Goal: Contribute content: Contribute content

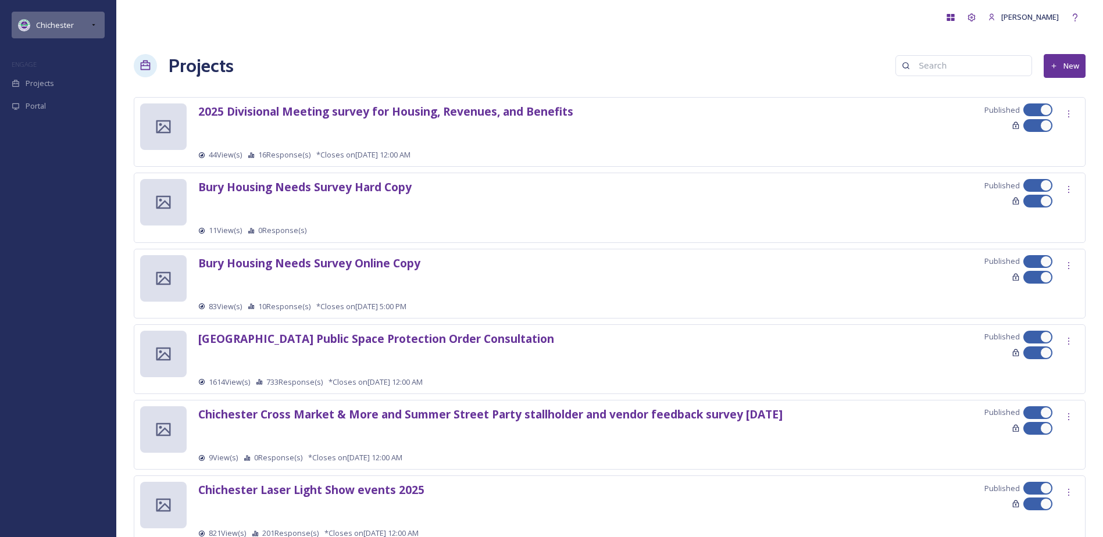
click at [97, 22] on icon at bounding box center [93, 24] width 9 height 9
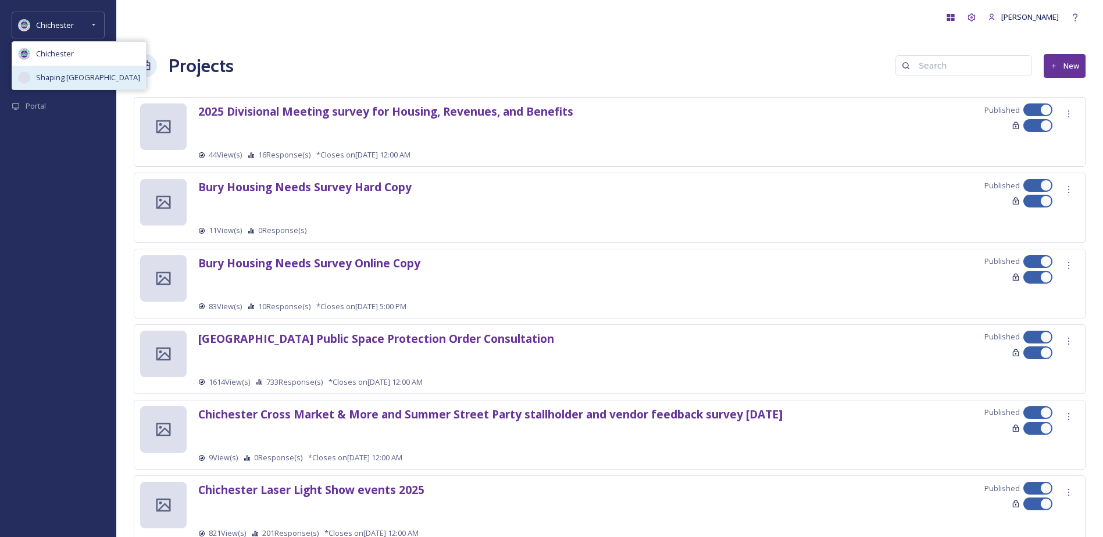
click at [64, 72] on span "Shaping [GEOGRAPHIC_DATA]" at bounding box center [88, 77] width 104 height 11
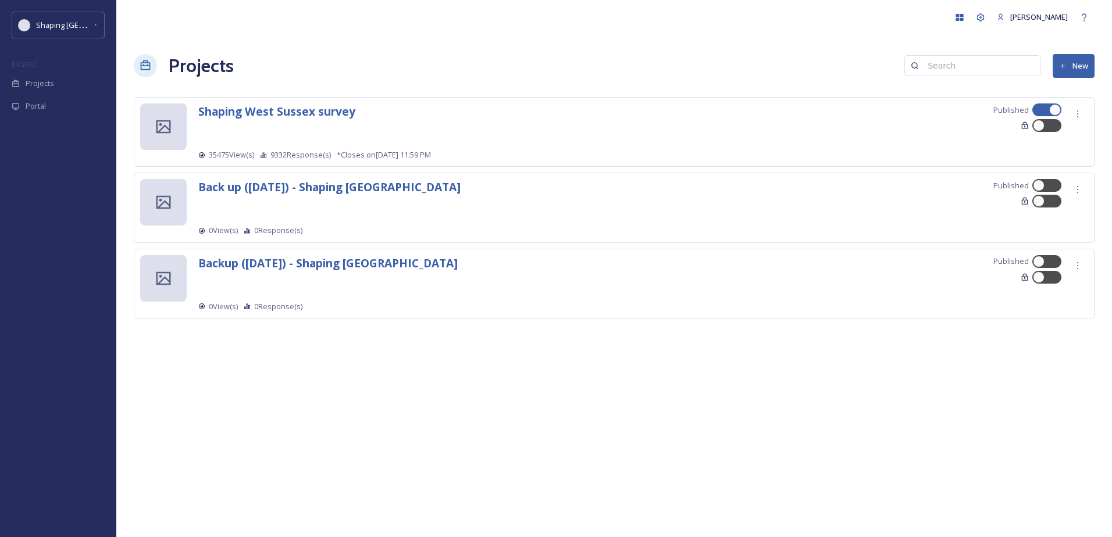
click at [517, 66] on div "Projects New" at bounding box center [614, 66] width 961 height 28
click at [310, 110] on strong "Shaping West Sussex survey" at bounding box center [276, 112] width 157 height 16
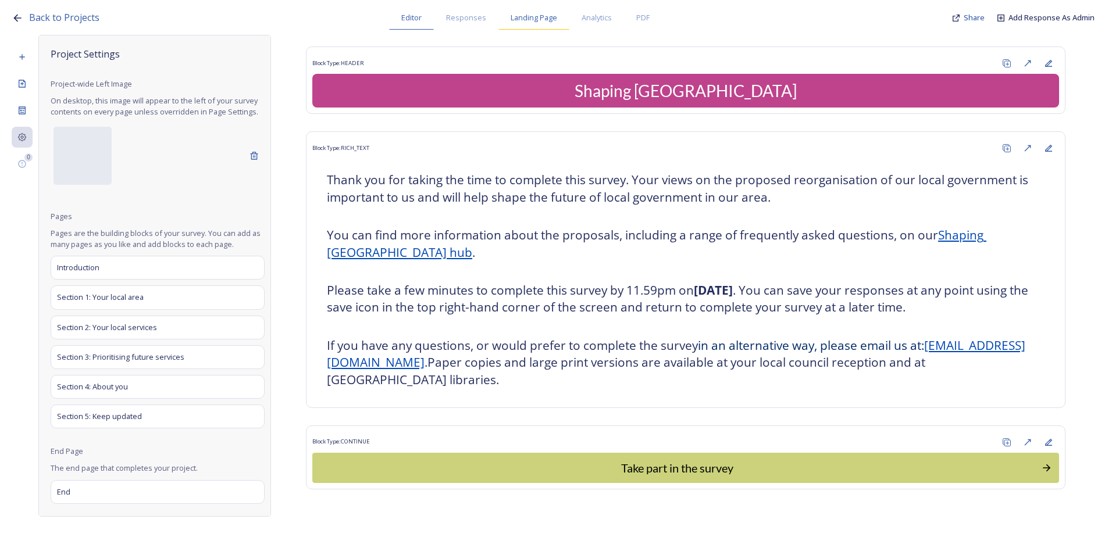
click at [543, 16] on span "Landing Page" at bounding box center [534, 17] width 47 height 11
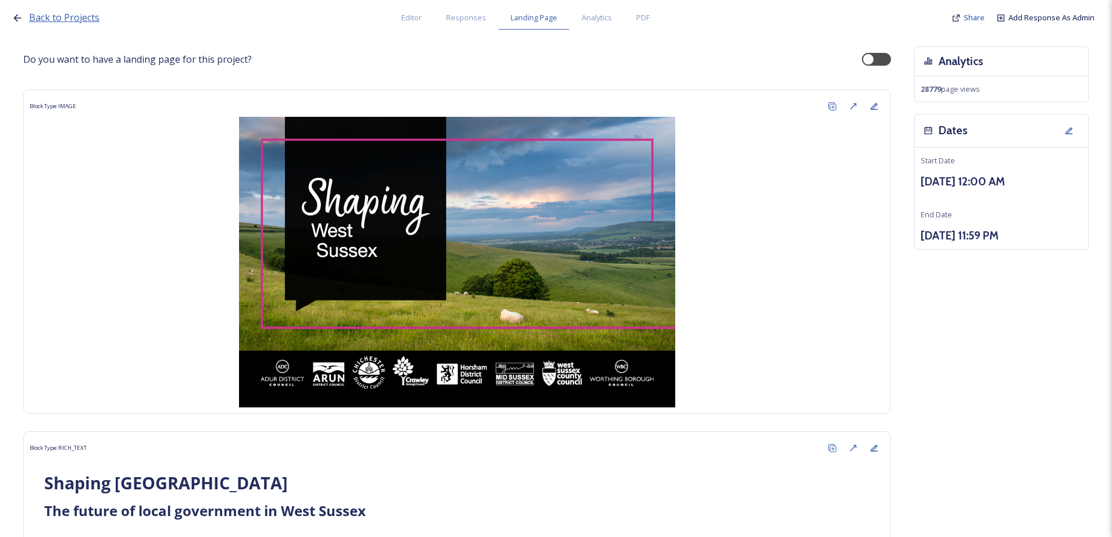
click at [60, 17] on span "Back to Projects" at bounding box center [64, 17] width 70 height 13
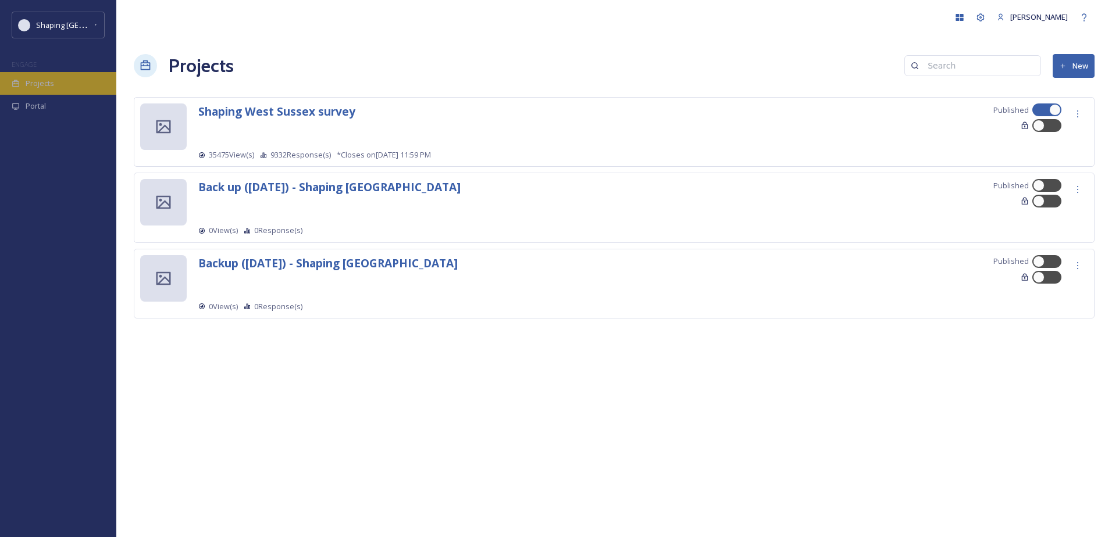
click at [101, 89] on div "Projects" at bounding box center [58, 83] width 116 height 23
click at [76, 15] on div "Shaping [GEOGRAPHIC_DATA]" at bounding box center [58, 25] width 93 height 27
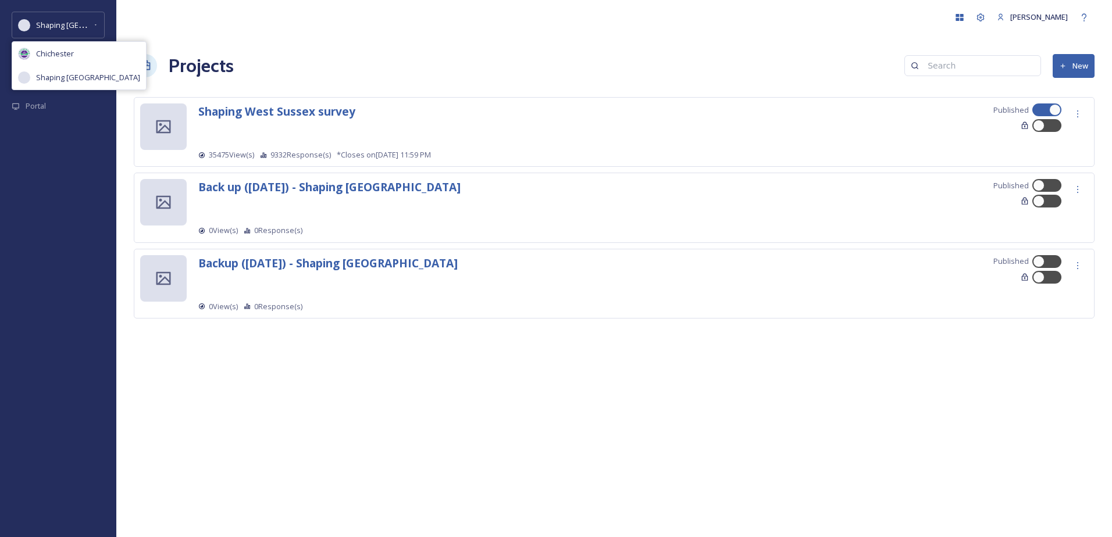
click at [329, 451] on div "Jack Innes Projects New Shaping West Sussex survey Published 35475 View(s) 9332…" at bounding box center [614, 268] width 996 height 537
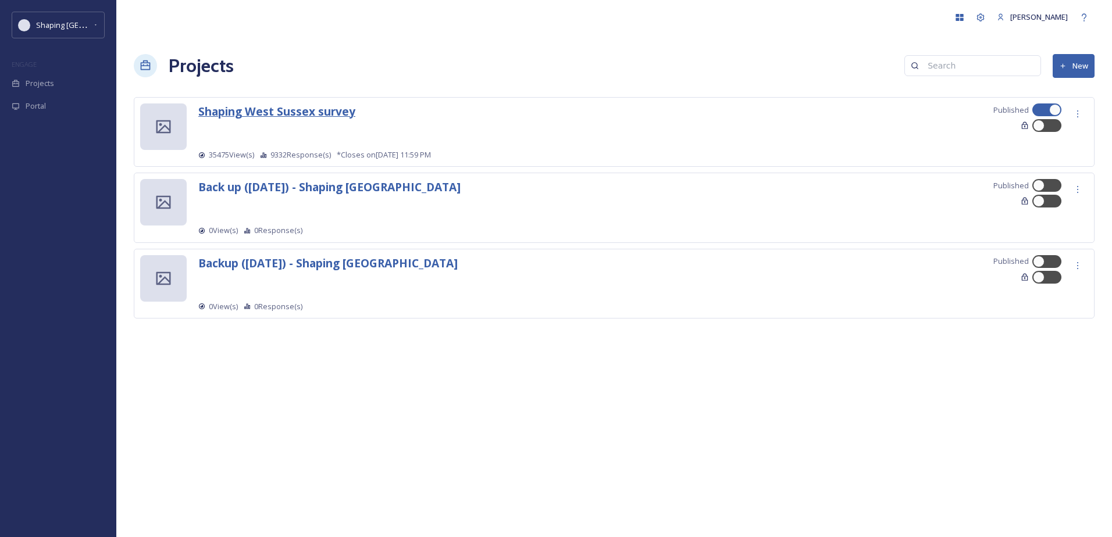
click at [273, 113] on strong "Shaping West Sussex survey" at bounding box center [276, 112] width 157 height 16
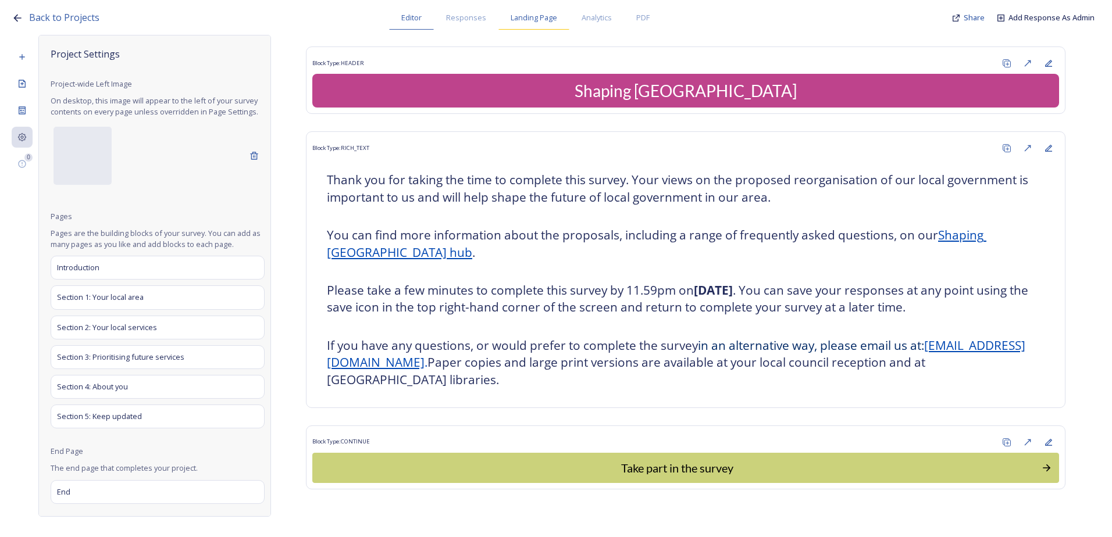
click at [512, 23] on span "Landing Page" at bounding box center [534, 17] width 47 height 11
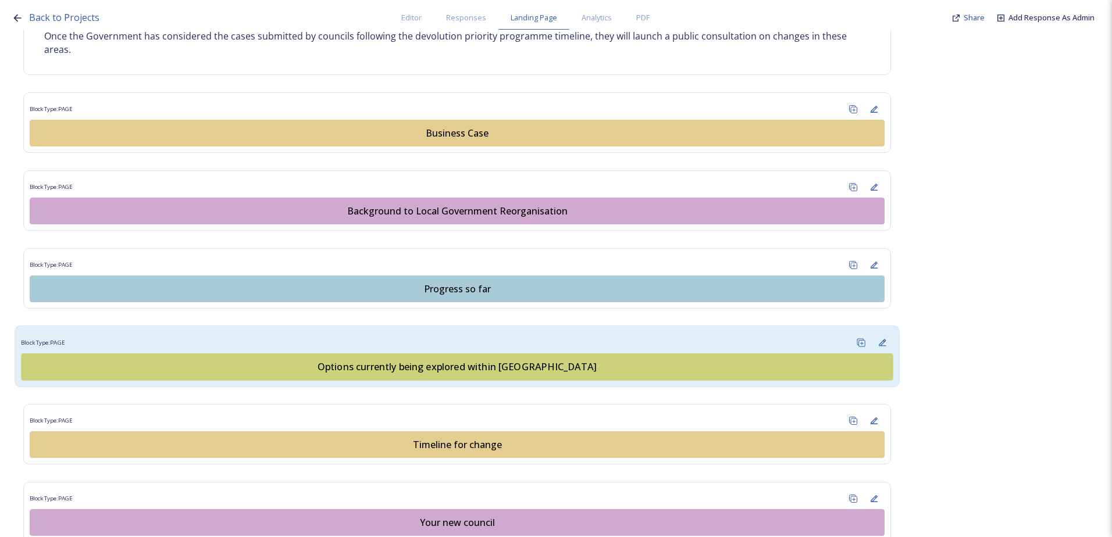
scroll to position [698, 0]
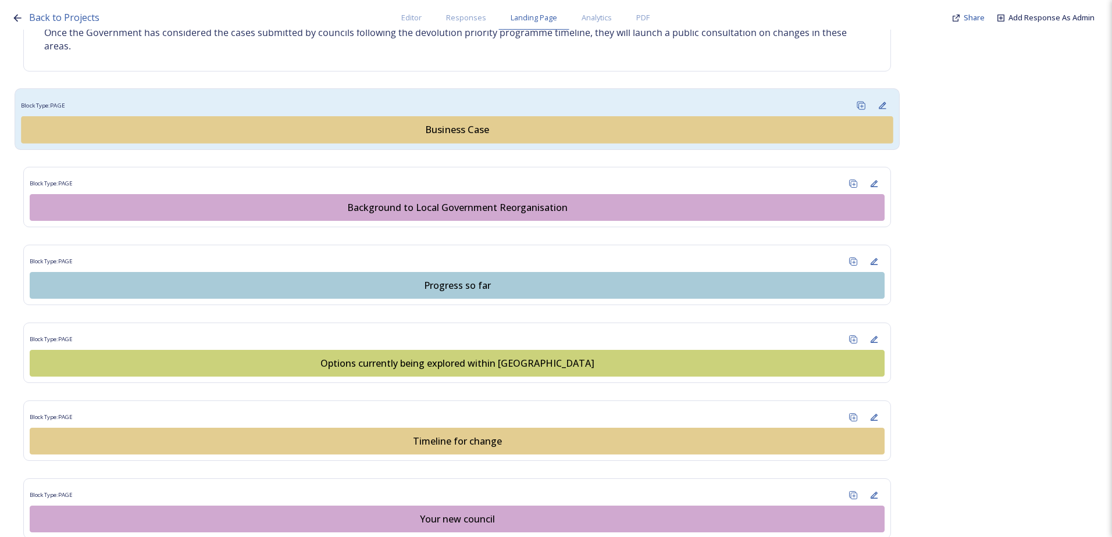
click at [480, 104] on div "Block Type: PAGE" at bounding box center [457, 106] width 872 height 22
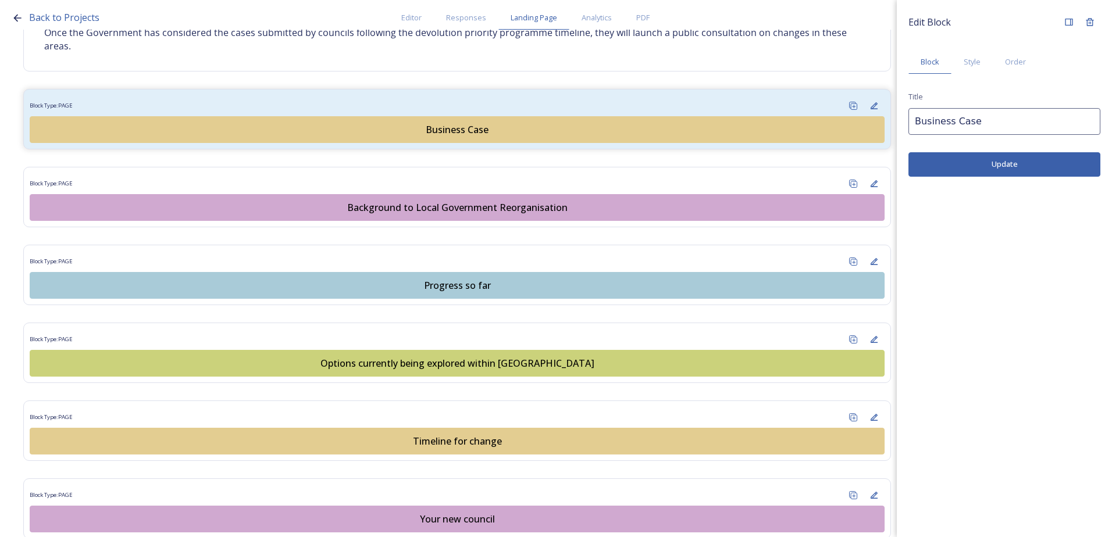
click at [749, 73] on div "Do you want to have a landing page for this project? Block Type: IMAGE Block Ty…" at bounding box center [457, 43] width 868 height 1388
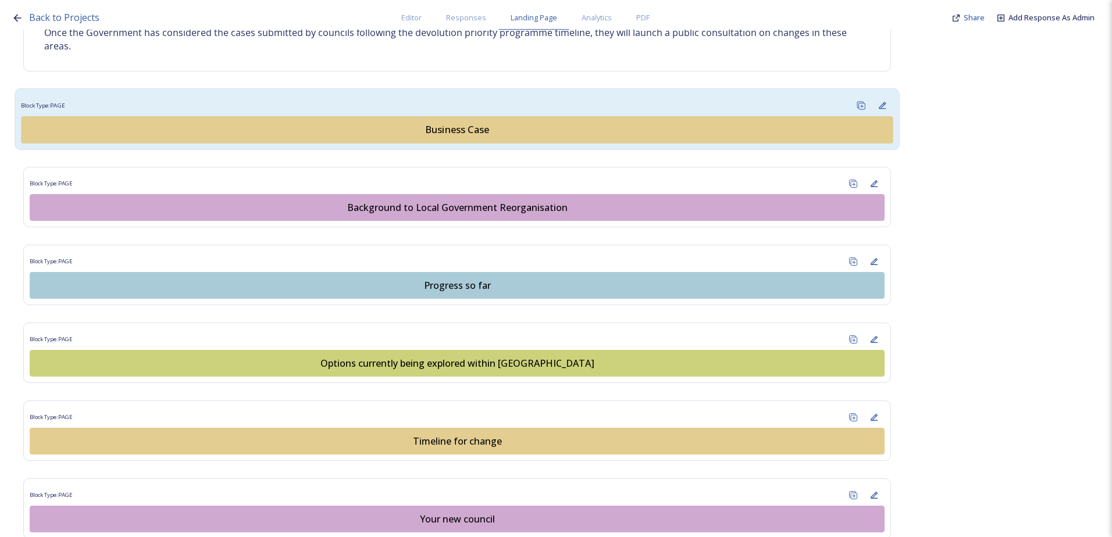
click at [530, 134] on div "Business Case" at bounding box center [457, 130] width 859 height 14
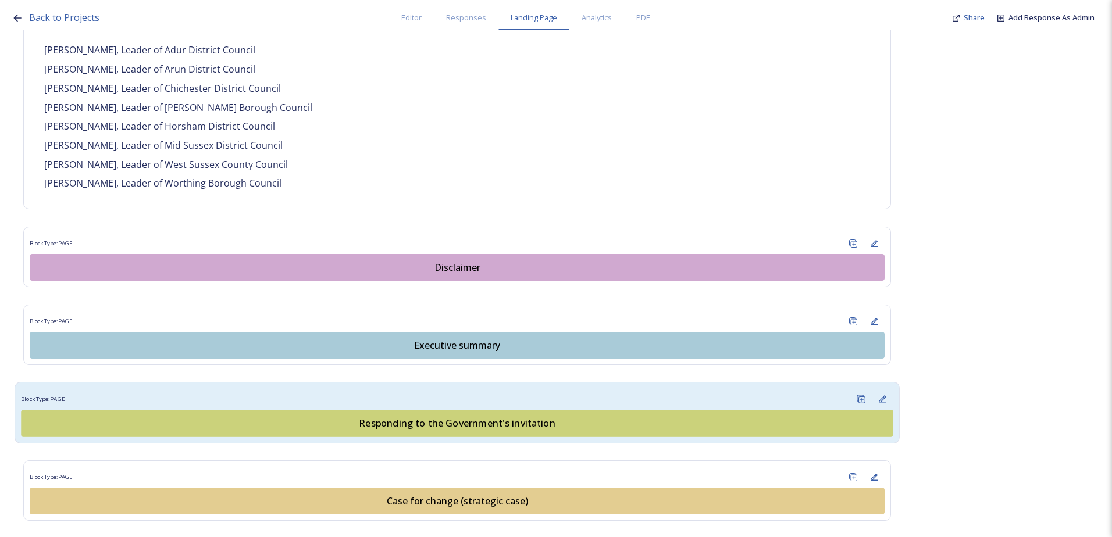
scroll to position [930, 0]
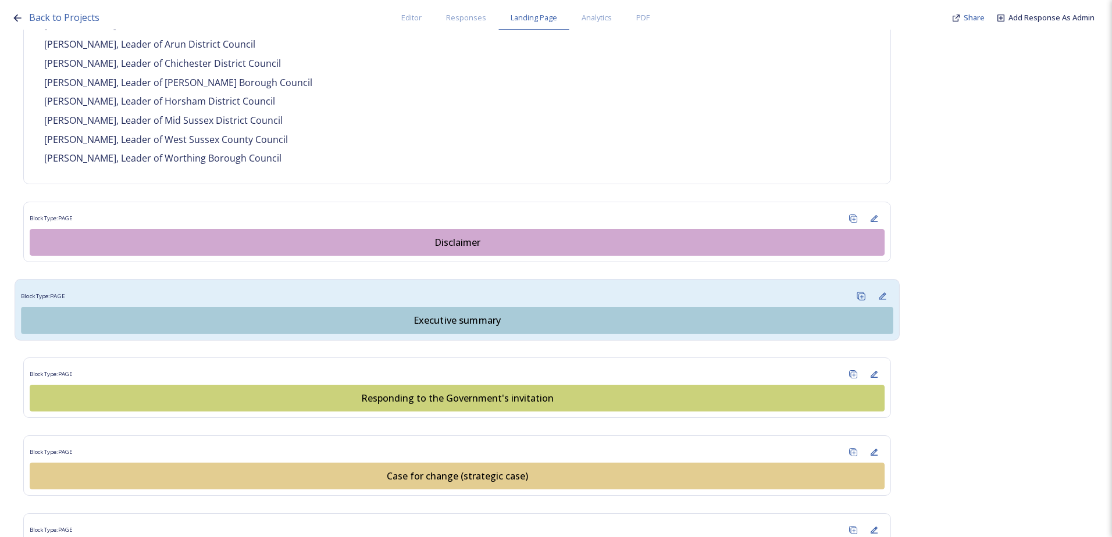
click at [274, 287] on div "Block Type: PAGE" at bounding box center [457, 297] width 872 height 22
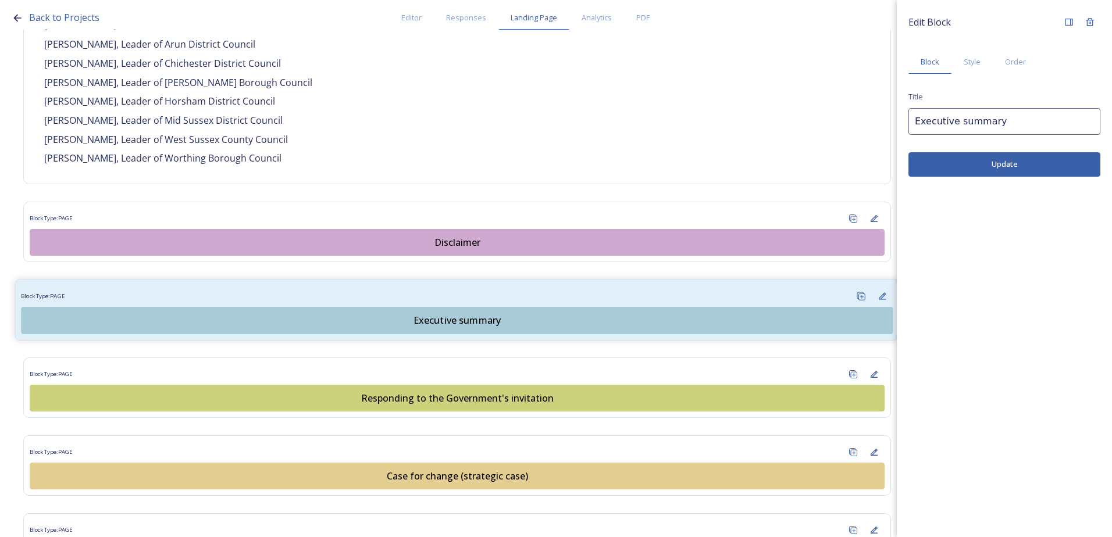
click at [352, 313] on div "Executive summary" at bounding box center [457, 320] width 859 height 14
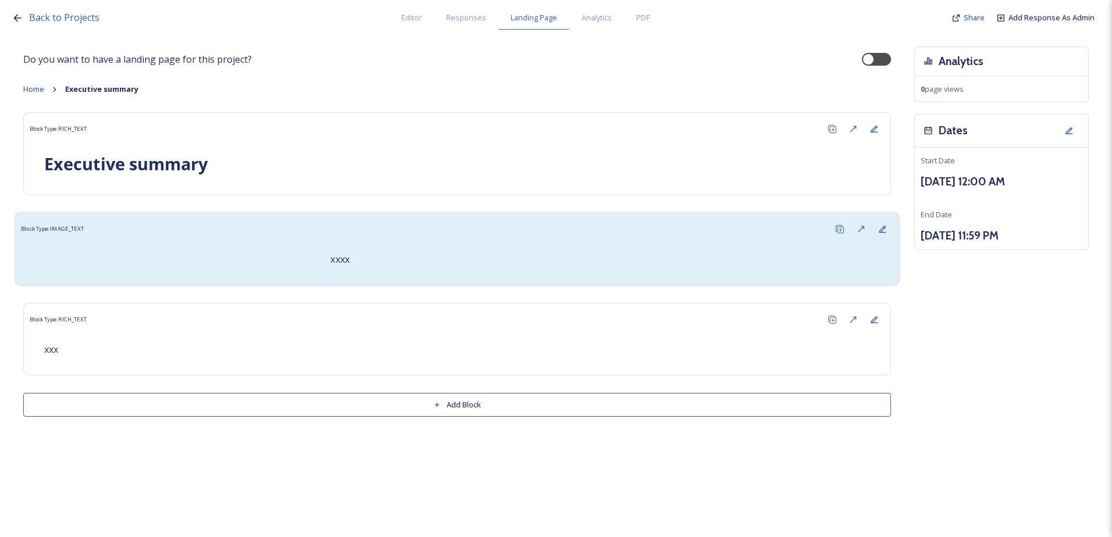
click at [379, 244] on div "xxxx" at bounding box center [457, 260] width 872 height 40
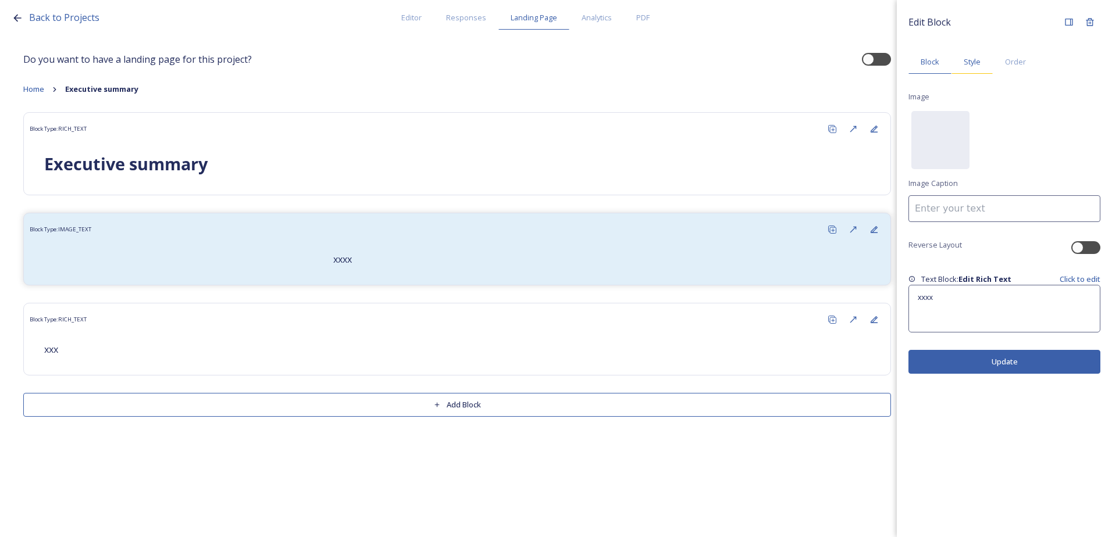
click at [964, 69] on div "Style" at bounding box center [971, 62] width 41 height 24
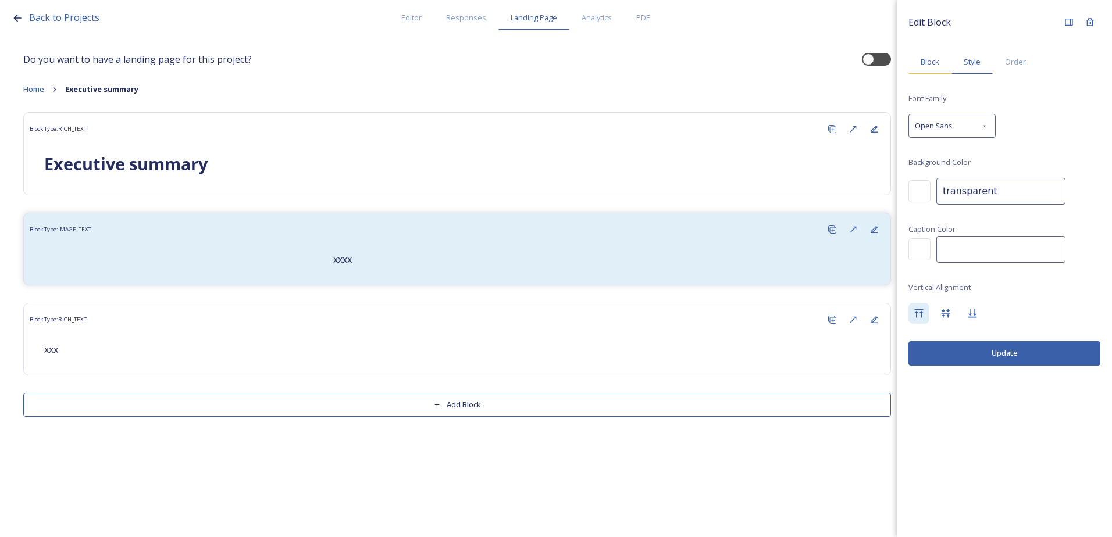
click at [941, 63] on div "Block" at bounding box center [929, 62] width 43 height 24
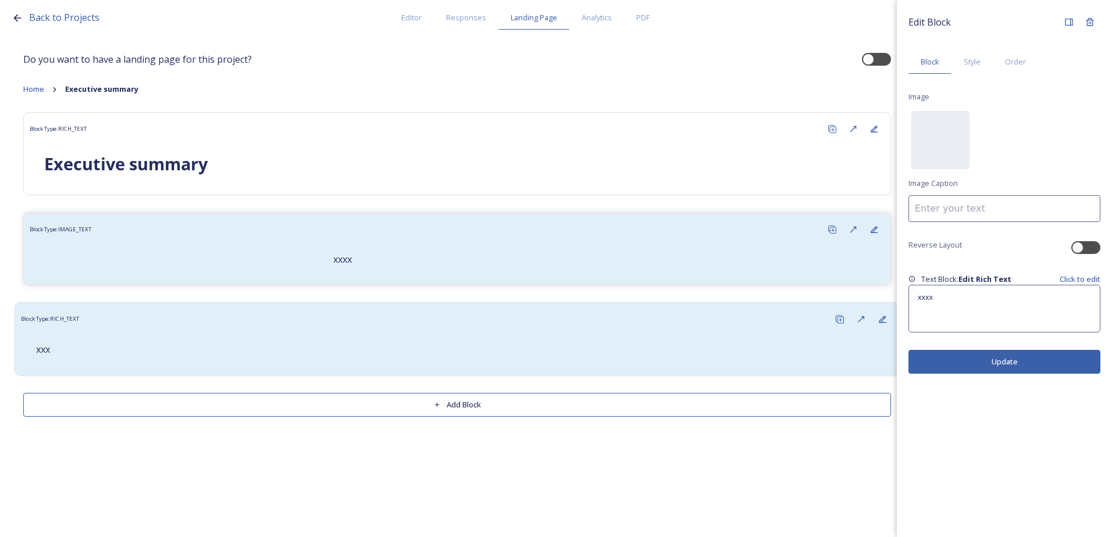
click at [221, 347] on p "xxx" at bounding box center [457, 349] width 842 height 13
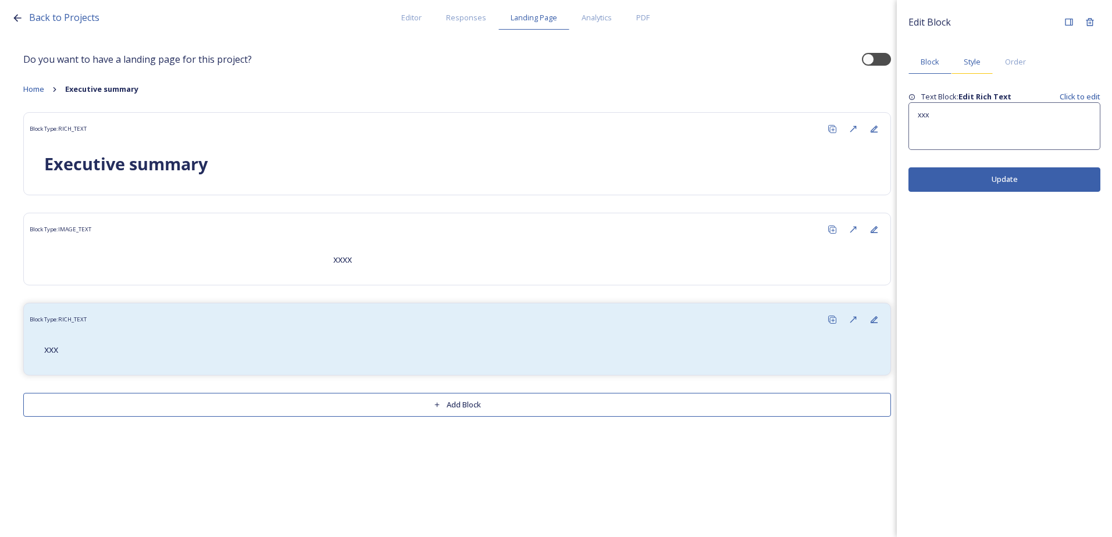
click at [964, 65] on span "Style" at bounding box center [972, 61] width 17 height 11
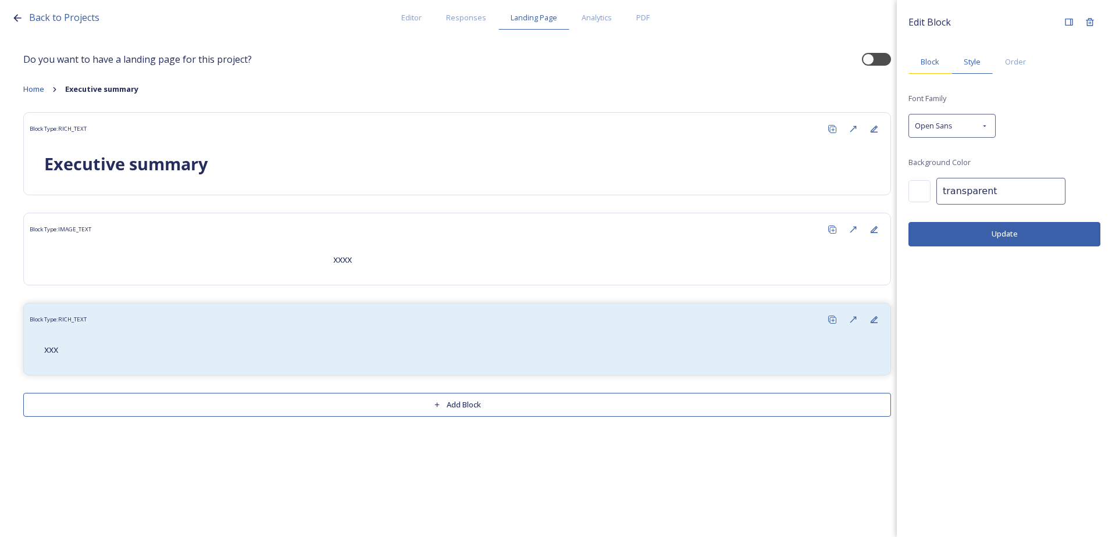
click at [925, 55] on div "Block" at bounding box center [929, 62] width 43 height 24
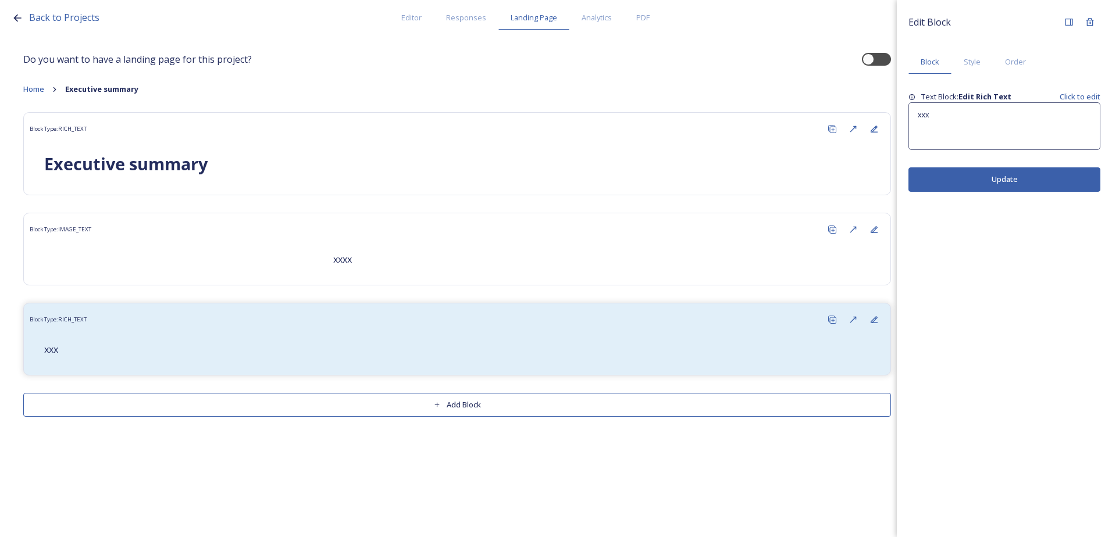
click at [961, 109] on div "xxx" at bounding box center [1004, 126] width 191 height 47
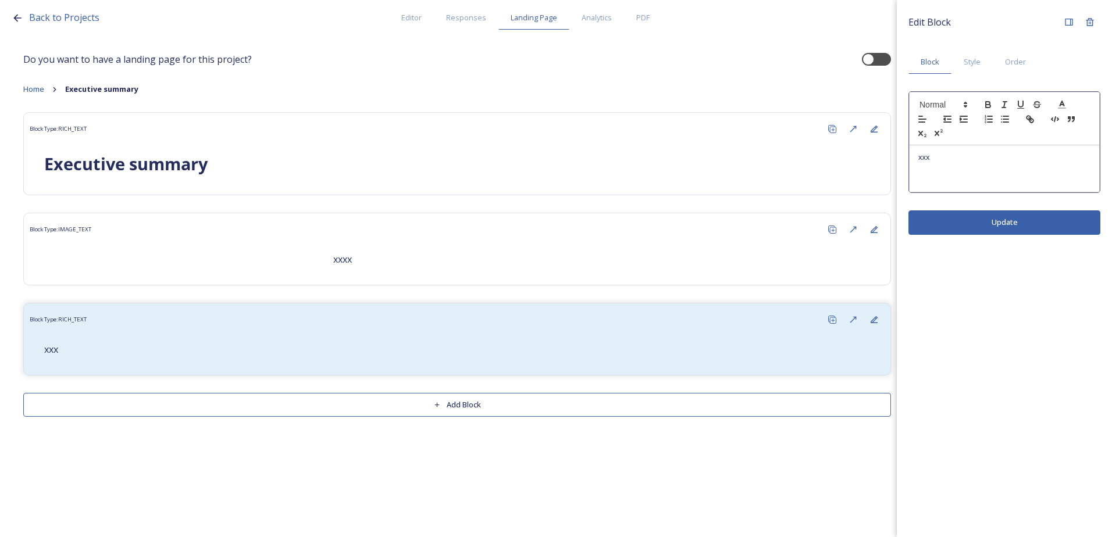
click at [1002, 155] on p "xxx" at bounding box center [1004, 157] width 172 height 10
click at [1058, 106] on icon at bounding box center [1062, 104] width 10 height 10
click at [983, 164] on div "xxx" at bounding box center [1004, 168] width 190 height 47
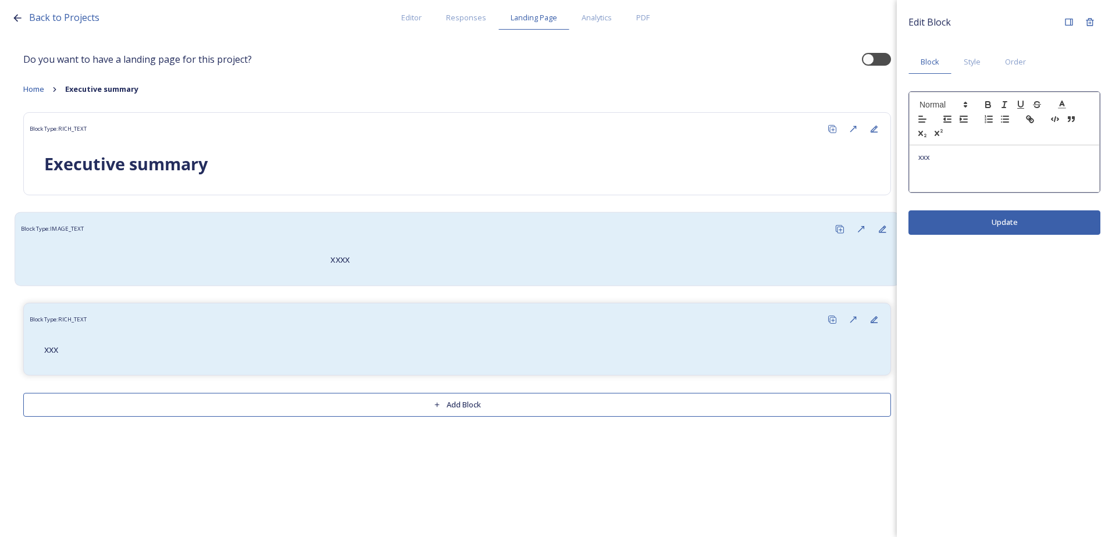
click at [366, 244] on div "xxxx" at bounding box center [457, 260] width 872 height 40
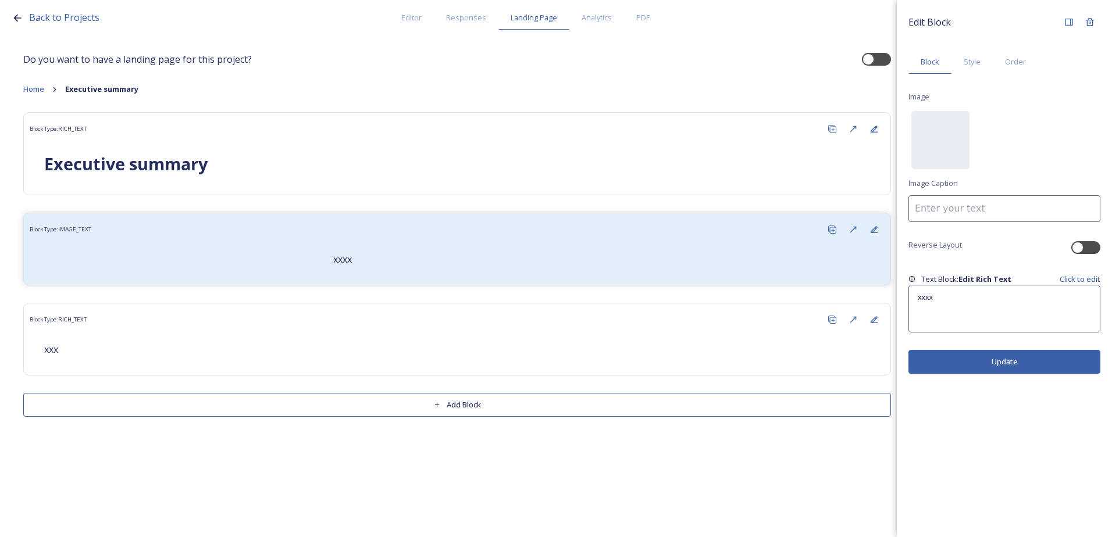
click at [388, 41] on div "Do you want to have a landing page for this project? Home Executive summary Blo…" at bounding box center [556, 232] width 1089 height 394
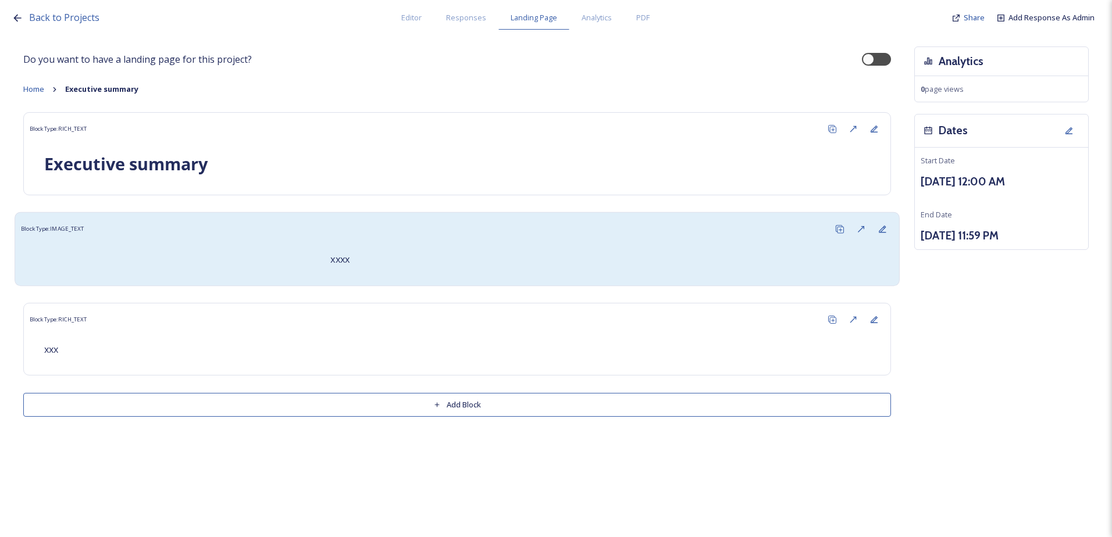
click at [246, 249] on div "xxxx" at bounding box center [457, 260] width 872 height 40
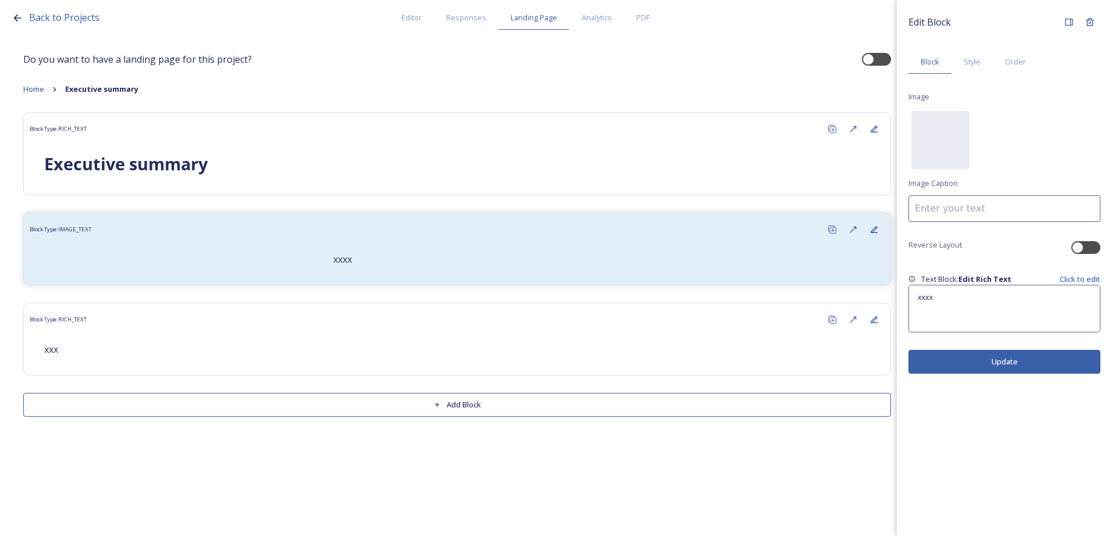
click at [972, 294] on p "xxxx" at bounding box center [1004, 297] width 173 height 10
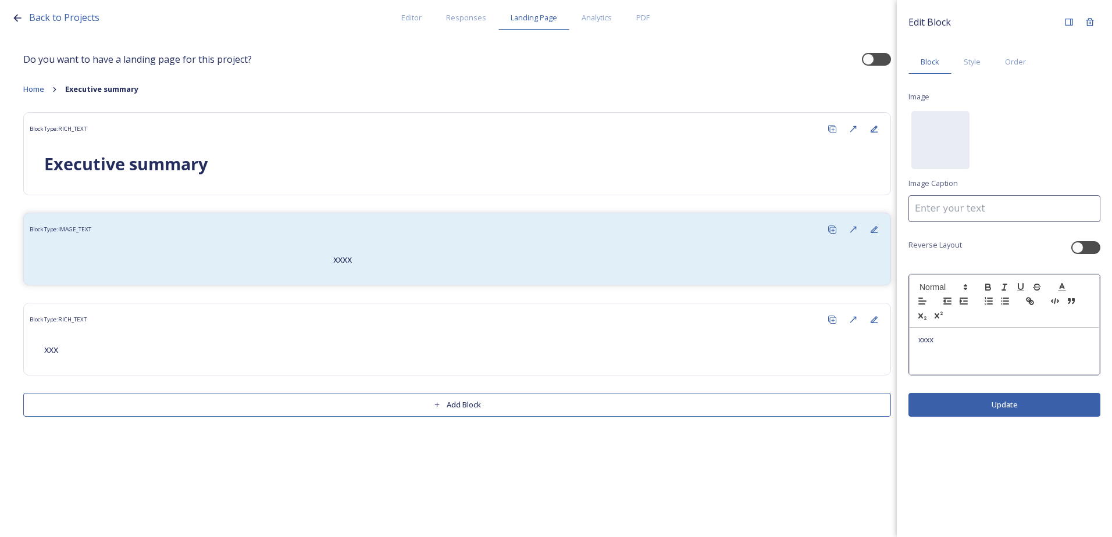
click at [945, 334] on div "xxxx" at bounding box center [1004, 351] width 190 height 47
click at [914, 339] on div "xxxx" at bounding box center [1004, 351] width 190 height 47
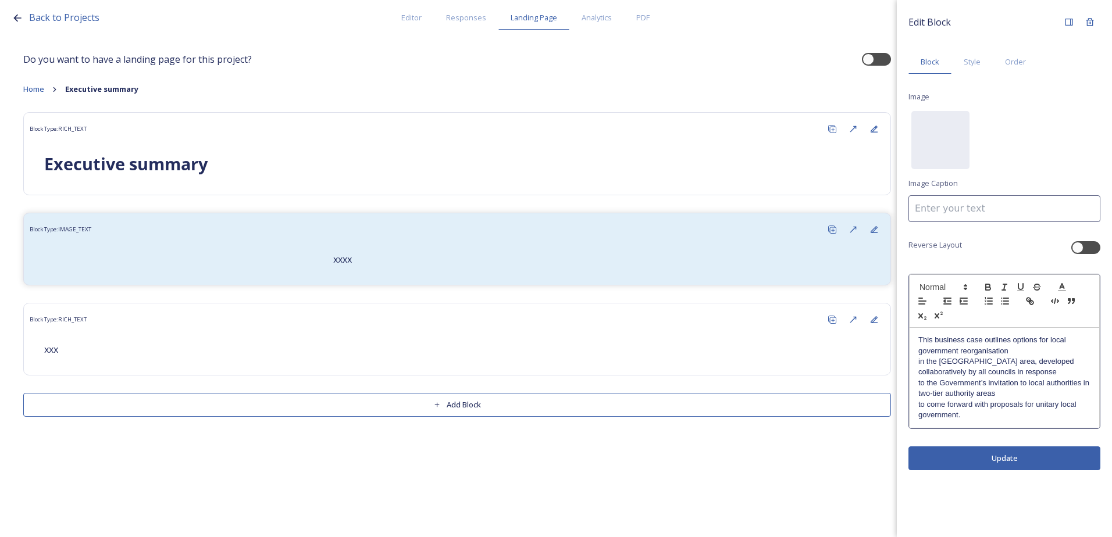
drag, startPoint x: 965, startPoint y: 415, endPoint x: 918, endPoint y: 340, distance: 88.6
click at [918, 340] on div "This business case outlines options for local government reorganisation in the …" at bounding box center [1004, 378] width 190 height 100
click at [987, 284] on icon "button" at bounding box center [988, 285] width 4 height 3
click at [1013, 457] on div "Edit Block Block Style Order Image No preview available for file of . Image Cap…" at bounding box center [1004, 268] width 215 height 537
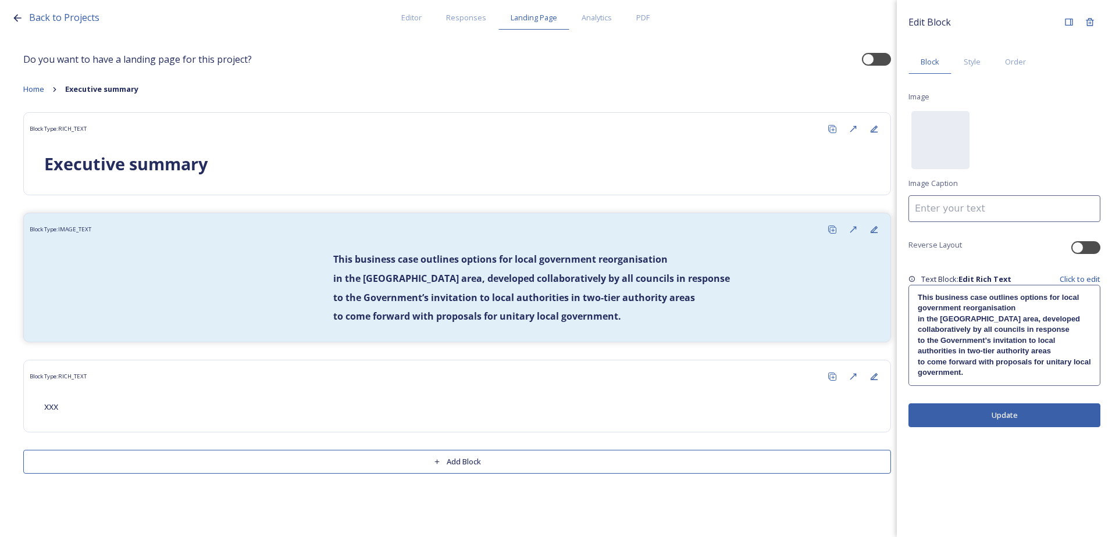
click at [964, 336] on strong "to the Government’s invitation to local authorities in two-tier authority areas" at bounding box center [988, 345] width 140 height 19
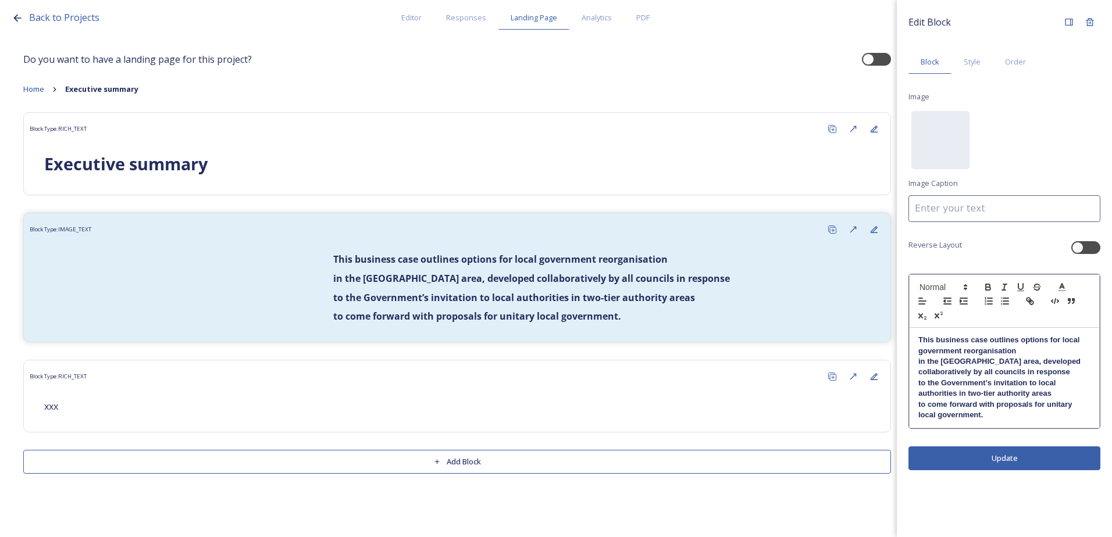
click at [919, 361] on strong "in the West Sussex area, developed collaboratively by all councils in response" at bounding box center [1000, 366] width 165 height 19
click at [919, 380] on strong "to the Government’s invitation to local authorities in two-tier authority areas" at bounding box center [988, 388] width 140 height 19
drag, startPoint x: 920, startPoint y: 384, endPoint x: 936, endPoint y: 397, distance: 20.7
click at [919, 383] on strong "This business case outlines options for local government reorganisation in the …" at bounding box center [1003, 367] width 171 height 62
click at [919, 400] on strong "to come forward with proposals for unitary local government." at bounding box center [996, 409] width 156 height 19
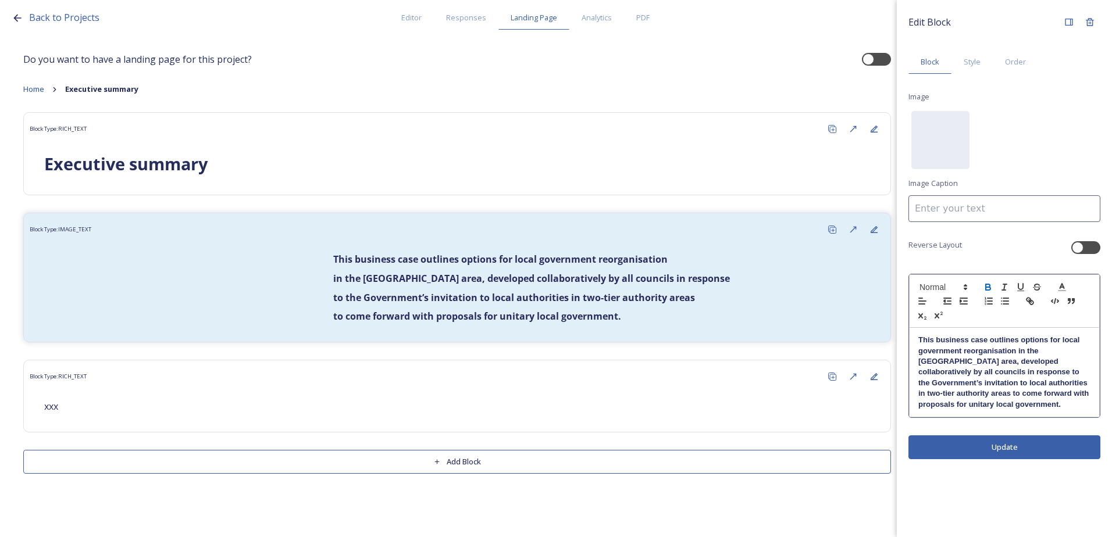
click at [918, 394] on div "This business case outlines options for local government reorganisation in the …" at bounding box center [1004, 372] width 190 height 89
click at [917, 405] on div "This business case outlines options for local government reorganisation in the …" at bounding box center [1004, 372] width 190 height 89
click at [914, 350] on div "This business case outlines options for local government reorganisation in the …" at bounding box center [1004, 372] width 190 height 89
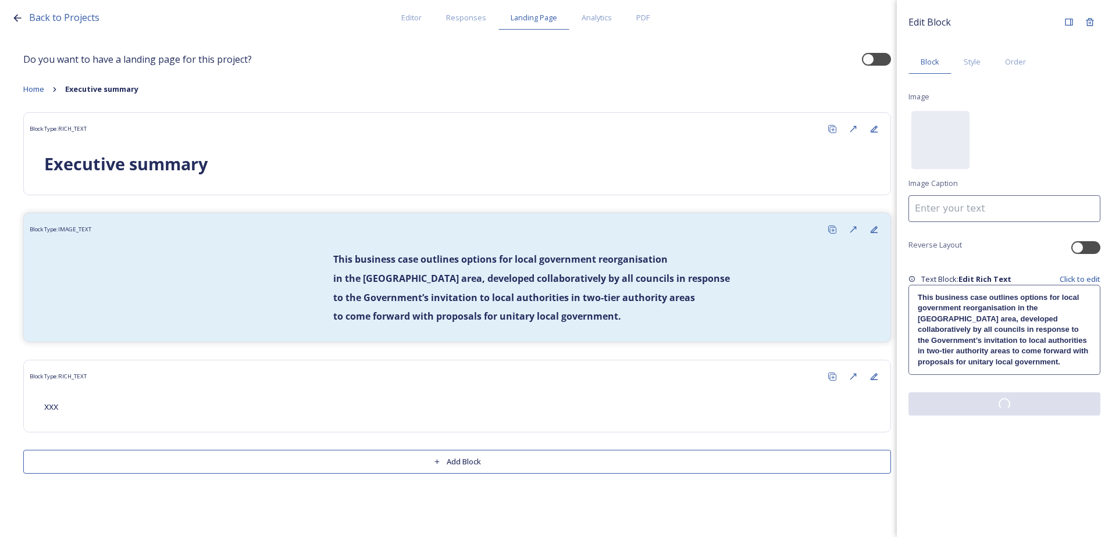
click at [1013, 447] on div "Edit Block Block Style Order Image No preview available for file of . Image Cap…" at bounding box center [1004, 268] width 215 height 537
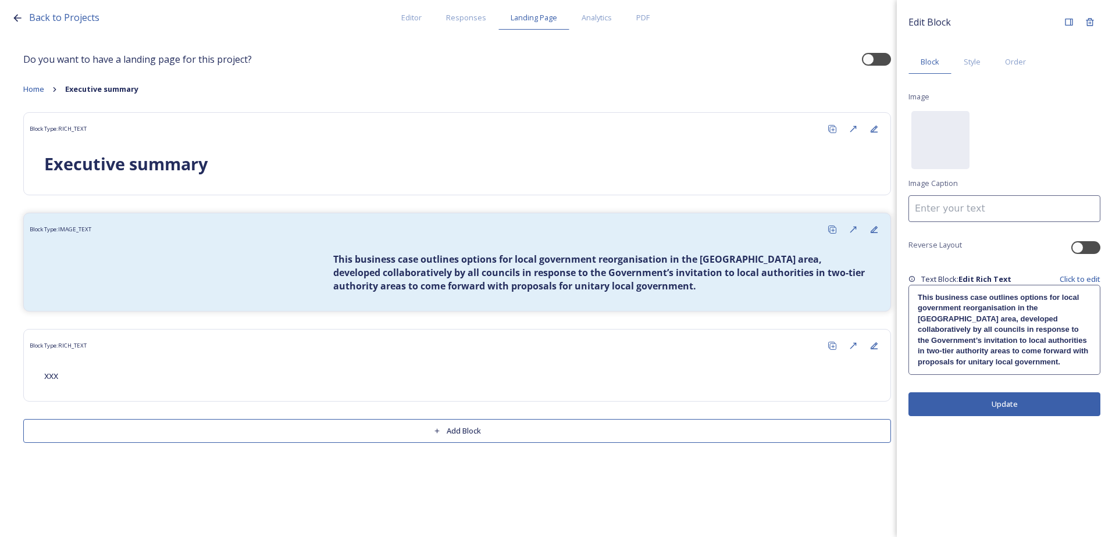
click at [985, 404] on button "Update" at bounding box center [1004, 405] width 192 height 24
click at [1045, 409] on button "Update" at bounding box center [1004, 405] width 192 height 24
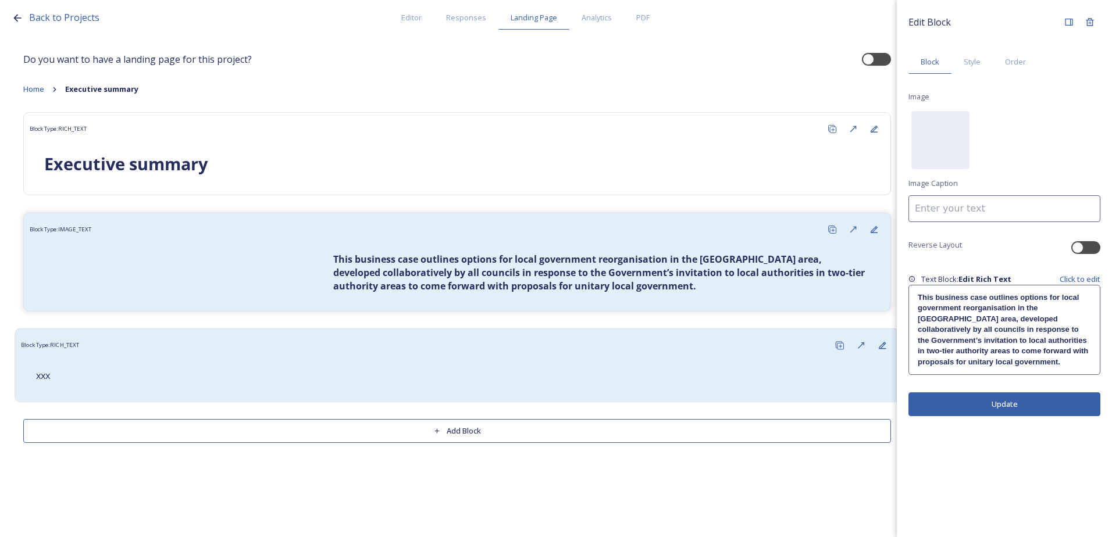
click at [252, 354] on div "Block Type: RICH_TEXT" at bounding box center [457, 346] width 872 height 22
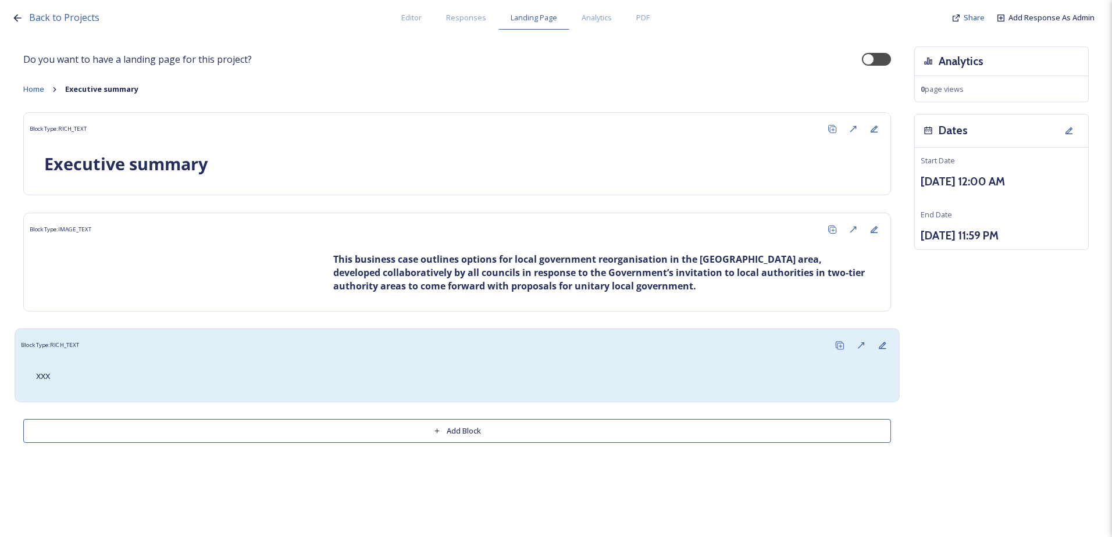
click at [249, 368] on div "xxx" at bounding box center [457, 376] width 860 height 28
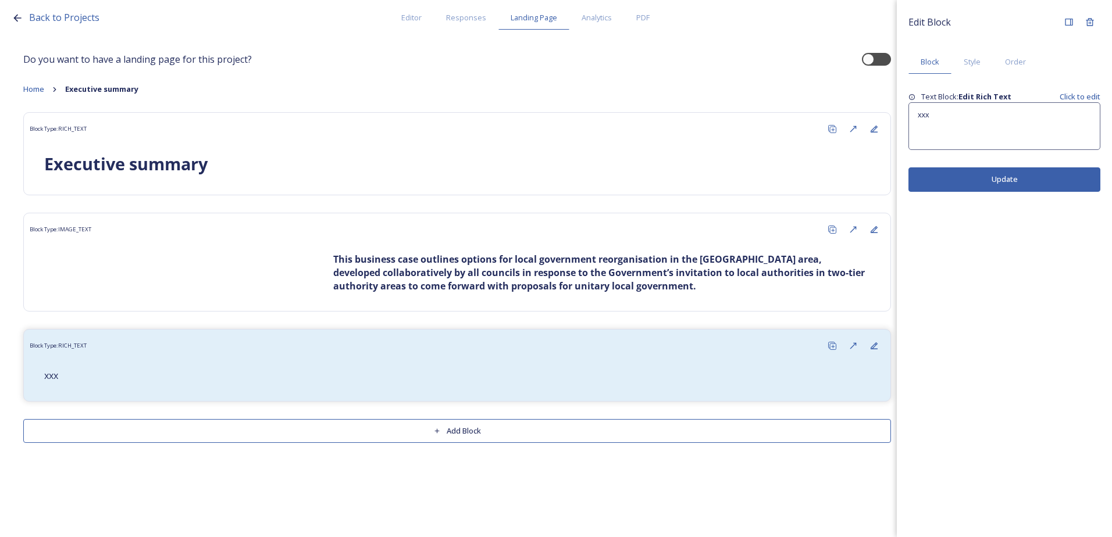
click at [948, 125] on div "xxx" at bounding box center [1004, 126] width 191 height 47
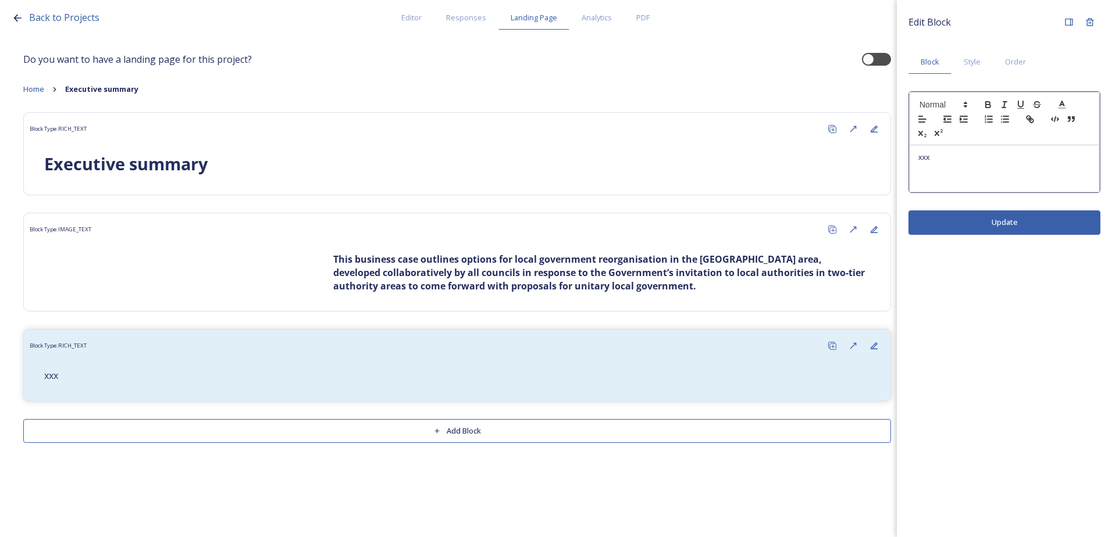
click at [941, 160] on p "xxx" at bounding box center [1004, 157] width 172 height 10
drag, startPoint x: 919, startPoint y: 160, endPoint x: 911, endPoint y: 158, distance: 9.0
click at [911, 158] on div "xxx" at bounding box center [1004, 168] width 190 height 47
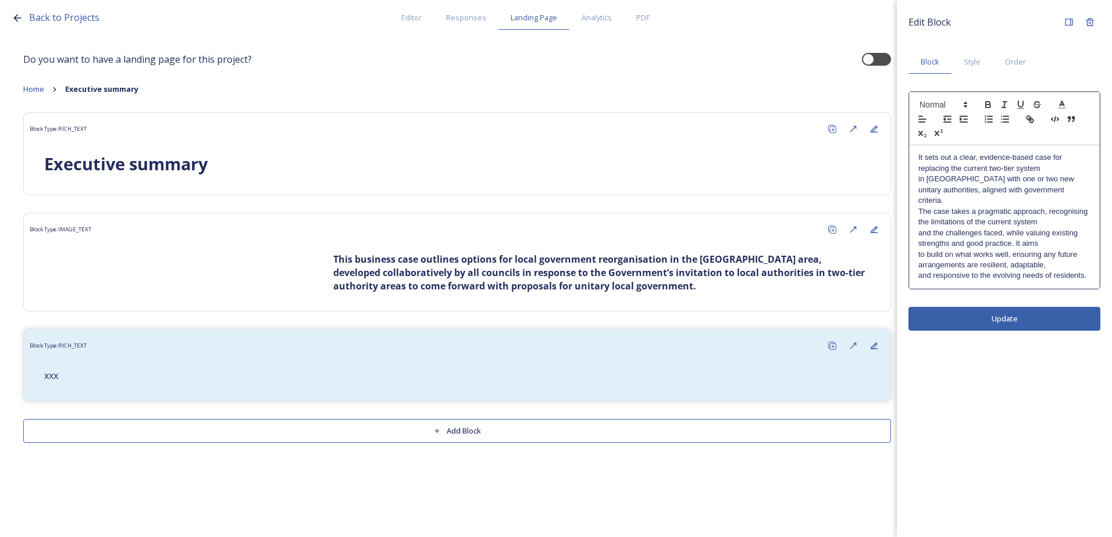
click at [919, 168] on p "It sets out a clear, evidence-based case for replacing the current two-tier sys…" at bounding box center [1004, 163] width 172 height 22
click at [913, 179] on div "It sets out a clear, evidence-based case for replacing the current two-tier sys…" at bounding box center [1004, 216] width 190 height 142
click at [919, 192] on p "It sets out a clear, evidence-based case for replacing the current two-tier sys…" at bounding box center [1004, 178] width 172 height 53
click at [916, 200] on div "It sets out a clear, evidence-based case for replacing the current two-tier sys…" at bounding box center [1004, 216] width 190 height 142
click at [1057, 192] on p "It sets out a clear, evidence-based case for replacing the current two-tier sys…" at bounding box center [1004, 178] width 172 height 53
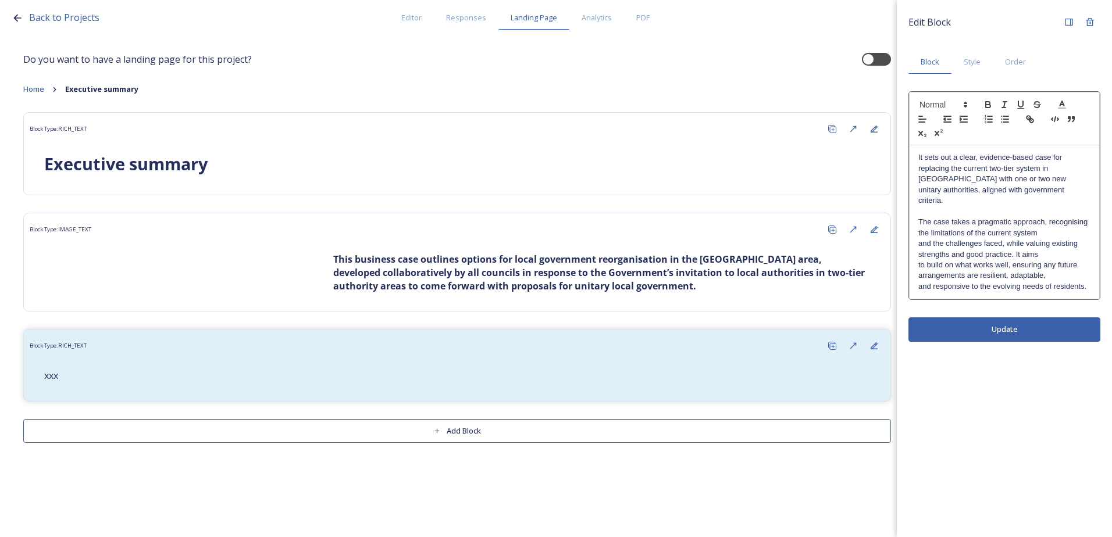
click at [916, 209] on div "It sets out a clear, evidence-based case for replacing the current two-tier sys…" at bounding box center [1004, 222] width 190 height 154
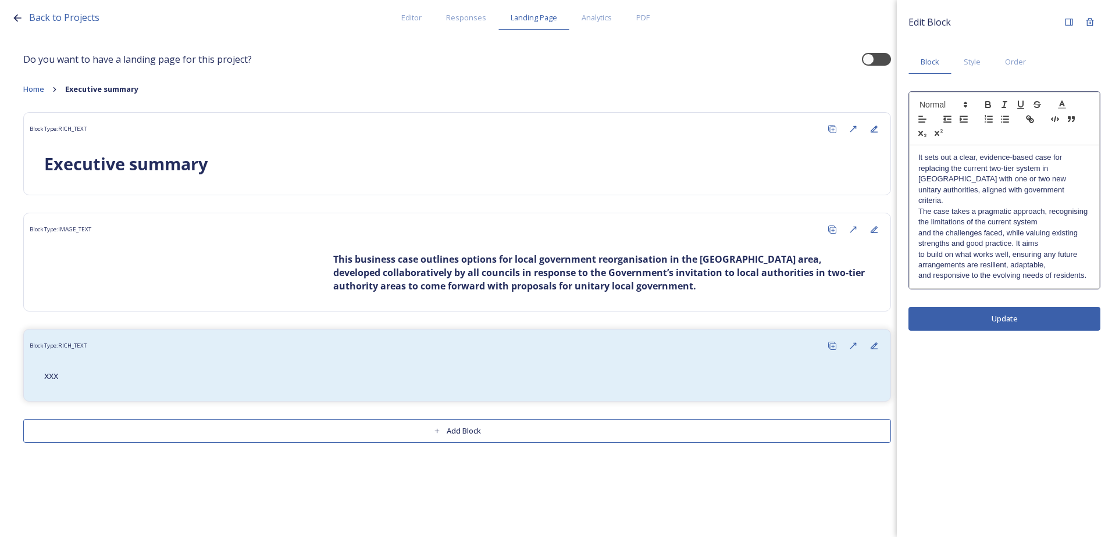
click at [921, 228] on p "and the challenges faced, while valuing existing strengths and good practice. I…" at bounding box center [1004, 239] width 172 height 22
click at [916, 246] on div "It sets out a clear, evidence-based case for replacing the current two-tier sys…" at bounding box center [1004, 216] width 190 height 142
click at [914, 265] on div "It sets out a clear, evidence-based case for replacing the current two-tier sys…" at bounding box center [1004, 216] width 190 height 142
click at [915, 254] on div "It sets out a clear, evidence-based case for replacing the current two-tier sys…" at bounding box center [1004, 216] width 190 height 142
click at [1008, 266] on p "The case takes a pragmatic approach, recognising the limitations of the current…" at bounding box center [1004, 243] width 172 height 75
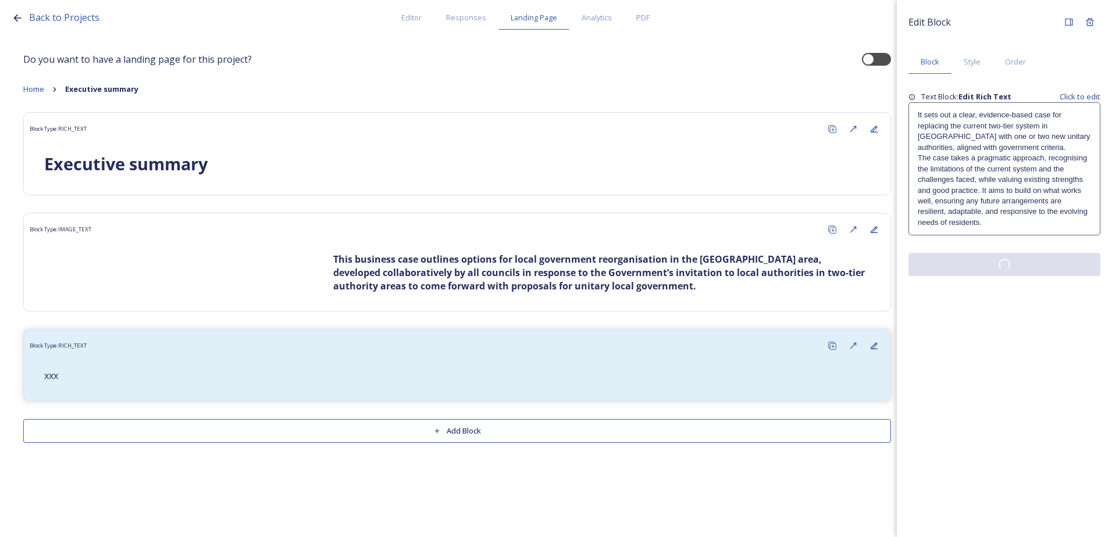
click at [1024, 305] on div "Edit Block Block Style Order Text Block: Edit Rich Text Click to edit It sets o…" at bounding box center [1004, 268] width 215 height 537
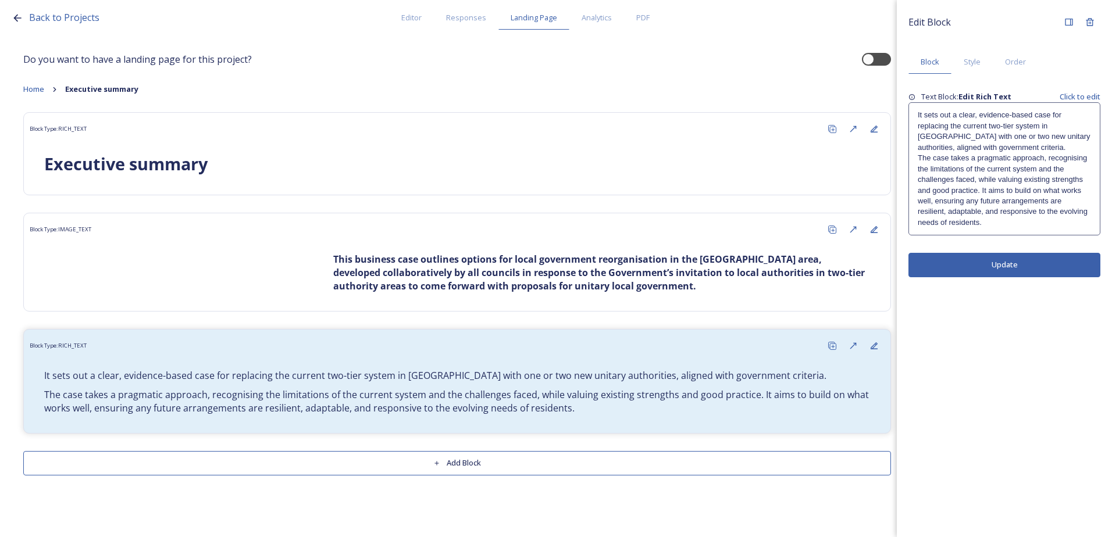
click at [1019, 167] on p "The case takes a pragmatic approach, recognising the limitations of the current…" at bounding box center [1004, 190] width 173 height 75
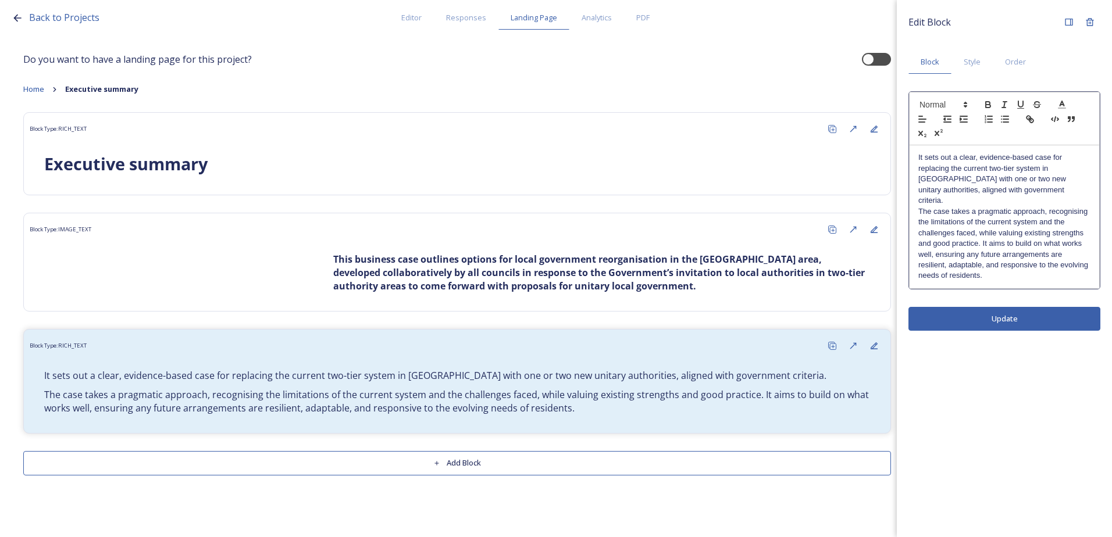
click at [1053, 187] on p "It sets out a clear, evidence-based case for replacing the current two-tier sys…" at bounding box center [1004, 178] width 172 height 53
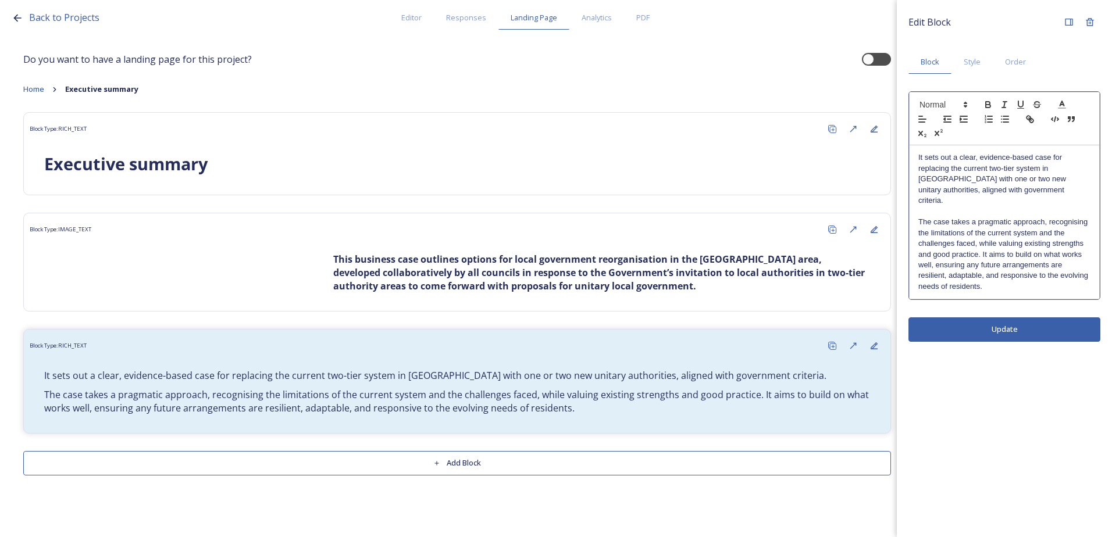
click at [1005, 306] on div "Edit Block Block Style Order It sets out a clear, evidence-based case for repla…" at bounding box center [1004, 268] width 215 height 537
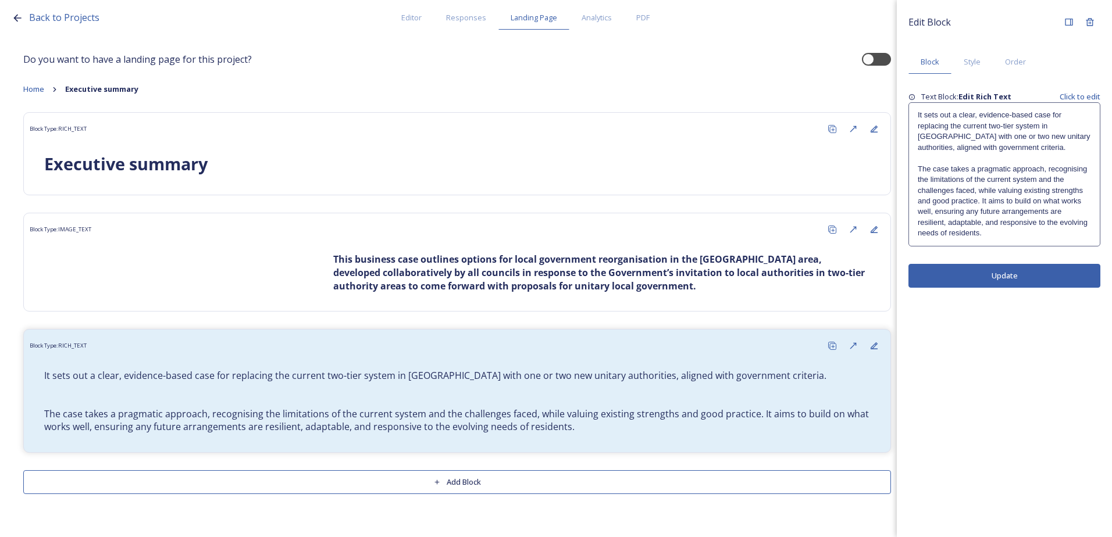
click at [997, 234] on p "The case takes a pragmatic approach, recognising the limitations of the current…" at bounding box center [1004, 201] width 173 height 75
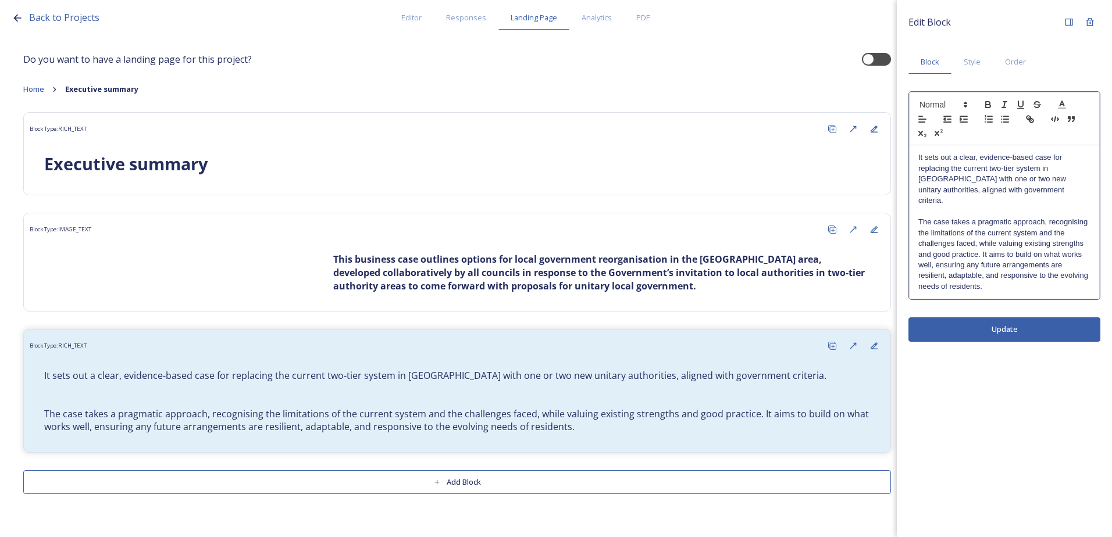
click at [1002, 279] on p "The case takes a pragmatic approach, recognising the limitations of the current…" at bounding box center [1004, 254] width 172 height 75
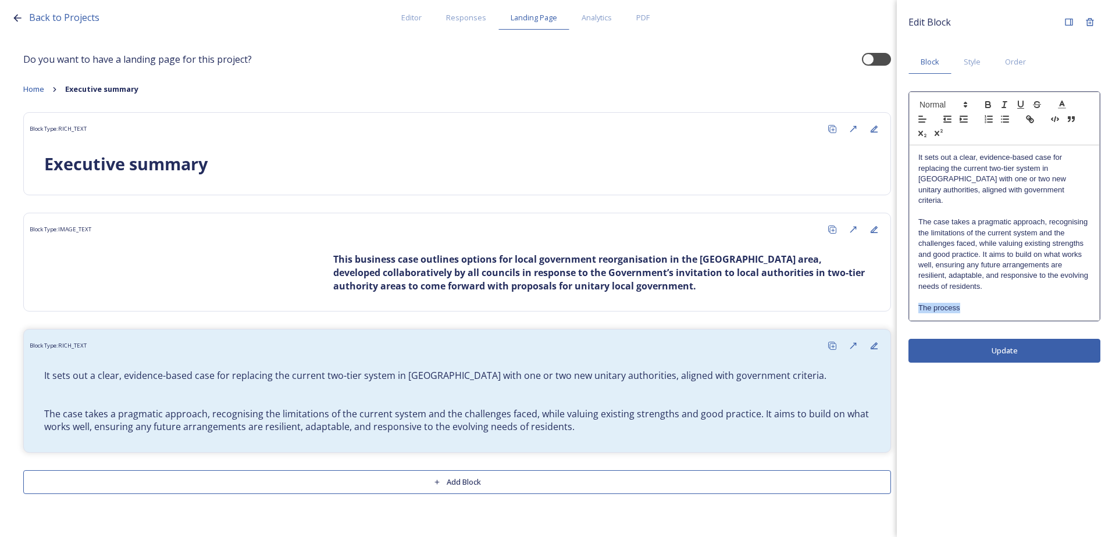
drag, startPoint x: 975, startPoint y: 298, endPoint x: 914, endPoint y: 295, distance: 61.7
click at [914, 295] on div "It sets out a clear, evidence-based case for replacing the current two-tier sys…" at bounding box center [1004, 232] width 190 height 175
click at [988, 104] on icon "button" at bounding box center [988, 104] width 10 height 10
click at [1065, 100] on icon at bounding box center [1062, 104] width 10 height 10
click at [1009, 303] on p "The process" at bounding box center [1004, 308] width 172 height 10
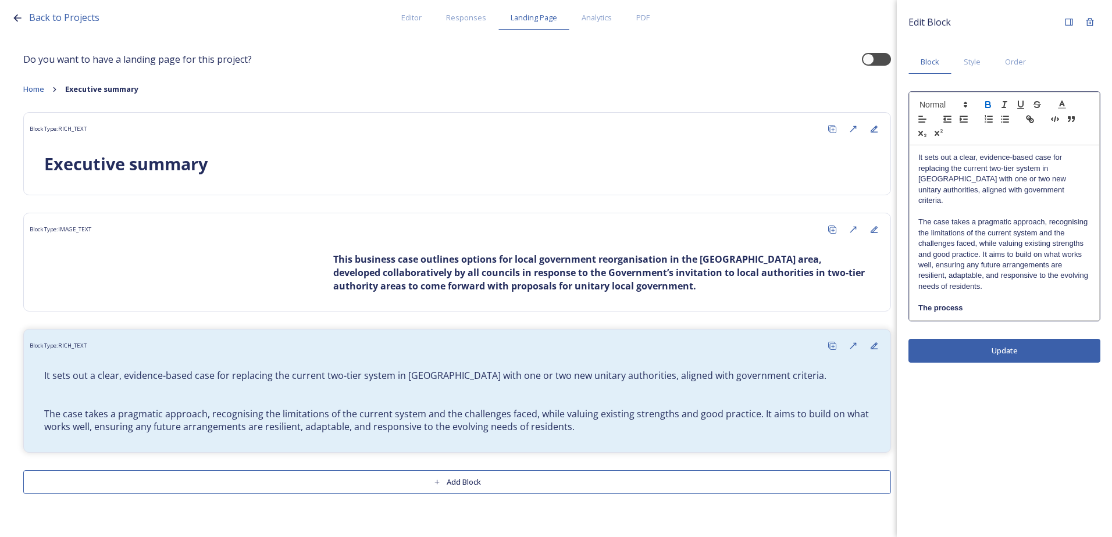
click at [1023, 337] on div "Edit Block Block Style Order It sets out a clear, evidence-based case for repla…" at bounding box center [1004, 268] width 215 height 537
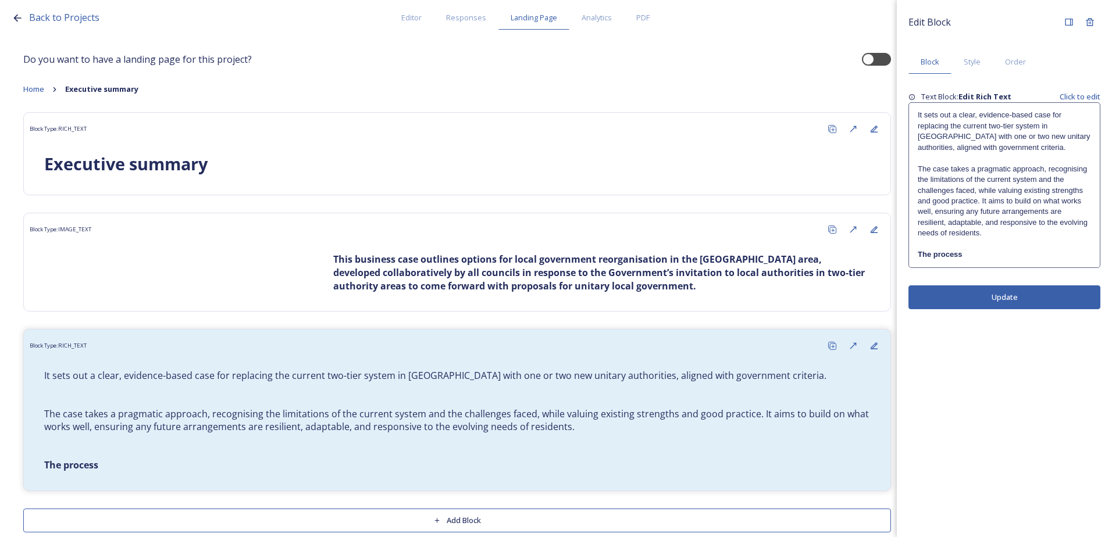
click at [1028, 297] on button "Update" at bounding box center [1004, 298] width 192 height 24
click at [1066, 18] on icon at bounding box center [1068, 21] width 9 height 9
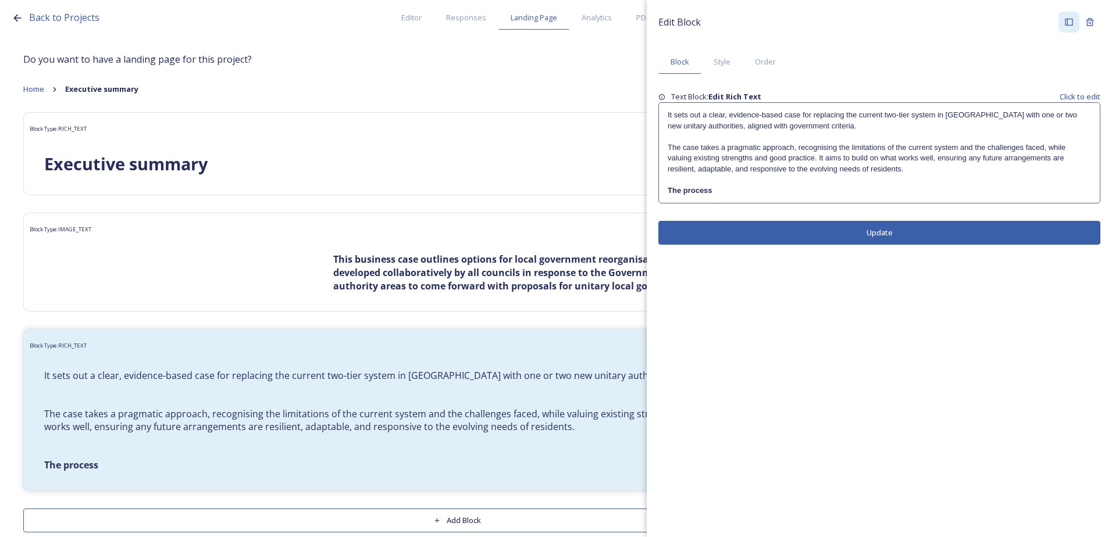
click at [807, 182] on p at bounding box center [879, 179] width 423 height 10
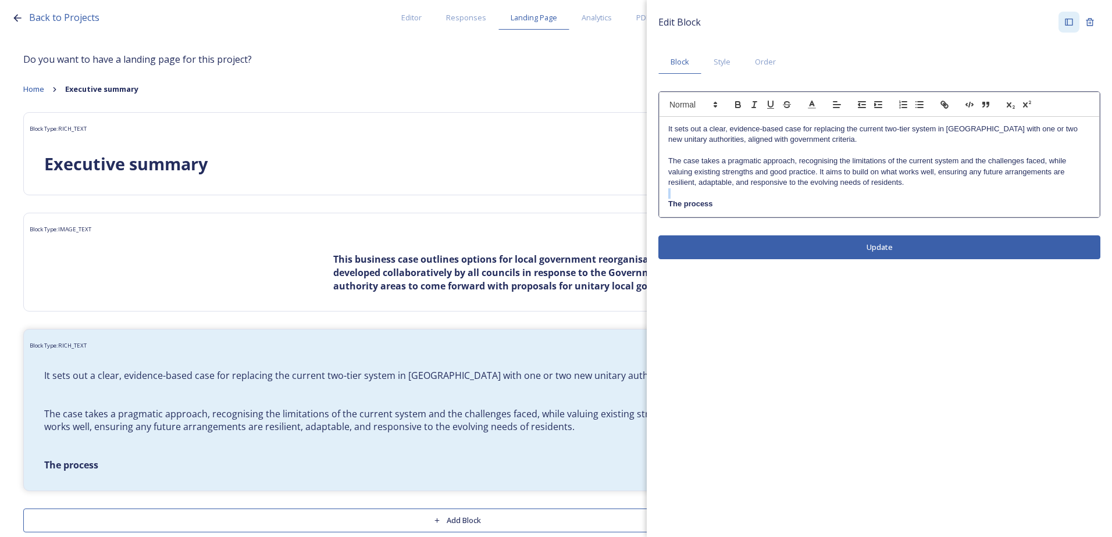
drag, startPoint x: 744, startPoint y: 198, endPoint x: 665, endPoint y: 200, distance: 79.7
click at [665, 200] on div "It sets out a clear, evidence-based case for replacing the current two-tier sys…" at bounding box center [879, 167] width 440 height 100
click at [745, 205] on p "The process" at bounding box center [879, 204] width 422 height 10
drag, startPoint x: 726, startPoint y: 202, endPoint x: 659, endPoint y: 201, distance: 66.9
click at [659, 201] on div "It sets out a clear, evidence-based case for replacing the current two-tier sys…" at bounding box center [879, 167] width 440 height 100
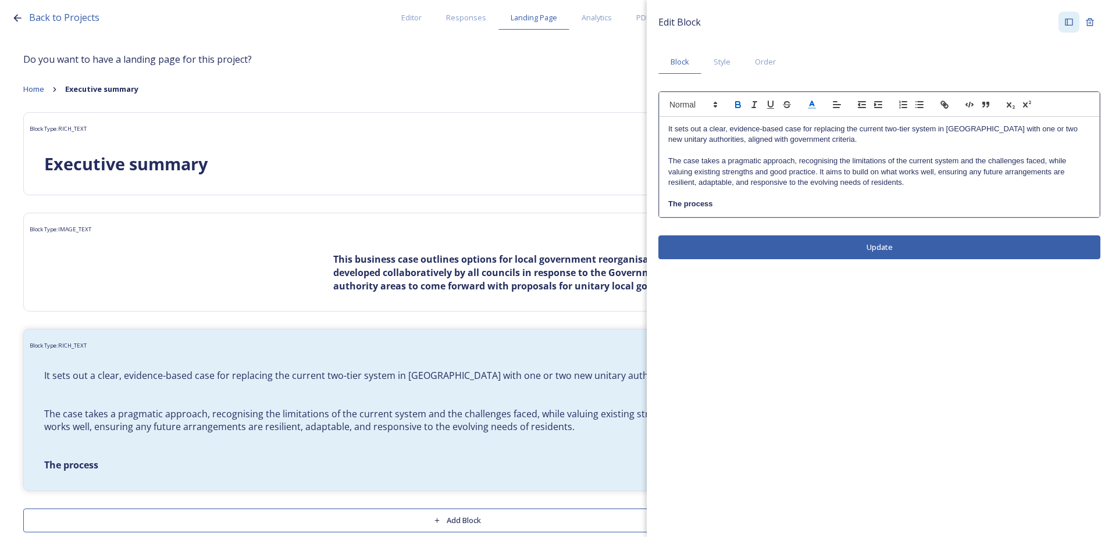
click at [811, 108] on icon at bounding box center [812, 104] width 10 height 10
click at [883, 141] on span at bounding box center [882, 142] width 9 height 9
click at [802, 191] on p at bounding box center [879, 193] width 422 height 10
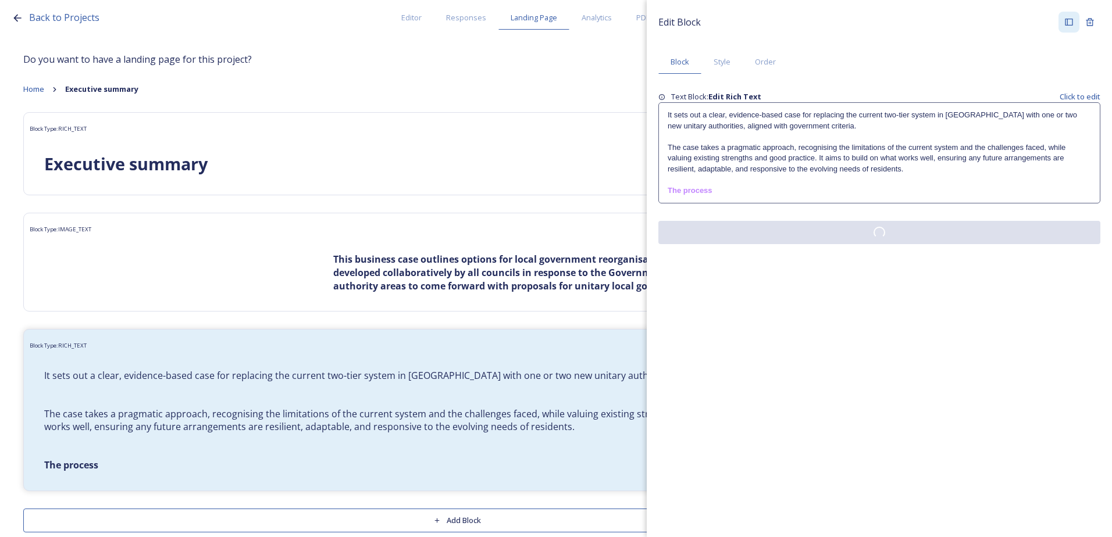
click at [875, 244] on button at bounding box center [879, 232] width 442 height 23
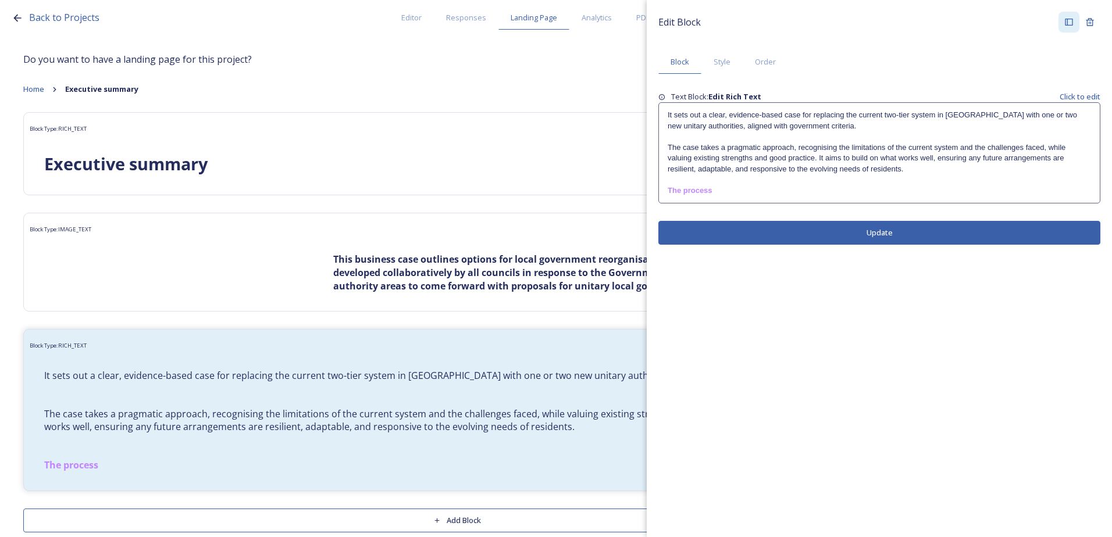
click at [867, 232] on button "Update" at bounding box center [879, 233] width 442 height 24
click at [734, 205] on div "Edit Block Block Style Order Text Block: Edit Rich Text Click to edit It sets o…" at bounding box center [879, 128] width 442 height 233
click at [736, 195] on p "The process" at bounding box center [879, 190] width 423 height 10
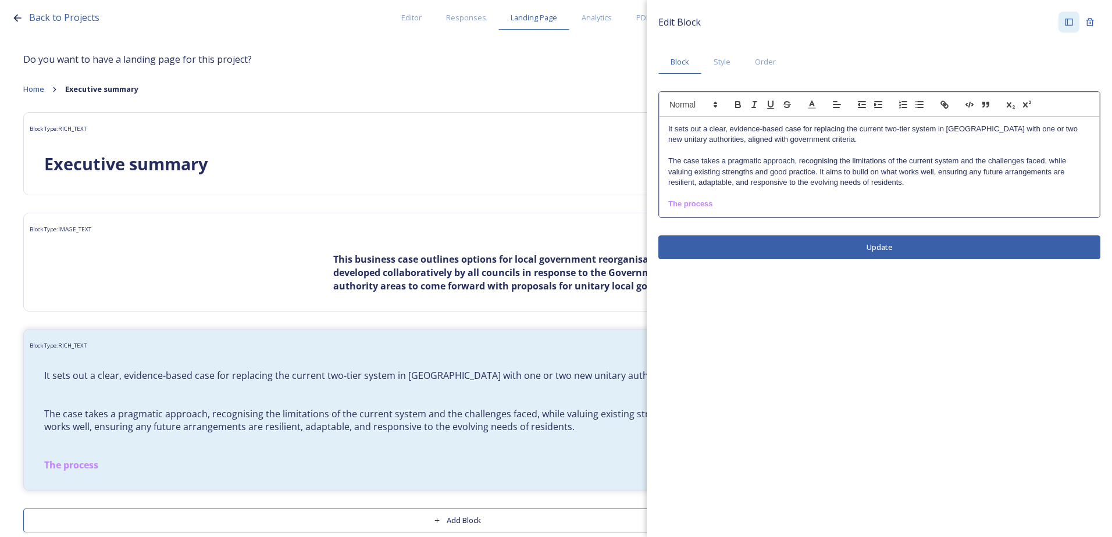
drag, startPoint x: 728, startPoint y: 206, endPoint x: 734, endPoint y: 206, distance: 6.4
click at [729, 206] on p "The process" at bounding box center [879, 204] width 422 height 10
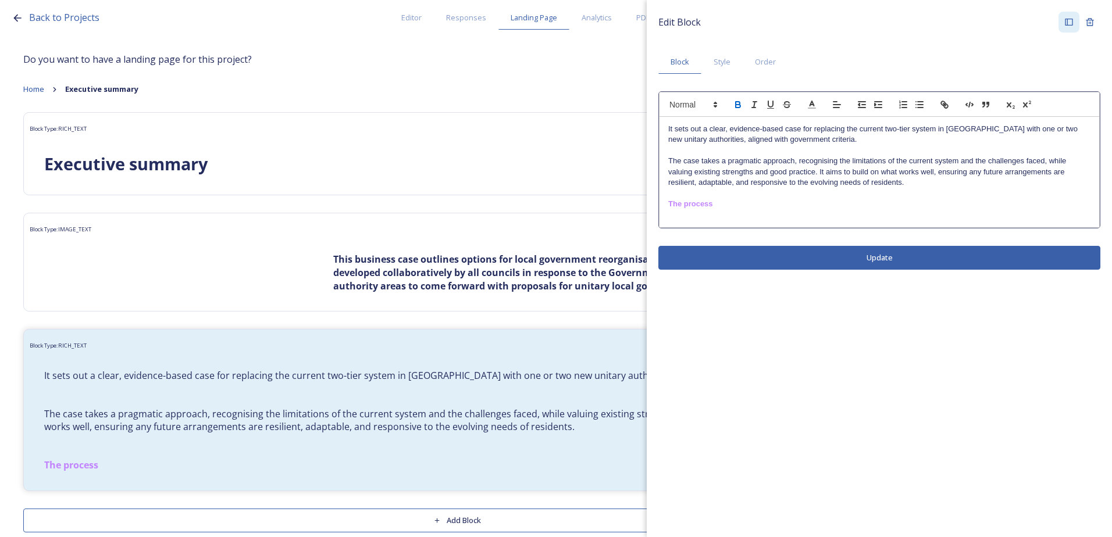
click at [738, 108] on icon "button" at bounding box center [738, 106] width 5 height 3
click at [811, 104] on icon at bounding box center [812, 104] width 10 height 10
click at [816, 115] on span at bounding box center [812, 119] width 9 height 9
click at [690, 216] on p at bounding box center [879, 215] width 422 height 10
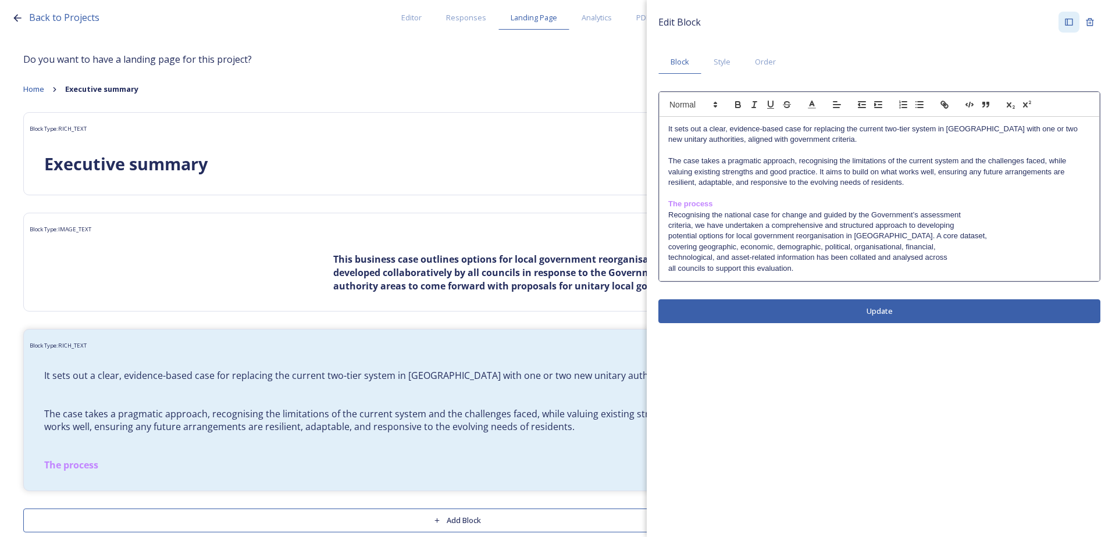
click at [666, 224] on div "It sets out a clear, evidence-based case for replacing the current two-tier sys…" at bounding box center [879, 199] width 440 height 164
click at [669, 227] on p "Recognising the national case for change and guided by the Government’s assessm…" at bounding box center [879, 221] width 422 height 22
click at [669, 235] on p "potential options for local government reorganisation in West Sussex. A core da…" at bounding box center [879, 236] width 422 height 10
click at [667, 238] on div "It sets out a clear, evidence-based case for replacing the current two-tier sys…" at bounding box center [879, 199] width 440 height 164
click at [668, 248] on p "covering geographic, economic, demographic, political, organisational, financia…" at bounding box center [879, 247] width 422 height 10
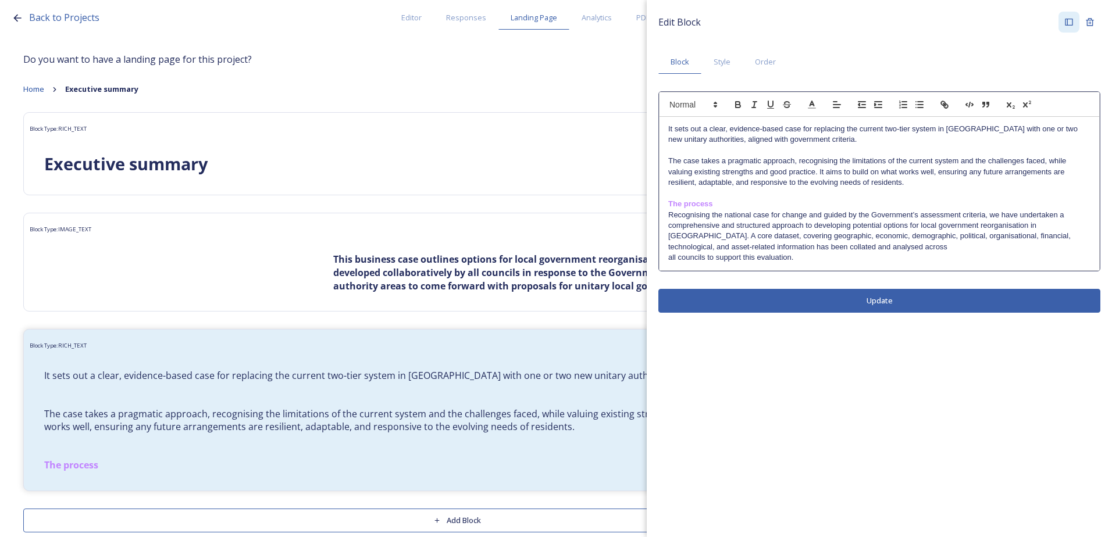
click at [668, 248] on div "It sets out a clear, evidence-based case for replacing the current two-tier sys…" at bounding box center [879, 194] width 440 height 154
click at [668, 257] on div "It sets out a clear, evidence-based case for replacing the current two-tier sys…" at bounding box center [879, 194] width 440 height 154
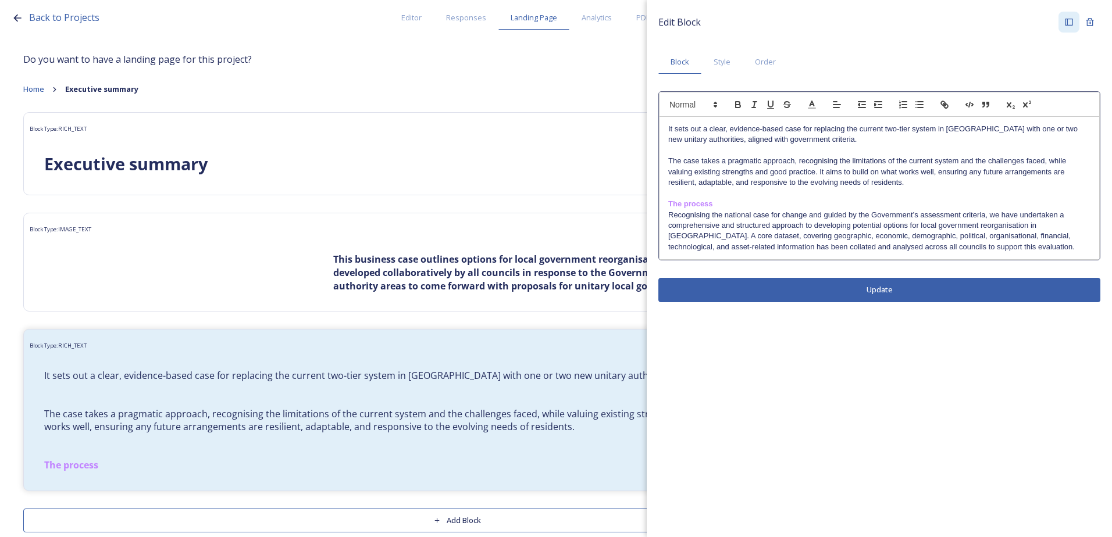
click at [1021, 244] on p "Recognising the national case for change and guided by the Government’s assessm…" at bounding box center [879, 231] width 422 height 43
click at [897, 295] on div "Edit Block Block Style Order It sets out a clear, evidence-based case for repla…" at bounding box center [879, 157] width 465 height 314
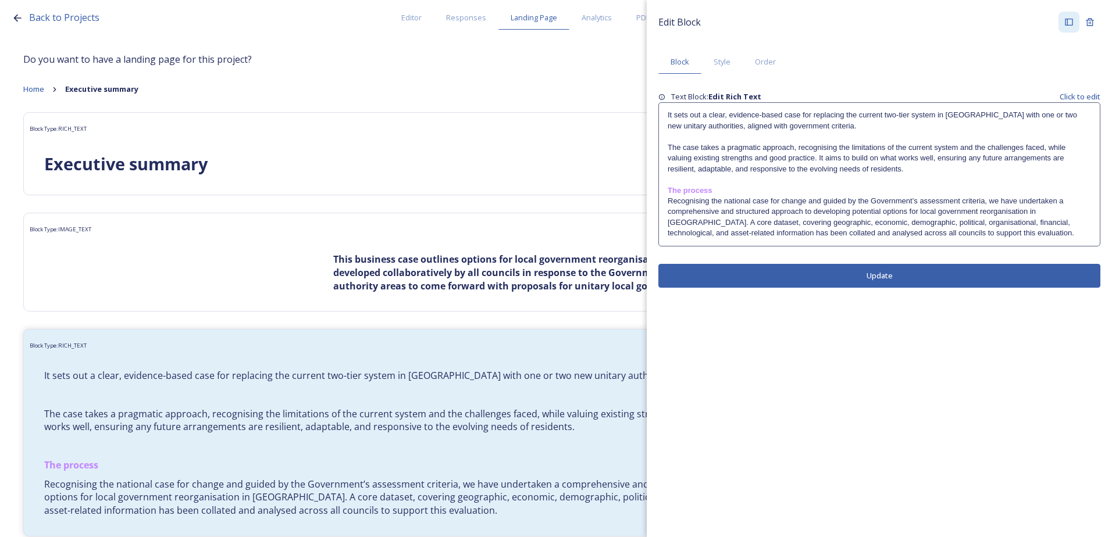
click at [669, 145] on p "The case takes a pragmatic approach, recognising the limitations of the current…" at bounding box center [879, 158] width 423 height 32
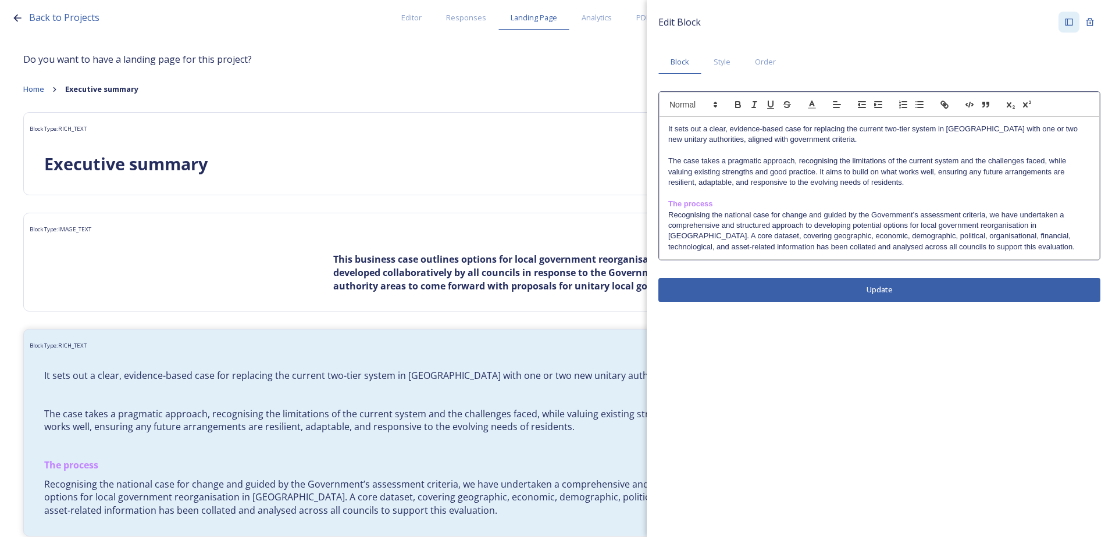
click at [670, 158] on p "The case takes a pragmatic approach, recognising the limitations of the current…" at bounding box center [879, 172] width 422 height 32
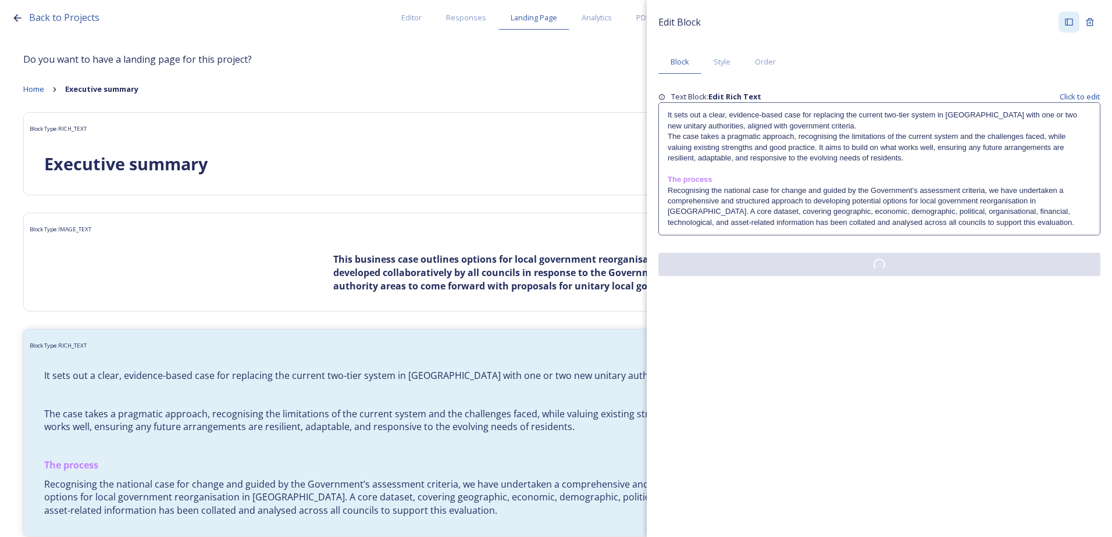
click at [849, 276] on button at bounding box center [879, 264] width 442 height 23
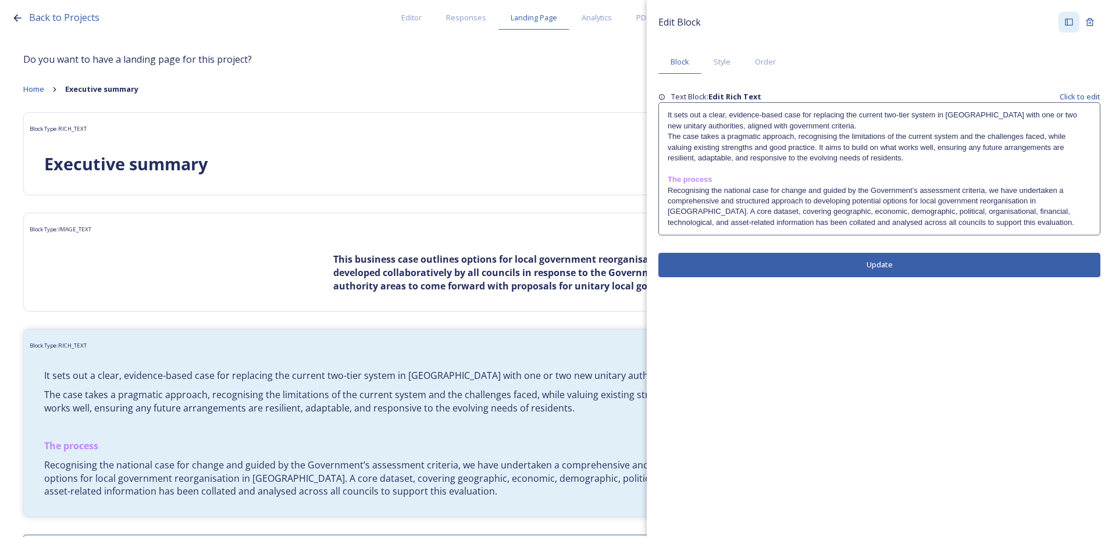
click at [972, 223] on p "Recognising the national case for change and guided by the Government’s assessm…" at bounding box center [879, 206] width 423 height 43
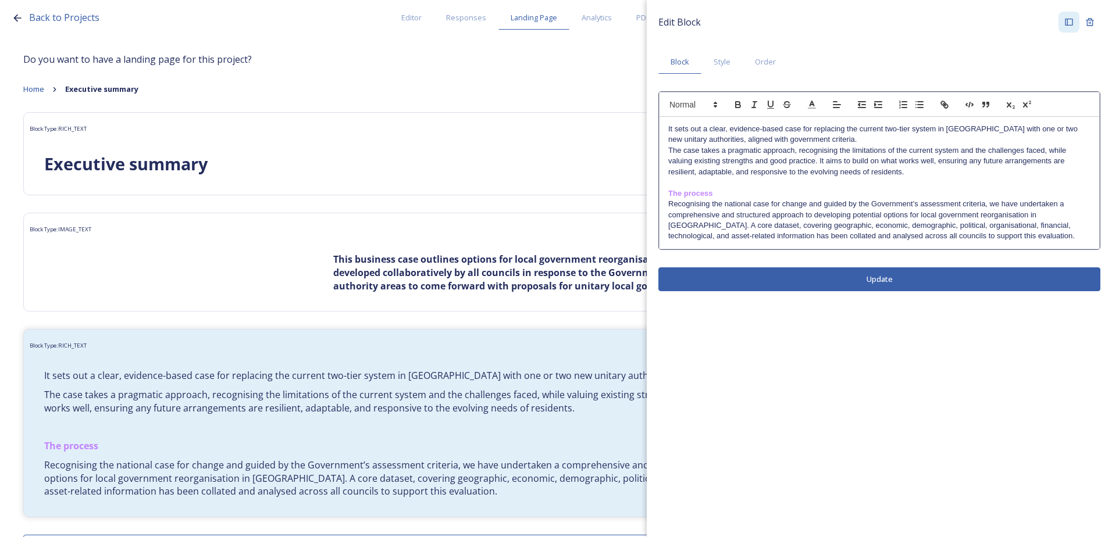
click at [1000, 242] on p "Recognising the national case for change and guided by the Government’s assessm…" at bounding box center [879, 220] width 422 height 43
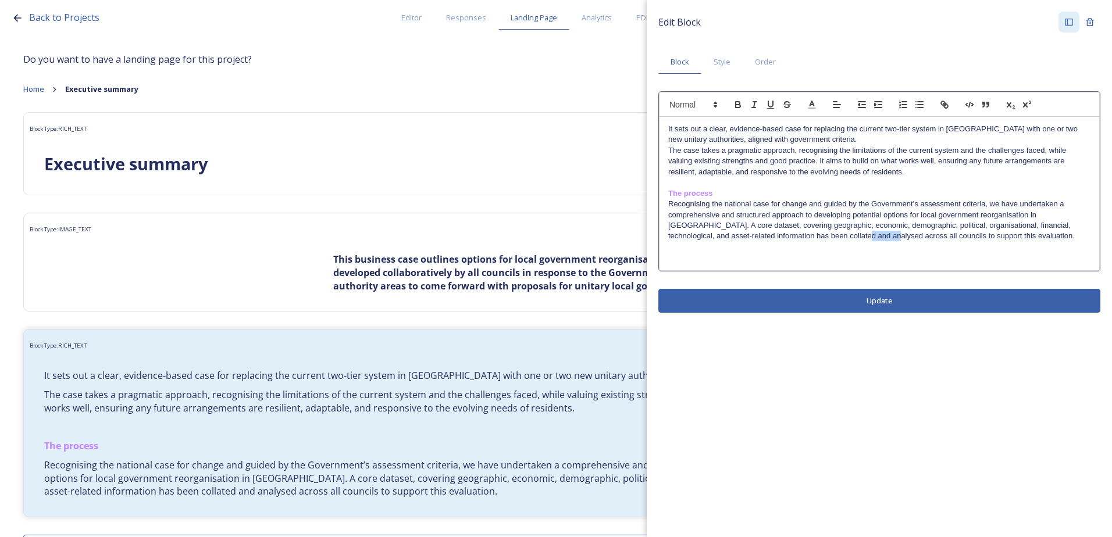
click at [734, 269] on div "Edit Block Block Style Order It sets out a clear, evidence-based case for repla…" at bounding box center [879, 162] width 442 height 301
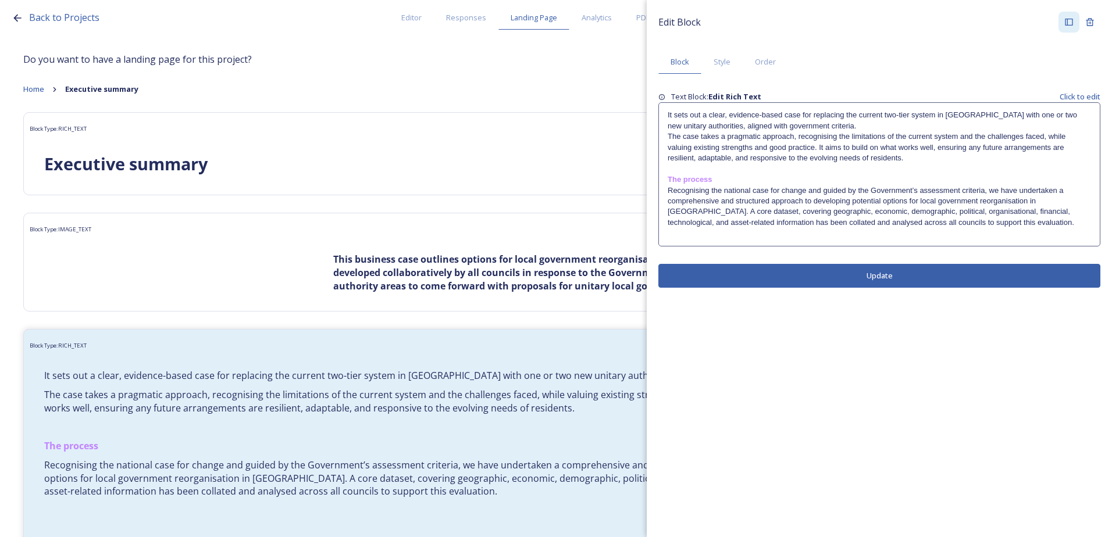
click at [851, 273] on button "Update" at bounding box center [879, 276] width 442 height 24
click at [715, 238] on p at bounding box center [879, 233] width 423 height 10
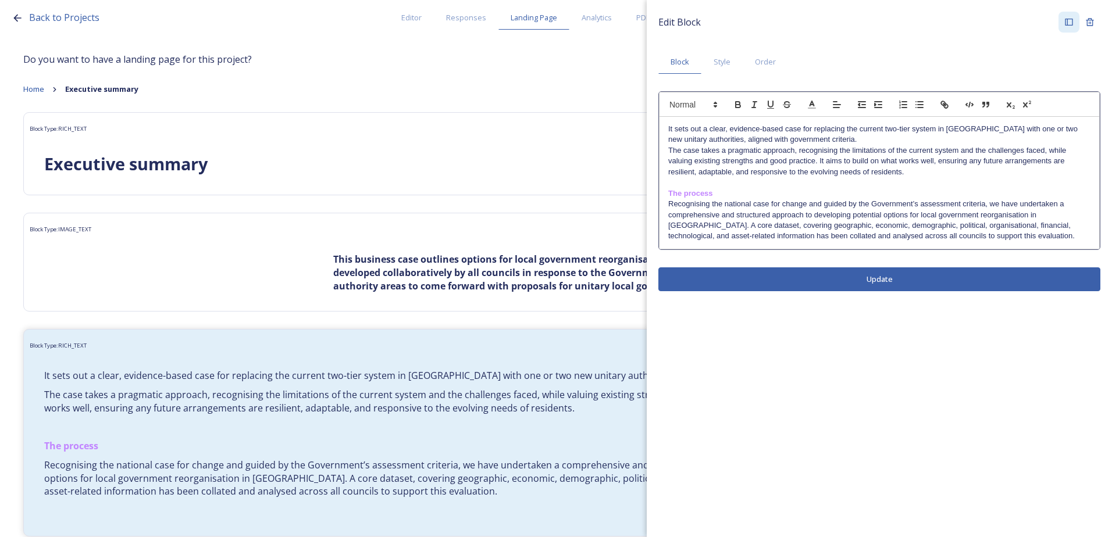
click at [1008, 236] on p "Recognising the national case for change and guided by the Government’s assessm…" at bounding box center [879, 220] width 422 height 43
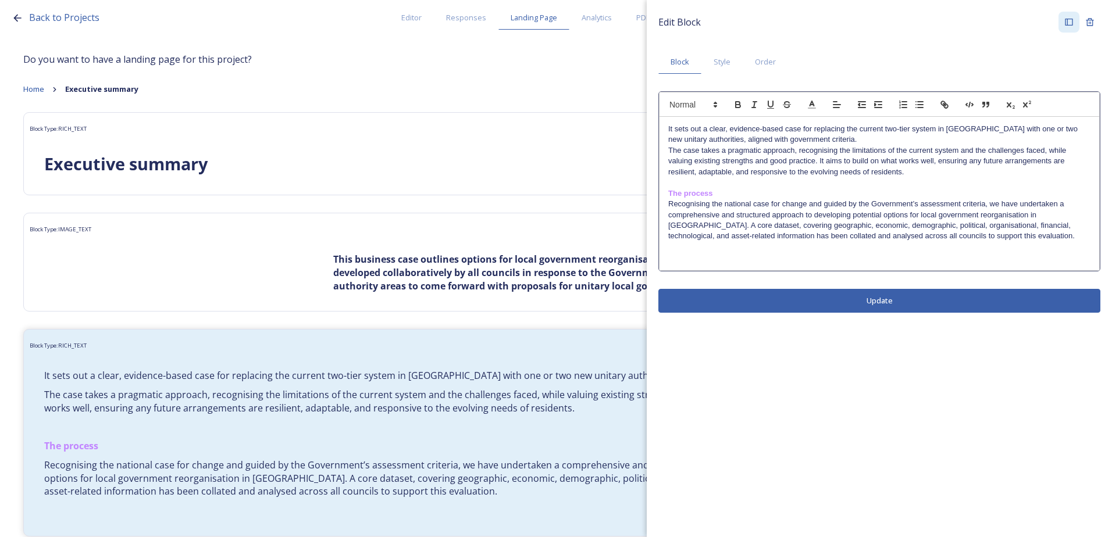
click at [937, 254] on p at bounding box center [879, 257] width 422 height 10
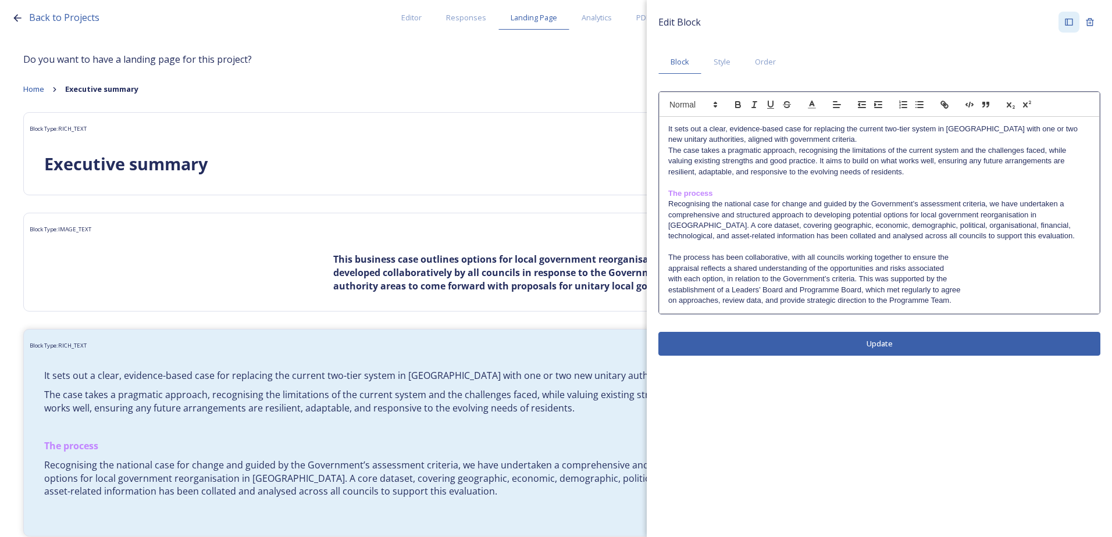
click at [668, 270] on div "It sets out a clear, evidence-based case for replacing the current two-tier sys…" at bounding box center [879, 215] width 440 height 197
click at [669, 276] on p "with each option, in relation to the Government’s criteria. This was supported …" at bounding box center [879, 279] width 422 height 10
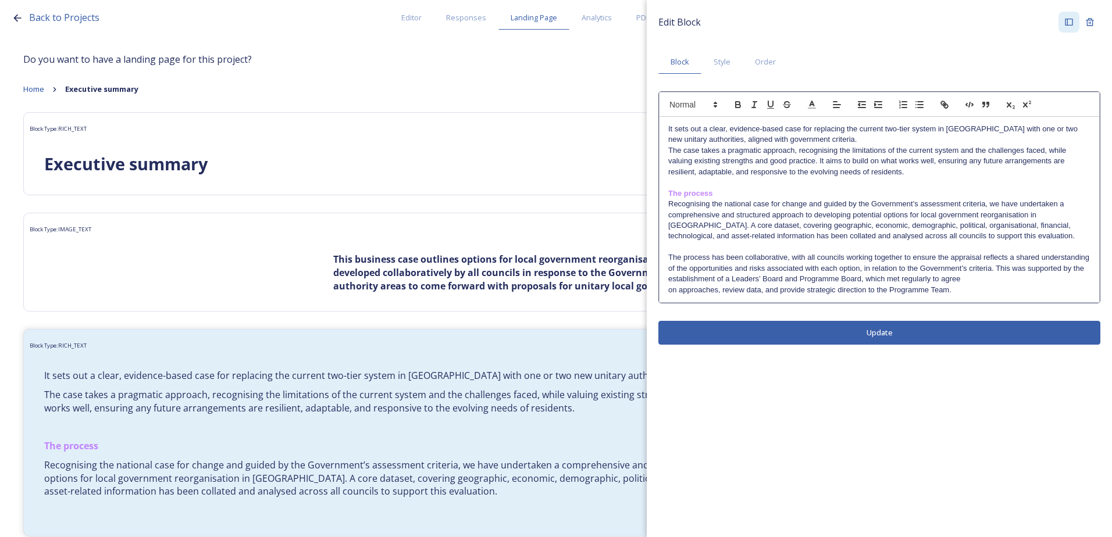
click at [665, 294] on div "It sets out a clear, evidence-based case for replacing the current two-tier sys…" at bounding box center [879, 209] width 440 height 185
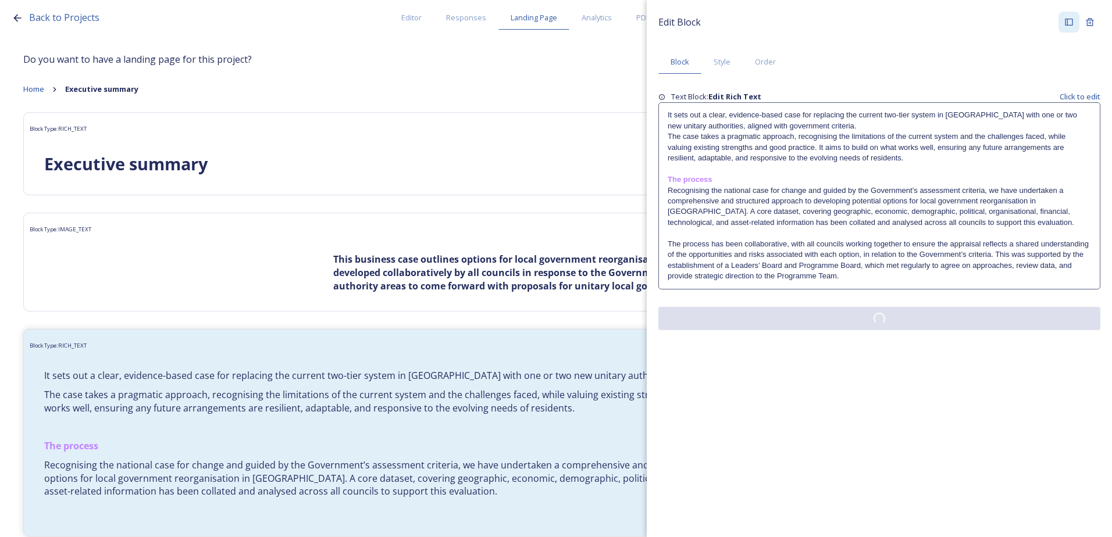
click at [786, 336] on div "Edit Block Block Style Order Text Block: Edit Rich Text Click to edit It sets o…" at bounding box center [879, 171] width 465 height 342
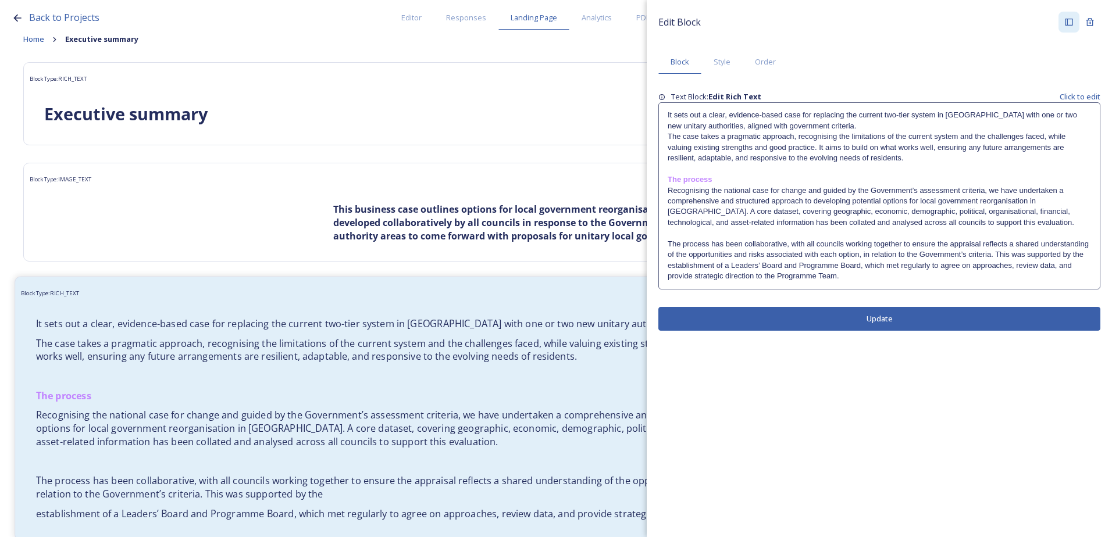
scroll to position [115, 0]
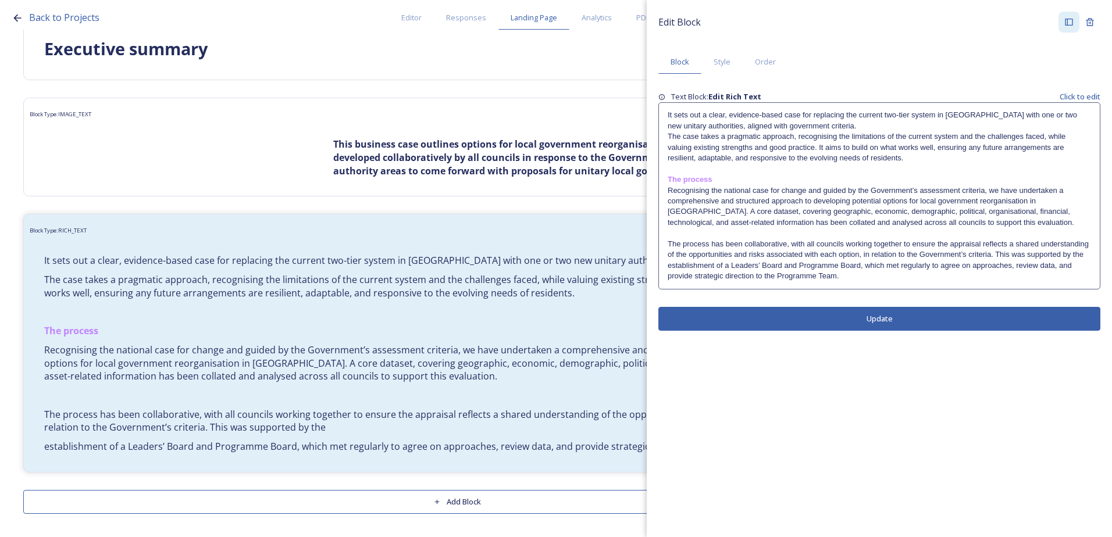
click at [664, 262] on div "It sets out a clear, evidence-based case for replacing the current two-tier sys…" at bounding box center [879, 195] width 441 height 185
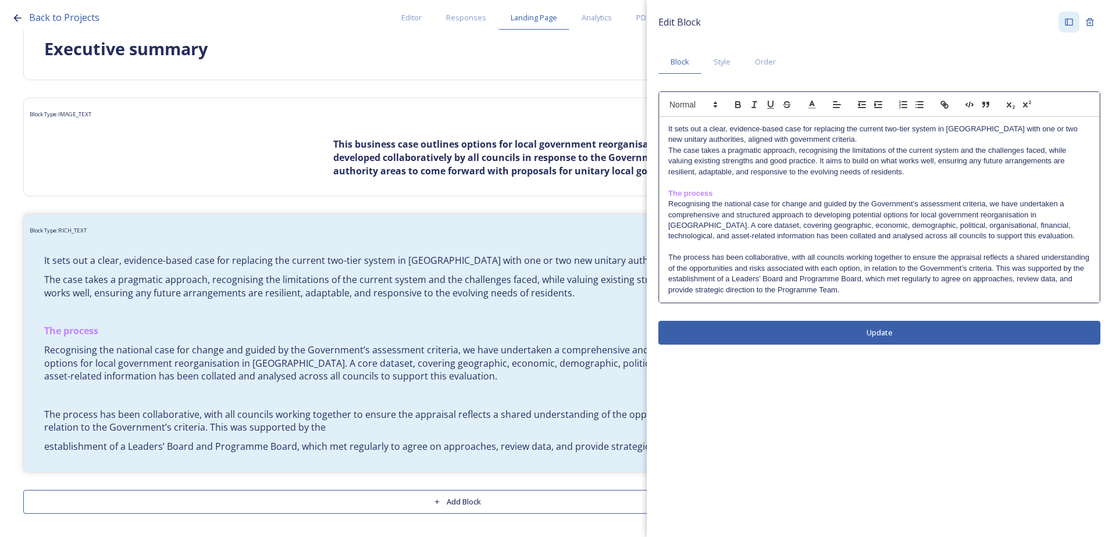
click at [668, 278] on div "It sets out a clear, evidence-based case for replacing the current two-tier sys…" at bounding box center [879, 209] width 440 height 185
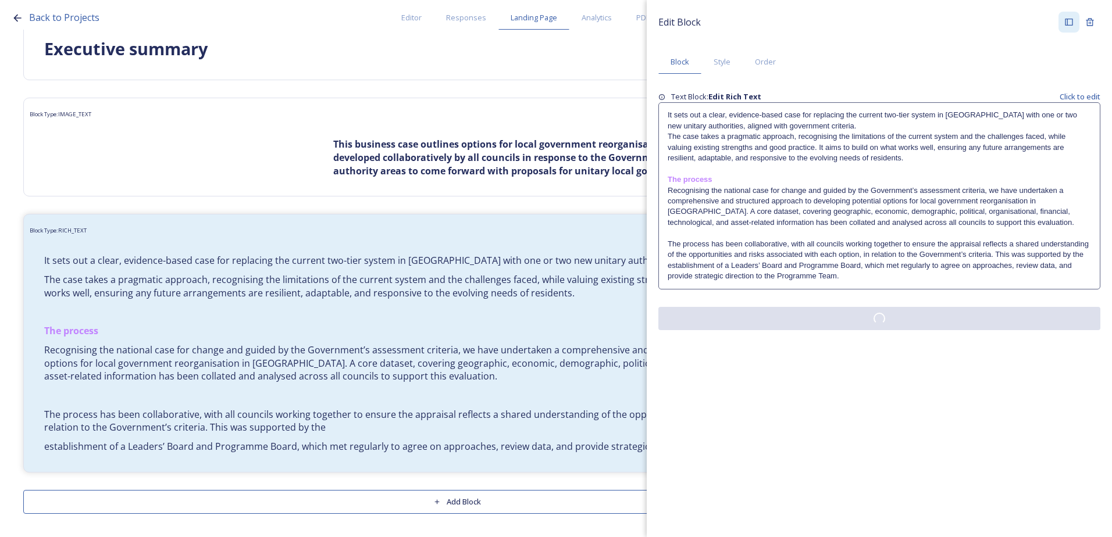
click at [695, 323] on button at bounding box center [879, 318] width 442 height 23
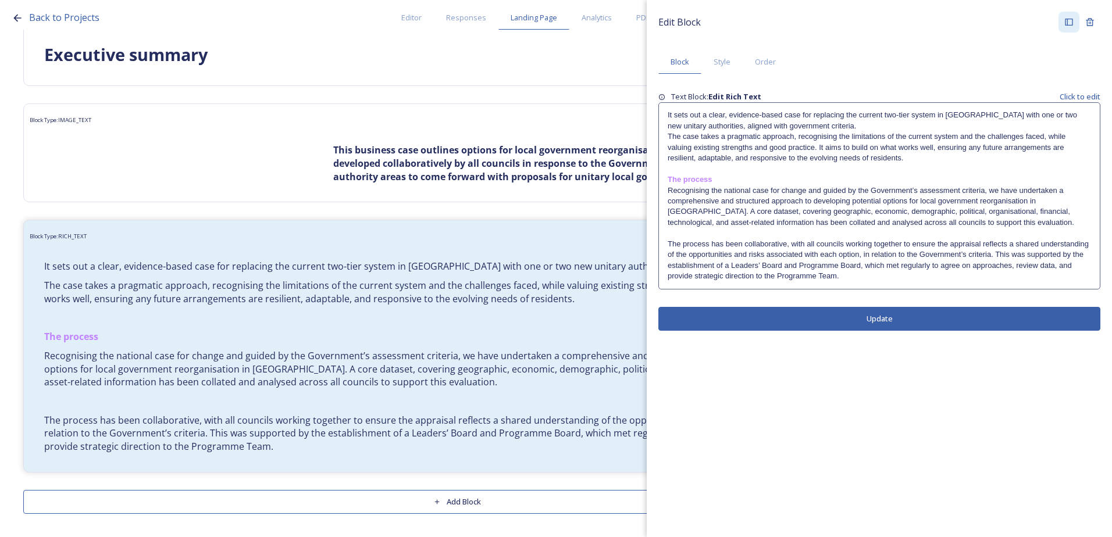
click at [868, 276] on p "The process has been collaborative, with all councils working together to ensur…" at bounding box center [879, 260] width 423 height 43
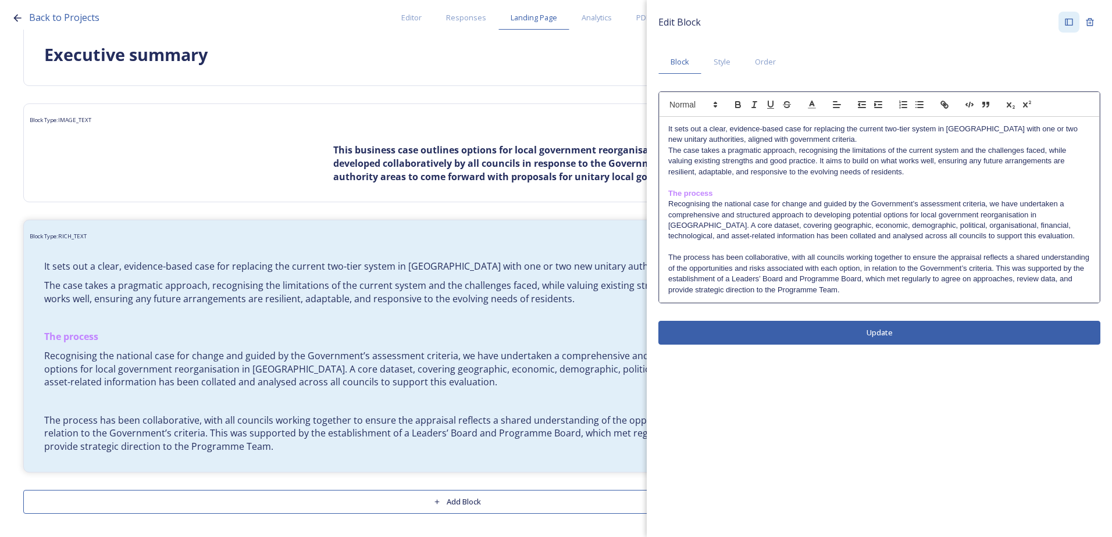
click at [855, 288] on p "The process has been collaborative, with all councils working together to ensur…" at bounding box center [879, 273] width 422 height 43
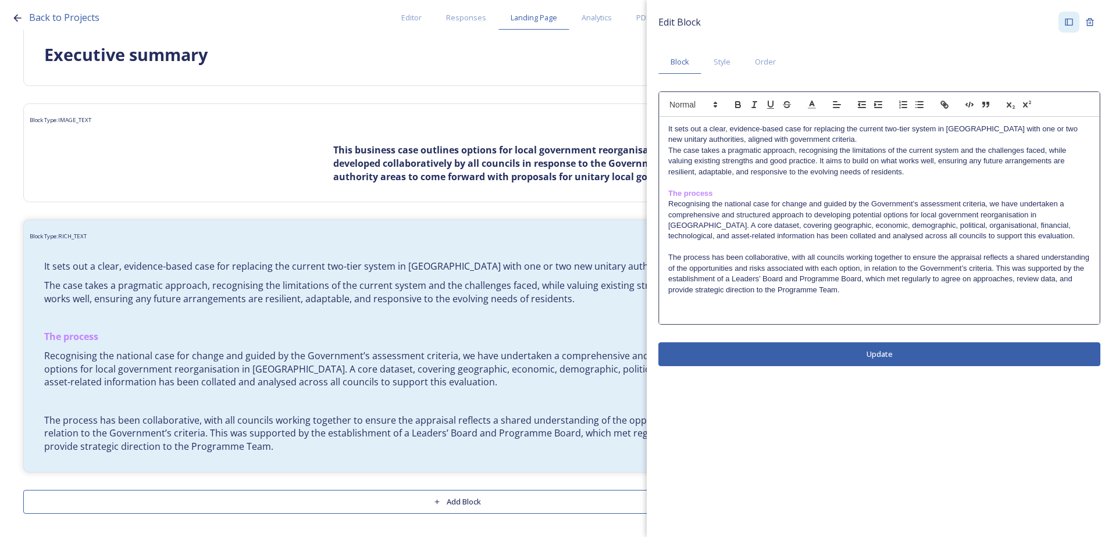
drag, startPoint x: 713, startPoint y: 305, endPoint x: 704, endPoint y: 306, distance: 9.5
click at [713, 305] on p at bounding box center [879, 300] width 422 height 10
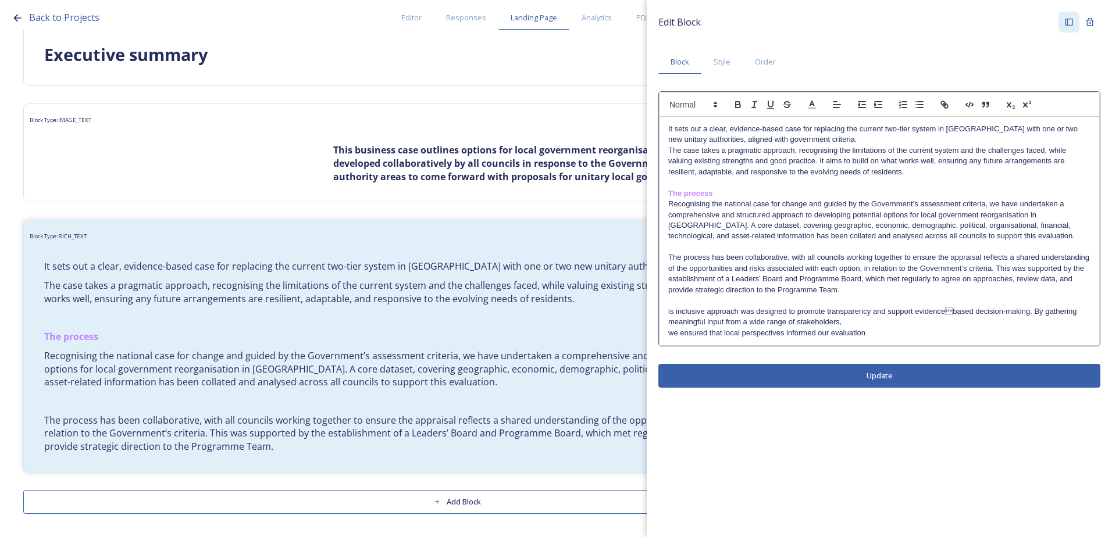
scroll to position [0, 0]
click at [668, 315] on div "It sets out a clear, evidence-based case for replacing the current two-tier sys…" at bounding box center [879, 231] width 440 height 229
click at [667, 323] on div "It sets out a clear, evidence-based case for replacing the current two-tier sys…" at bounding box center [879, 231] width 440 height 229
click at [669, 337] on p "we ensured that local perspectives informed our evaluation" at bounding box center [879, 333] width 422 height 10
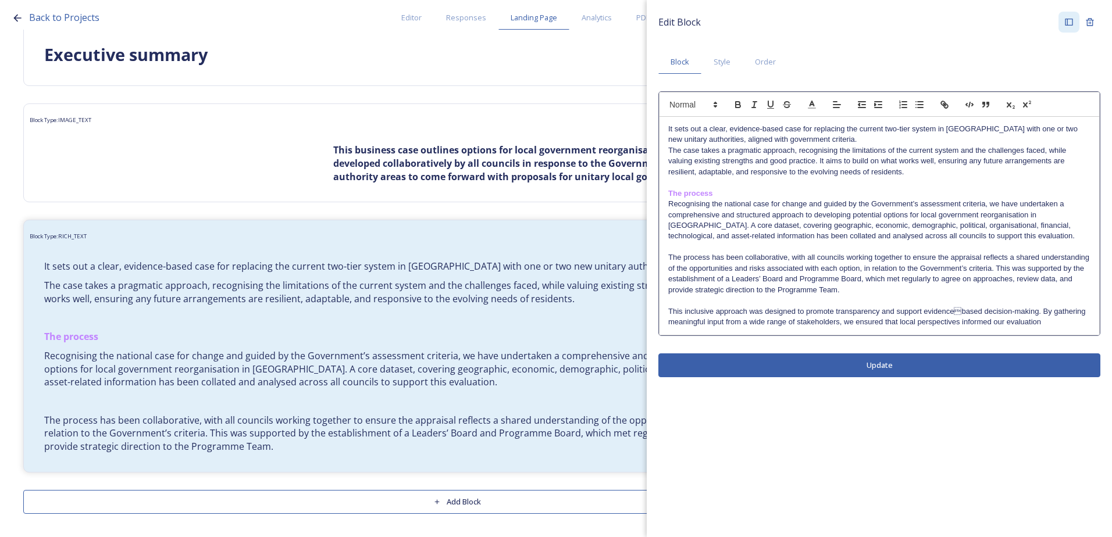
click at [1044, 318] on p "This inclusive approach was designed to promote transparency and support eviden…" at bounding box center [879, 317] width 422 height 22
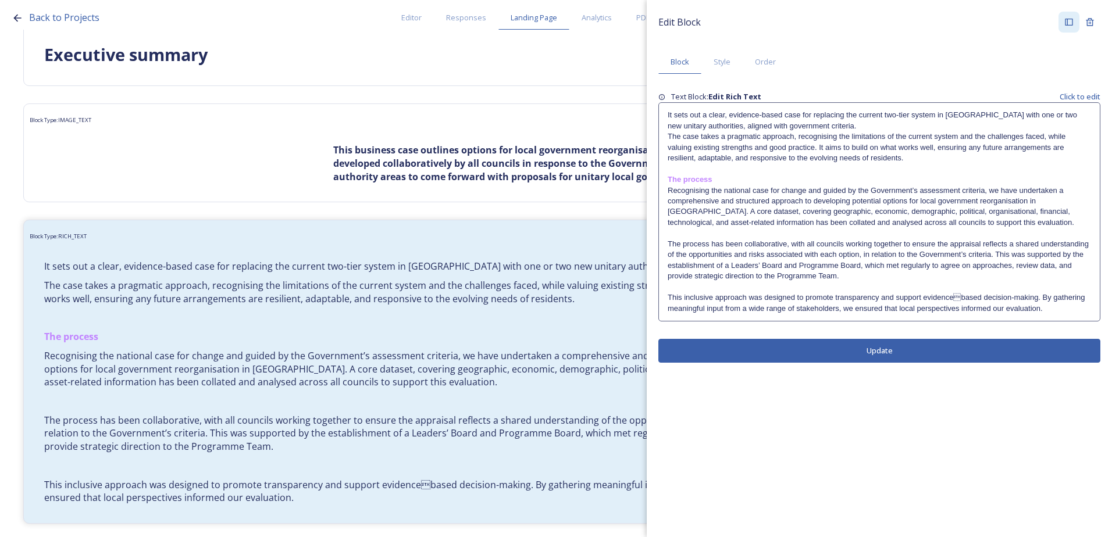
click at [1060, 307] on p "This inclusive approach was designed to promote transparency and support eviden…" at bounding box center [879, 303] width 423 height 22
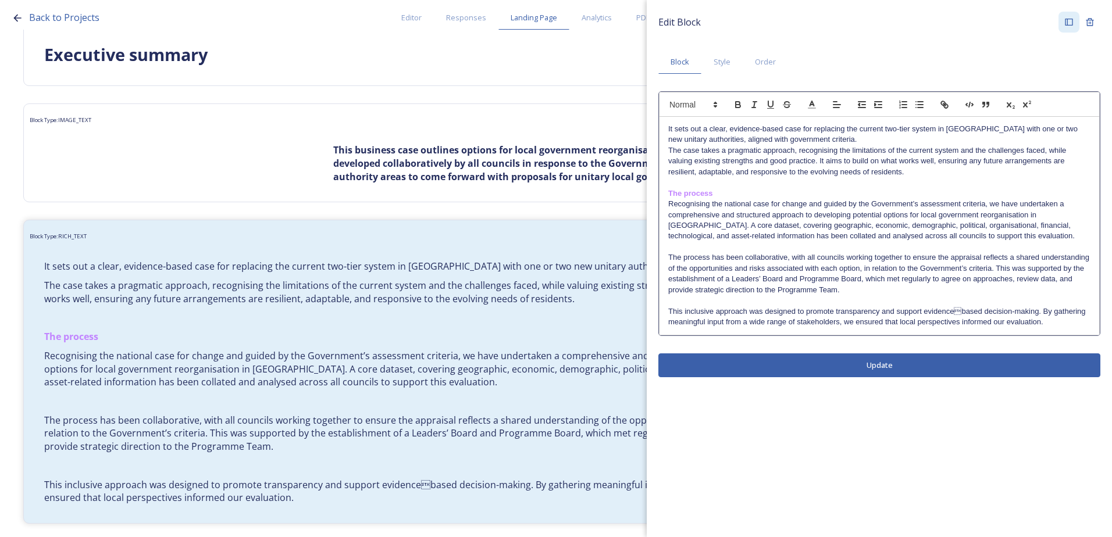
click at [1059, 317] on p "This inclusive approach was designed to promote transparency and support eviden…" at bounding box center [879, 317] width 422 height 22
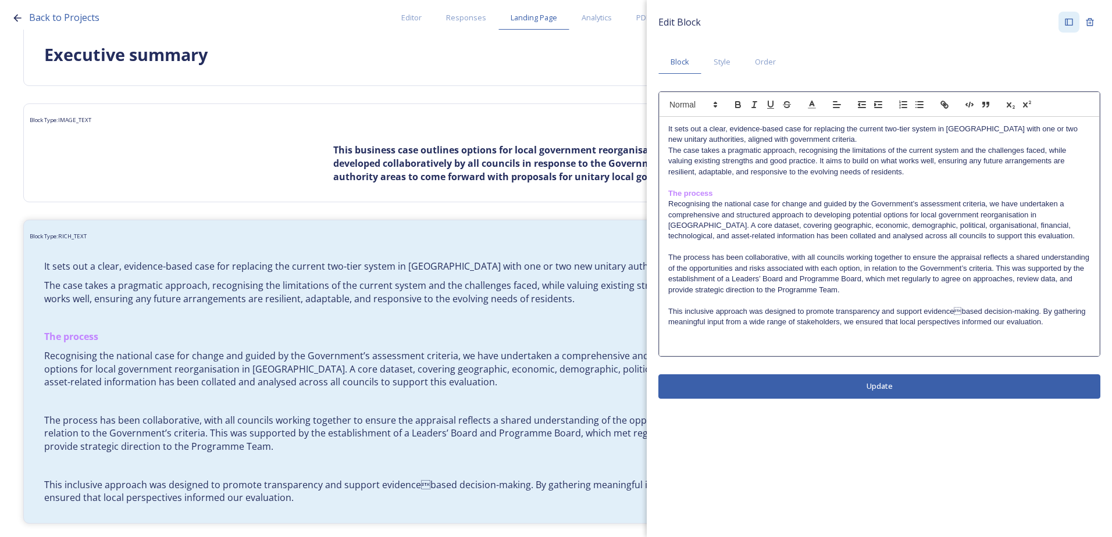
click at [728, 340] on p at bounding box center [879, 343] width 422 height 10
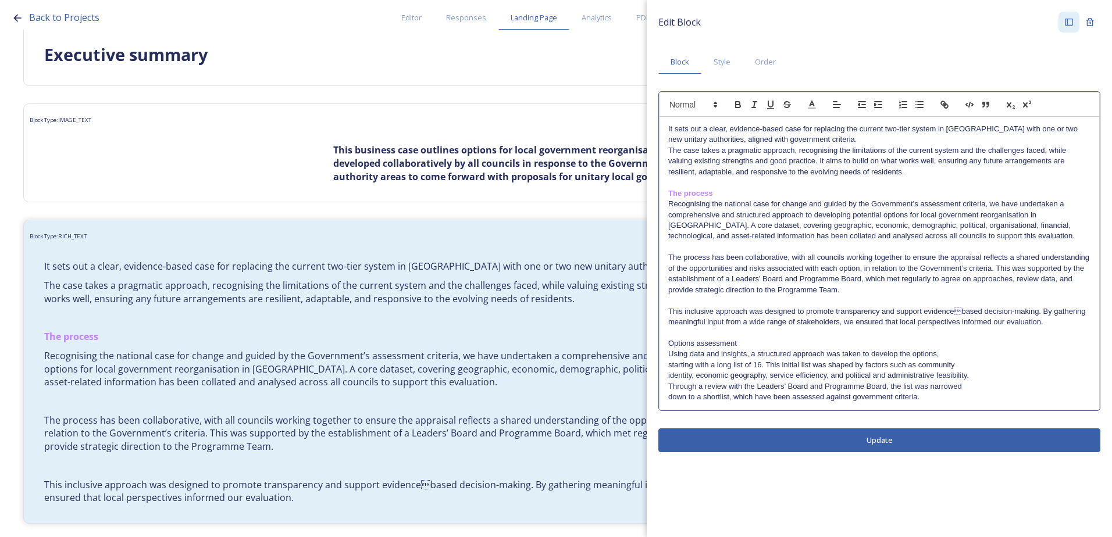
drag, startPoint x: 718, startPoint y: 343, endPoint x: 664, endPoint y: 344, distance: 53.5
click at [664, 344] on div "It sets out a clear, evidence-based case for replacing the current two-tier sys…" at bounding box center [879, 263] width 440 height 293
click at [736, 110] on icon "button" at bounding box center [738, 104] width 10 height 10
click at [815, 104] on icon at bounding box center [812, 104] width 10 height 10
click at [883, 138] on span at bounding box center [882, 142] width 9 height 9
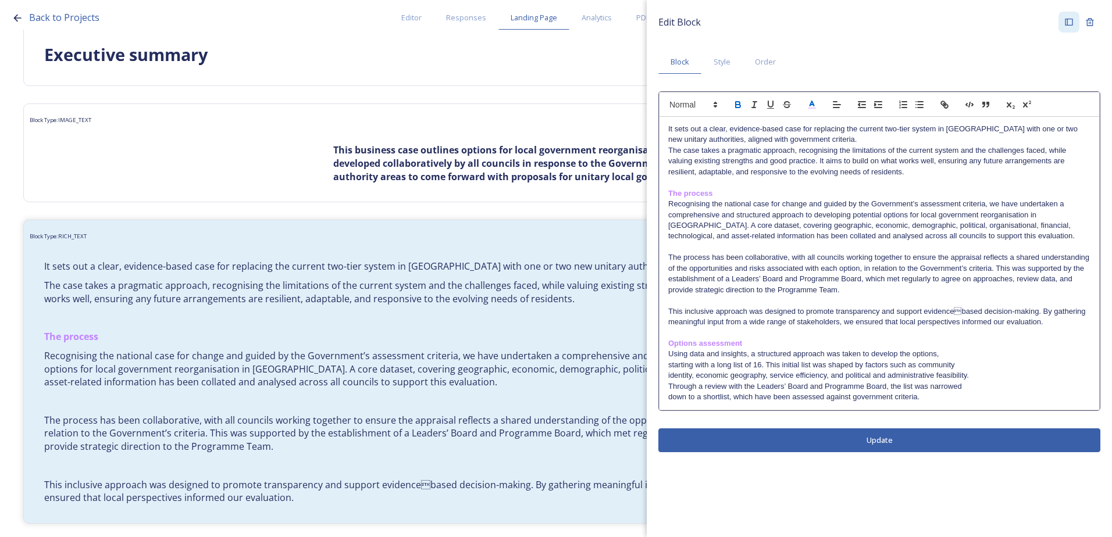
click at [805, 286] on p "The process has been collaborative, with all councils working together to ensur…" at bounding box center [879, 273] width 422 height 43
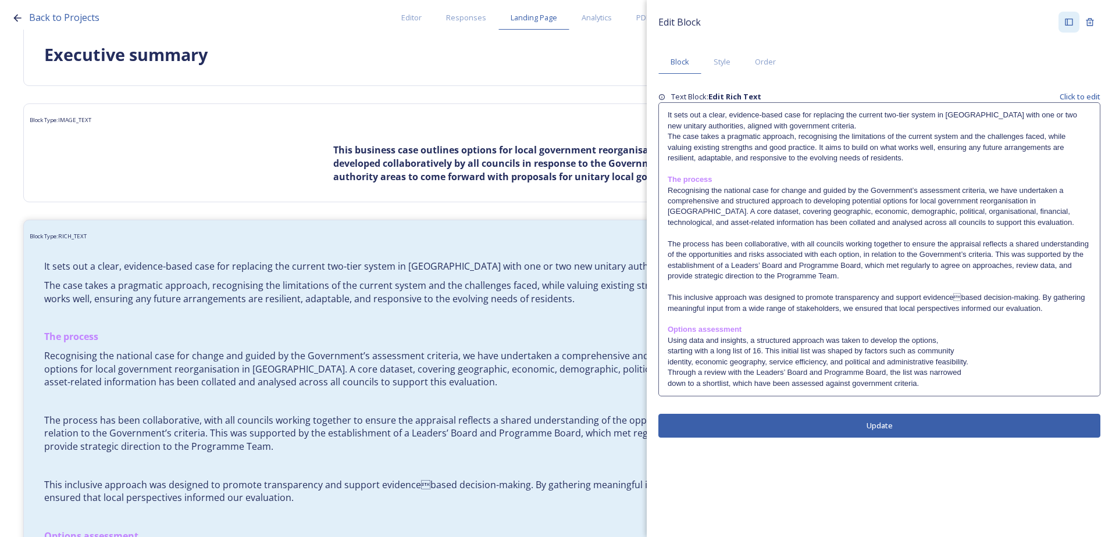
click at [769, 422] on button "Update" at bounding box center [879, 426] width 442 height 24
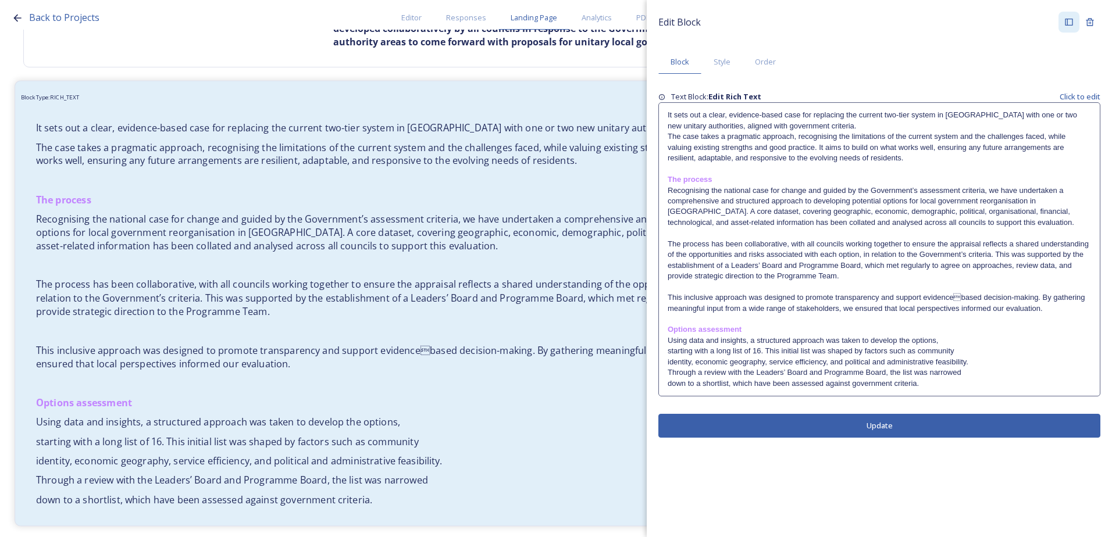
scroll to position [226, 0]
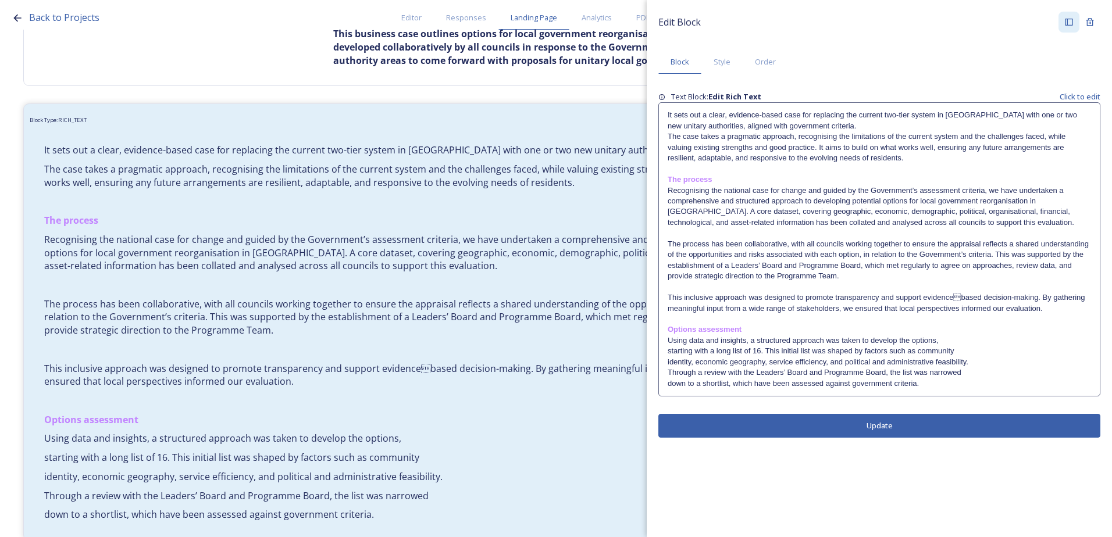
click at [716, 179] on p "The process" at bounding box center [879, 179] width 423 height 10
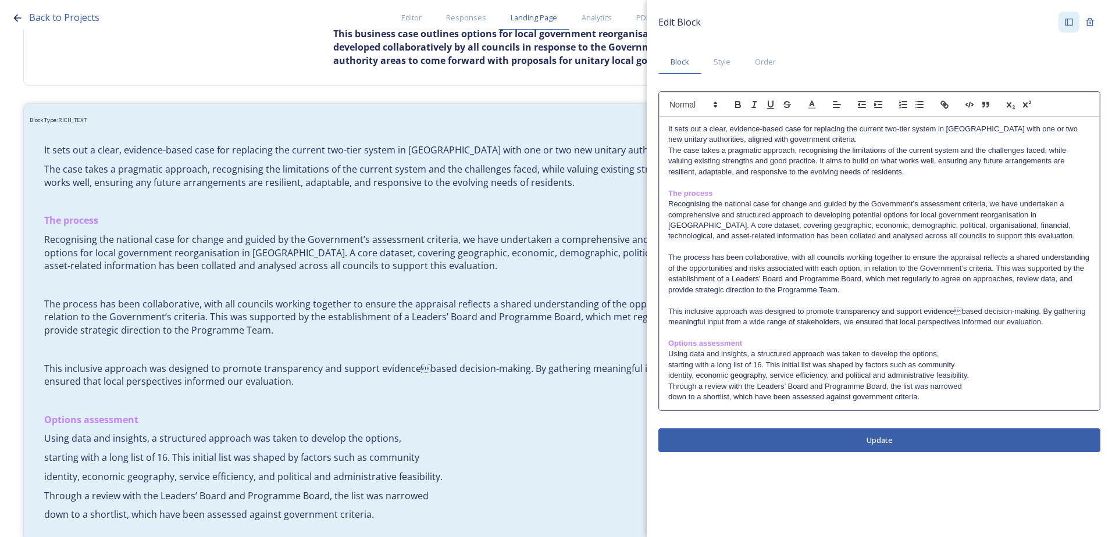
click at [719, 194] on p "The process" at bounding box center [879, 193] width 422 height 10
click at [667, 365] on div "It sets out a clear, evidence-based case for replacing the current two-tier sys…" at bounding box center [879, 263] width 440 height 293
click at [667, 369] on div "It sets out a clear, evidence-based case for replacing the current two-tier sys…" at bounding box center [879, 263] width 440 height 293
click at [667, 375] on div "It sets out a clear, evidence-based case for replacing the current two-tier sys…" at bounding box center [879, 263] width 440 height 293
click at [663, 387] on div "It sets out a clear, evidence-based case for replacing the current two-tier sys…" at bounding box center [879, 263] width 440 height 293
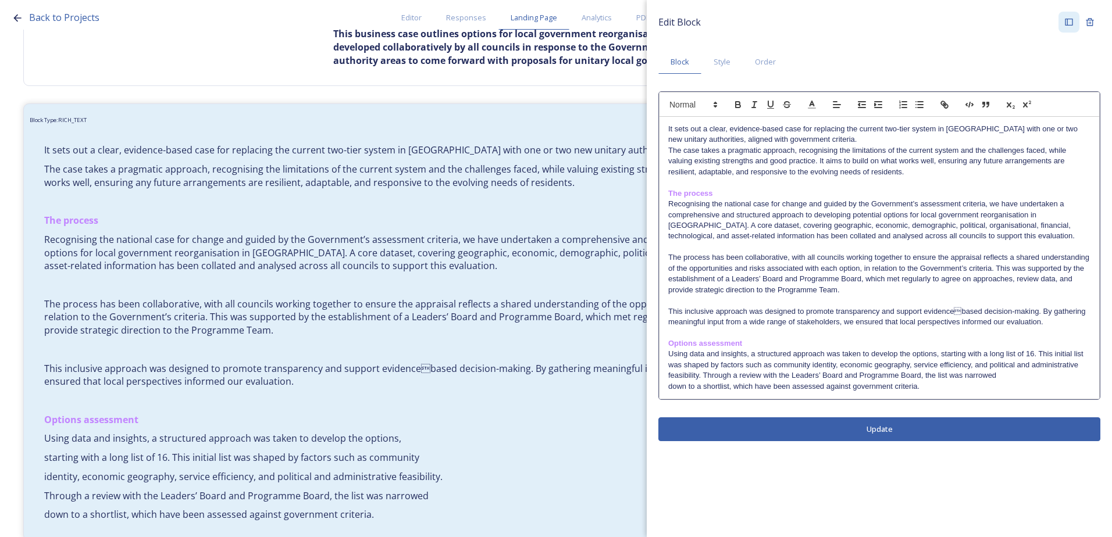
click at [772, 439] on div "Edit Block Block Style Order It sets out a clear, evidence-based case for repla…" at bounding box center [879, 268] width 465 height 537
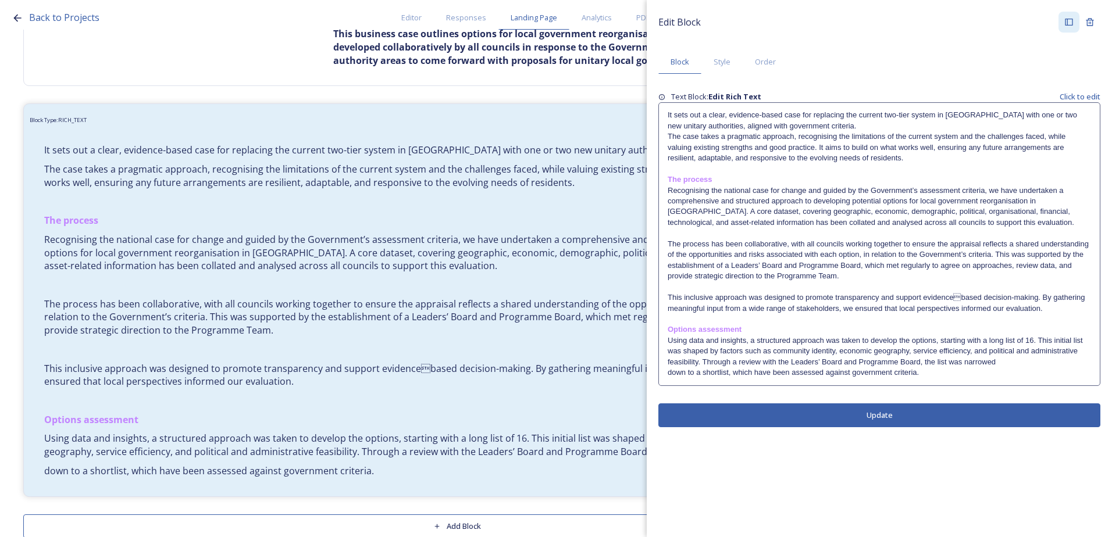
click at [668, 372] on p "down to a shortlist, which have been assessed against government criteria." at bounding box center [879, 373] width 423 height 10
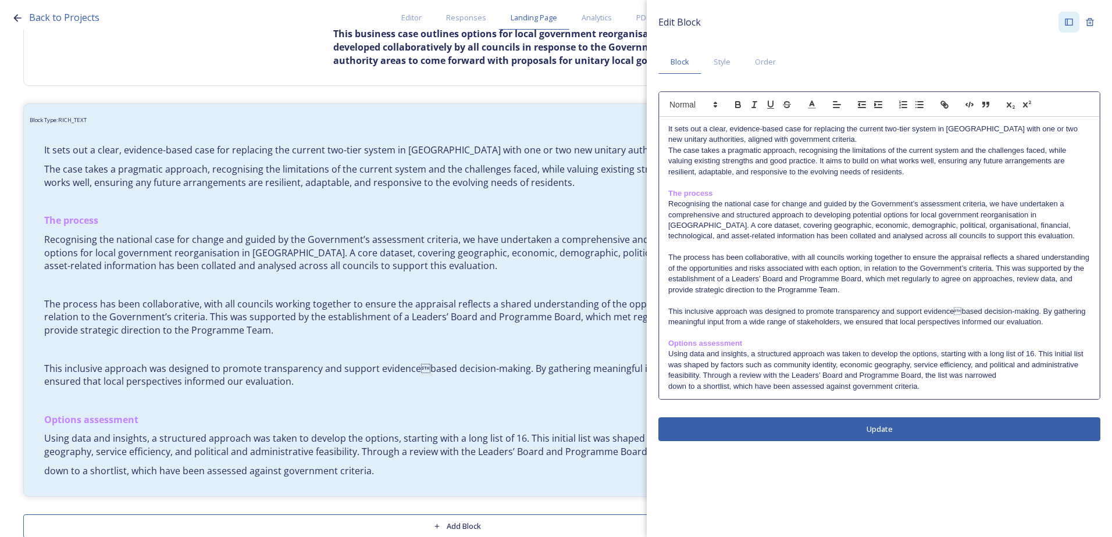
click at [669, 391] on p "down to a shortlist, which have been assessed against government criteria." at bounding box center [879, 386] width 422 height 10
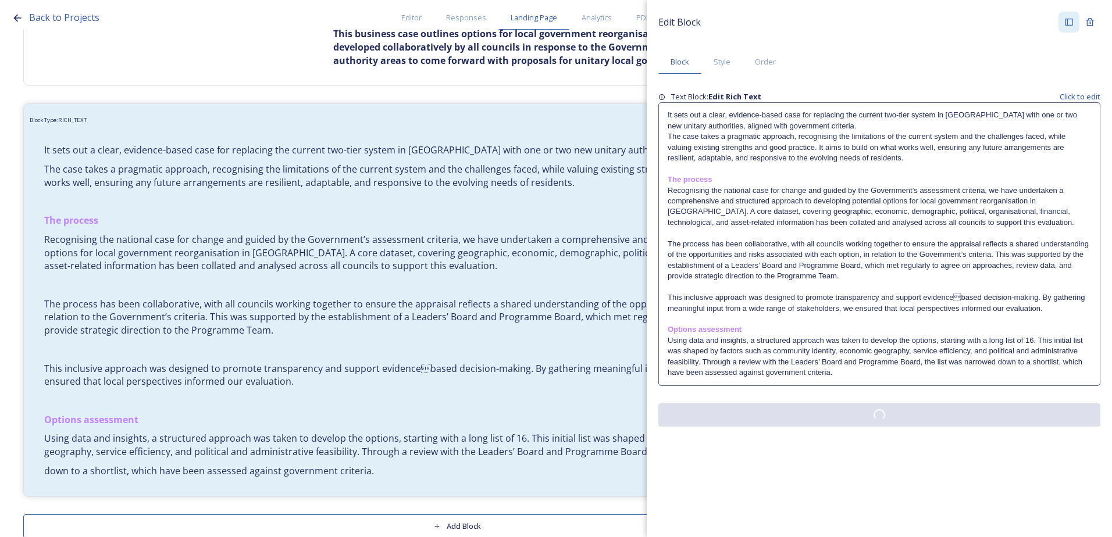
click at [814, 427] on div "Edit Block Block Style Order Text Block: Edit Rich Text Click to edit It sets o…" at bounding box center [879, 219] width 465 height 438
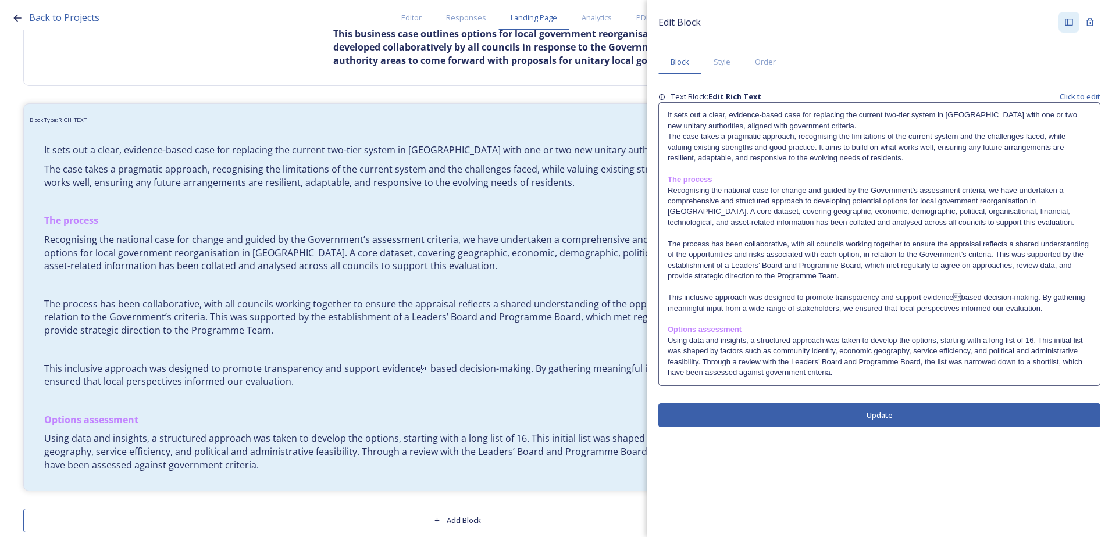
click at [736, 405] on button "Update" at bounding box center [879, 416] width 442 height 24
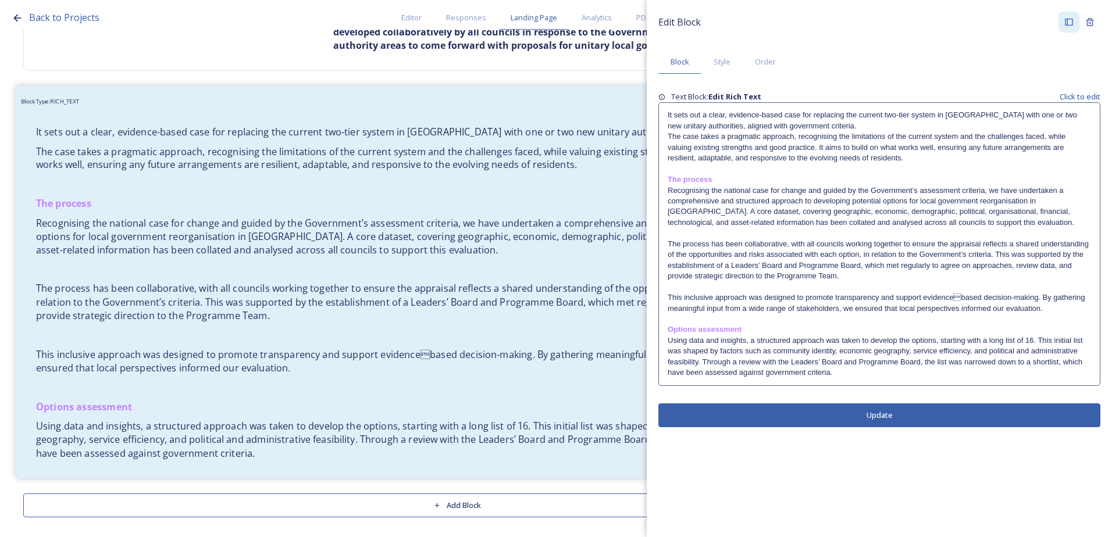
scroll to position [244, 0]
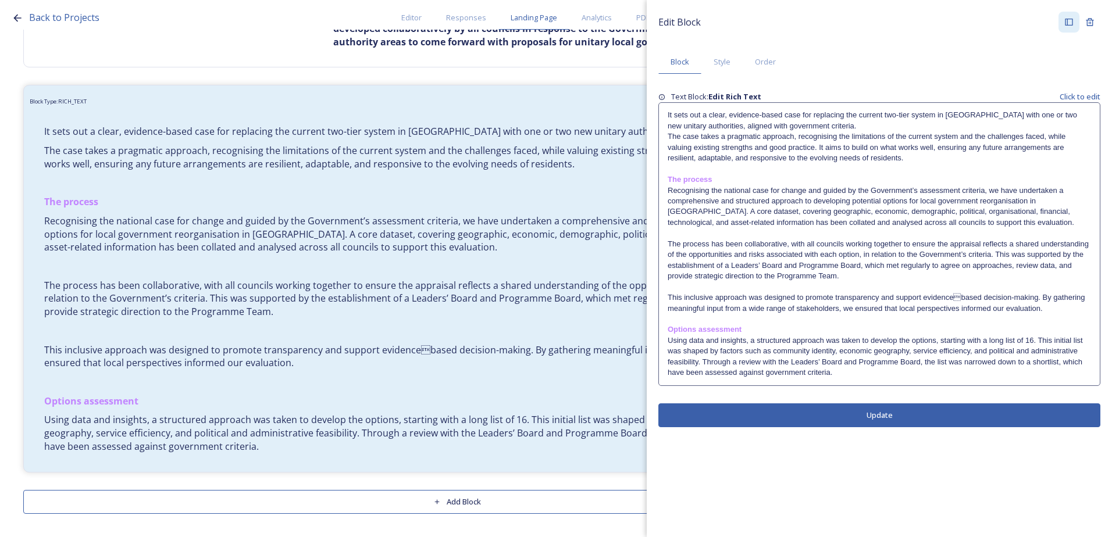
click at [884, 367] on p "Using data and insights, a structured approach was taken to develop the options…" at bounding box center [879, 357] width 423 height 43
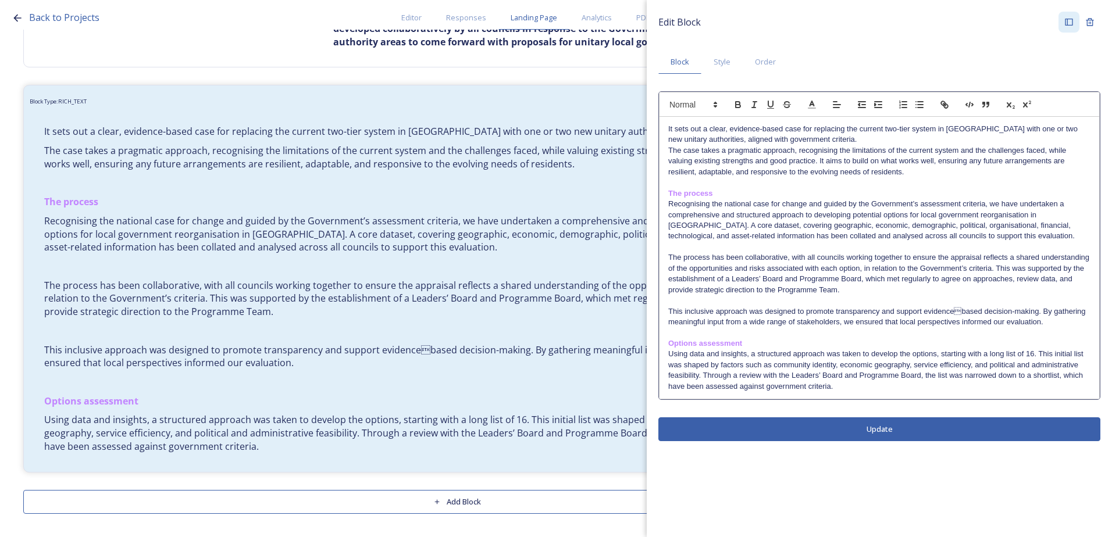
click at [856, 386] on p "Using data and insights, a structured approach was taken to develop the options…" at bounding box center [879, 370] width 422 height 43
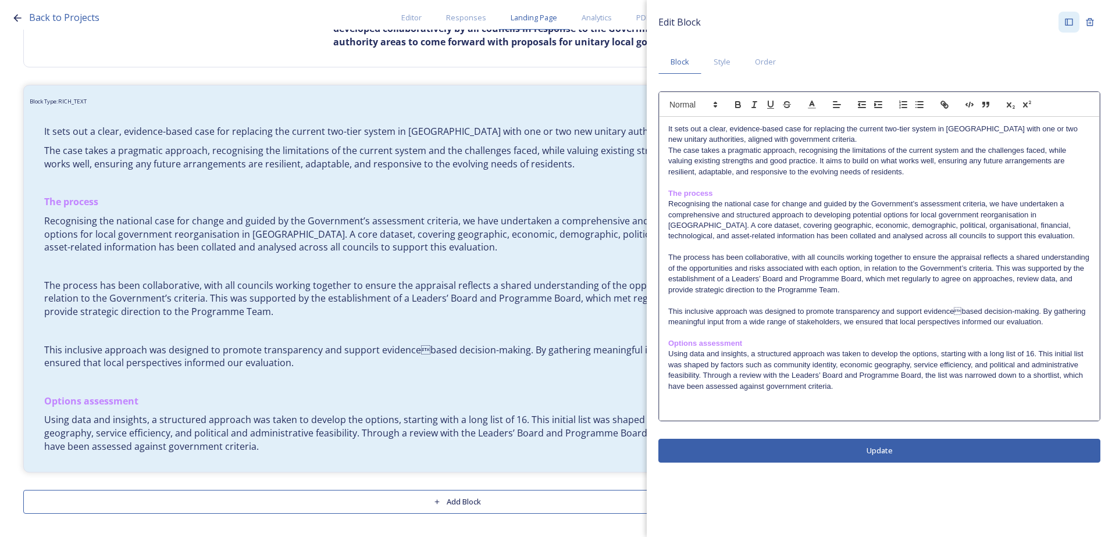
click at [682, 412] on p at bounding box center [879, 408] width 422 height 10
drag, startPoint x: 780, startPoint y: 408, endPoint x: 772, endPoint y: 405, distance: 9.0
click at [772, 405] on p "Options assessment continued" at bounding box center [879, 408] width 422 height 10
click at [770, 405] on p "Options assessment continued" at bounding box center [879, 408] width 422 height 10
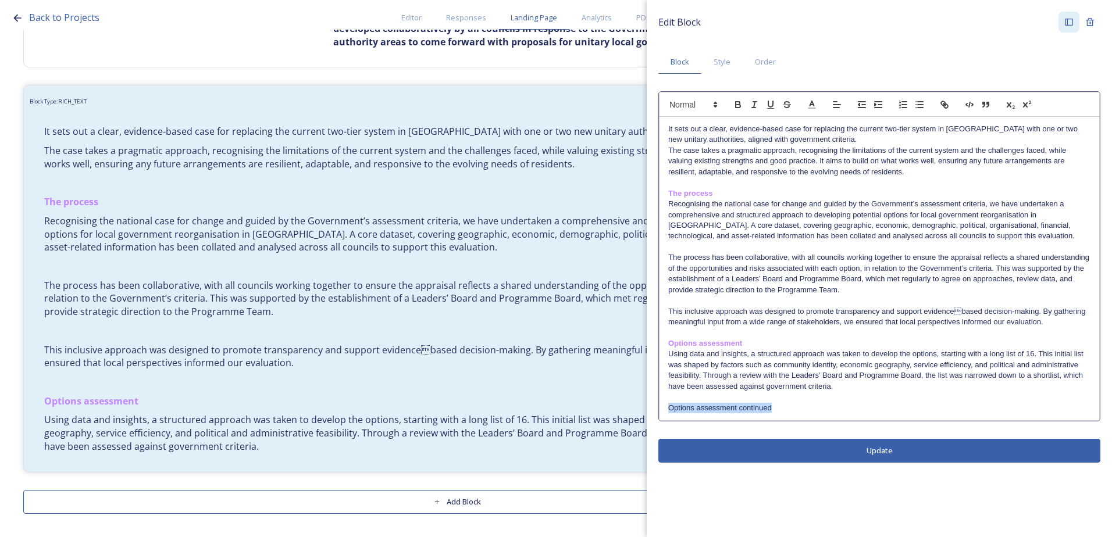
drag, startPoint x: 788, startPoint y: 407, endPoint x: 661, endPoint y: 412, distance: 127.4
click at [661, 412] on div "It sets out a clear, evidence-based case for replacing the current two-tier sys…" at bounding box center [879, 269] width 440 height 304
click at [812, 110] on icon at bounding box center [812, 104] width 10 height 10
click at [886, 131] on span at bounding box center [882, 130] width 9 height 9
click at [845, 372] on p "Using data and insights, a structured approach was taken to develop the options…" at bounding box center [879, 370] width 422 height 43
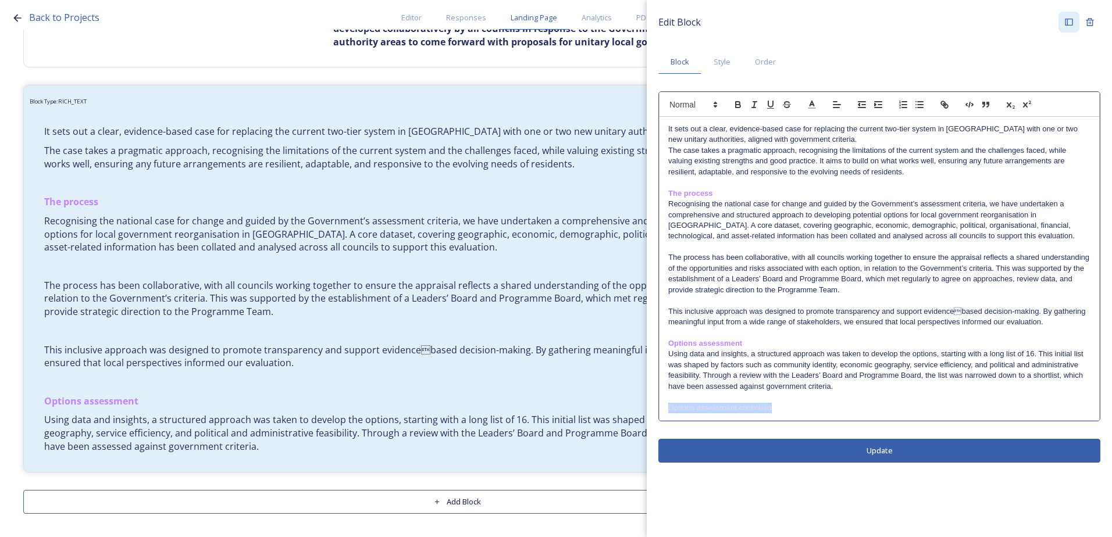
drag, startPoint x: 791, startPoint y: 408, endPoint x: 663, endPoint y: 408, distance: 128.5
click at [663, 408] on div "It sets out a clear, evidence-based case for replacing the current two-tier sys…" at bounding box center [879, 269] width 440 height 304
click at [816, 110] on span at bounding box center [812, 105] width 16 height 14
click at [882, 141] on span at bounding box center [882, 142] width 9 height 9
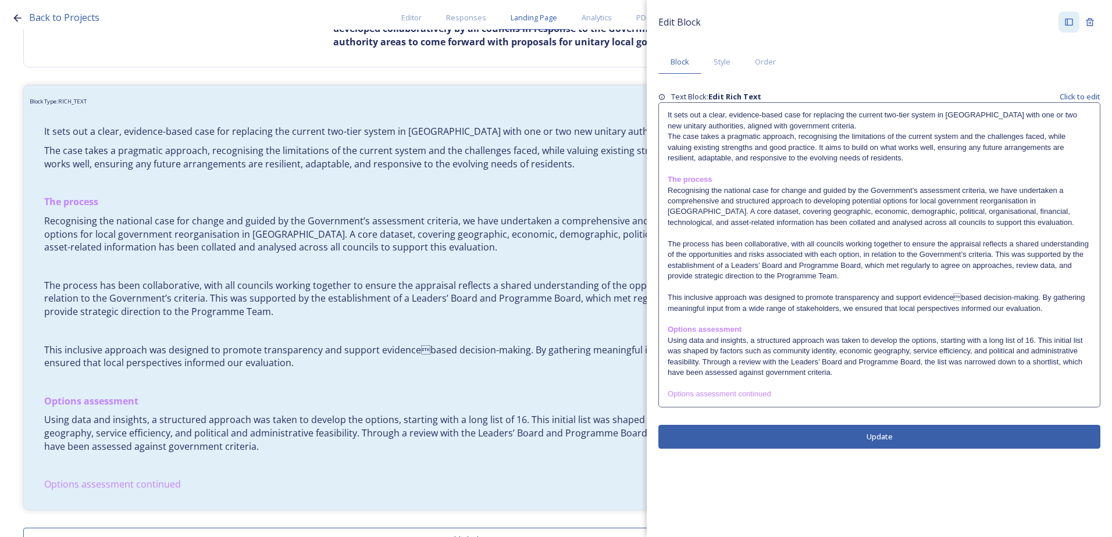
click at [800, 391] on p "Options assessment continued" at bounding box center [879, 394] width 423 height 10
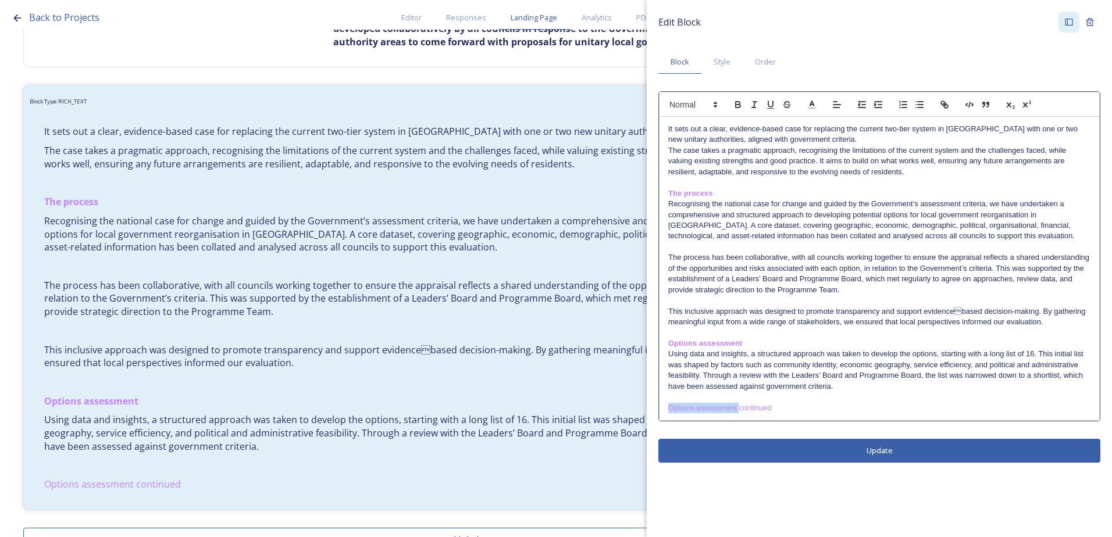
drag, startPoint x: 740, startPoint y: 408, endPoint x: 663, endPoint y: 404, distance: 77.4
click at [663, 404] on div "It sets out a clear, evidence-based case for replacing the current two-tier sys…" at bounding box center [879, 269] width 440 height 304
click at [740, 107] on icon "button" at bounding box center [738, 106] width 5 height 3
click at [814, 451] on div "Edit Block Block Style Order It sets out a clear, evidence-based case for repla…" at bounding box center [879, 237] width 465 height 475
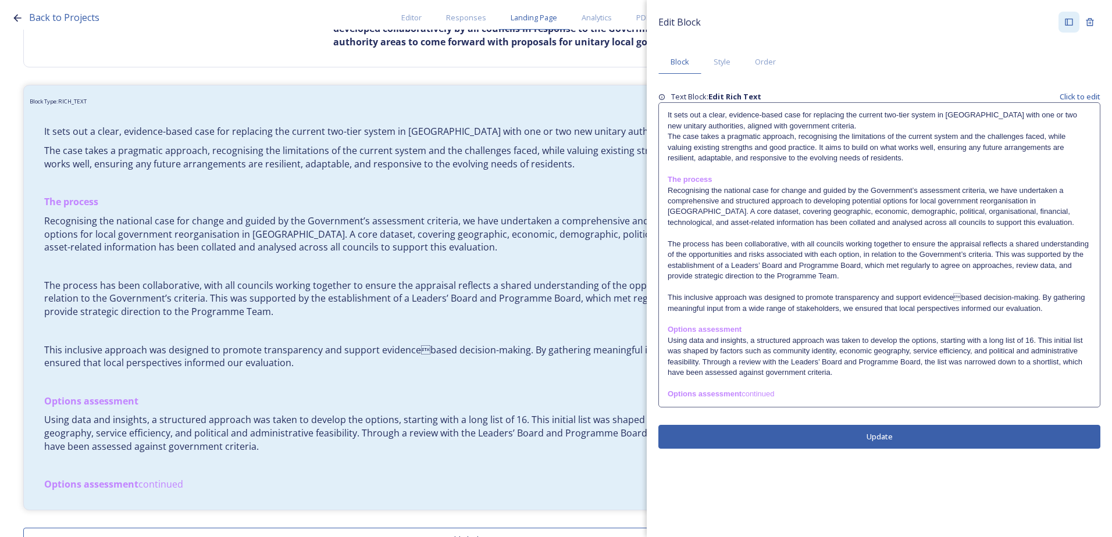
click at [805, 396] on p "Options assessment continued" at bounding box center [879, 394] width 423 height 10
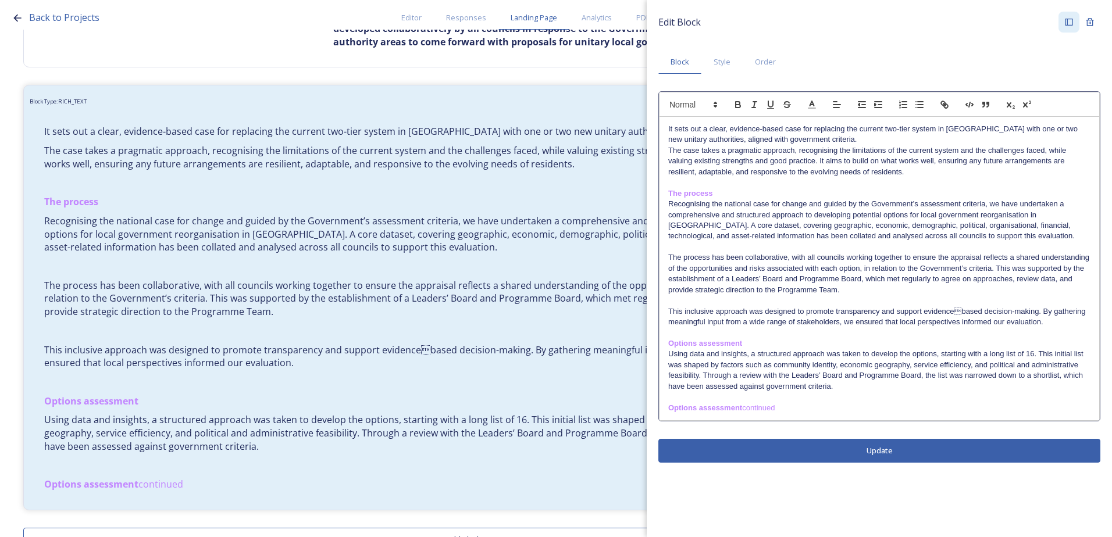
click at [790, 405] on p "Options assessment continued" at bounding box center [879, 408] width 422 height 10
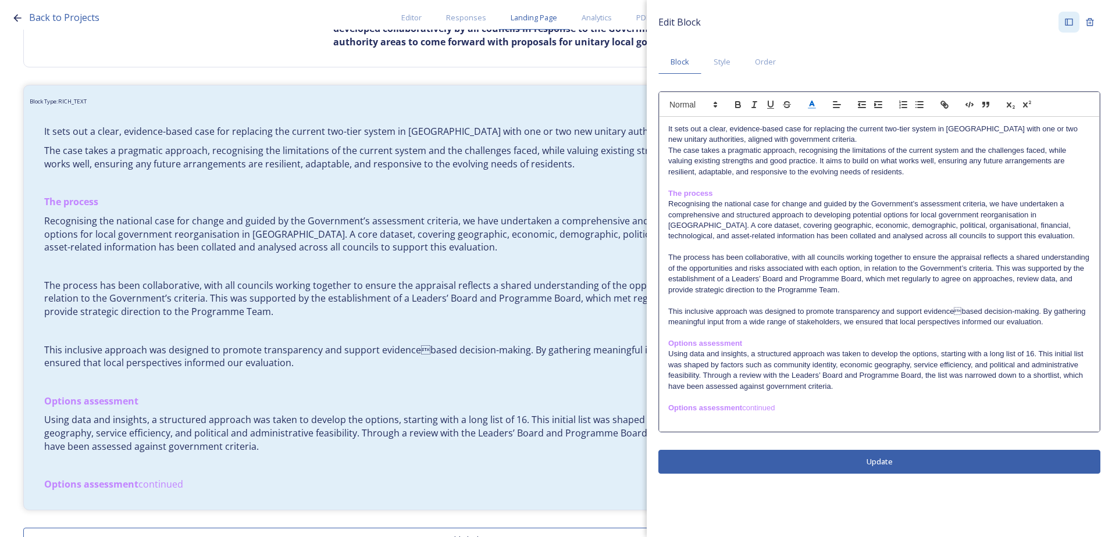
click at [811, 105] on line at bounding box center [811, 105] width 3 height 0
click at [811, 116] on span at bounding box center [812, 119] width 9 height 9
click at [693, 421] on p "﻿" at bounding box center [879, 418] width 422 height 10
drag, startPoint x: 739, startPoint y: 416, endPoint x: 661, endPoint y: 420, distance: 77.4
click at [661, 420] on div "It sets out a clear, evidence-based case for replacing the current two-tier sys…" at bounding box center [879, 274] width 440 height 315
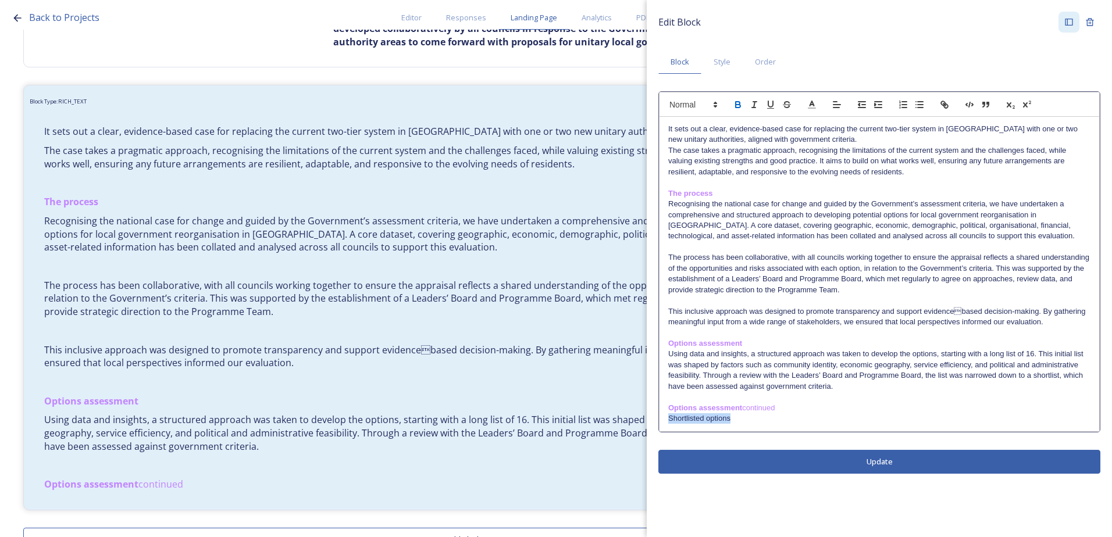
click at [739, 99] on button "button" at bounding box center [738, 105] width 16 height 14
click at [787, 466] on div "Edit Block Block Style Order It sets out a clear, evidence-based case for repla…" at bounding box center [879, 243] width 465 height 486
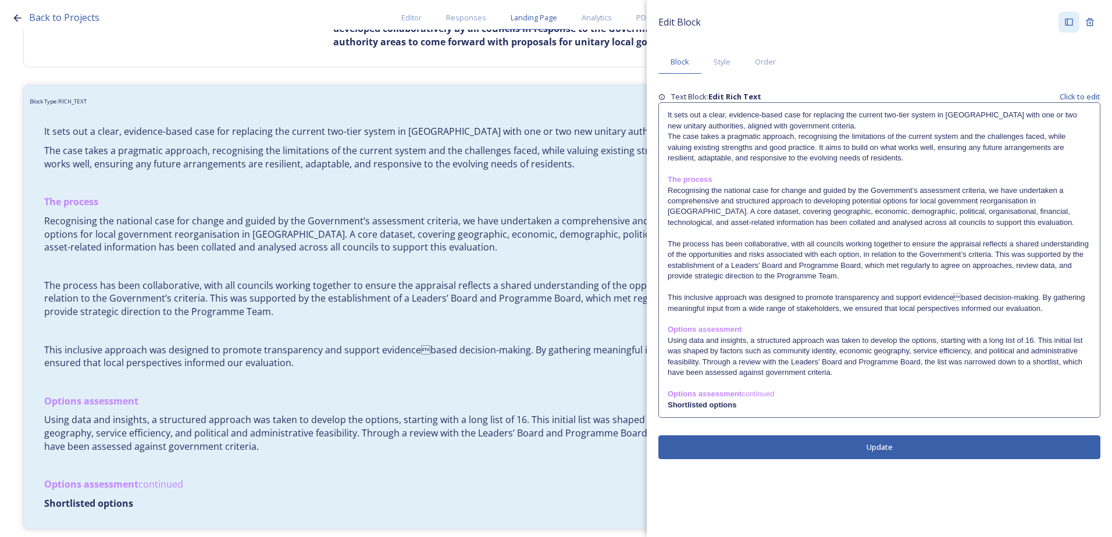
click at [758, 405] on p "Shortlisted options ﻿" at bounding box center [879, 405] width 423 height 10
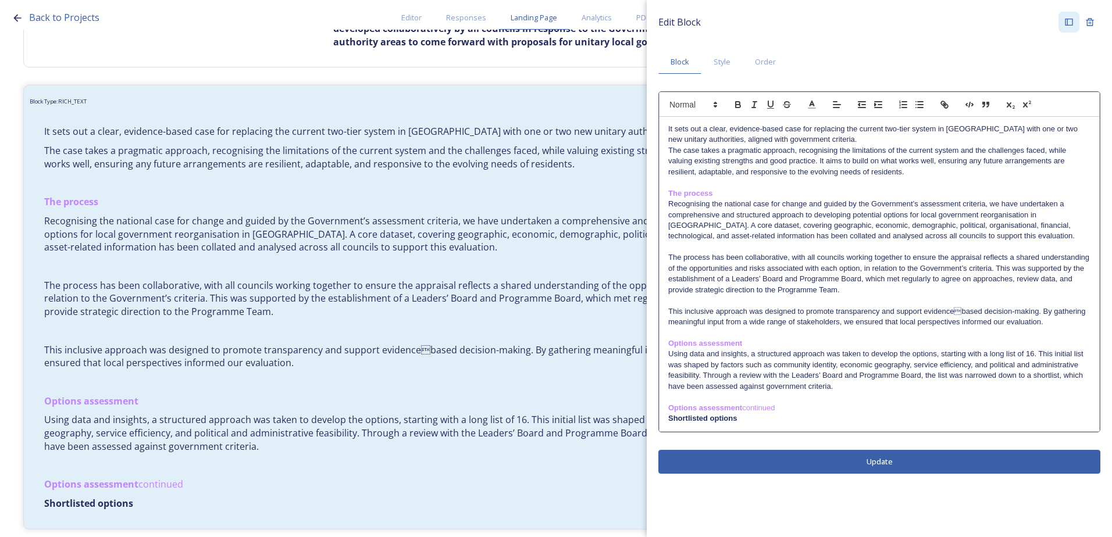
click at [748, 423] on p "Shortlisted options ﻿" at bounding box center [879, 418] width 422 height 10
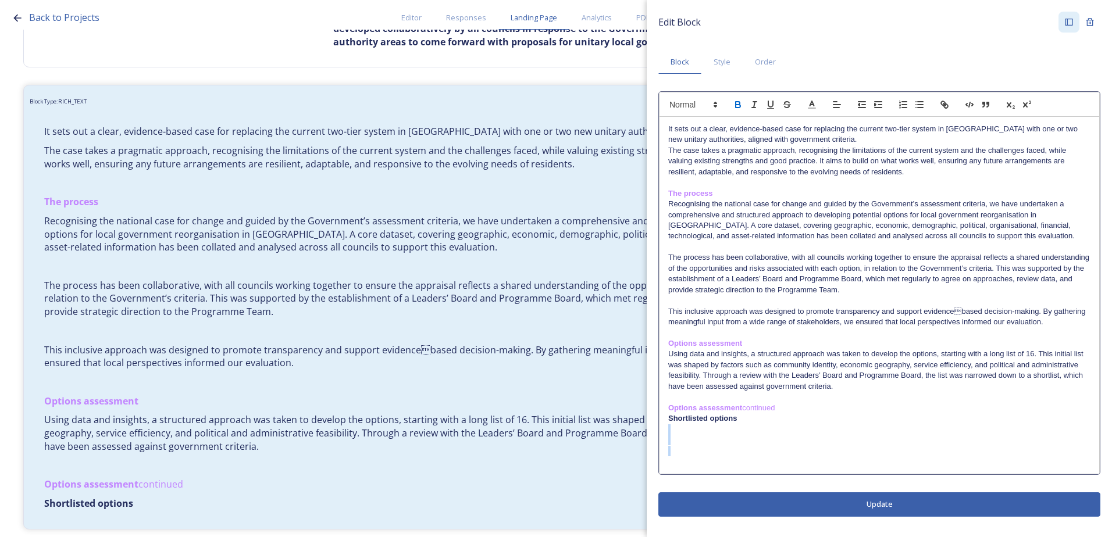
drag, startPoint x: 697, startPoint y: 466, endPoint x: 695, endPoint y: 431, distance: 34.9
click at [695, 431] on div "It sets out a clear, evidence-based case for replacing the current two-tier sys…" at bounding box center [879, 296] width 440 height 358
click at [674, 456] on div "It sets out a clear, evidence-based case for replacing the current two-tier sys…" at bounding box center [879, 296] width 440 height 358
click at [688, 446] on p at bounding box center [879, 451] width 422 height 10
click at [683, 421] on strong "Shortlisted options" at bounding box center [702, 418] width 69 height 9
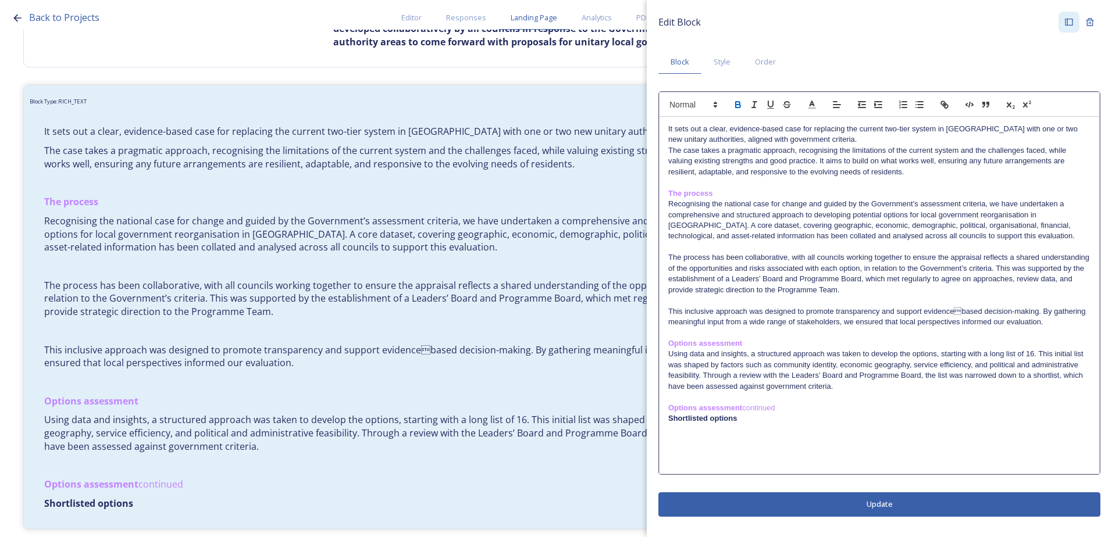
click at [683, 431] on p at bounding box center [879, 429] width 422 height 10
click at [695, 427] on p at bounding box center [879, 429] width 422 height 10
click at [691, 438] on p at bounding box center [879, 440] width 422 height 10
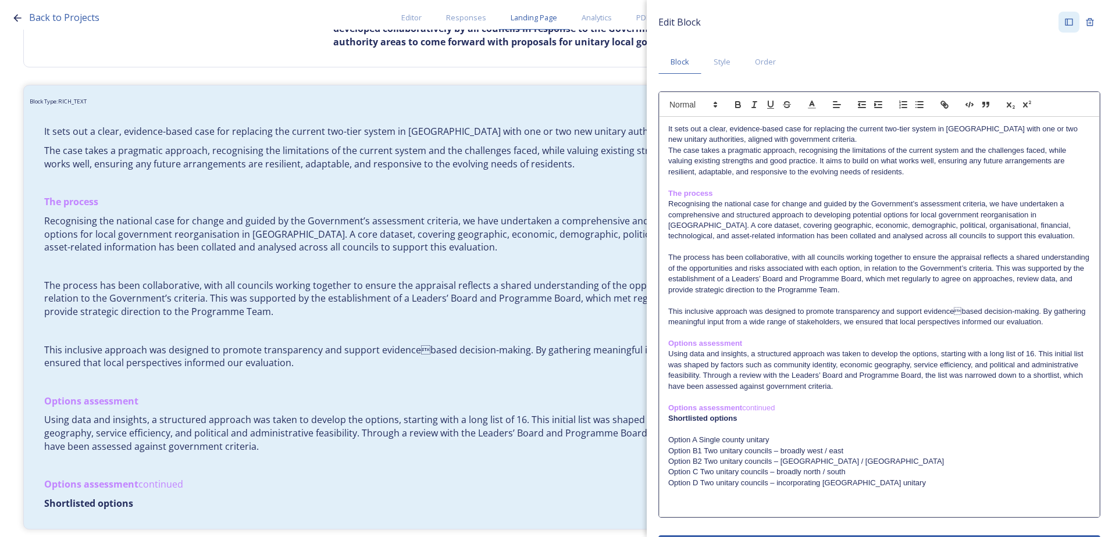
click at [703, 448] on p "Option B1 Two unitary councils – broadly west / east" at bounding box center [879, 451] width 422 height 10
drag, startPoint x: 697, startPoint y: 439, endPoint x: 670, endPoint y: 437, distance: 26.8
click at [670, 437] on p "Option A Single county unitary" at bounding box center [879, 440] width 422 height 10
click at [740, 106] on icon "button" at bounding box center [738, 106] width 5 height 3
click at [693, 473] on p "Option C Two unitary councils – broadly north / south" at bounding box center [879, 472] width 422 height 10
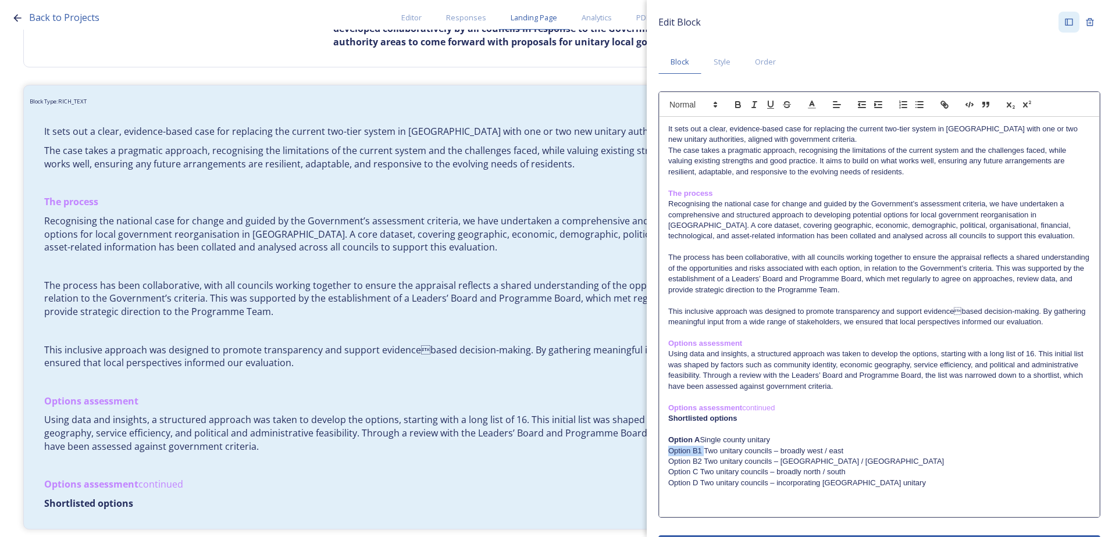
drag, startPoint x: 668, startPoint y: 452, endPoint x: 703, endPoint y: 454, distance: 35.5
click at [703, 454] on div "It sets out a clear, evidence-based case for replacing the current two-tier sys…" at bounding box center [879, 317] width 440 height 400
click at [740, 108] on icon "button" at bounding box center [738, 106] width 5 height 3
click at [704, 440] on p "Option A Single county unitary" at bounding box center [879, 440] width 422 height 10
drag, startPoint x: 668, startPoint y: 461, endPoint x: 702, endPoint y: 457, distance: 34.0
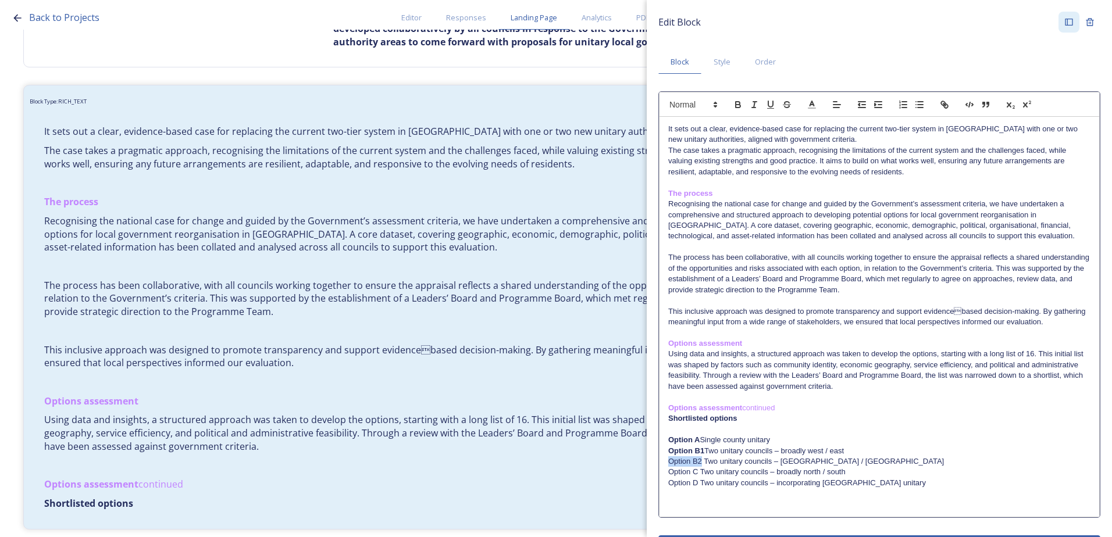
click at [702, 457] on p "Option B2 Two unitary councils – broadly south west / north east" at bounding box center [879, 461] width 422 height 10
click at [736, 106] on icon "button" at bounding box center [738, 106] width 5 height 3
click at [688, 469] on p "Option C Two unitary councils – broadly north / south" at bounding box center [879, 472] width 422 height 10
drag, startPoint x: 665, startPoint y: 474, endPoint x: 697, endPoint y: 475, distance: 32.6
click at [697, 475] on div "It sets out a clear, evidence-based case for replacing the current two-tier sys…" at bounding box center [879, 317] width 440 height 400
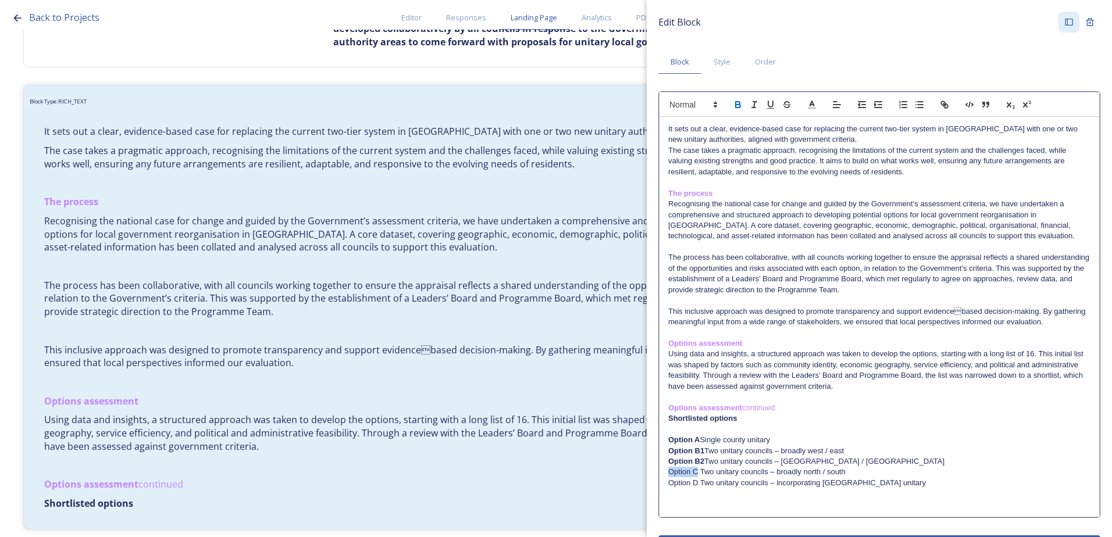
click at [736, 105] on icon "button" at bounding box center [738, 106] width 5 height 3
click at [675, 481] on p "Option D Two unitary councils – incorporating Brighton & Hove unitary" at bounding box center [879, 483] width 422 height 10
drag, startPoint x: 664, startPoint y: 483, endPoint x: 697, endPoint y: 486, distance: 33.3
click at [697, 486] on div "It sets out a clear, evidence-based case for replacing the current two-tier sys…" at bounding box center [879, 317] width 440 height 400
click at [733, 110] on icon "button" at bounding box center [738, 104] width 10 height 10
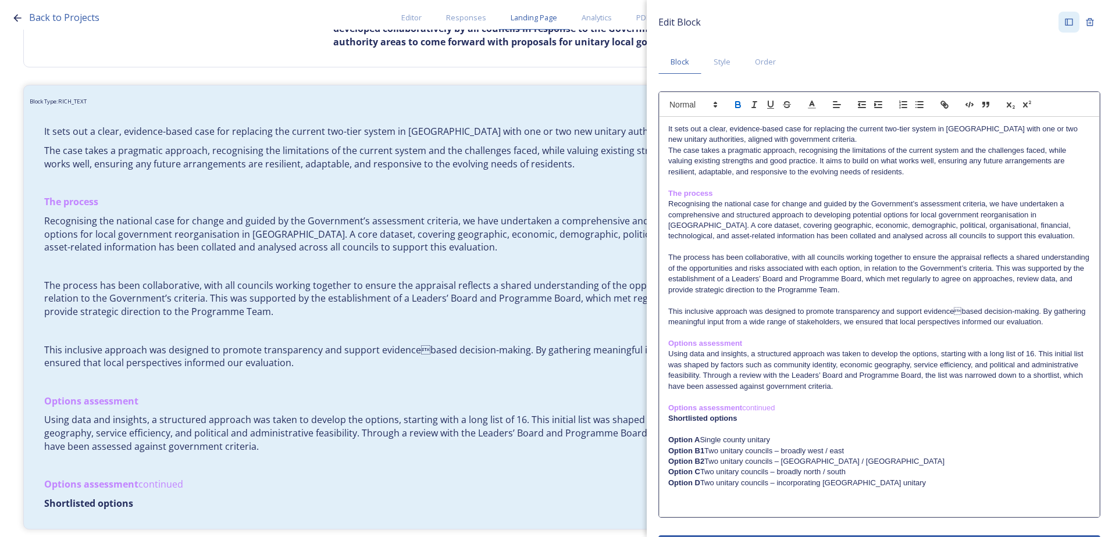
click at [710, 509] on p "﻿" at bounding box center [879, 505] width 422 height 10
click at [710, 518] on div "Edit Block Block Style Order It sets out a clear, evidence-based case for repla…" at bounding box center [879, 286] width 442 height 548
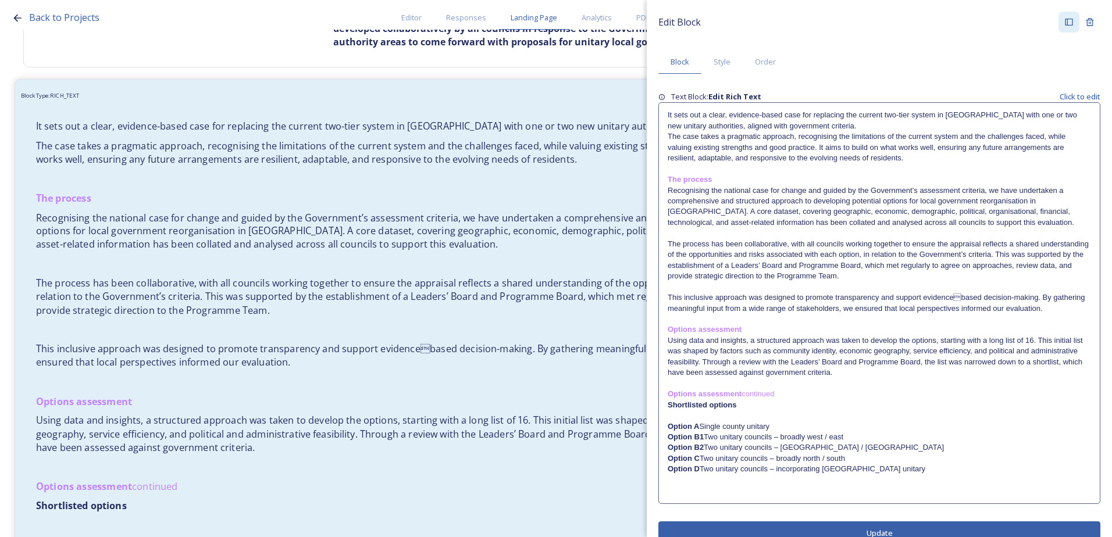
scroll to position [361, 0]
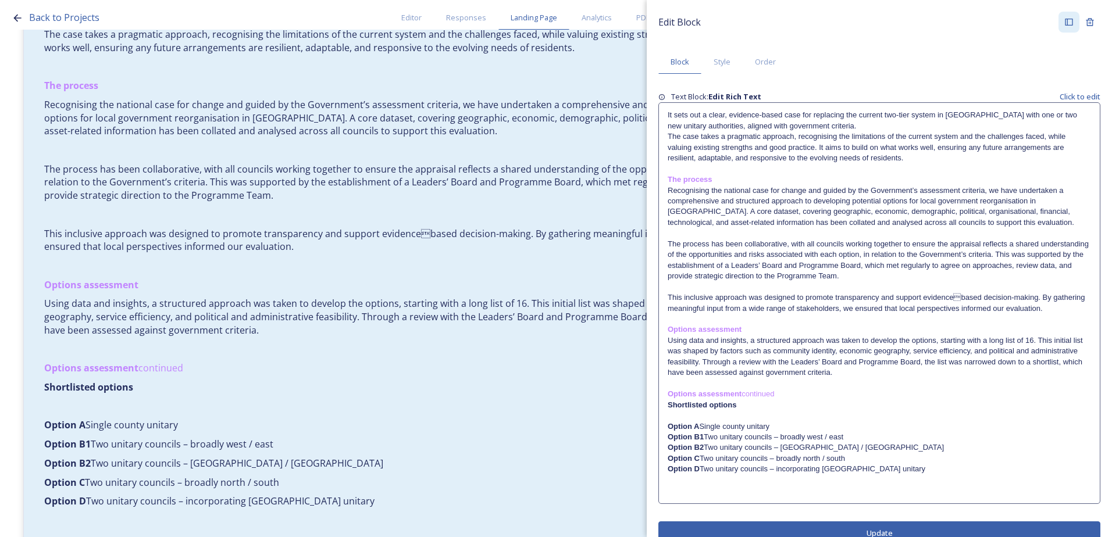
click at [726, 434] on p "Option B1 Two unitary councils – broadly west / east" at bounding box center [879, 437] width 423 height 10
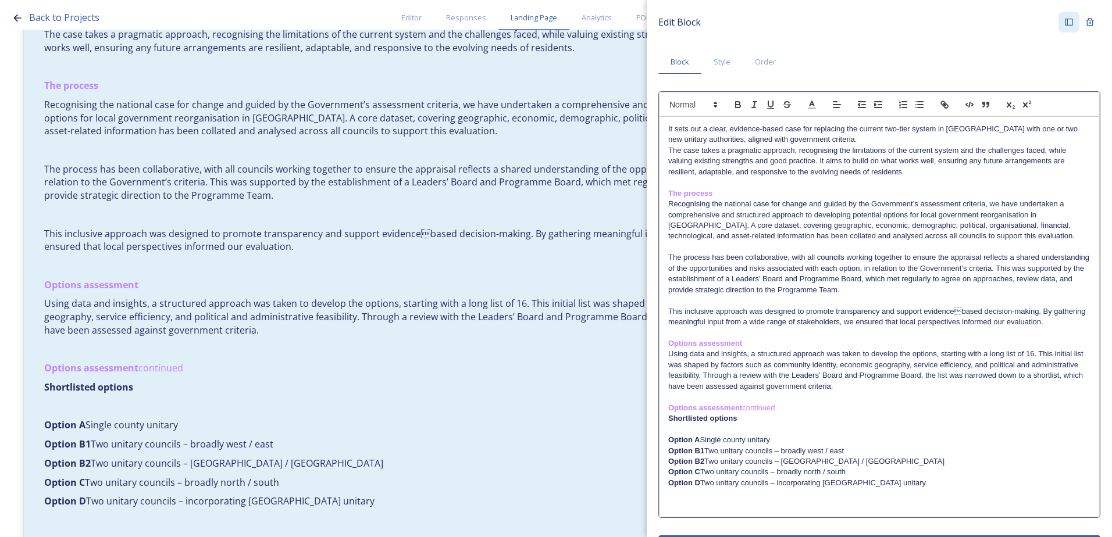
click at [703, 440] on p "Option A Single county unitary" at bounding box center [879, 440] width 422 height 10
click at [704, 453] on strong "Option B1" at bounding box center [686, 451] width 36 height 9
click at [726, 440] on p "Option A Single county unitary" at bounding box center [879, 440] width 422 height 10
click at [725, 451] on p "Option B1 Two unitary councils – broadly west / east" at bounding box center [879, 451] width 422 height 10
click at [723, 440] on p "Option A Single county unitary" at bounding box center [879, 440] width 422 height 10
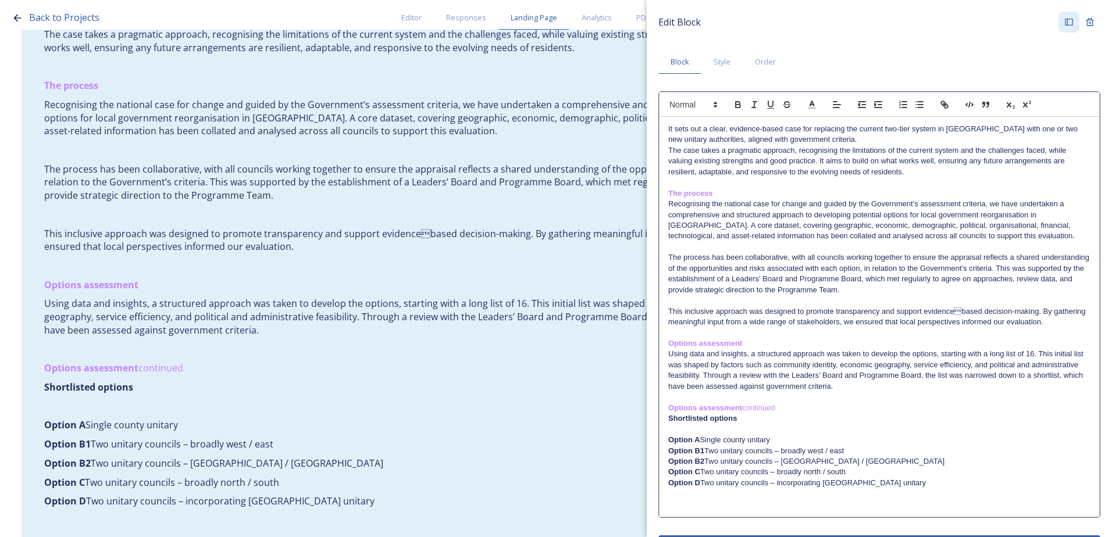
drag, startPoint x: 722, startPoint y: 449, endPoint x: 734, endPoint y: 461, distance: 16.5
click at [704, 449] on strong "Option B1" at bounding box center [686, 451] width 36 height 9
click at [707, 463] on p "Option B2 Two unitary councils – broadly south west / north east" at bounding box center [879, 461] width 422 height 10
click at [700, 475] on p "Option C Two unitary councils – broadly north / south" at bounding box center [879, 472] width 422 height 10
click at [704, 483] on p "Option D Two unitary councils – incorporating Brighton & Hove unitary" at bounding box center [879, 483] width 422 height 10
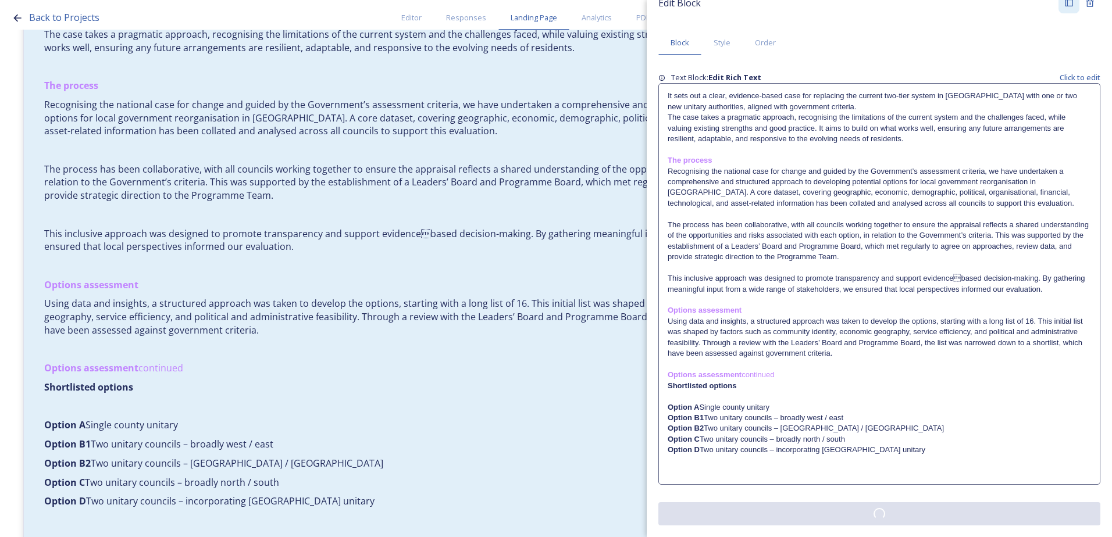
scroll to position [0, 0]
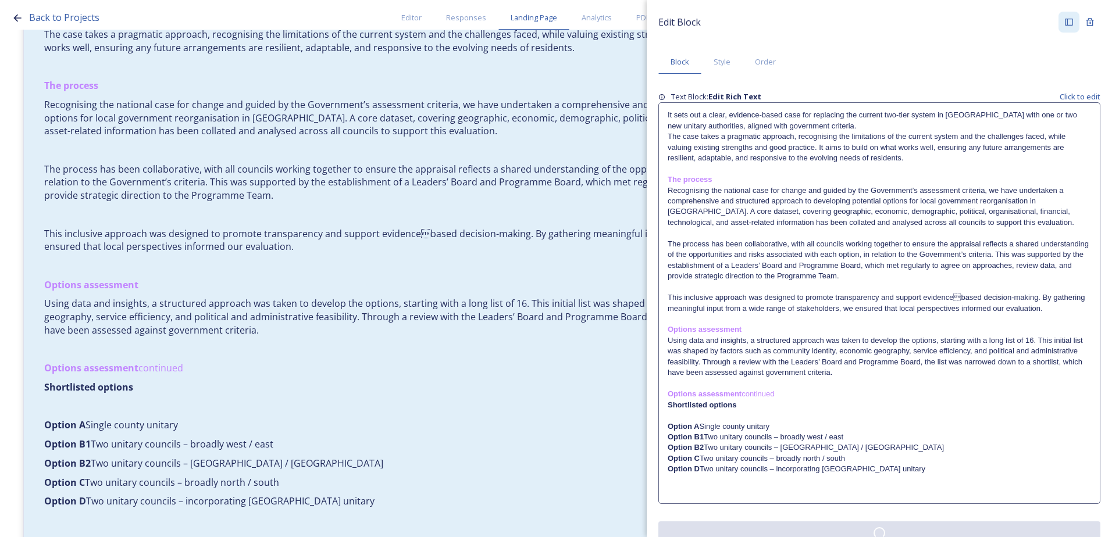
click at [802, 512] on div "Edit Block Block Style Order Text Block: Edit Rich Text Click to edit It sets o…" at bounding box center [879, 278] width 442 height 533
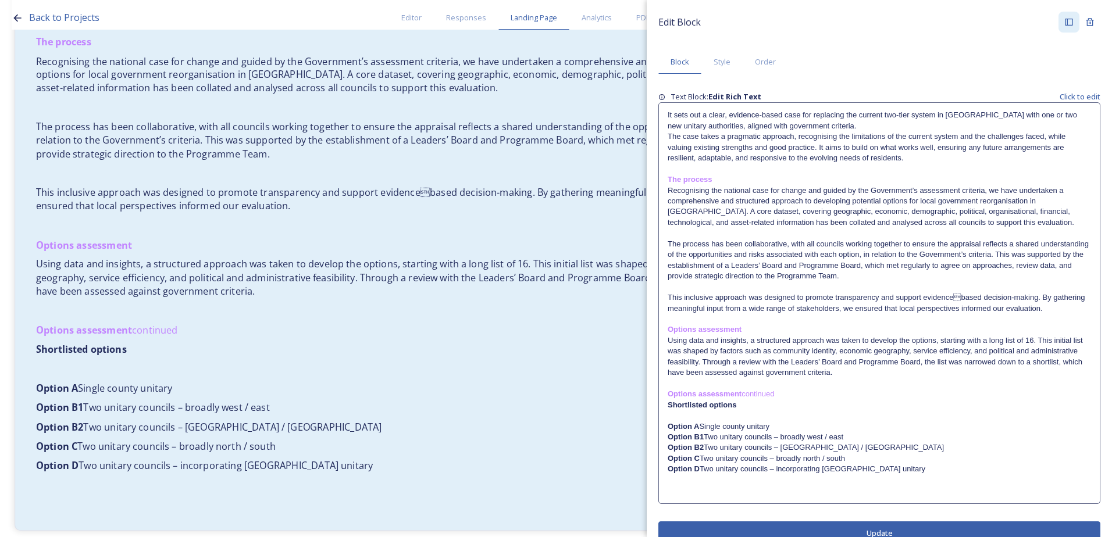
scroll to position [454, 0]
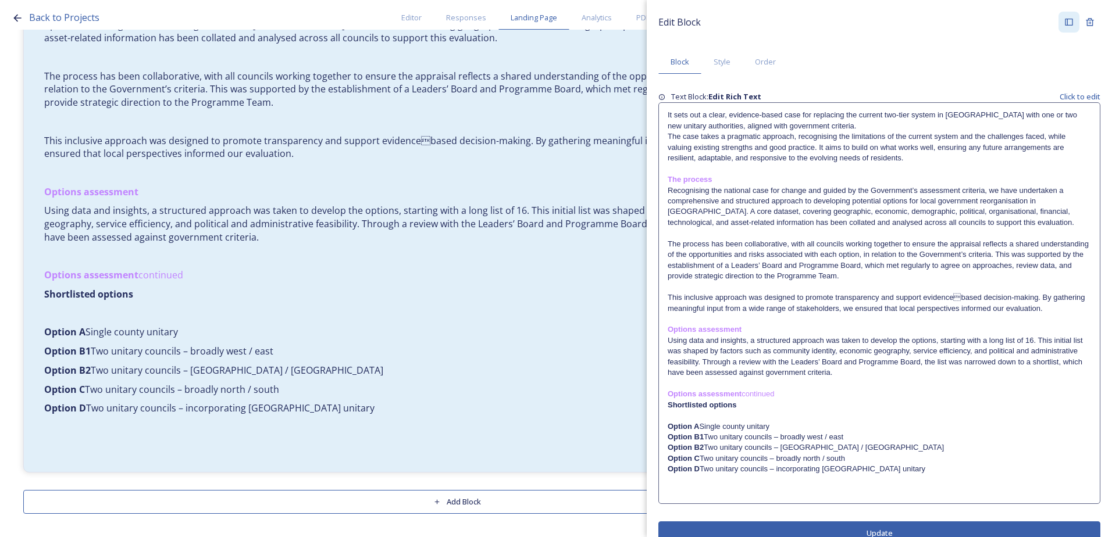
click at [720, 426] on p "Option A Single county unitary" at bounding box center [879, 427] width 423 height 10
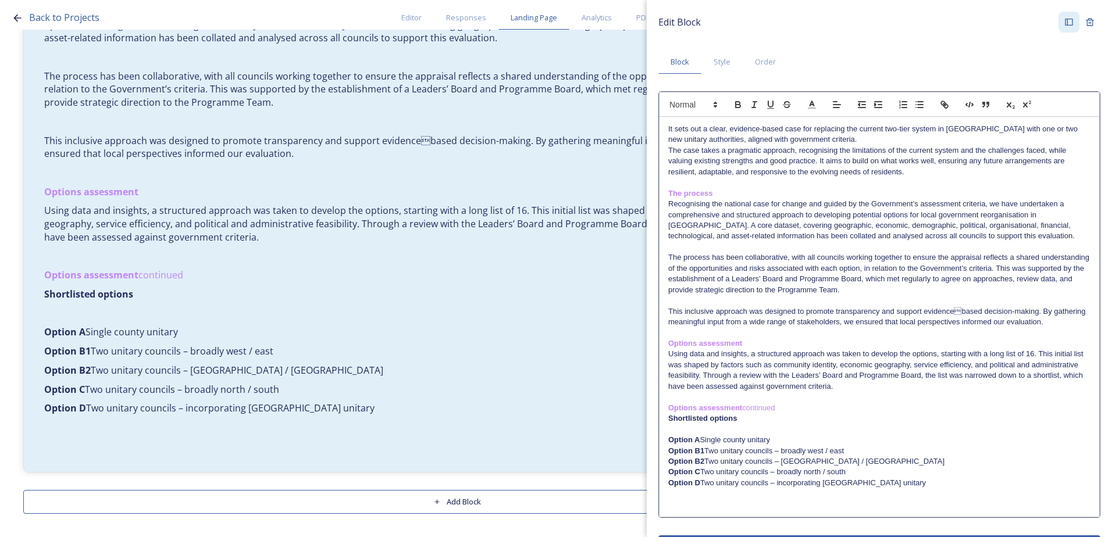
drag, startPoint x: 723, startPoint y: 435, endPoint x: 739, endPoint y: 449, distance: 21.4
click at [723, 436] on p "Option A Single county unitary" at bounding box center [879, 440] width 422 height 10
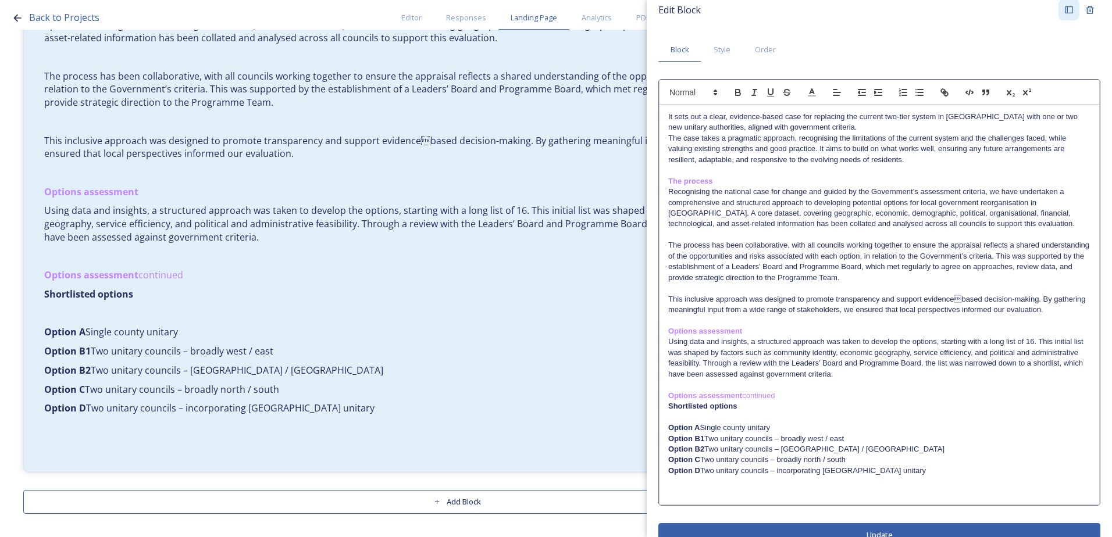
scroll to position [34, 0]
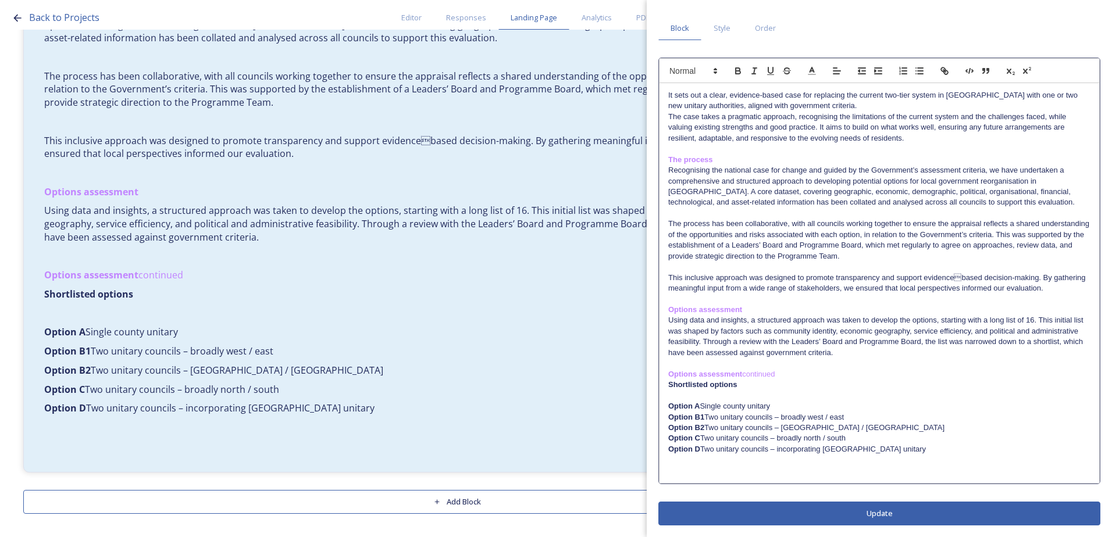
click at [804, 512] on div "Edit Block Block Style Order It sets out a clear, evidence-based case for repla…" at bounding box center [879, 252] width 442 height 548
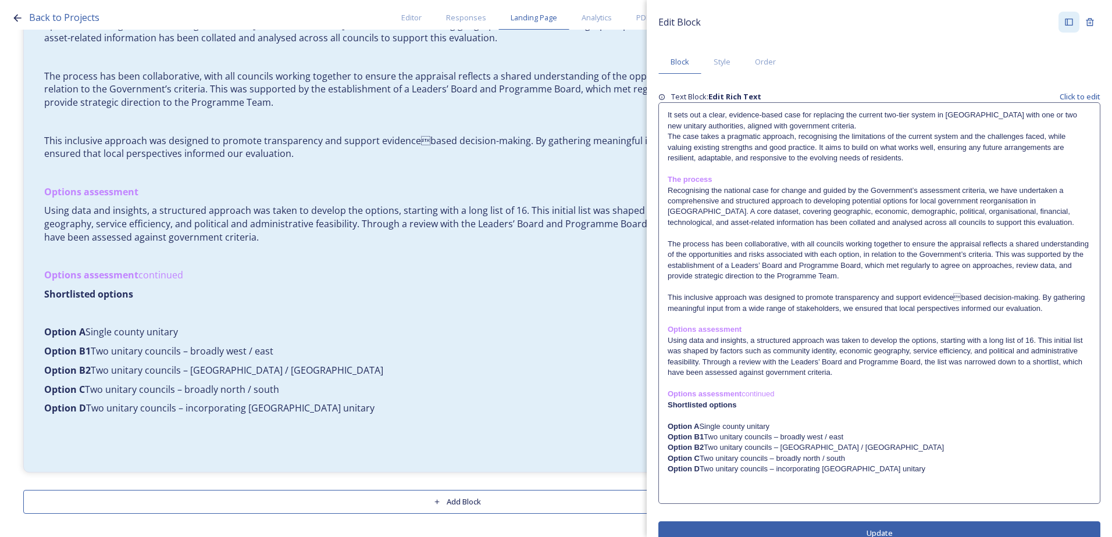
click at [958, 472] on p "Option D Two unitary councils – incorporating Brighton & Hove unitary" at bounding box center [879, 469] width 423 height 10
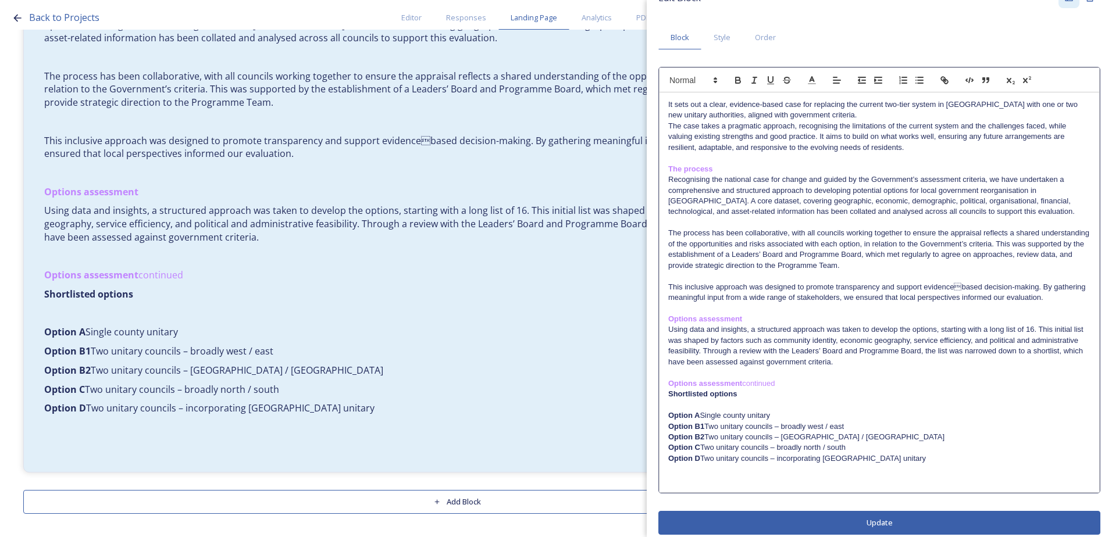
scroll to position [34, 0]
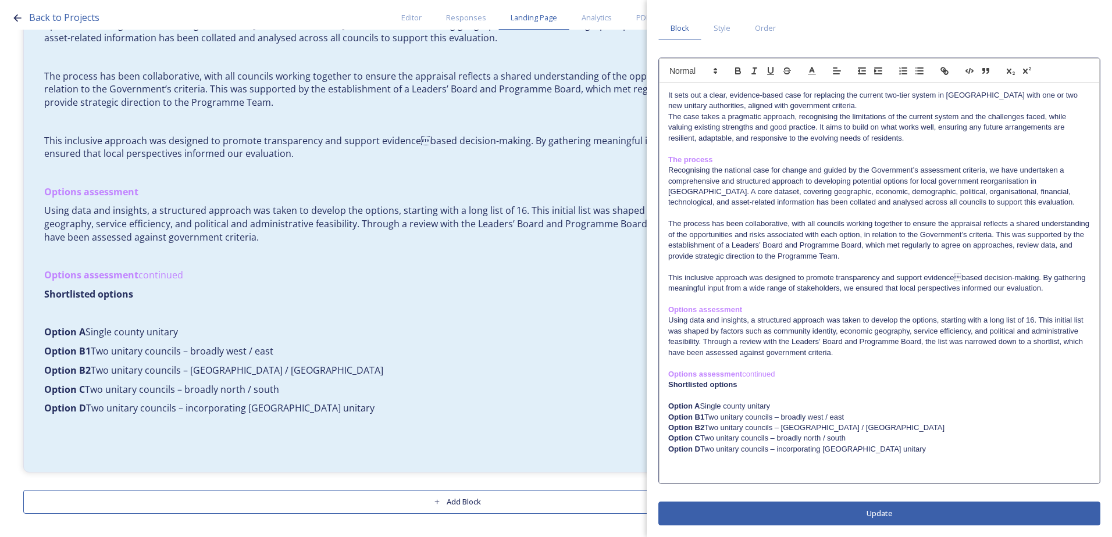
click at [929, 468] on p "﻿" at bounding box center [879, 471] width 422 height 10
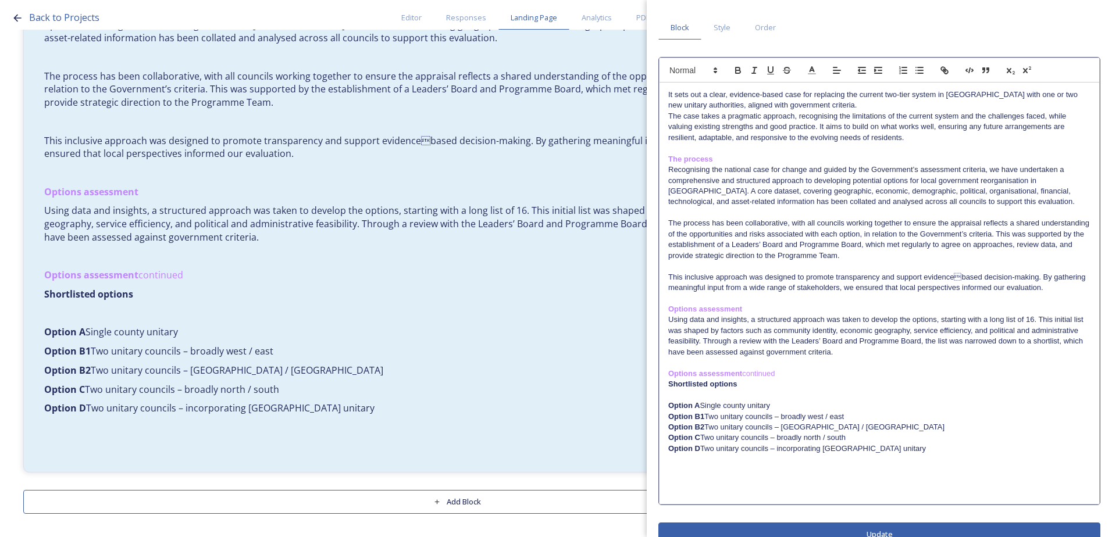
click at [733, 479] on p at bounding box center [879, 481] width 422 height 10
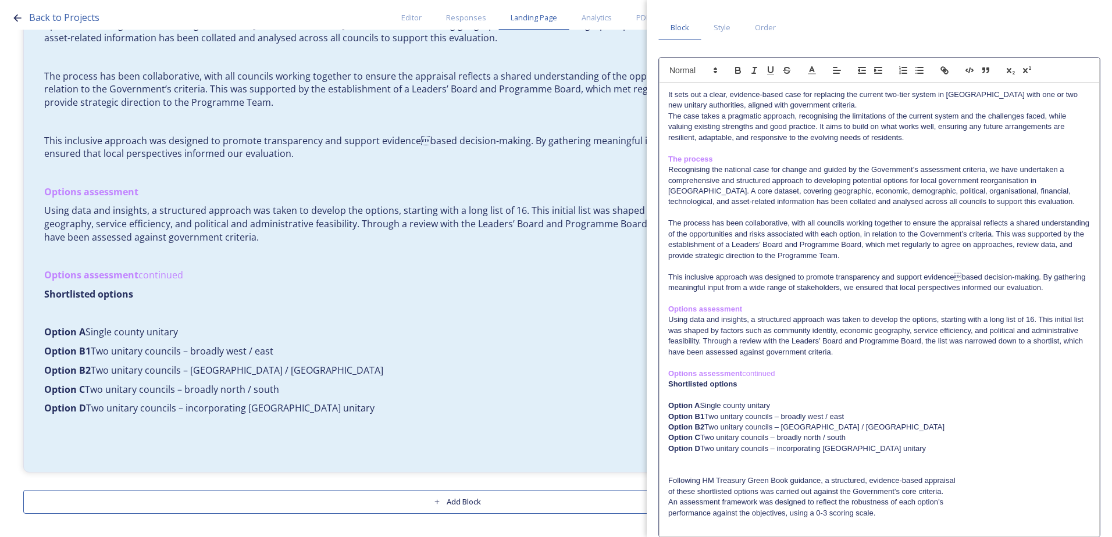
scroll to position [0, 0]
click at [666, 496] on div "It sets out a clear, evidence-based case for replacing the current two-tier sys…" at bounding box center [879, 310] width 440 height 454
click at [667, 499] on div "It sets out a clear, evidence-based case for replacing the current two-tier sys…" at bounding box center [879, 310] width 440 height 454
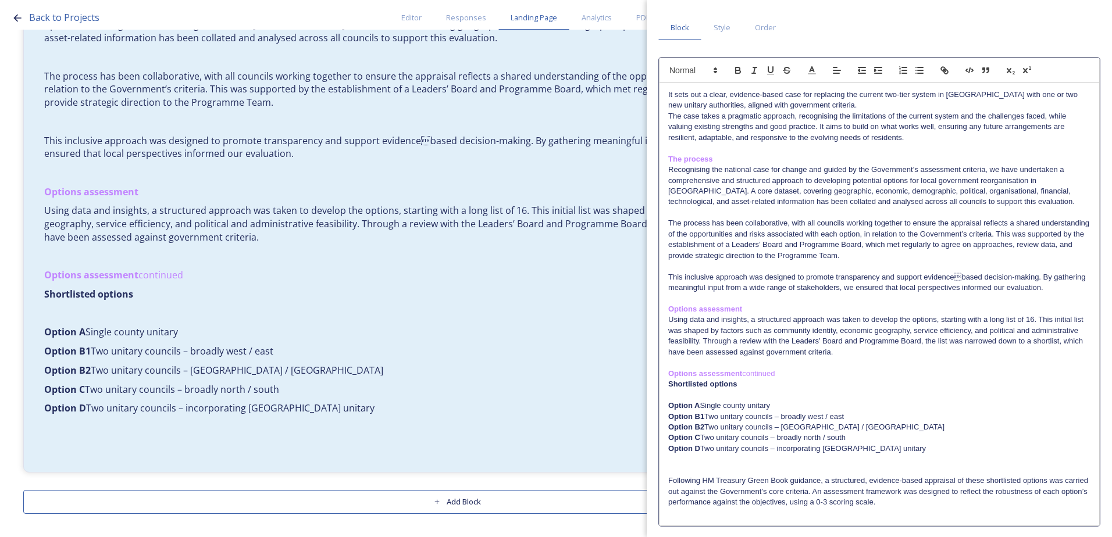
click at [665, 519] on div "It sets out a clear, evidence-based case for replacing the current two-tier sys…" at bounding box center [879, 304] width 440 height 443
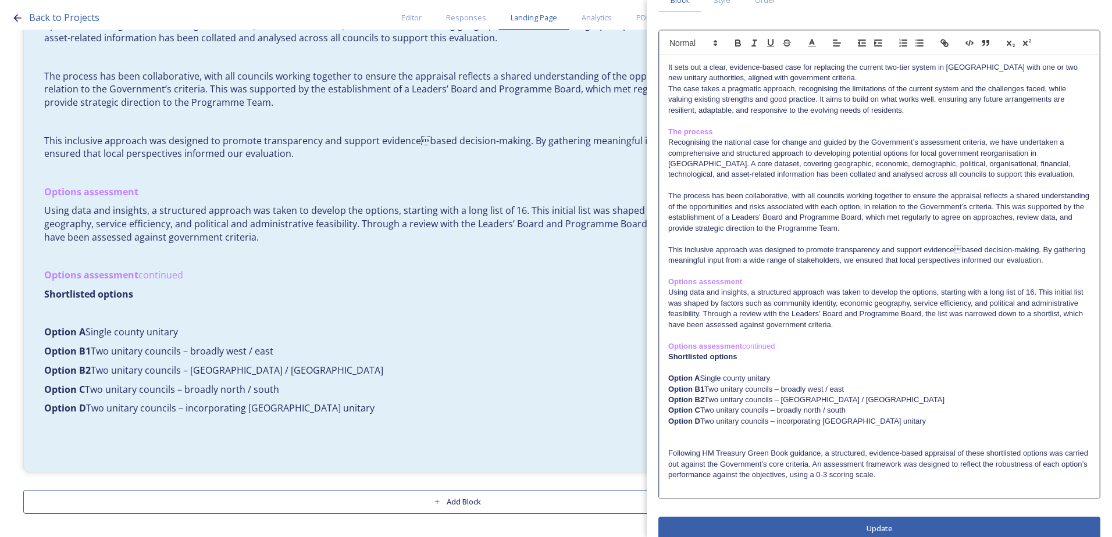
scroll to position [77, 0]
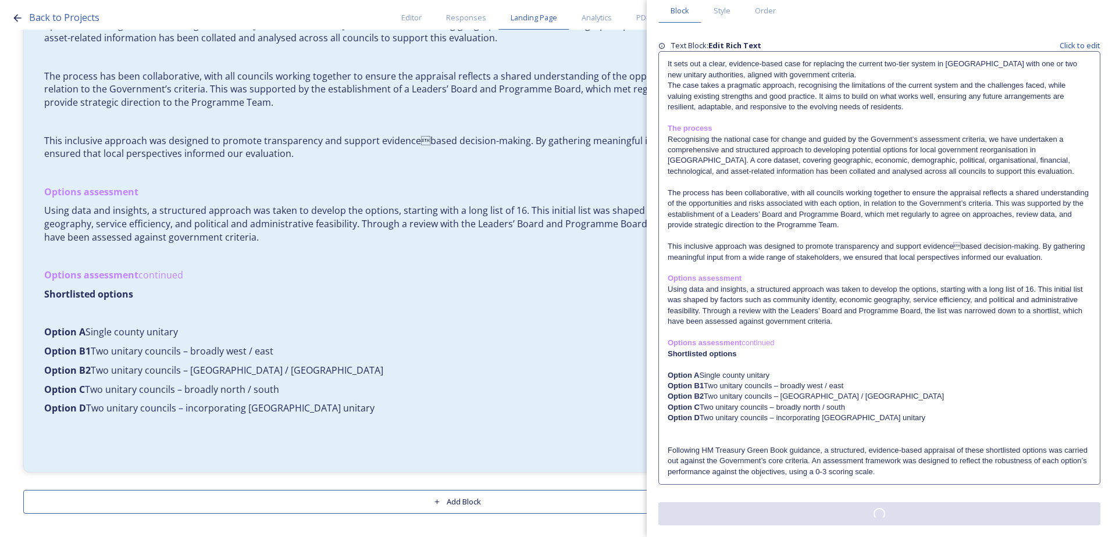
click at [777, 509] on div "Edit Block Block Style Order Text Block: Edit Rich Text Click to edit It sets o…" at bounding box center [879, 242] width 442 height 565
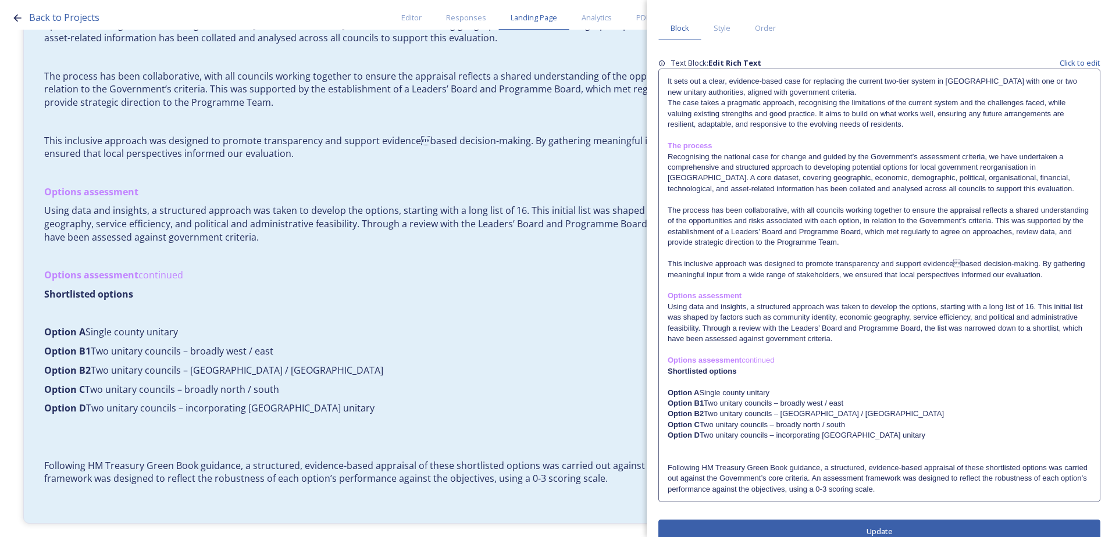
scroll to position [52, 0]
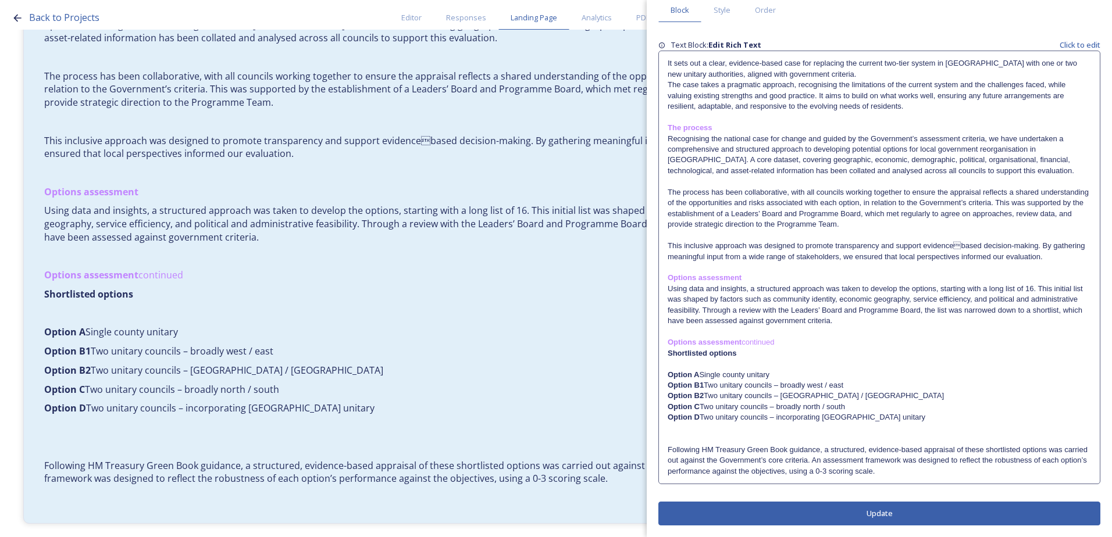
click at [947, 473] on p "Following HM Treasury Green Book guidance, a structured, evidence-based apprais…" at bounding box center [879, 461] width 423 height 32
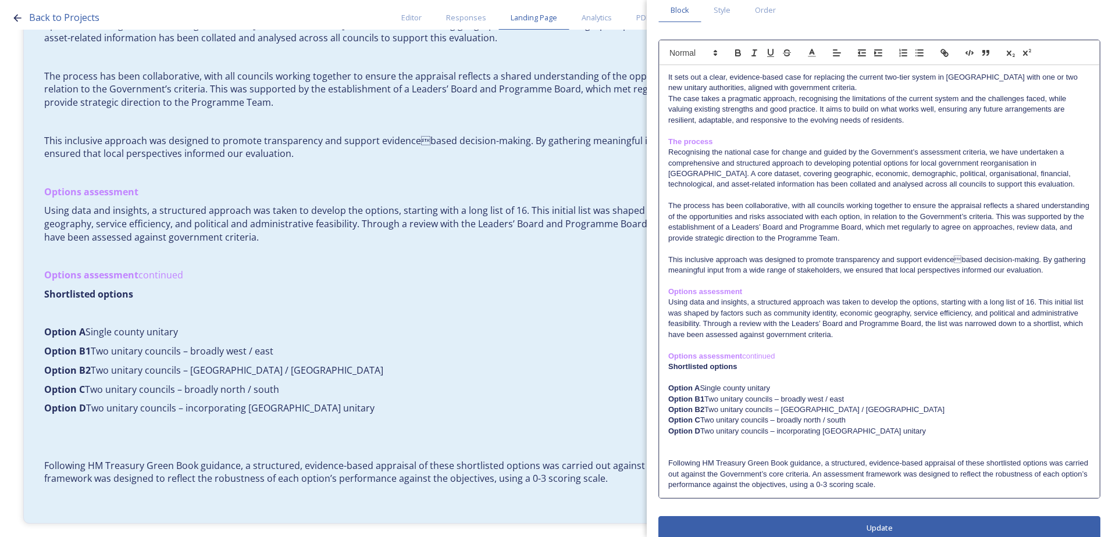
click at [941, 488] on p "Following HM Treasury Green Book guidance, a structured, evidence-based apprais…" at bounding box center [879, 474] width 422 height 32
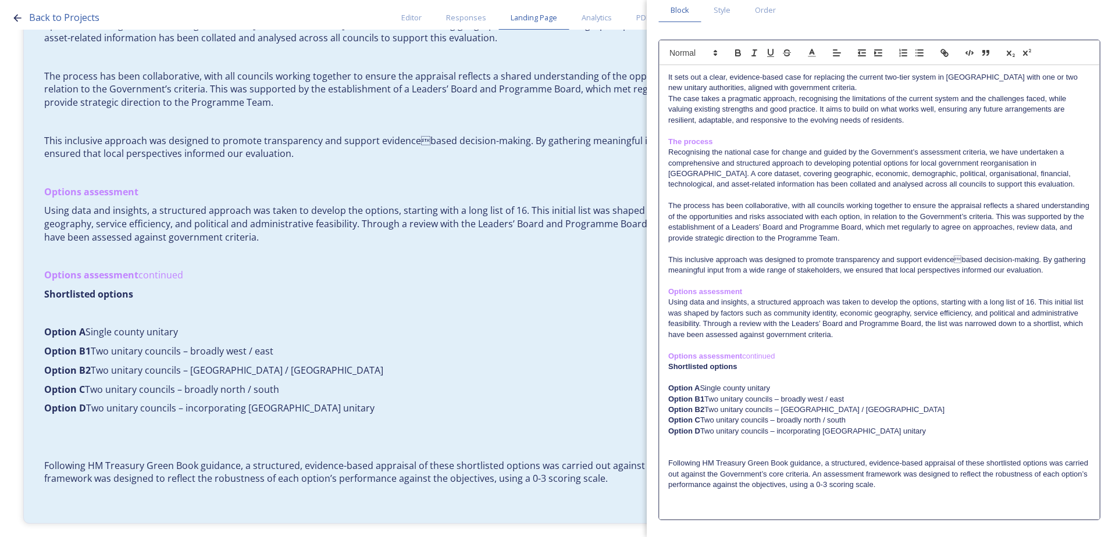
click at [743, 506] on p at bounding box center [879, 506] width 422 height 10
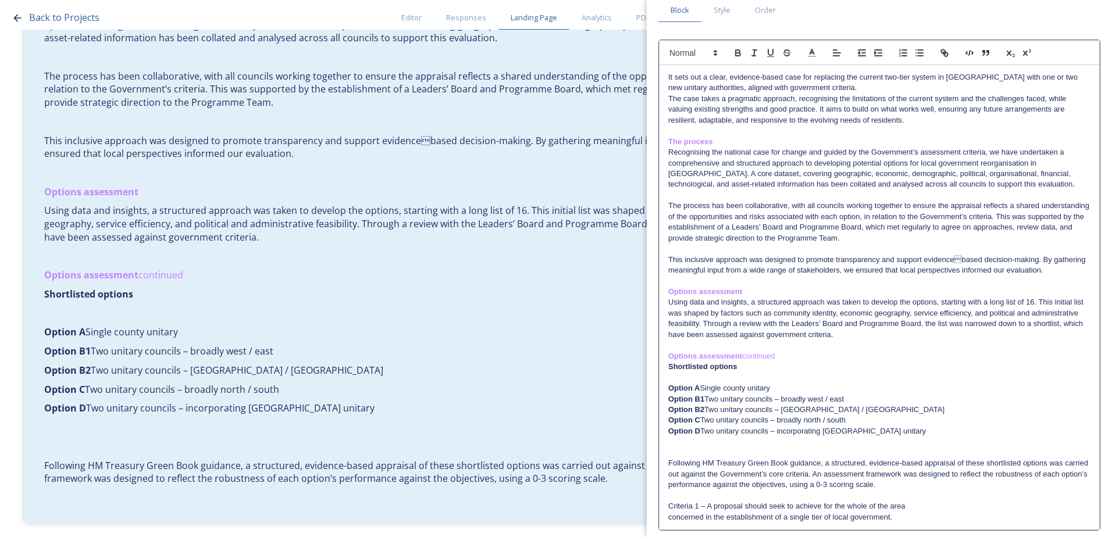
scroll to position [0, 0]
click at [664, 516] on div "It sets out a clear, evidence-based case for replacing the current two-tier sys…" at bounding box center [879, 297] width 440 height 465
drag, startPoint x: 773, startPoint y: 518, endPoint x: 668, endPoint y: 505, distance: 106.0
click at [668, 505] on p "Criteria 1 – A proposal should seek to achieve for the whole of the area concer…" at bounding box center [879, 512] width 422 height 22
click at [739, 53] on icon "button" at bounding box center [738, 54] width 5 height 3
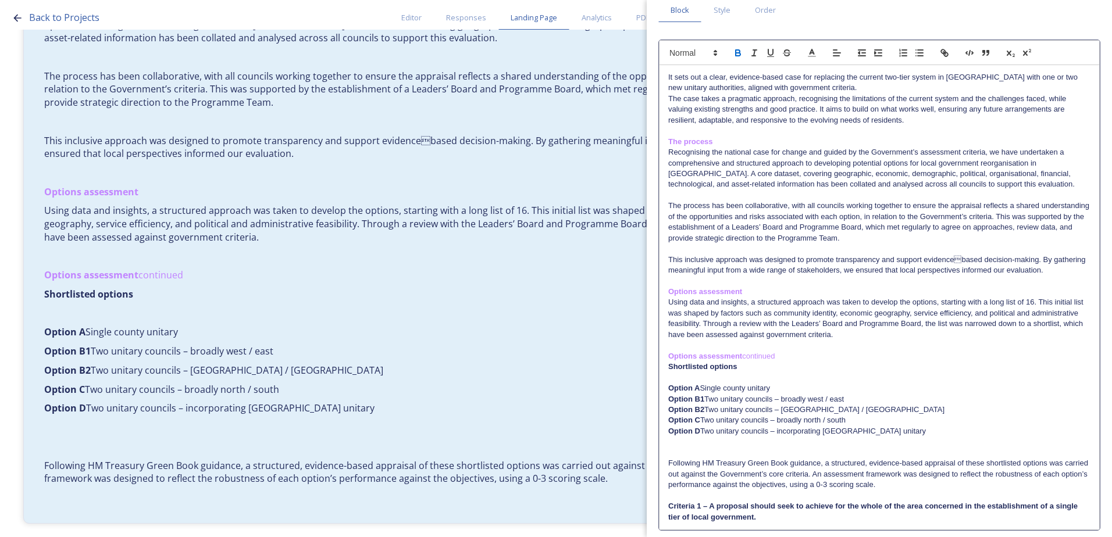
click at [770, 522] on p "Criteria 1 – A proposal should seek to achieve for the whole of the area concer…" at bounding box center [879, 512] width 422 height 22
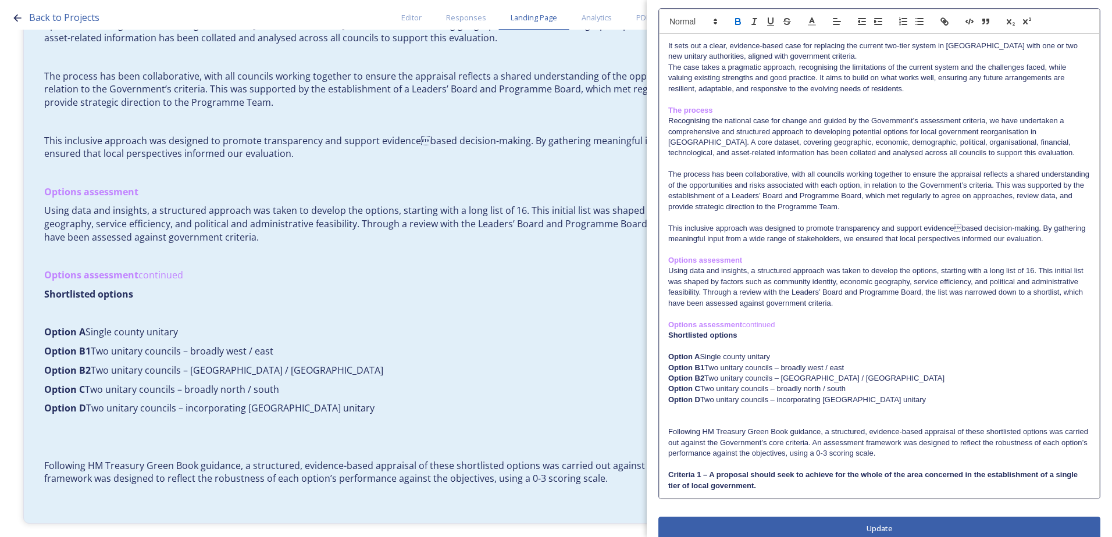
scroll to position [98, 0]
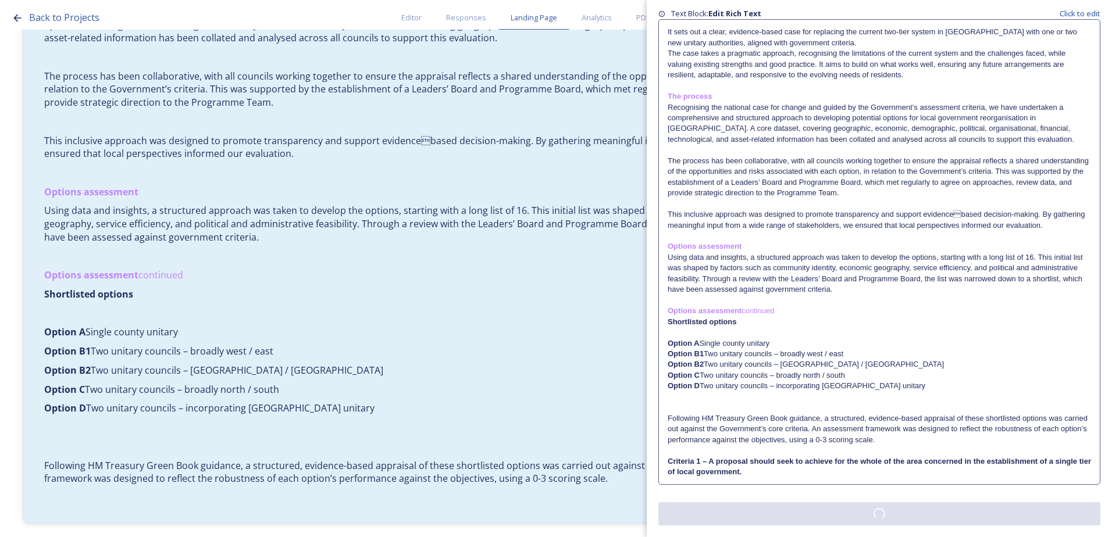
click at [804, 522] on div "Edit Block Block Style Order Text Block: Edit Rich Text Click to edit It sets o…" at bounding box center [879, 226] width 442 height 597
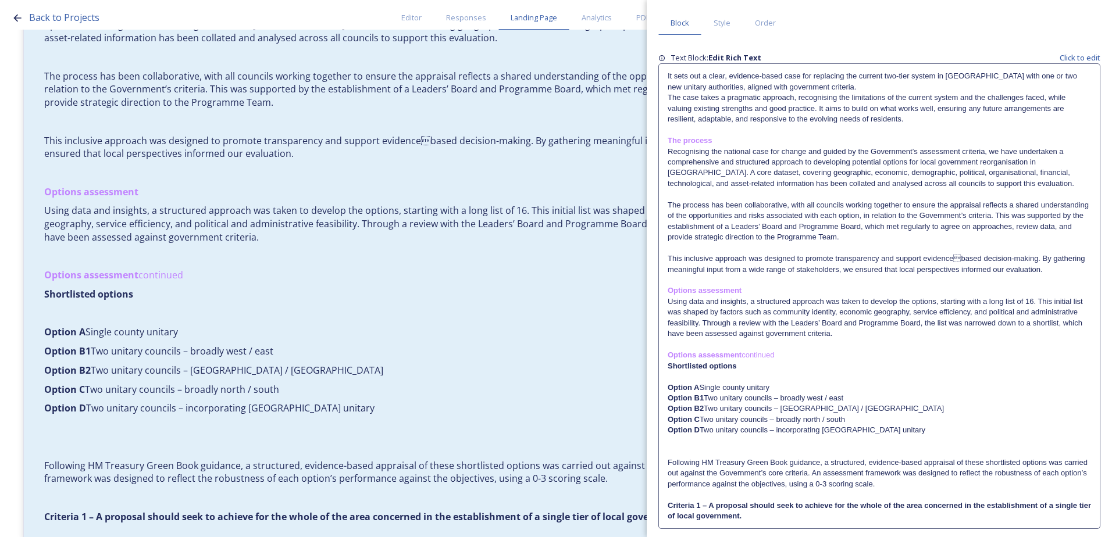
scroll to position [84, 0]
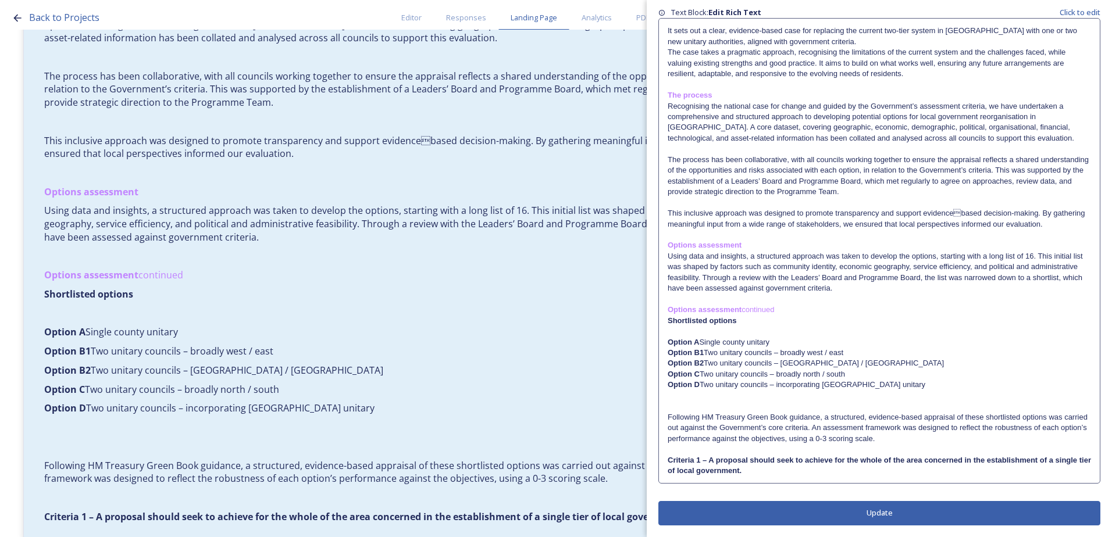
click at [793, 476] on p "Criteria 1 – A proposal should seek to achieve for the whole of the area concer…" at bounding box center [879, 466] width 423 height 22
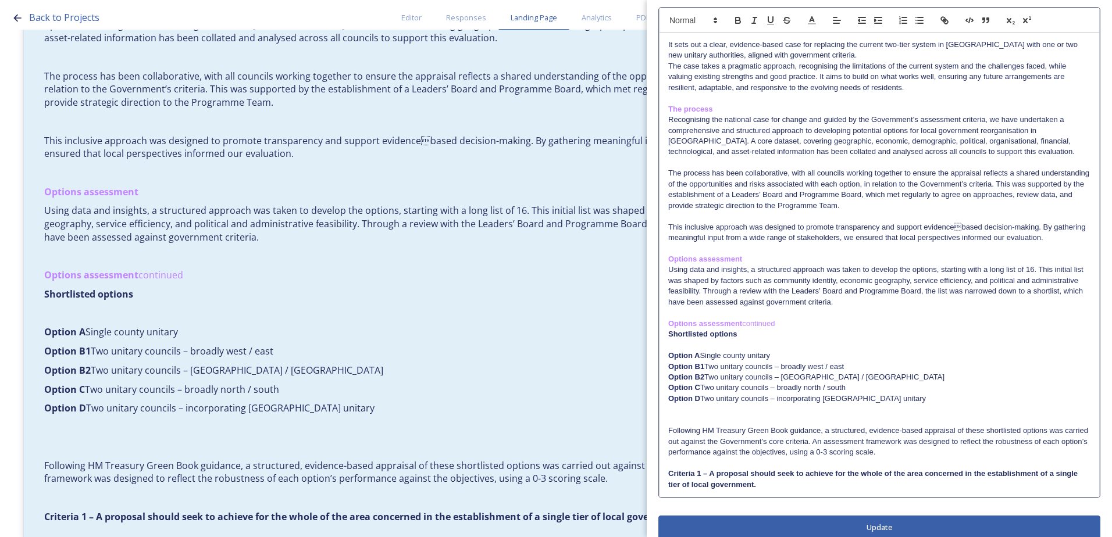
click at [777, 480] on p "Criteria 1 – A proposal should seek to achieve for the whole of the area concer…" at bounding box center [879, 480] width 422 height 22
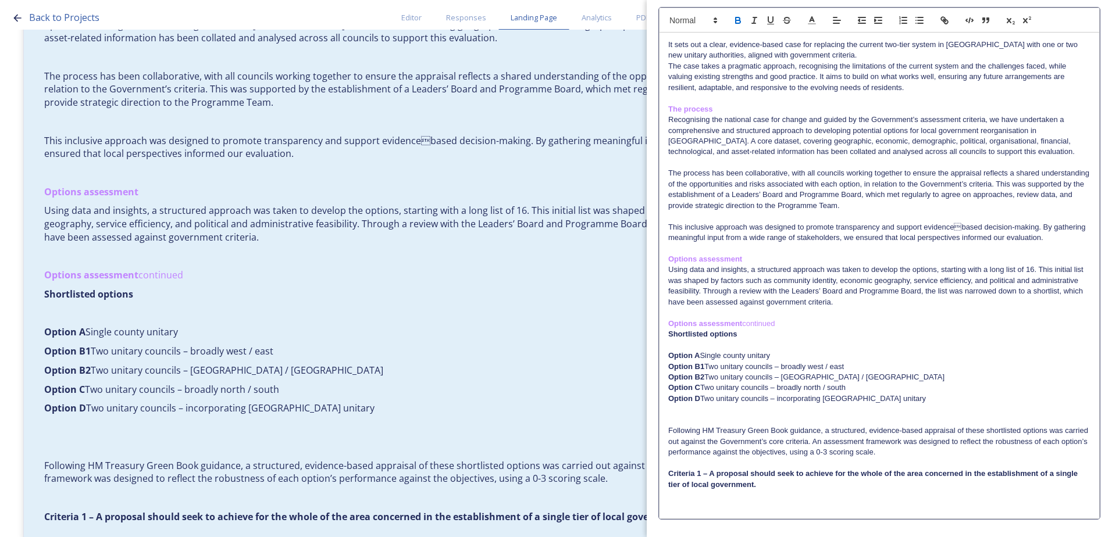
click at [738, 22] on icon "button" at bounding box center [738, 20] width 10 height 10
click at [711, 497] on p at bounding box center [879, 495] width 422 height 10
click at [716, 509] on p at bounding box center [879, 506] width 422 height 10
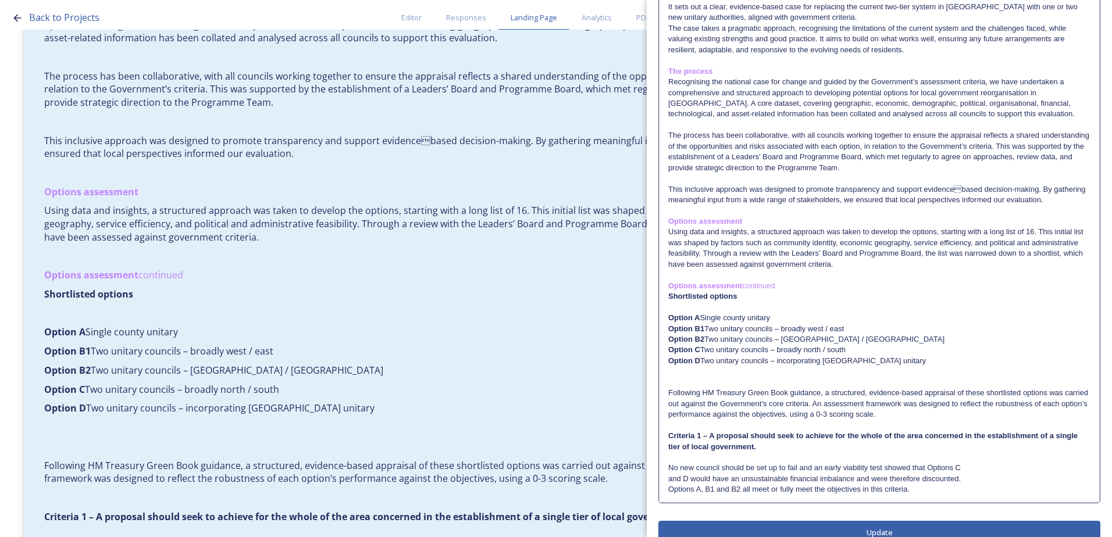
scroll to position [141, 0]
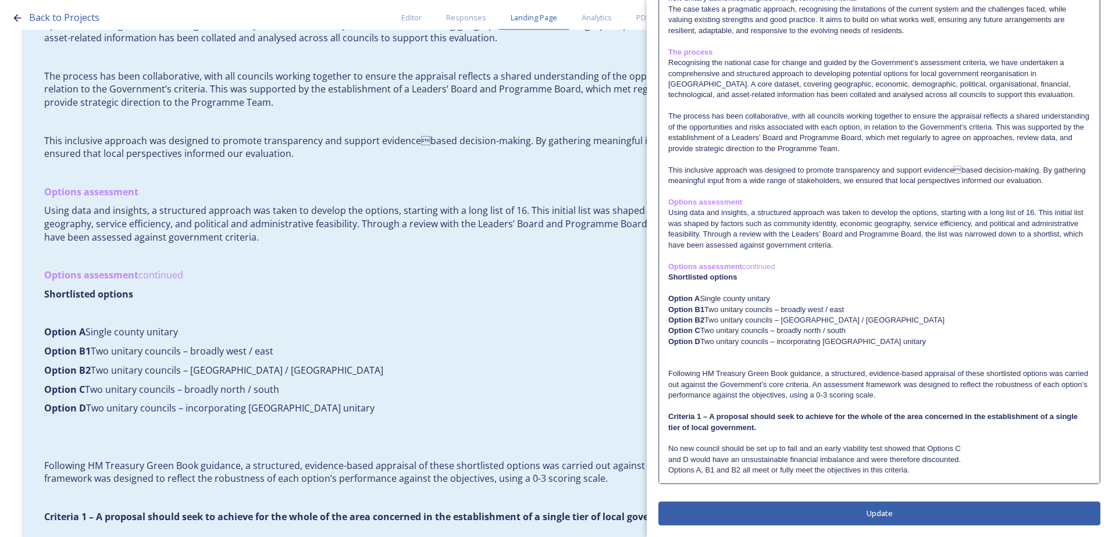
click at [668, 458] on div "It sets out a clear, evidence-based case for replacing the current two-tier sys…" at bounding box center [879, 230] width 440 height 508
click at [668, 459] on p "No new council should be set up to fail and an early viability test showed that…" at bounding box center [879, 455] width 422 height 22
click at [670, 475] on p "Options A, B1 and B2 all meet or fully meet the objectives in this criteria." at bounding box center [879, 470] width 422 height 10
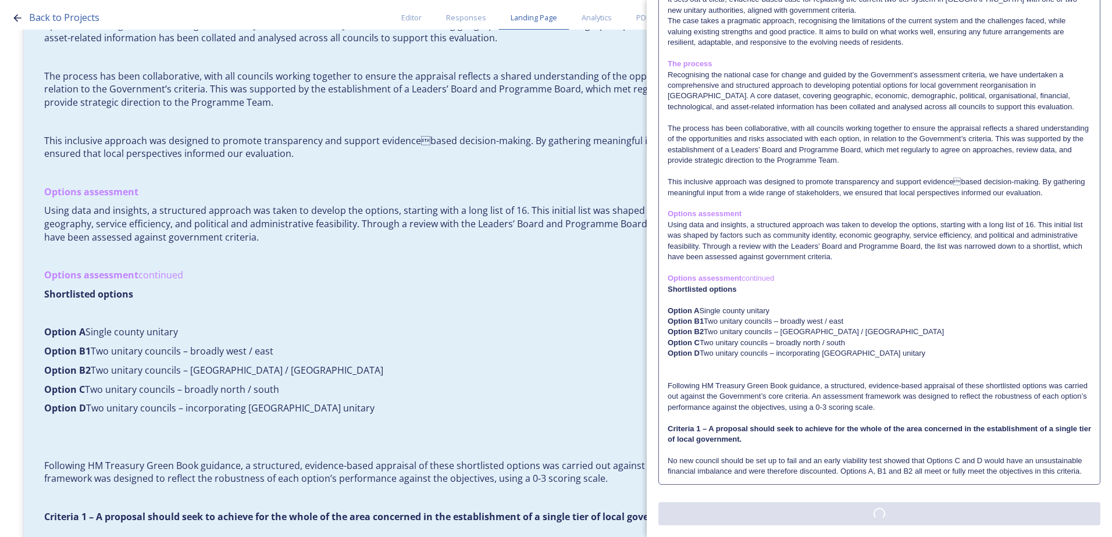
click at [787, 509] on div "Edit Block Block Style Order Text Block: Edit Rich Text Click to edit It sets o…" at bounding box center [879, 211] width 442 height 630
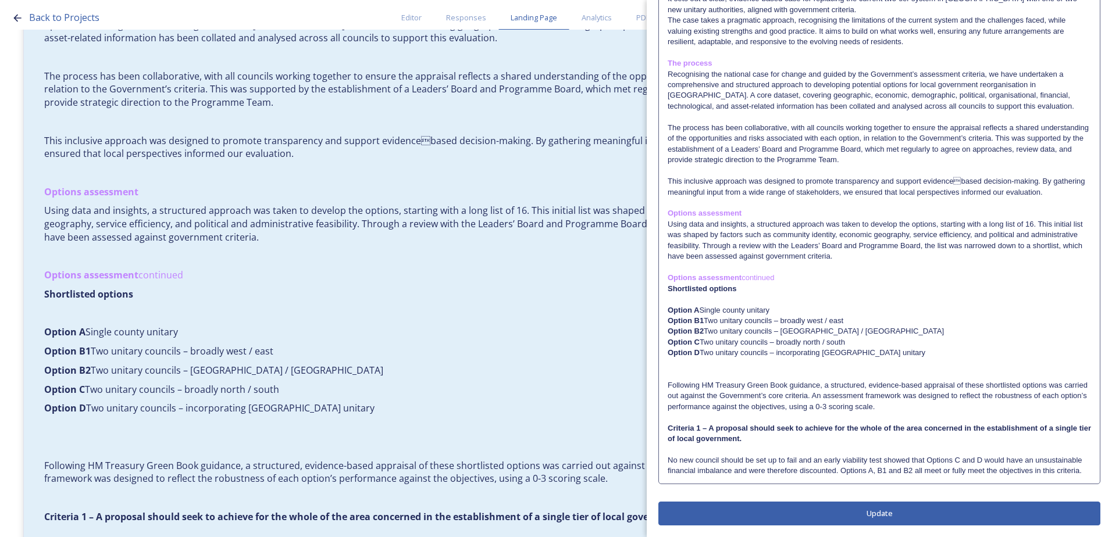
click at [858, 516] on button "Update" at bounding box center [879, 514] width 442 height 24
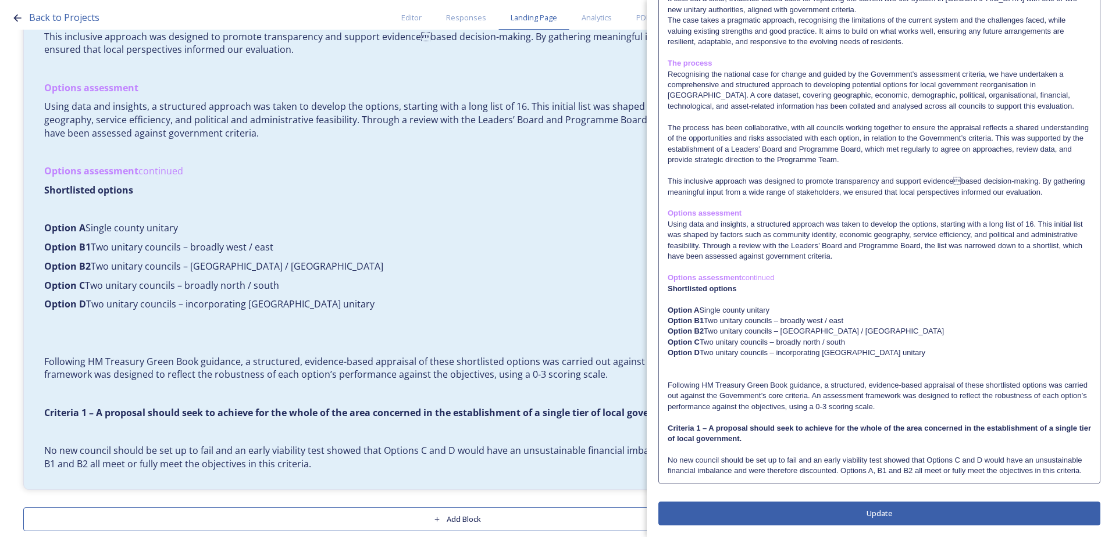
scroll to position [575, 0]
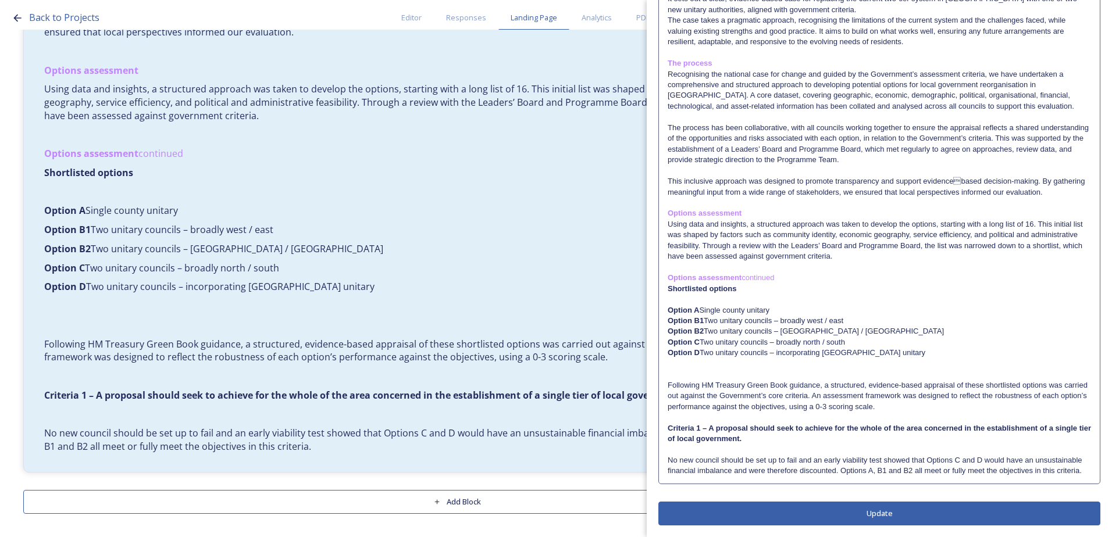
click at [1084, 472] on div "It sets out a clear, evidence-based case for replacing the current two-tier sys…" at bounding box center [879, 235] width 441 height 497
click at [840, 479] on div "It sets out a clear, evidence-based case for replacing the current two-tier sys…" at bounding box center [879, 234] width 440 height 497
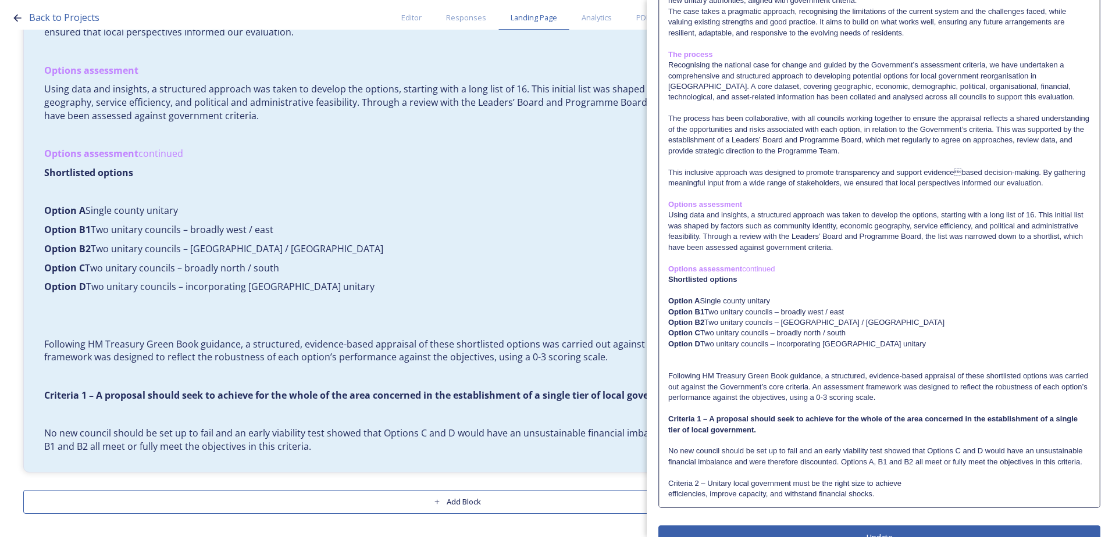
scroll to position [173, 0]
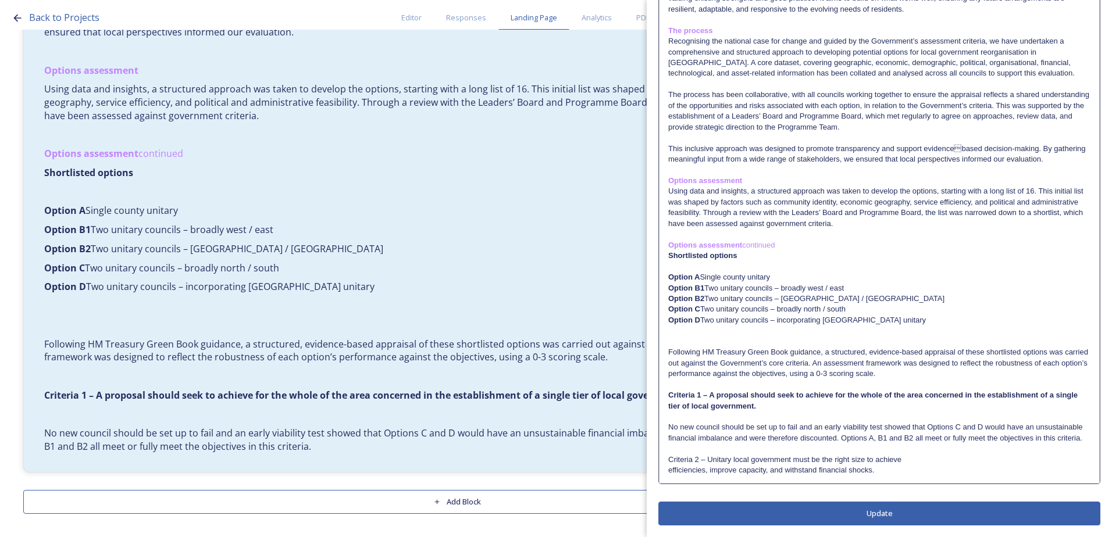
click at [668, 474] on div "It sets out a clear, evidence-based case for replacing the current two-tier sys…" at bounding box center [879, 218] width 440 height 529
drag, startPoint x: 791, startPoint y: 471, endPoint x: 668, endPoint y: 459, distance: 123.8
click at [668, 459] on p "Criteria 2 – Unitary local government must be the right size to achieve efficie…" at bounding box center [879, 466] width 422 height 22
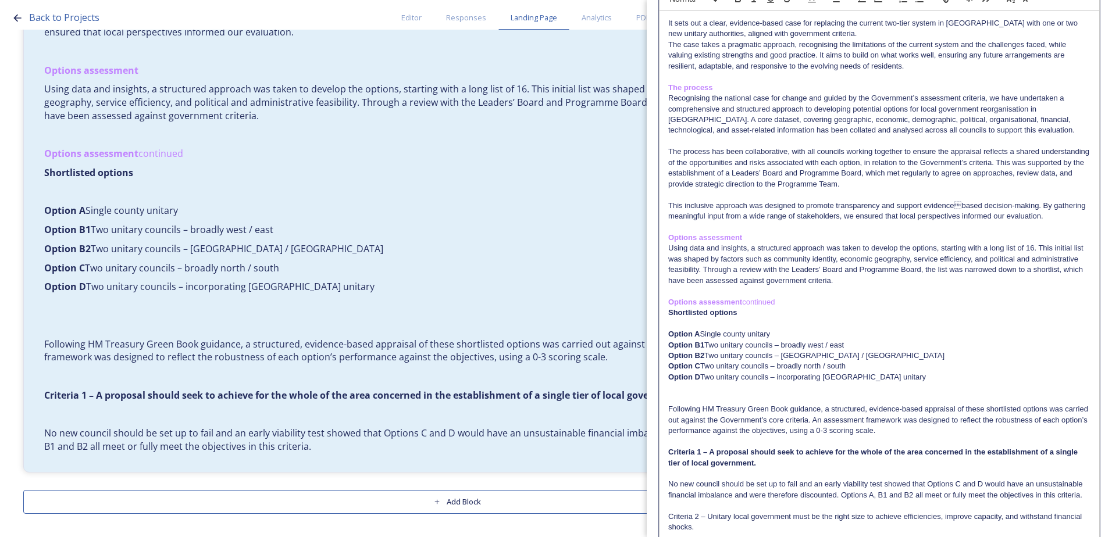
scroll to position [0, 0]
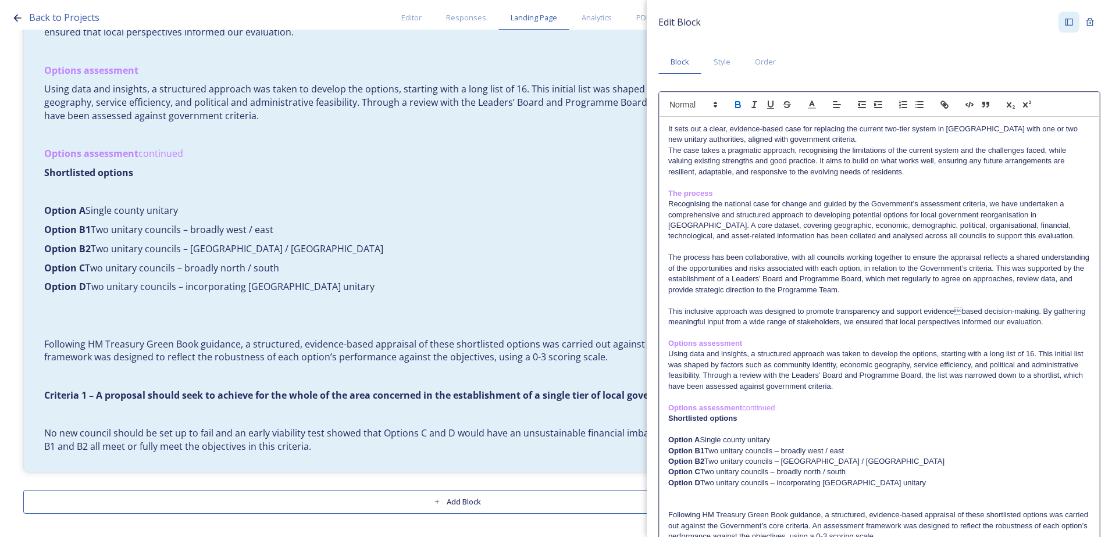
click at [736, 111] on button "button" at bounding box center [738, 105] width 16 height 14
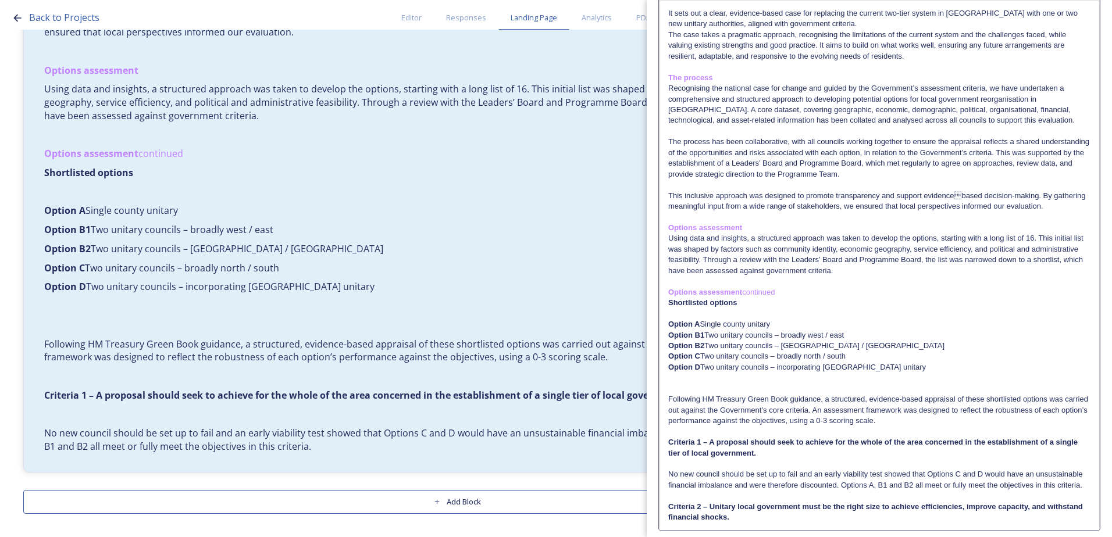
scroll to position [173, 0]
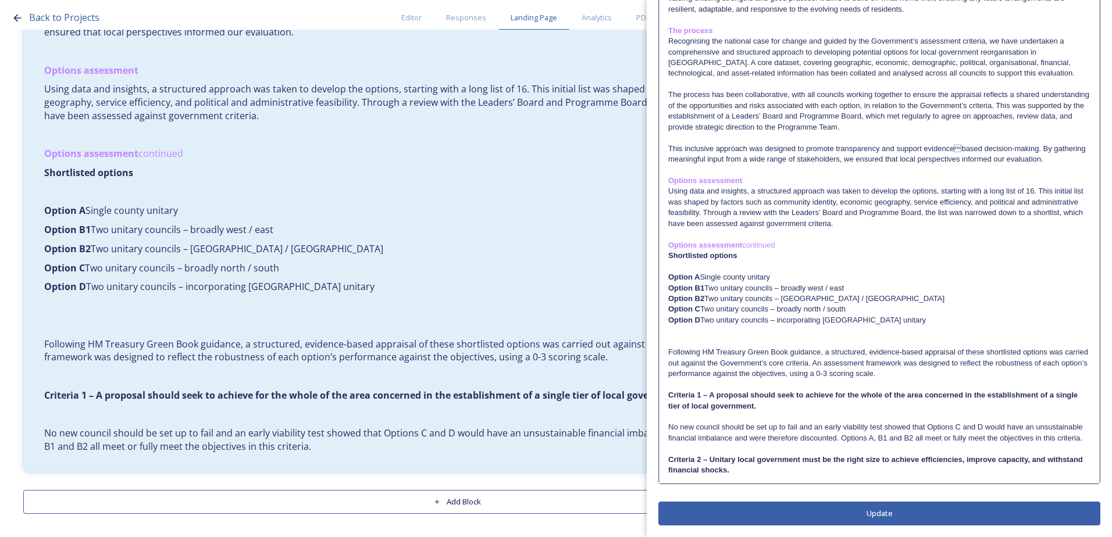
click at [786, 479] on div "It sets out a clear, evidence-based case for replacing the current two-tier sys…" at bounding box center [879, 218] width 440 height 529
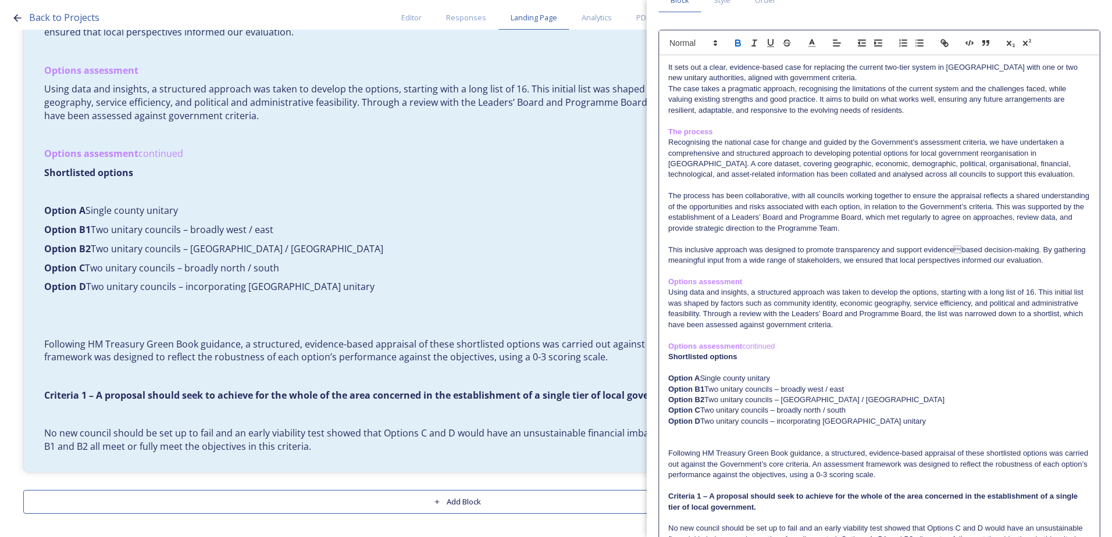
scroll to position [0, 0]
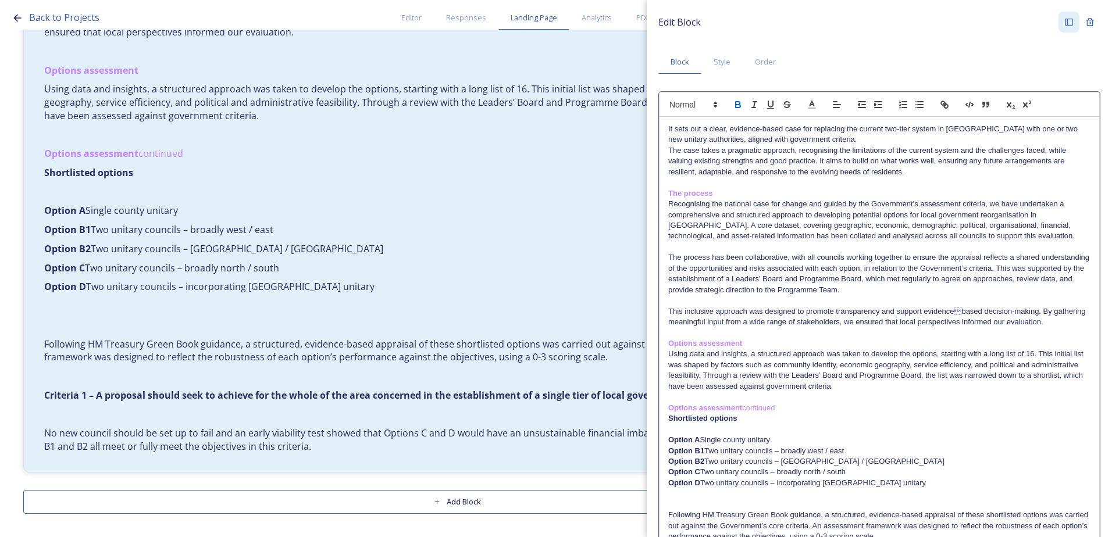
click at [740, 104] on icon "button" at bounding box center [738, 104] width 10 height 10
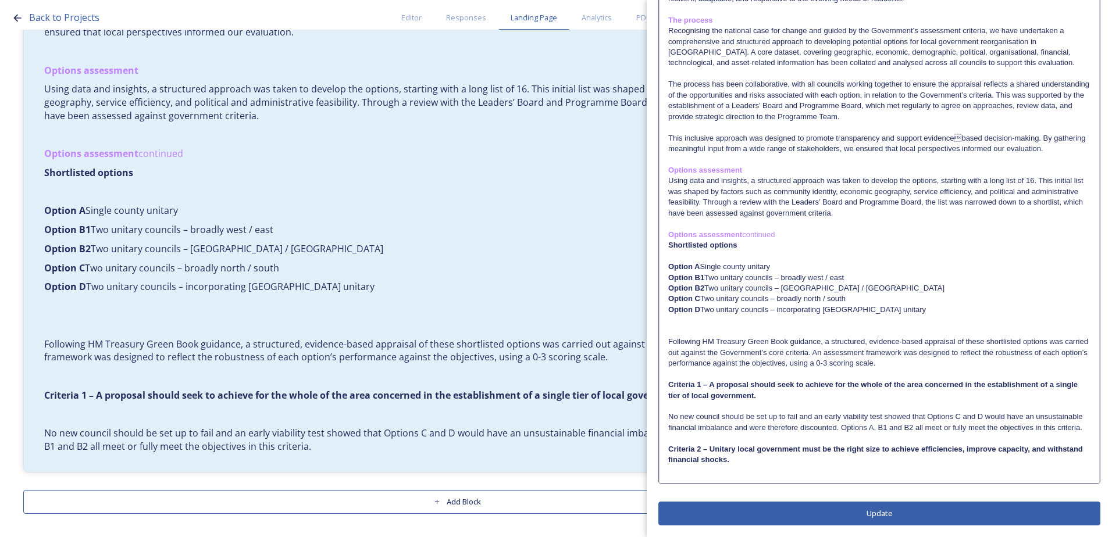
click at [777, 514] on div "Edit Block Block Style Order It sets out a clear, evidence-based case for repla…" at bounding box center [879, 181] width 442 height 687
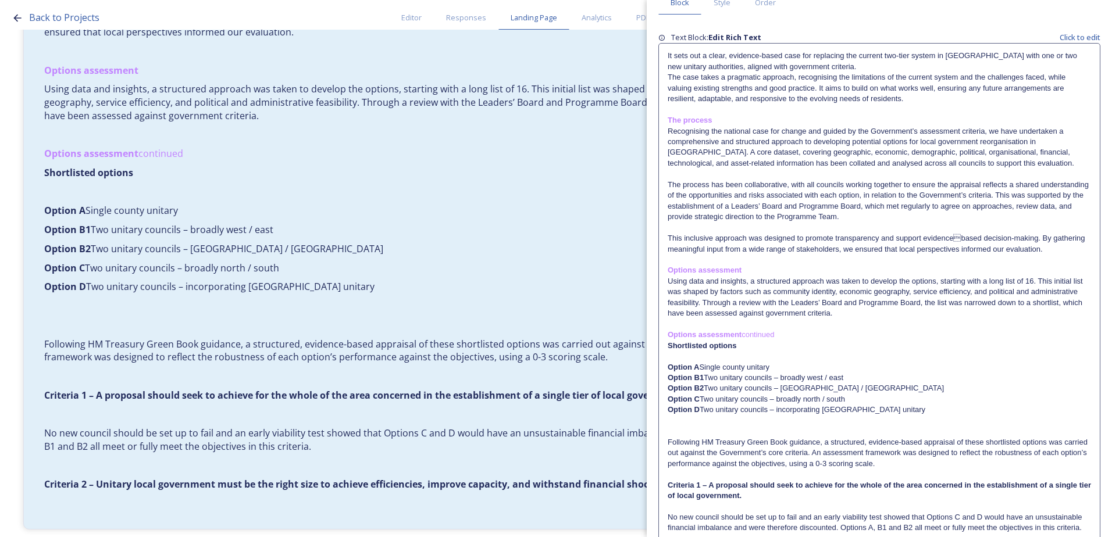
scroll to position [148, 0]
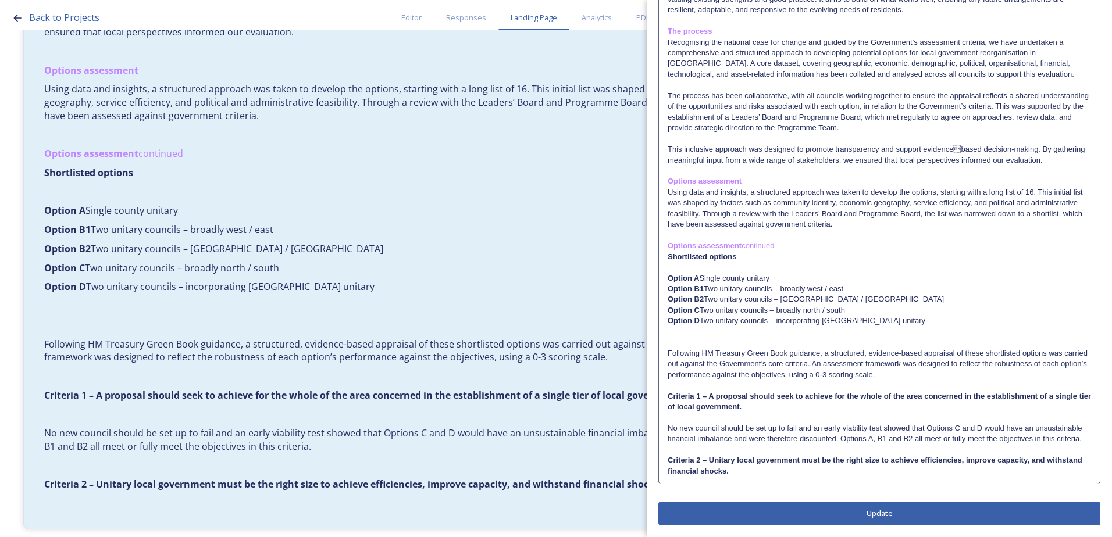
click at [774, 476] on p "Criteria 2 – Unitary local government must be the right size to achieve efficie…" at bounding box center [879, 466] width 423 height 22
click at [776, 473] on p "Criteria 2 – Unitary local government must be the right size to achieve efficie…" at bounding box center [879, 466] width 422 height 22
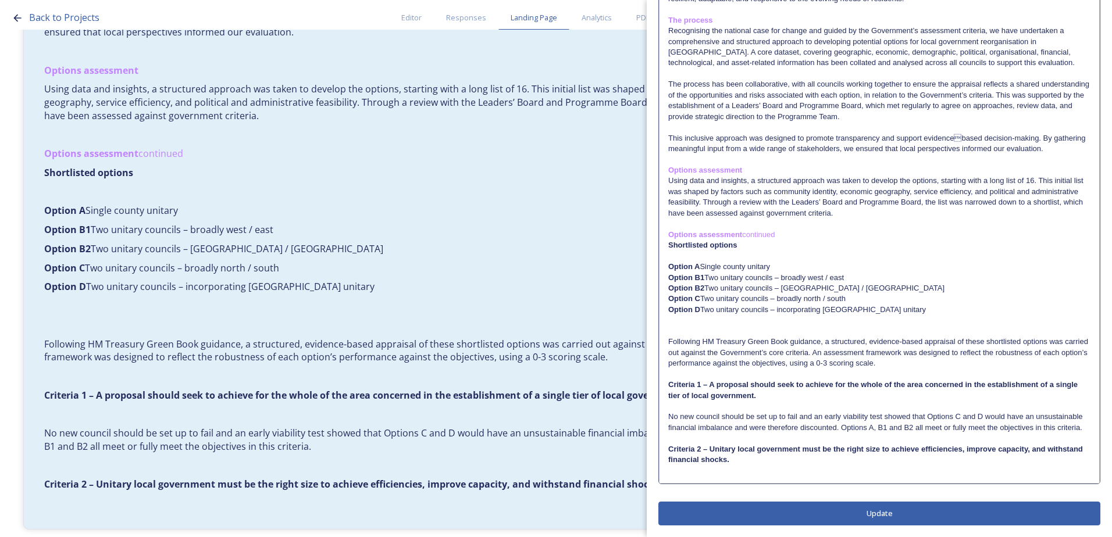
drag, startPoint x: 745, startPoint y: 487, endPoint x: 734, endPoint y: 486, distance: 10.5
click at [744, 476] on p "﻿" at bounding box center [879, 471] width 422 height 10
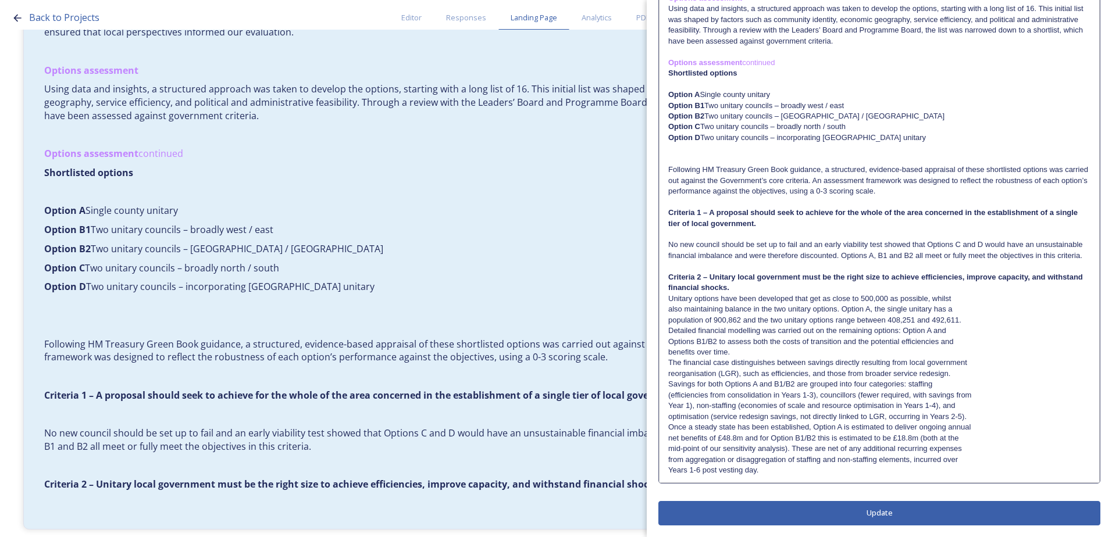
scroll to position [356, 0]
click at [668, 240] on p "No new council should be set up to fail and an early viability test showed that…" at bounding box center [879, 251] width 422 height 22
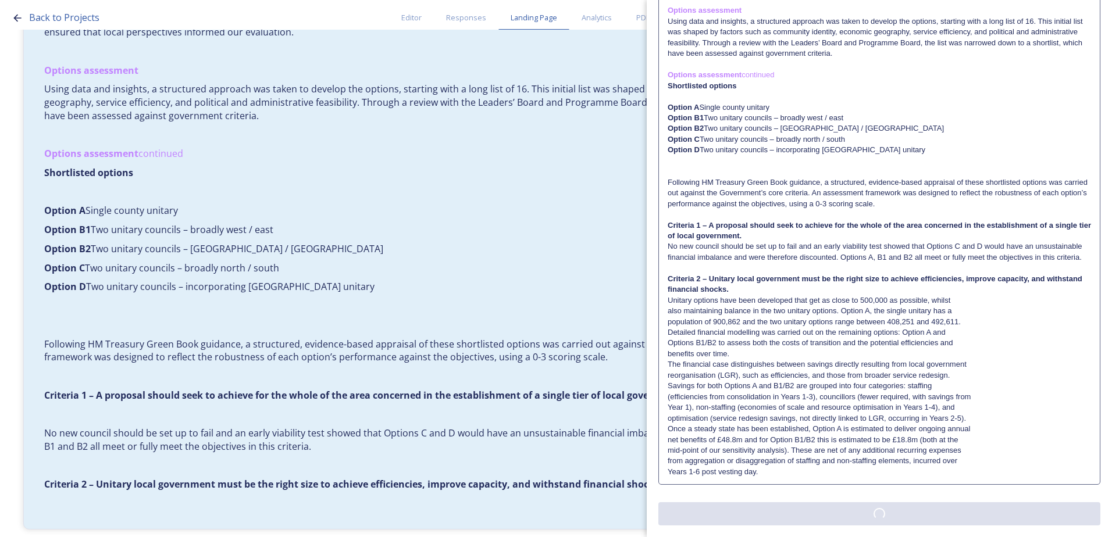
click at [886, 519] on div "Edit Block Block Style Order Text Block: Edit Rich Text Click to edit It sets o…" at bounding box center [879, 108] width 442 height 833
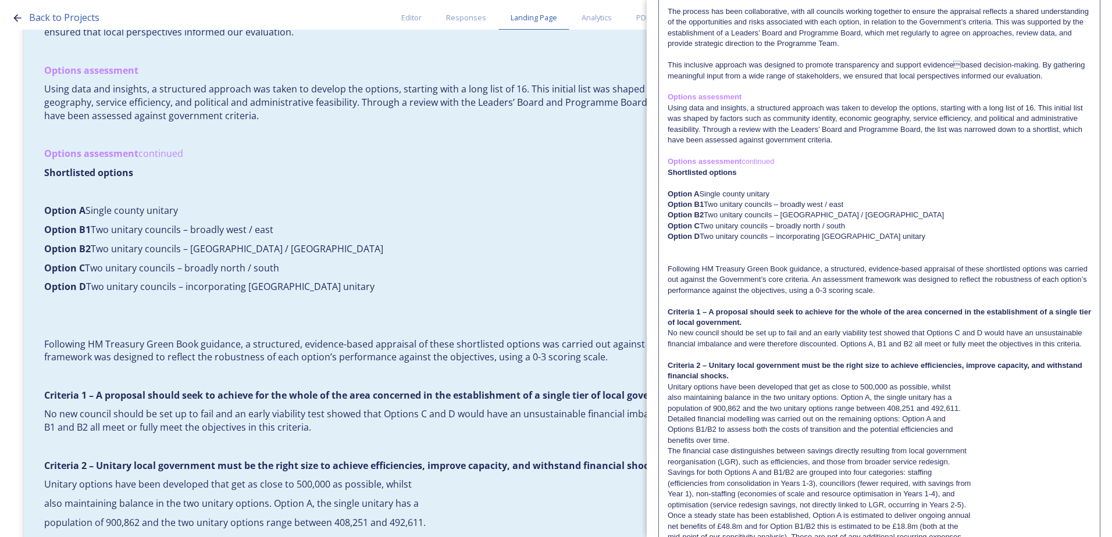
scroll to position [320, 0]
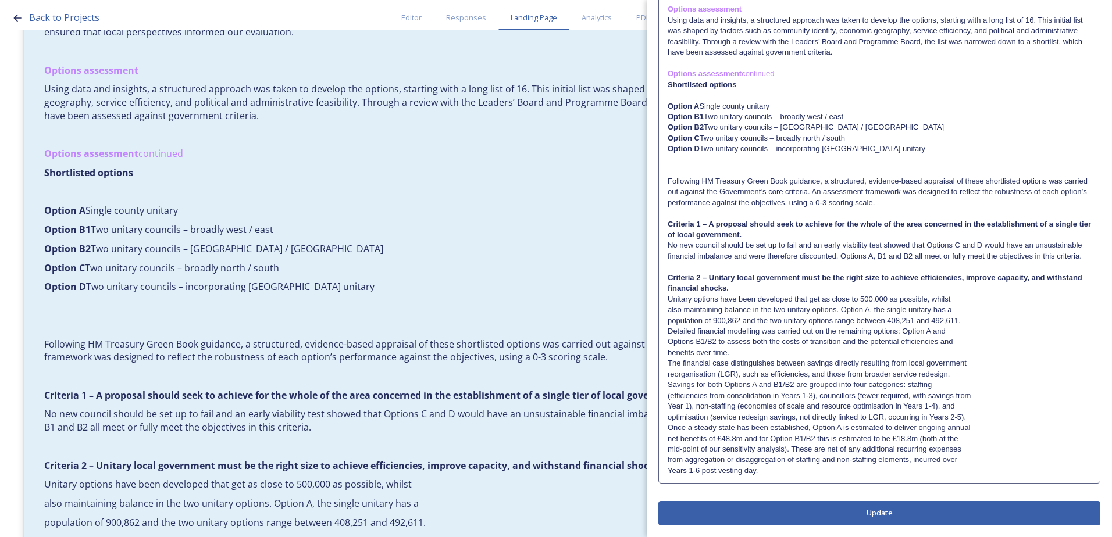
click at [689, 300] on p "Unitary options have been developed that get as close to 500,000 as possible, w…" at bounding box center [879, 299] width 423 height 10
click at [668, 309] on div "It sets out a clear, evidence-based case for replacing the current two-tier sys…" at bounding box center [879, 133] width 440 height 701
click at [668, 320] on div "It sets out a clear, evidence-based case for replacing the current two-tier sys…" at bounding box center [879, 133] width 440 height 701
click at [668, 330] on div "It sets out a clear, evidence-based case for replacing the current two-tier sys…" at bounding box center [879, 133] width 440 height 701
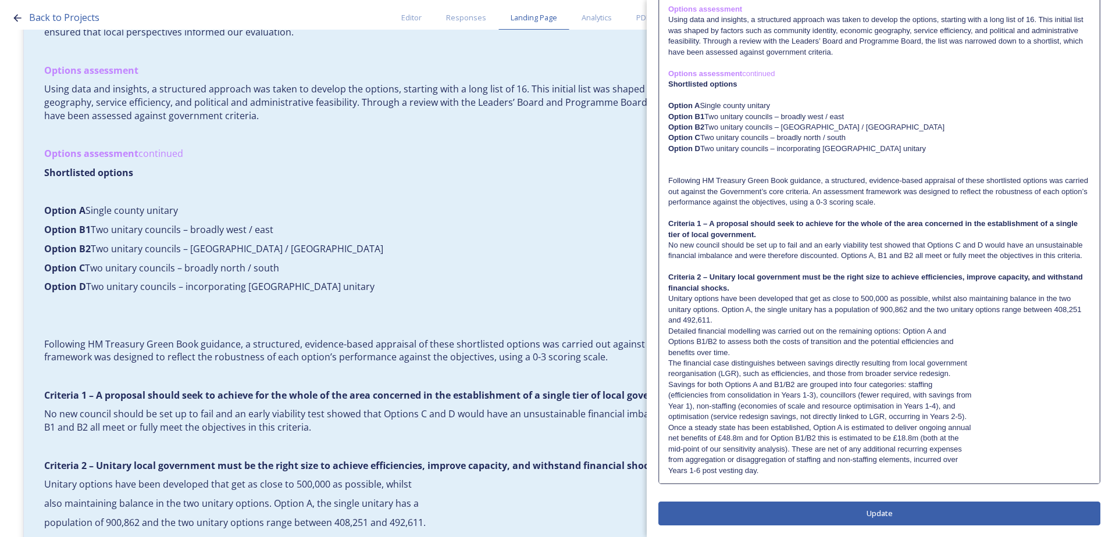
click at [719, 328] on p "Detailed financial modelling was carried out on the remaining options: Option A…" at bounding box center [879, 331] width 422 height 10
click at [729, 317] on p "Unitary options have been developed that get as close to 500,000 as possible, w…" at bounding box center [879, 310] width 422 height 32
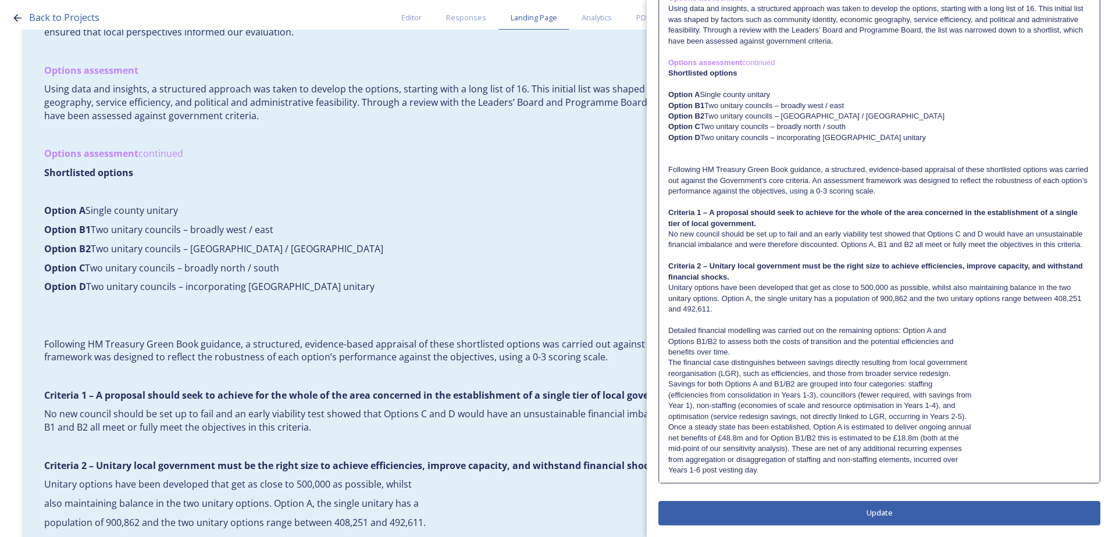
click at [740, 358] on p "benefits over time." at bounding box center [879, 352] width 422 height 10
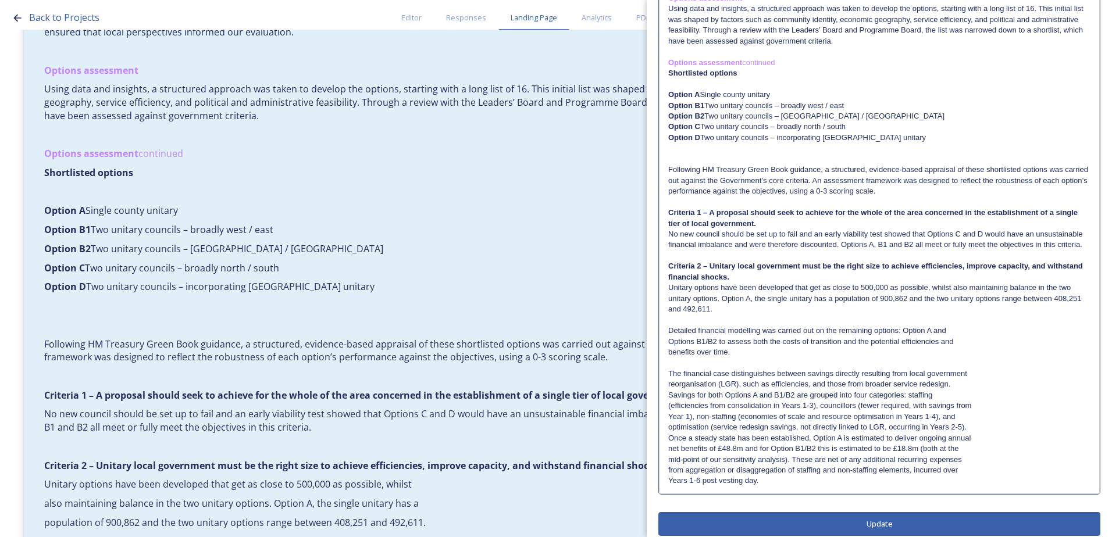
click at [665, 406] on div "It sets out a clear, evidence-based case for replacing the current two-tier sys…" at bounding box center [879, 132] width 440 height 722
click at [668, 397] on div "It sets out a clear, evidence-based case for replacing the current two-tier sys…" at bounding box center [879, 132] width 440 height 722
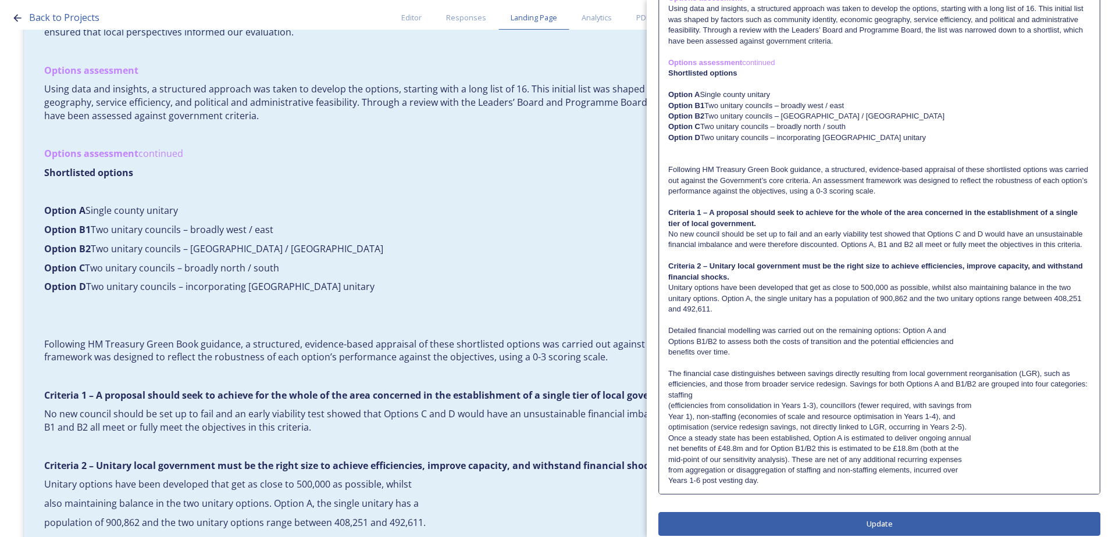
click at [667, 420] on div "It sets out a clear, evidence-based case for replacing the current two-tier sys…" at bounding box center [879, 132] width 440 height 722
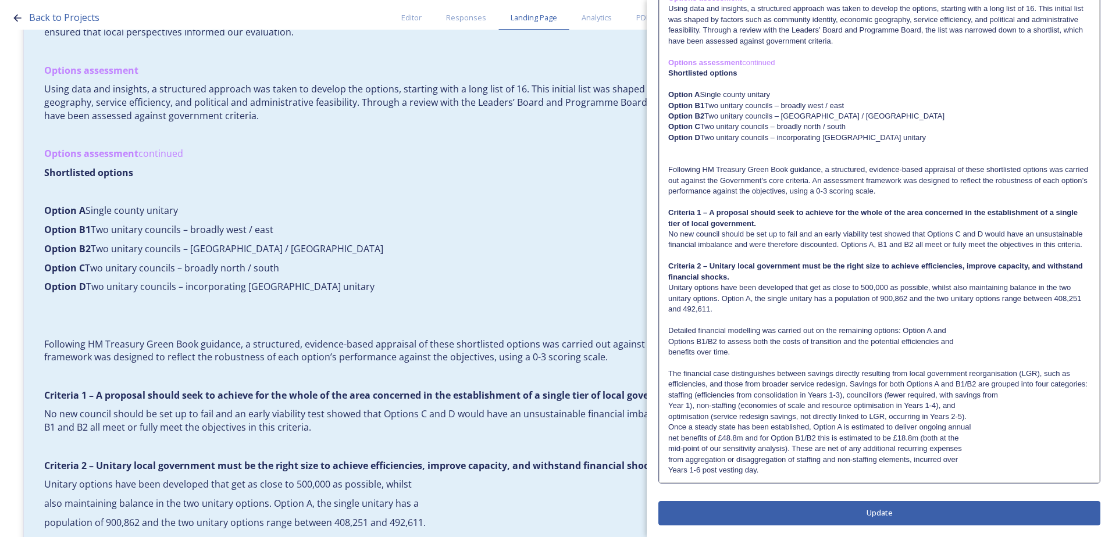
click at [981, 422] on p "optimisation (service redesign savings, not directly linked to LGR, occurring i…" at bounding box center [879, 417] width 422 height 10
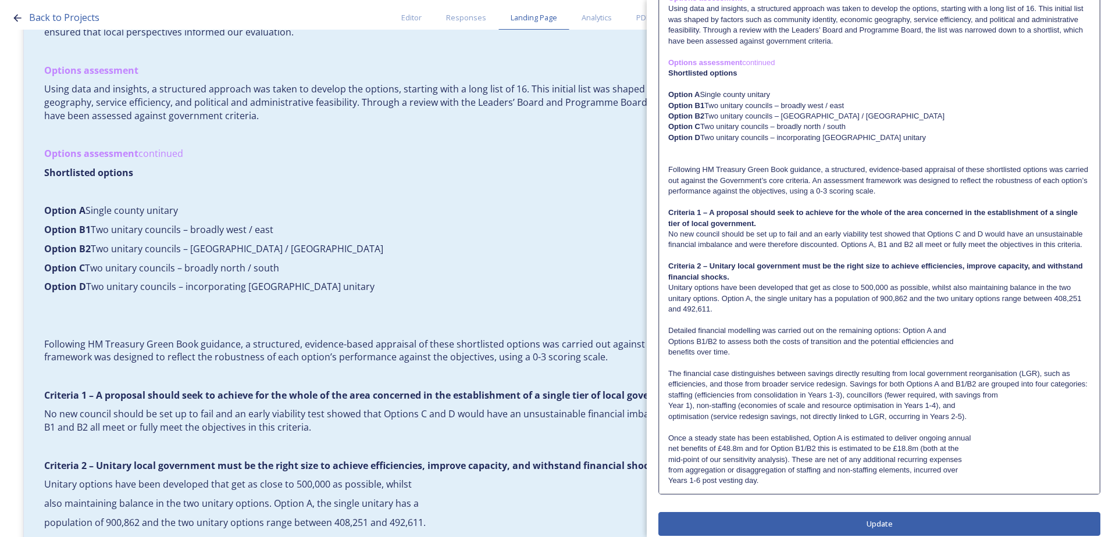
click at [666, 405] on div "It sets out a clear, evidence-based case for replacing the current two-tier sys…" at bounding box center [879, 132] width 440 height 722
click at [667, 415] on div "It sets out a clear, evidence-based case for replacing the current two-tier sys…" at bounding box center [879, 132] width 440 height 722
click at [670, 422] on p "optimisation (service redesign savings, not directly linked to LGR, occurring i…" at bounding box center [879, 417] width 422 height 10
click at [668, 459] on div "It sets out a clear, evidence-based case for replacing the current two-tier sys…" at bounding box center [879, 132] width 440 height 722
click at [669, 465] on p "mid-point of our sensitivity analysis). These are net of any additional recurri…" at bounding box center [879, 460] width 422 height 10
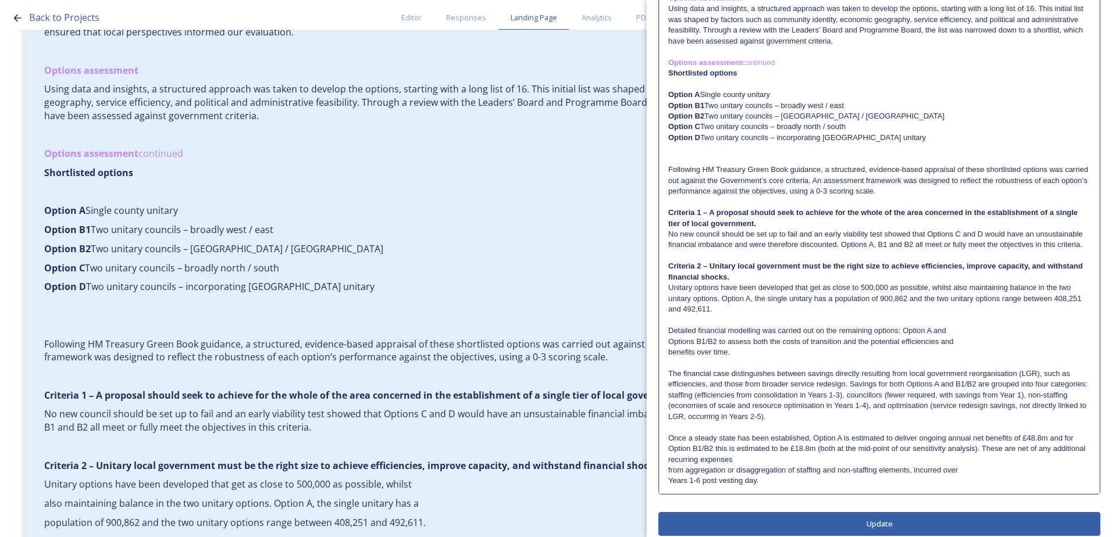
click at [663, 482] on div "It sets out a clear, evidence-based case for replacing the current two-tier sys…" at bounding box center [879, 132] width 440 height 722
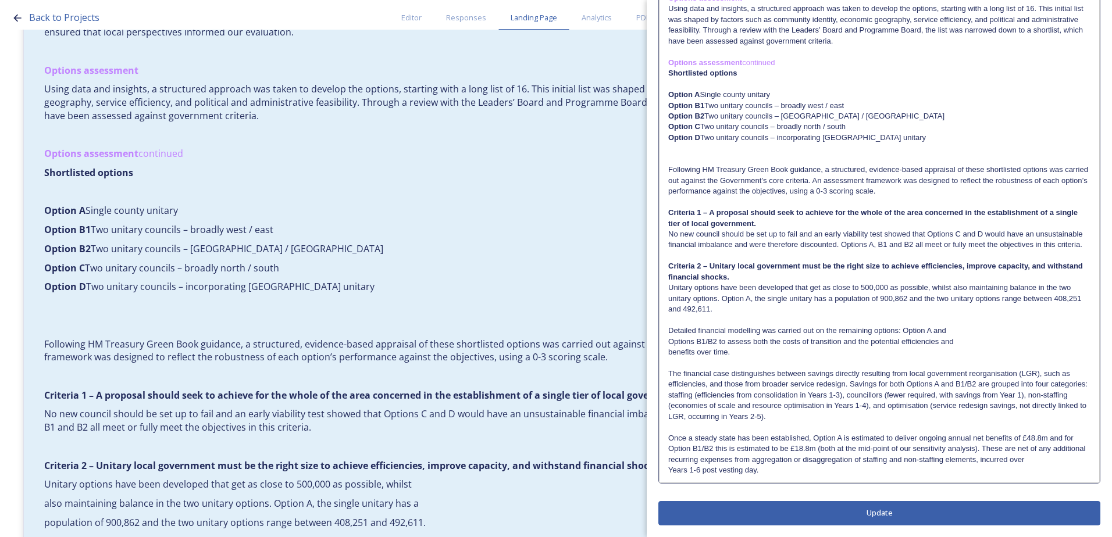
click at [754, 517] on div "Edit Block Block Style Order It sets out a clear, evidence-based case for repla…" at bounding box center [879, 95] width 442 height 859
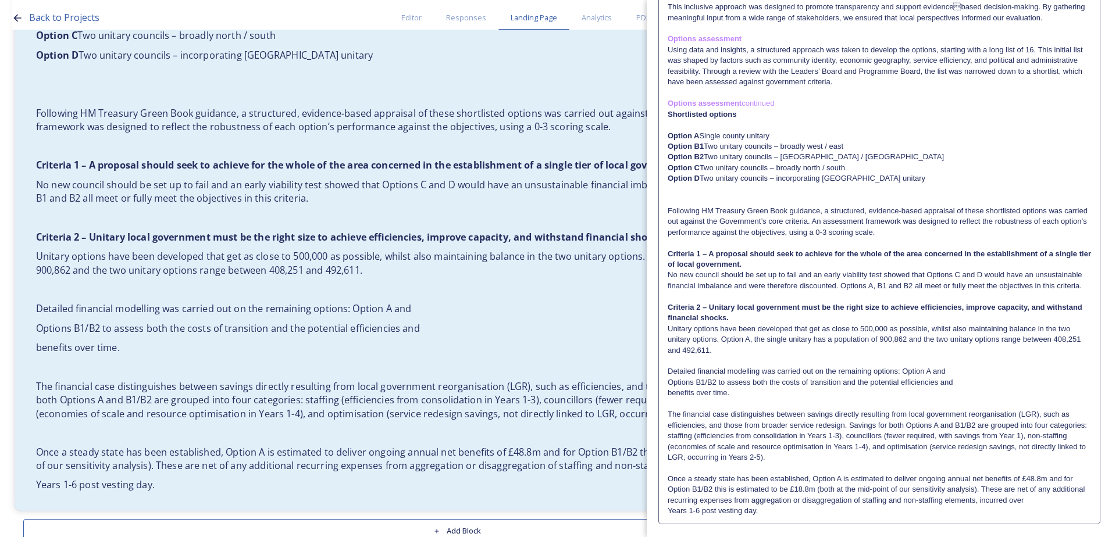
scroll to position [837, 0]
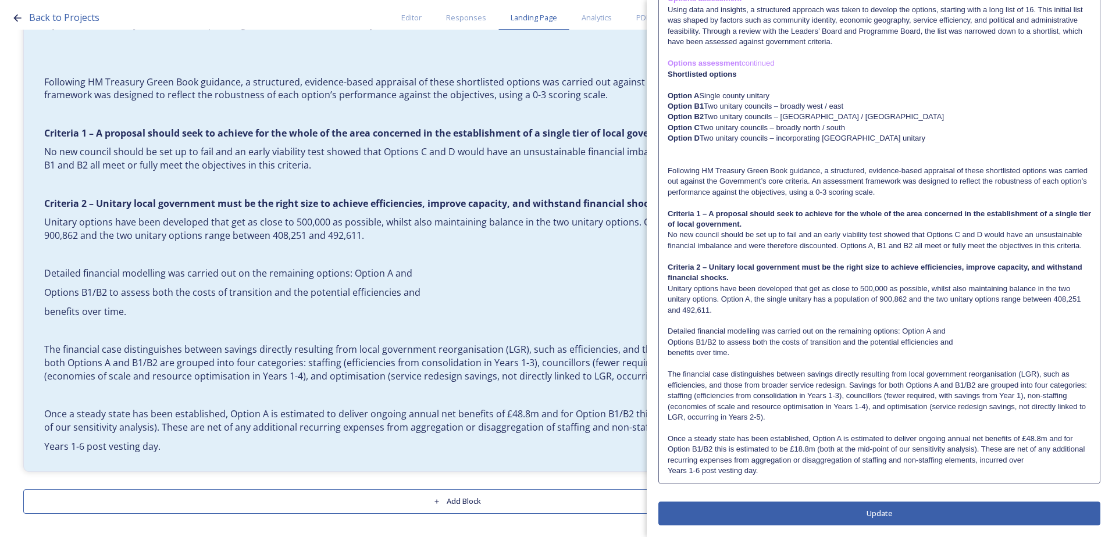
click at [782, 468] on p "Years 1-6 post vesting day." at bounding box center [879, 471] width 423 height 10
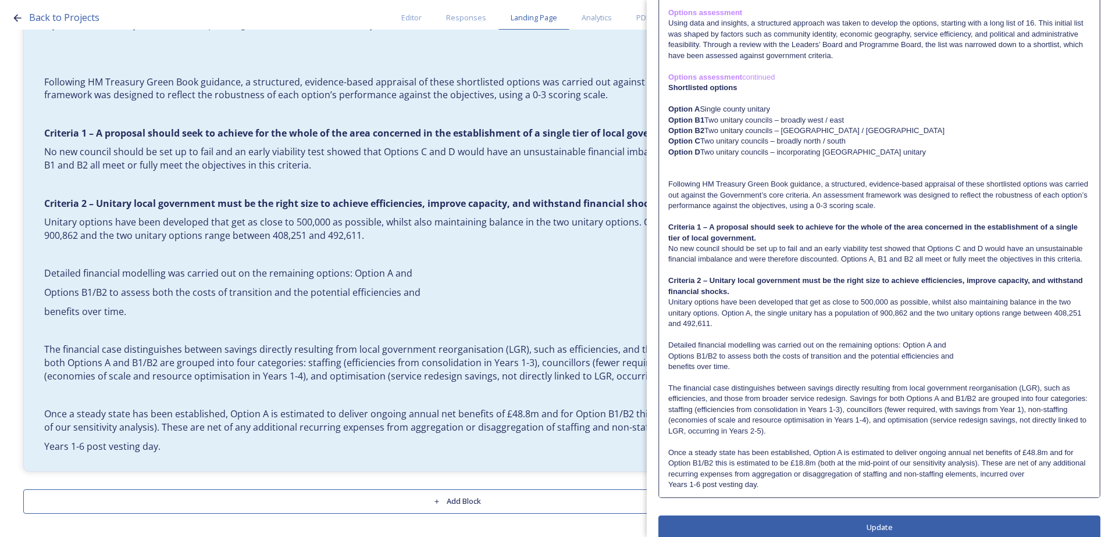
scroll to position [356, 0]
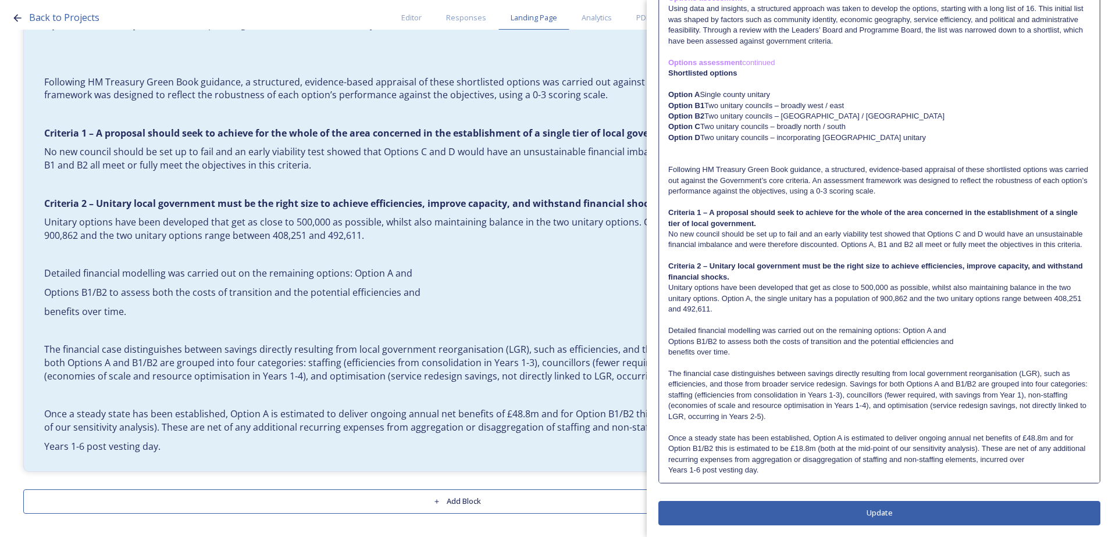
click at [769, 477] on div "It sets out a clear, evidence-based case for replacing the current two-tier sys…" at bounding box center [879, 126] width 440 height 711
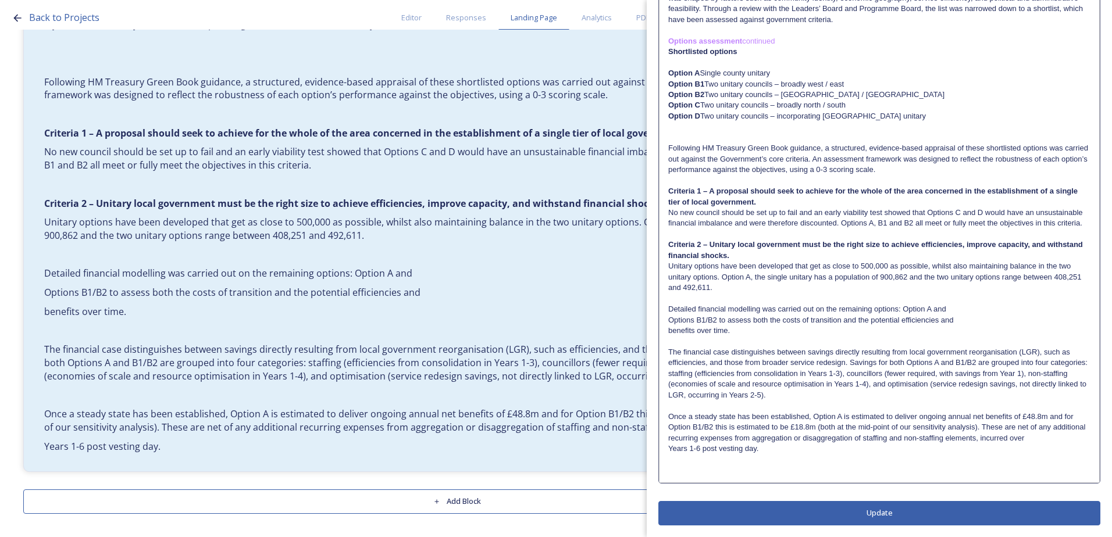
scroll to position [377, 0]
click at [756, 513] on div "Edit Block Block Style Order It sets out a clear, evidence-based case for repla…" at bounding box center [879, 85] width 442 height 881
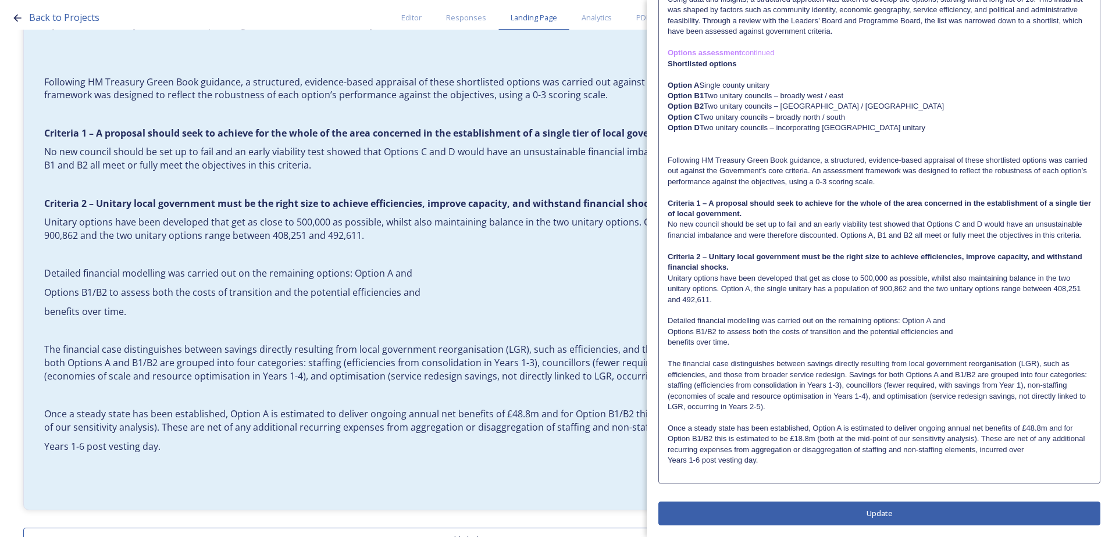
click at [788, 474] on p at bounding box center [879, 471] width 423 height 10
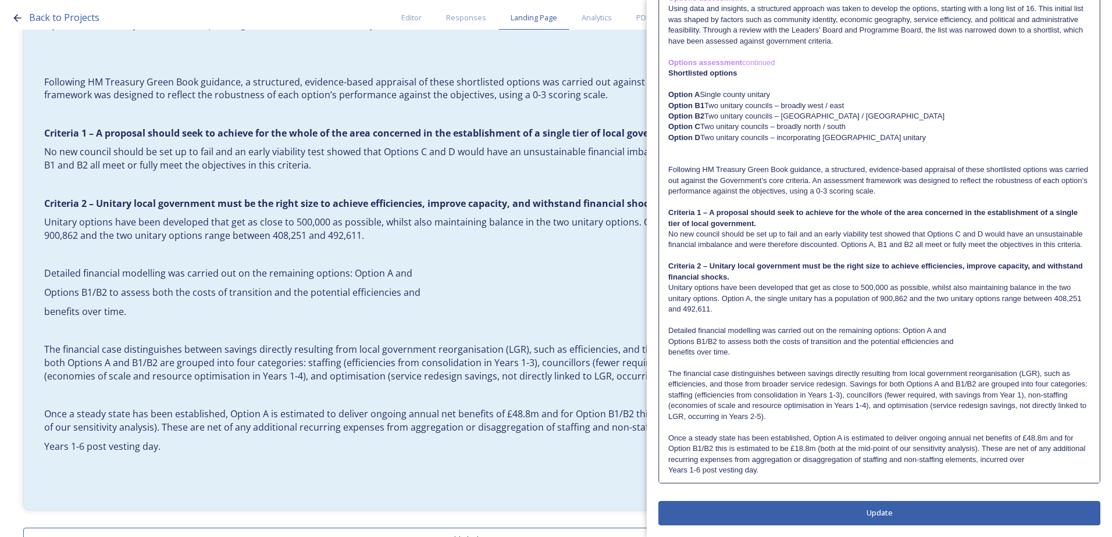
click at [777, 477] on div "It sets out a clear, evidence-based case for replacing the current two-tier sys…" at bounding box center [879, 126] width 440 height 711
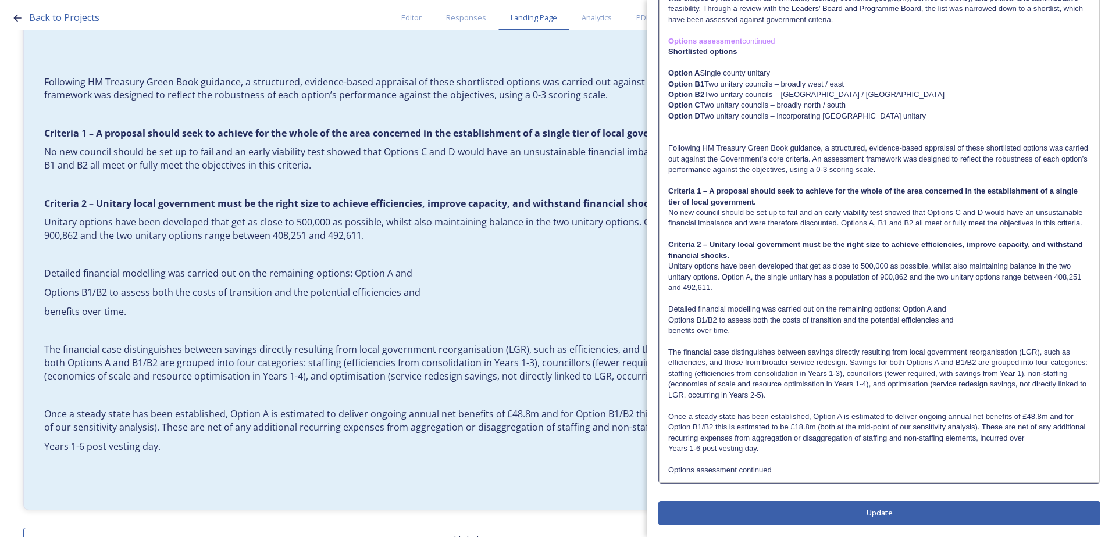
scroll to position [377, 0]
drag, startPoint x: 738, startPoint y: 471, endPoint x: 670, endPoint y: 471, distance: 67.5
click at [670, 471] on p "Options assessment continued" at bounding box center [879, 470] width 422 height 10
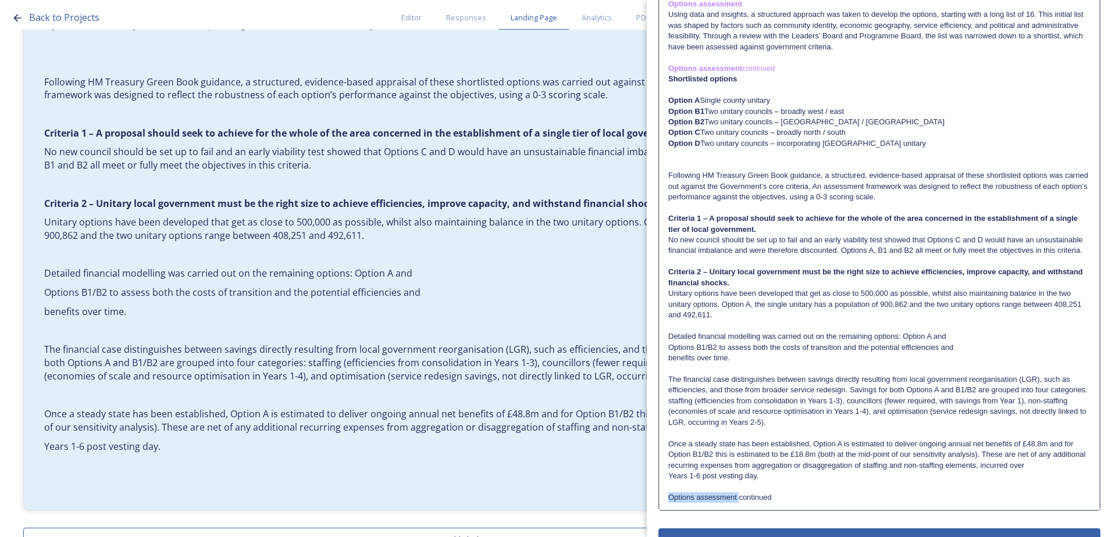
scroll to position [319, 0]
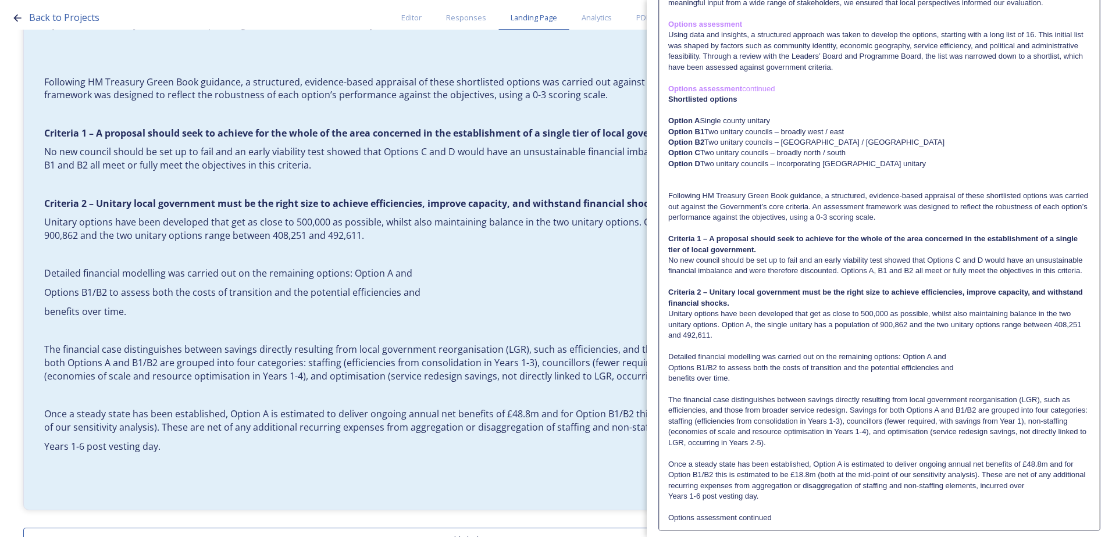
click at [797, 85] on p "Options assessment continued" at bounding box center [879, 89] width 422 height 10
drag, startPoint x: 793, startPoint y: 90, endPoint x: 665, endPoint y: 90, distance: 127.3
click at [665, 90] on div "It sets out a clear, evidence-based case for replacing the current two-tier sys…" at bounding box center [879, 164] width 440 height 733
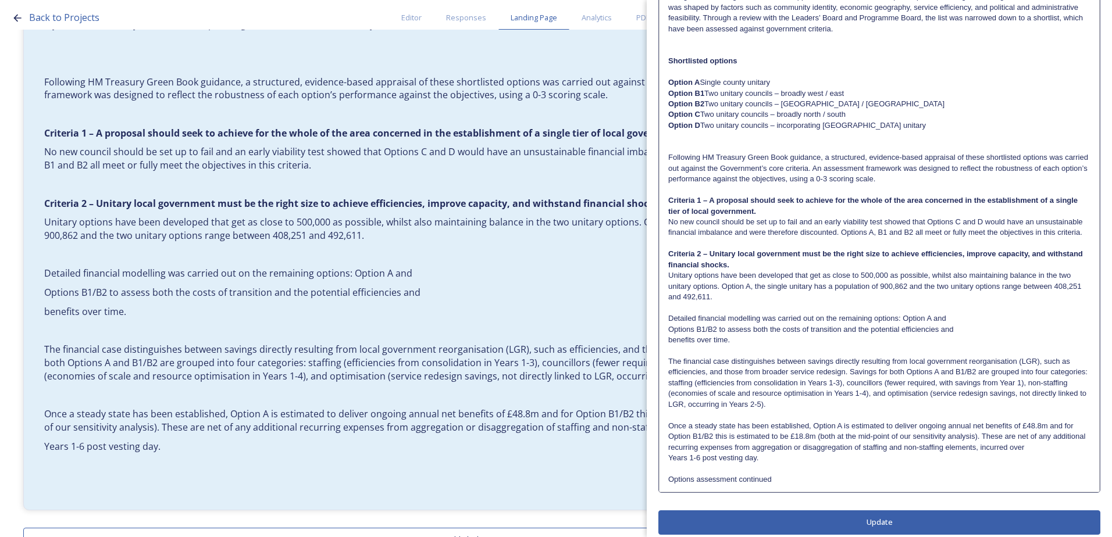
scroll to position [377, 0]
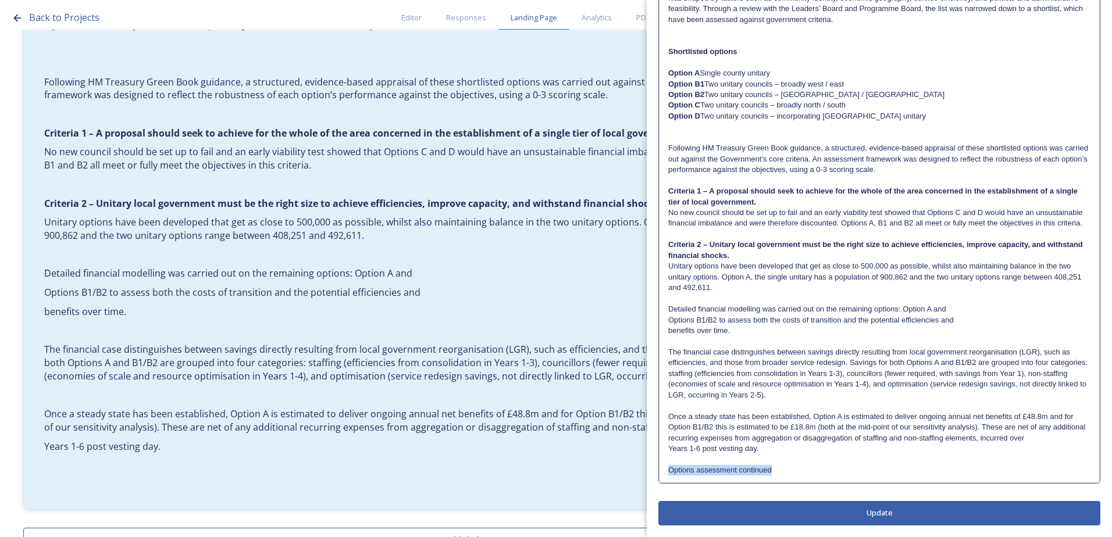
drag, startPoint x: 789, startPoint y: 472, endPoint x: 668, endPoint y: 470, distance: 120.4
click at [668, 470] on p "Options assessment continued" at bounding box center [879, 470] width 422 height 10
click at [705, 469] on p at bounding box center [879, 470] width 422 height 10
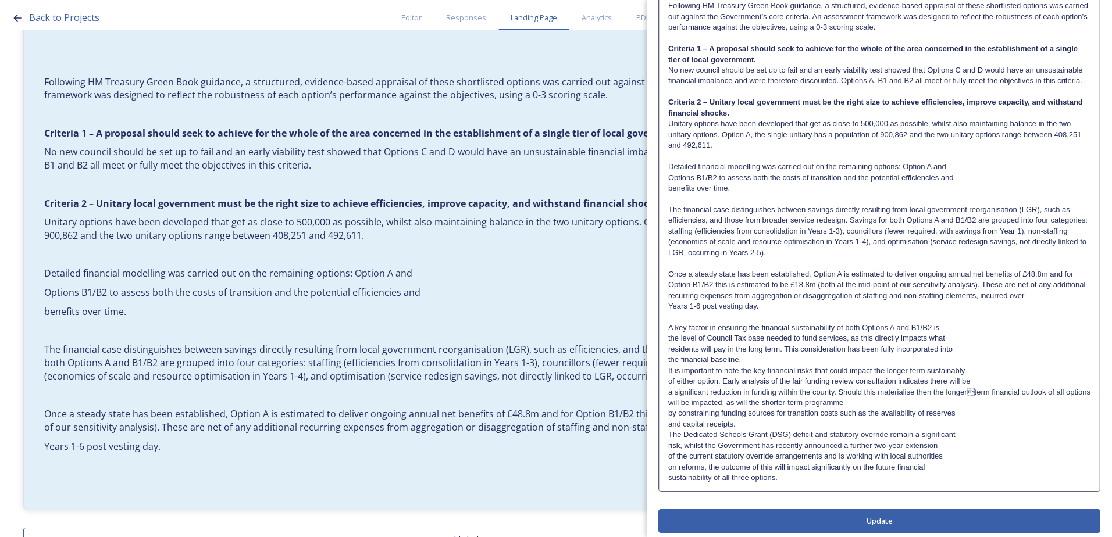
scroll to position [527, 0]
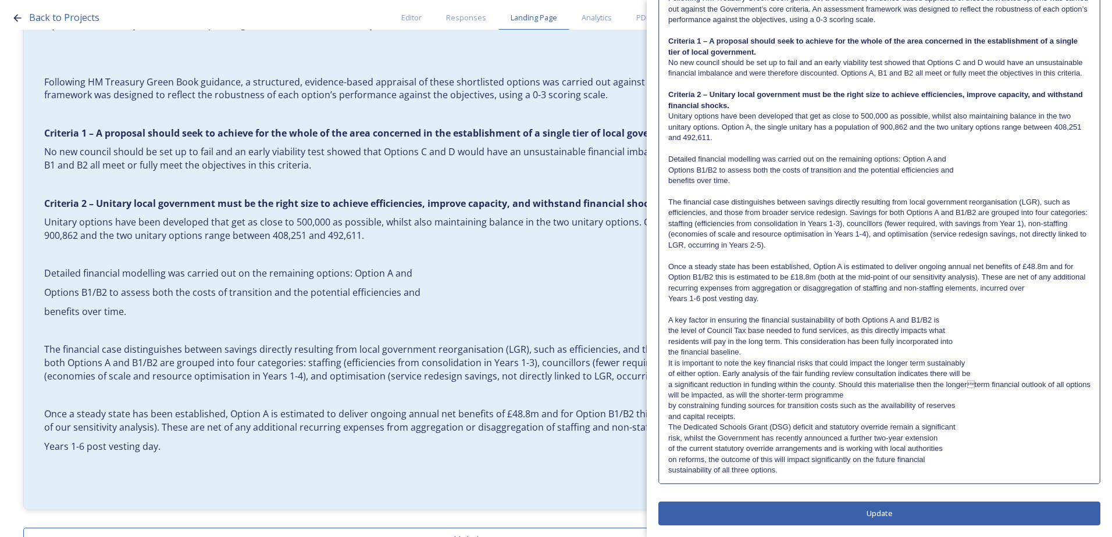
click at [669, 334] on p "the level of Council Tax base needed to fund services, as this directly impacts…" at bounding box center [879, 331] width 422 height 10
click at [669, 340] on p "residents will pay in the long term. This consideration has been fully incorpor…" at bounding box center [879, 342] width 422 height 10
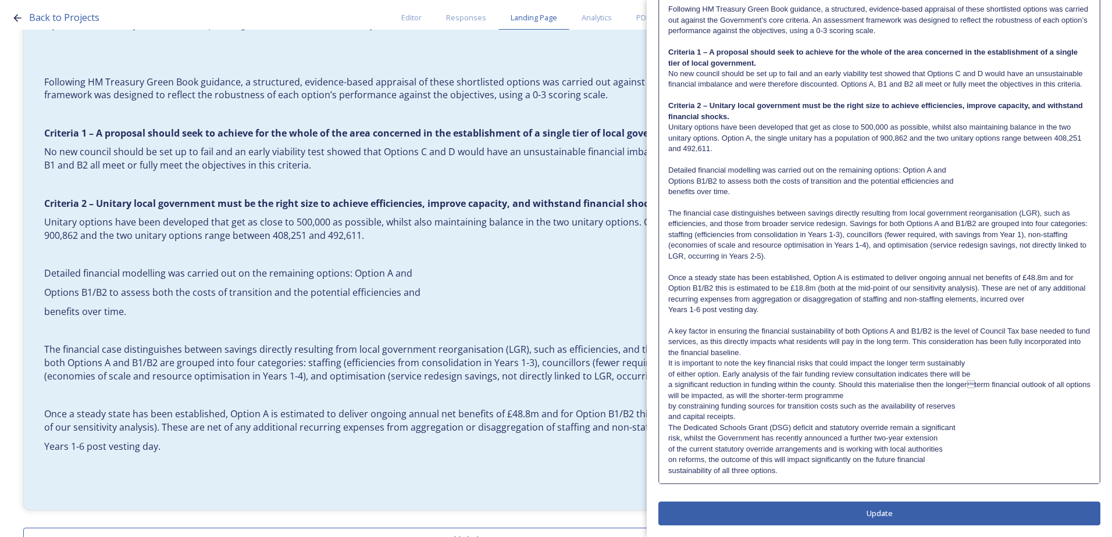
click at [668, 355] on p "the financial baseline." at bounding box center [879, 353] width 422 height 10
click at [809, 352] on p "A key factor in ensuring the financial sustainability of both Options A and B1/…" at bounding box center [879, 342] width 422 height 32
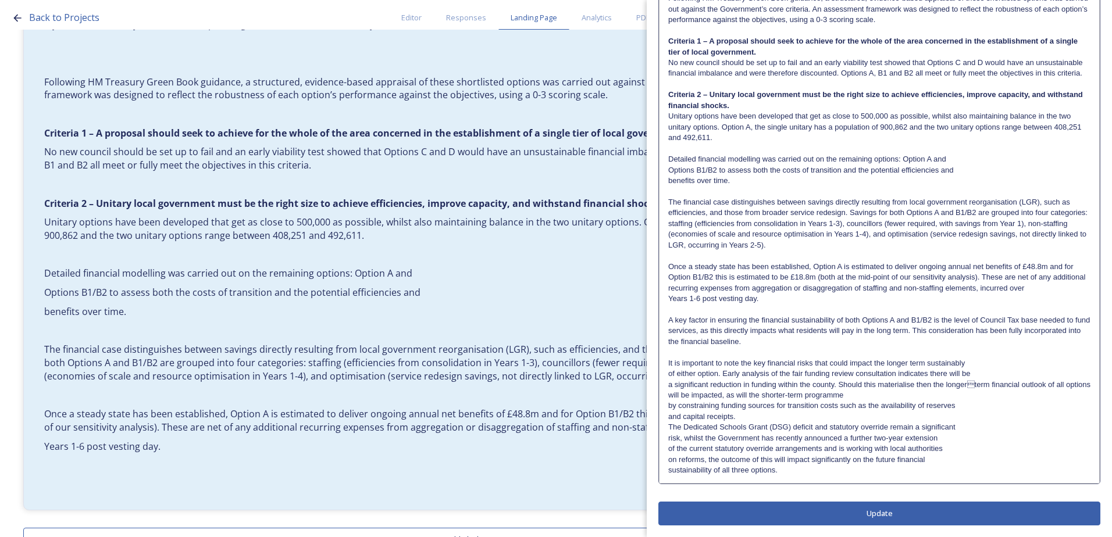
scroll to position [527, 0]
drag, startPoint x: 668, startPoint y: 372, endPoint x: 677, endPoint y: 379, distance: 11.6
click at [668, 372] on div "It sets out a clear, evidence-based case for replacing the current two-tier sys…" at bounding box center [879, 41] width 440 height 883
click at [668, 386] on p "a significant reduction in funding within the county. Should this materialise t…" at bounding box center [879, 391] width 422 height 22
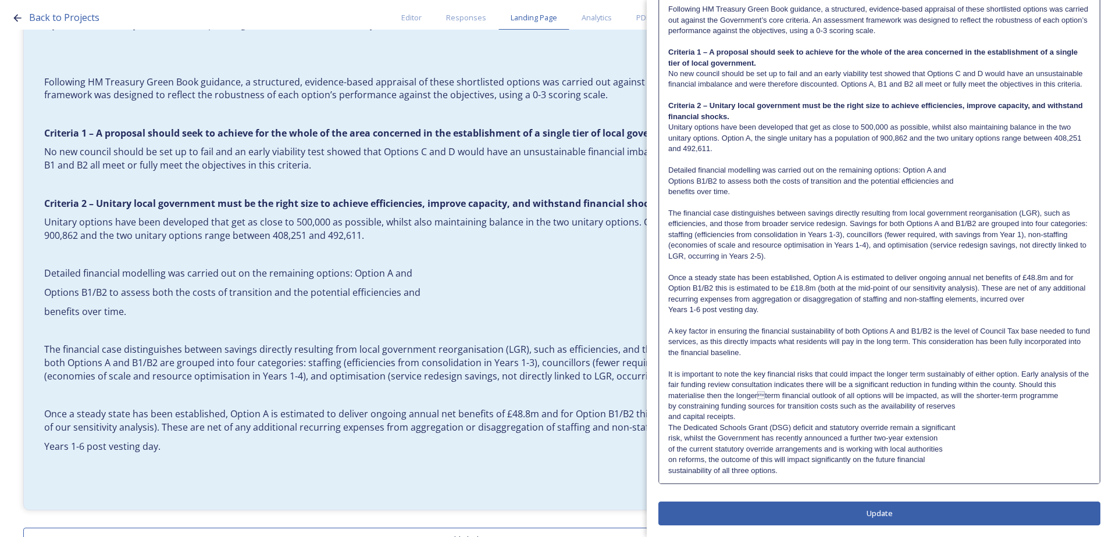
click at [665, 409] on div "It sets out a clear, evidence-based case for replacing the current two-tier sys…" at bounding box center [879, 47] width 440 height 872
click at [663, 418] on div "It sets out a clear, evidence-based case for replacing the current two-tier sys…" at bounding box center [879, 47] width 440 height 872
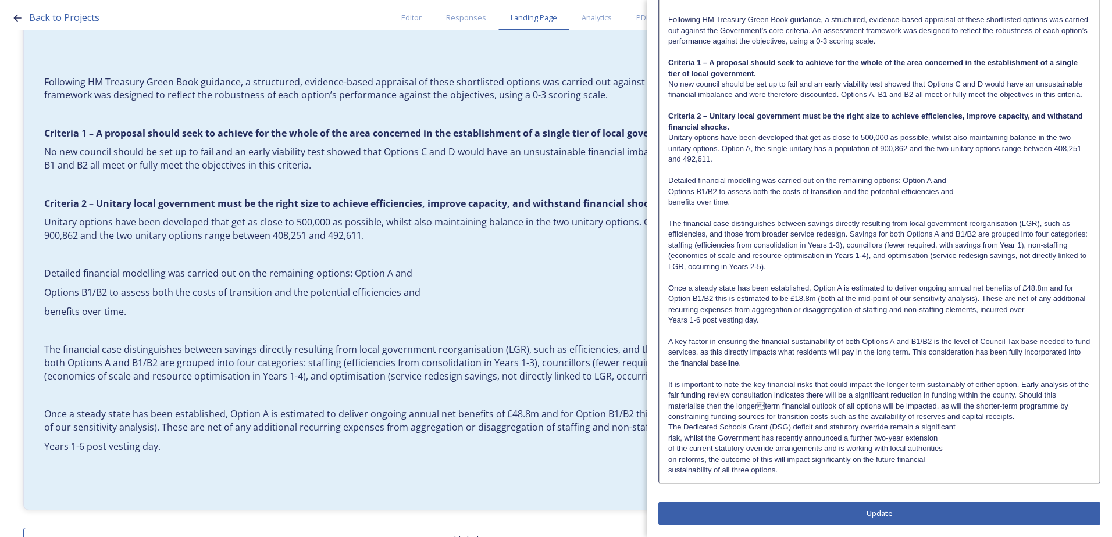
click at [1018, 417] on p "It is important to note the key financial risks that could impact the longer te…" at bounding box center [879, 401] width 422 height 43
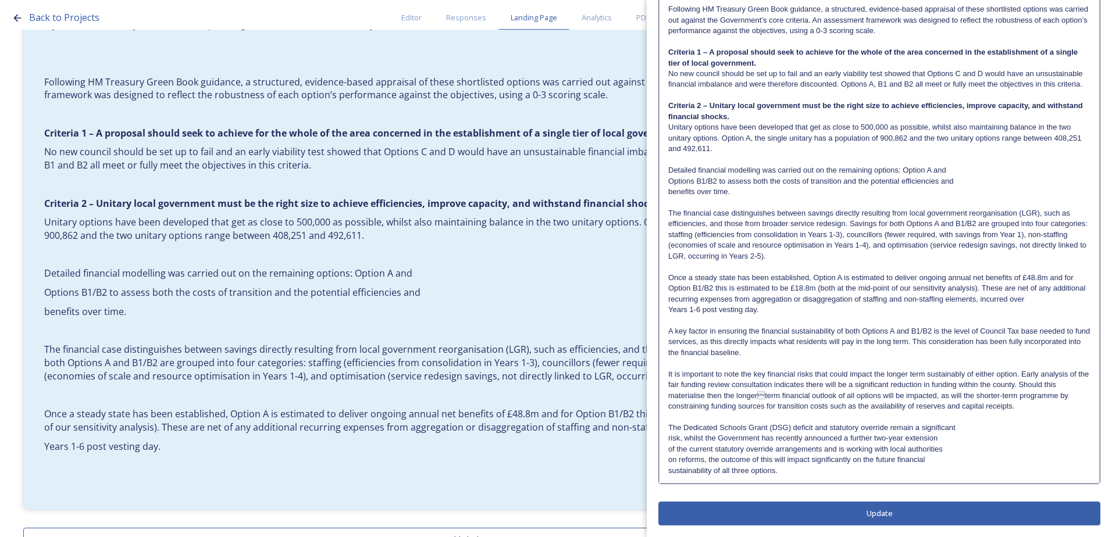
click at [663, 441] on div "It sets out a clear, evidence-based case for replacing the current two-tier sys…" at bounding box center [879, 47] width 440 height 872
click at [667, 451] on div "It sets out a clear, evidence-based case for replacing the current two-tier sys…" at bounding box center [879, 47] width 440 height 872
click at [668, 461] on p "on reforms, the outcome of this will impact significantly on the future financi…" at bounding box center [879, 460] width 422 height 10
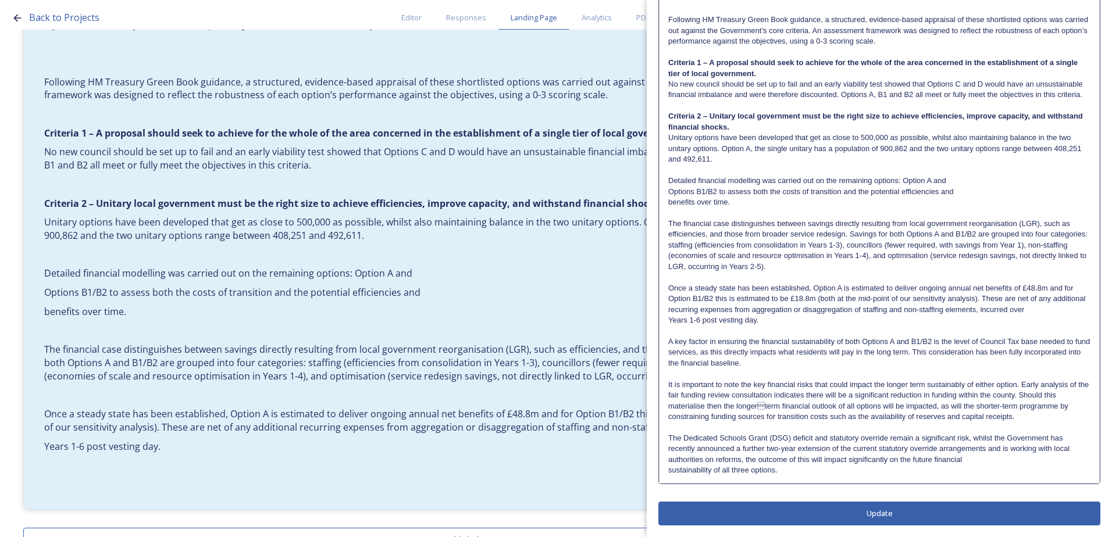
click at [668, 471] on div "It sets out a clear, evidence-based case for replacing the current two-tier sys…" at bounding box center [879, 52] width 440 height 862
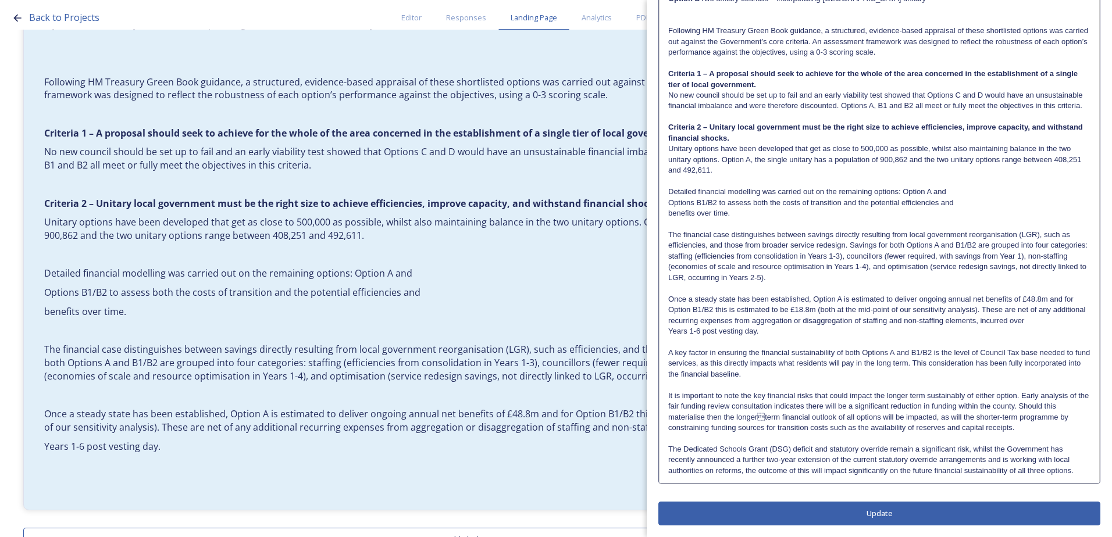
scroll to position [495, 0]
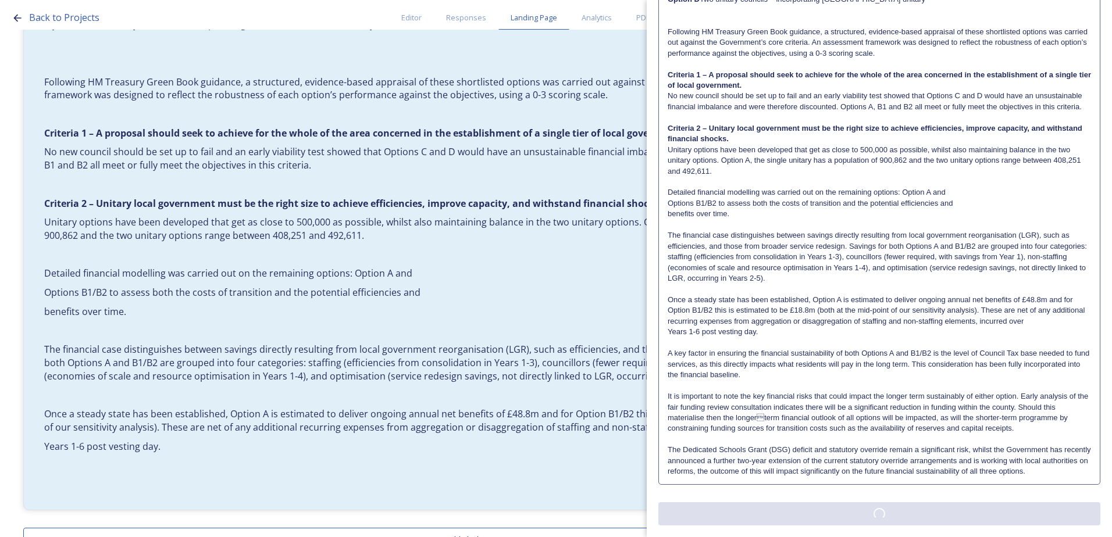
click at [821, 509] on div "Edit Block Block Style Order Text Block: Edit Rich Text Click to edit It sets o…" at bounding box center [879, 34] width 442 height 984
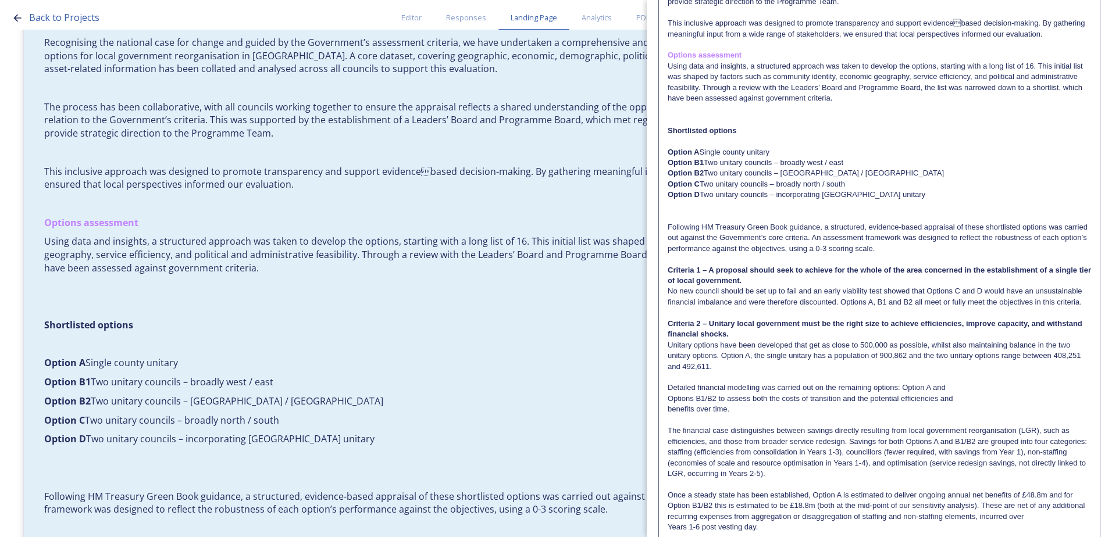
scroll to position [174, 0]
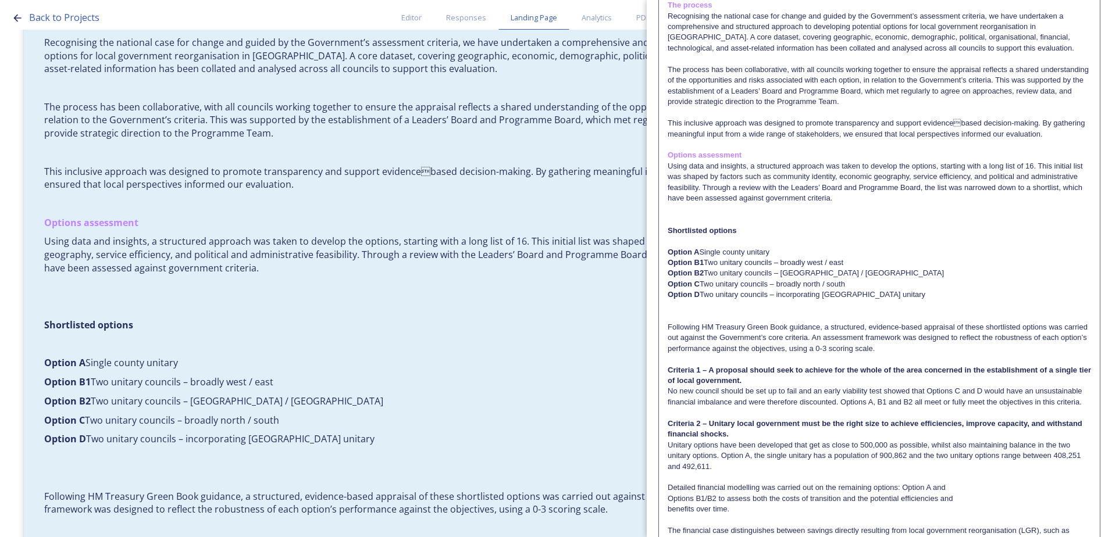
click at [688, 216] on p at bounding box center [879, 220] width 423 height 10
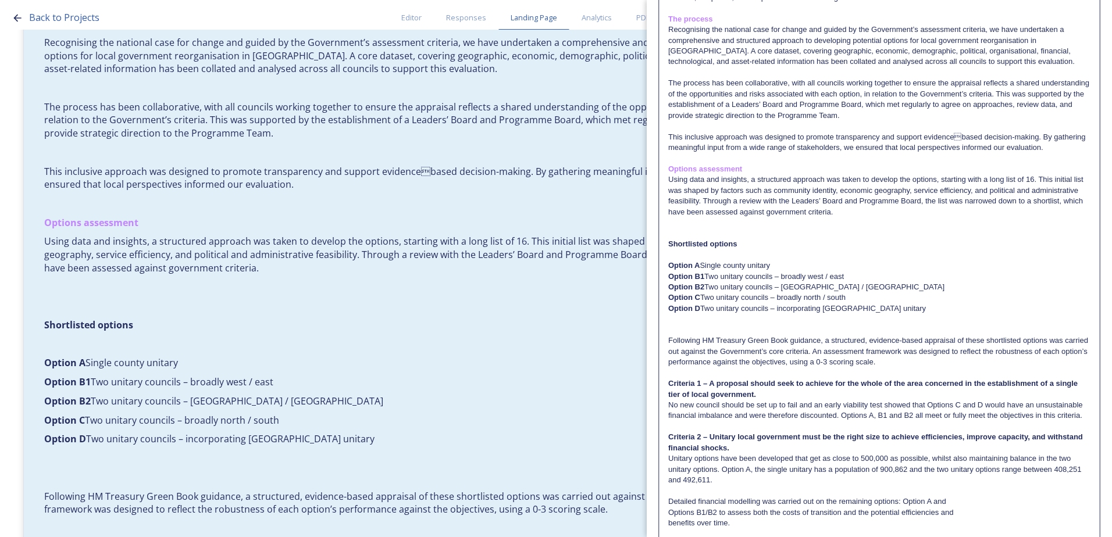
click at [675, 231] on p at bounding box center [879, 234] width 422 height 10
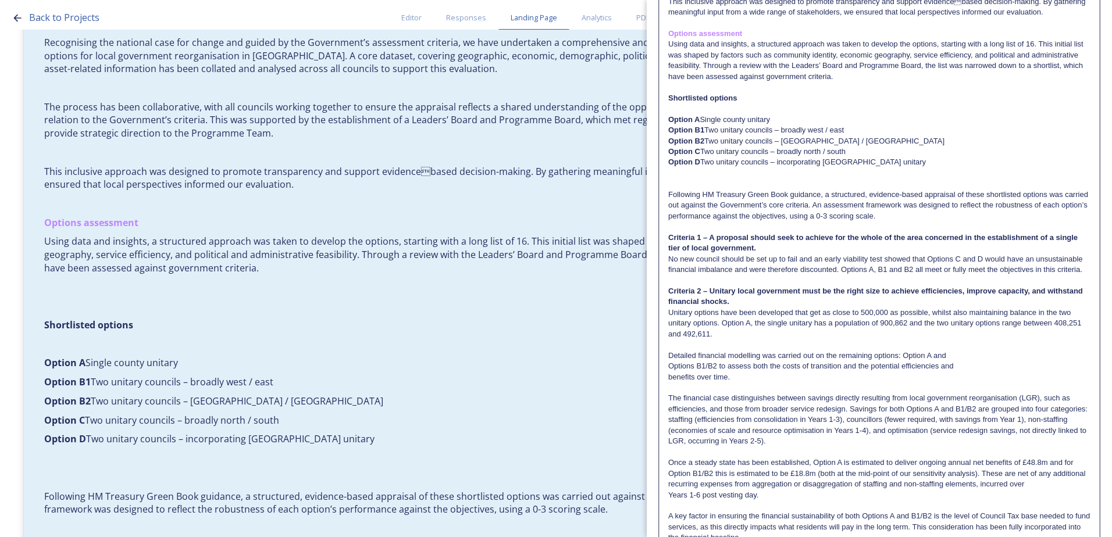
scroll to position [485, 0]
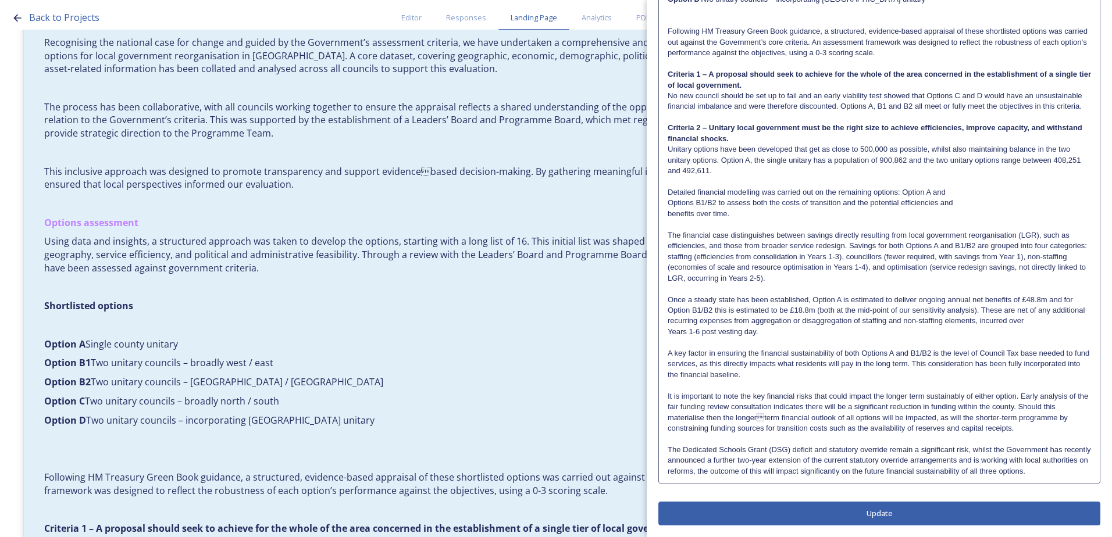
click at [887, 525] on div "Edit Block Block Style Order Text Block: Edit Rich Text Click to edit It sets o…" at bounding box center [879, 38] width 442 height 973
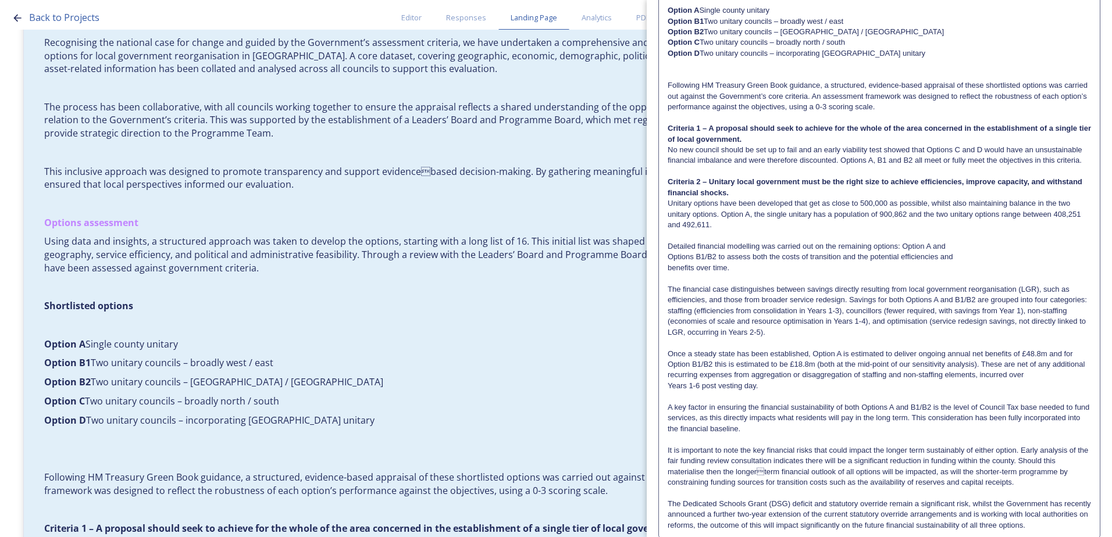
scroll to position [459, 0]
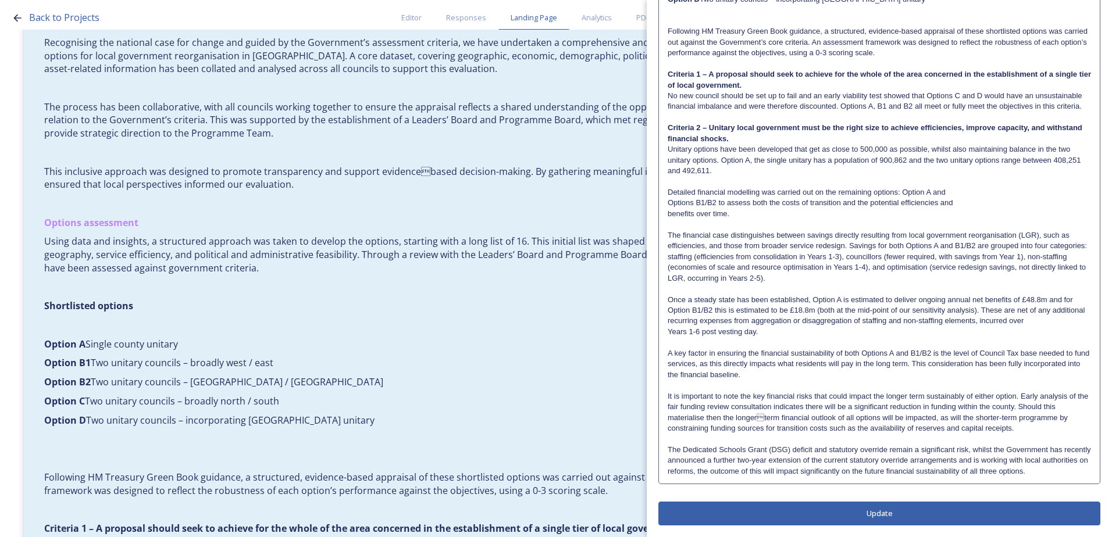
click at [850, 512] on button "Update" at bounding box center [879, 514] width 442 height 24
click at [1079, 471] on p "The Dedicated Schools Grant (DSG) deficit and statutory override remain a signi…" at bounding box center [879, 461] width 423 height 32
click at [1078, 477] on div "It sets out a clear, evidence-based case for replacing the current two-tier sys…" at bounding box center [879, 63] width 440 height 840
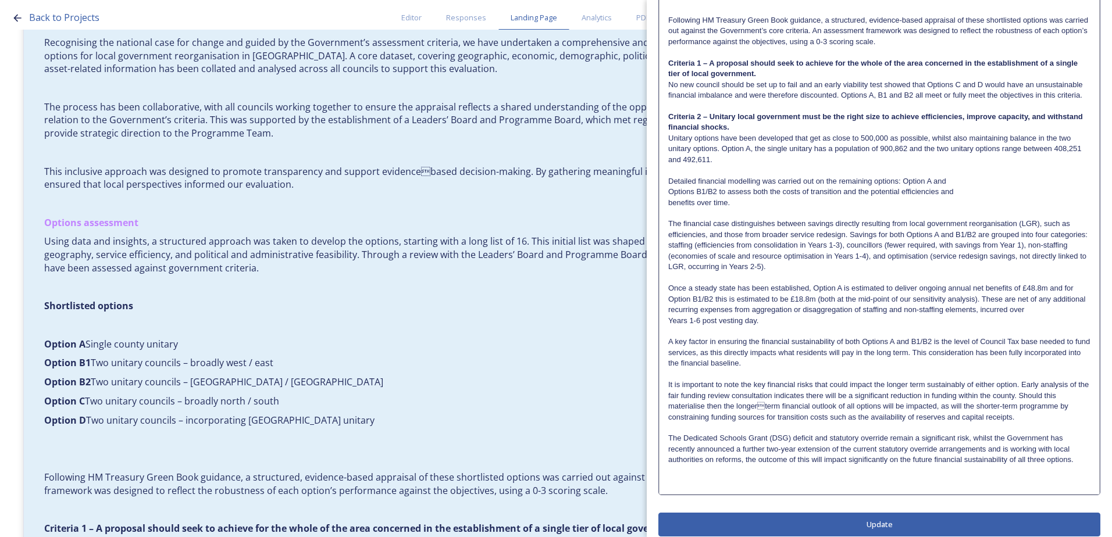
click at [732, 487] on p at bounding box center [879, 481] width 422 height 10
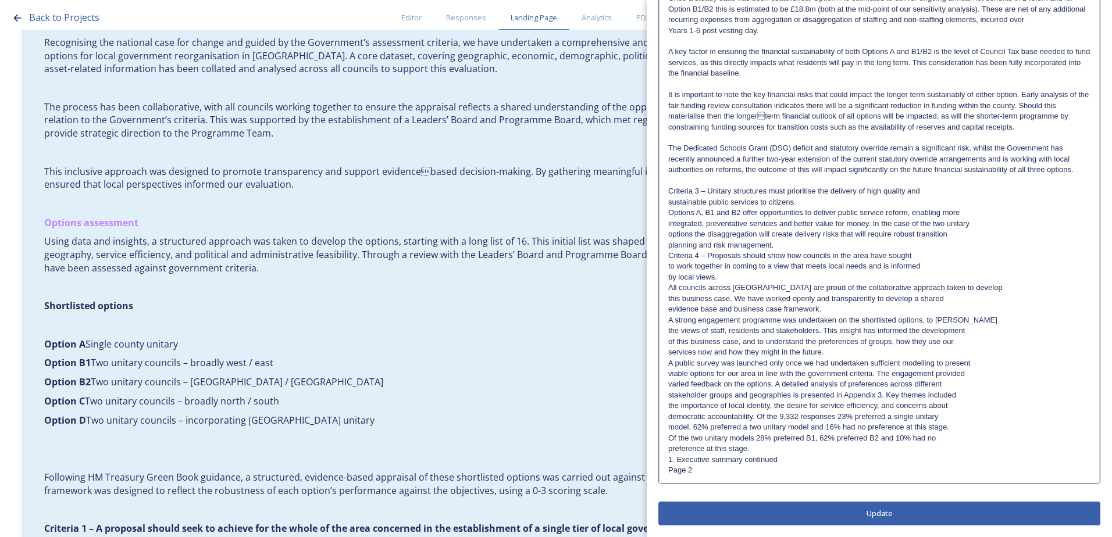
scroll to position [785, 0]
drag, startPoint x: 716, startPoint y: 476, endPoint x: 666, endPoint y: 463, distance: 51.6
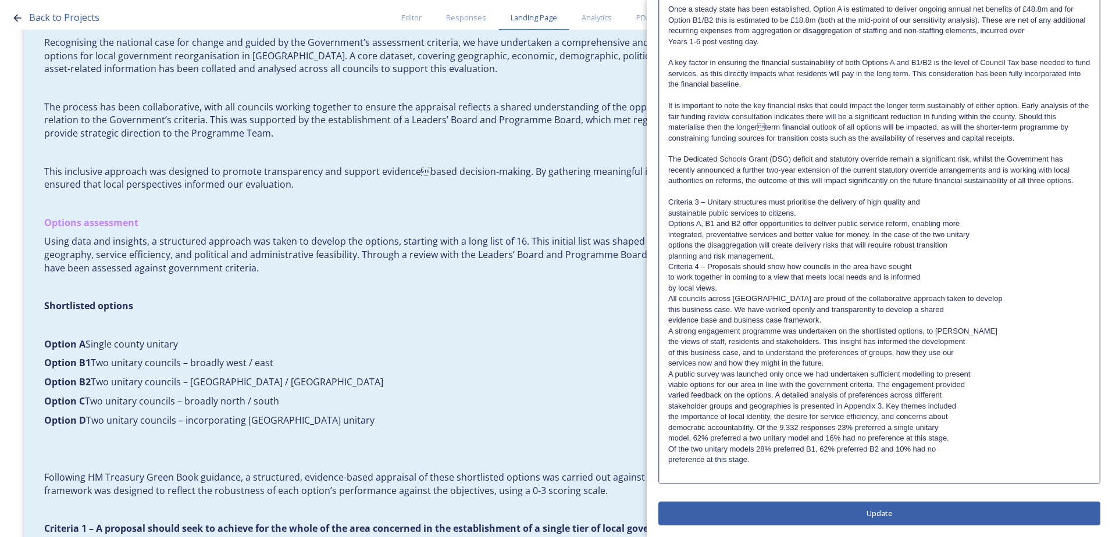
click at [803, 211] on p "sustainable public services to citizens." at bounding box center [879, 213] width 422 height 10
drag, startPoint x: 782, startPoint y: 207, endPoint x: 666, endPoint y: 204, distance: 116.4
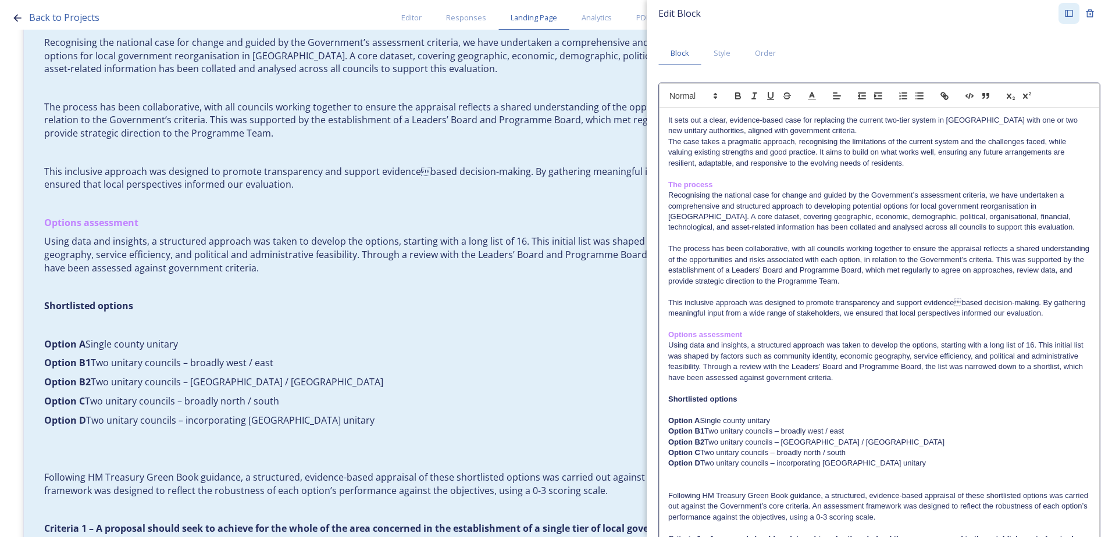
scroll to position [0, 0]
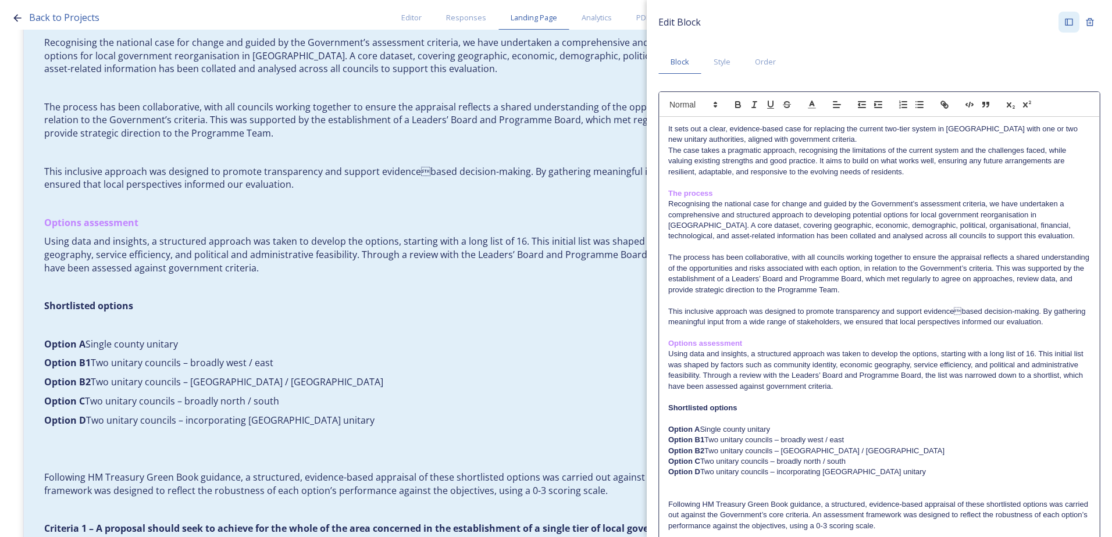
click at [737, 112] on div at bounding box center [879, 104] width 441 height 25
click at [737, 109] on icon "button" at bounding box center [738, 104] width 10 height 10
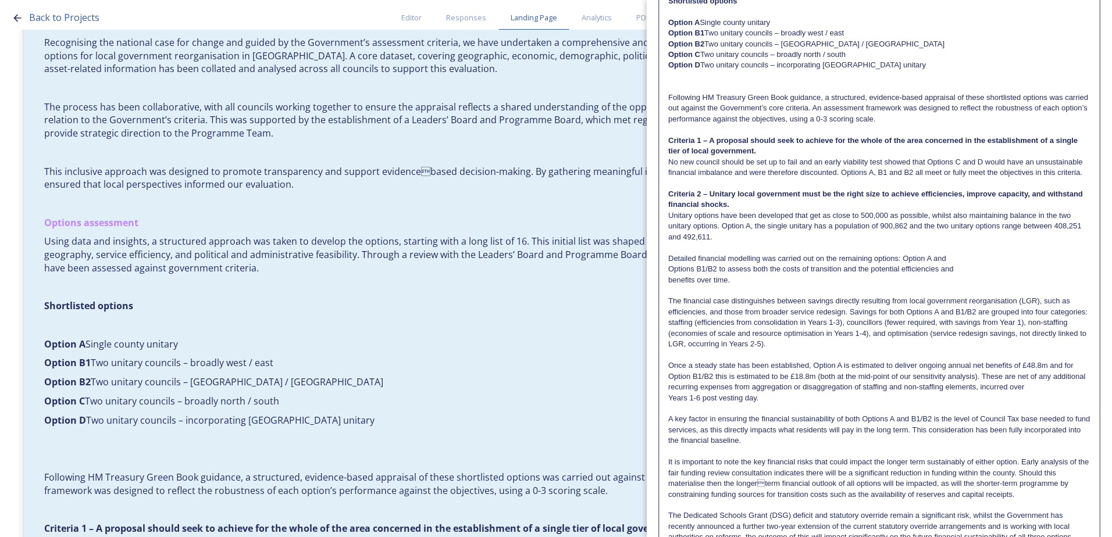
scroll to position [698, 0]
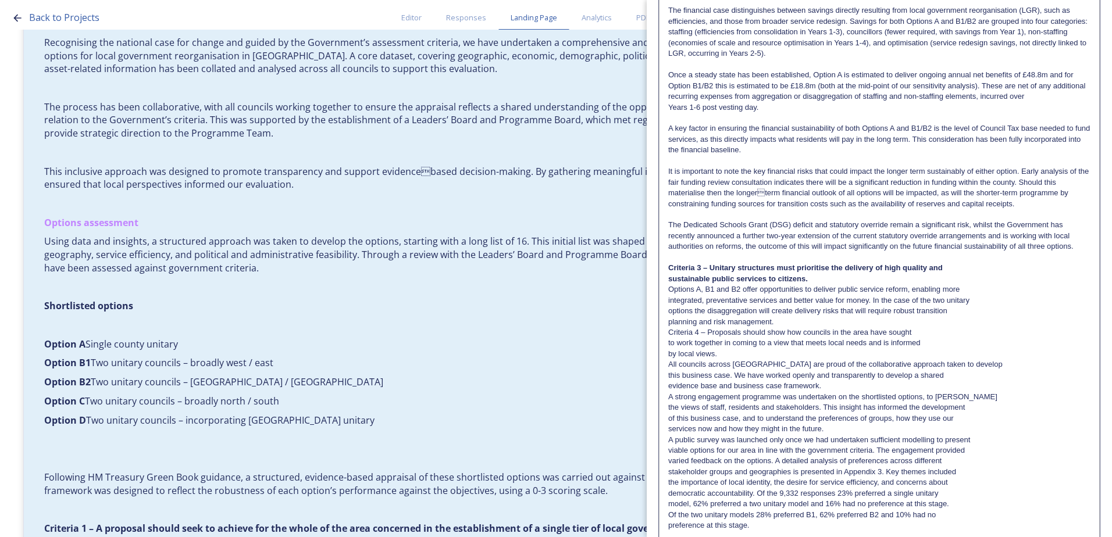
click at [811, 295] on p "Options A, B1 and B2 offer opportunities to deliver public service reform, enab…" at bounding box center [879, 289] width 422 height 10
click at [787, 327] on p "planning and risk management." at bounding box center [879, 322] width 422 height 10
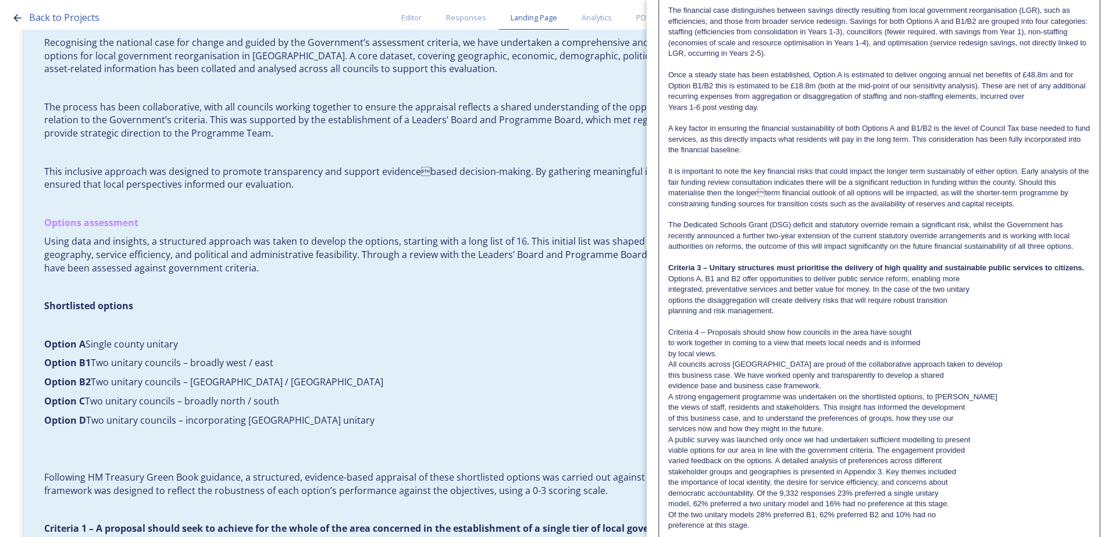
click at [669, 295] on p "integrated, preventative services and better value for money. In the case of th…" at bounding box center [879, 289] width 422 height 10
click at [669, 316] on p "planning and risk management." at bounding box center [879, 311] width 422 height 10
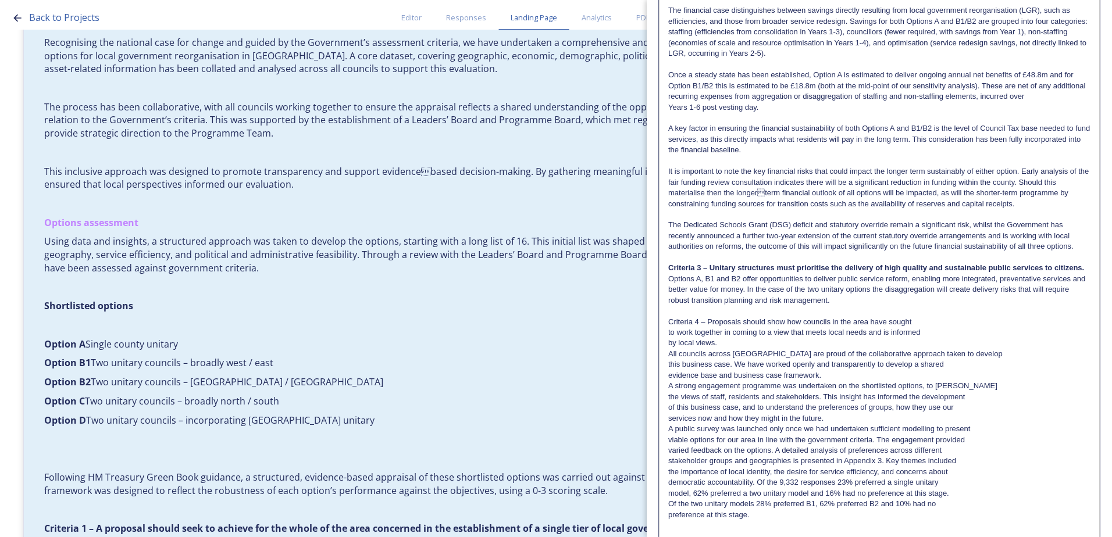
click at [739, 273] on p "Criteria 3 – Unitary structures must prioritise the delivery of high quality an…" at bounding box center [879, 268] width 422 height 10
click at [727, 273] on p "Criteria 3 – Unitary structures must prioritise the delivery of high quality an…" at bounding box center [879, 268] width 422 height 10
click at [670, 272] on strong "Criteria 3 – Unitary structures must prioritise the delivery of high quality an…" at bounding box center [876, 267] width 416 height 9
click at [668, 348] on p "by local views." at bounding box center [879, 343] width 422 height 10
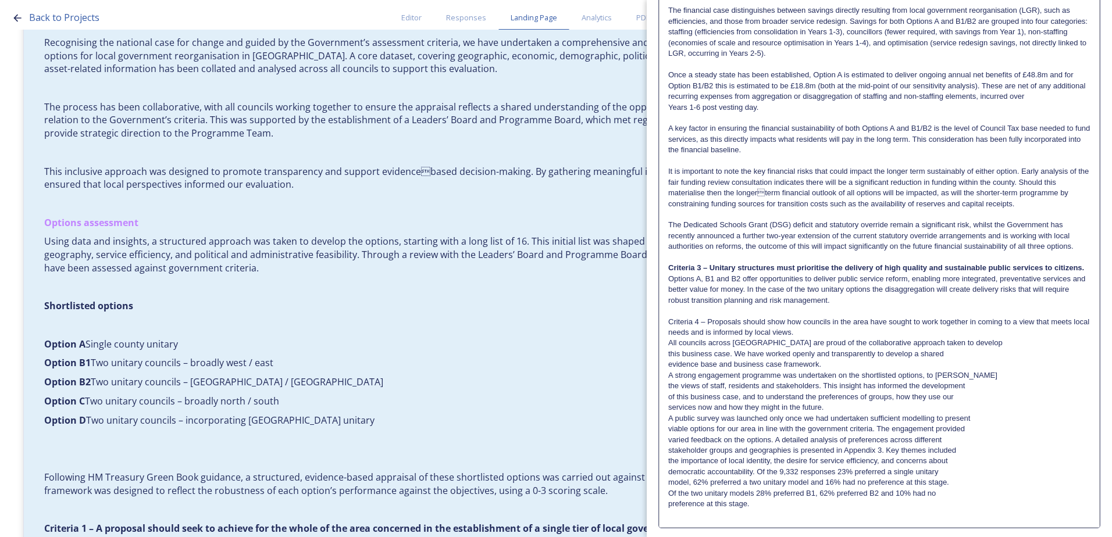
click at [828, 338] on p "Criteria 4 – Proposals should show how councils in the area have sought to work…" at bounding box center [879, 328] width 422 height 22
drag, startPoint x: 821, startPoint y: 351, endPoint x: 670, endPoint y: 342, distance: 150.9
click at [670, 338] on p "Criteria 4 – Proposals should show how councils in the area have sought to work…" at bounding box center [879, 328] width 422 height 22
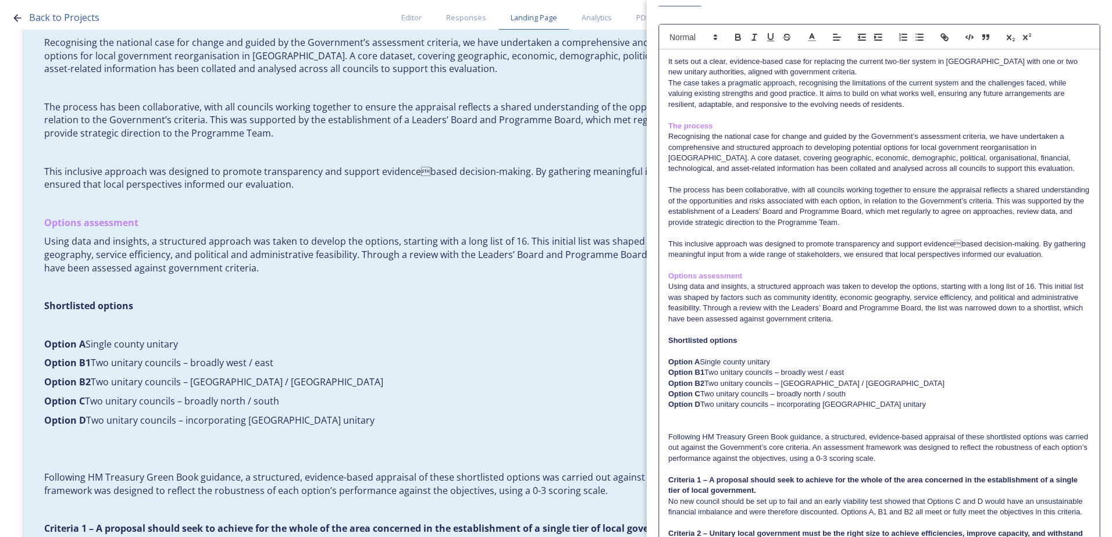
scroll to position [0, 0]
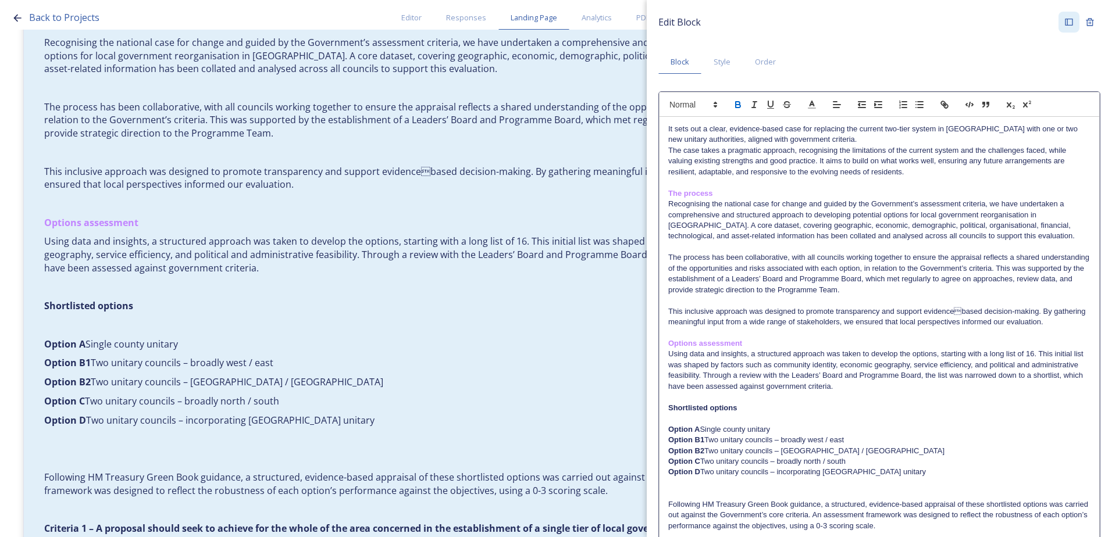
click at [736, 108] on icon "button" at bounding box center [738, 106] width 5 height 3
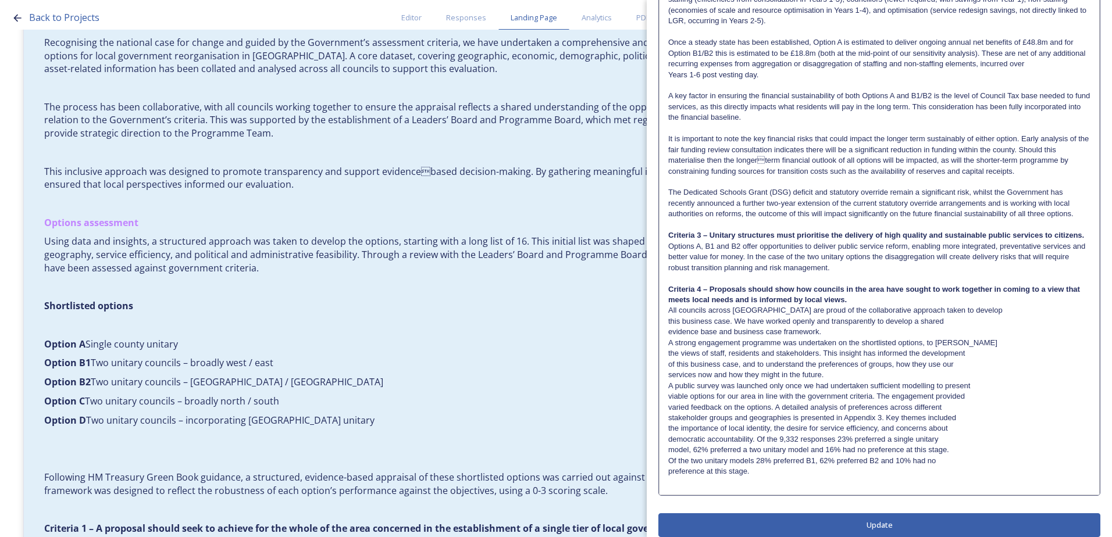
scroll to position [764, 0]
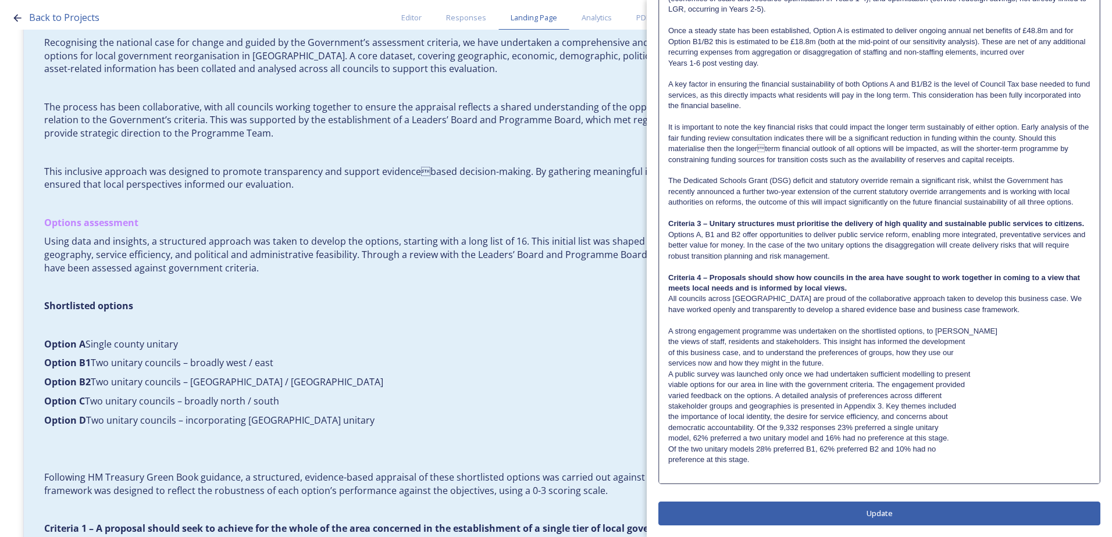
click at [668, 363] on p "services now and how they might in the future." at bounding box center [879, 363] width 422 height 10
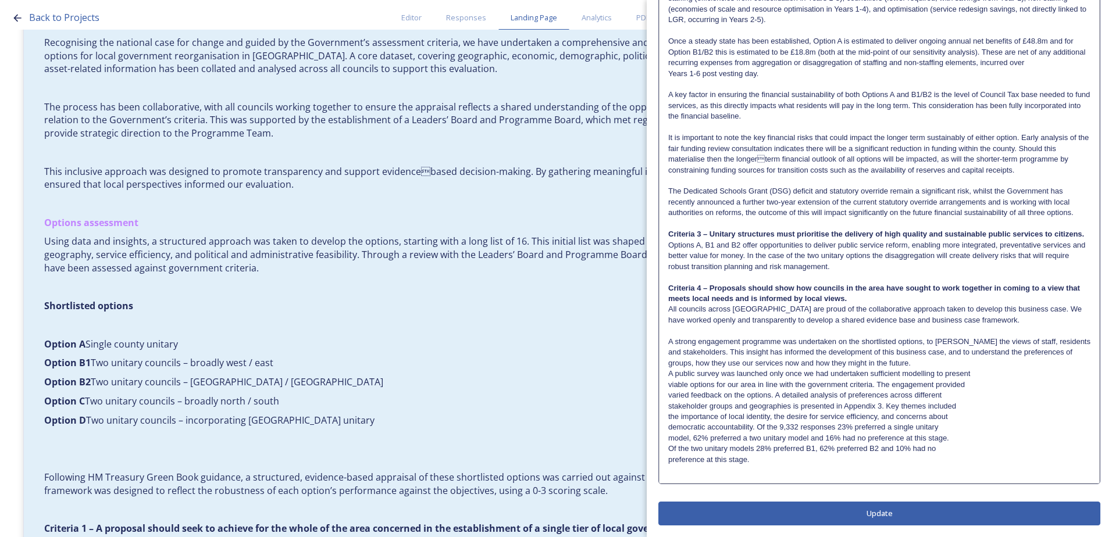
scroll to position [753, 0]
click at [920, 361] on p "A strong engagement programme was undertaken on the shortlisted options, to gar…" at bounding box center [879, 353] width 422 height 32
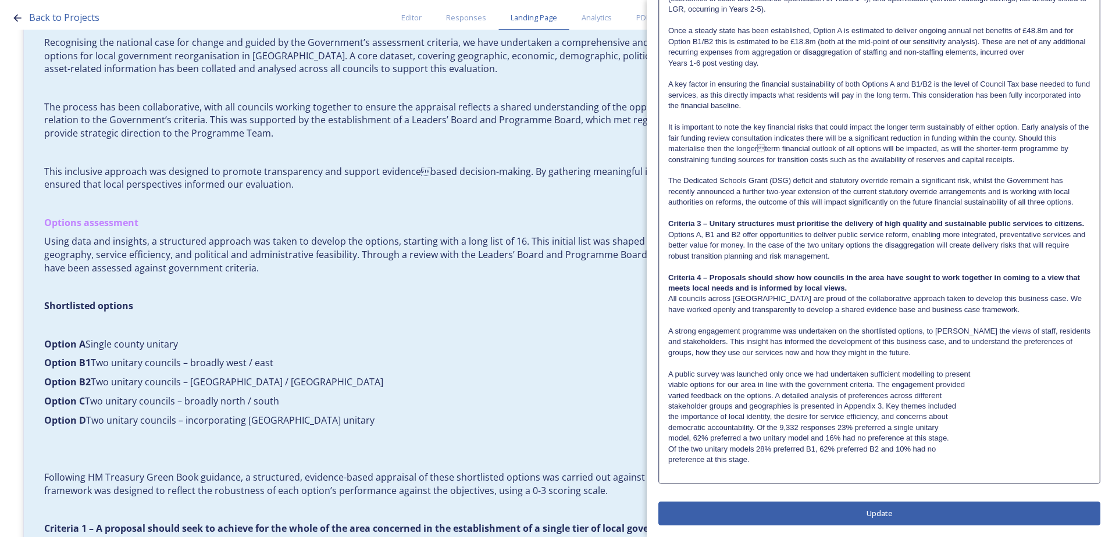
click at [669, 384] on p "viable options for our area in line with the government criteria. The engagemen…" at bounding box center [879, 385] width 422 height 10
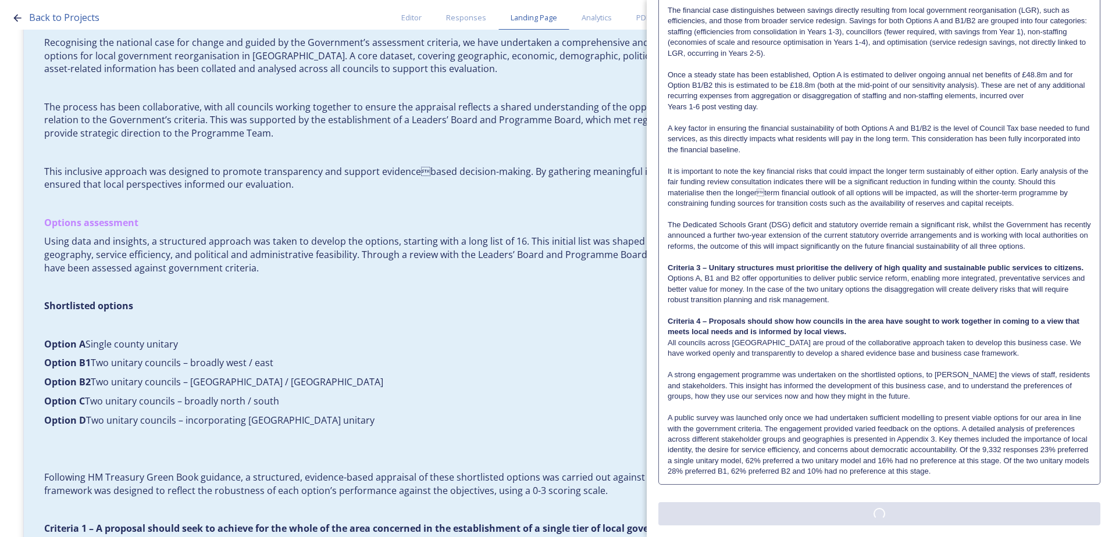
scroll to position [0, 0]
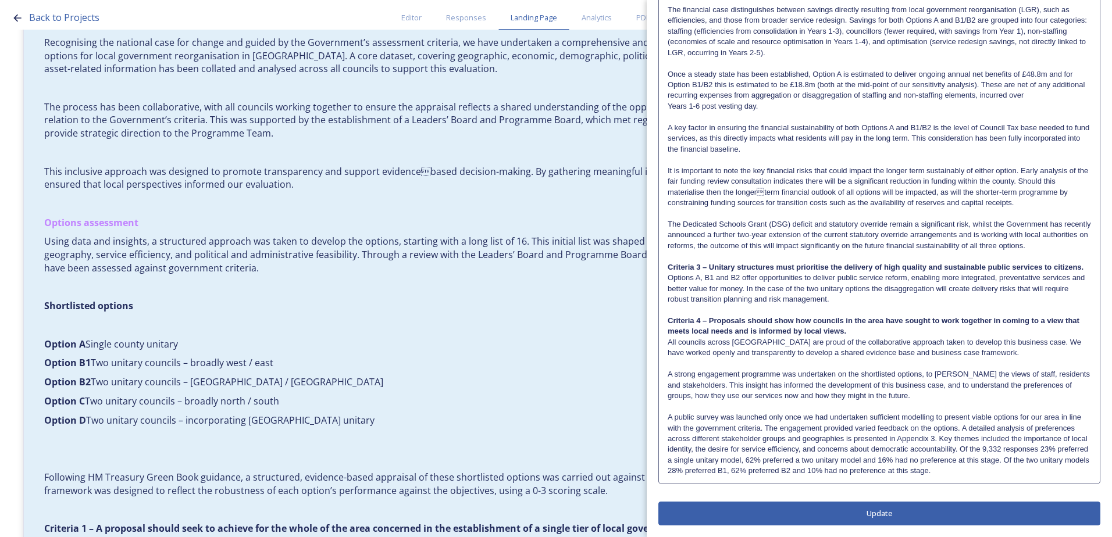
click at [857, 513] on button "Update" at bounding box center [879, 514] width 442 height 24
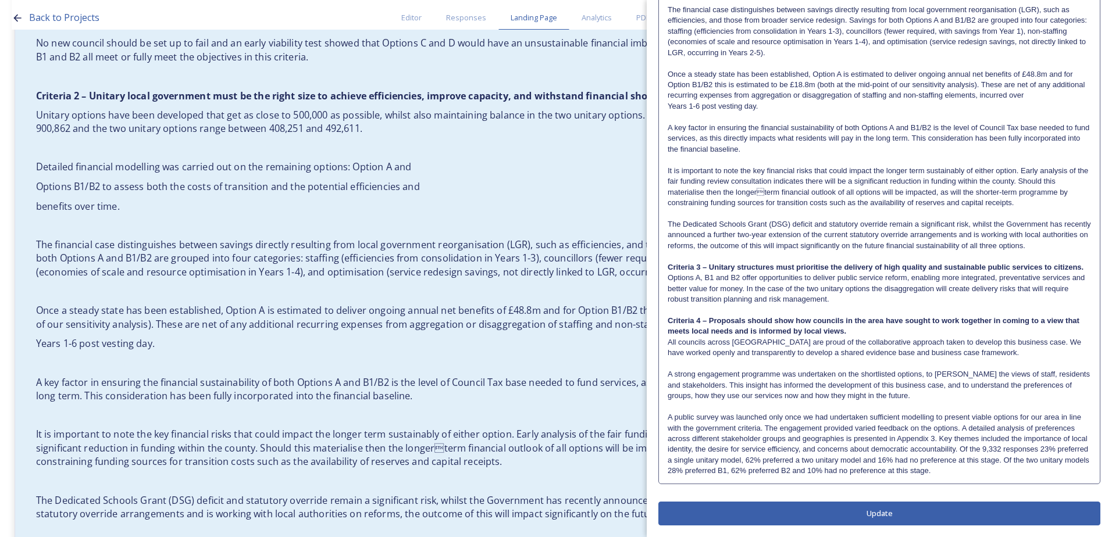
scroll to position [905, 0]
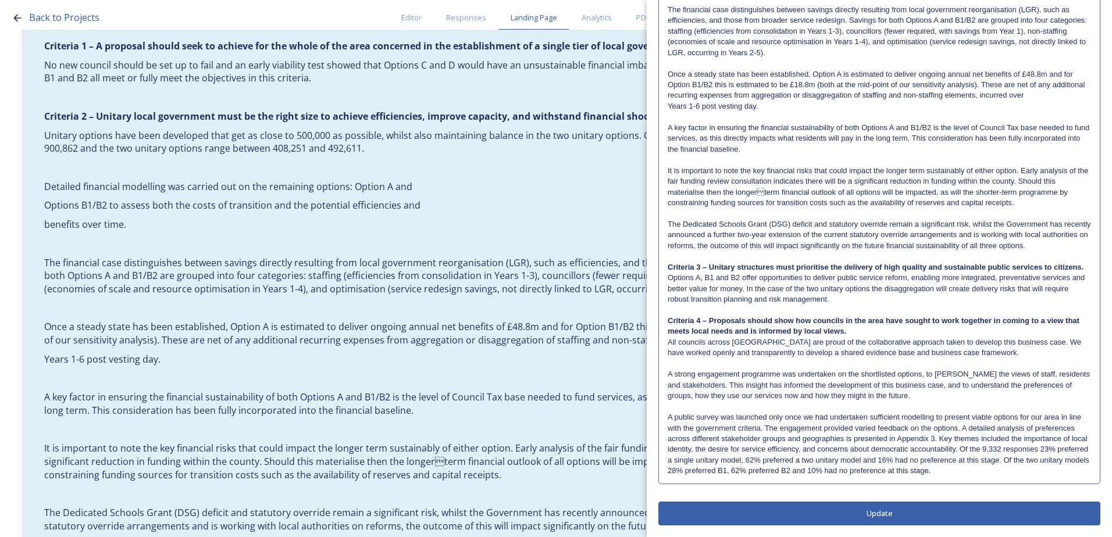
click at [669, 373] on p "A strong engagement programme was undertaken on the shortlisted options, to gar…" at bounding box center [879, 385] width 423 height 32
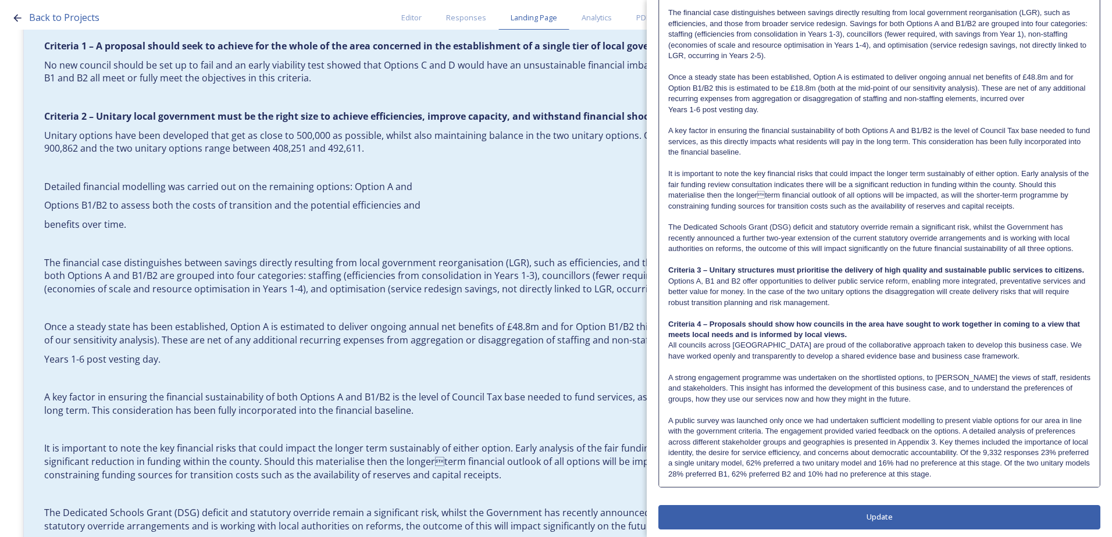
scroll to position [720, 0]
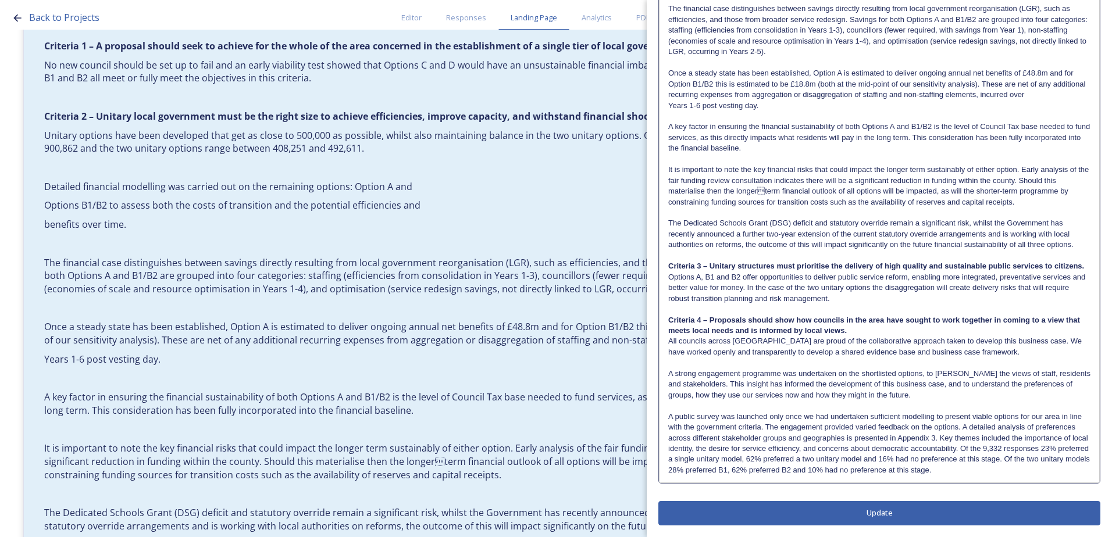
click at [668, 374] on p "A strong engagement programme was undertaken on the shortlisted options, to gar…" at bounding box center [879, 385] width 422 height 32
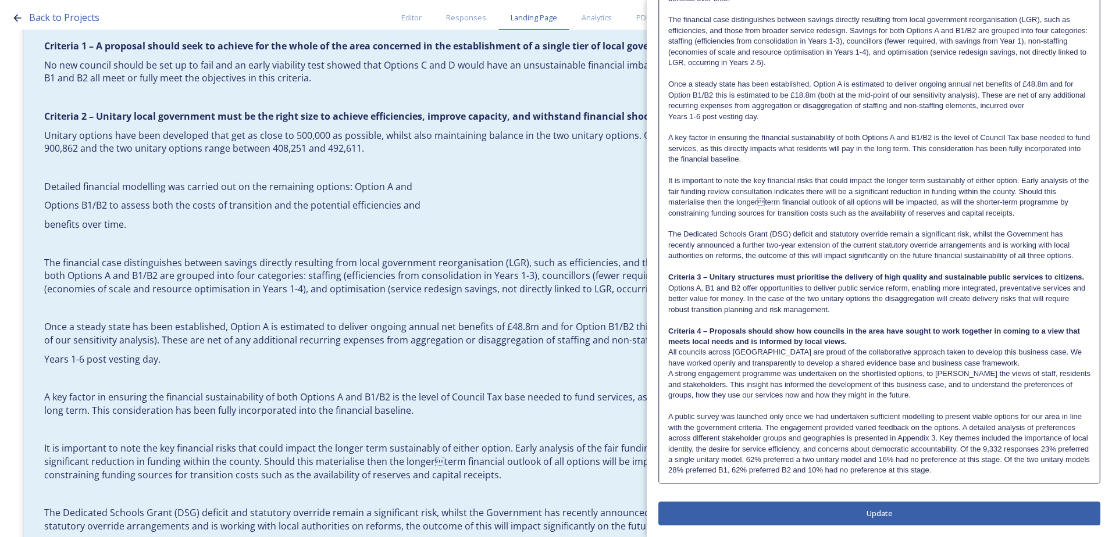
click at [813, 514] on button "Update" at bounding box center [879, 513] width 442 height 24
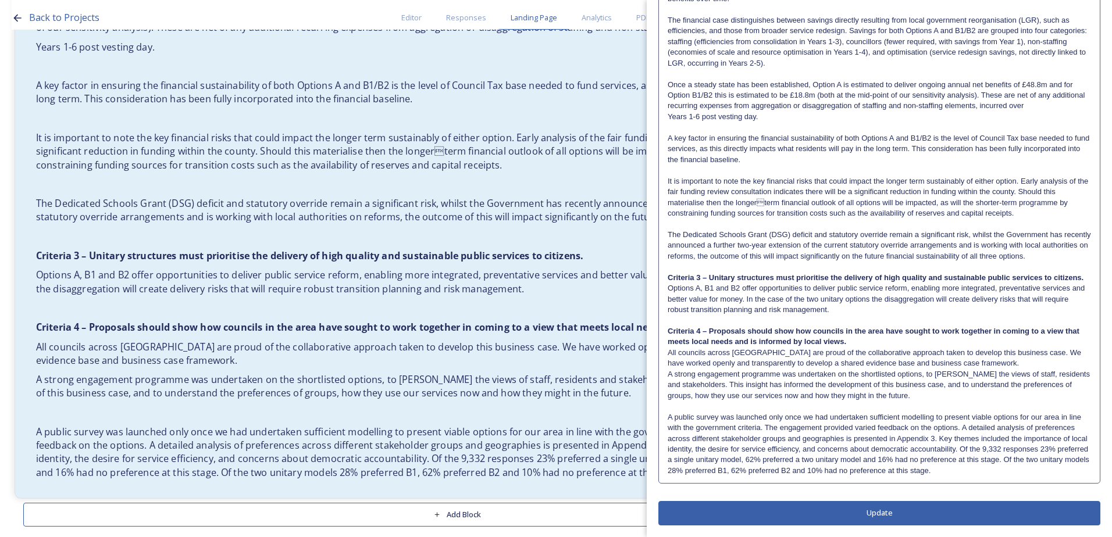
scroll to position [1236, 0]
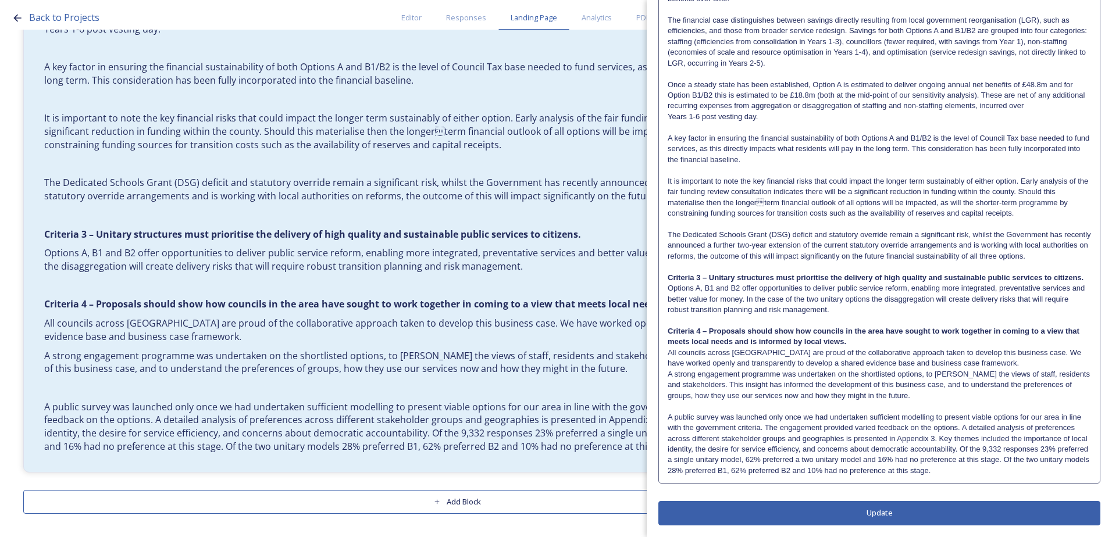
click at [684, 408] on p at bounding box center [879, 406] width 423 height 10
click at [668, 413] on p "A public survey was launched only once we had undertaken sufficient modelling t…" at bounding box center [879, 444] width 422 height 65
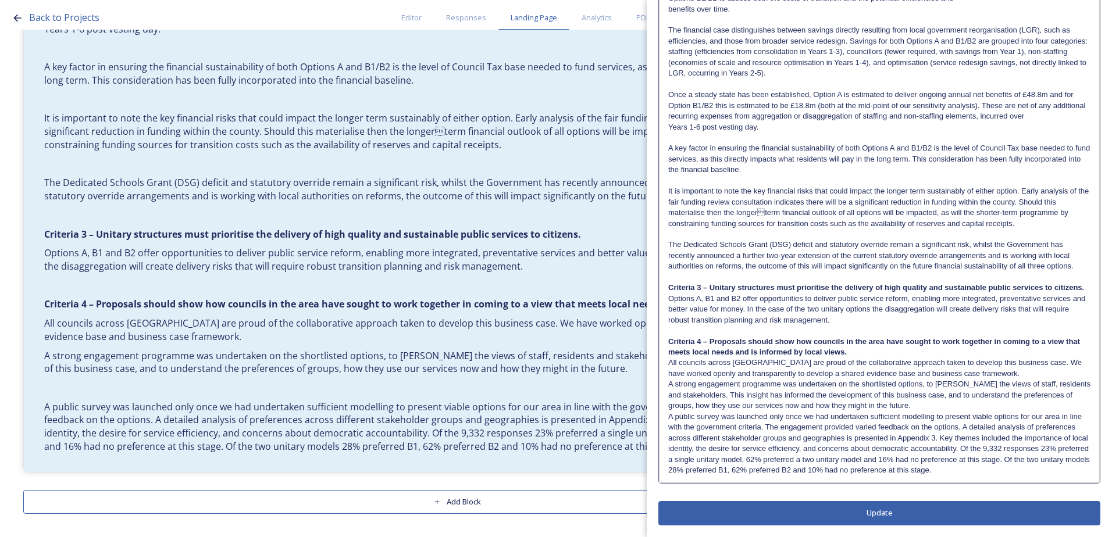
scroll to position [700, 0]
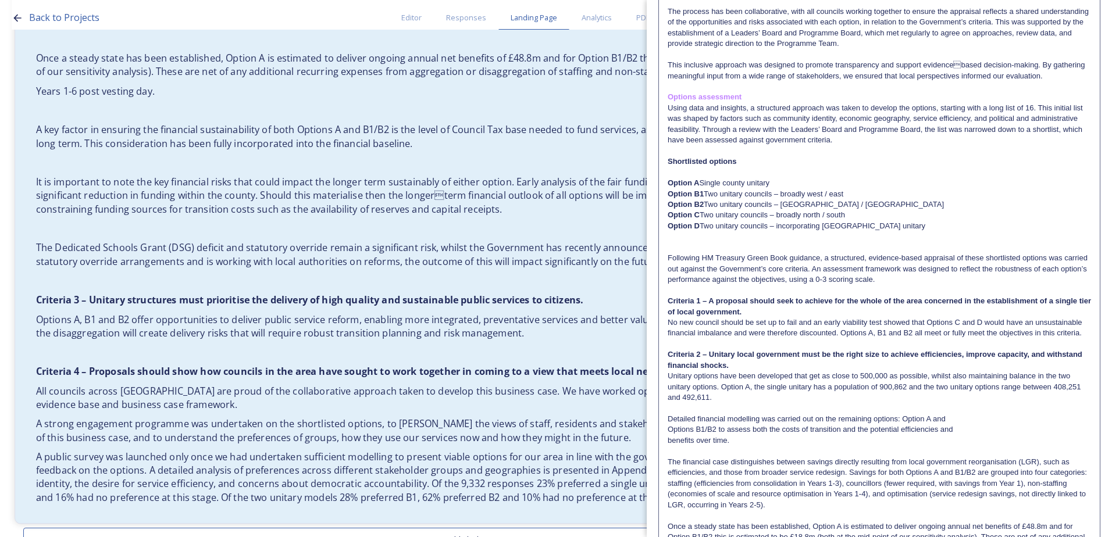
scroll to position [1158, 0]
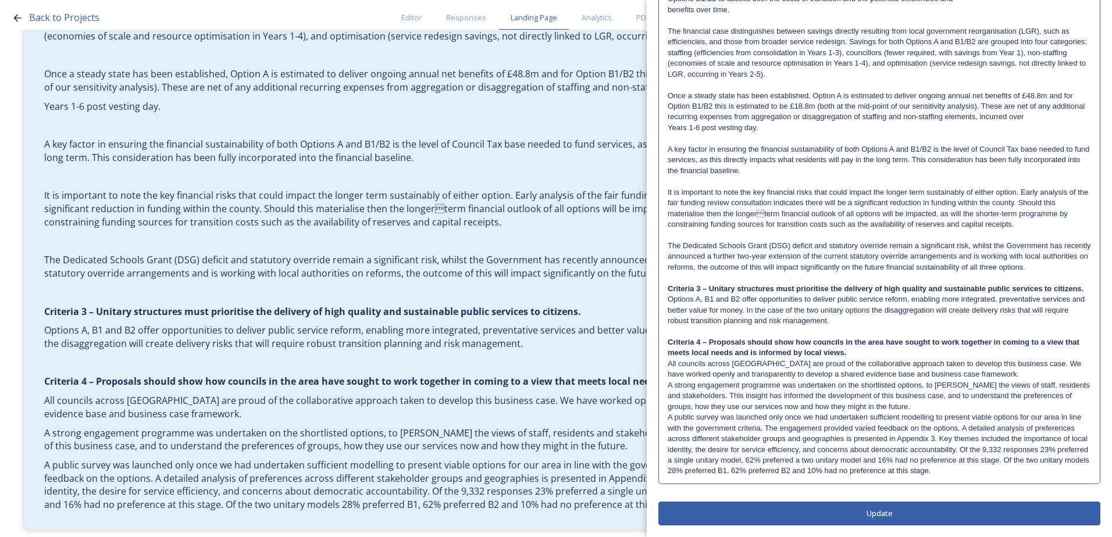
click at [859, 512] on button "Update" at bounding box center [879, 514] width 442 height 24
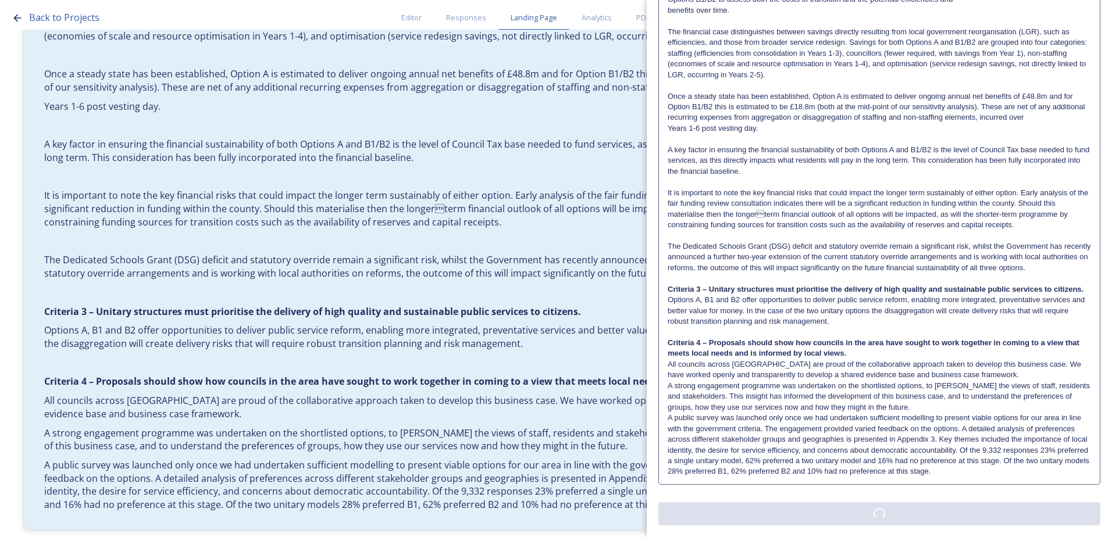
scroll to position [675, 0]
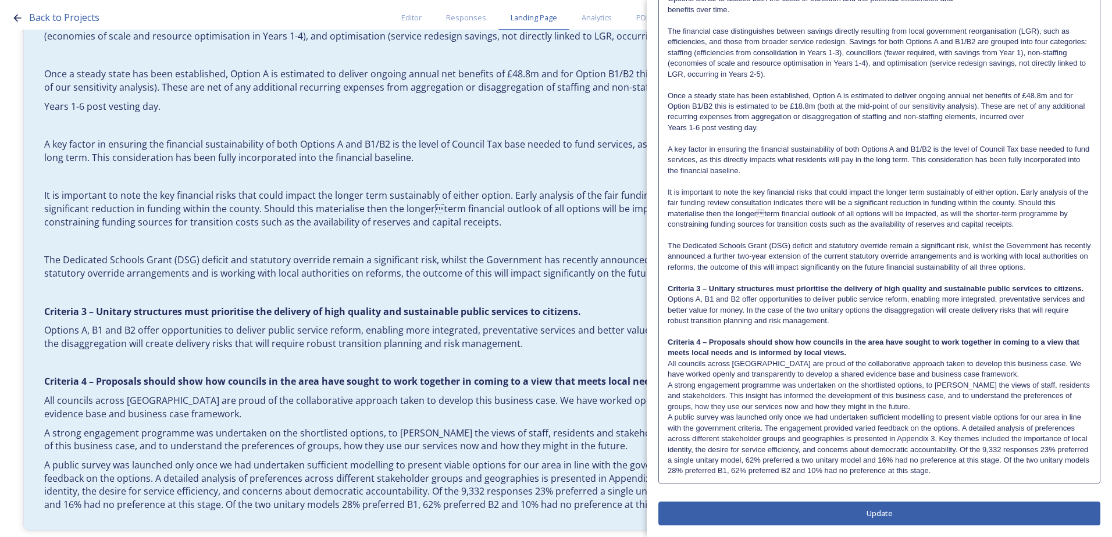
click at [670, 241] on p "The Dedicated Schools Grant (DSG) deficit and statutory override remain a signi…" at bounding box center [879, 257] width 423 height 32
click at [669, 240] on p "The Dedicated Schools Grant (DSG) deficit and statutory override remain a signi…" at bounding box center [879, 256] width 422 height 32
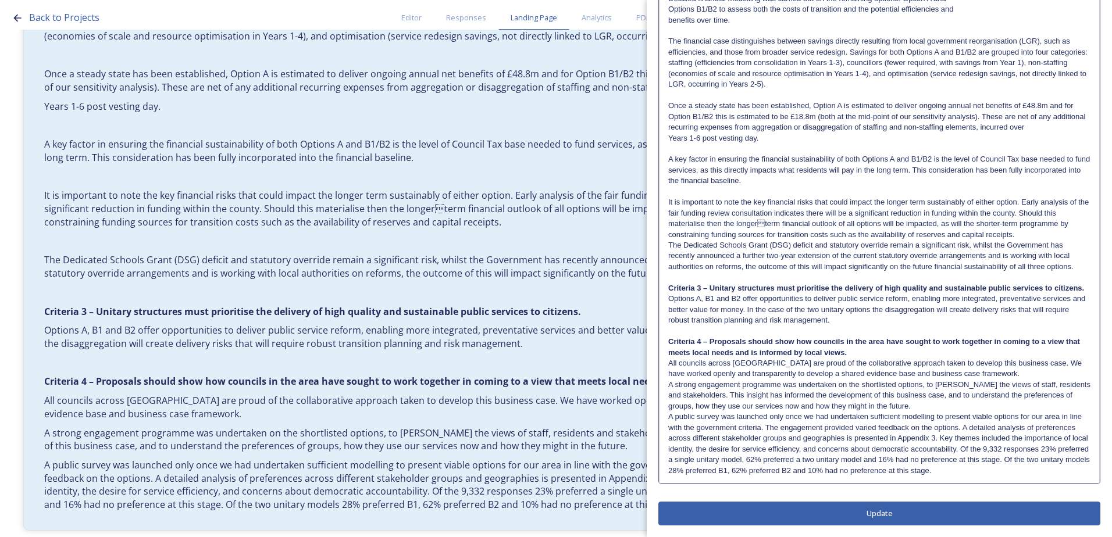
click at [669, 197] on p "It is important to note the key financial risks that could impact the longer te…" at bounding box center [879, 218] width 422 height 43
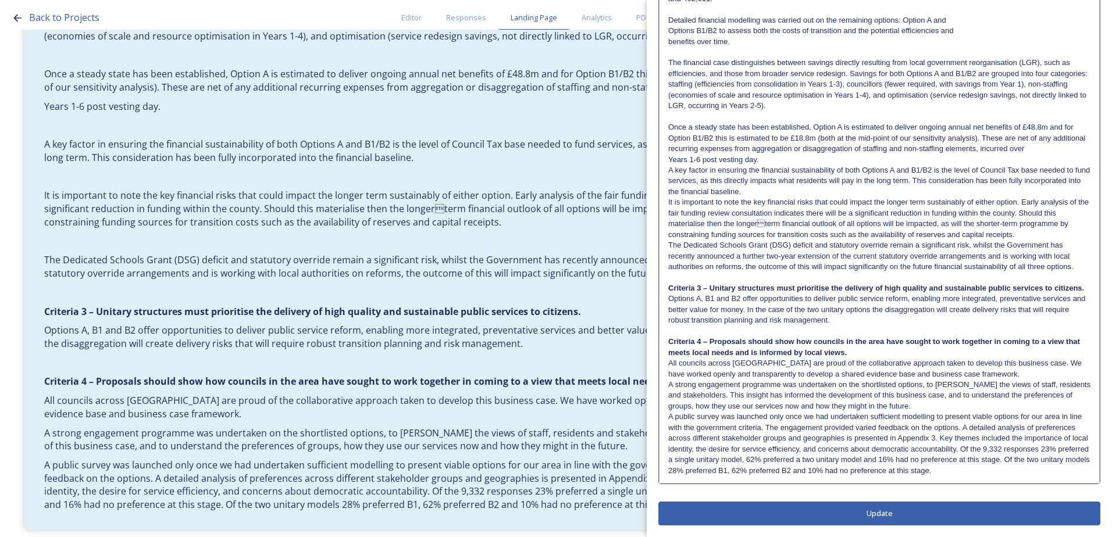
scroll to position [667, 0]
click at [671, 122] on p "Once a steady state has been established, Option A is estimated to deliver ongo…" at bounding box center [879, 138] width 422 height 32
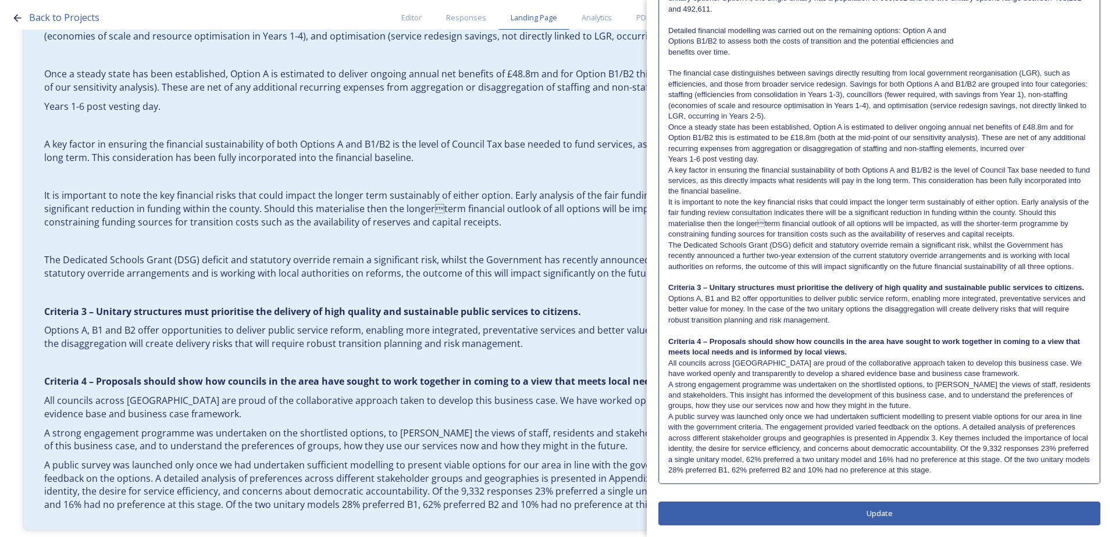
scroll to position [657, 0]
click at [669, 68] on p "The financial case distinguishes between savings directly resulting from local …" at bounding box center [879, 94] width 422 height 53
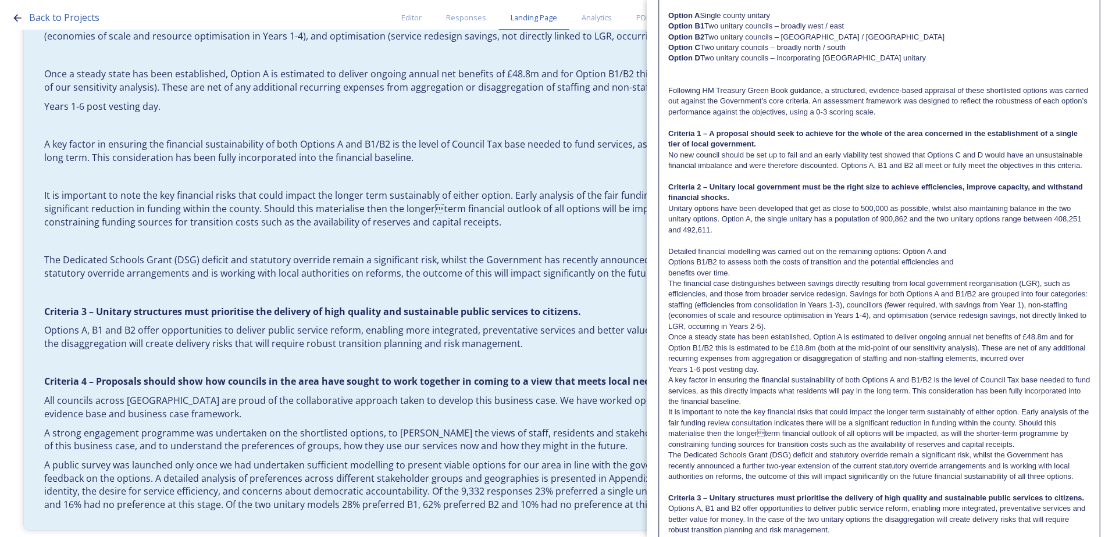
scroll to position [413, 0]
click at [665, 262] on div "It sets out a clear, evidence-based case for replacing the current two-tier sys…" at bounding box center [879, 199] width 440 height 990
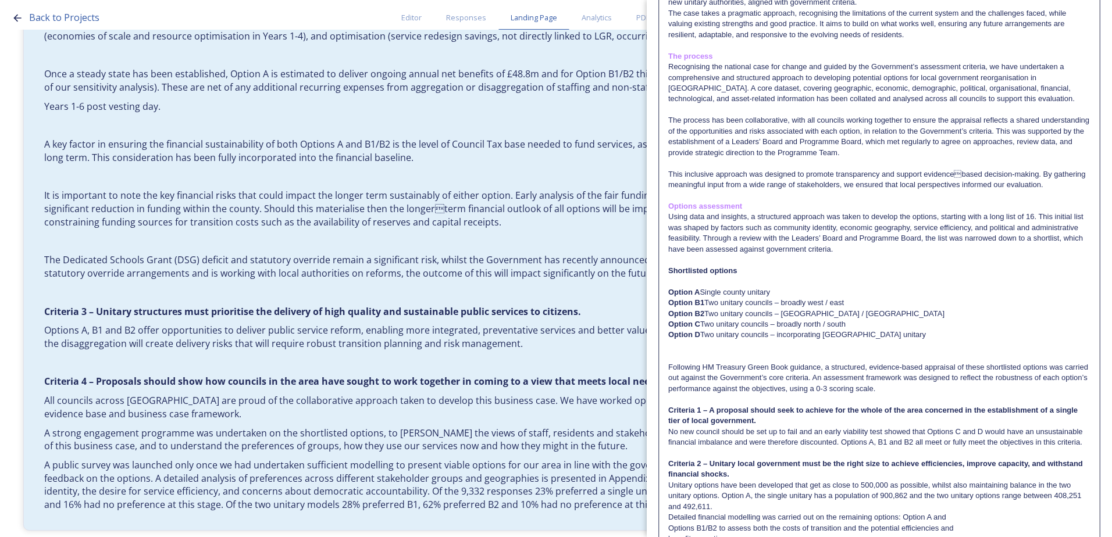
scroll to position [64, 0]
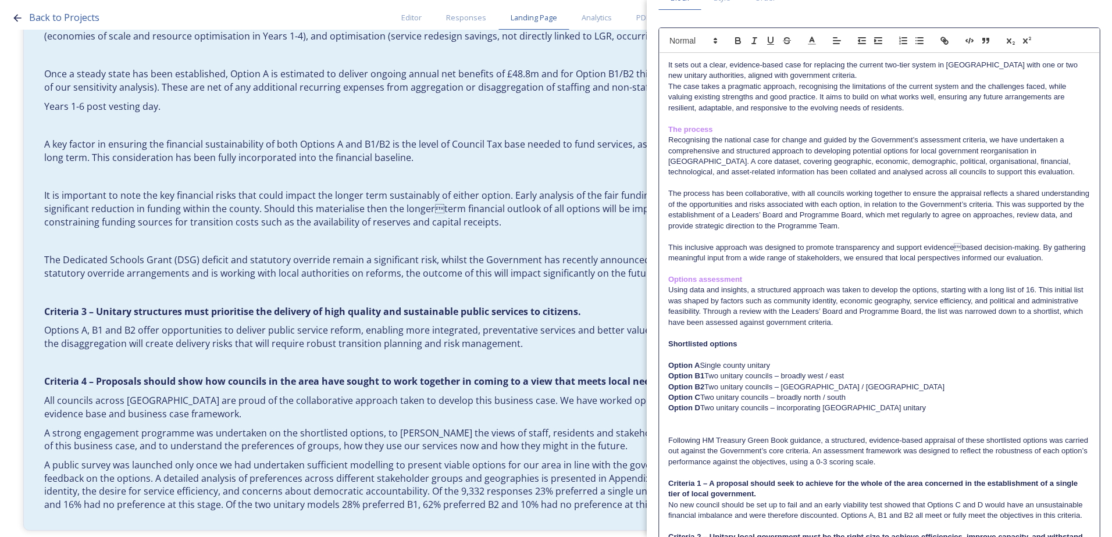
click at [668, 245] on p "This inclusive approach was designed to promote transparency and support eviden…" at bounding box center [879, 253] width 422 height 22
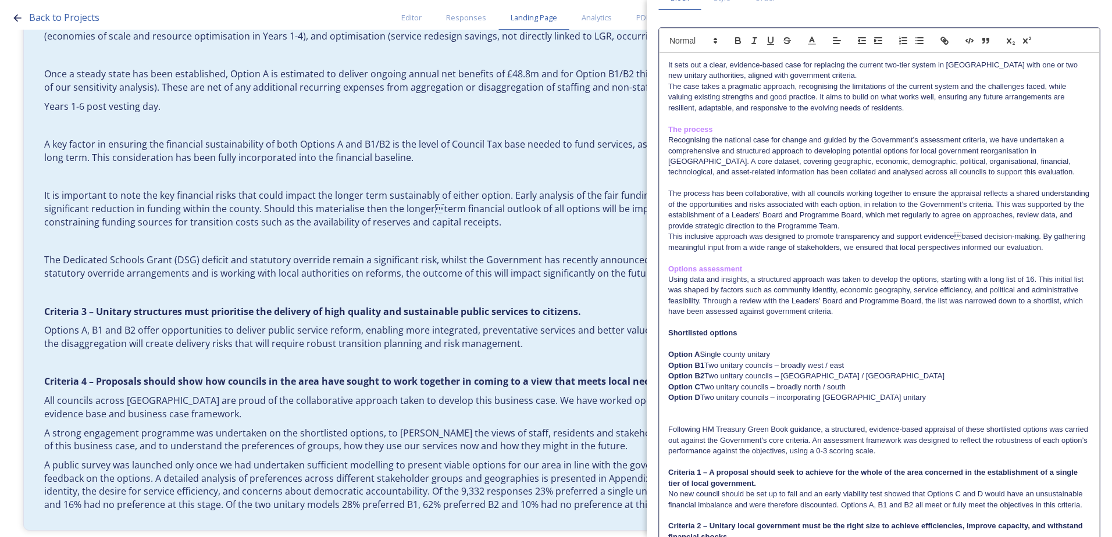
click at [666, 189] on div "It sets out a clear, evidence-based case for replacing the current two-tier sys…" at bounding box center [879, 537] width 440 height 969
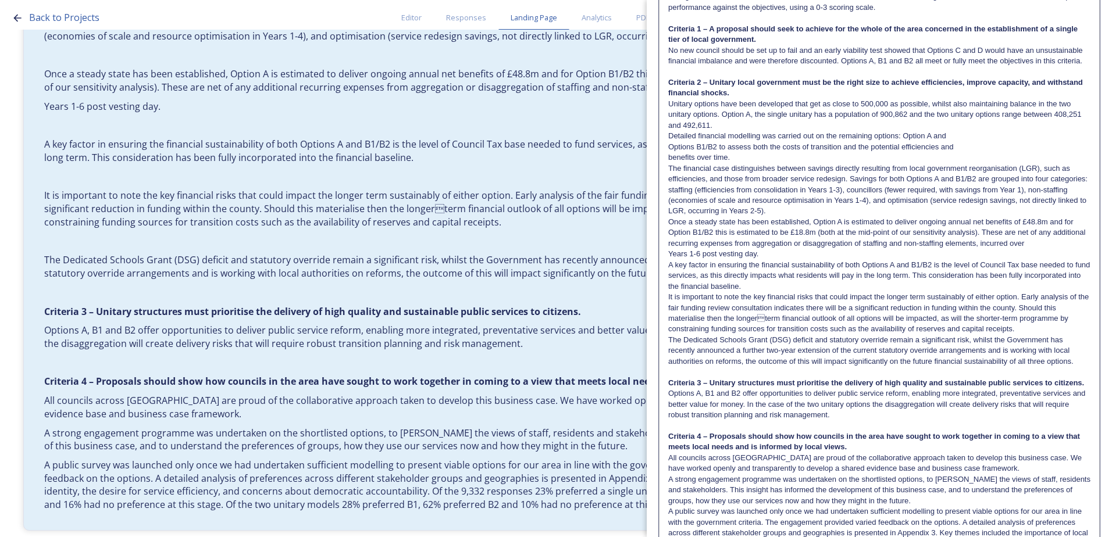
scroll to position [613, 0]
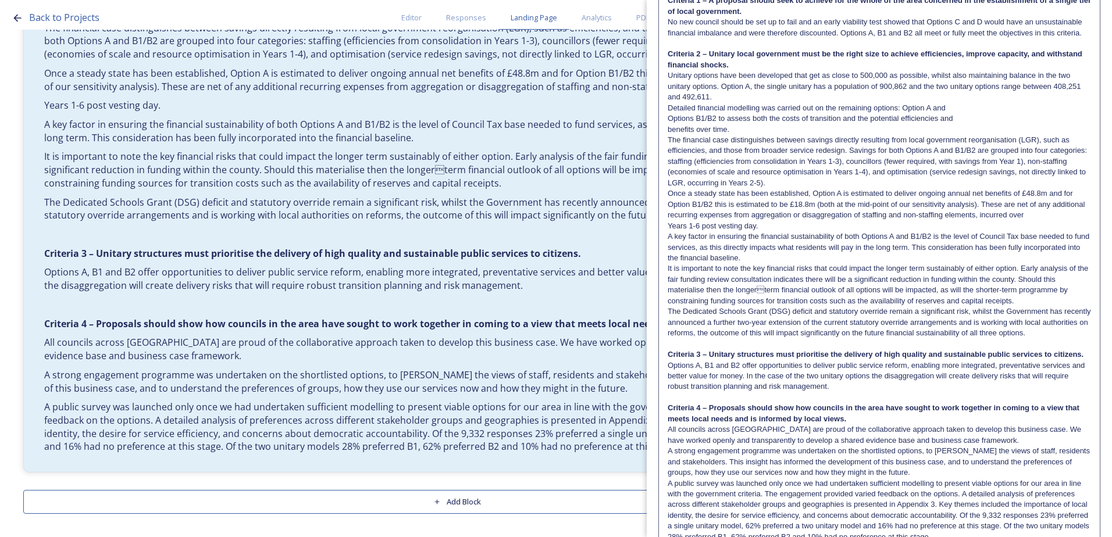
scroll to position [588, 0]
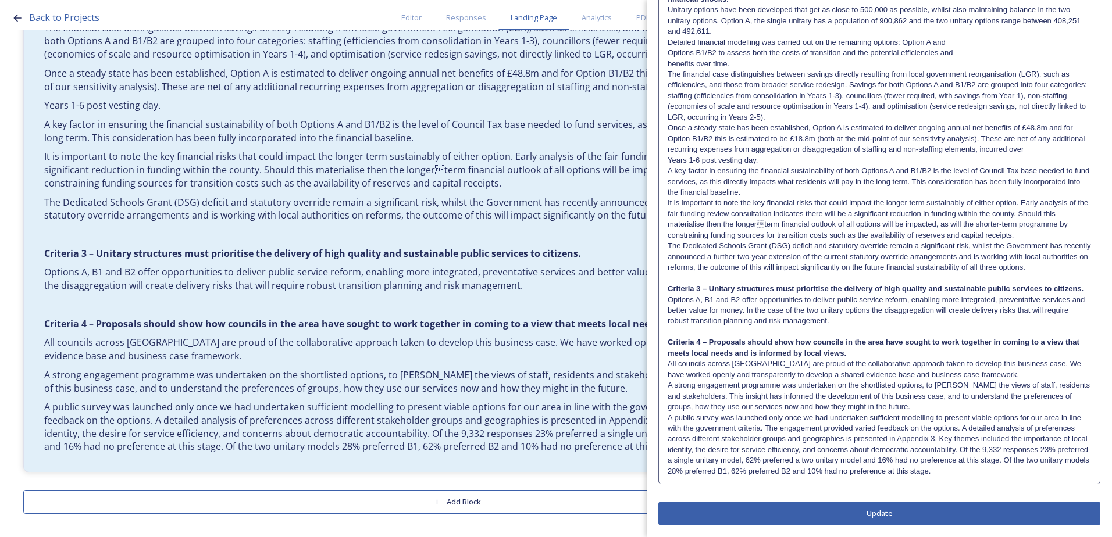
click at [991, 471] on p "A public survey was launched only once we had undertaken sufficient modelling t…" at bounding box center [879, 445] width 423 height 65
click at [1001, 473] on p "A public survey was launched only once we had undertaken sufficient modelling t…" at bounding box center [879, 444] width 422 height 65
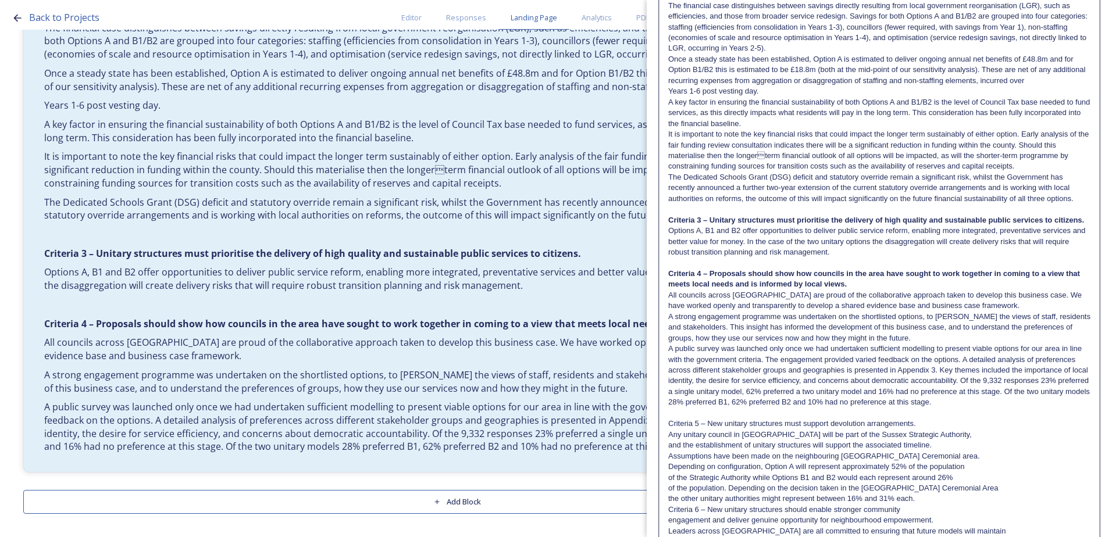
scroll to position [807, 0]
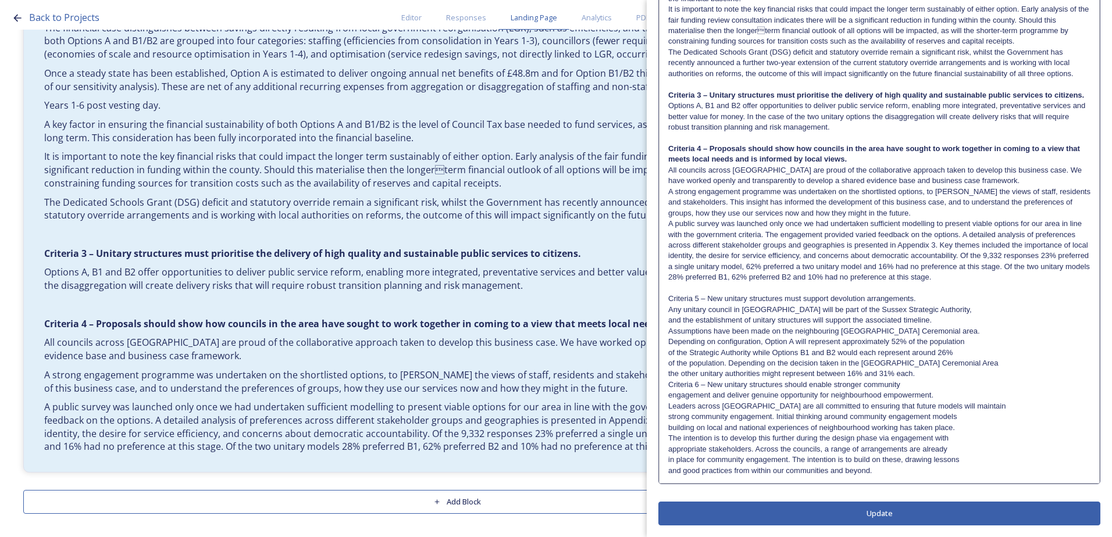
click at [965, 312] on p "Any unitary council in West Sussex will be part of the Sussex Strategic Authori…" at bounding box center [879, 310] width 422 height 10
drag, startPoint x: 933, startPoint y: 297, endPoint x: 668, endPoint y: 299, distance: 264.6
click at [668, 299] on p "Criteria 5 – New unitary structures must support devolution arrangements." at bounding box center [879, 299] width 422 height 10
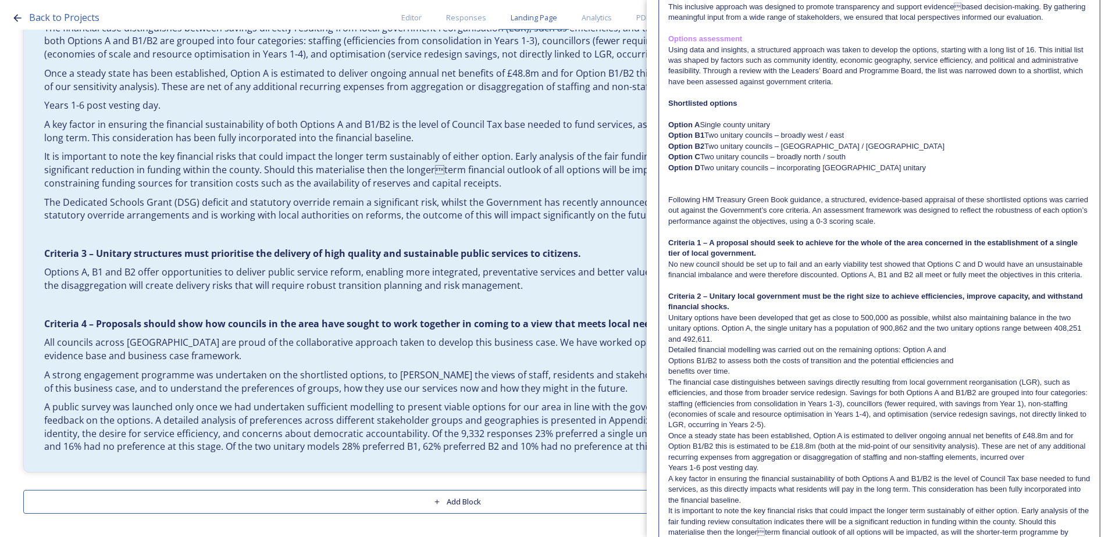
scroll to position [0, 0]
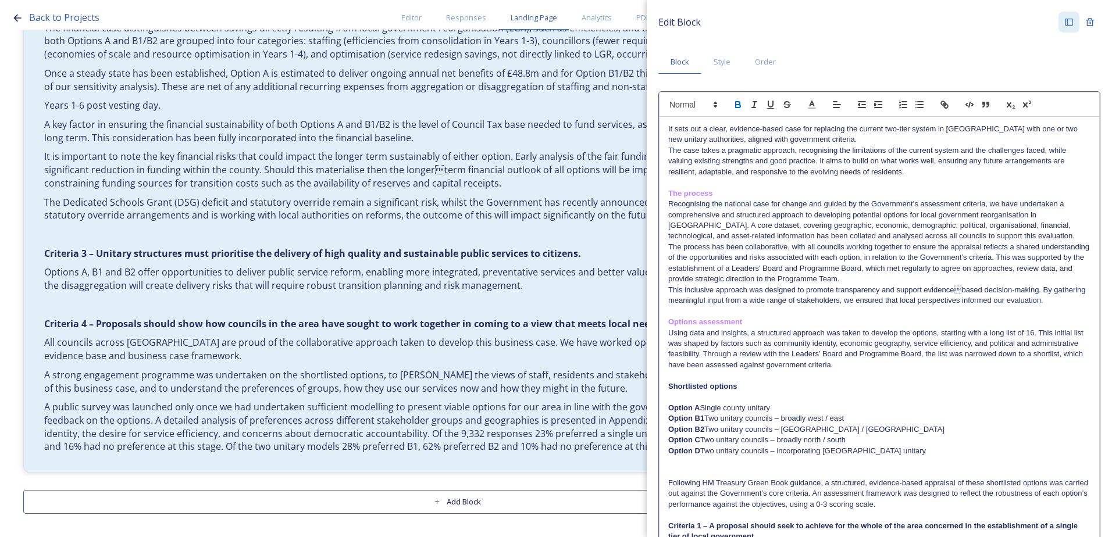
click at [742, 109] on icon "button" at bounding box center [738, 104] width 10 height 10
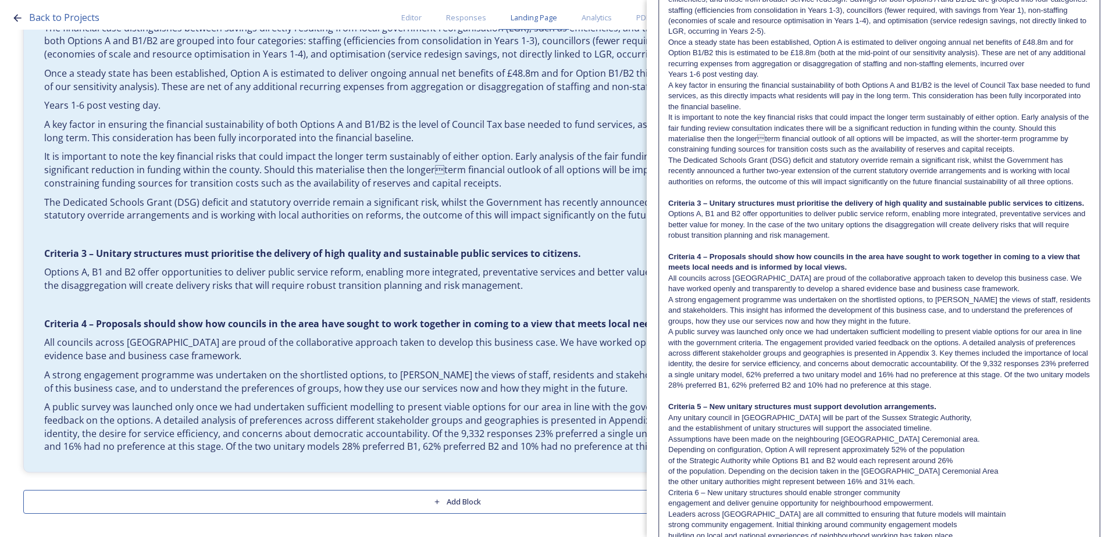
scroll to position [807, 0]
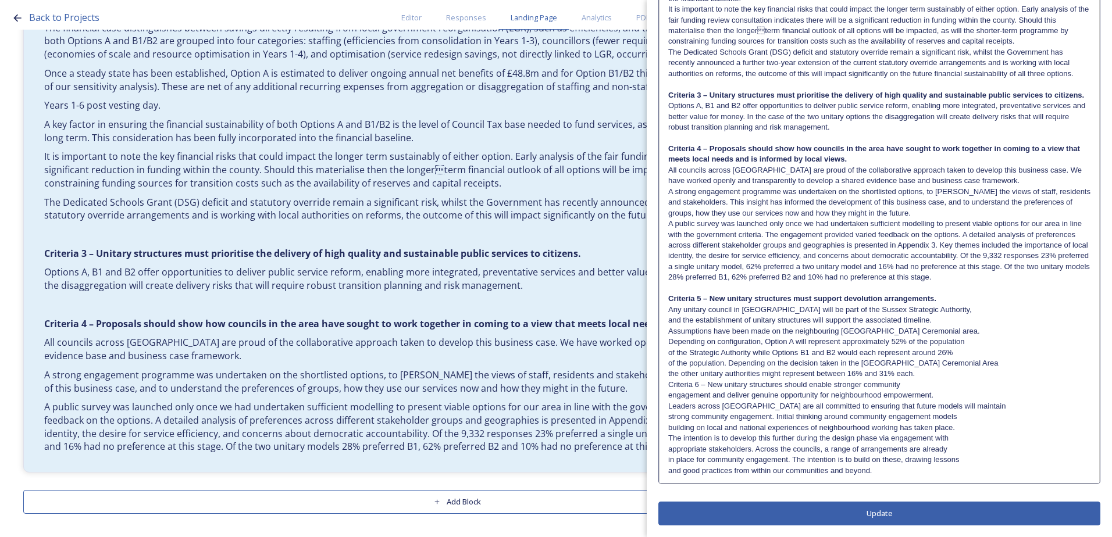
click at [702, 345] on p "Depending on configuration, Option A will represent approximately 52% of the po…" at bounding box center [879, 342] width 422 height 10
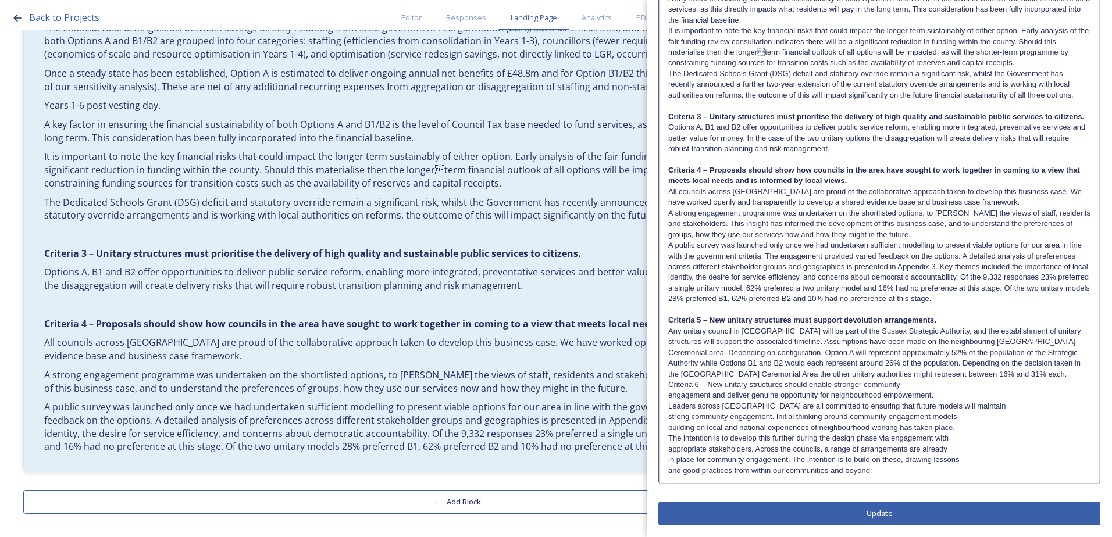
click at [1039, 371] on p "Any unitary council in West Sussex will be part of the Sussex Strategic Authori…" at bounding box center [879, 352] width 422 height 53
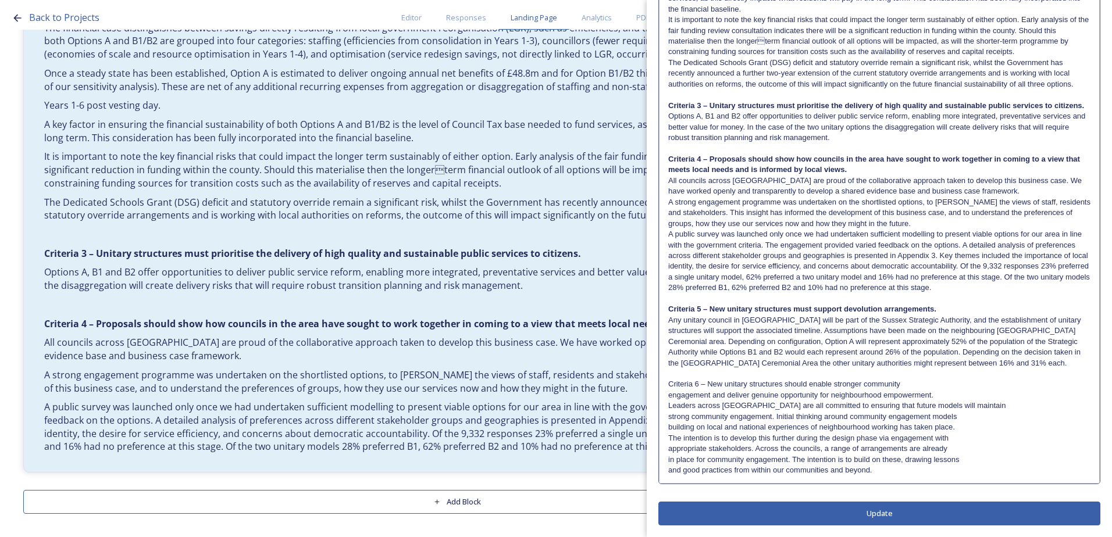
drag, startPoint x: 910, startPoint y: 386, endPoint x: 700, endPoint y: 385, distance: 210.5
click at [700, 385] on p "Criteria 6 – New unitary structures should enable stronger community" at bounding box center [879, 384] width 422 height 10
click at [794, 398] on p "engagement and deliver genuine opportunity for neighbourhood empowerment." at bounding box center [879, 395] width 422 height 10
click at [789, 396] on p "Criteria 6 – New unitary structures should enable stronger community engagement…" at bounding box center [879, 390] width 422 height 22
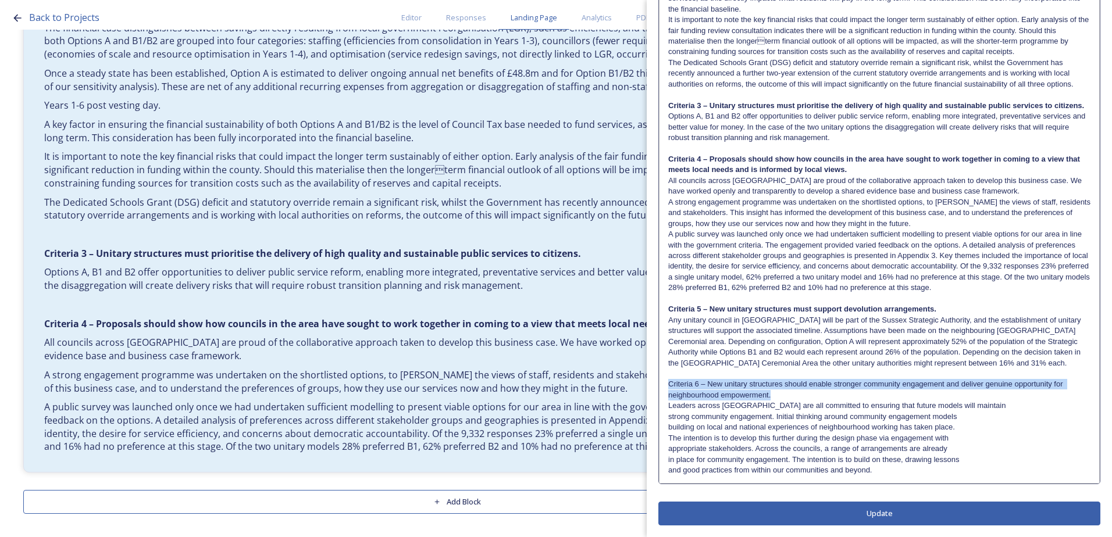
drag, startPoint x: 787, startPoint y: 395, endPoint x: 663, endPoint y: 388, distance: 124.1
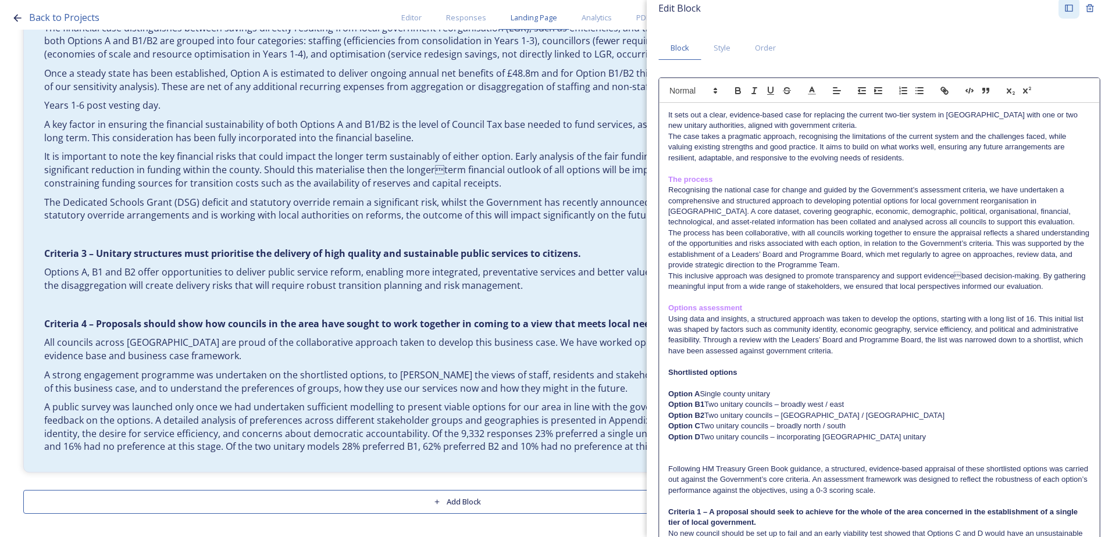
scroll to position [0, 0]
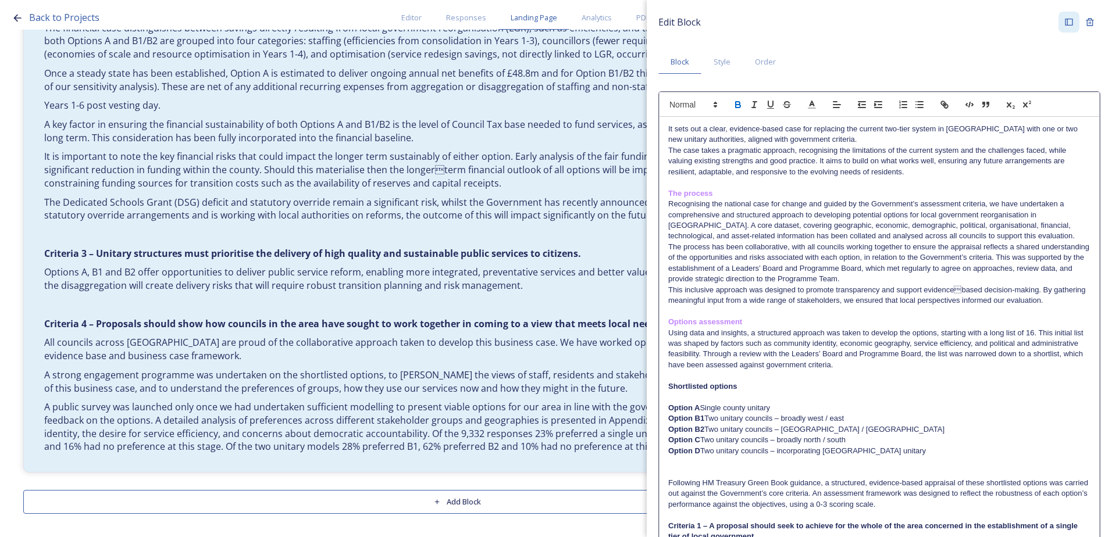
click at [736, 105] on icon "button" at bounding box center [738, 106] width 5 height 3
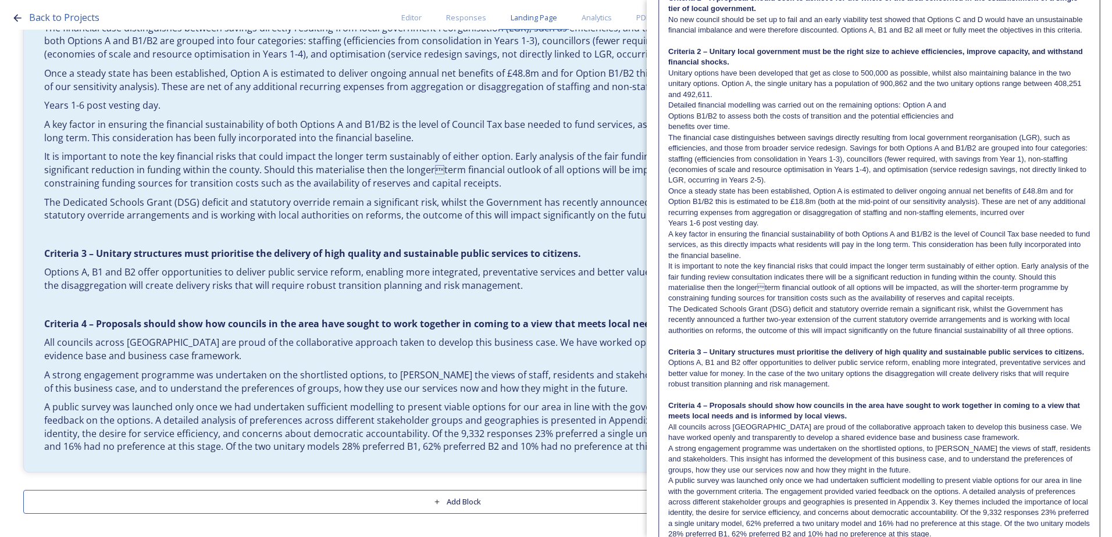
scroll to position [756, 0]
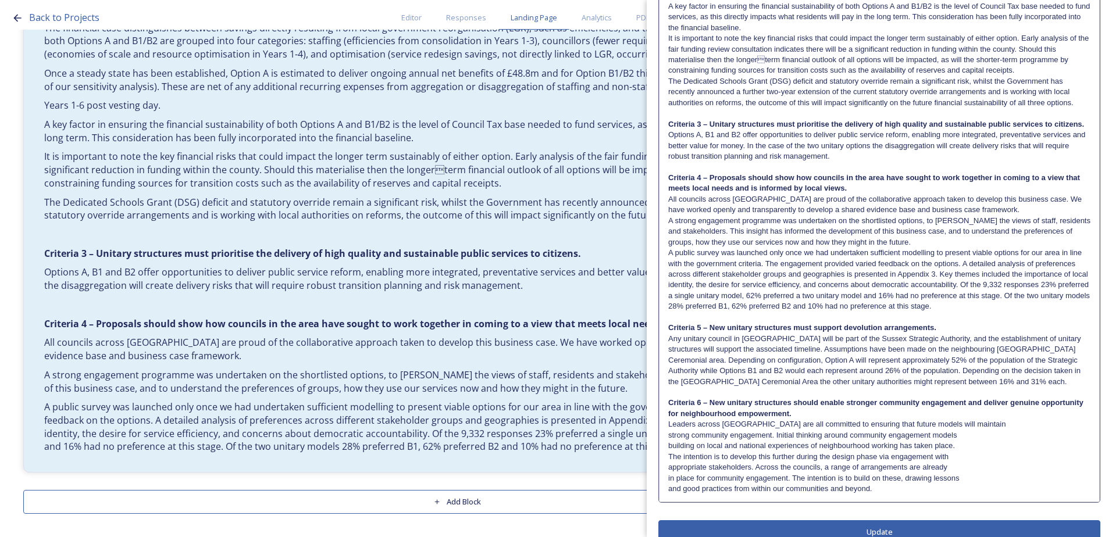
click at [784, 451] on p "building on local and national experiences of neighbourhood working has taken p…" at bounding box center [879, 446] width 422 height 10
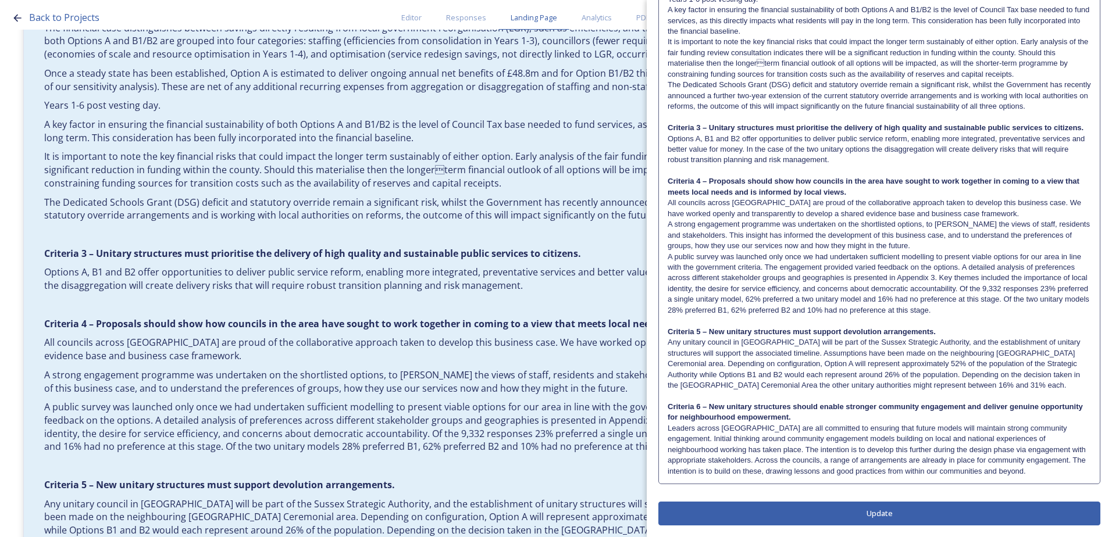
click at [848, 507] on button "Update" at bounding box center [879, 514] width 442 height 24
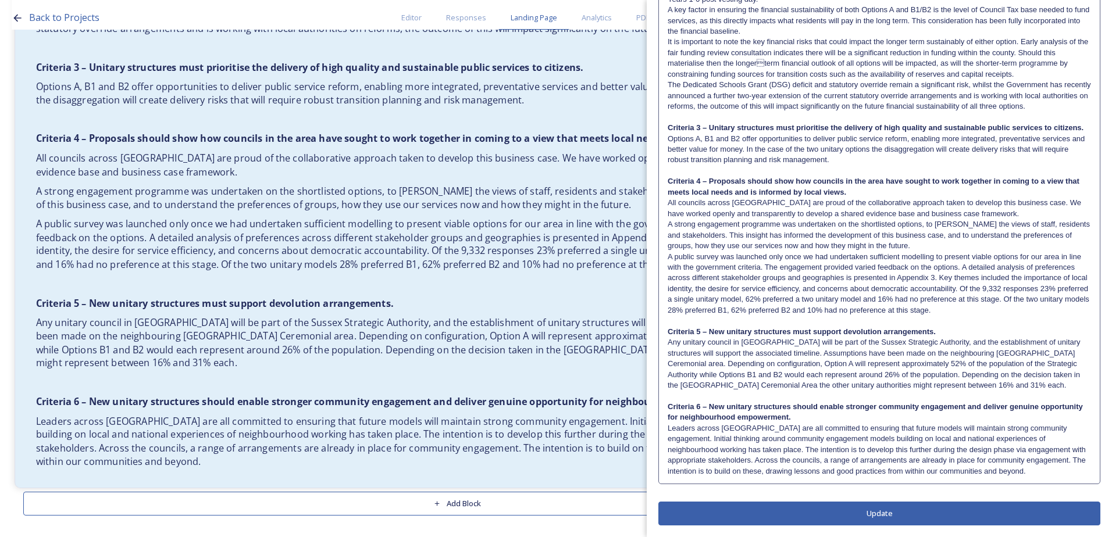
scroll to position [1258, 0]
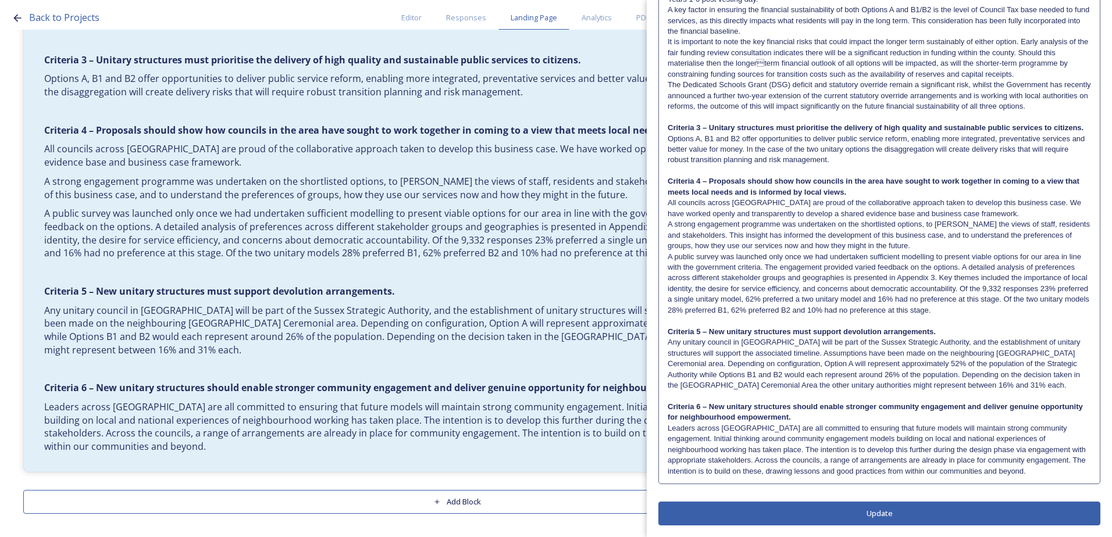
click at [1015, 473] on p "Leaders across West Sussex are all committed to ensuring that future models wil…" at bounding box center [879, 449] width 423 height 53
click at [1008, 473] on p "Leaders across West Sussex are all committed to ensuring that future models wil…" at bounding box center [879, 448] width 422 height 53
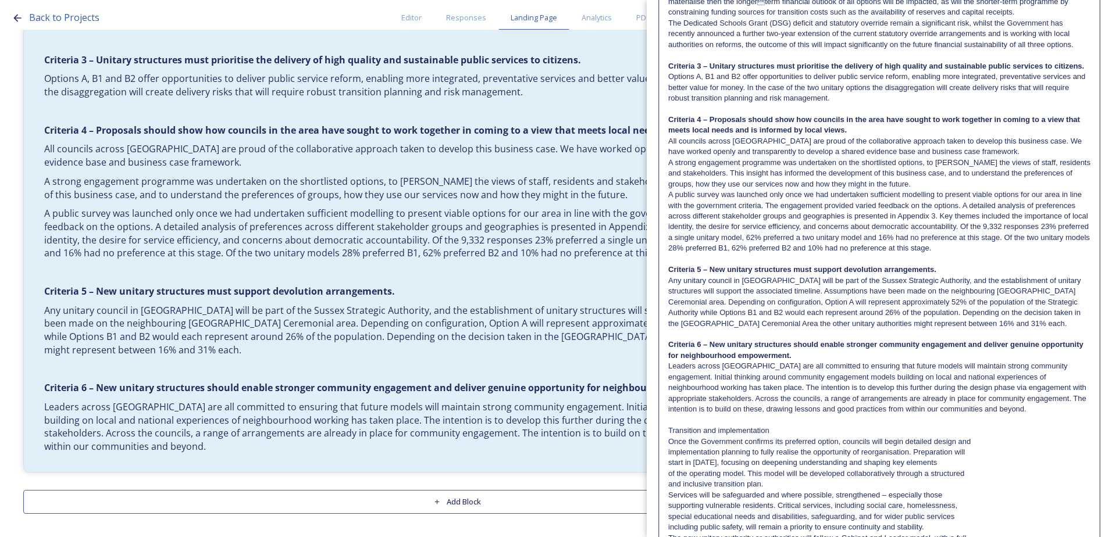
scroll to position [968, 0]
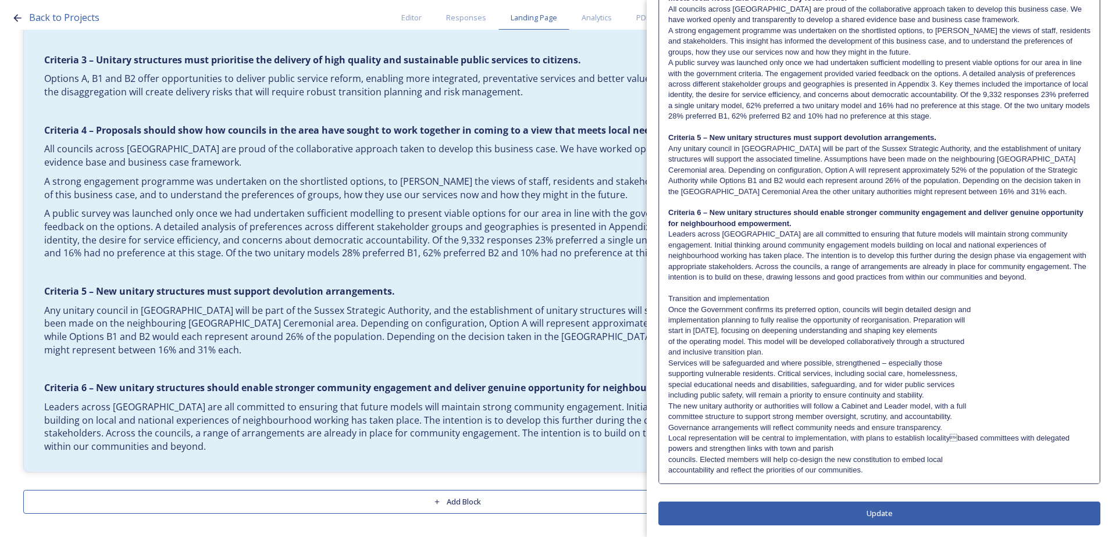
drag, startPoint x: 776, startPoint y: 298, endPoint x: 666, endPoint y: 297, distance: 109.3
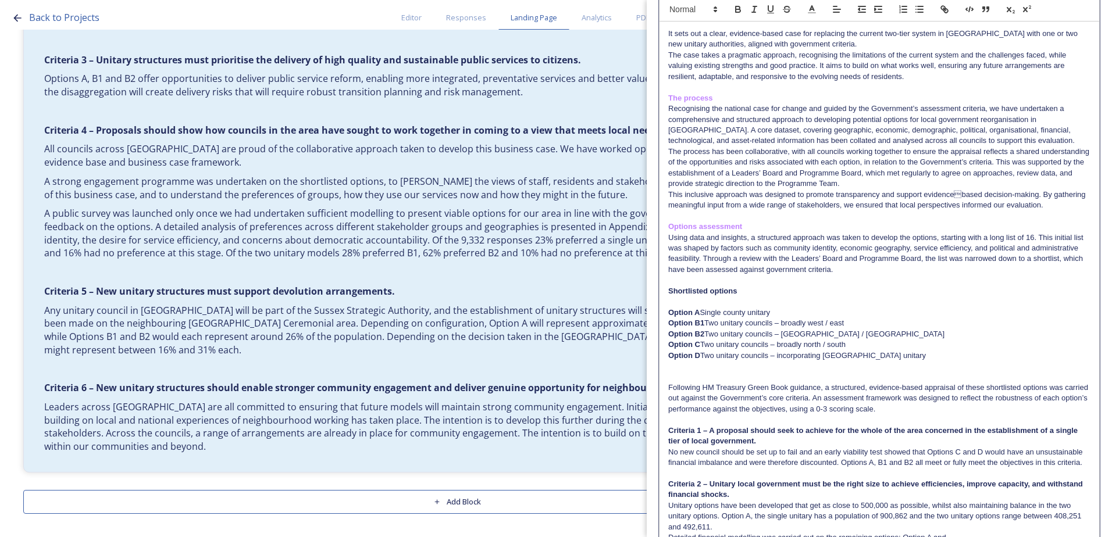
scroll to position [0, 0]
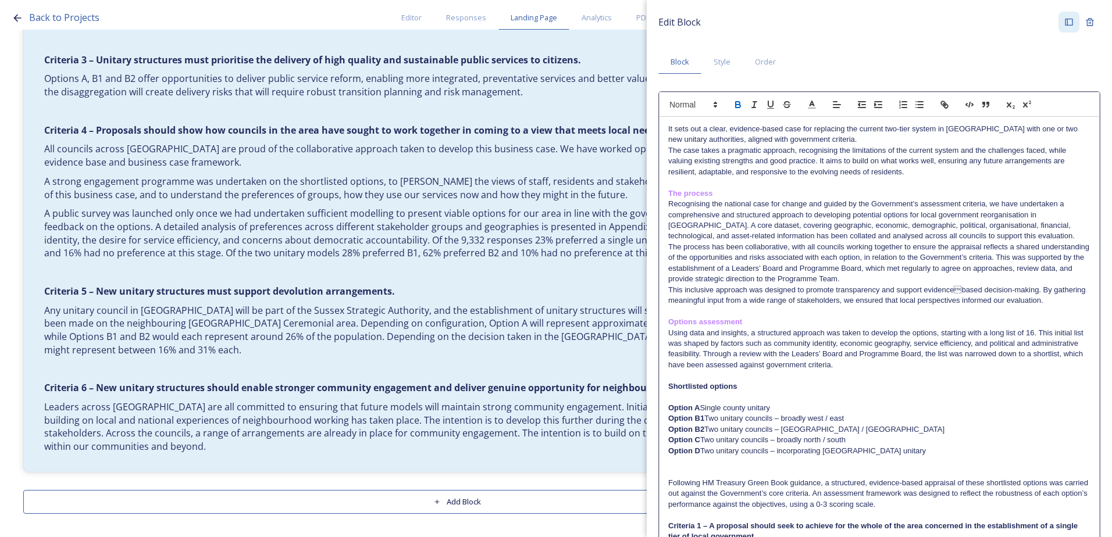
click at [734, 107] on icon "button" at bounding box center [738, 104] width 10 height 10
click at [814, 108] on line at bounding box center [811, 108] width 7 height 0
click at [883, 142] on span at bounding box center [882, 142] width 9 height 9
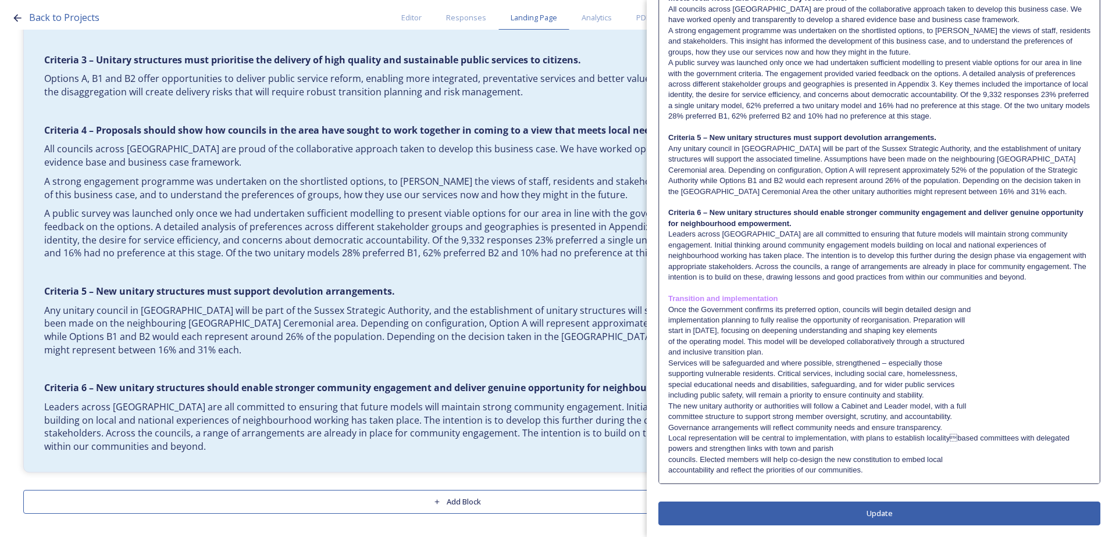
scroll to position [968, 0]
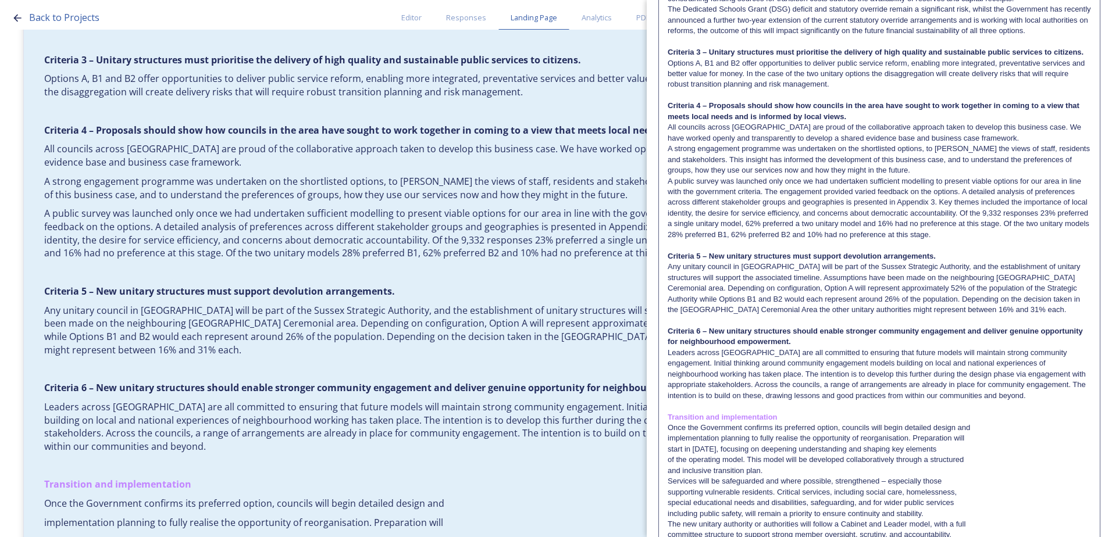
scroll to position [943, 0]
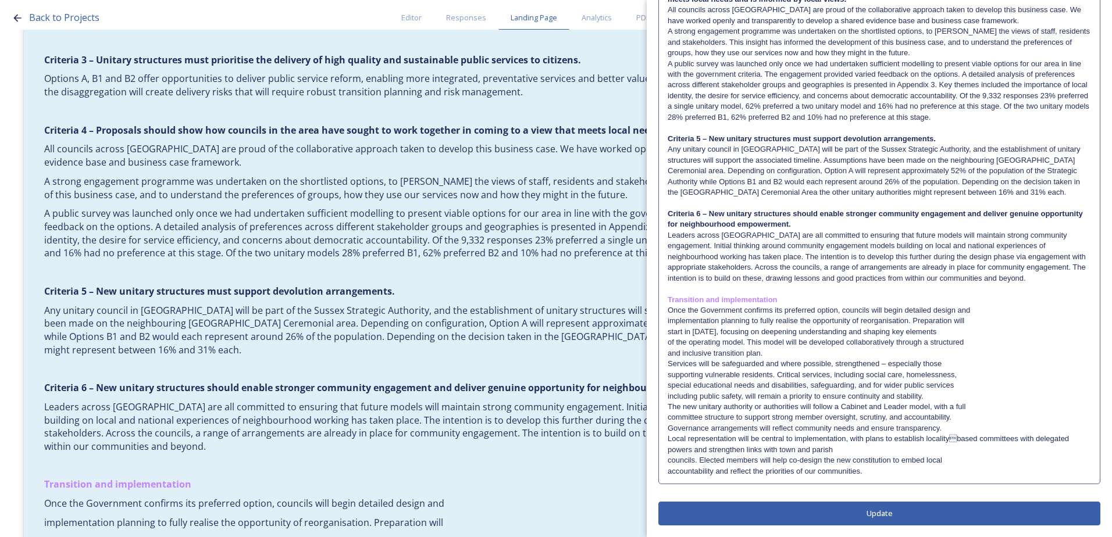
click at [669, 320] on p "implementation planning to fully realise the opportunity of reorganisation. Pre…" at bounding box center [879, 321] width 423 height 10
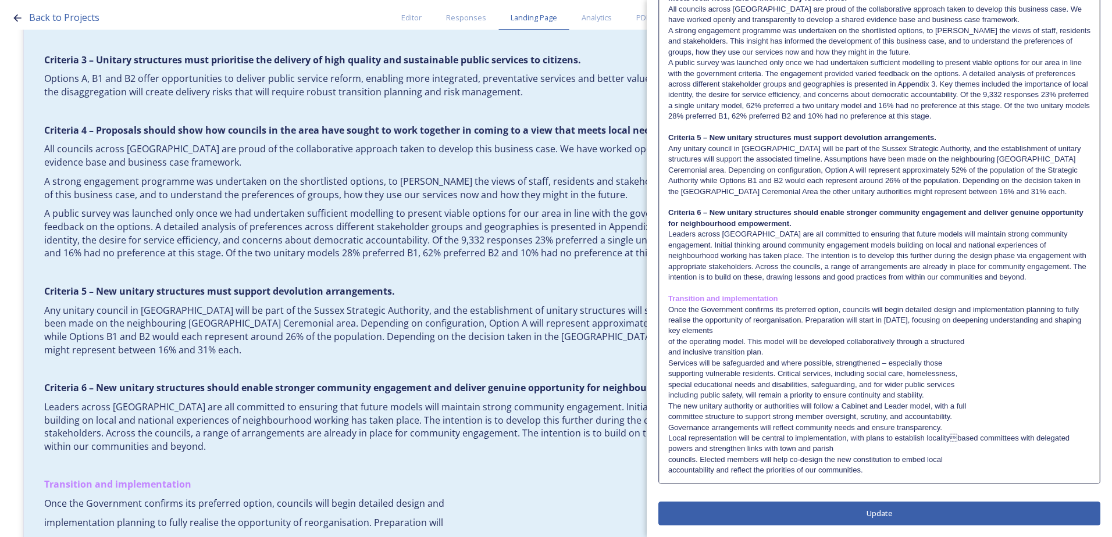
scroll to position [957, 0]
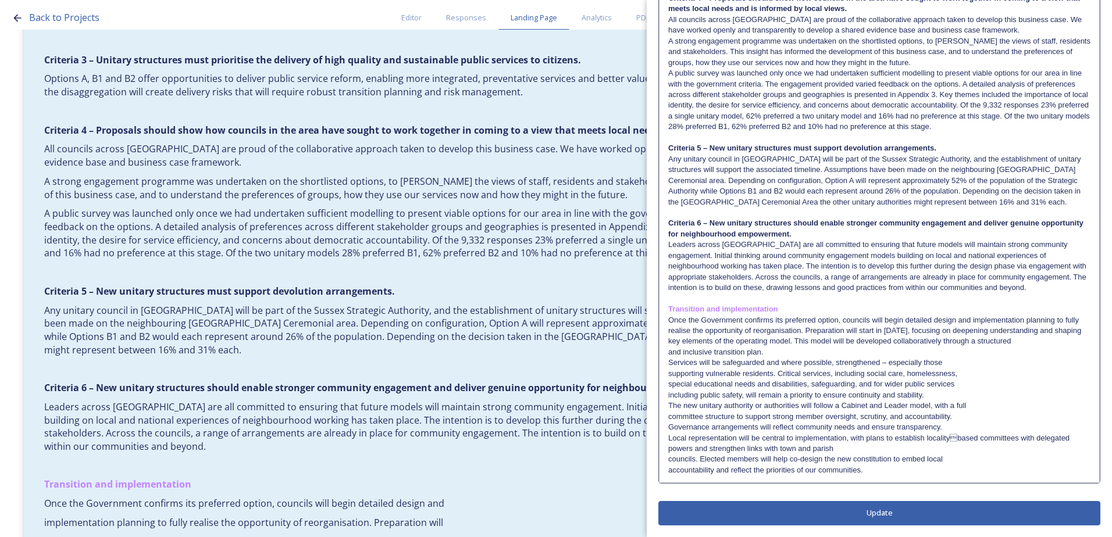
click at [783, 352] on p "and inclusive transition plan." at bounding box center [879, 352] width 422 height 10
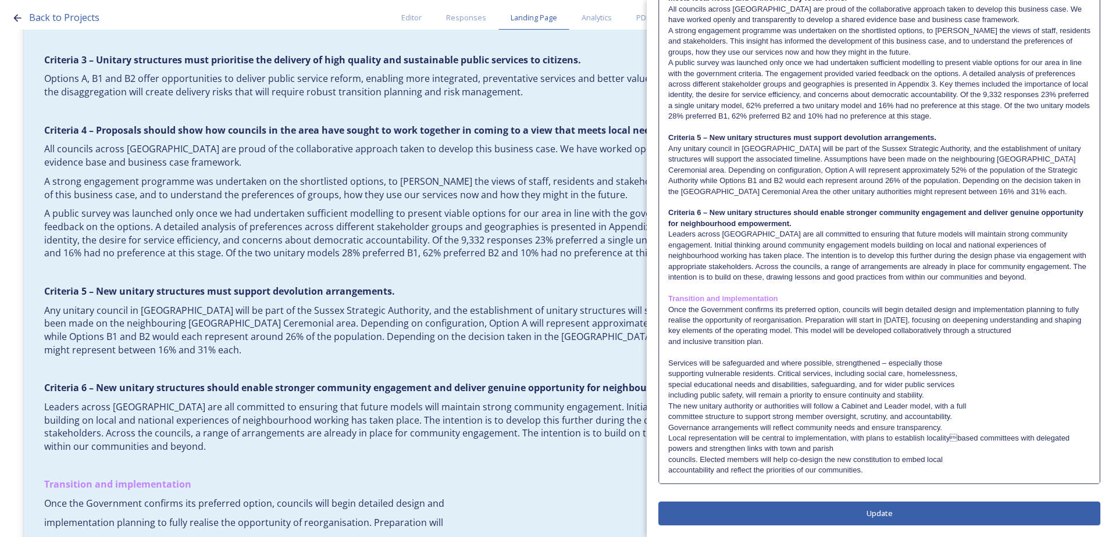
click at [669, 345] on p "and inclusive transition plan." at bounding box center [879, 342] width 422 height 10
click at [669, 362] on p "Services will be safeguarded and where possible, strengthened – especially those" at bounding box center [879, 363] width 422 height 10
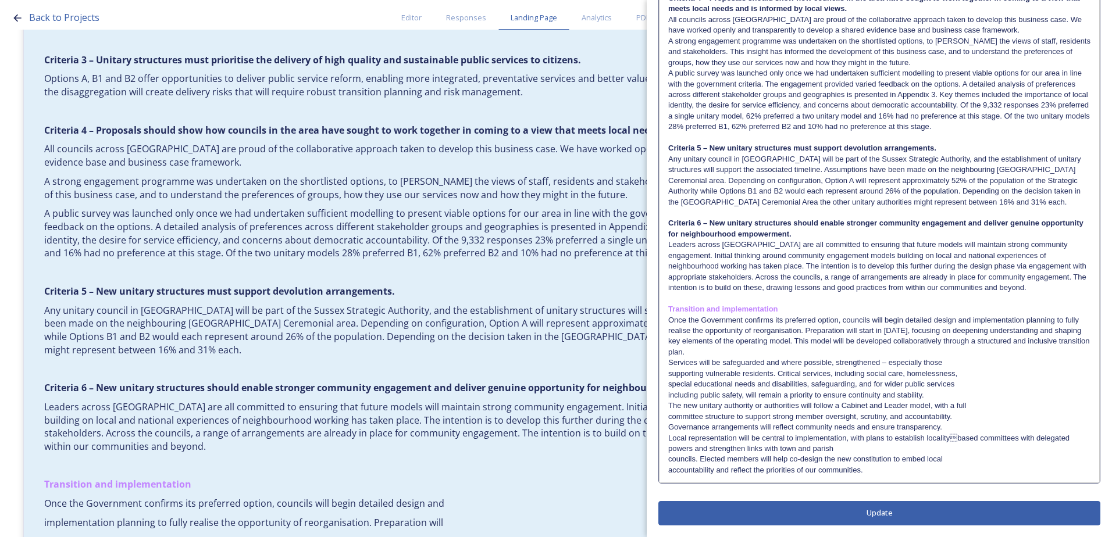
scroll to position [957, 0]
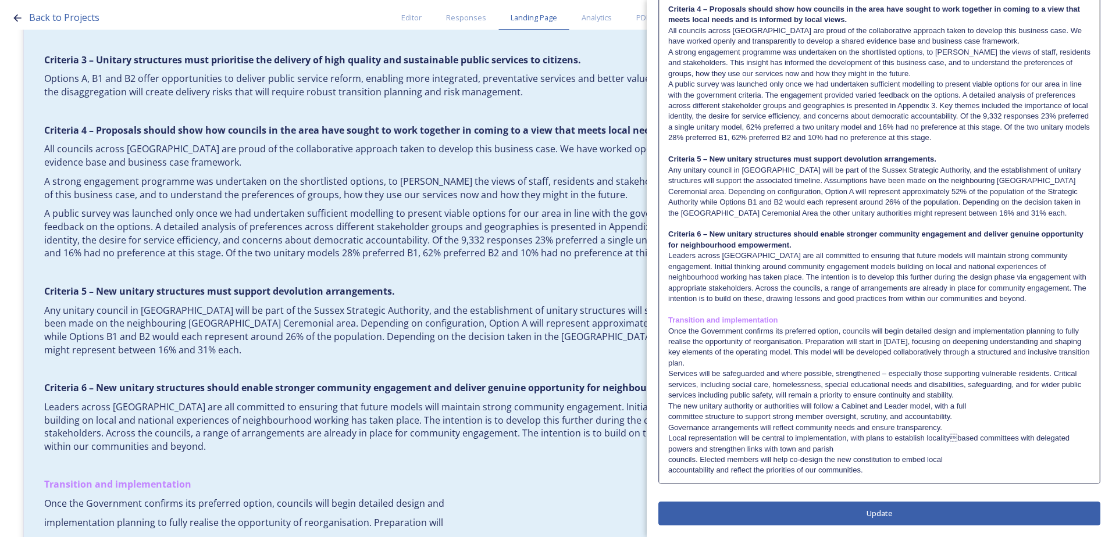
click at [668, 461] on p "councils. Elected members will help co-design the new constitution to embed loc…" at bounding box center [879, 460] width 422 height 10
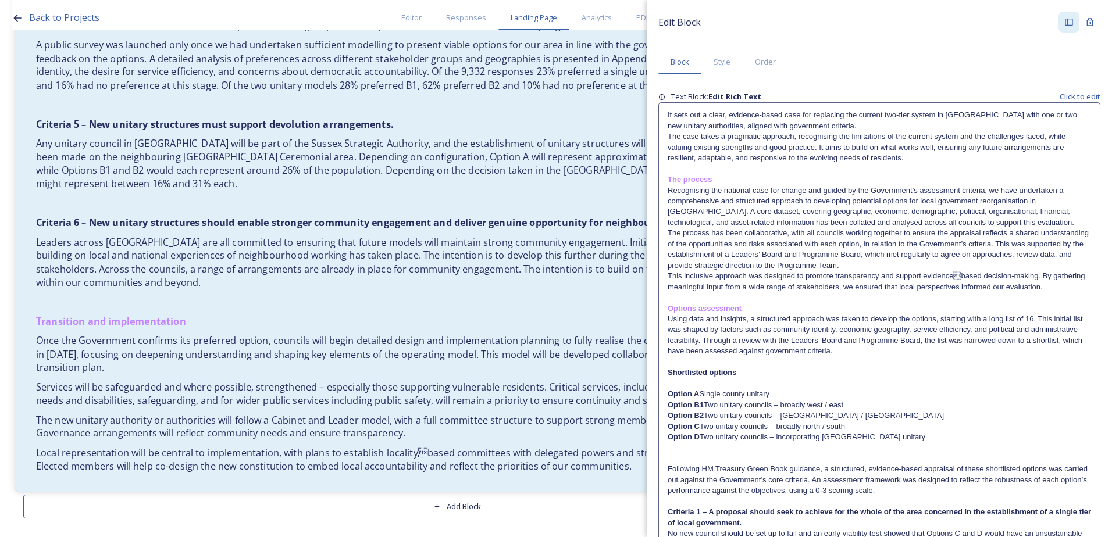
scroll to position [1438, 0]
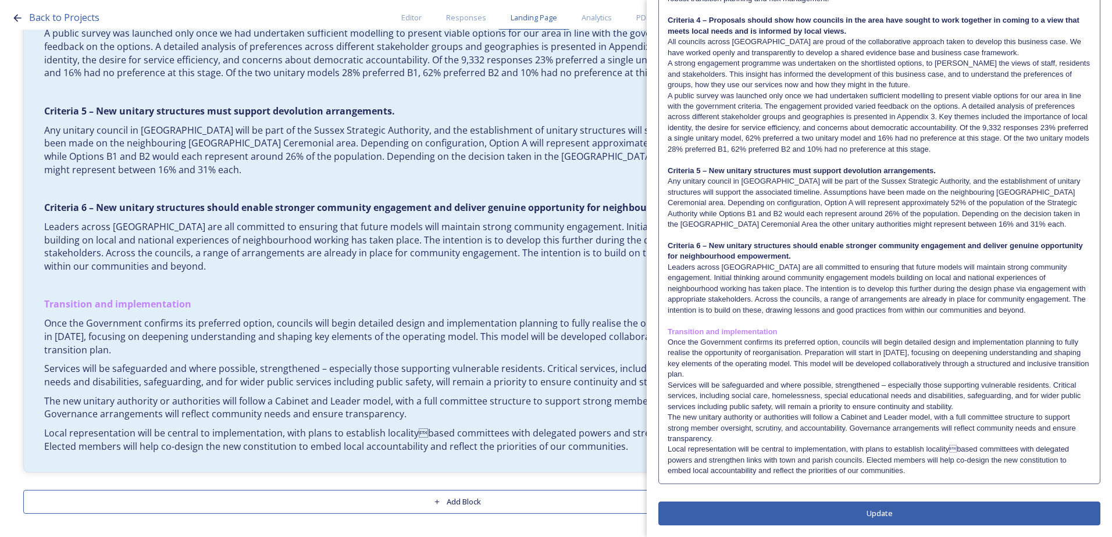
click at [946, 471] on p "Local representation will be central to implementation, with plans to establish…" at bounding box center [879, 460] width 423 height 32
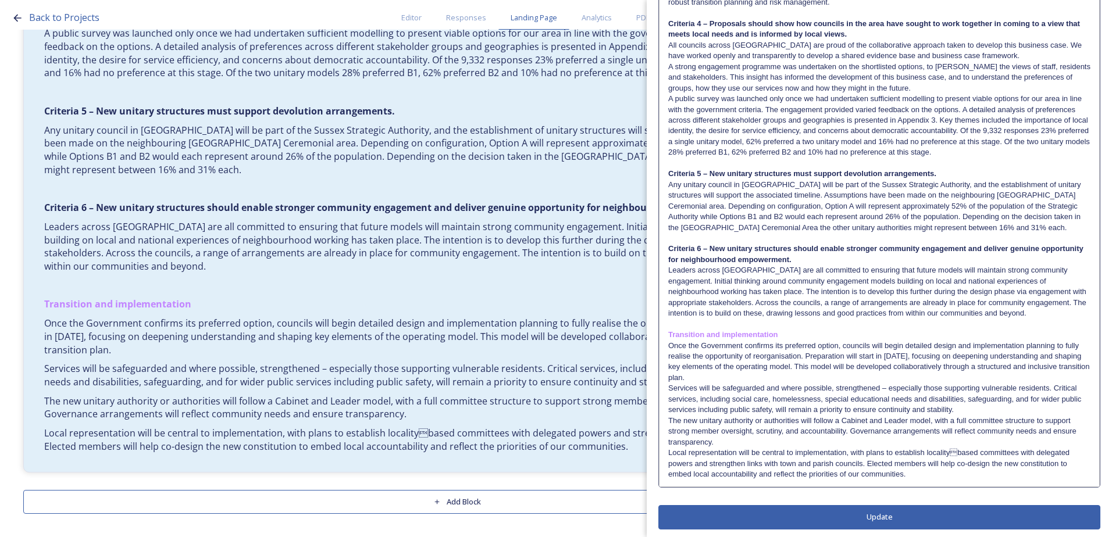
scroll to position [935, 0]
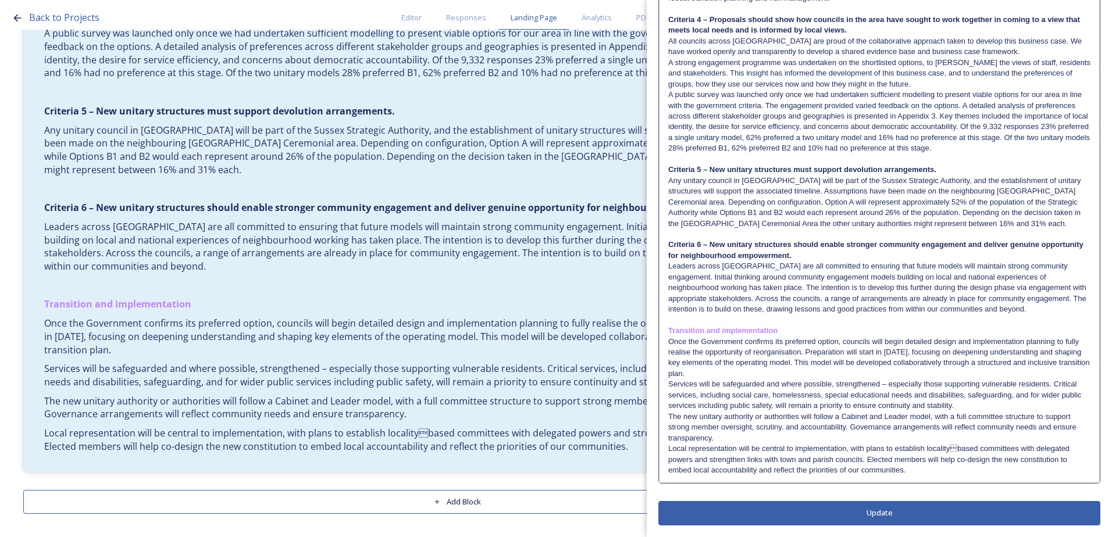
click at [932, 473] on p "Local representation will be central to implementation, with plans to establish…" at bounding box center [879, 460] width 422 height 32
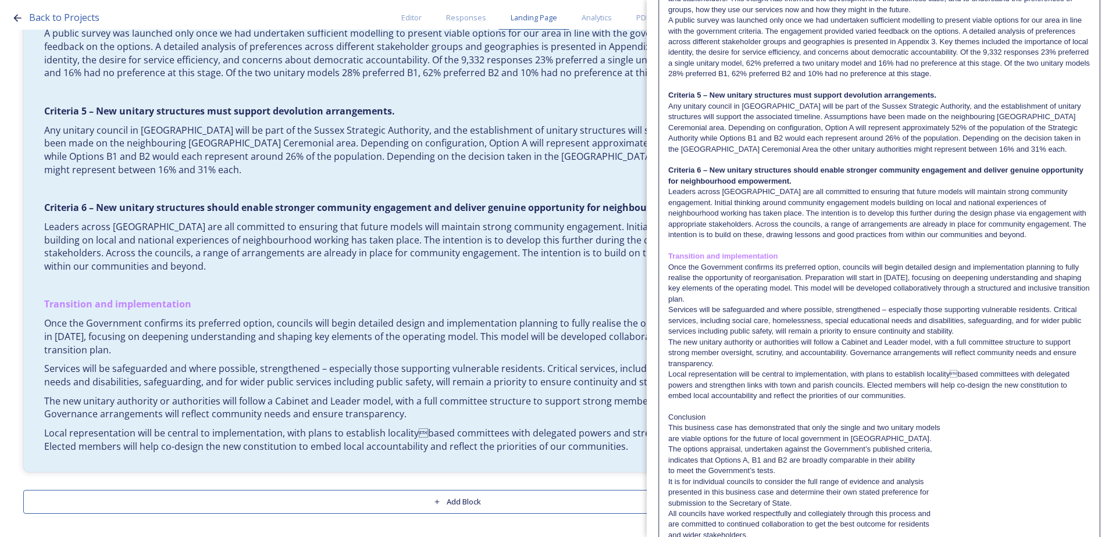
scroll to position [1075, 0]
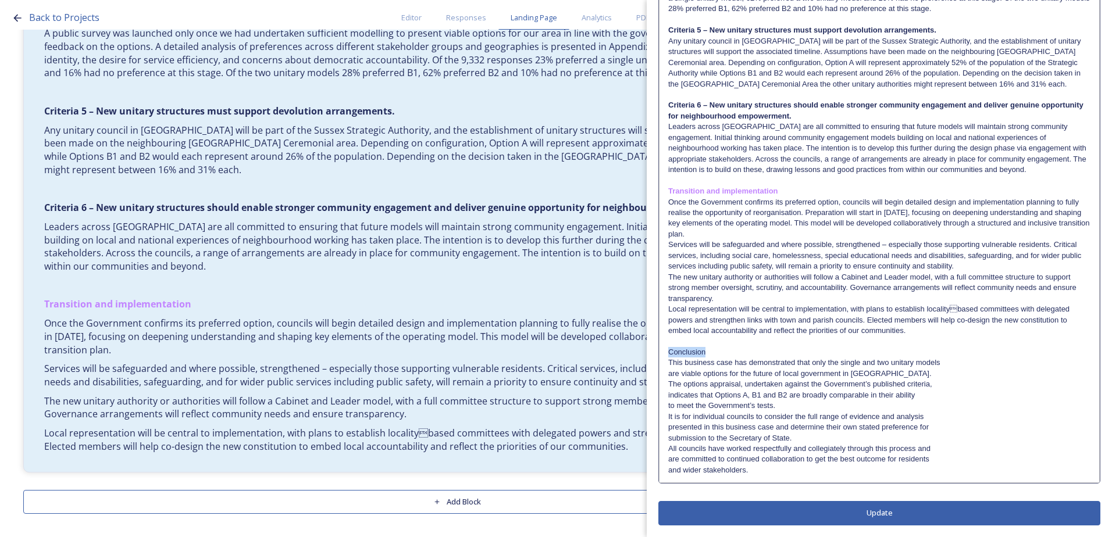
drag, startPoint x: 689, startPoint y: 354, endPoint x: 666, endPoint y: 352, distance: 23.3
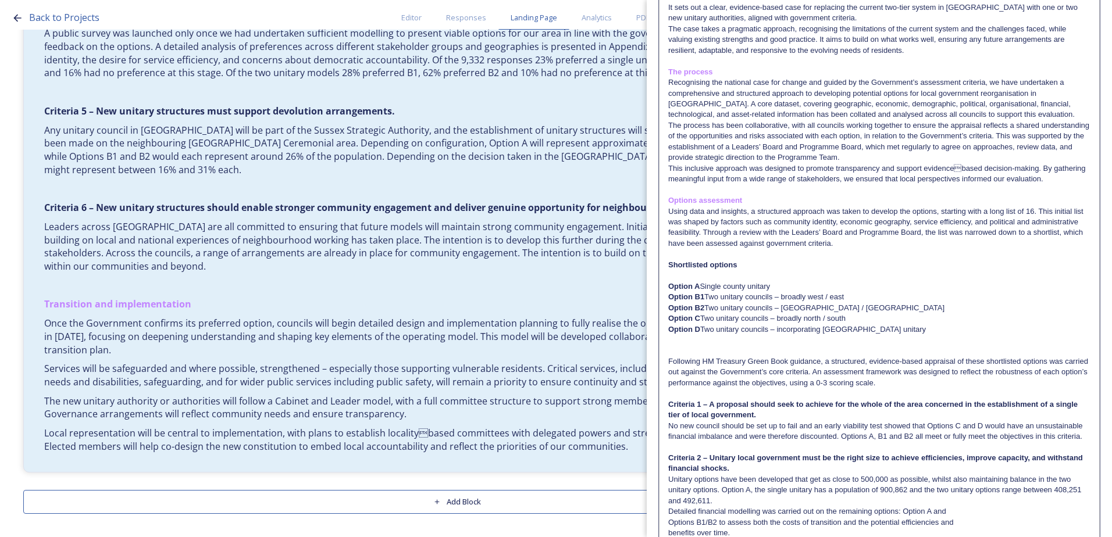
scroll to position [0, 0]
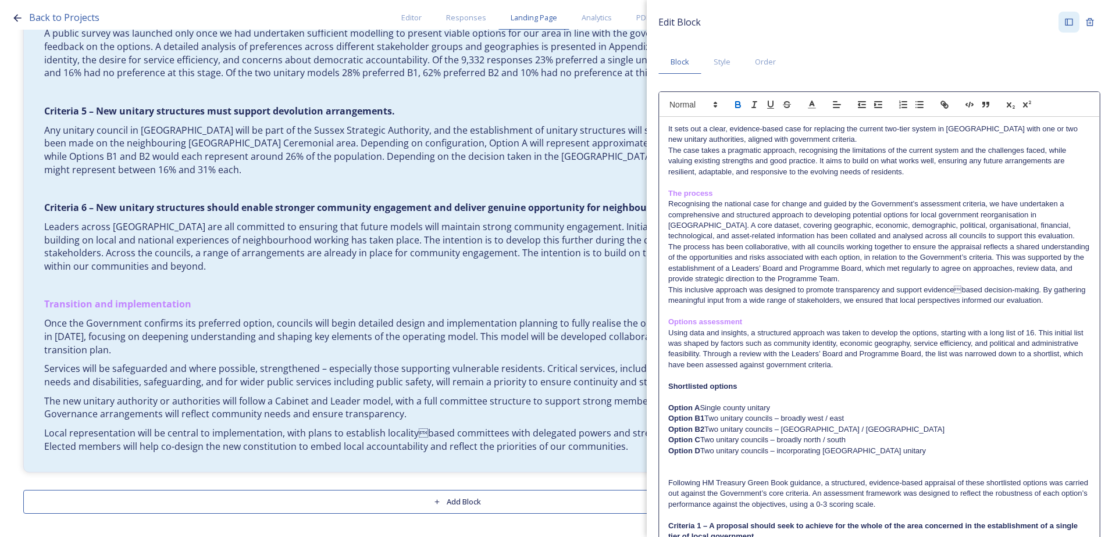
click at [732, 108] on button "button" at bounding box center [738, 105] width 16 height 14
click at [818, 104] on span at bounding box center [812, 105] width 16 height 14
click at [880, 143] on span at bounding box center [882, 142] width 9 height 9
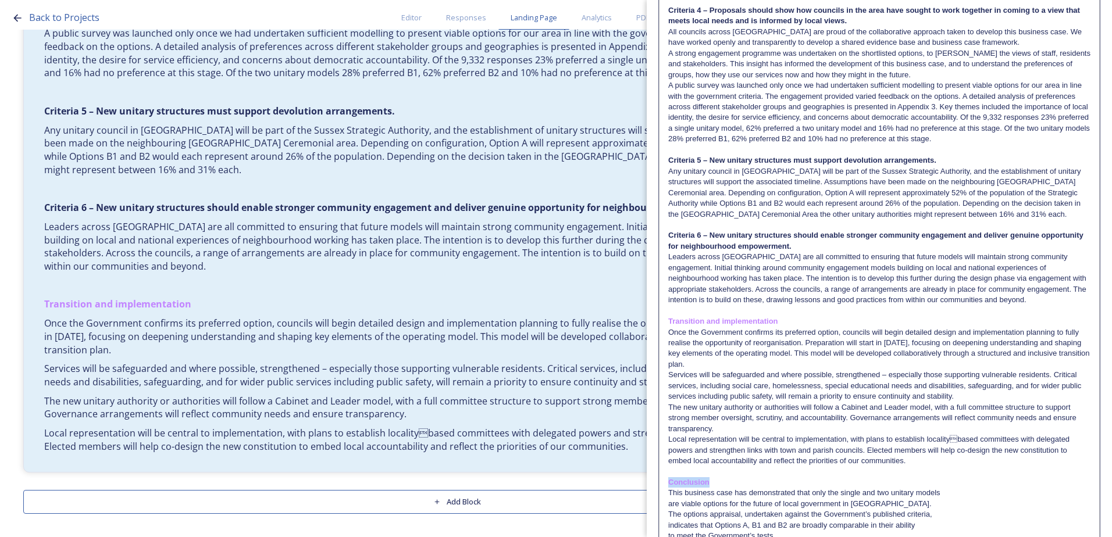
scroll to position [1075, 0]
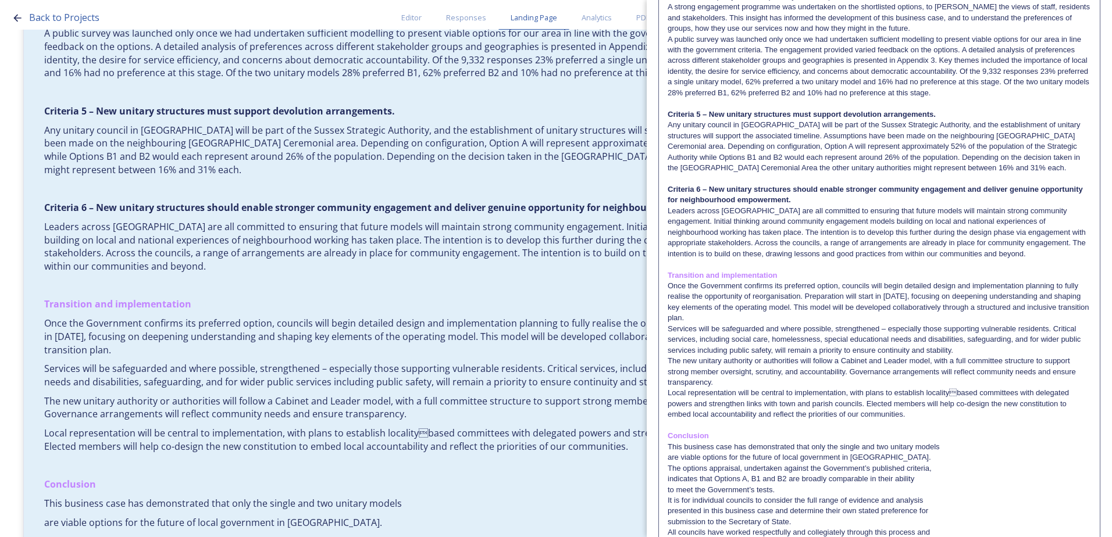
scroll to position [1050, 0]
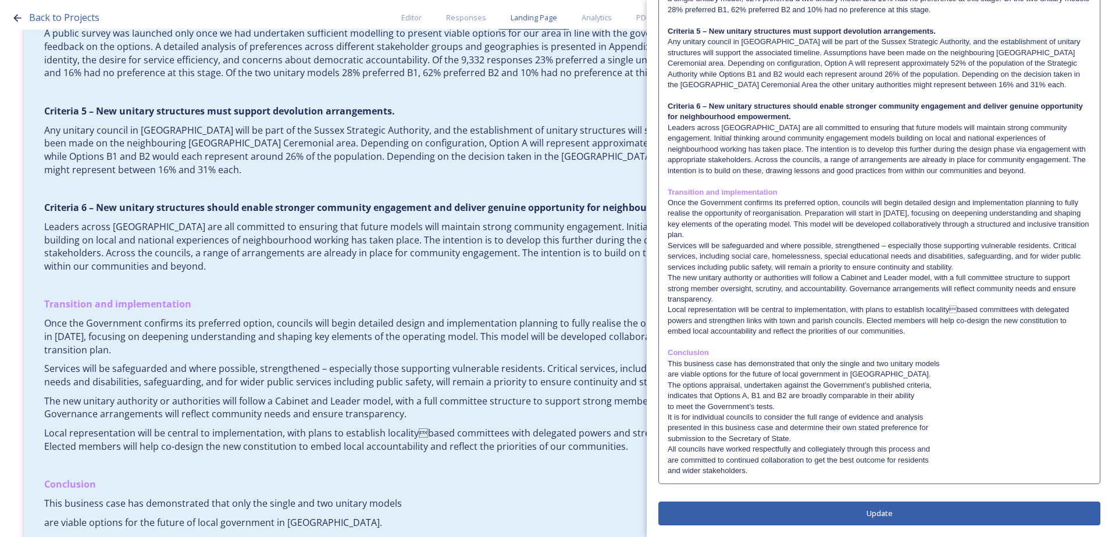
click at [668, 372] on p "are viable options for the future of local government in West Sussex." at bounding box center [879, 374] width 423 height 10
click at [668, 372] on p "are viable options for the future of local government in West Sussex." at bounding box center [879, 374] width 422 height 10
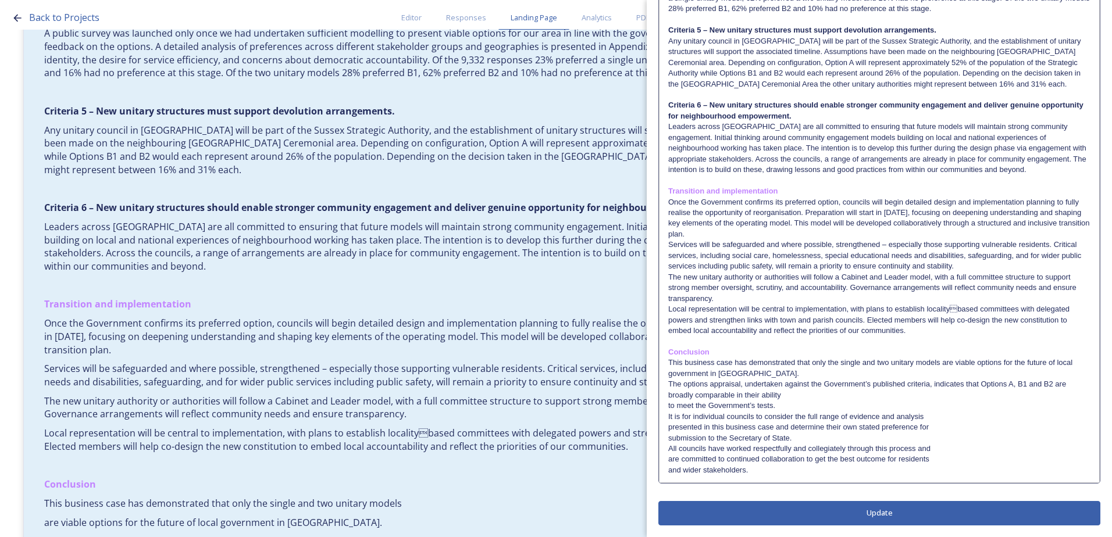
click at [668, 407] on p "to meet the Government’s tests." at bounding box center [879, 406] width 422 height 10
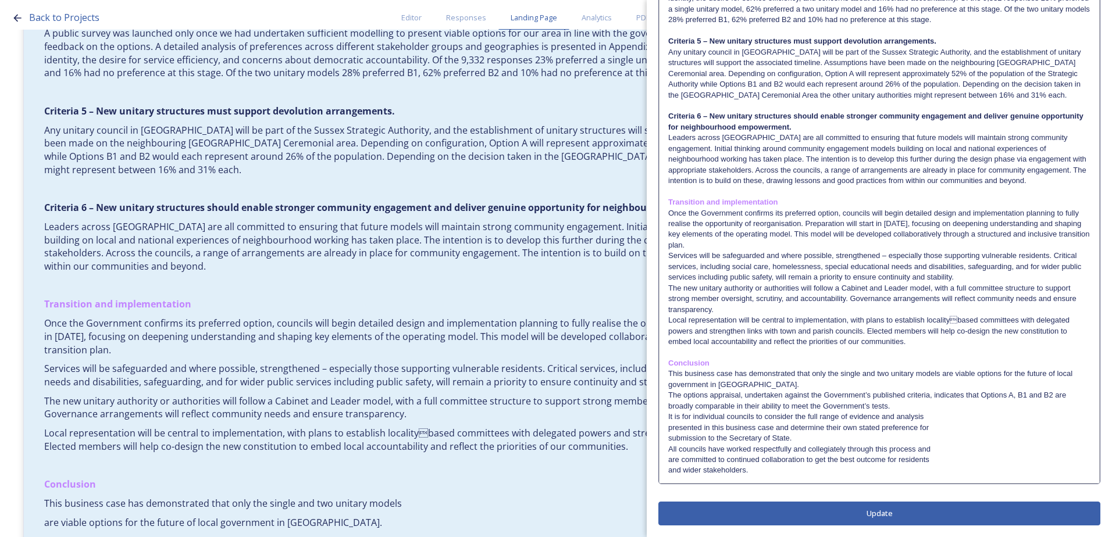
drag, startPoint x: 665, startPoint y: 428, endPoint x: 675, endPoint y: 433, distance: 10.9
click at [668, 438] on p "submission to the Secretary of State." at bounding box center [879, 438] width 422 height 10
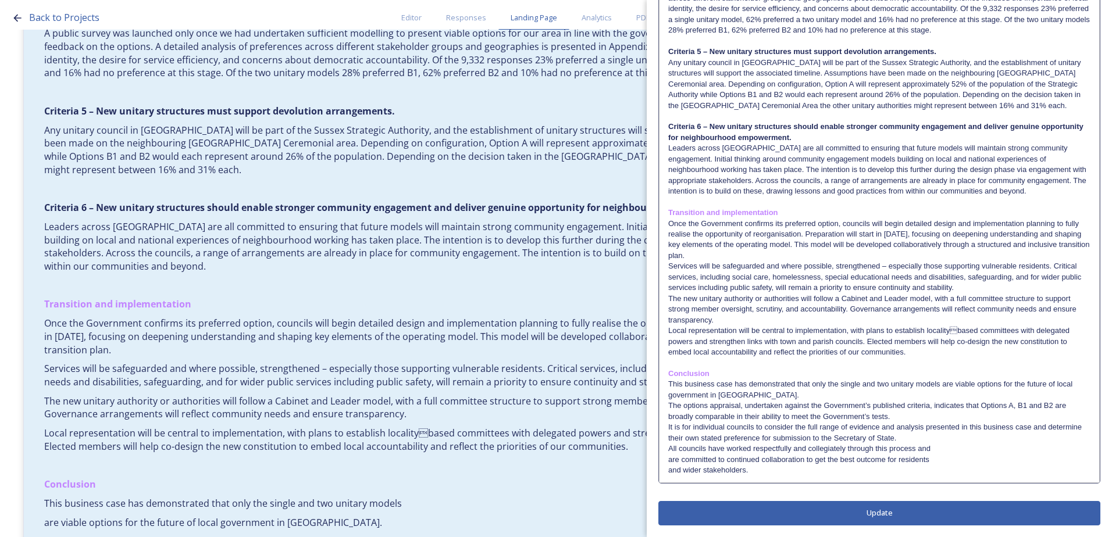
scroll to position [1054, 0]
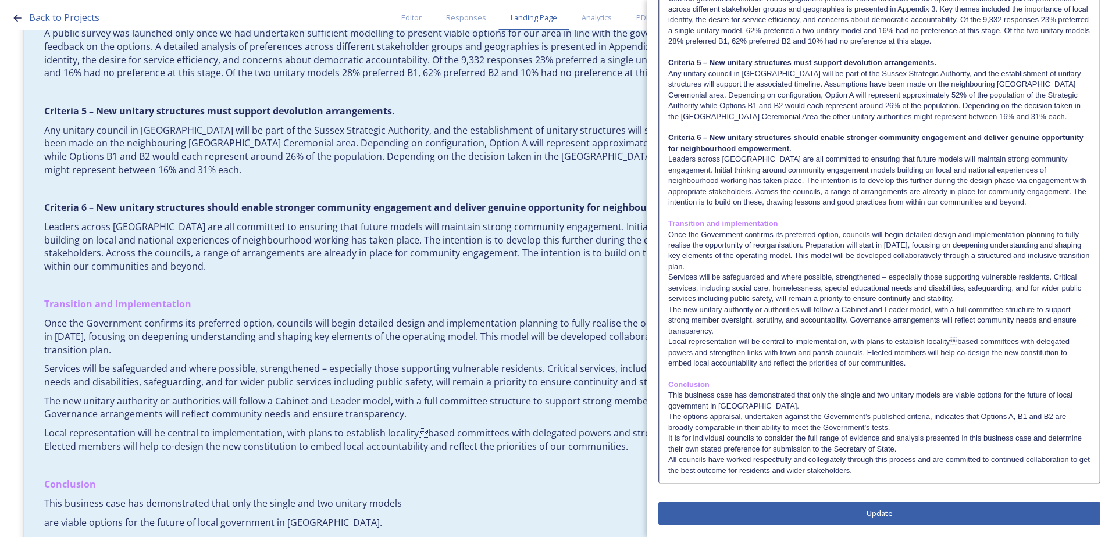
scroll to position [1043, 0]
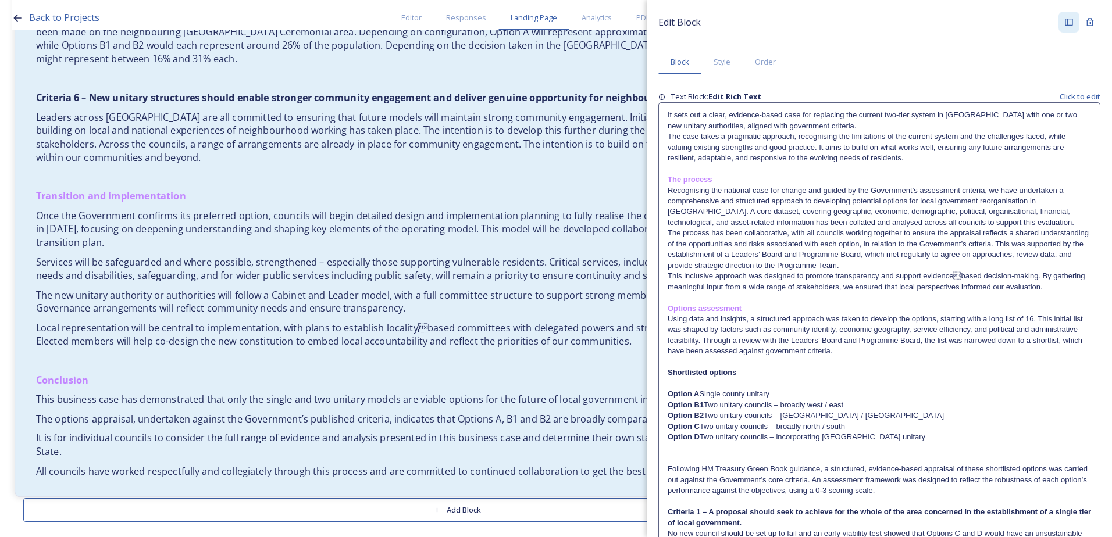
scroll to position [1565, 0]
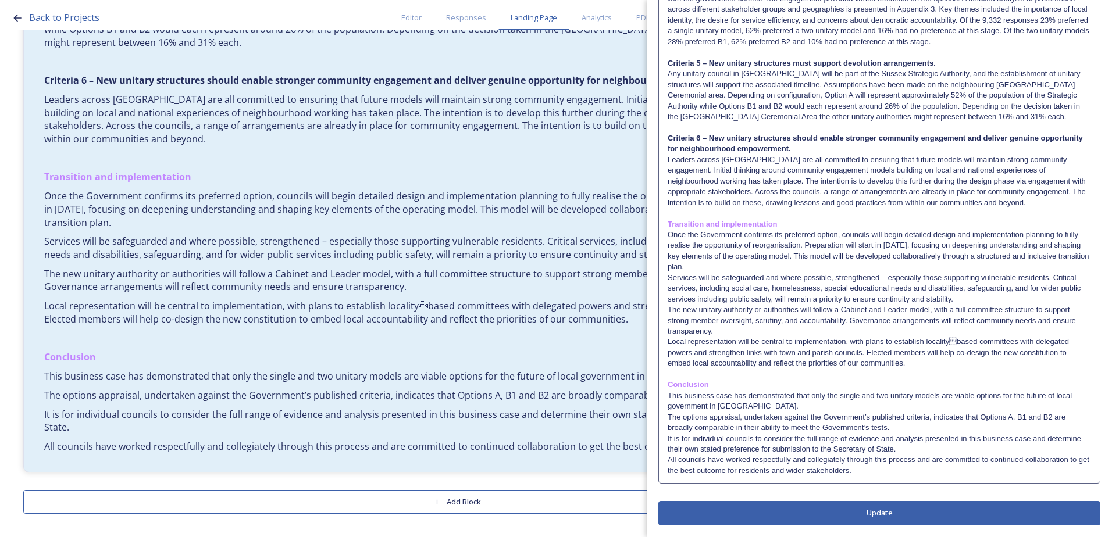
click at [858, 518] on button "Update" at bounding box center [879, 513] width 442 height 24
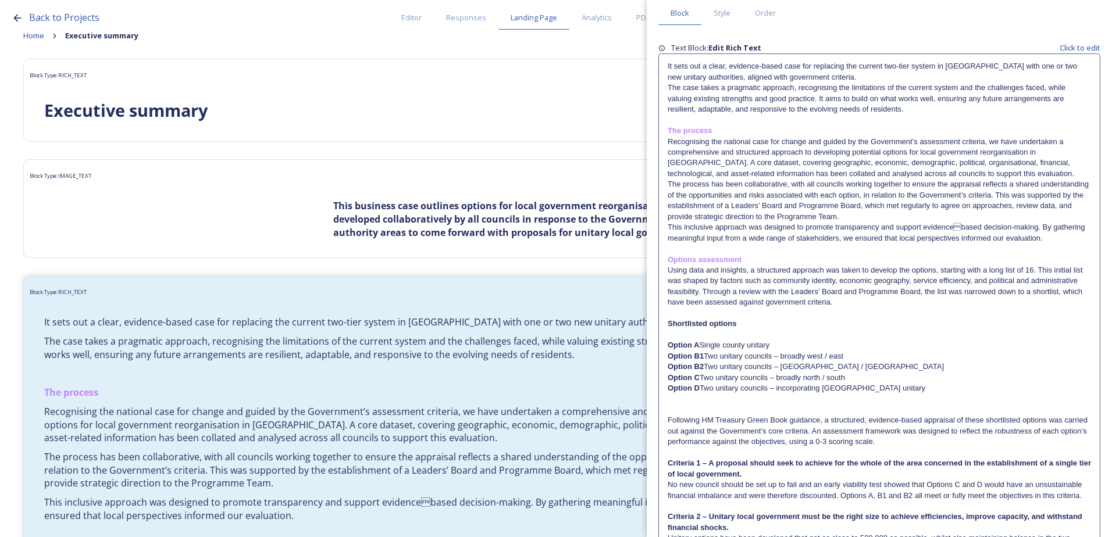
scroll to position [0, 0]
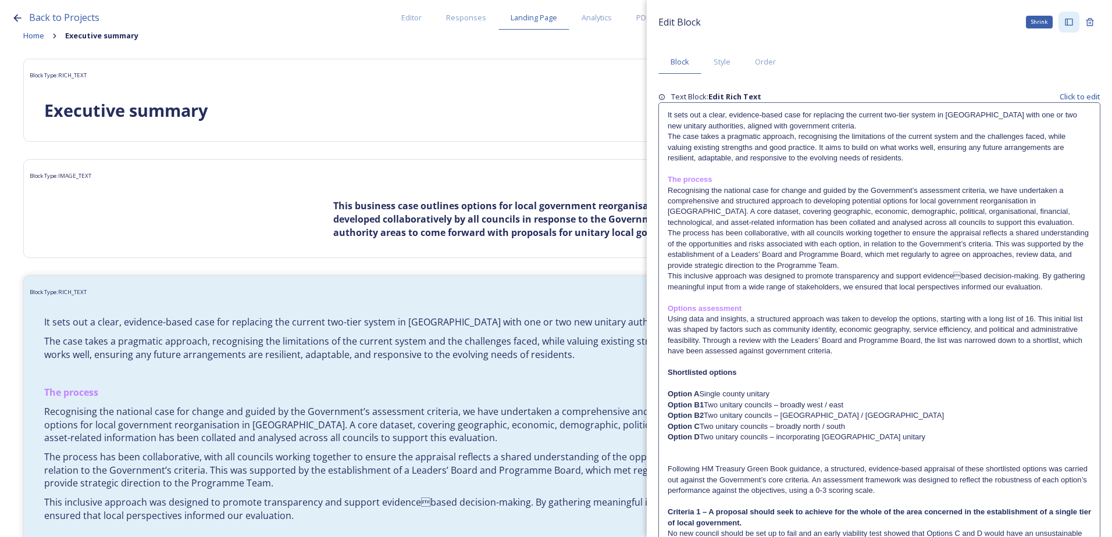
click at [1064, 22] on icon at bounding box center [1068, 21] width 9 height 9
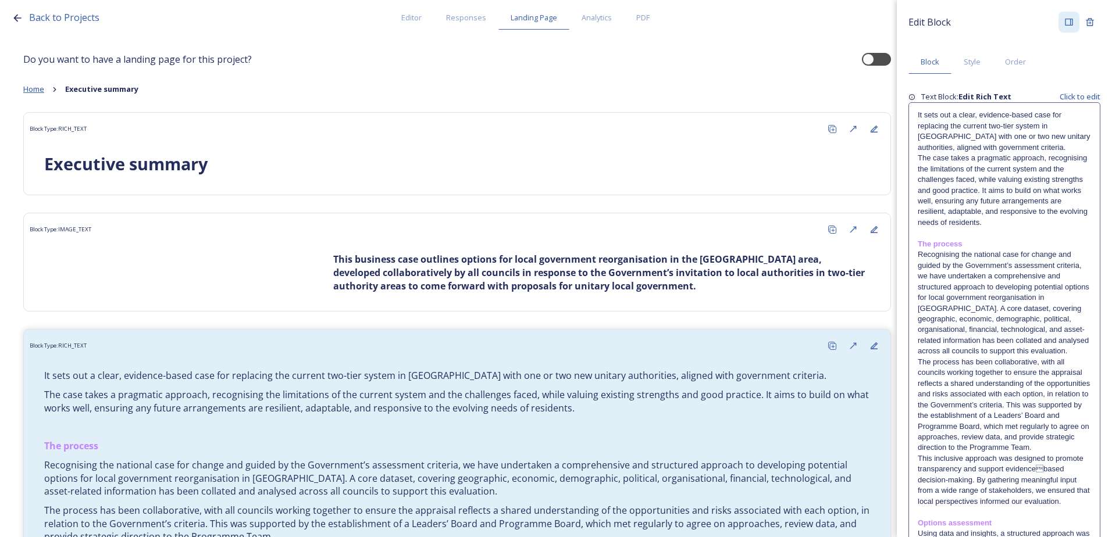
click at [34, 85] on span "Home" at bounding box center [33, 89] width 21 height 10
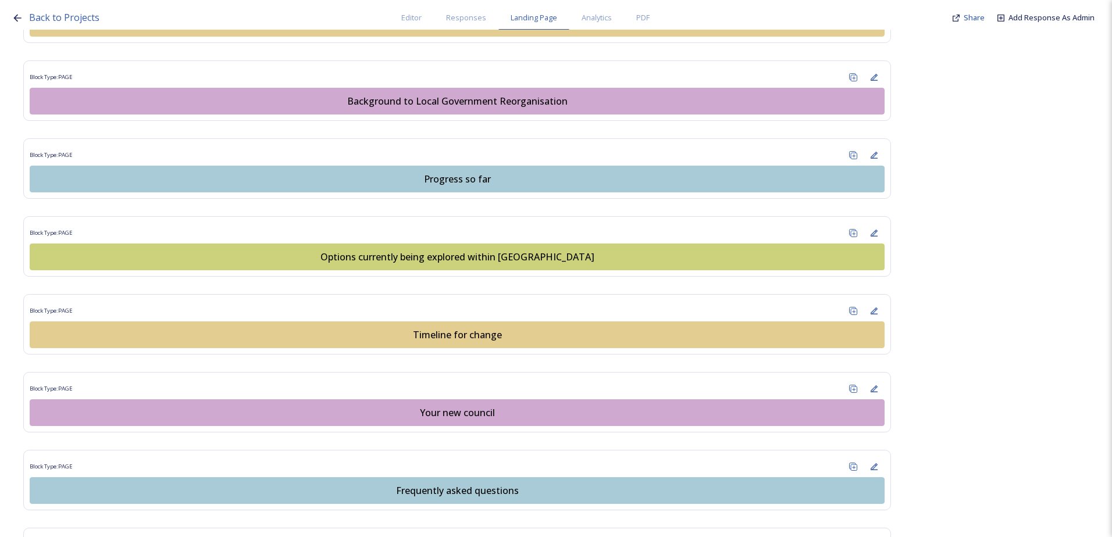
scroll to position [688, 0]
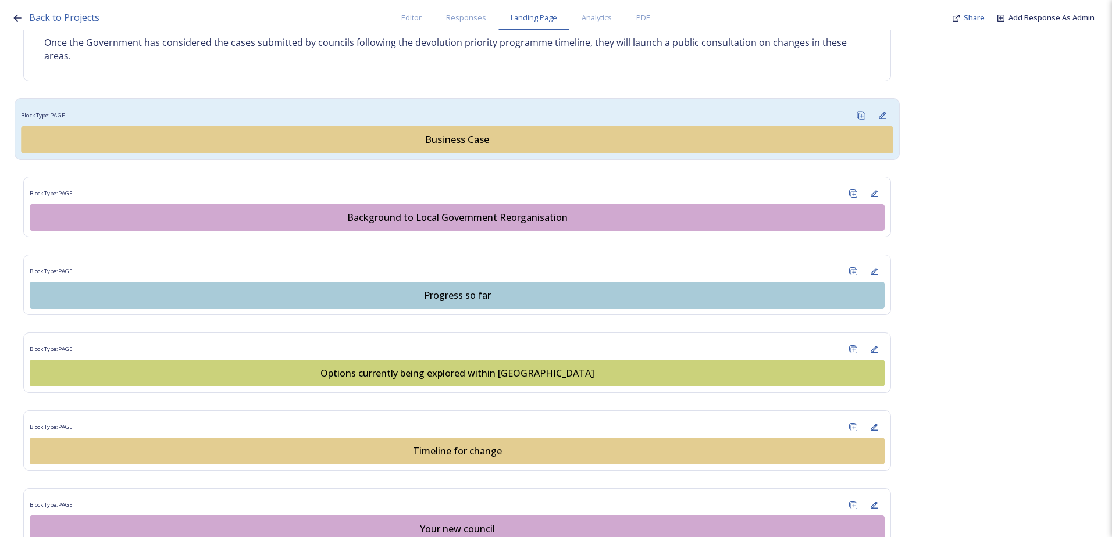
click at [448, 135] on div "Business Case" at bounding box center [457, 140] width 859 height 14
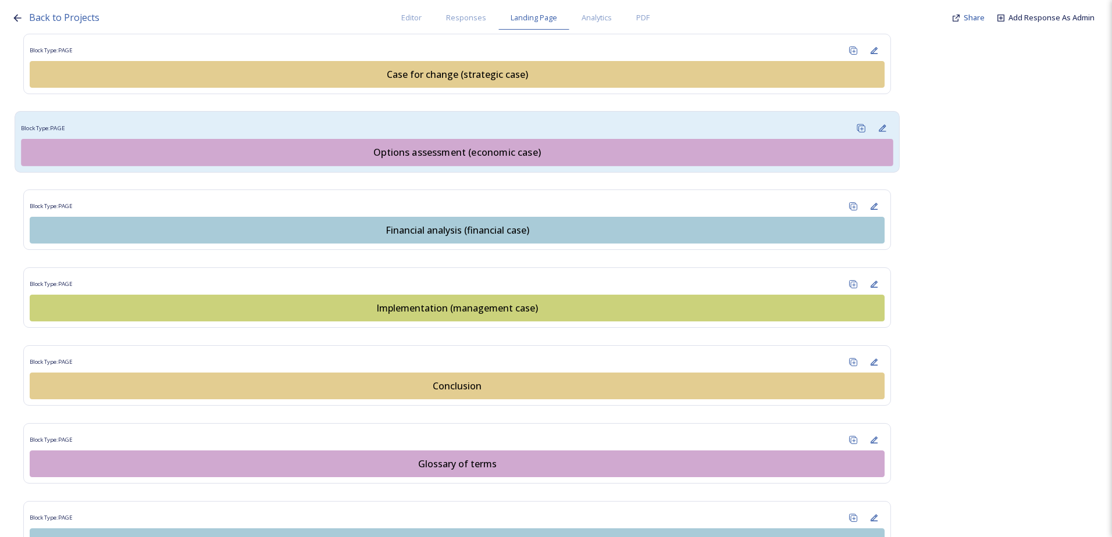
scroll to position [1396, 0]
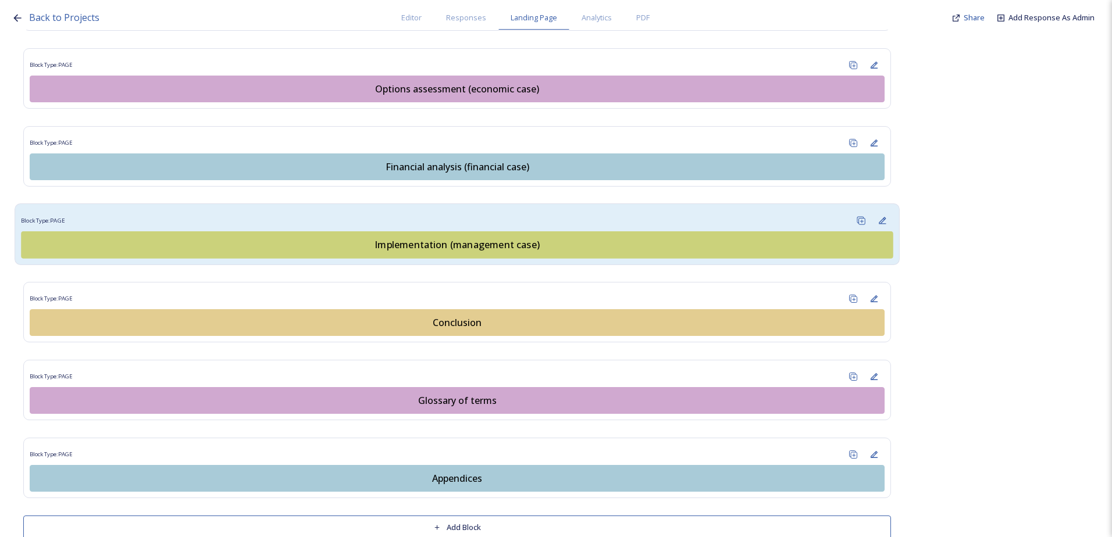
click at [433, 245] on div "Implementation (management case)" at bounding box center [457, 245] width 859 height 14
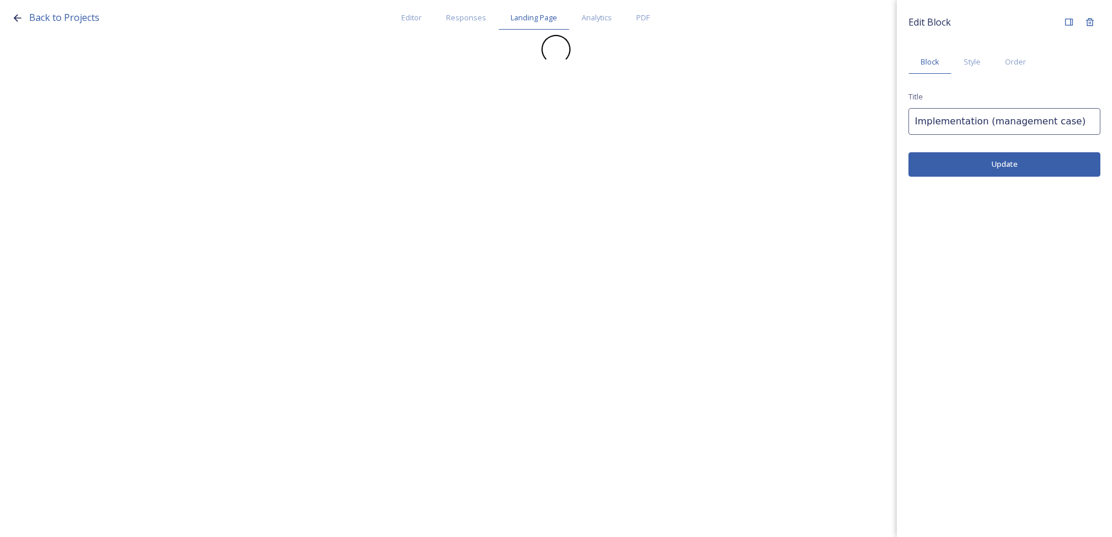
scroll to position [0, 0]
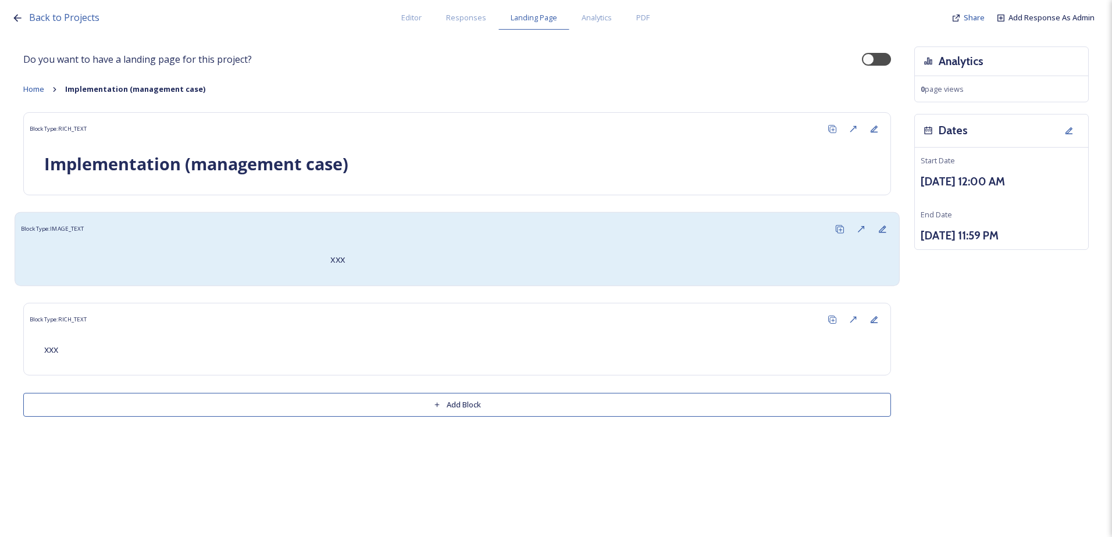
click at [374, 263] on p "xxx" at bounding box center [604, 259] width 548 height 13
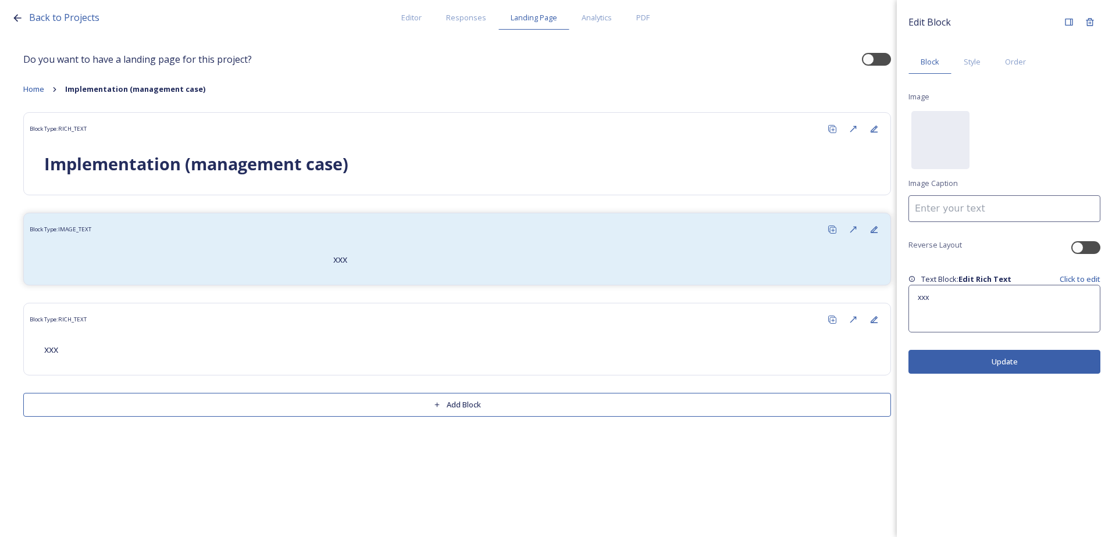
click at [977, 297] on p "xxx" at bounding box center [1004, 297] width 173 height 10
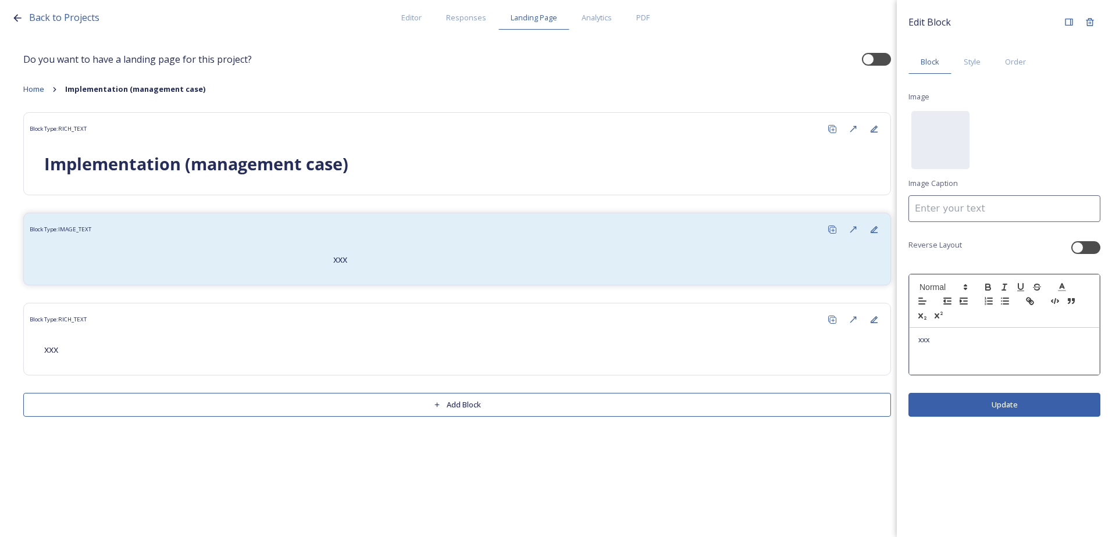
click at [957, 343] on p "xxx" at bounding box center [1004, 340] width 172 height 10
click at [950, 345] on p "xxx" at bounding box center [1004, 340] width 172 height 10
drag, startPoint x: 925, startPoint y: 345, endPoint x: 917, endPoint y: 347, distance: 7.6
click at [918, 344] on div "xxx" at bounding box center [1004, 351] width 190 height 47
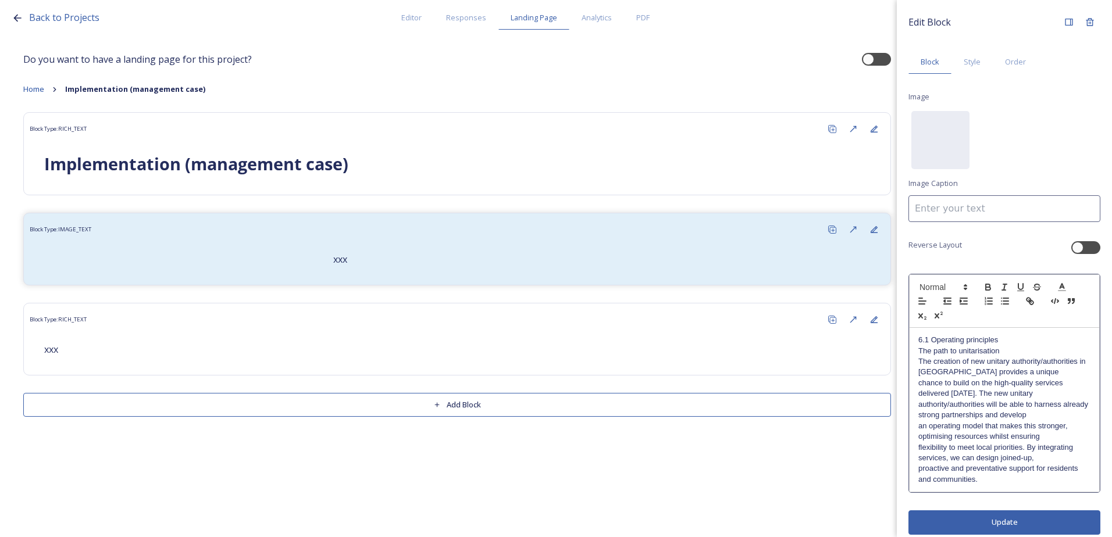
click at [1004, 522] on div "Edit Block Block Style Order Image No preview available for file of . Image Cap…" at bounding box center [1004, 268] width 215 height 537
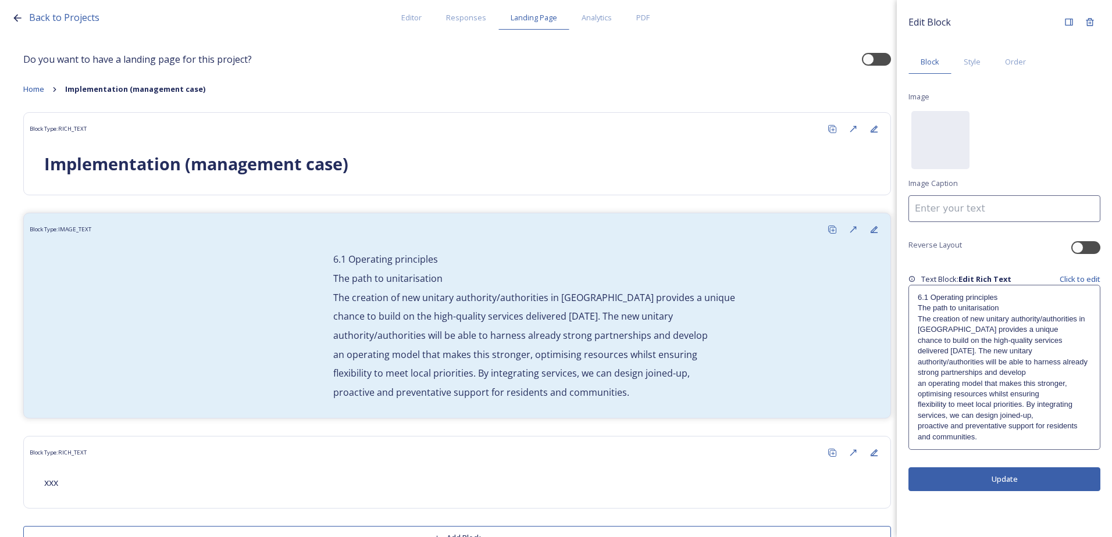
click at [966, 304] on p "The path to unitarisation" at bounding box center [1004, 308] width 173 height 10
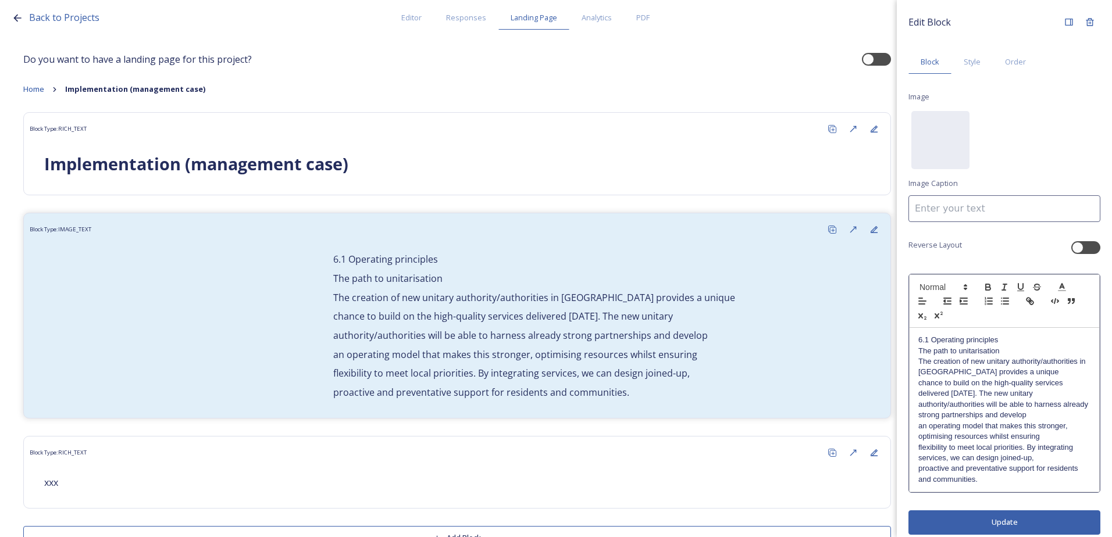
click at [1016, 334] on div "6.1 Operating principles The path to unitarisation The creation of new unitary …" at bounding box center [1004, 410] width 190 height 164
drag, startPoint x: 1006, startPoint y: 343, endPoint x: 913, endPoint y: 340, distance: 93.1
click at [913, 340] on div "6.1 Operating principles The path to unitarisation The creation of new unitary …" at bounding box center [1004, 410] width 190 height 164
click at [990, 284] on icon "button" at bounding box center [988, 285] width 4 height 3
click at [1058, 286] on icon at bounding box center [1062, 287] width 10 height 10
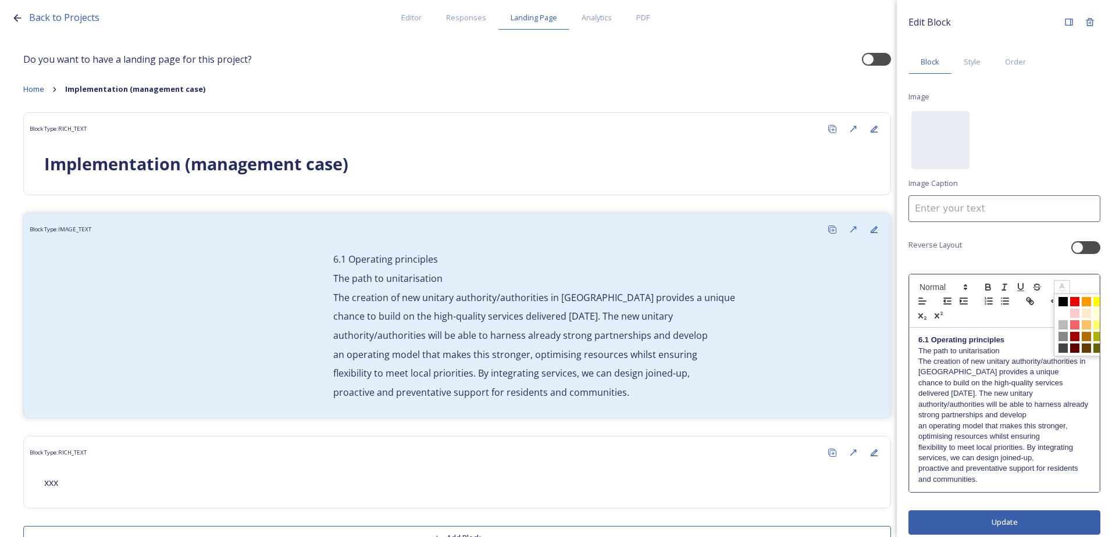
click at [1064, 286] on icon at bounding box center [1062, 287] width 10 height 10
click at [987, 520] on div "Edit Block Block Style Order Image No preview available for file of . Image Cap…" at bounding box center [1004, 268] width 215 height 537
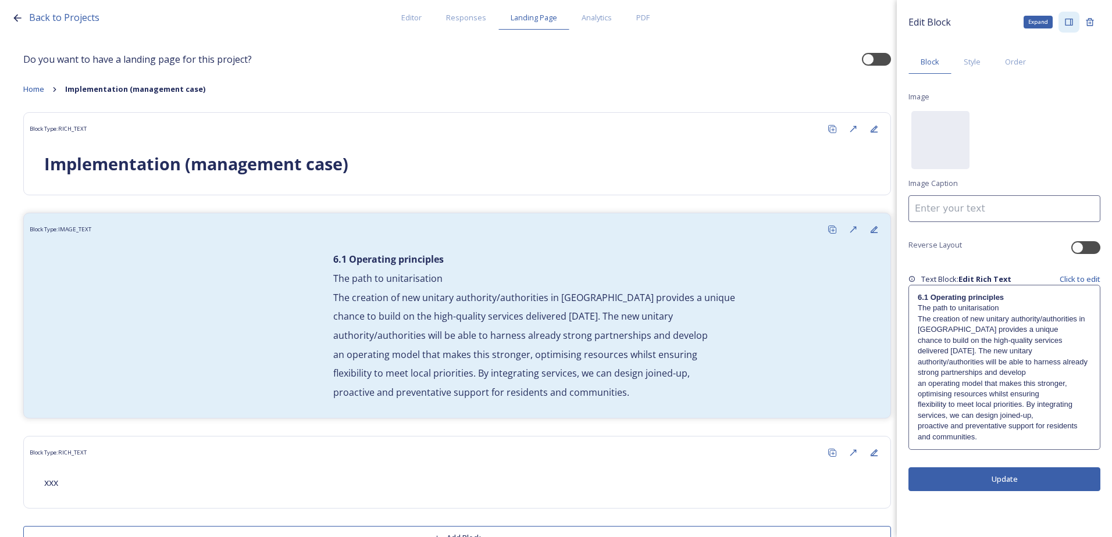
click at [1066, 26] on icon at bounding box center [1069, 22] width 8 height 7
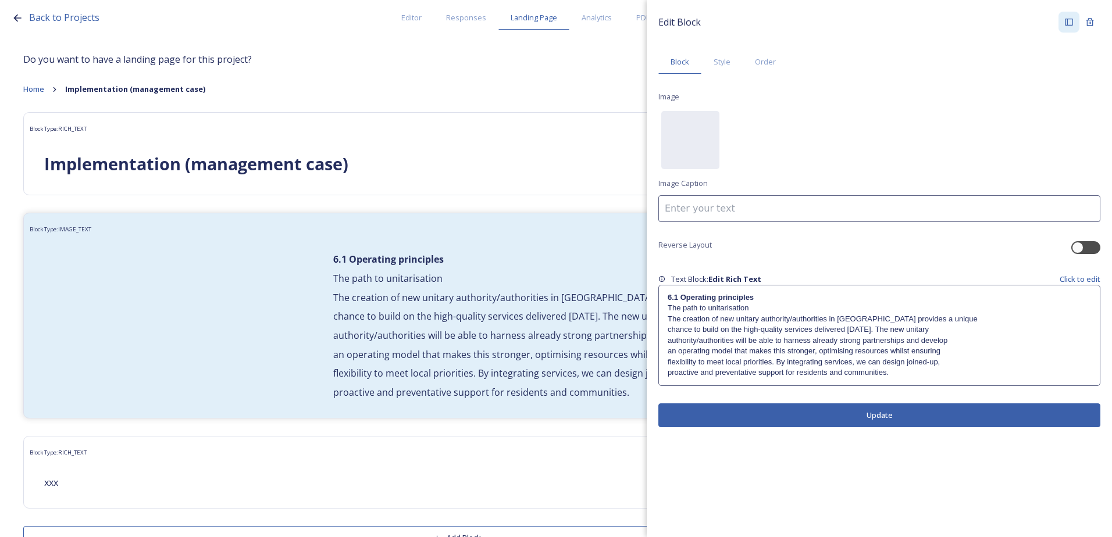
click at [795, 324] on p "The creation of new unitary authority/authorities in West Sussex provides a uni…" at bounding box center [879, 319] width 423 height 10
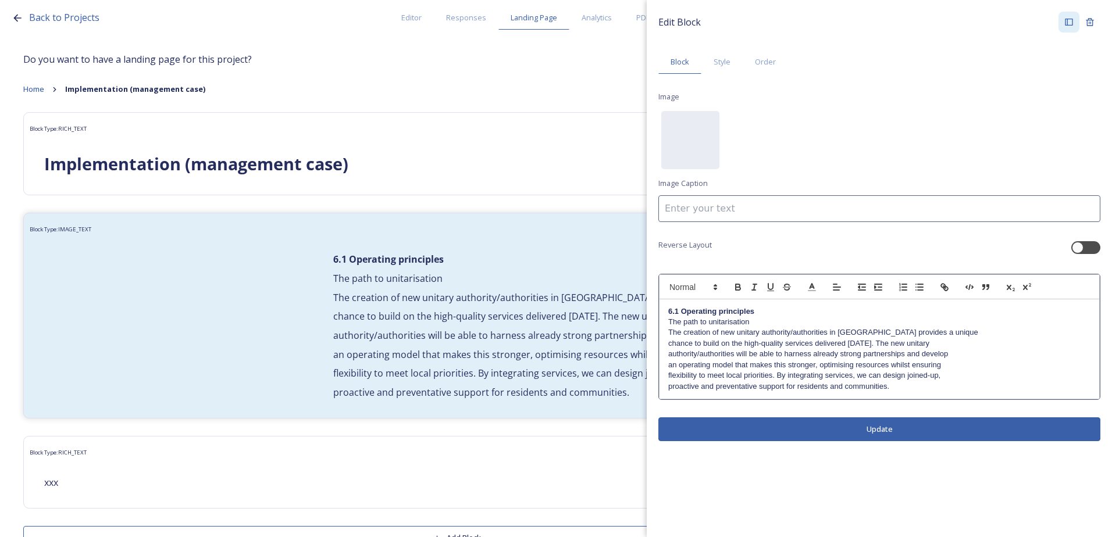
click at [764, 314] on p "6.1 Operating principles" at bounding box center [879, 311] width 422 height 10
drag, startPoint x: 766, startPoint y: 308, endPoint x: 654, endPoint y: 308, distance: 111.6
click at [654, 308] on div "Edit Block Block Style Order Image No preview available for file of . Image Cap…" at bounding box center [879, 226] width 465 height 453
click at [814, 280] on span at bounding box center [812, 287] width 16 height 14
click at [887, 322] on span at bounding box center [848, 325] width 88 height 63
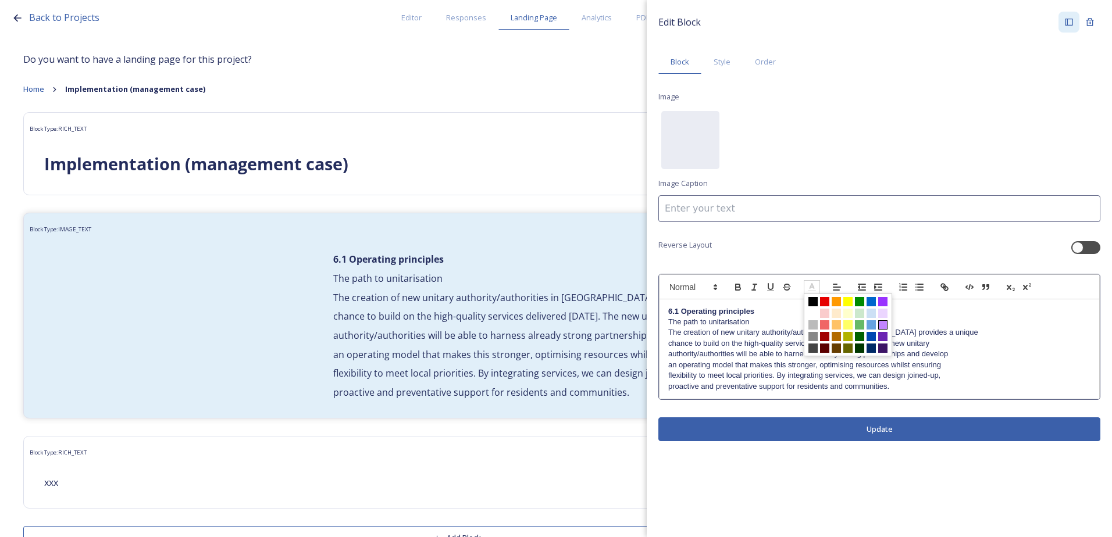
click at [884, 322] on span at bounding box center [882, 324] width 9 height 9
click at [805, 324] on p "The path to unitarisation" at bounding box center [879, 322] width 422 height 10
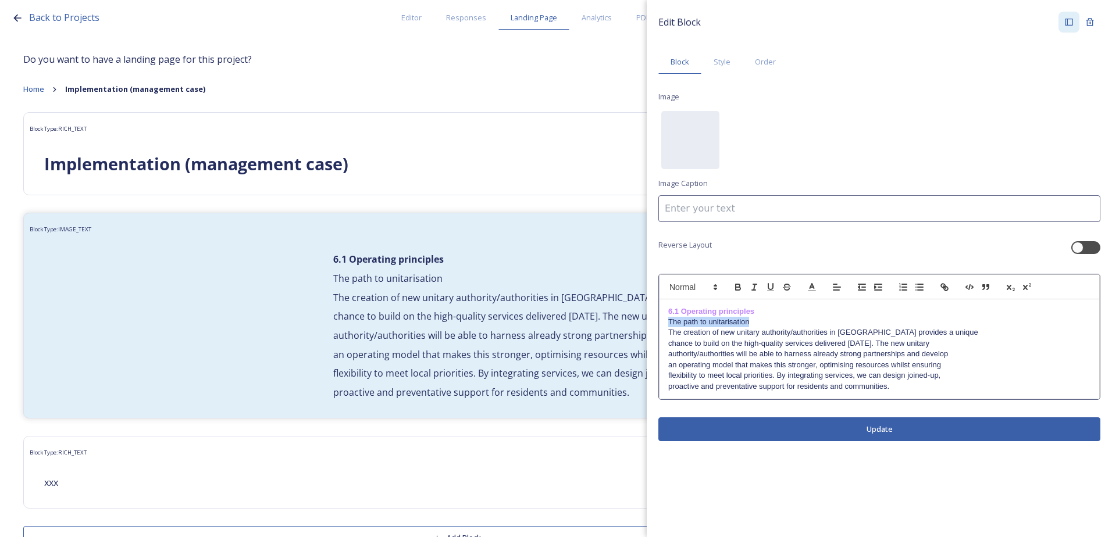
drag, startPoint x: 780, startPoint y: 319, endPoint x: 670, endPoint y: 322, distance: 109.9
click at [670, 322] on p "The path to unitarisation" at bounding box center [879, 322] width 422 height 10
click at [736, 287] on icon "button" at bounding box center [738, 288] width 5 height 3
drag, startPoint x: 768, startPoint y: 328, endPoint x: 779, endPoint y: 336, distance: 13.4
click at [769, 328] on p "The creation of new unitary authority/authorities in West Sussex provides a uni…" at bounding box center [879, 332] width 422 height 10
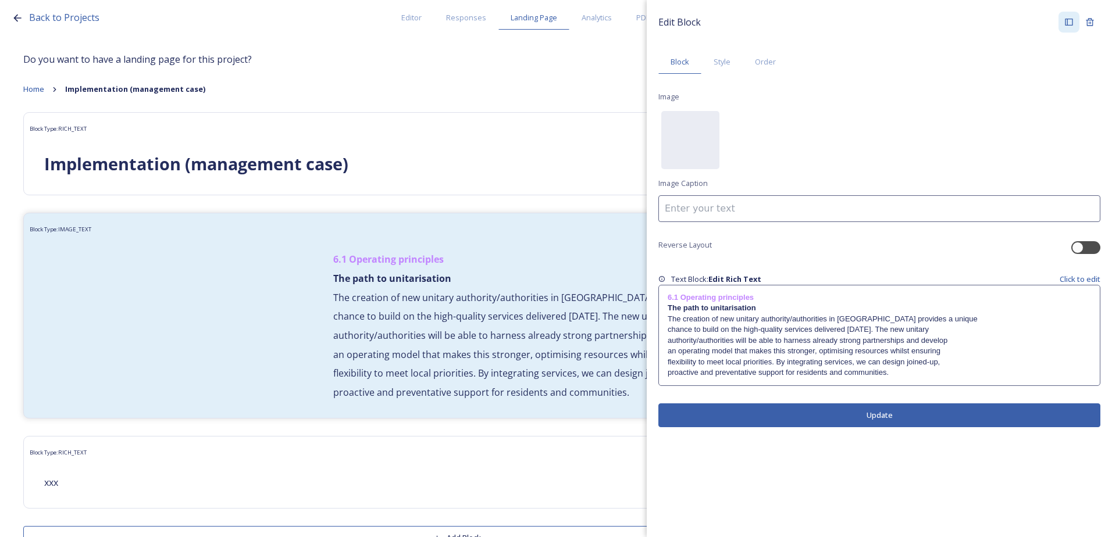
click at [826, 422] on button "Update" at bounding box center [879, 416] width 442 height 24
click at [726, 327] on p "chance to build on the high-quality services delivered today. The new unitary" at bounding box center [879, 329] width 423 height 10
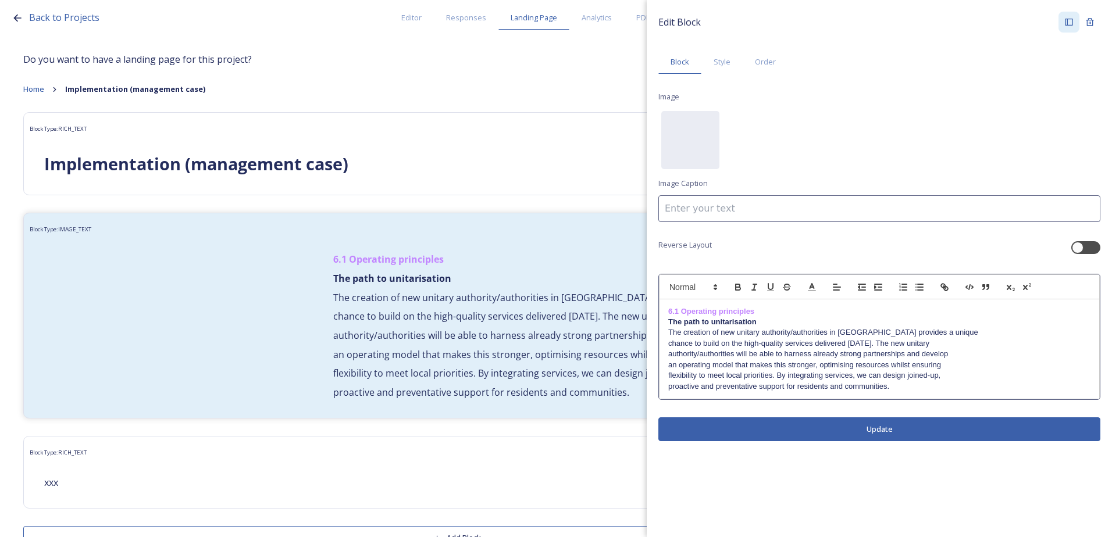
click at [718, 338] on p "chance to build on the high-quality services delivered today. The new unitary" at bounding box center [879, 343] width 422 height 10
drag, startPoint x: 665, startPoint y: 342, endPoint x: 704, endPoint y: 348, distance: 38.8
click at [666, 342] on div "6.1 Operating principles The path to unitarisation The creation of new unitary …" at bounding box center [879, 349] width 440 height 100
click at [668, 352] on div "6.1 Operating principles The path to unitarisation The creation of new unitary …" at bounding box center [879, 349] width 440 height 100
click at [667, 353] on div "6.1 Operating principles The path to unitarisation The creation of new unitary …" at bounding box center [879, 349] width 440 height 100
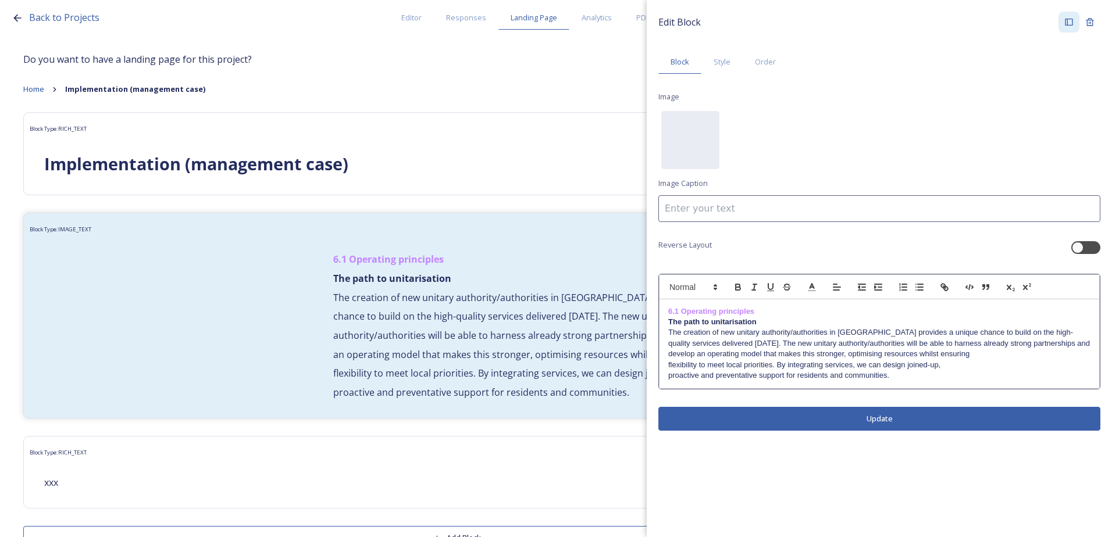
click at [667, 365] on div "6.1 Operating principles The path to unitarisation The creation of new unitary …" at bounding box center [879, 343] width 440 height 89
click at [667, 375] on div "6.1 Operating principles The path to unitarisation The creation of new unitary …" at bounding box center [879, 343] width 440 height 89
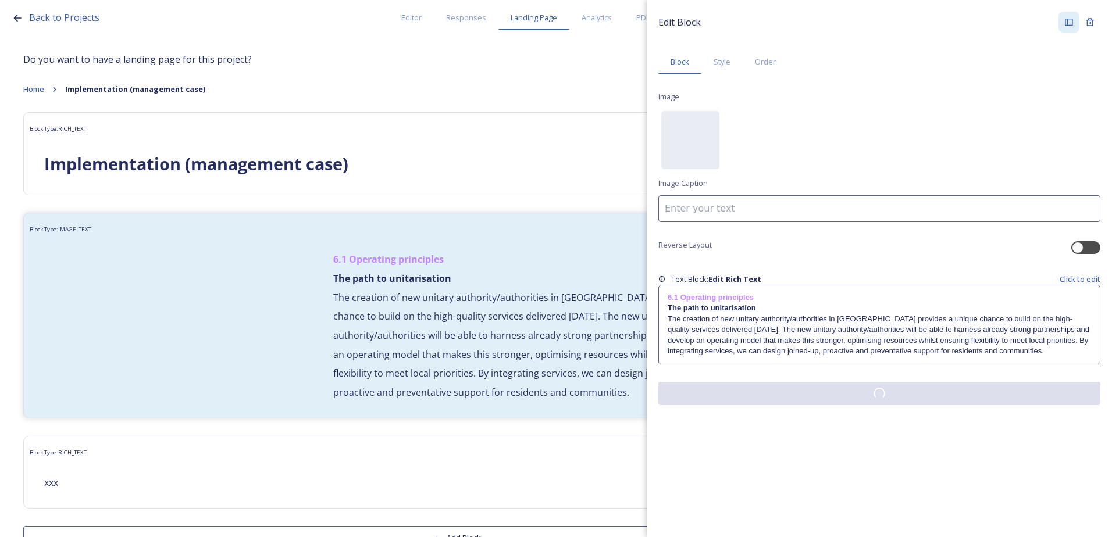
click at [823, 406] on div "Edit Block Block Style Order Image No preview available for file of . Image Cap…" at bounding box center [879, 208] width 465 height 417
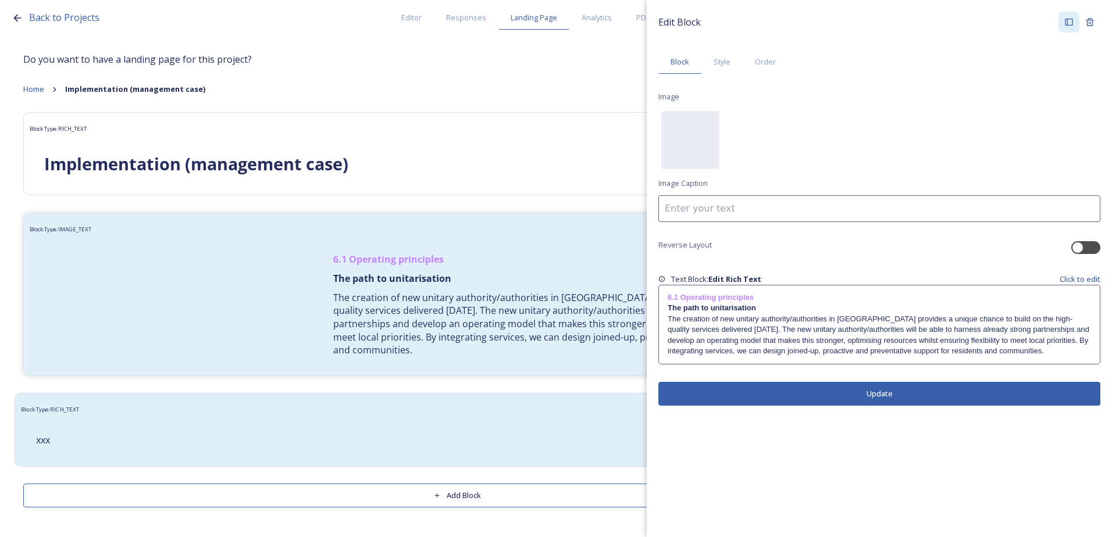
click at [251, 431] on div "xxx" at bounding box center [457, 441] width 860 height 28
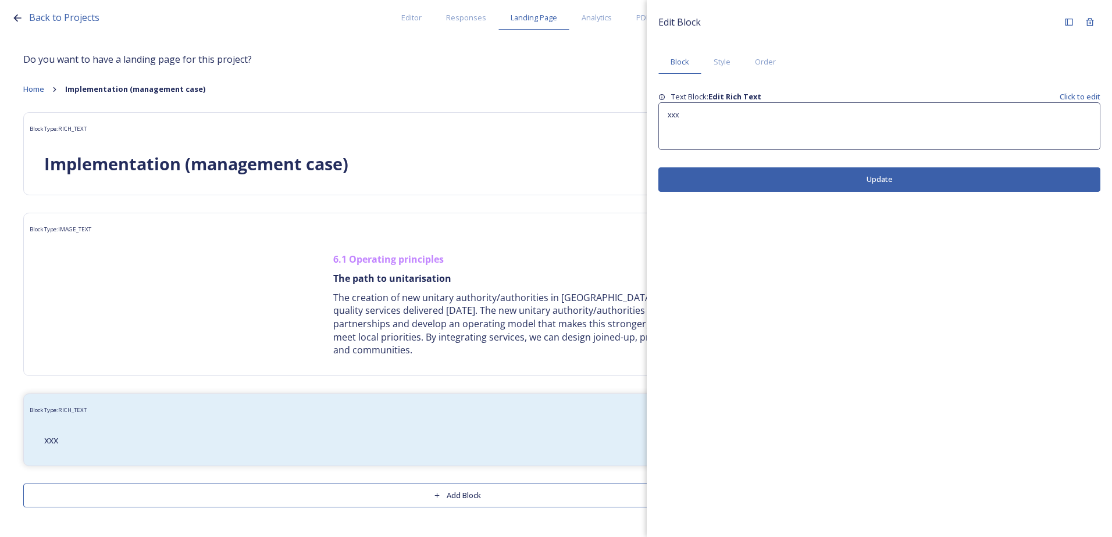
click at [706, 115] on p "xxx" at bounding box center [879, 115] width 423 height 10
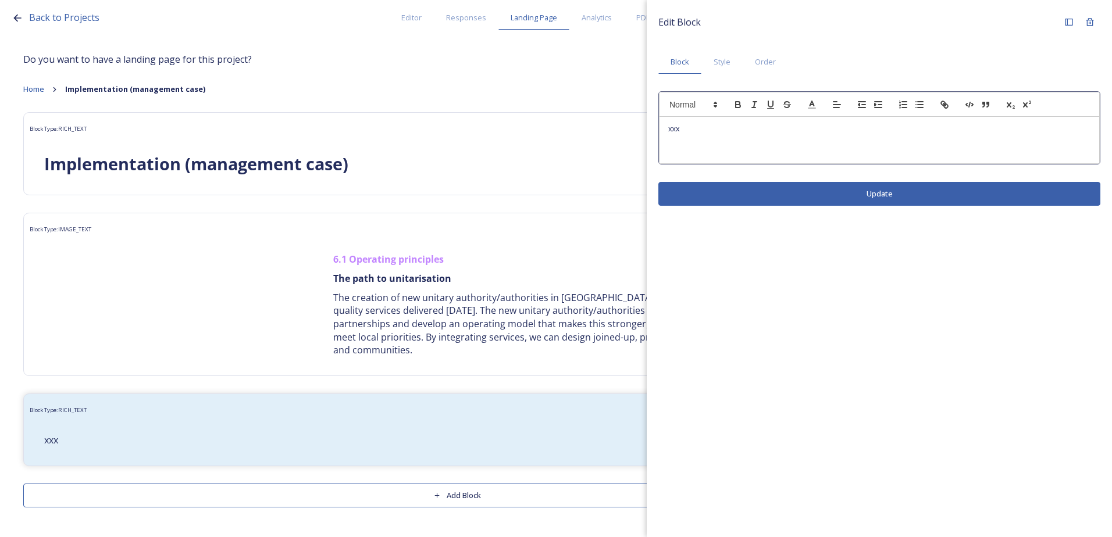
click at [697, 138] on div "xxx" at bounding box center [879, 140] width 440 height 47
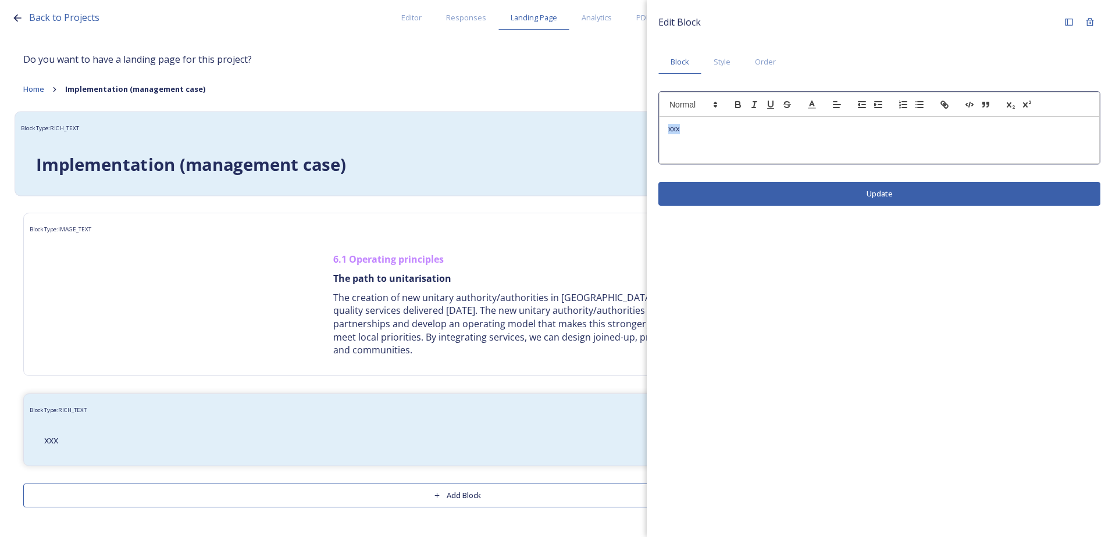
drag, startPoint x: 703, startPoint y: 125, endPoint x: 607, endPoint y: 129, distance: 96.0
click at [607, 129] on div "Back to Projects Editor Responses Landing Page Analytics PDF Share Add Response…" at bounding box center [556, 268] width 1112 height 537
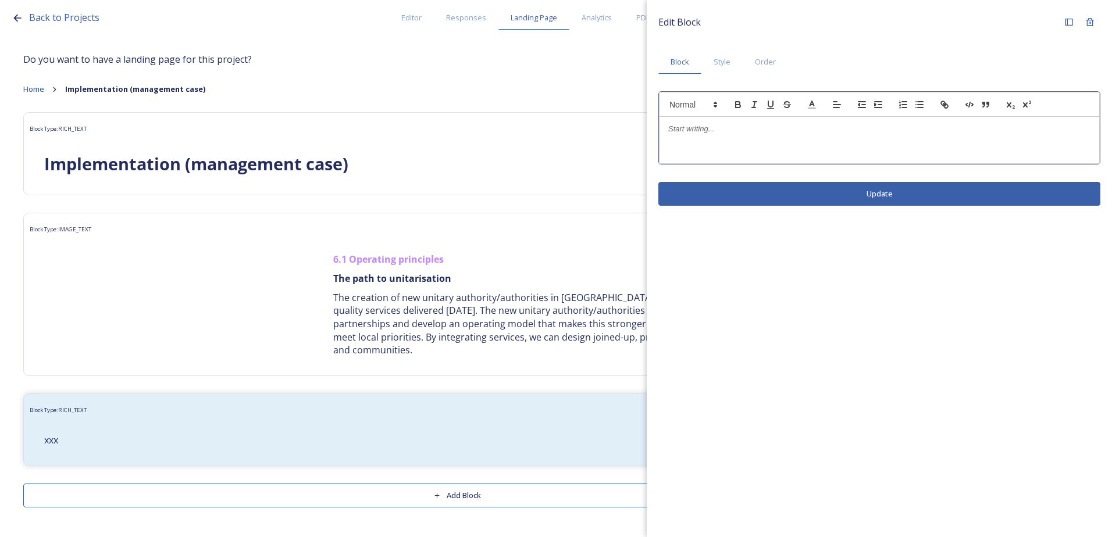
drag, startPoint x: 765, startPoint y: 142, endPoint x: 751, endPoint y: 142, distance: 14.0
click at [764, 142] on div at bounding box center [879, 140] width 440 height 47
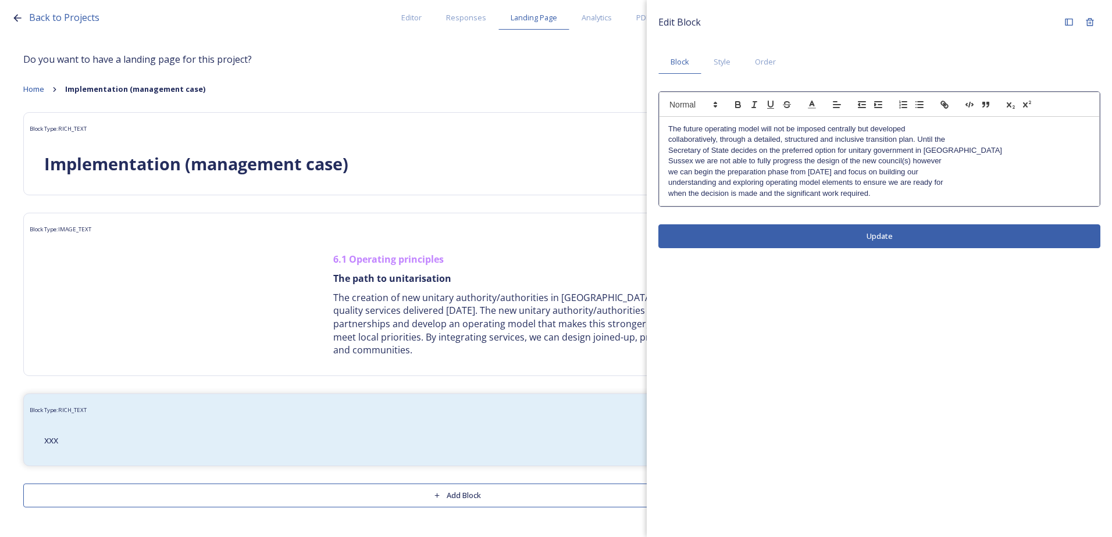
click at [663, 138] on div "The future operating model will not be imposed centrally but developed collabor…" at bounding box center [879, 161] width 440 height 89
click at [663, 153] on div "The future operating model will not be imposed centrally but developed collabor…" at bounding box center [879, 161] width 440 height 89
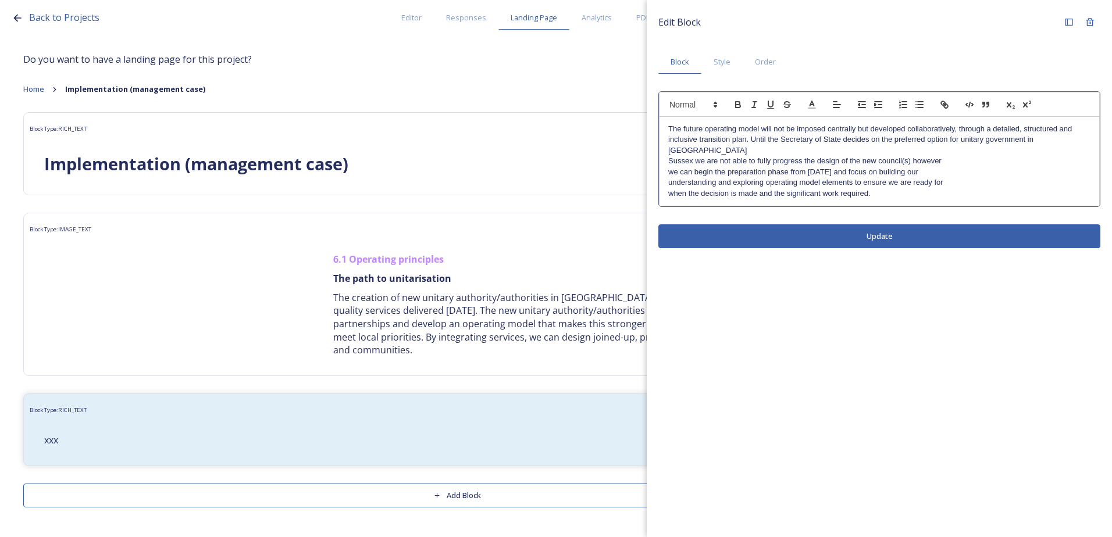
click at [666, 151] on div "The future operating model will not be imposed centrally but developed collabor…" at bounding box center [879, 161] width 440 height 89
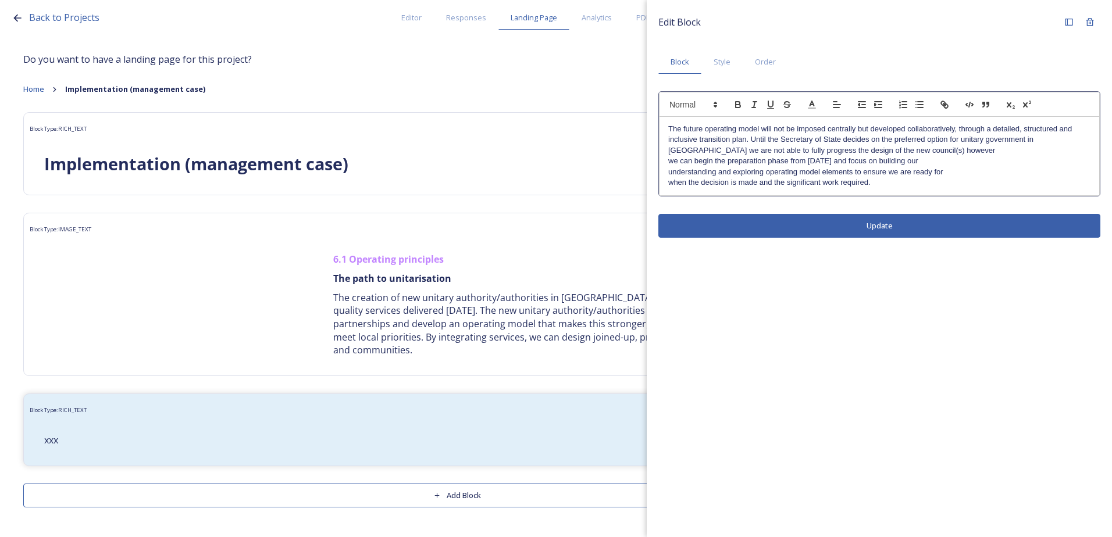
click at [662, 163] on div "The future operating model will not be imposed centrally but developed collabor…" at bounding box center [879, 156] width 440 height 79
click at [669, 172] on p "understanding and exploring operating model elements to ensure we are ready for" at bounding box center [879, 172] width 422 height 10
click at [663, 170] on div "The future operating model will not be imposed centrally but developed collabor…" at bounding box center [879, 156] width 440 height 79
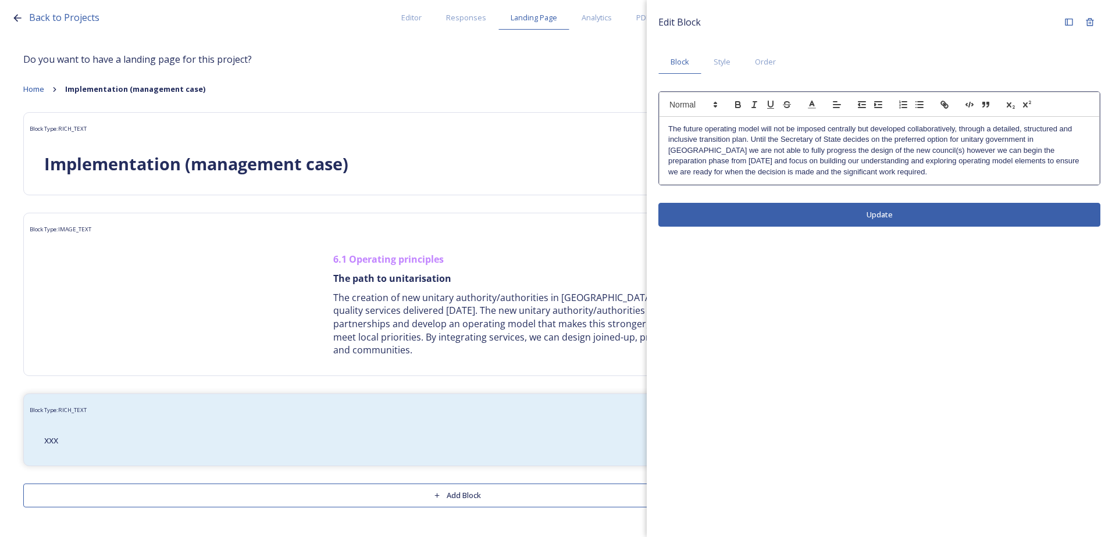
click at [778, 214] on div "Edit Block Block Style Order The future operating model will not be imposed cen…" at bounding box center [879, 119] width 465 height 238
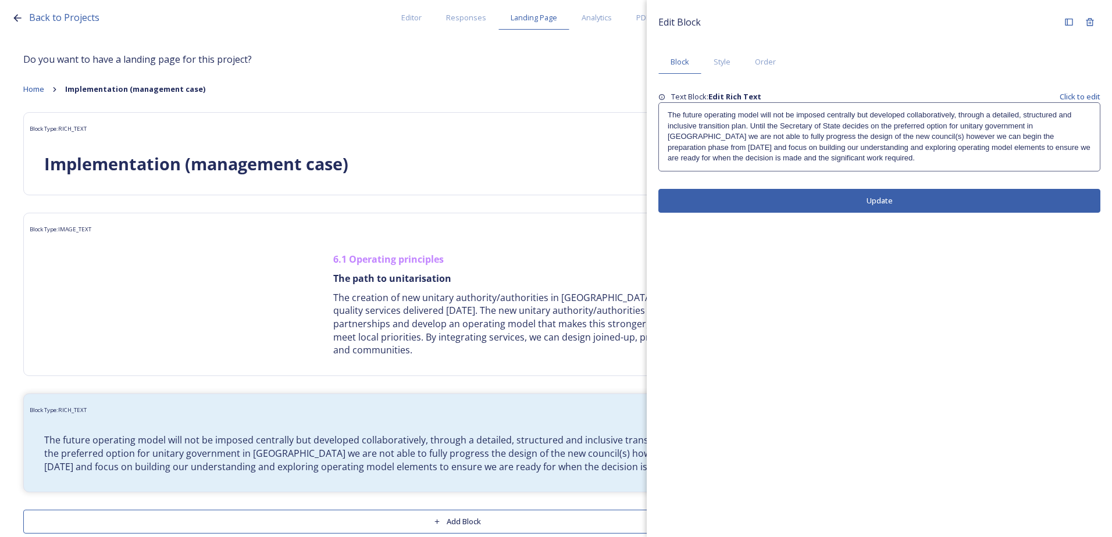
click at [866, 155] on p "The future operating model will not be imposed centrally but developed collabor…" at bounding box center [879, 136] width 423 height 53
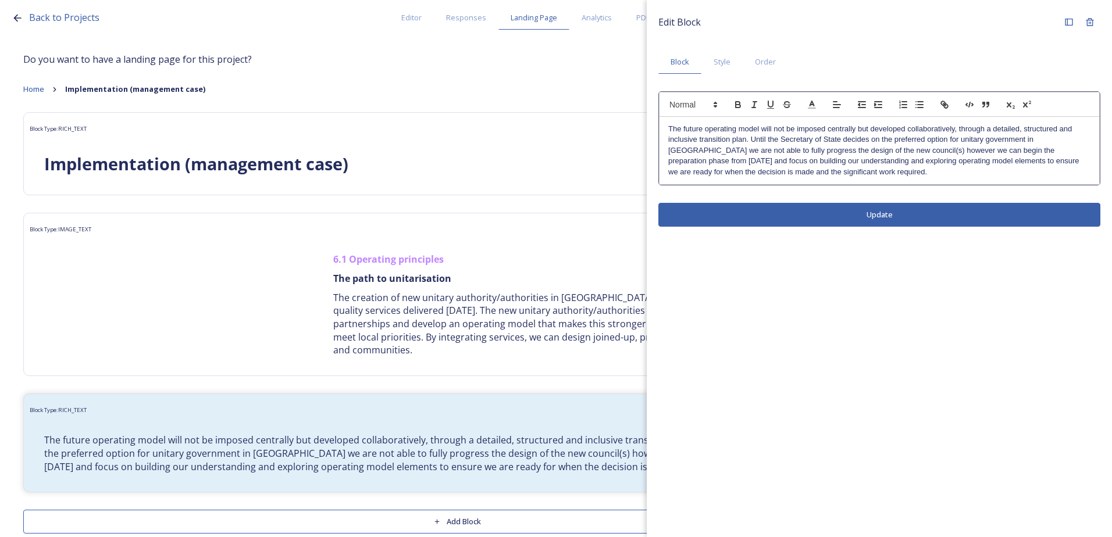
click at [851, 176] on p "The future operating model will not be imposed centrally but developed collabor…" at bounding box center [879, 150] width 422 height 53
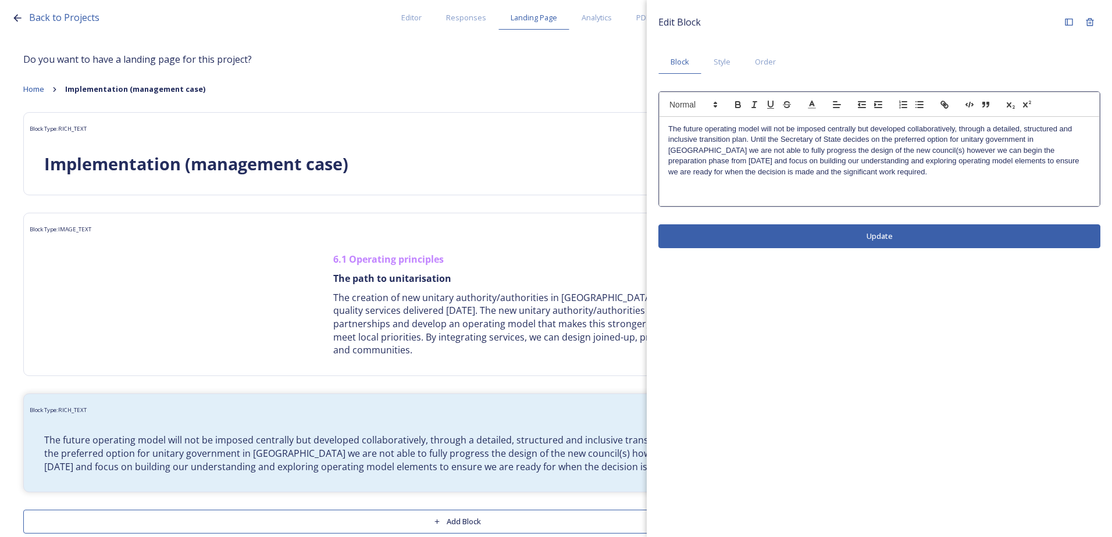
click at [702, 190] on p at bounding box center [879, 193] width 422 height 10
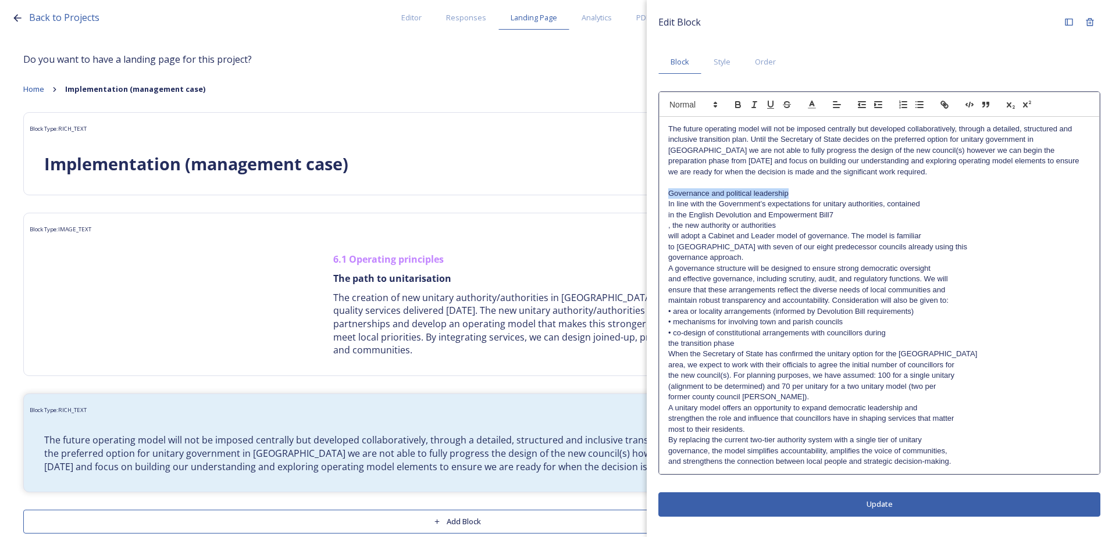
drag, startPoint x: 762, startPoint y: 190, endPoint x: 668, endPoint y: 190, distance: 94.2
click at [668, 190] on p "Governance and political leadership" at bounding box center [879, 193] width 422 height 10
click at [733, 104] on icon "button" at bounding box center [738, 104] width 10 height 10
click at [729, 215] on p "in the English Devolution and Empowerment Bill7" at bounding box center [879, 215] width 422 height 10
click at [663, 214] on div "The future operating model will not be imposed centrally but developed collabor…" at bounding box center [879, 296] width 440 height 358
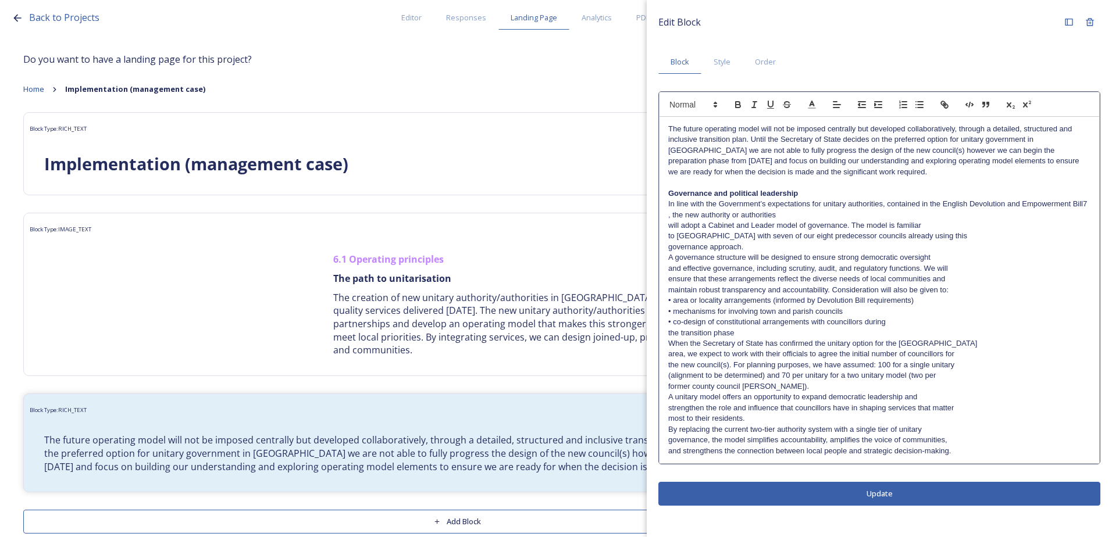
click at [666, 217] on div "The future operating model will not be imposed centrally but developed collabor…" at bounding box center [879, 290] width 440 height 347
click at [666, 226] on div "The future operating model will not be imposed centrally but developed collabor…" at bounding box center [879, 290] width 440 height 347
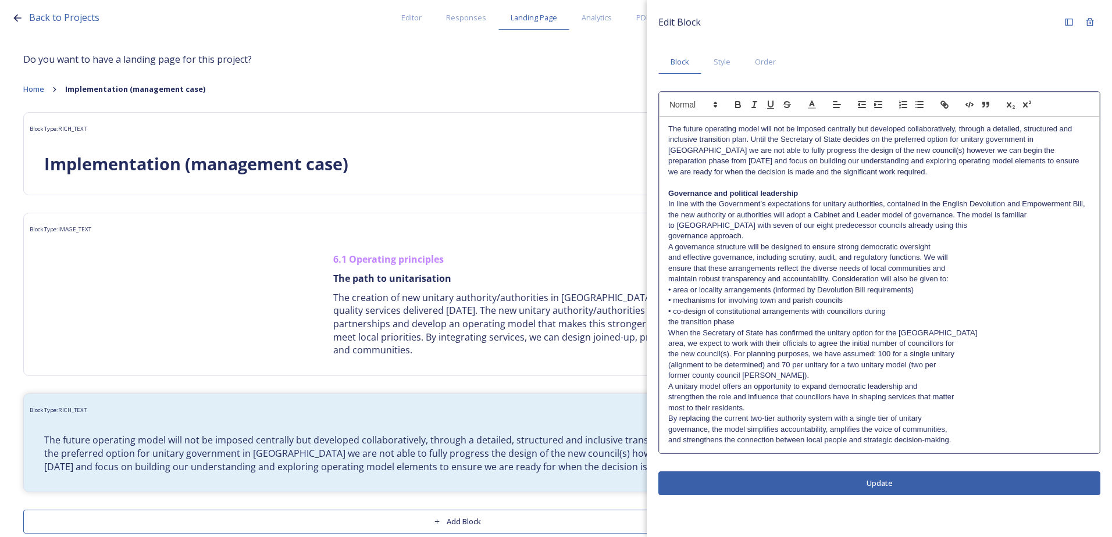
click at [663, 229] on div "The future operating model will not be imposed centrally but developed collabor…" at bounding box center [879, 285] width 440 height 336
click at [666, 240] on div "The future operating model will not be imposed centrally but developed collabor…" at bounding box center [879, 285] width 440 height 336
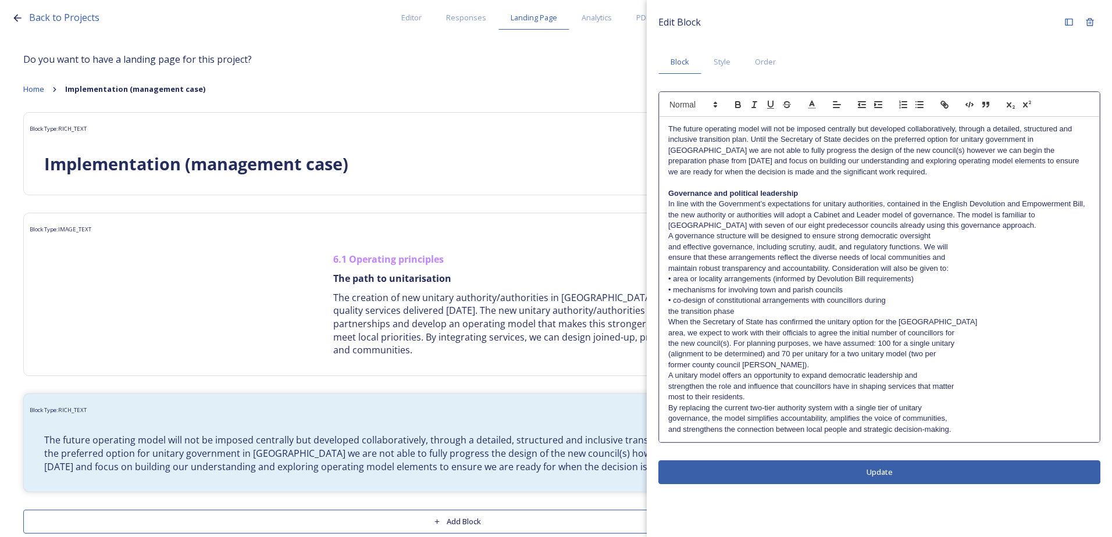
click at [903, 264] on p "maintain robust transparency and accountability. Consideration will also be giv…" at bounding box center [879, 268] width 422 height 10
drag, startPoint x: 943, startPoint y: 204, endPoint x: 1083, endPoint y: 202, distance: 140.7
click at [1083, 202] on p "In line with the Government’s expectations for unitary authorities, contained i…" at bounding box center [879, 215] width 422 height 32
click at [947, 108] on icon "button" at bounding box center [946, 106] width 4 height 4
paste input "https://www.gov.uk/government/publications/english-devolution-and-community-emp…"
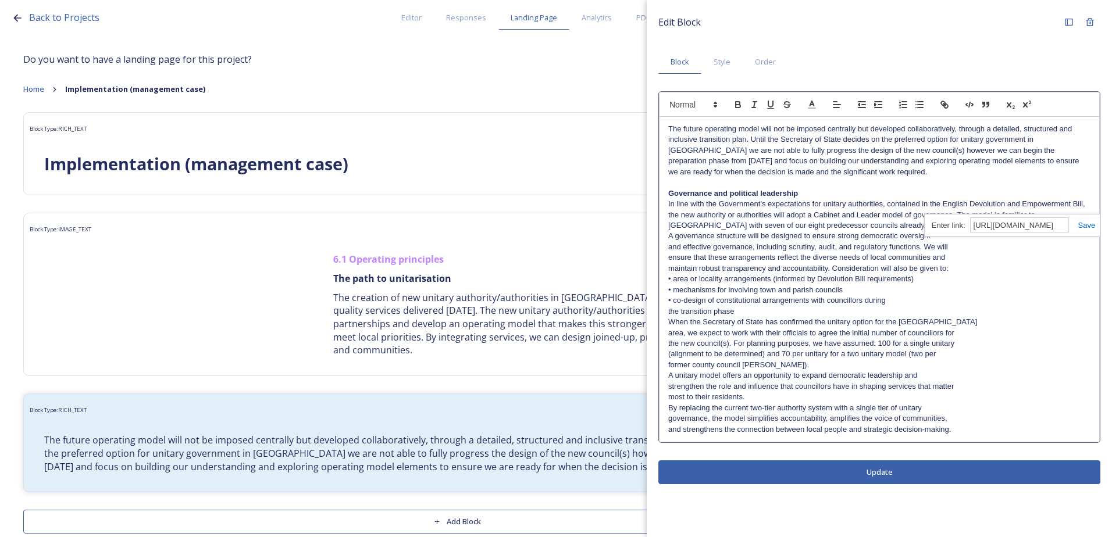
scroll to position [0, 480]
type input "https://www.gov.uk/government/publications/english-devolution-and-community-emp…"
click at [1084, 229] on link at bounding box center [1082, 225] width 27 height 9
click at [1019, 257] on p "ensure that these arrangements reflect the diverse needs of local communities a…" at bounding box center [879, 257] width 422 height 10
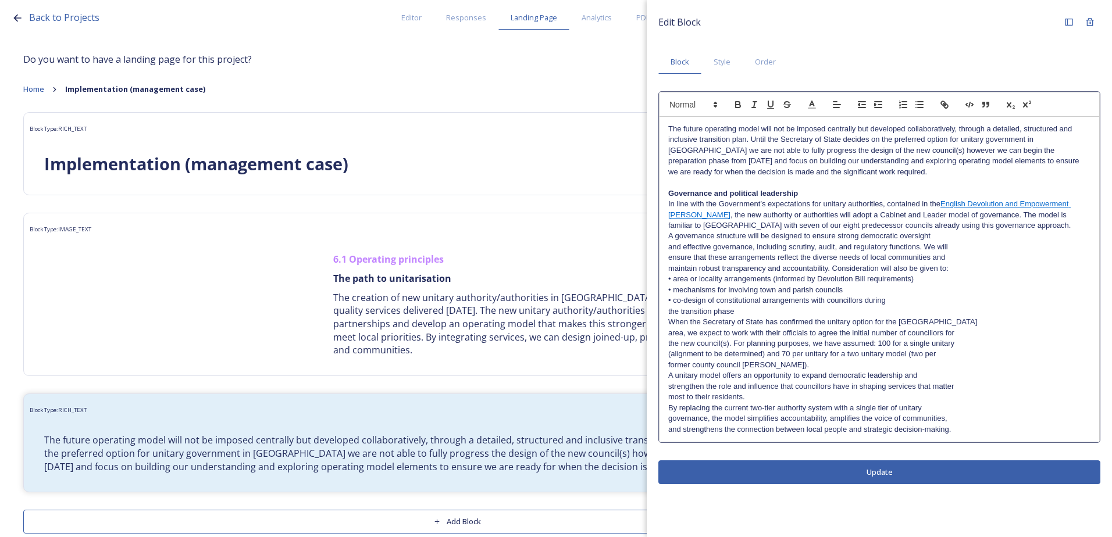
click at [663, 223] on div "The future operating model will not be imposed centrally but developed collabor…" at bounding box center [879, 279] width 440 height 325
click at [666, 238] on div "The future operating model will not be imposed centrally but developed collabor…" at bounding box center [879, 279] width 440 height 325
click at [659, 249] on pre "The future operating model will not be imposed centrally but developed collabor…" at bounding box center [879, 280] width 441 height 326
click at [667, 245] on div "The future operating model will not be imposed centrally but developed collabor…" at bounding box center [879, 279] width 440 height 325
click at [669, 261] on p "ensure that these arrangements reflect the diverse needs of local communities a…" at bounding box center [879, 257] width 422 height 10
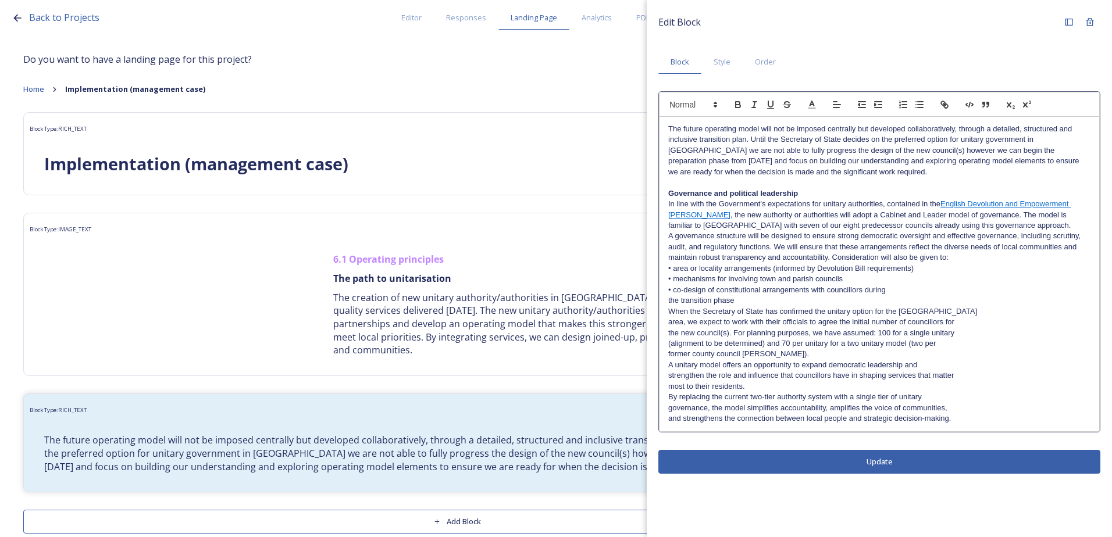
click at [666, 259] on div "The future operating model will not be imposed centrally but developed collabor…" at bounding box center [879, 274] width 440 height 315
click at [694, 281] on p "• mechanisms for involving town and parish councils" at bounding box center [879, 279] width 422 height 10
drag, startPoint x: 670, startPoint y: 290, endPoint x: 679, endPoint y: 298, distance: 12.0
click at [671, 292] on p "• co-design of constitutional arrangements with councillors during" at bounding box center [879, 290] width 422 height 10
drag, startPoint x: 672, startPoint y: 289, endPoint x: 655, endPoint y: 269, distance: 26.4
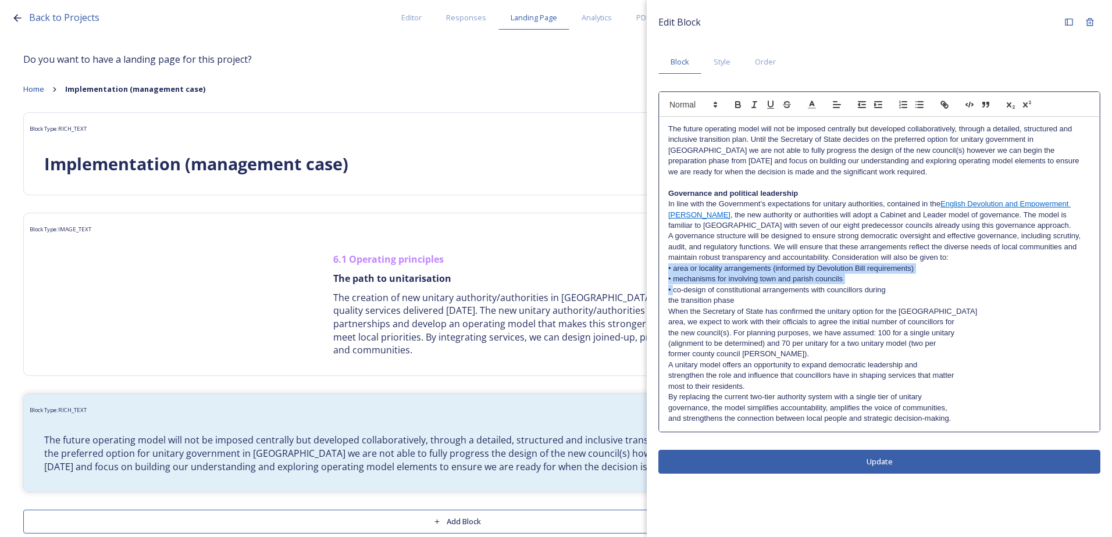
click at [655, 269] on div "Edit Block Block Style Order The future operating model will not be imposed cen…" at bounding box center [879, 243] width 465 height 486
click at [659, 279] on div "The future operating model will not be imposed centrally but developed collabor…" at bounding box center [879, 274] width 440 height 315
click at [669, 288] on p "• co-design of constitutional arrangements with councillors during" at bounding box center [879, 290] width 422 height 10
click at [659, 290] on pre "The future operating model will not be imposed centrally but developed collabor…" at bounding box center [879, 274] width 441 height 315
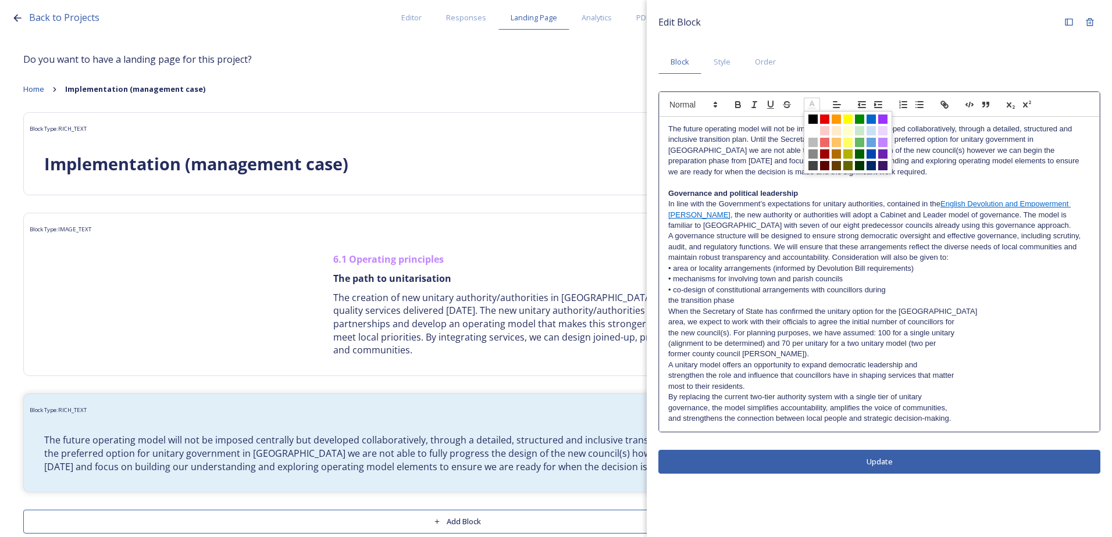
click at [809, 105] on icon at bounding box center [812, 104] width 10 height 10
click at [886, 141] on span at bounding box center [882, 142] width 9 height 9
click at [795, 221] on p "In line with the Government’s expectations for unitary authorities, contained i…" at bounding box center [879, 215] width 422 height 32
drag, startPoint x: 671, startPoint y: 278, endPoint x: 662, endPoint y: 277, distance: 9.4
click at [662, 277] on div "The future operating model will not be imposed centrally but developed collabor…" at bounding box center [879, 274] width 440 height 315
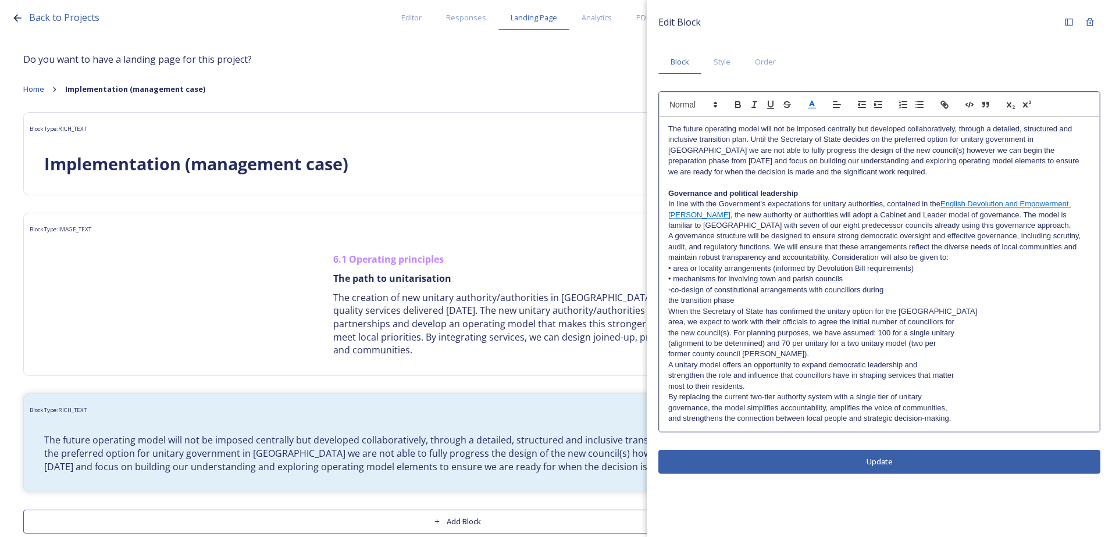
click at [814, 107] on icon at bounding box center [812, 104] width 10 height 10
click at [884, 140] on span at bounding box center [882, 142] width 9 height 9
click at [736, 281] on p "• mechanisms for involving town and parish councils" at bounding box center [879, 279] width 422 height 10
drag, startPoint x: 672, startPoint y: 266, endPoint x: 658, endPoint y: 266, distance: 14.0
click at [658, 266] on div "The future operating model will not be imposed centrally but developed collabor…" at bounding box center [879, 261] width 442 height 341
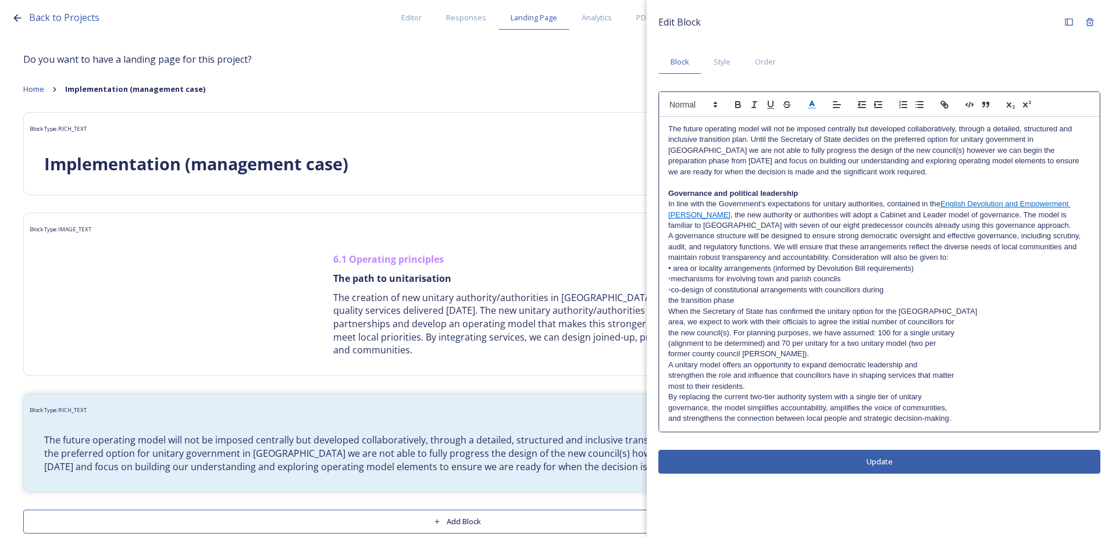
click at [815, 102] on icon at bounding box center [812, 104] width 10 height 10
click at [885, 141] on span at bounding box center [882, 142] width 9 height 9
click at [804, 250] on p "A governance structure will be designed to ensure strong democratic oversight a…" at bounding box center [879, 247] width 422 height 32
click at [663, 304] on div "The future operating model will not be imposed centrally but developed collabor…" at bounding box center [879, 274] width 440 height 315
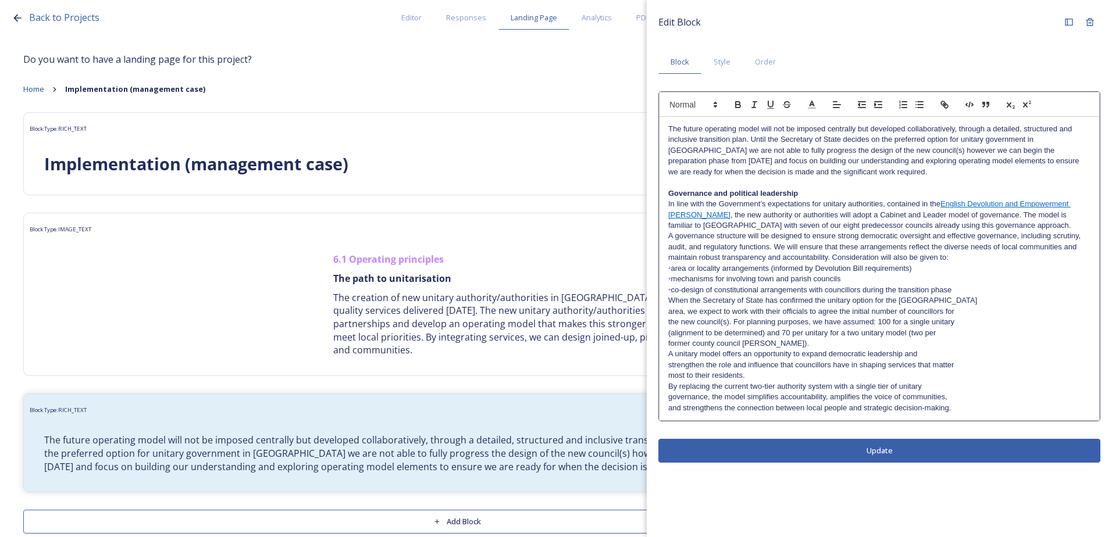
click at [966, 290] on p "• co-design of constitutional arrangements with councillors during the transiti…" at bounding box center [879, 290] width 422 height 10
click at [809, 453] on div "Edit Block Block Style Order The future operating model will not be imposed cen…" at bounding box center [879, 237] width 465 height 475
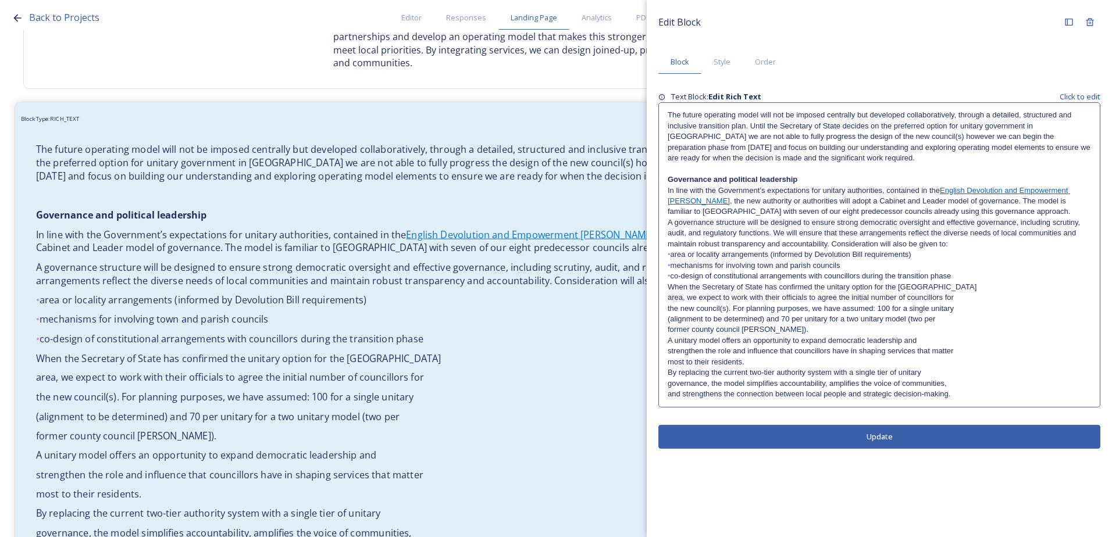
scroll to position [291, 0]
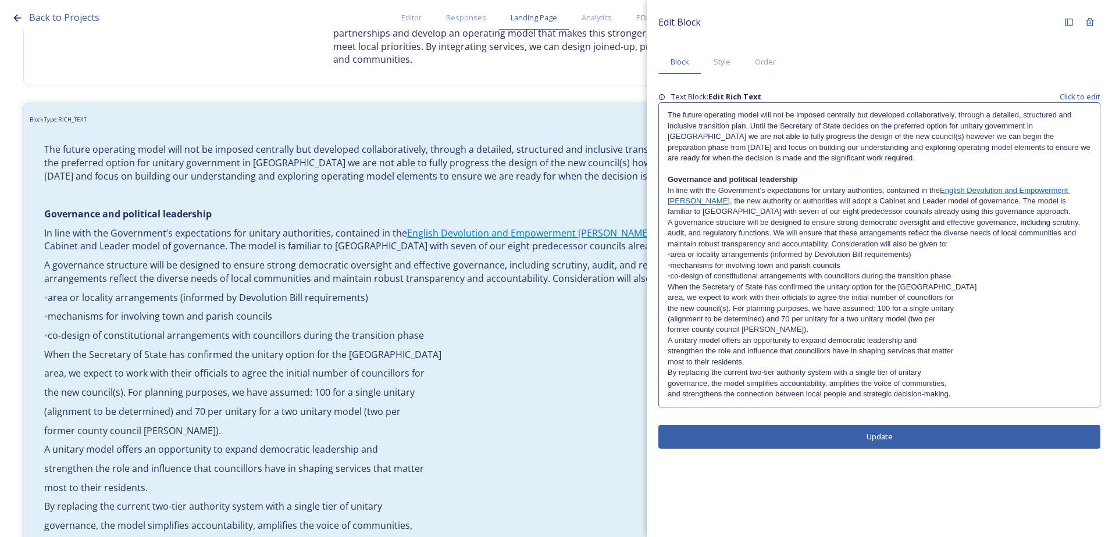
click at [712, 298] on p "area, we expect to work with their officials to agree the initial number of cou…" at bounding box center [879, 297] width 423 height 10
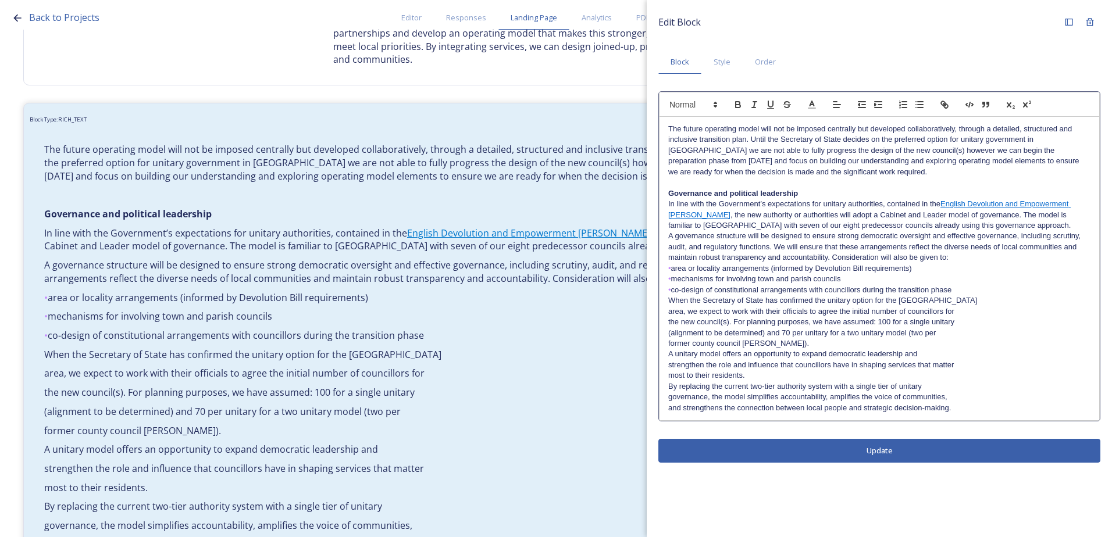
click at [702, 321] on p "the new council(s). For planning purposes, we have assumed: 100 for a single un…" at bounding box center [879, 322] width 422 height 10
click at [666, 311] on div "The future operating model will not be imposed centrally but developed collabor…" at bounding box center [879, 269] width 440 height 304
click at [663, 313] on div "The future operating model will not be imposed centrally but developed collabor…" at bounding box center [879, 269] width 440 height 304
click at [666, 324] on div "The future operating model will not be imposed centrally but developed collabor…" at bounding box center [879, 269] width 440 height 304
click at [663, 330] on div "The future operating model will not be imposed centrally but developed collabor…" at bounding box center [879, 269] width 440 height 304
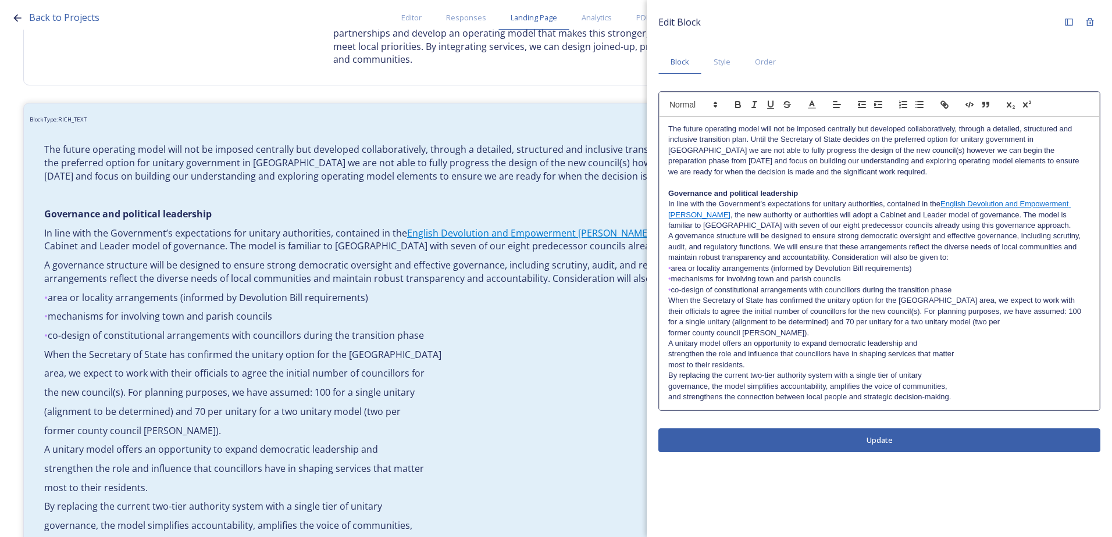
click at [669, 334] on p "former county council ward)." at bounding box center [879, 333] width 422 height 10
click at [661, 334] on div "The future operating model will not be imposed centrally but developed collabor…" at bounding box center [879, 263] width 440 height 293
click at [665, 344] on div "The future operating model will not be imposed centrally but developed collabor…" at bounding box center [879, 263] width 440 height 293
click at [661, 361] on div "The future operating model will not be imposed centrally but developed collabor…" at bounding box center [879, 263] width 440 height 293
click at [664, 353] on div "The future operating model will not be imposed centrally but developed collabor…" at bounding box center [879, 263] width 440 height 293
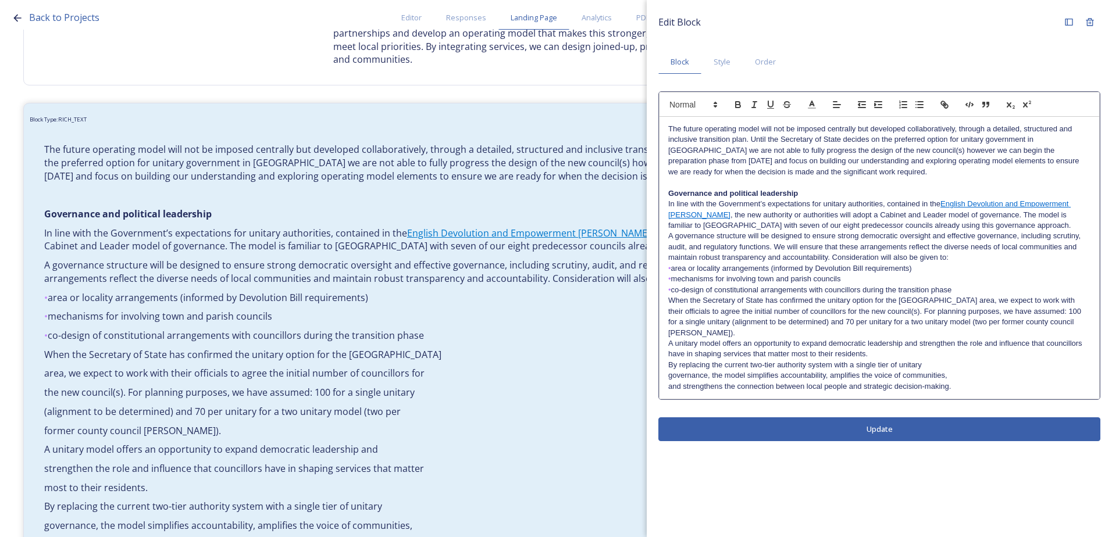
click at [672, 370] on p "governance, the model simplifies accountability, amplifies the voice of communi…" at bounding box center [879, 375] width 422 height 10
click at [667, 374] on div "The future operating model will not be imposed centrally but developed collabor…" at bounding box center [879, 258] width 440 height 282
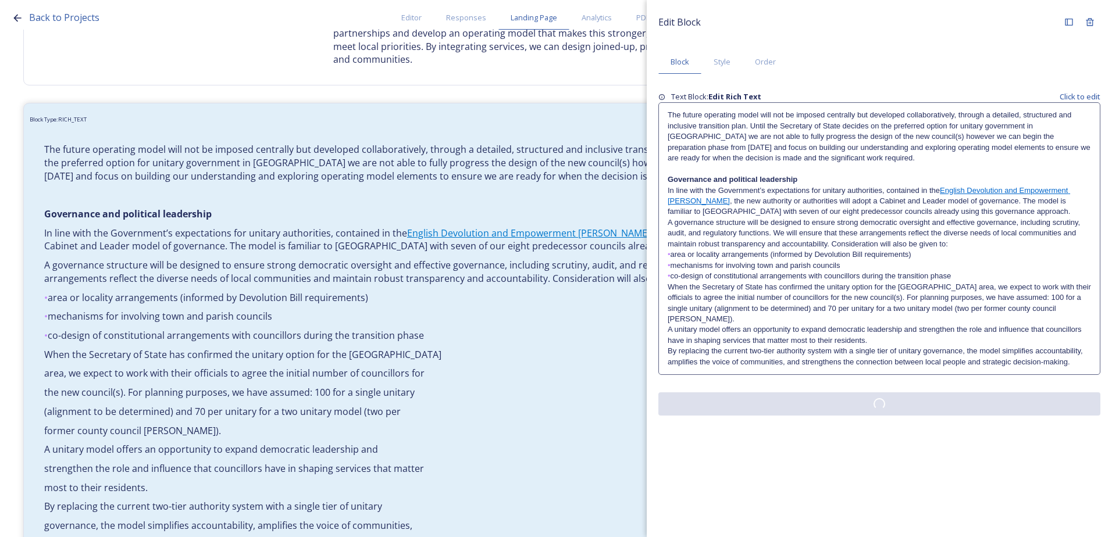
scroll to position [263, 0]
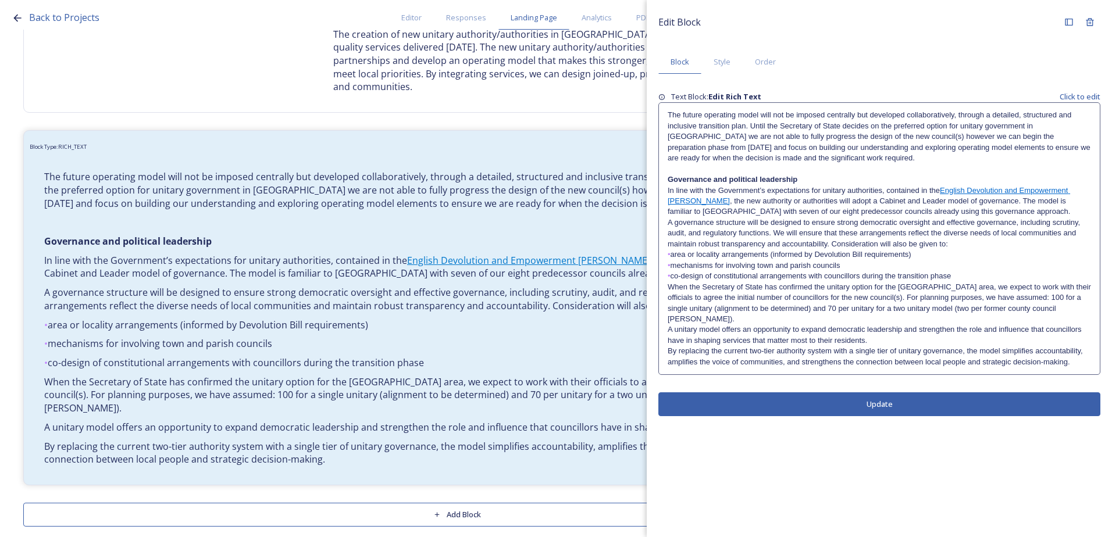
click at [1082, 350] on p "By replacing the current two-tier authority system with a single tier of unitar…" at bounding box center [879, 357] width 423 height 22
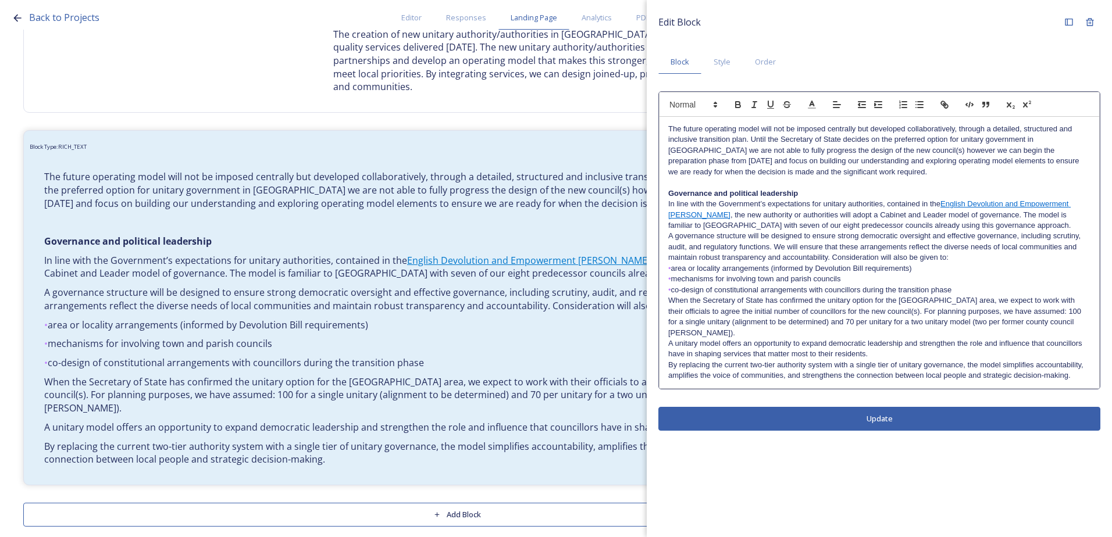
click at [1081, 369] on p "By replacing the current two-tier authority system with a single tier of unitar…" at bounding box center [879, 371] width 422 height 22
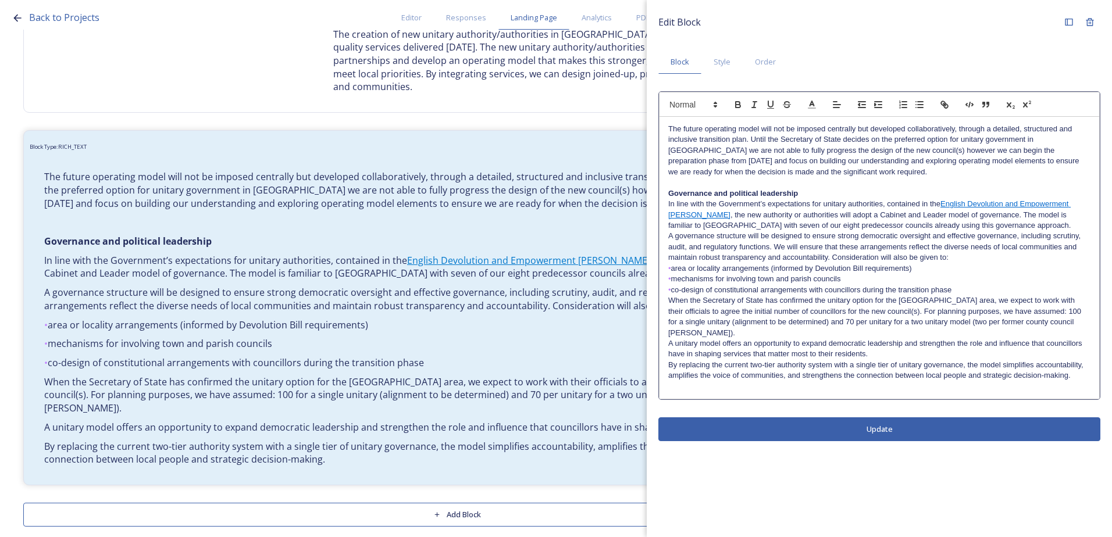
drag, startPoint x: 672, startPoint y: 368, endPoint x: 668, endPoint y: 381, distance: 13.8
click at [668, 381] on p at bounding box center [879, 386] width 422 height 10
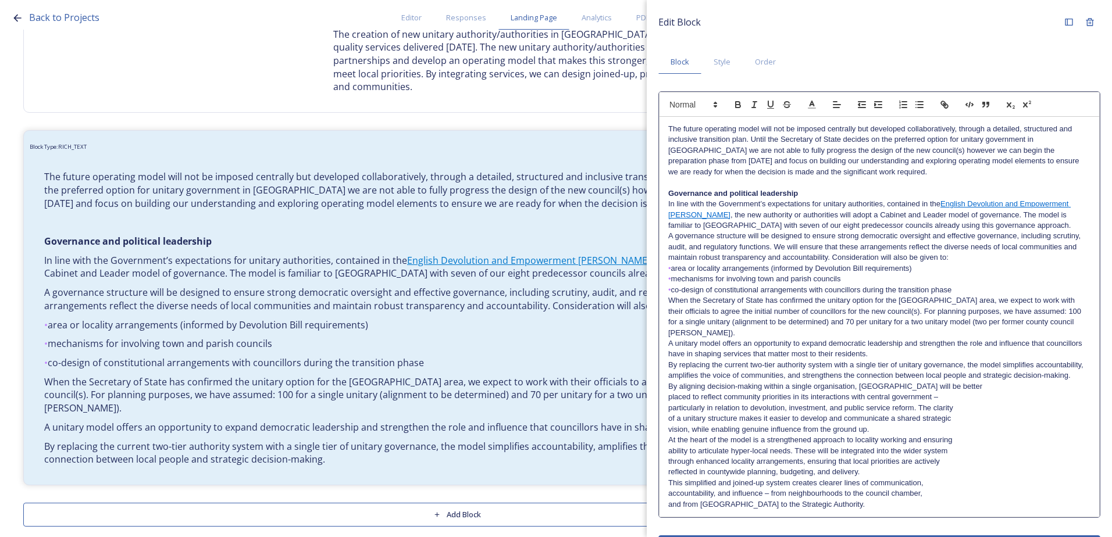
scroll to position [0, 0]
drag, startPoint x: 667, startPoint y: 401, endPoint x: 679, endPoint y: 415, distance: 18.2
click at [667, 401] on div "The future operating model will not be imposed centrally but developed collabor…" at bounding box center [879, 317] width 440 height 400
click at [663, 412] on div "The future operating model will not be imposed centrally but developed collabor…" at bounding box center [879, 317] width 440 height 400
click at [664, 418] on div "The future operating model will not be imposed centrally but developed collabor…" at bounding box center [879, 317] width 440 height 400
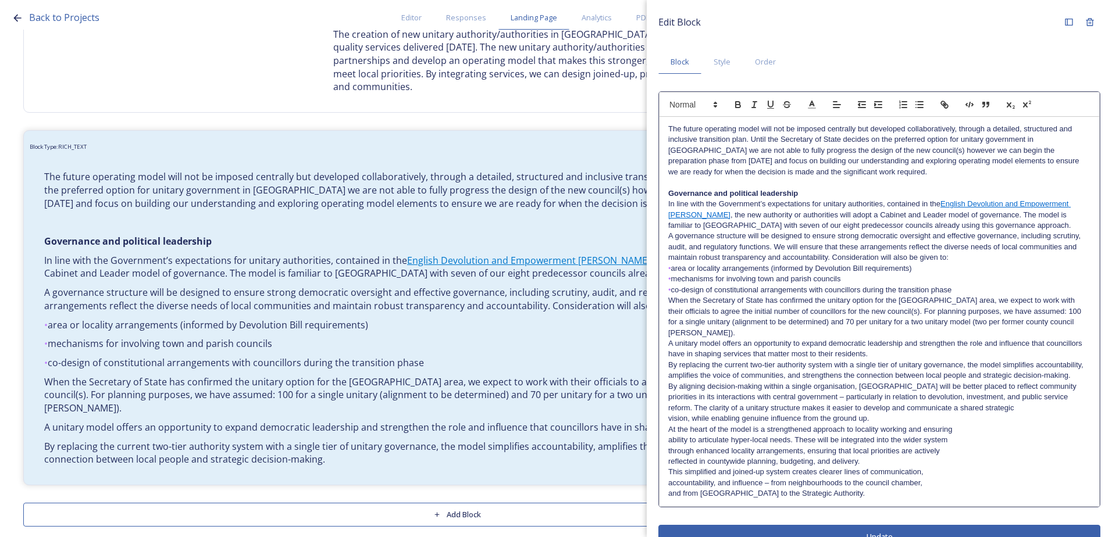
click at [752, 391] on p "By aligning decision-making within a single organisation, West Sussex will be b…" at bounding box center [879, 397] width 422 height 32
click at [691, 409] on p "By aligning decision-making within a single organisation, West Sussex will be b…" at bounding box center [879, 397] width 422 height 32
click at [668, 418] on p "vision, while enabling genuine influence from the ground up." at bounding box center [879, 418] width 422 height 10
click at [669, 441] on p "ability to articulate hyper-local needs. These will be integrated into the wide…" at bounding box center [879, 440] width 422 height 10
click at [665, 454] on div "The future operating model will not be imposed centrally but developed collabor…" at bounding box center [879, 312] width 440 height 390
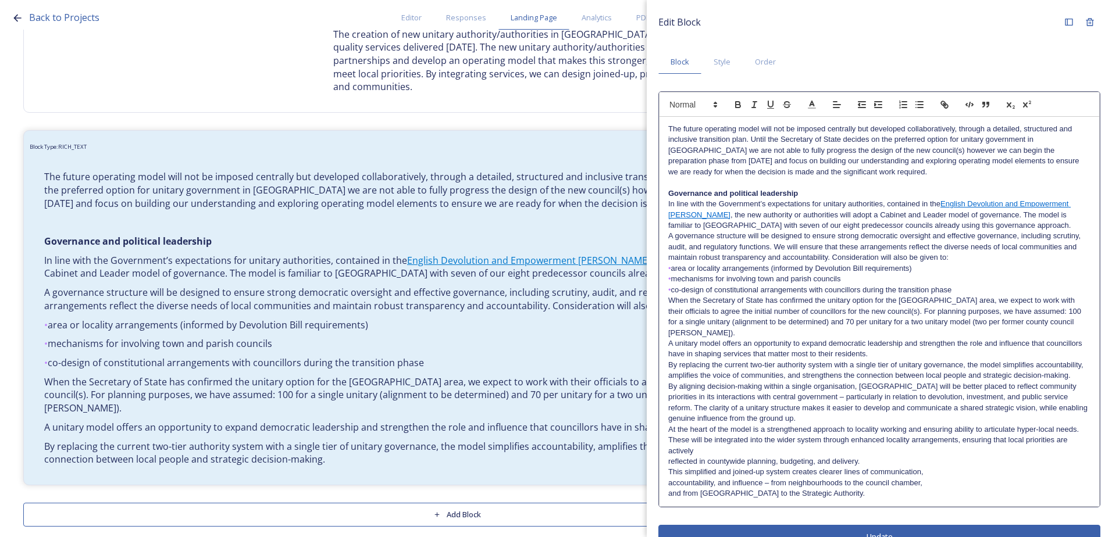
click at [665, 461] on div "The future operating model will not be imposed centrally but developed collabor…" at bounding box center [879, 312] width 440 height 390
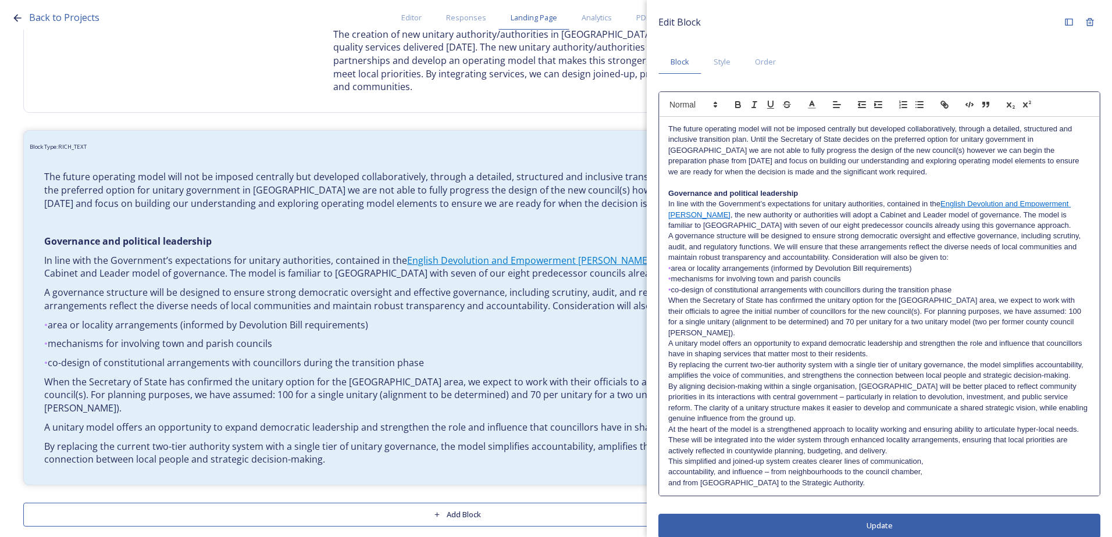
click at [665, 462] on div "The future operating model will not be imposed centrally but developed collabor…" at bounding box center [879, 306] width 440 height 379
click at [663, 474] on div "The future operating model will not be imposed centrally but developed collabor…" at bounding box center [879, 306] width 440 height 379
click at [663, 486] on div "The future operating model will not be imposed centrally but developed collabor…" at bounding box center [879, 306] width 440 height 379
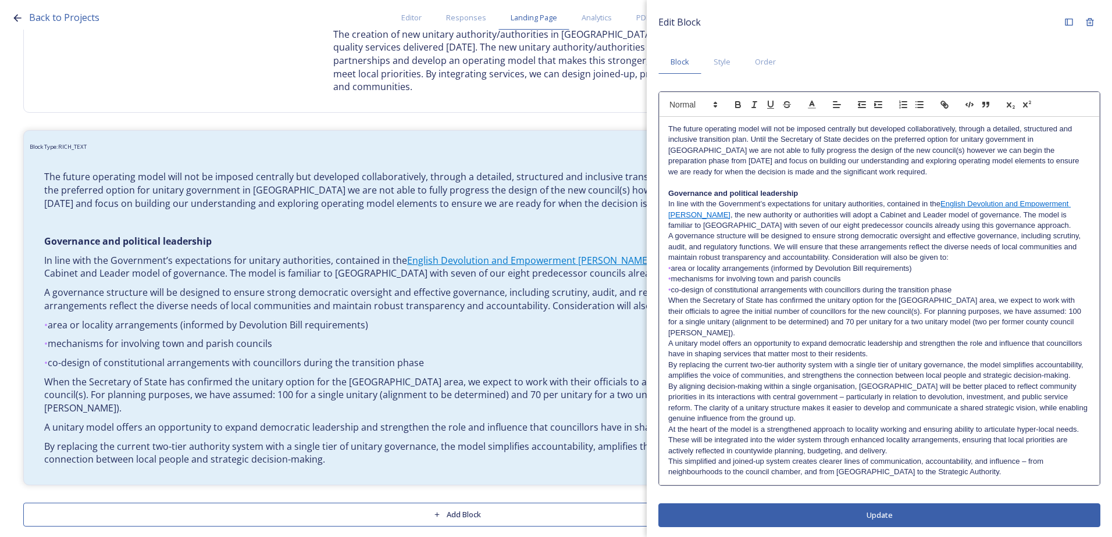
click at [923, 518] on div "Edit Block Block Style Order The future operating model will not be imposed cen…" at bounding box center [879, 268] width 465 height 537
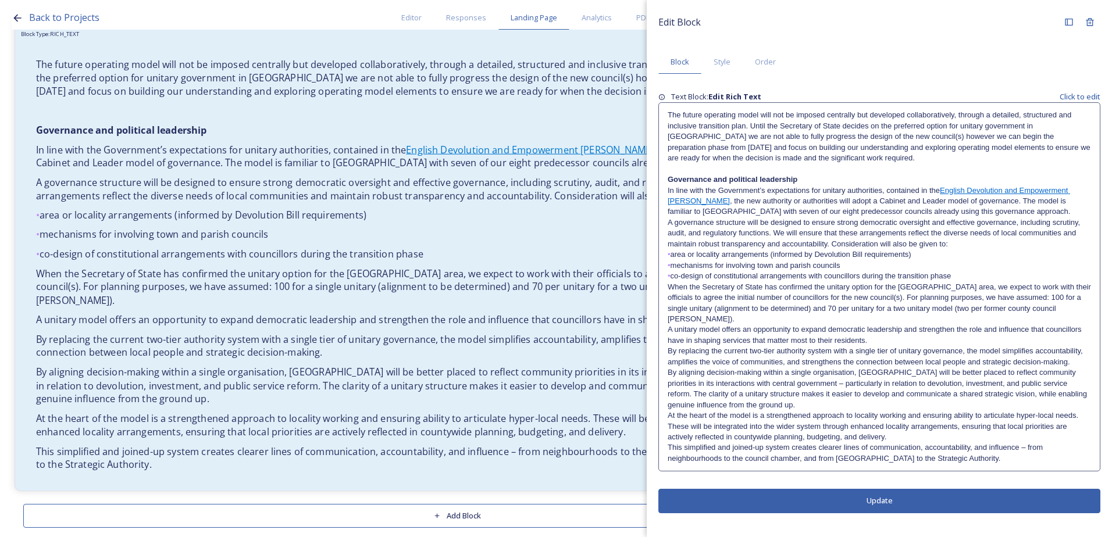
scroll to position [373, 0]
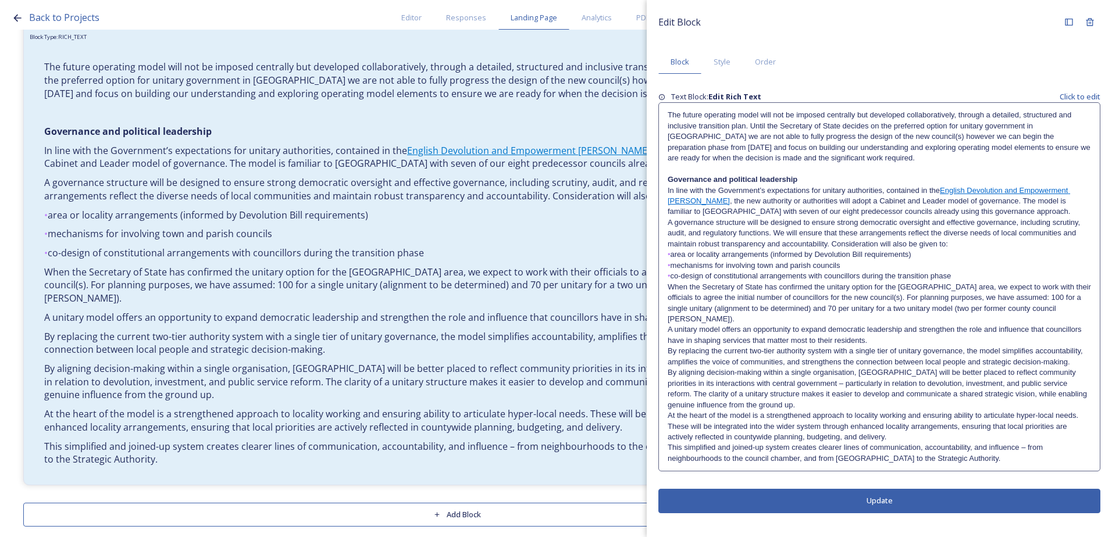
click at [1001, 454] on div "The future operating model will not be imposed centrally but developed collabor…" at bounding box center [879, 287] width 441 height 368
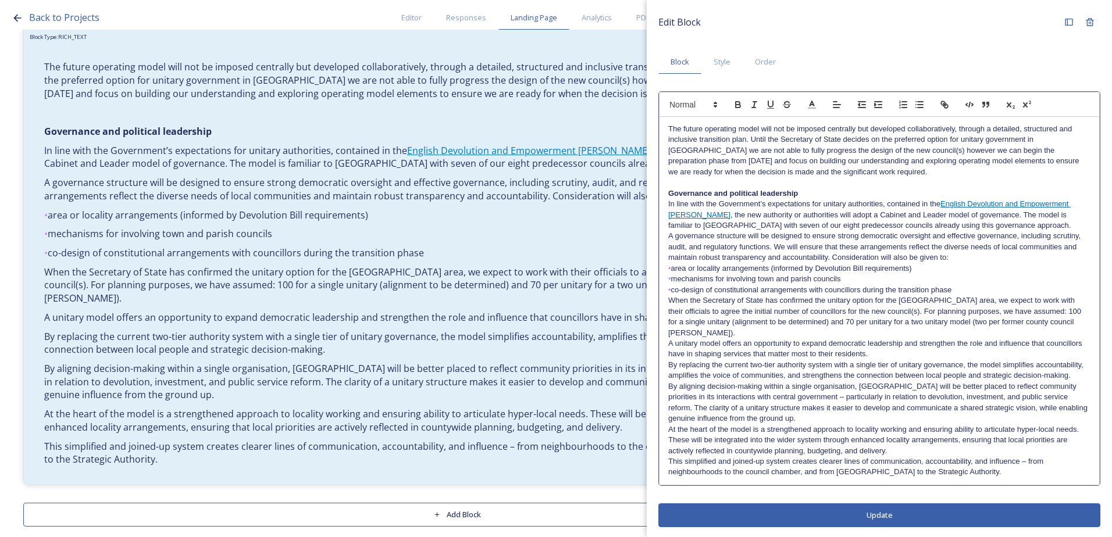
click at [983, 462] on p "This simplified and joined-up system creates clearer lines of communication, ac…" at bounding box center [879, 467] width 422 height 22
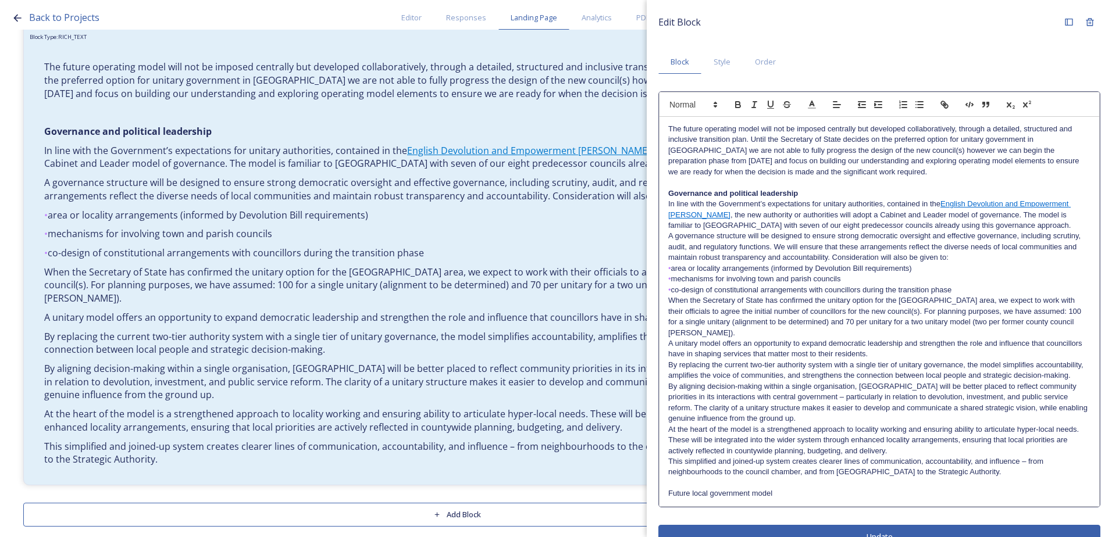
scroll to position [0, 0]
drag, startPoint x: 799, startPoint y: 498, endPoint x: 628, endPoint y: 493, distance: 171.0
click at [628, 493] on div "Back to Projects Editor Responses Landing Page Analytics PDF Share Add Response…" at bounding box center [556, 268] width 1112 height 537
click at [742, 104] on icon "button" at bounding box center [738, 104] width 10 height 10
click at [858, 464] on p "This simplified and joined-up system creates clearer lines of communication, ac…" at bounding box center [879, 467] width 422 height 22
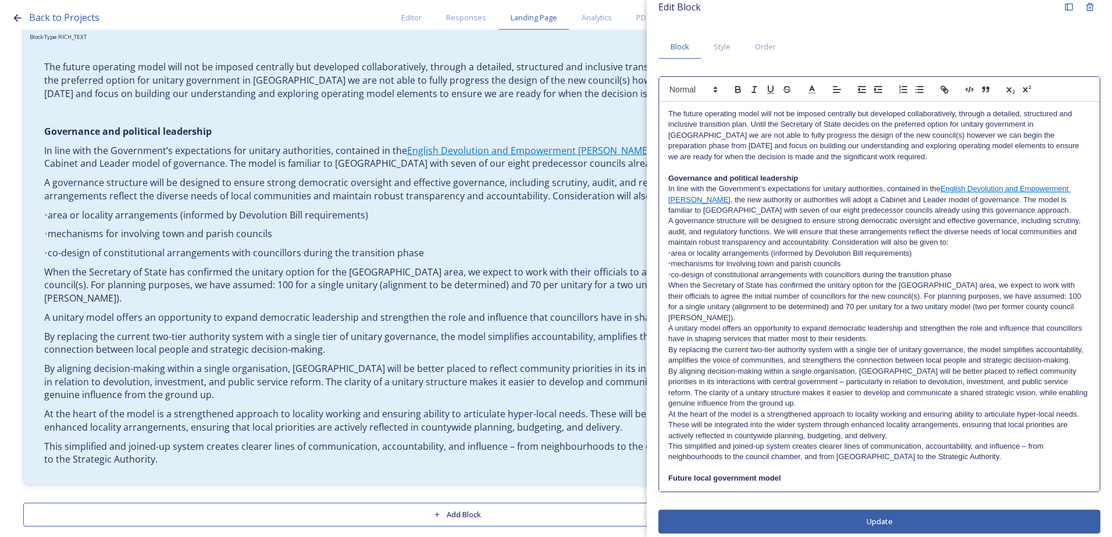
scroll to position [23, 0]
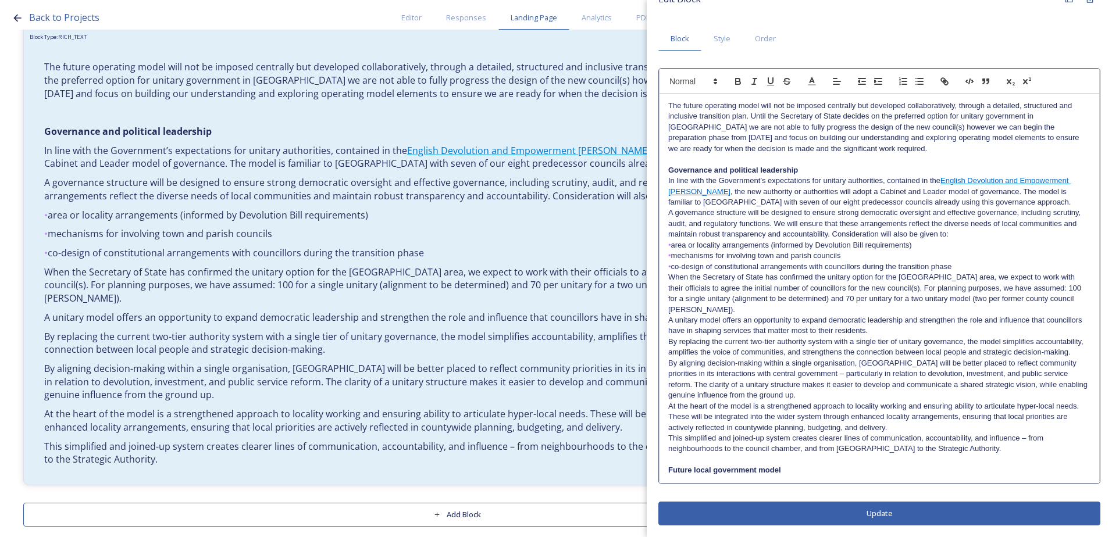
click at [842, 517] on button "Update" at bounding box center [879, 514] width 442 height 24
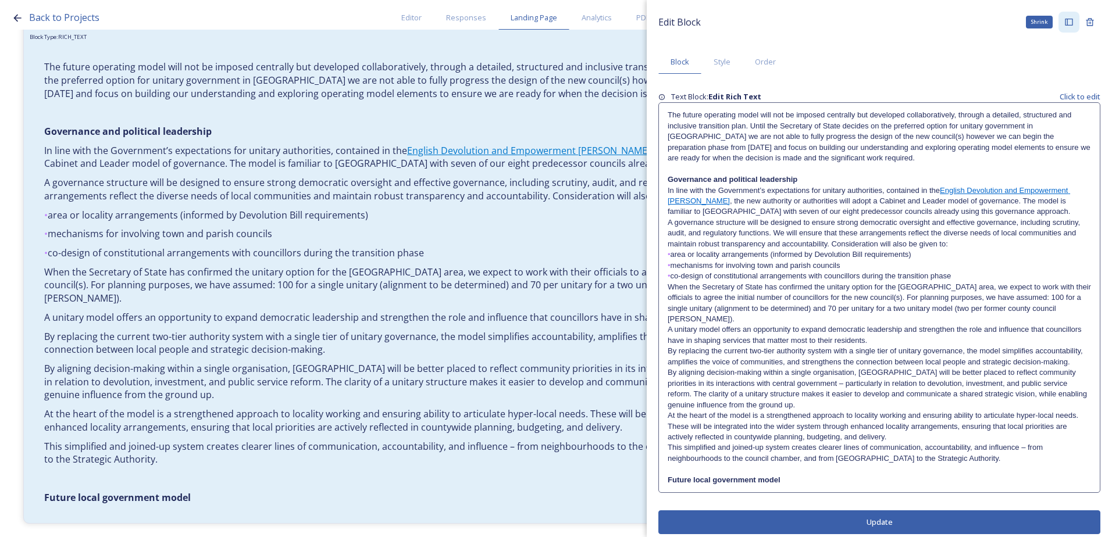
click at [1064, 27] on div "Shrink" at bounding box center [1068, 22] width 21 height 21
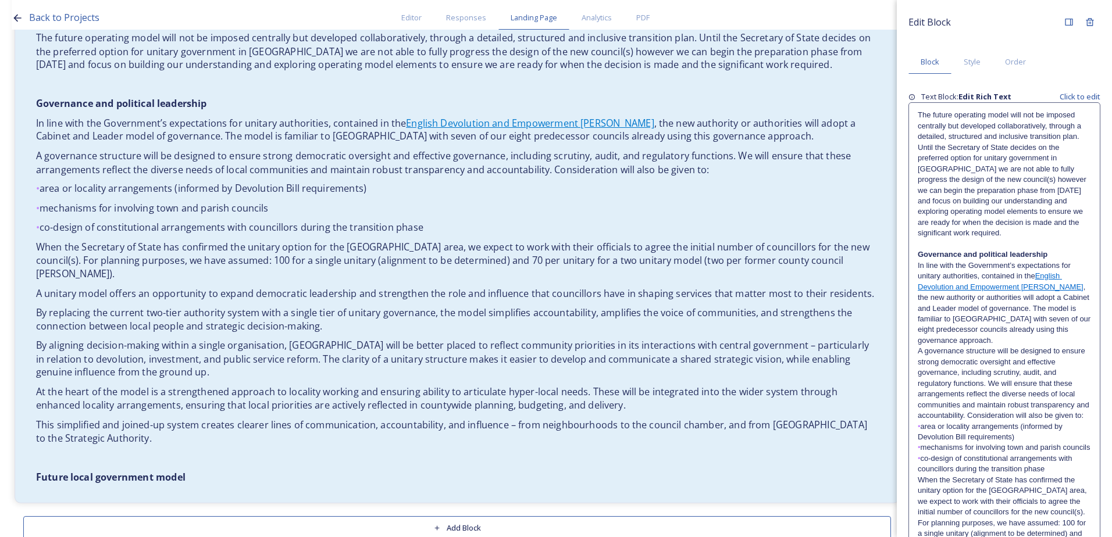
scroll to position [411, 0]
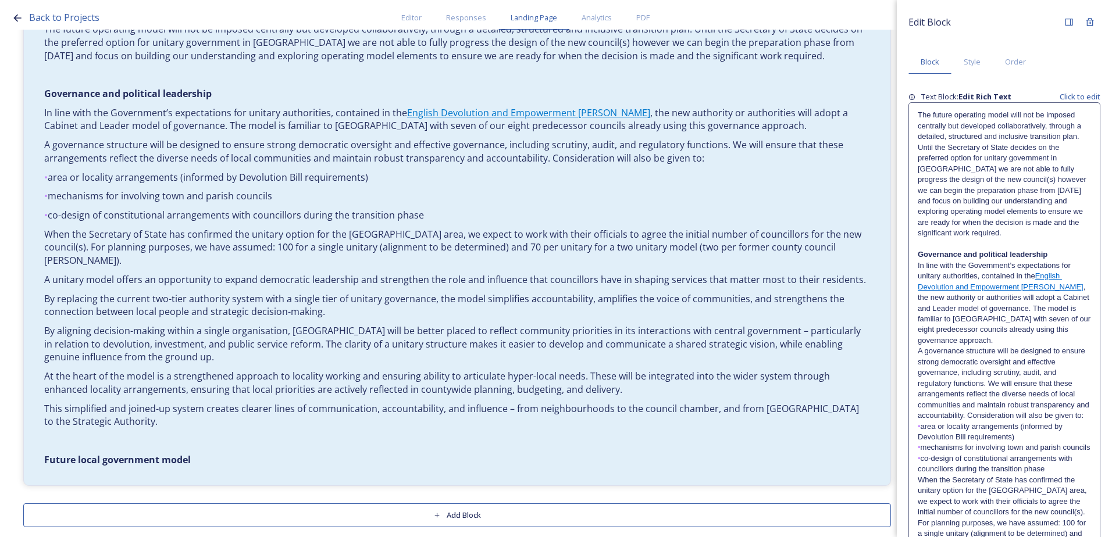
click at [427, 509] on button "Add Block" at bounding box center [457, 516] width 868 height 24
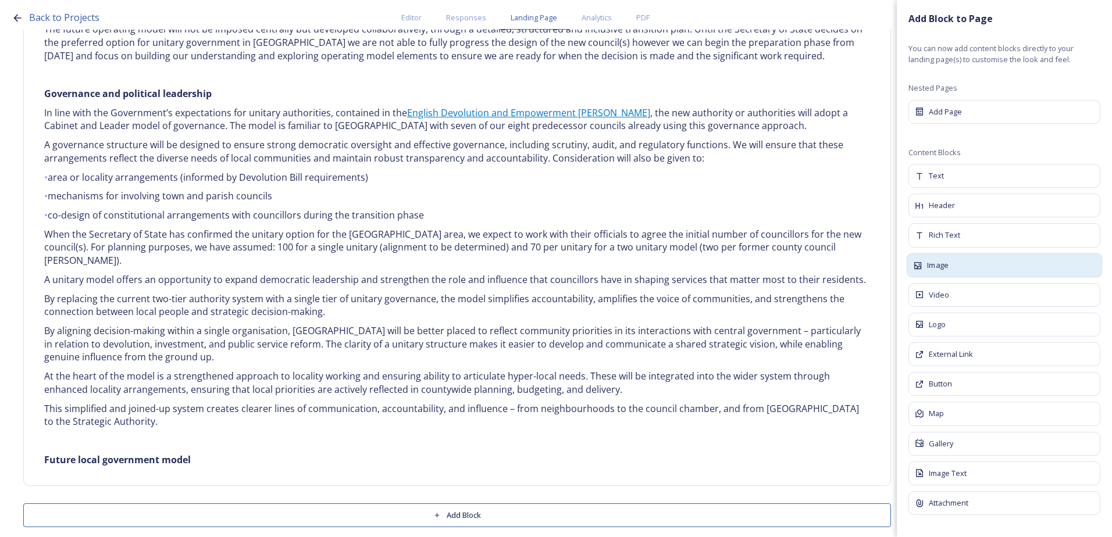
click at [926, 266] on div "Image" at bounding box center [1005, 265] width 196 height 24
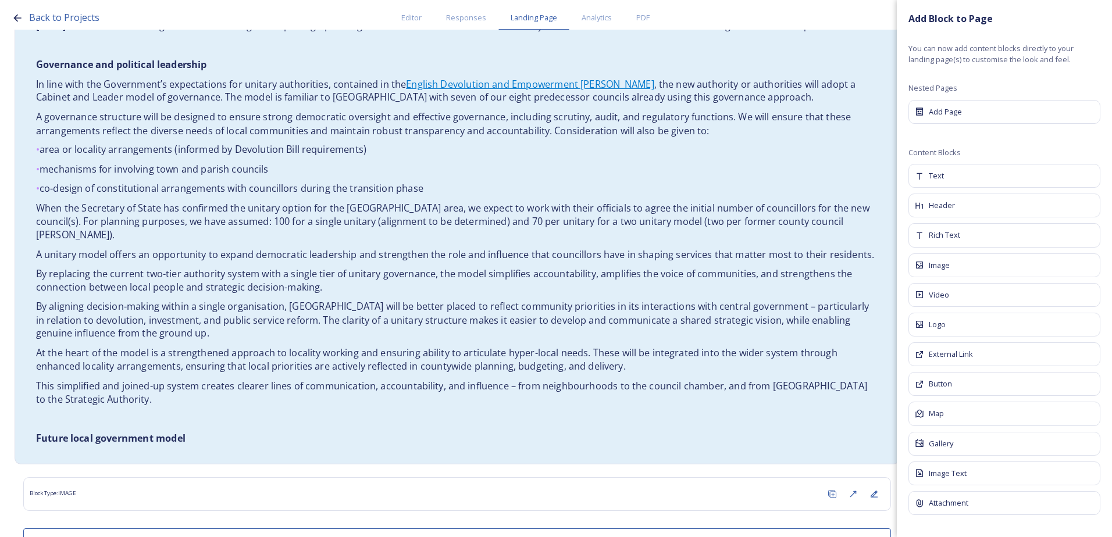
scroll to position [462, 0]
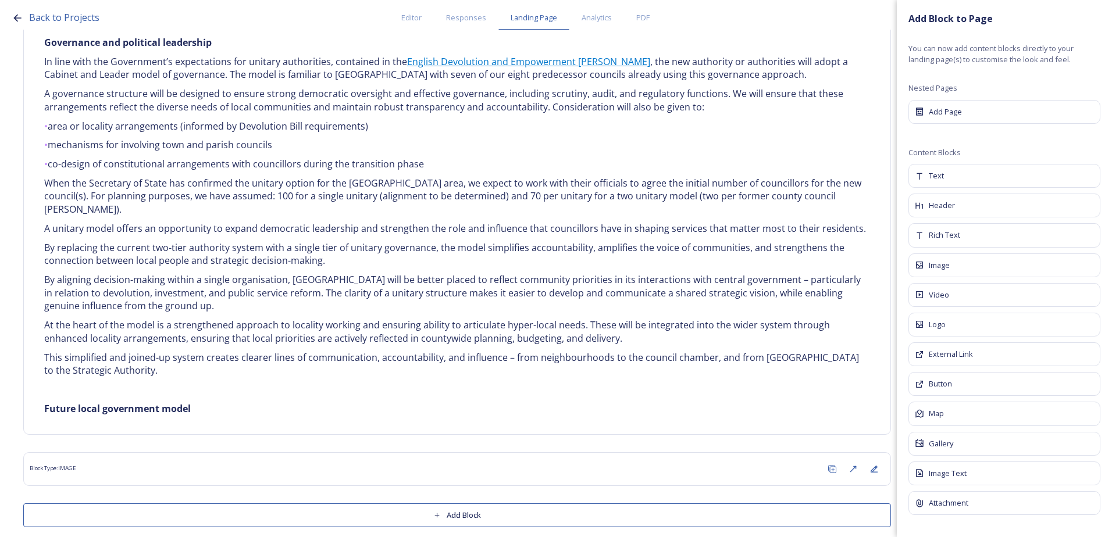
click at [418, 504] on button "Add Block" at bounding box center [457, 516] width 868 height 24
click at [1029, 230] on div "Rich Text" at bounding box center [1005, 235] width 196 height 24
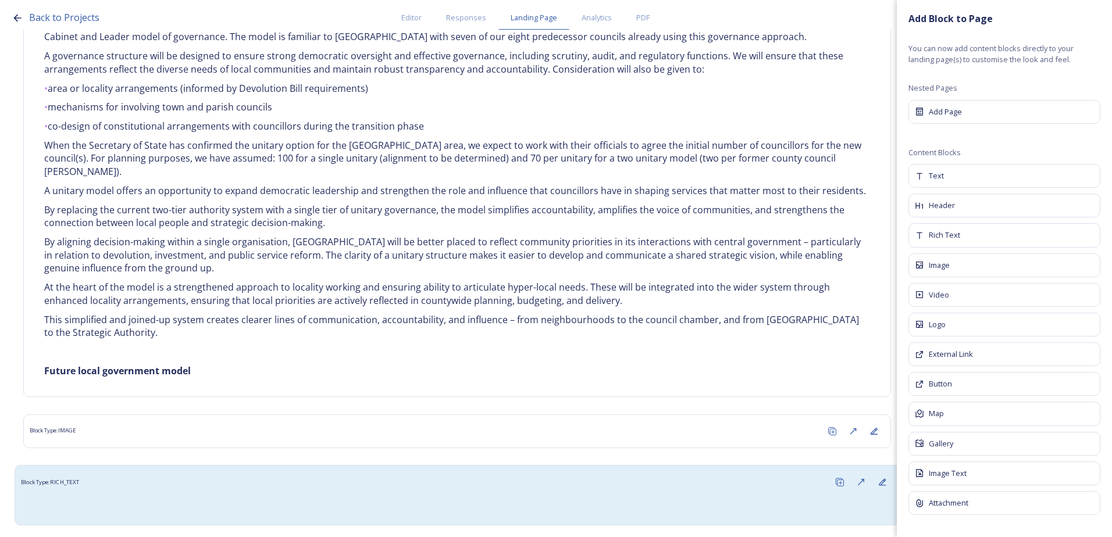
scroll to position [539, 0]
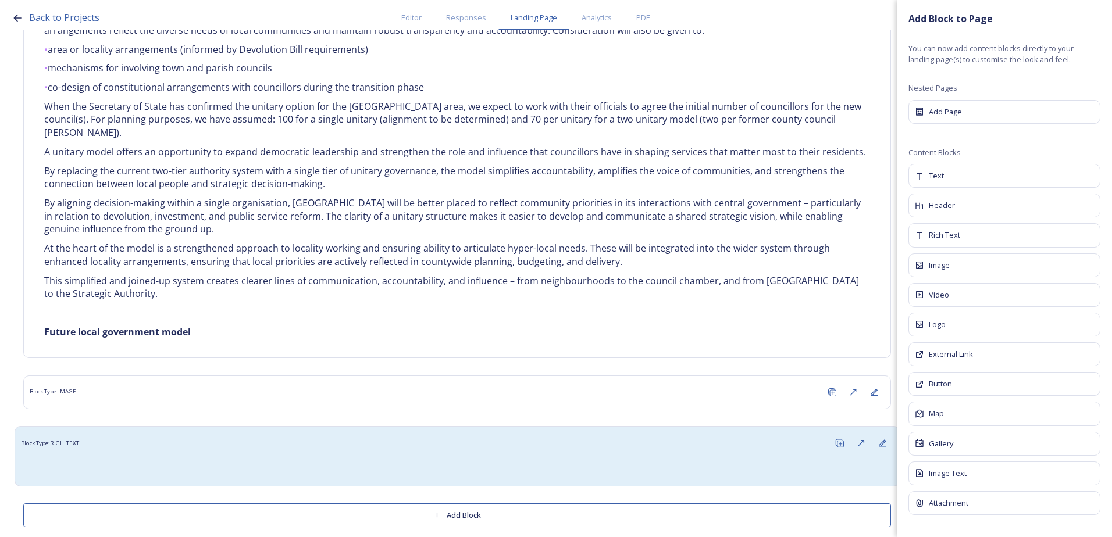
click at [165, 460] on div at bounding box center [457, 467] width 860 height 14
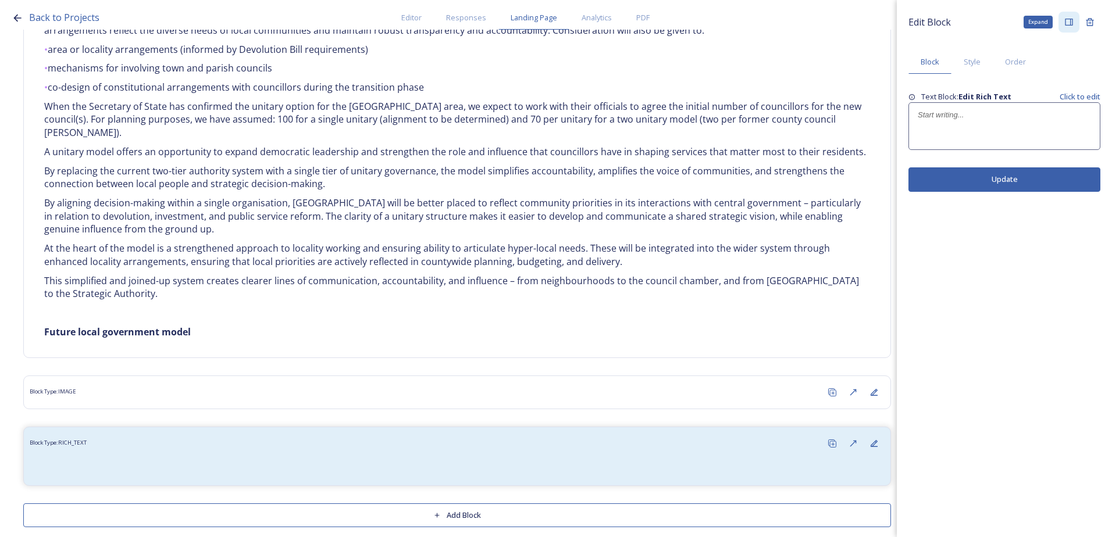
click at [1065, 25] on icon at bounding box center [1068, 21] width 9 height 9
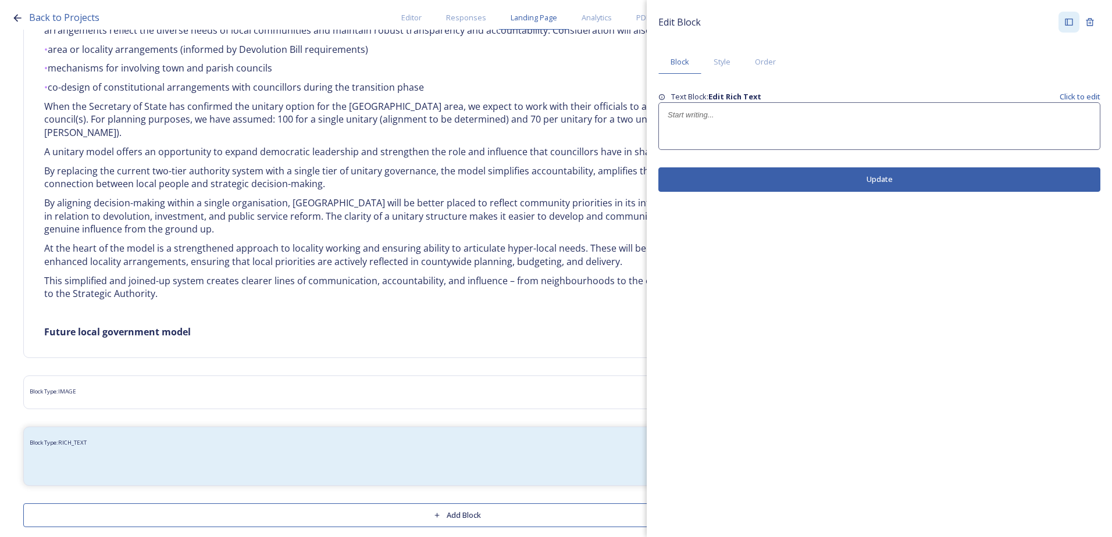
click at [704, 123] on div at bounding box center [879, 126] width 441 height 47
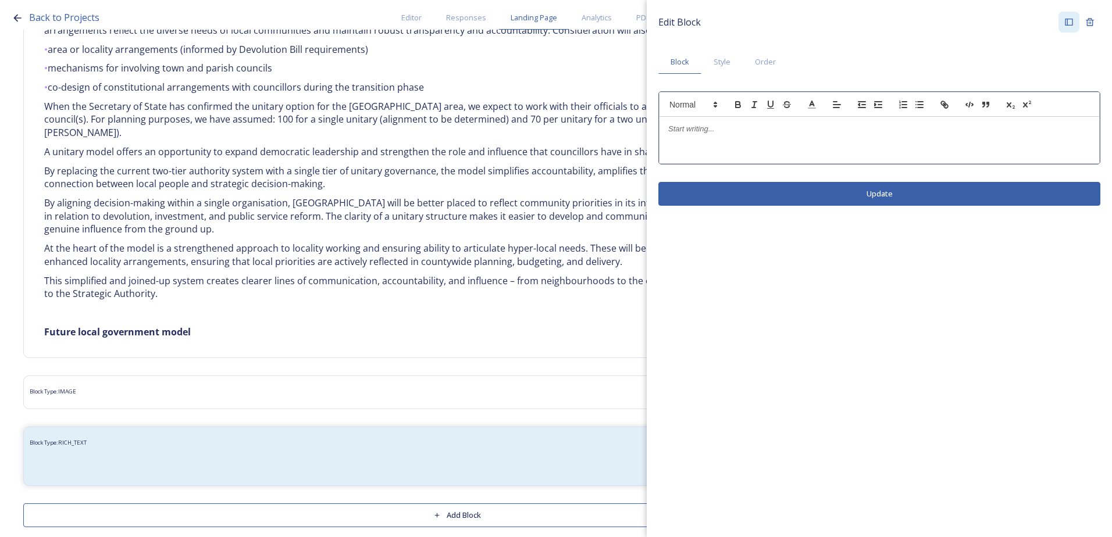
click at [686, 127] on p at bounding box center [879, 129] width 422 height 10
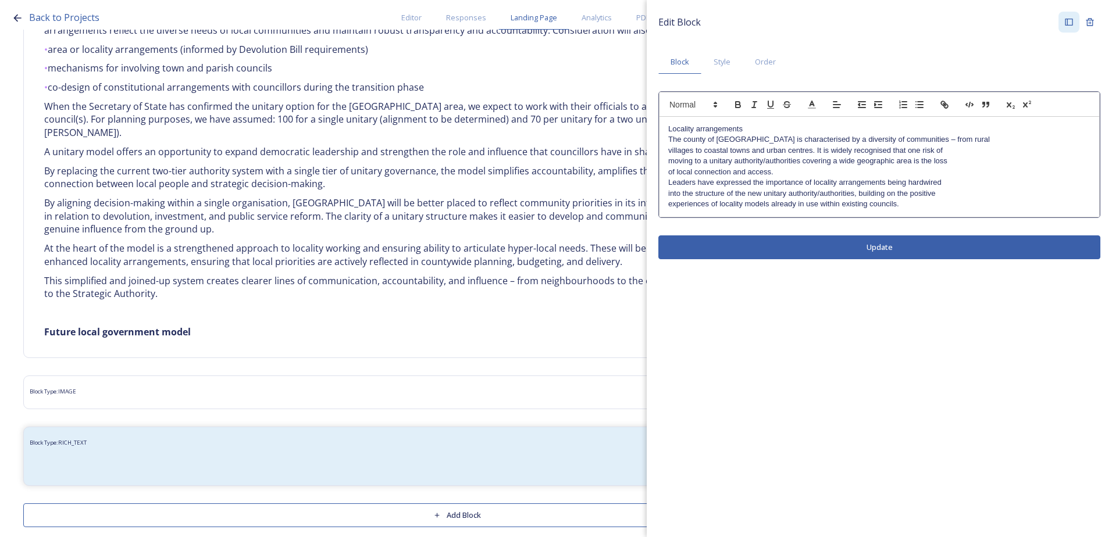
scroll to position [0, 0]
drag, startPoint x: 749, startPoint y: 131, endPoint x: 663, endPoint y: 130, distance: 86.1
click at [663, 130] on div "Locality arrangements The county of West Sussex is characterised by a diversity…" at bounding box center [879, 167] width 440 height 100
click at [734, 110] on button "button" at bounding box center [738, 105] width 16 height 14
click at [716, 135] on p "The county of West Sussex is characterised by a diversity of communities – from…" at bounding box center [879, 139] width 422 height 10
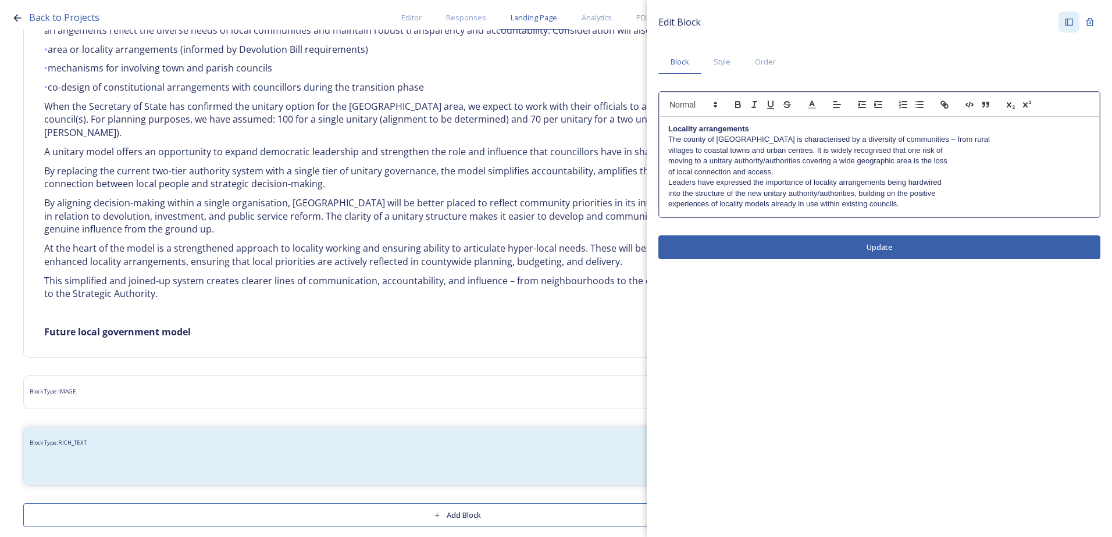
click at [672, 147] on p "villages to coastal towns and urban centres. It is widely recognised that one r…" at bounding box center [879, 150] width 422 height 10
click at [668, 154] on div "Locality arrangements The county of West Sussex is characterised by a diversity…" at bounding box center [879, 167] width 440 height 100
click at [667, 163] on div "Locality arrangements The county of West Sussex is characterised by a diversity…" at bounding box center [879, 167] width 440 height 100
click at [666, 174] on div "Locality arrangements The county of West Sussex is characterised by a diversity…" at bounding box center [879, 167] width 440 height 100
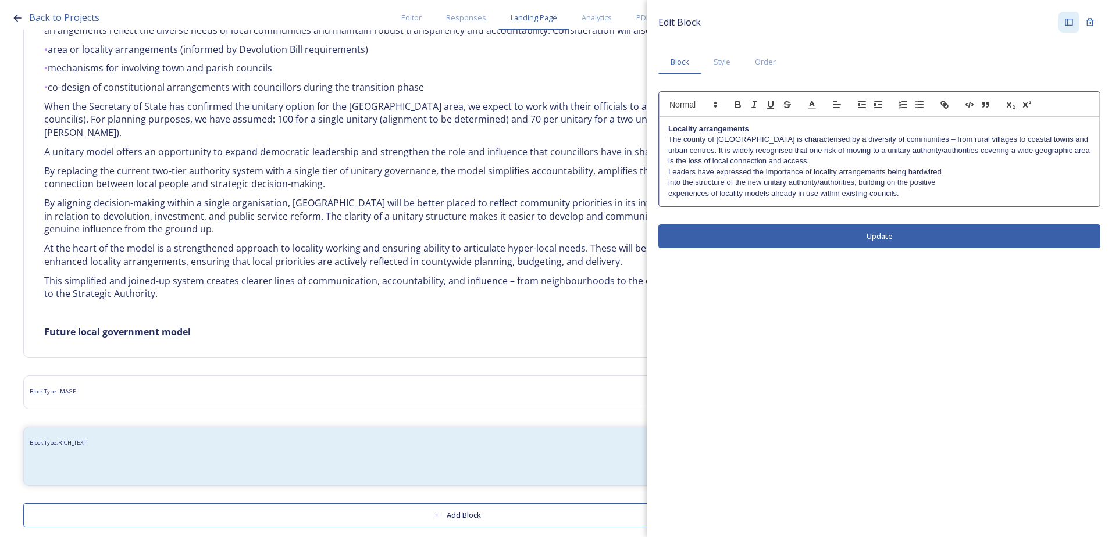
click at [665, 180] on div "Locality arrangements The county of West Sussex is characterised by a diversity…" at bounding box center [879, 161] width 440 height 89
click at [666, 192] on div "Locality arrangements The county of West Sussex is characterised by a diversity…" at bounding box center [879, 161] width 440 height 89
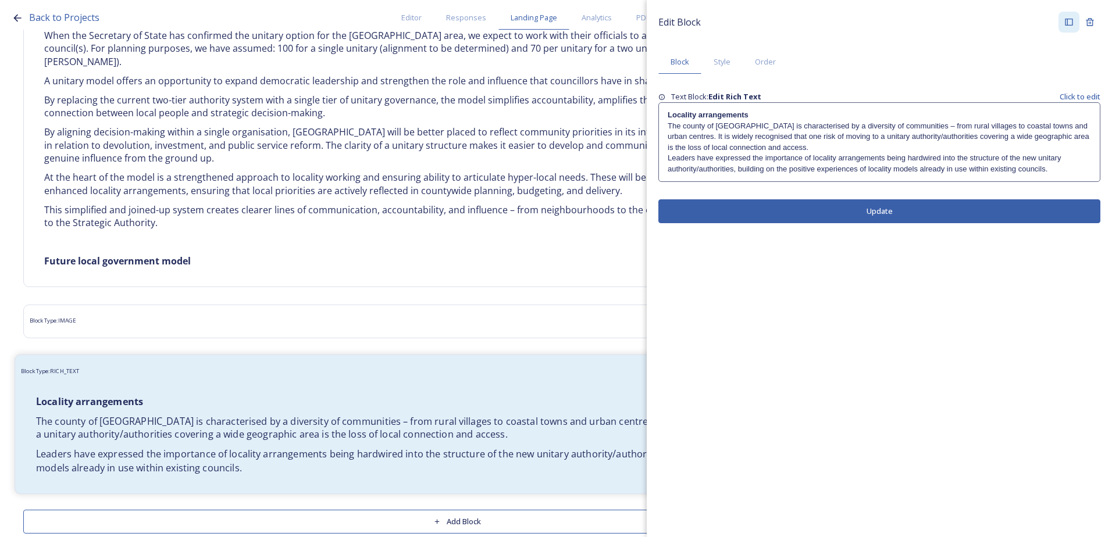
scroll to position [617, 0]
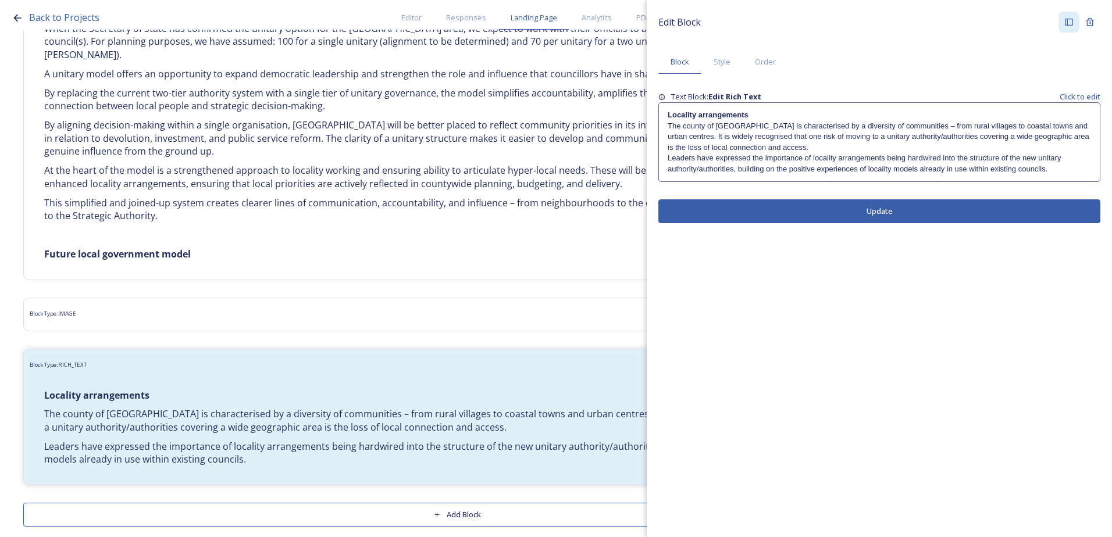
click at [1064, 158] on p "Leaders have expressed the importance of locality arrangements being hardwired …" at bounding box center [879, 164] width 423 height 22
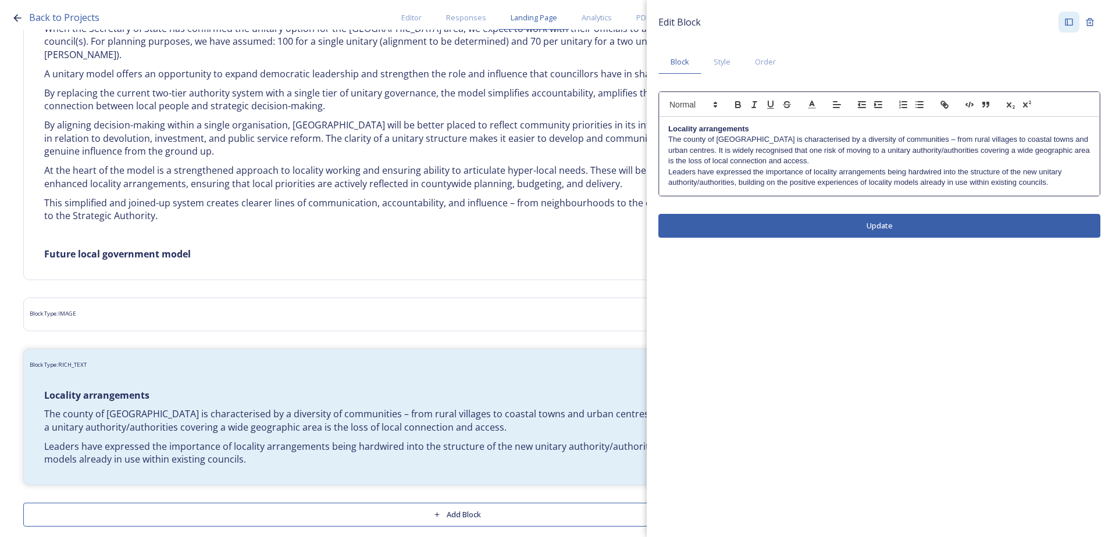
click at [1062, 181] on p "Leaders have expressed the importance of locality arrangements being hardwired …" at bounding box center [879, 178] width 422 height 22
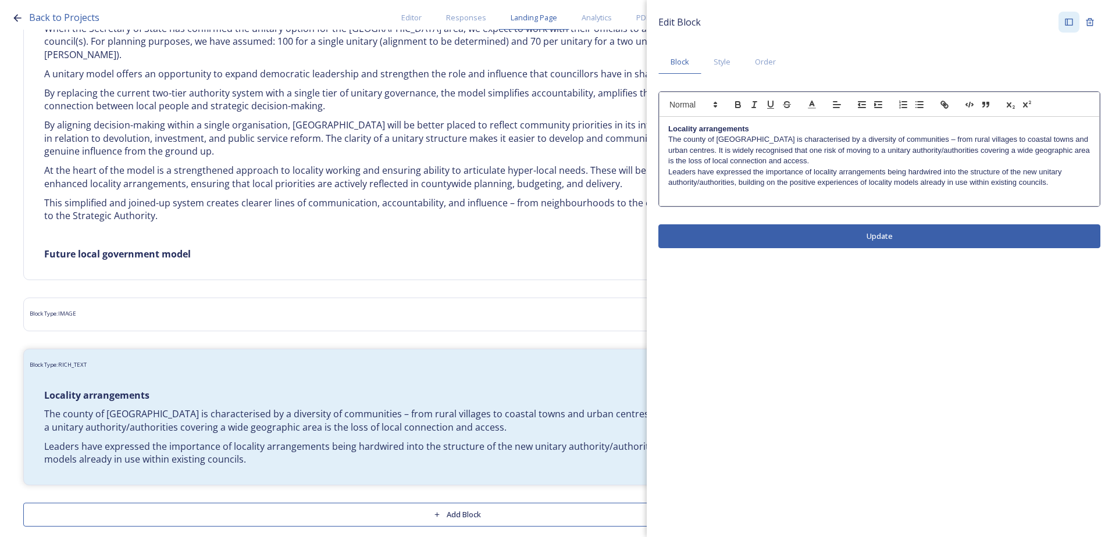
scroll to position [0, 0]
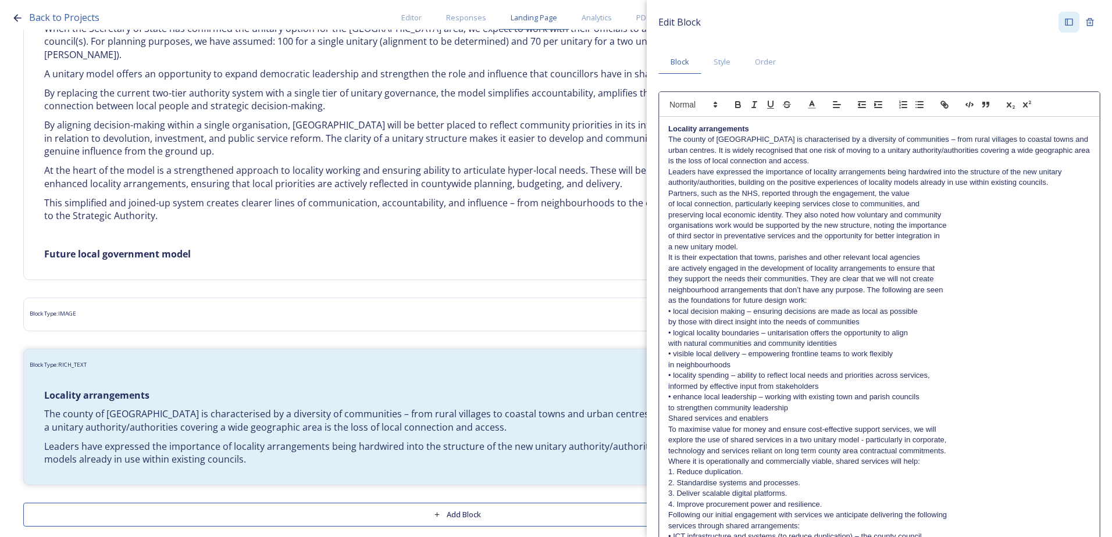
click at [669, 206] on p "of local connection, particularly keeping services close to communities, and" at bounding box center [879, 204] width 422 height 10
click at [668, 218] on div "Locality arrangements The county of West Sussex is characterised by a diversity…" at bounding box center [879, 354] width 440 height 475
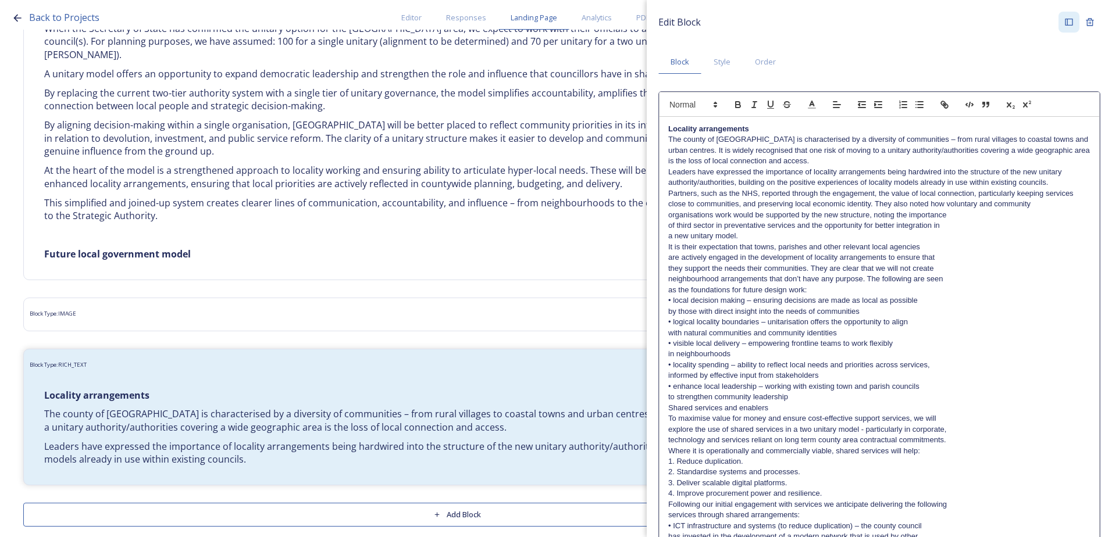
click at [669, 218] on p "organisations work would be supported by the new structure, noting the importan…" at bounding box center [879, 215] width 422 height 10
click at [667, 224] on div "Locality arrangements The county of West Sussex is characterised by a diversity…" at bounding box center [879, 349] width 440 height 465
click at [670, 235] on p "a new unitary model." at bounding box center [879, 236] width 422 height 10
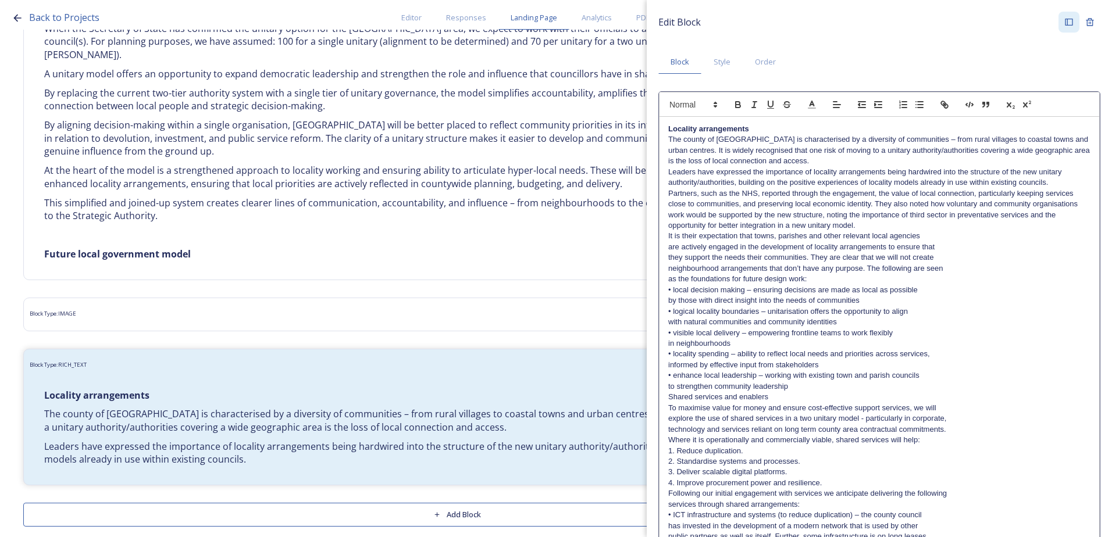
click at [668, 247] on p "are actively engaged in the development of locality arrangements to ensure that" at bounding box center [879, 247] width 422 height 10
click at [669, 257] on p "they support the needs their communities. They are clear that we will not create" at bounding box center [879, 257] width 422 height 10
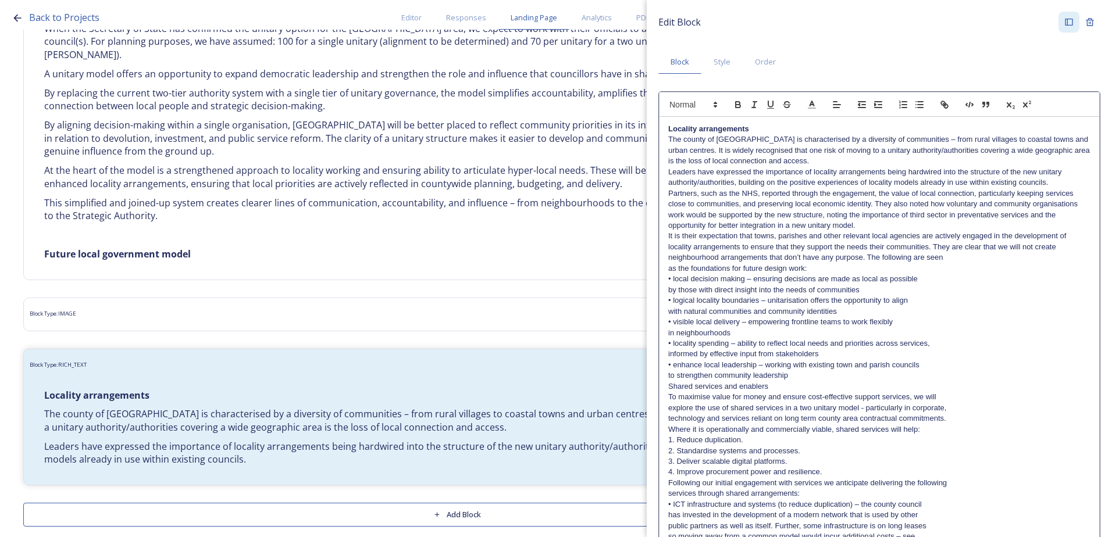
click at [668, 260] on div "Locality arrangements The county of West Sussex is characterised by a diversity…" at bounding box center [879, 338] width 440 height 443
click at [668, 267] on p "as the foundations for future design work:" at bounding box center [879, 268] width 422 height 10
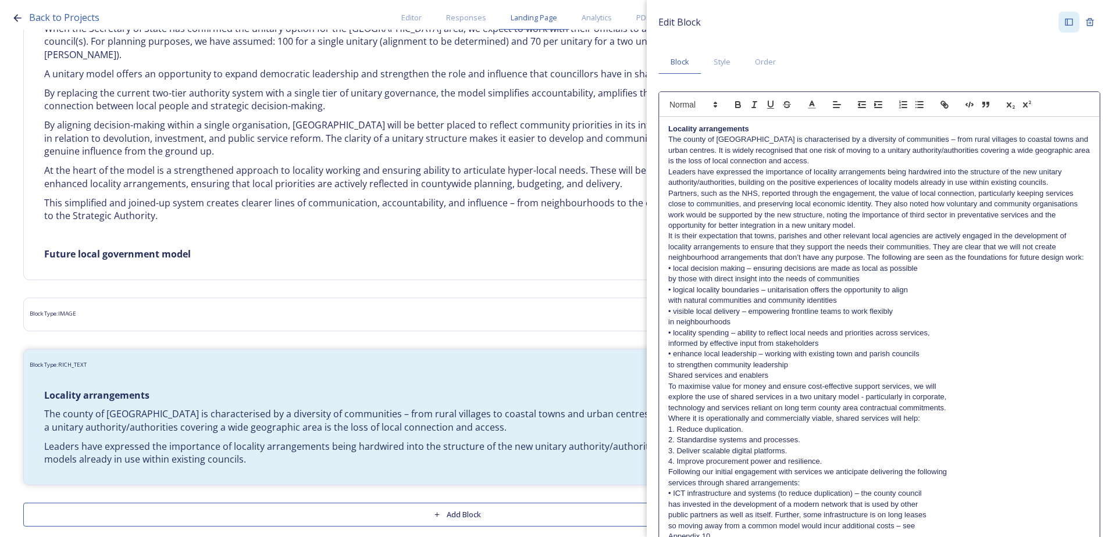
drag, startPoint x: 677, startPoint y: 289, endPoint x: 668, endPoint y: 288, distance: 8.7
click at [675, 284] on p "by those with direct insight into the needs of communities" at bounding box center [879, 279] width 422 height 10
click at [673, 274] on p "• local decision making – ensuring decisions are made as local as possible" at bounding box center [879, 268] width 422 height 10
click at [665, 277] on div "Locality arrangements The county of West Sussex is characterised by a diversity…" at bounding box center [879, 333] width 440 height 433
drag, startPoint x: 665, startPoint y: 279, endPoint x: 671, endPoint y: 279, distance: 6.4
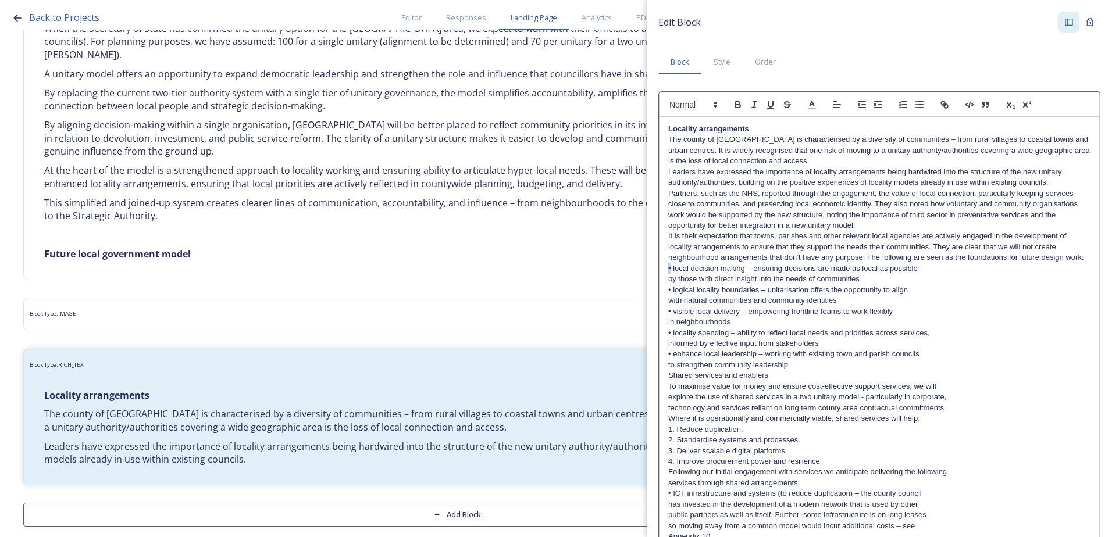
click at [671, 279] on div "Locality arrangements The county of West Sussex is characterised by a diversity…" at bounding box center [879, 333] width 440 height 433
click at [814, 104] on icon at bounding box center [812, 104] width 10 height 10
click at [885, 138] on span at bounding box center [882, 142] width 9 height 9
click at [751, 247] on p "It is their expectation that towns, parishes and other relevant local agencies …" at bounding box center [879, 247] width 422 height 32
drag, startPoint x: 673, startPoint y: 279, endPoint x: 666, endPoint y: 276, distance: 6.8
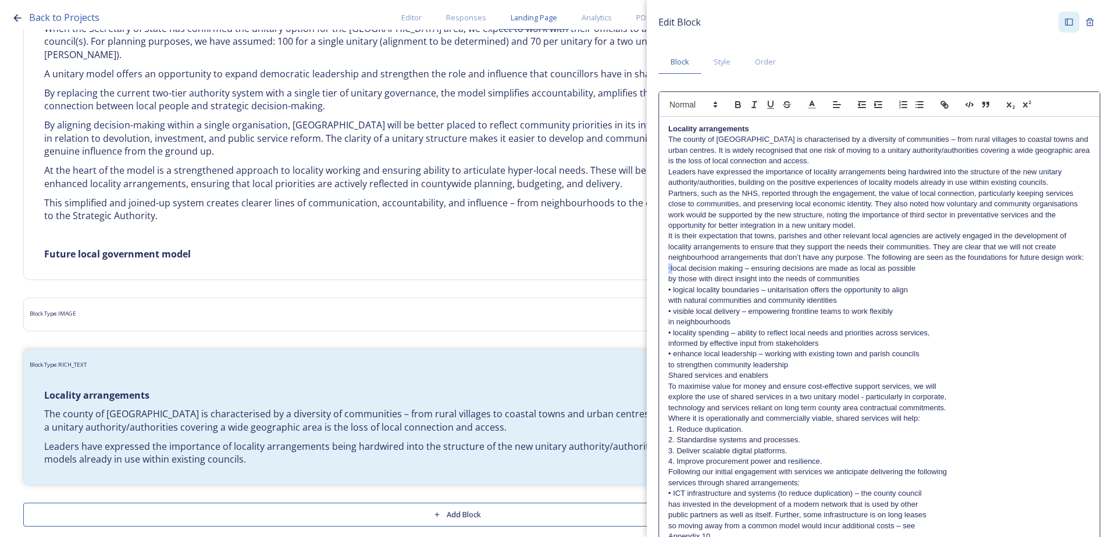
click at [666, 276] on div "Locality arrangements The county of West Sussex is characterised by a diversity…" at bounding box center [879, 333] width 440 height 433
copy p "•"
click at [712, 295] on p "• logical locality boundaries – unitarisation offers the opportunity to align" at bounding box center [879, 290] width 422 height 10
drag, startPoint x: 672, startPoint y: 299, endPoint x: 666, endPoint y: 299, distance: 6.4
click at [666, 299] on div "Locality arrangements The county of West Sussex is characterised by a diversity…" at bounding box center [879, 333] width 440 height 433
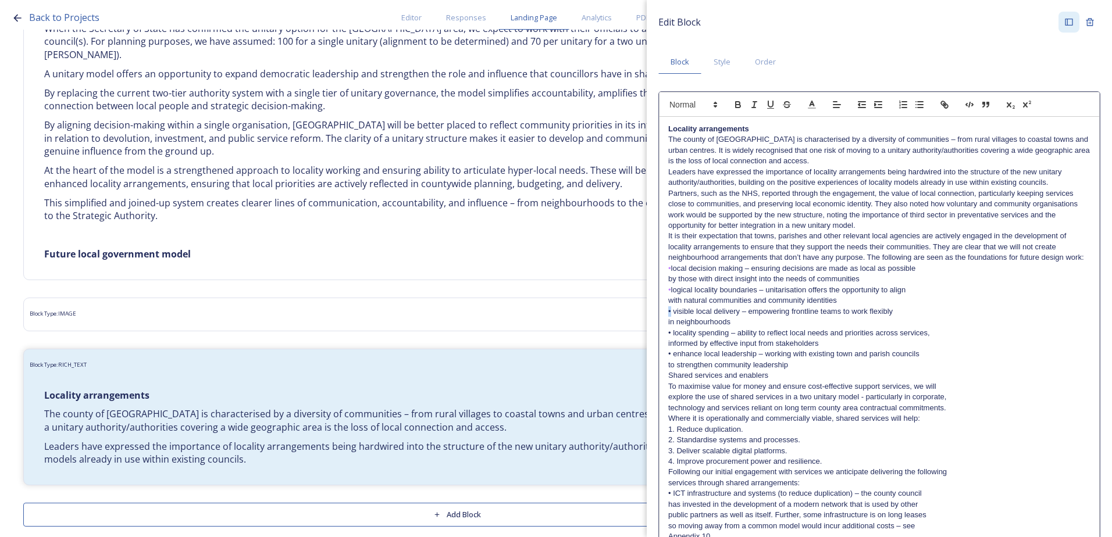
click at [665, 323] on div "Locality arrangements The county of West Sussex is characterised by a diversity…" at bounding box center [879, 333] width 440 height 433
drag, startPoint x: 672, startPoint y: 342, endPoint x: 665, endPoint y: 343, distance: 7.0
click at [665, 343] on div "Locality arrangements The county of West Sussex is characterised by a diversity…" at bounding box center [879, 333] width 440 height 433
drag, startPoint x: 673, startPoint y: 363, endPoint x: 665, endPoint y: 363, distance: 8.7
click at [665, 363] on div "Locality arrangements The county of West Sussex is characterised by a diversity…" at bounding box center [879, 333] width 440 height 433
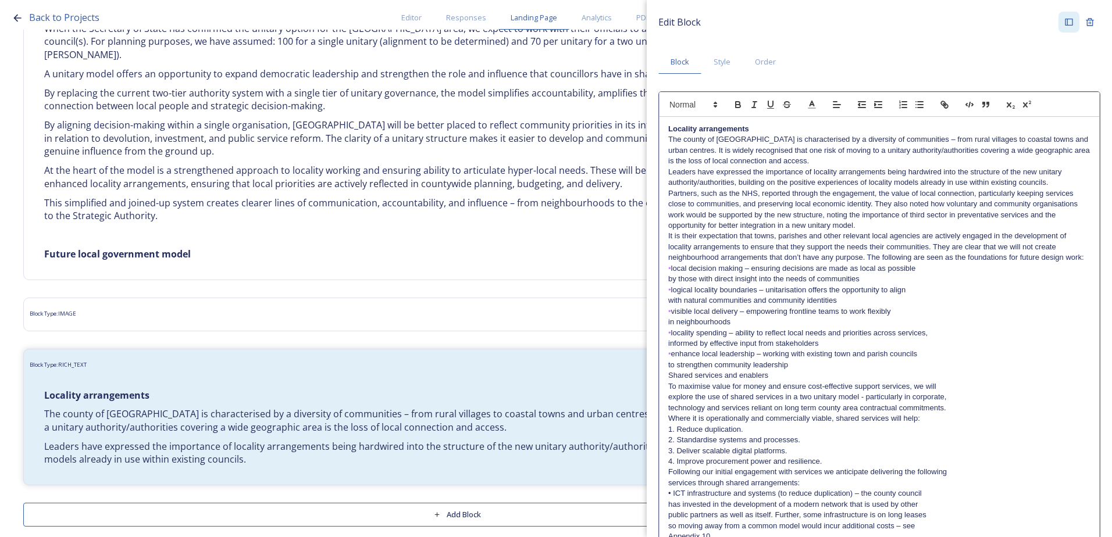
click at [735, 359] on p "• enhance local leadership – working with existing town and parish councils" at bounding box center [879, 354] width 422 height 10
click at [663, 289] on div "Locality arrangements The county of West Sussex is characterised by a diversity…" at bounding box center [879, 333] width 440 height 433
click at [666, 311] on div "Locality arrangements The county of West Sussex is characterised by a diversity…" at bounding box center [879, 333] width 440 height 433
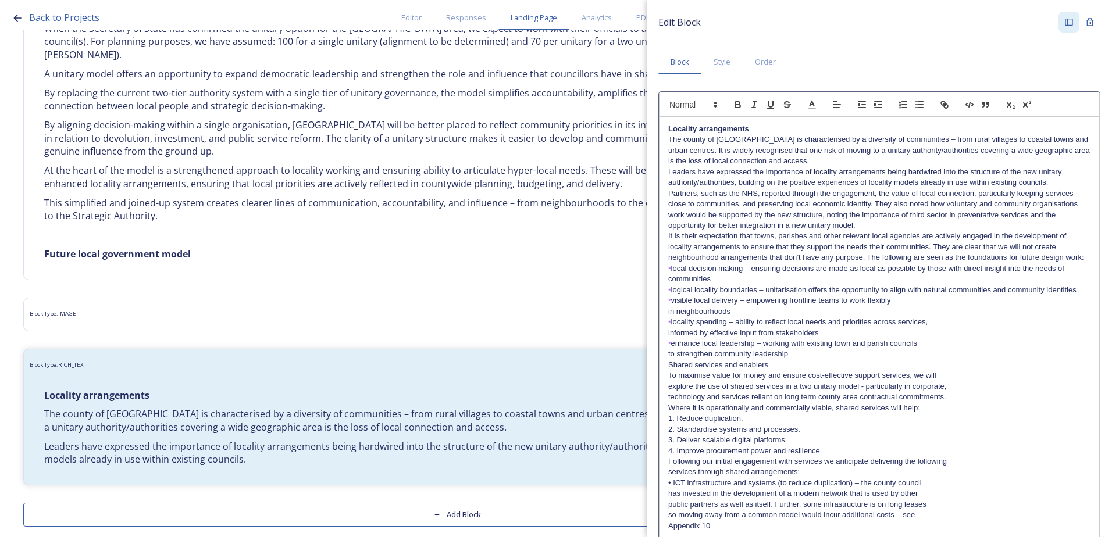
click at [664, 323] on div "Locality arrangements The county of West Sussex is characterised by a diversity…" at bounding box center [879, 328] width 440 height 422
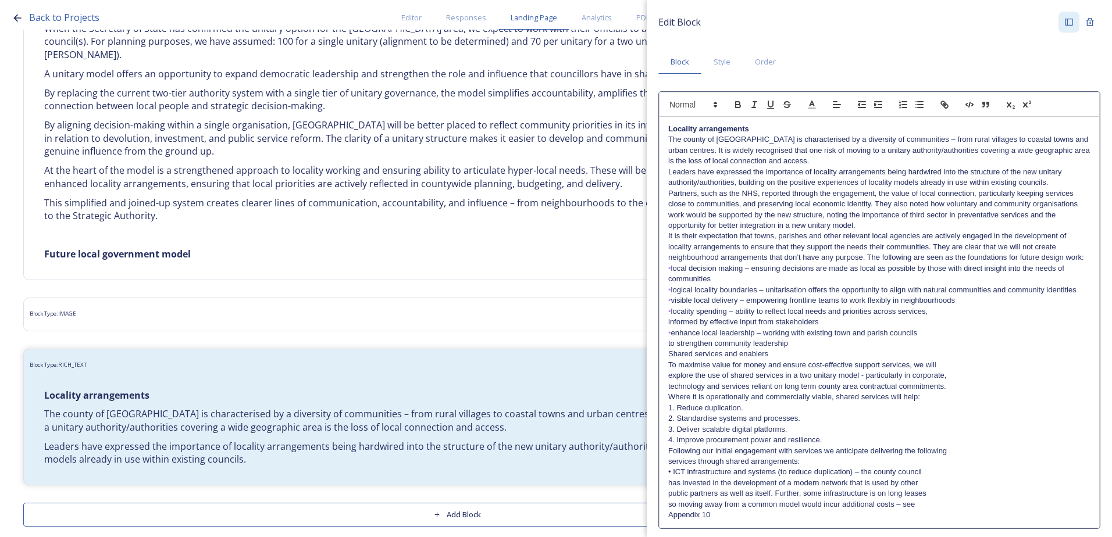
click at [665, 331] on div "Locality arrangements The county of West Sussex is characterised by a diversity…" at bounding box center [879, 322] width 440 height 411
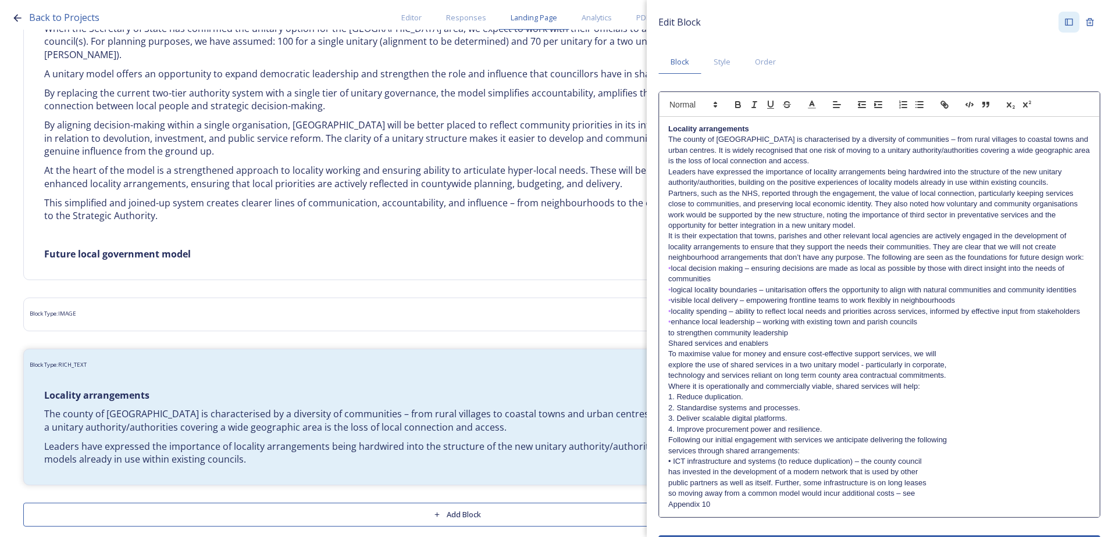
click at [666, 353] on div "Locality arrangements The county of West Sussex is characterised by a diversity…" at bounding box center [879, 317] width 440 height 400
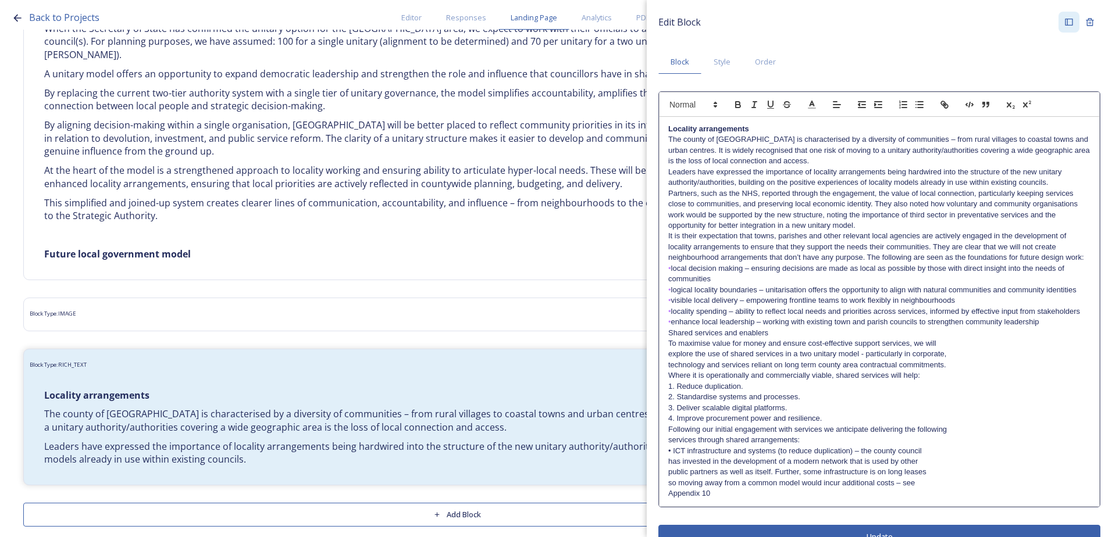
click at [651, 349] on div "Edit Block Block Style Order Locality arrangements The county of West Sussex is…" at bounding box center [879, 280] width 465 height 561
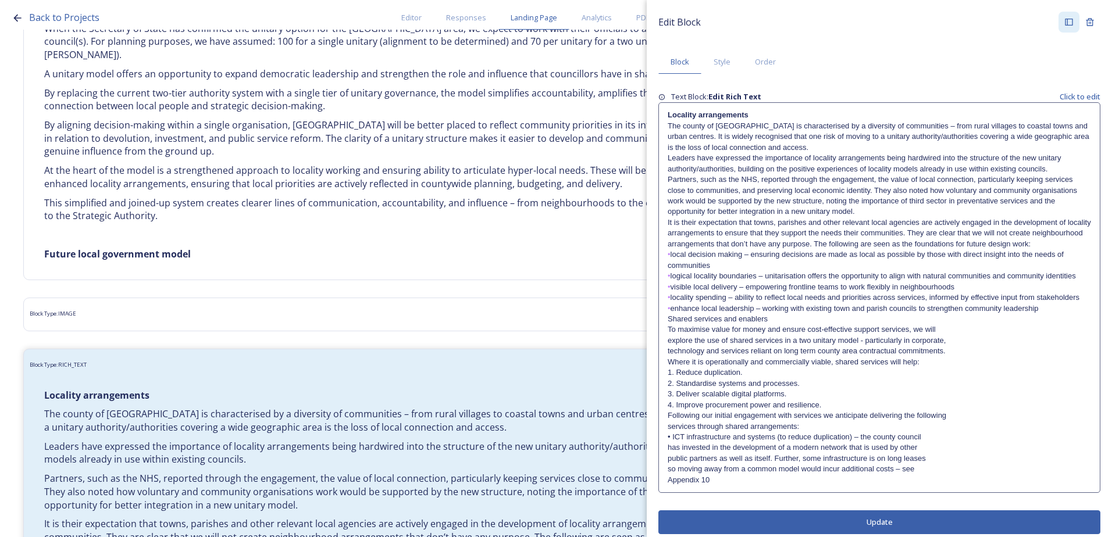
click at [668, 324] on p "Shared services and enablers" at bounding box center [879, 319] width 423 height 10
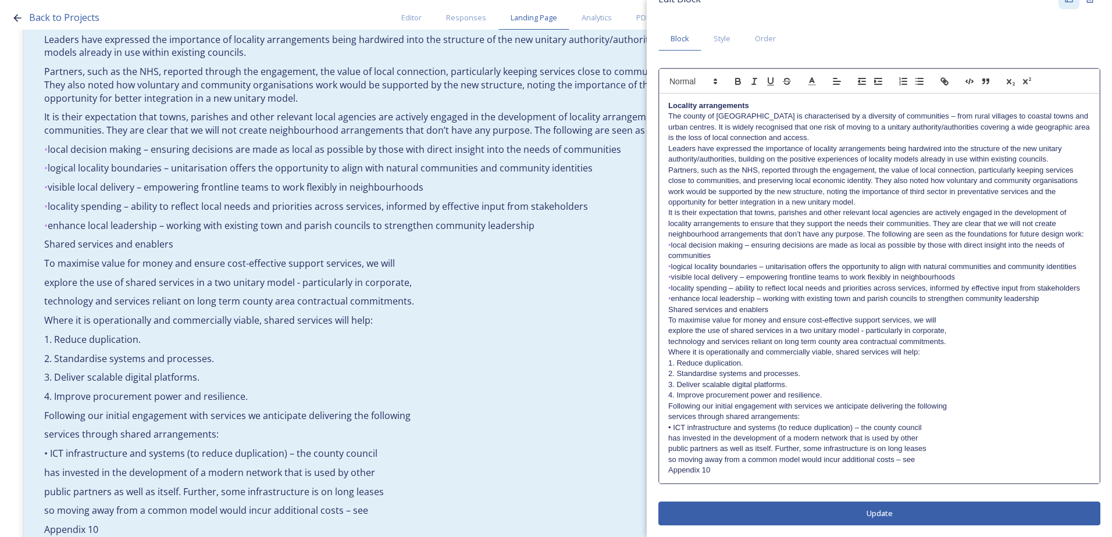
scroll to position [45, 0]
click at [884, 512] on div "Edit Block Block Style Order Locality arrangements The county of West Sussex is…" at bounding box center [879, 256] width 442 height 537
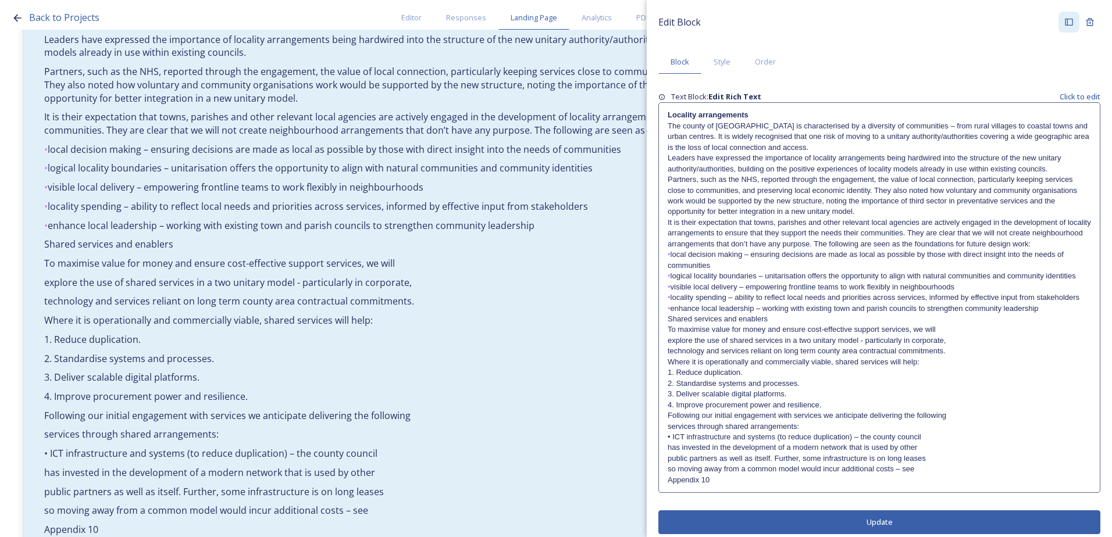
click at [872, 534] on button "Update" at bounding box center [879, 523] width 442 height 24
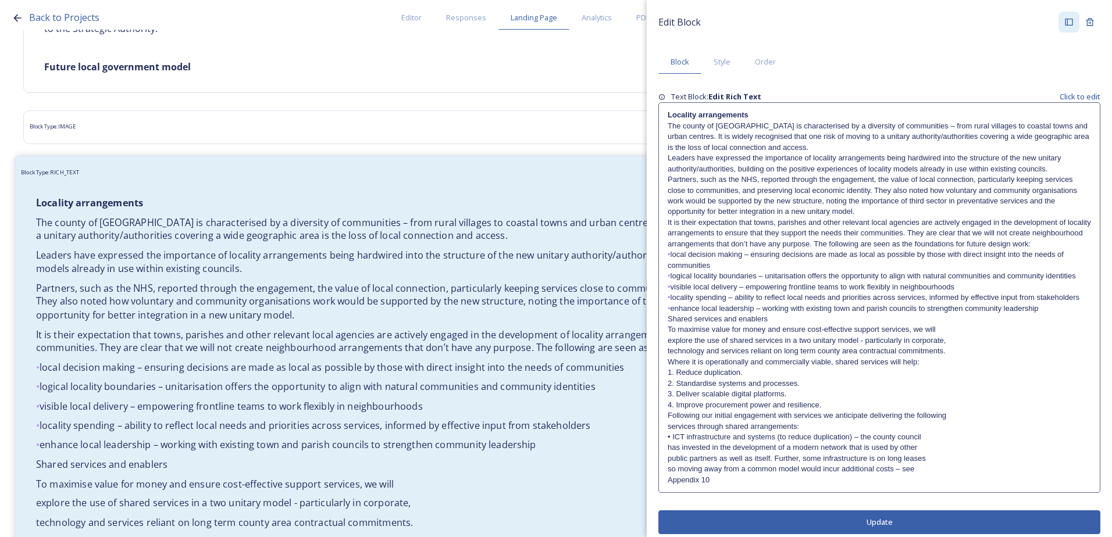
scroll to position [861, 0]
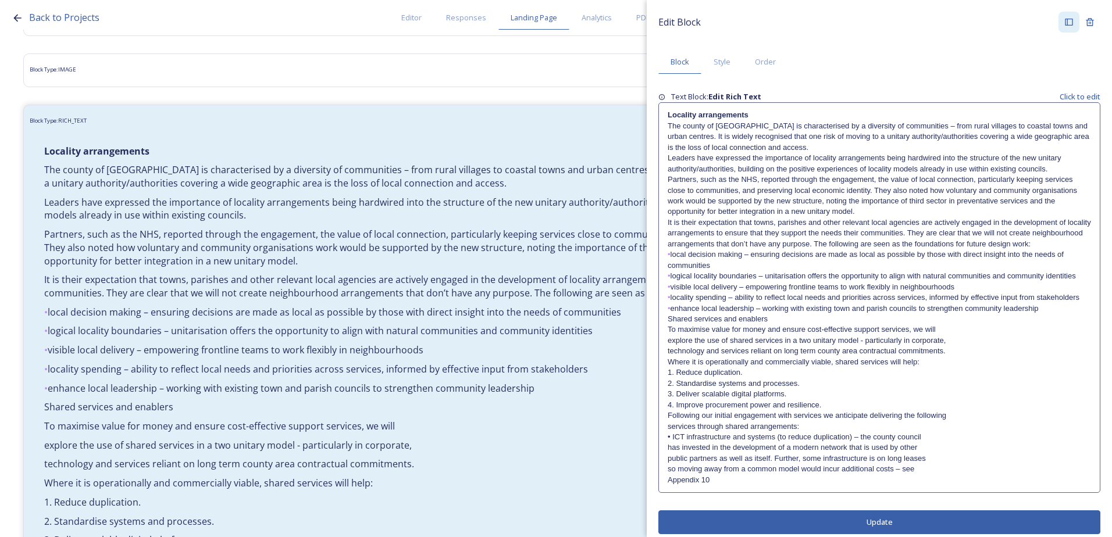
click at [672, 281] on p "• logical locality boundaries – unitarisation offers the opportunity to align w…" at bounding box center [879, 276] width 423 height 10
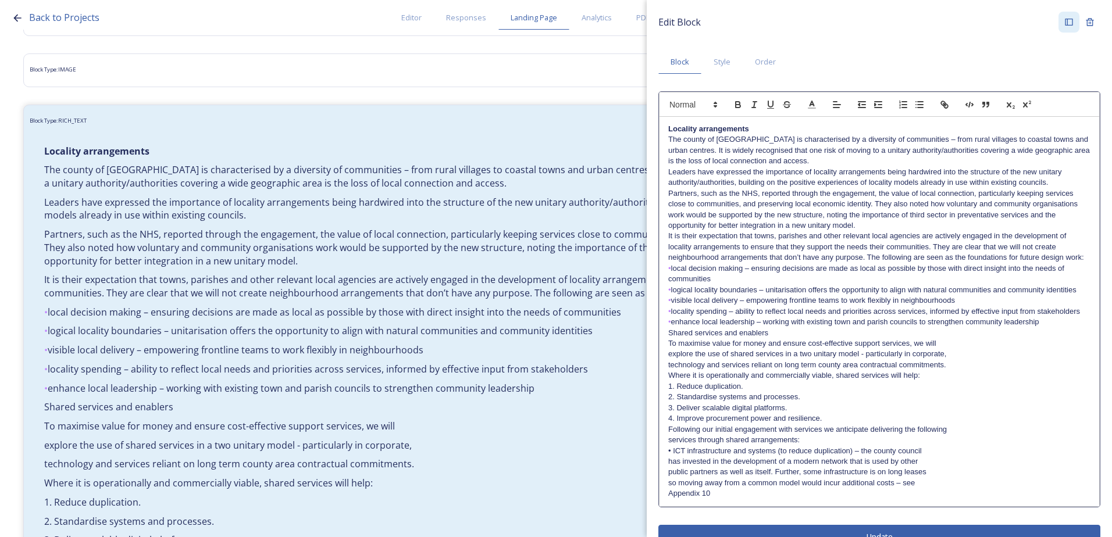
click at [744, 280] on p "• local decision making – ensuring decisions are made as local as possible by t…" at bounding box center [879, 274] width 422 height 22
drag, startPoint x: 745, startPoint y: 282, endPoint x: 673, endPoint y: 279, distance: 72.2
click at [673, 279] on p "• local decision making – ensuring decisions are made as local as possible by t…" at bounding box center [879, 274] width 422 height 22
click at [736, 102] on icon "button" at bounding box center [738, 103] width 4 height 3
drag, startPoint x: 673, startPoint y: 301, endPoint x: 758, endPoint y: 301, distance: 84.9
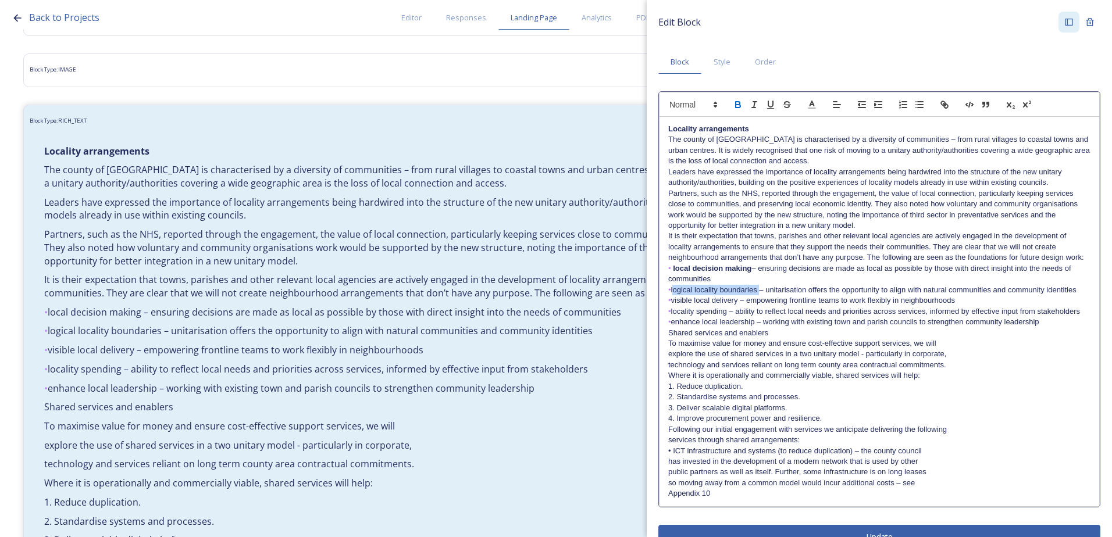
click at [758, 295] on p "• logical locality boundaries – unitarisation offers the opportunity to align w…" at bounding box center [879, 290] width 422 height 10
click at [740, 102] on icon "button" at bounding box center [738, 103] width 4 height 3
drag, startPoint x: 673, startPoint y: 323, endPoint x: 737, endPoint y: 323, distance: 64.0
click at [740, 306] on p "• visible local delivery – empowering frontline teams to work flexibly in neigh…" at bounding box center [879, 300] width 422 height 10
click at [738, 99] on button "button" at bounding box center [738, 105] width 16 height 14
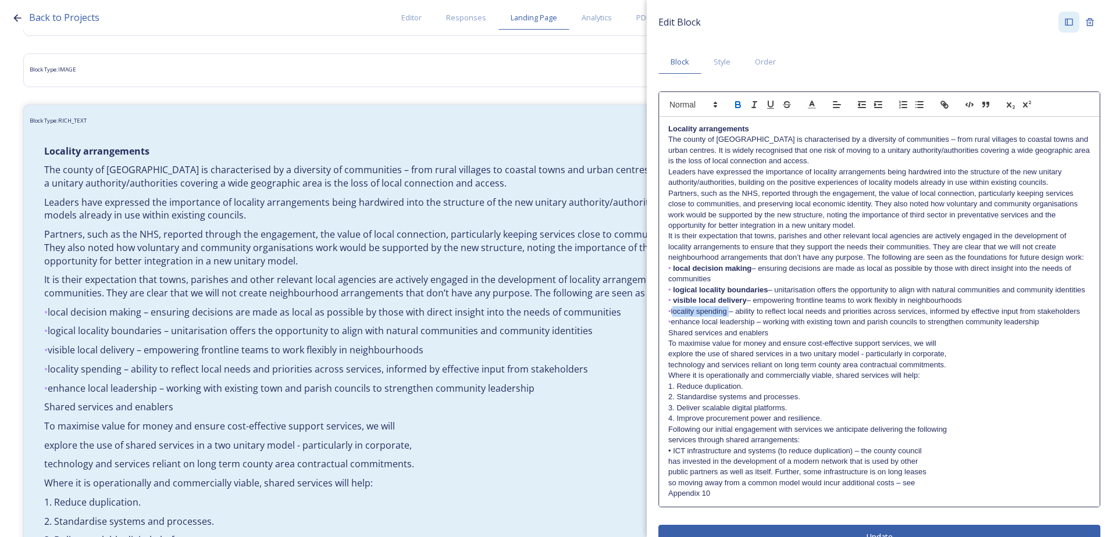
drag, startPoint x: 673, startPoint y: 333, endPoint x: 728, endPoint y: 338, distance: 54.9
click at [728, 317] on p "• locality spending – ability to reflect local needs and priorities across serv…" at bounding box center [879, 311] width 422 height 10
click at [736, 108] on icon "button" at bounding box center [738, 106] width 5 height 3
drag, startPoint x: 673, startPoint y: 354, endPoint x: 757, endPoint y: 353, distance: 83.7
click at [757, 327] on p "• enhance local leadership – working with existing town and parish councils to …" at bounding box center [879, 322] width 422 height 10
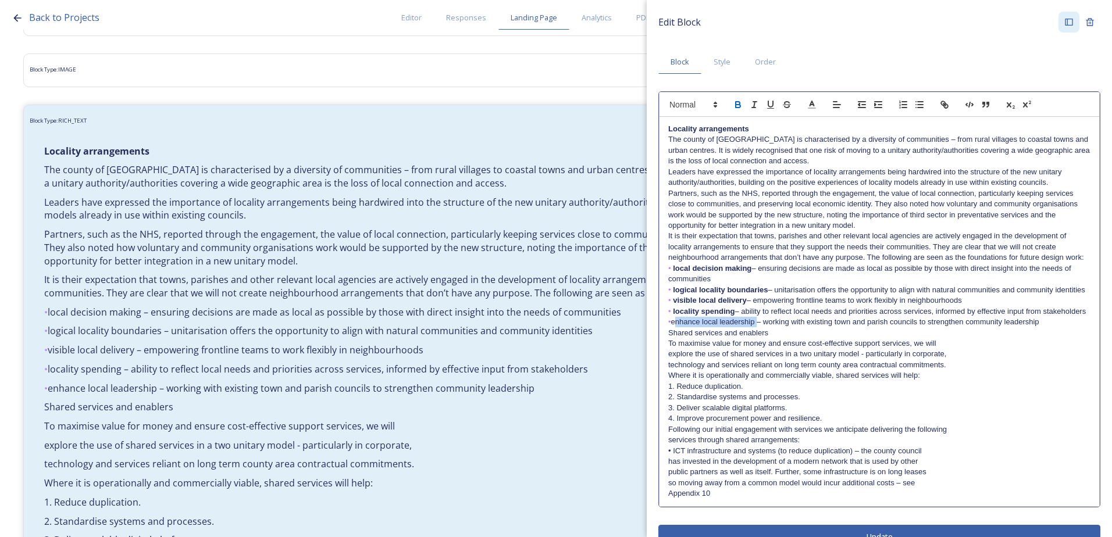
click at [740, 101] on icon "button" at bounding box center [738, 104] width 10 height 10
click at [773, 349] on p "To maximise value for money and ensure cost-effective support services, we will" at bounding box center [879, 343] width 422 height 10
click at [668, 338] on p "Shared services and enablers" at bounding box center [879, 333] width 422 height 10
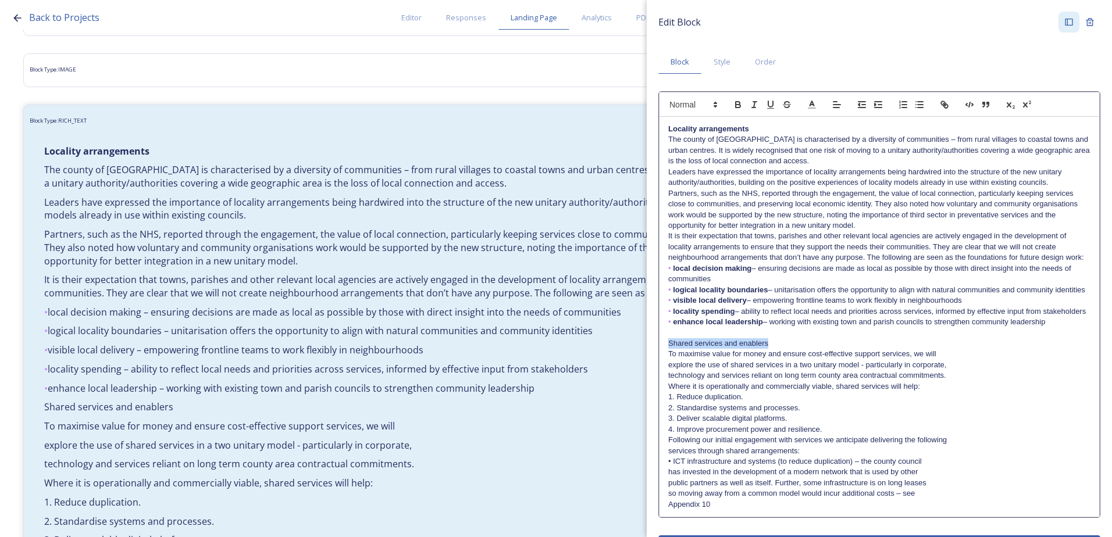
drag, startPoint x: 778, startPoint y: 376, endPoint x: 668, endPoint y: 376, distance: 109.9
click at [668, 349] on p "Shared services and enablers" at bounding box center [879, 343] width 422 height 10
click at [736, 105] on icon "button" at bounding box center [738, 106] width 5 height 3
click at [665, 399] on div "Locality arrangements The county of West Sussex is characterised by a diversity…" at bounding box center [879, 317] width 440 height 400
click at [663, 408] on div "Locality arrangements The county of West Sussex is characterised by a diversity…" at bounding box center [879, 317] width 440 height 400
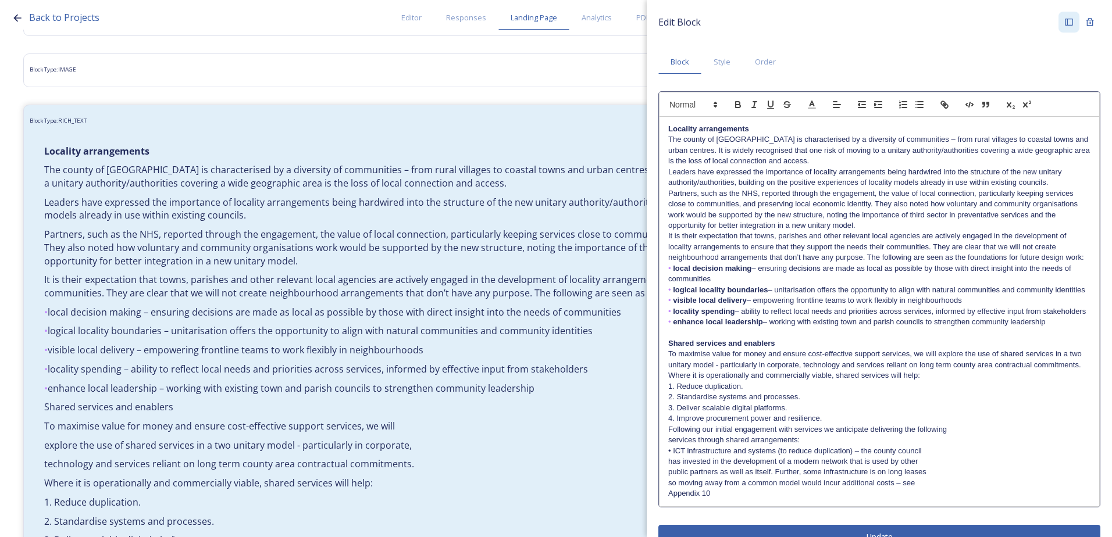
click at [663, 404] on div "Locality arrangements The county of West Sussex is characterised by a diversity…" at bounding box center [879, 312] width 440 height 390
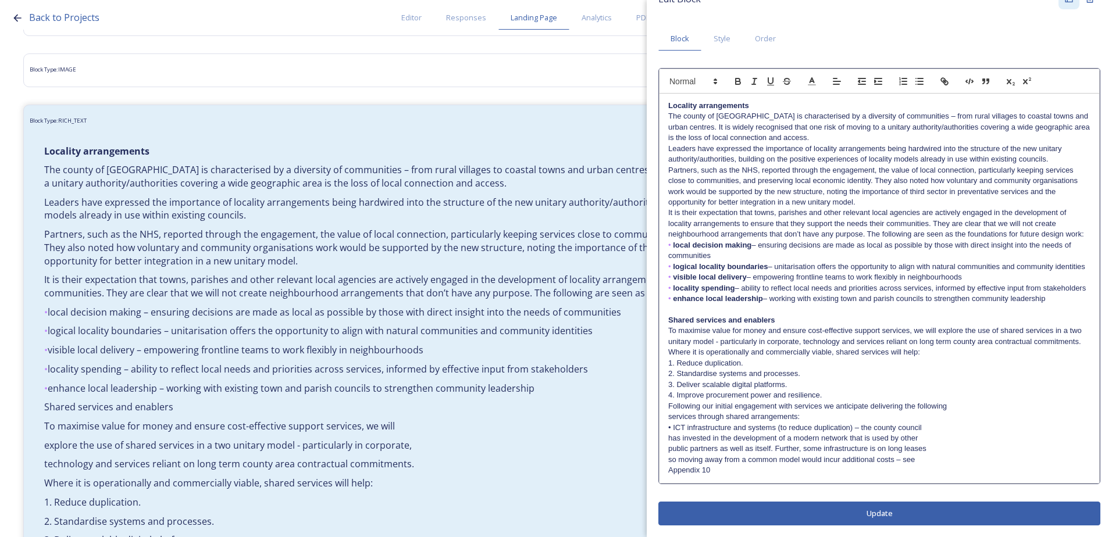
scroll to position [55, 0]
drag, startPoint x: 675, startPoint y: 363, endPoint x: 662, endPoint y: 362, distance: 12.8
click at [662, 362] on div "Locality arrangements The county of West Sussex is characterised by a diversity…" at bounding box center [879, 289] width 440 height 390
click at [734, 76] on icon "button" at bounding box center [738, 81] width 10 height 10
drag, startPoint x: 664, startPoint y: 373, endPoint x: 672, endPoint y: 373, distance: 8.1
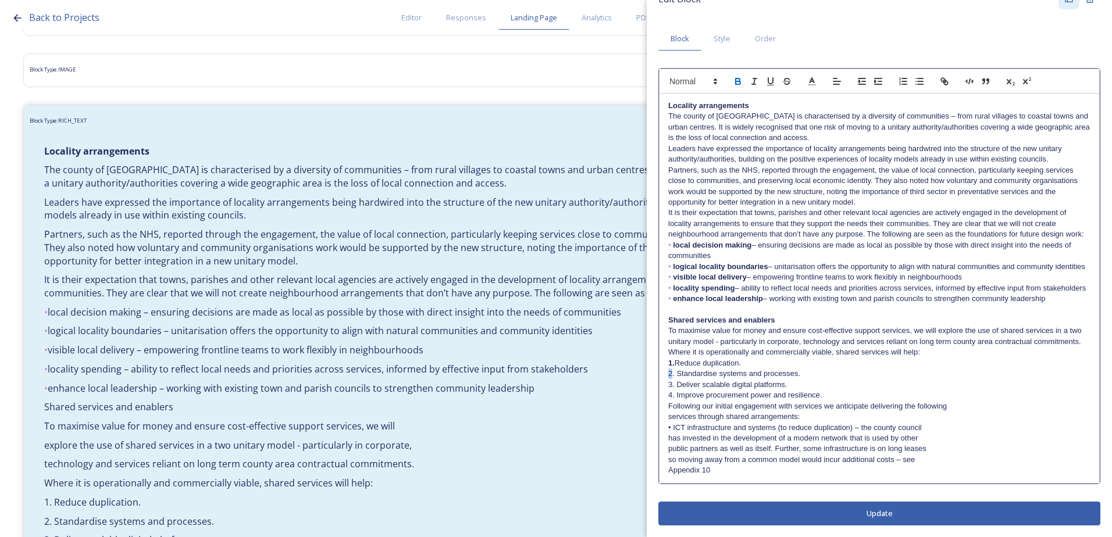
click at [672, 373] on div "Locality arrangements The county of West Sussex is characterised by a diversity…" at bounding box center [879, 289] width 440 height 390
drag, startPoint x: 676, startPoint y: 377, endPoint x: 665, endPoint y: 369, distance: 13.4
click at [661, 376] on div "Locality arrangements The county of West Sussex is characterised by a diversity…" at bounding box center [879, 289] width 440 height 390
click at [739, 74] on button "button" at bounding box center [738, 81] width 16 height 14
drag, startPoint x: 674, startPoint y: 385, endPoint x: 661, endPoint y: 384, distance: 12.8
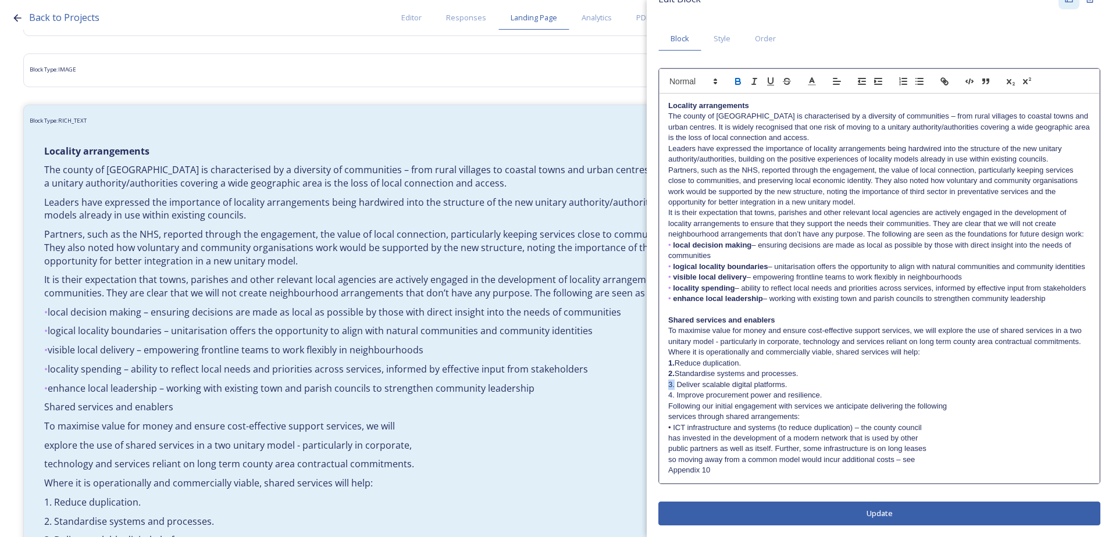
click at [661, 384] on div "Locality arrangements The county of West Sussex is characterised by a diversity…" at bounding box center [879, 289] width 440 height 390
click at [739, 81] on icon "button" at bounding box center [738, 82] width 5 height 3
drag, startPoint x: 666, startPoint y: 395, endPoint x: 670, endPoint y: 355, distance: 40.9
click at [658, 395] on div "Edit Block Block Style Order Locality arrangements The county of West Sussex is…" at bounding box center [879, 257] width 465 height 561
click at [734, 76] on icon "button" at bounding box center [738, 81] width 10 height 10
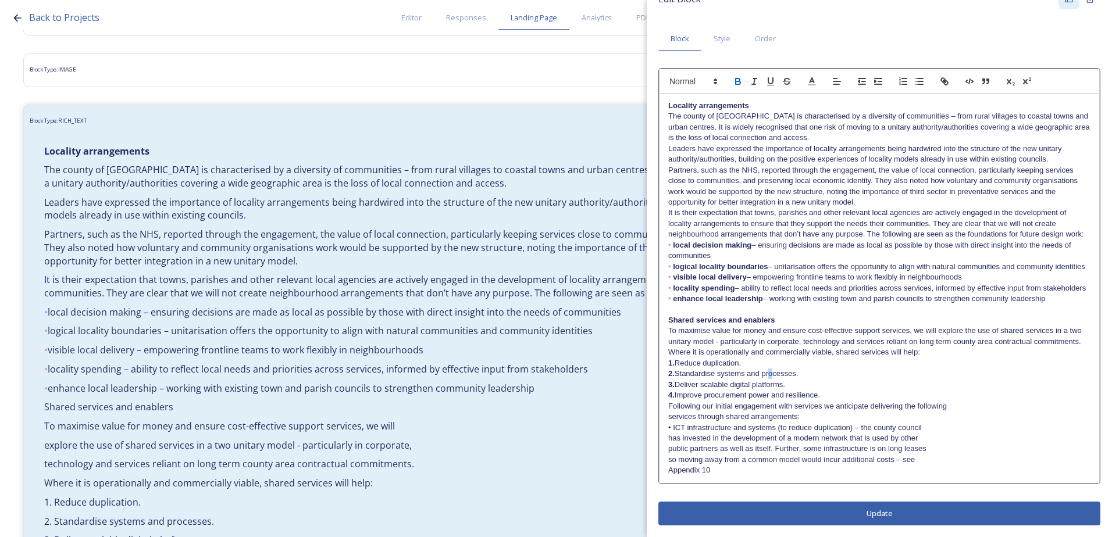
drag, startPoint x: 772, startPoint y: 378, endPoint x: 769, endPoint y: 386, distance: 8.3
click at [772, 379] on p "2. Standardise systems and processes." at bounding box center [879, 374] width 422 height 10
click at [665, 408] on div "Locality arrangements The county of West Sussex is characterised by a diversity…" at bounding box center [879, 289] width 440 height 390
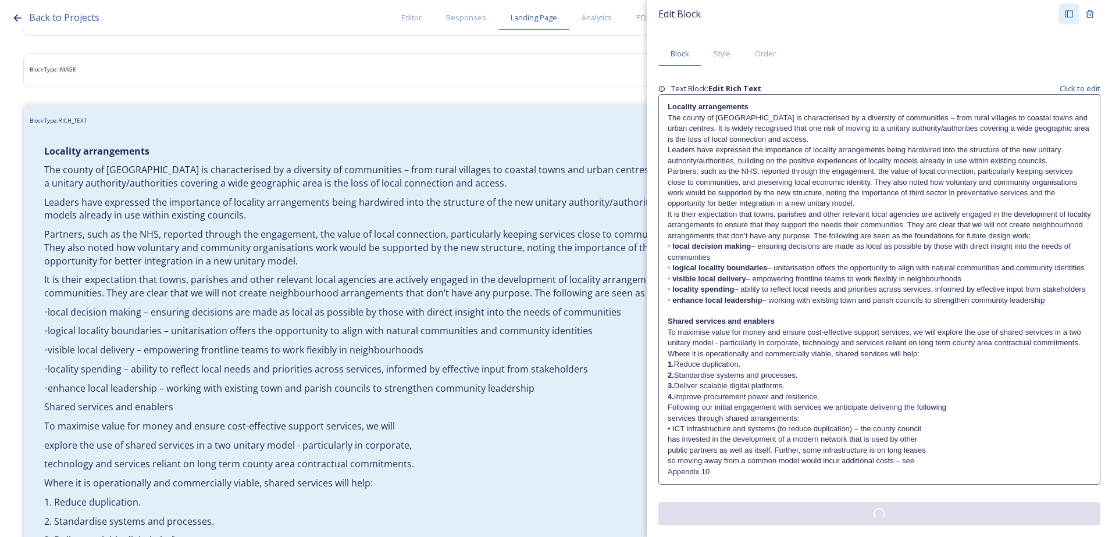
click at [782, 518] on div "Edit Block Block Style Order Text Block: Edit Rich Text Click to edit Locality …" at bounding box center [879, 264] width 442 height 522
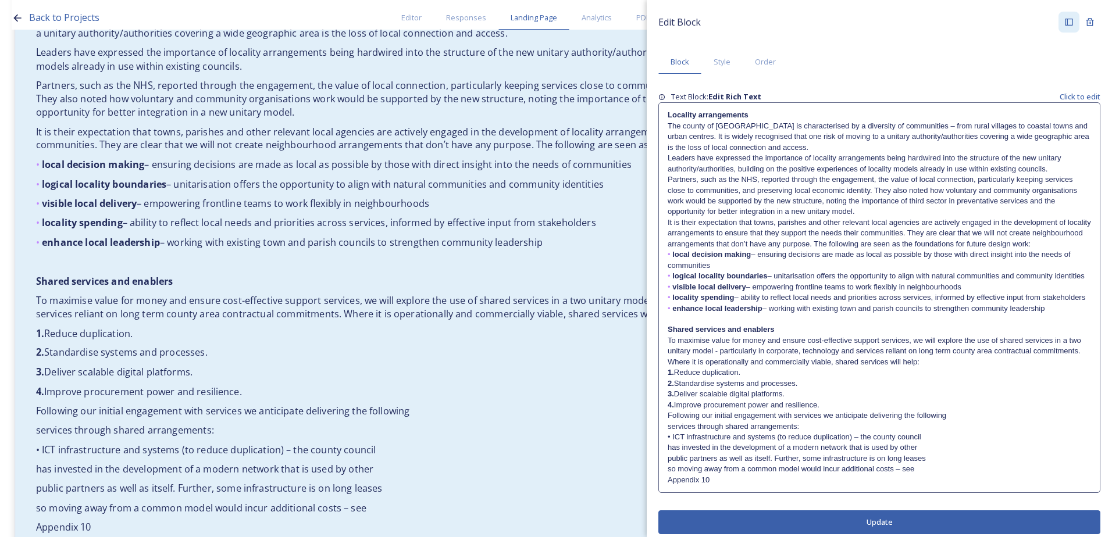
scroll to position [1036, 0]
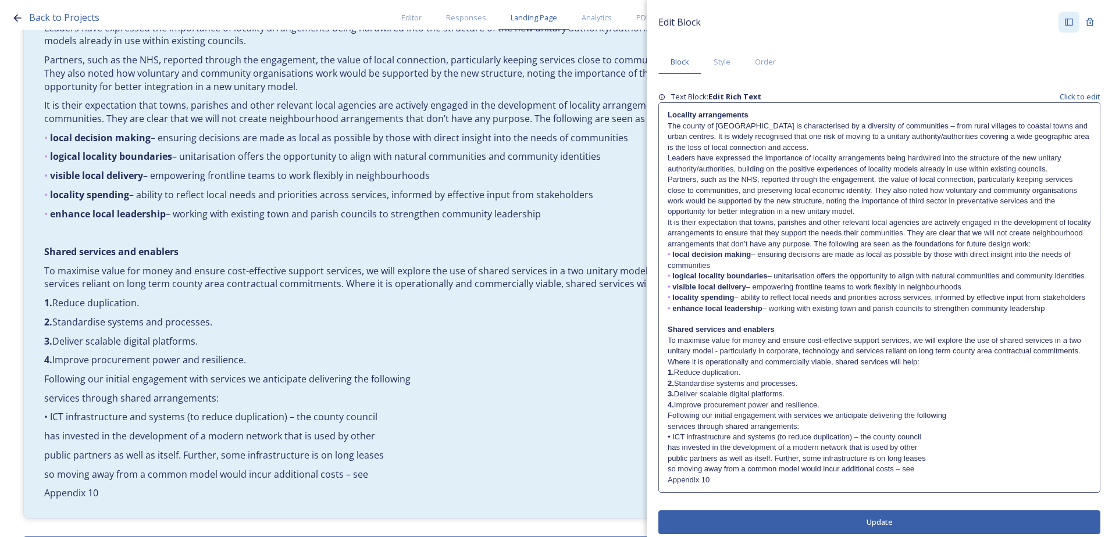
click at [666, 448] on div "Locality arrangements The county of West Sussex is characterised by a diversity…" at bounding box center [879, 298] width 441 height 390
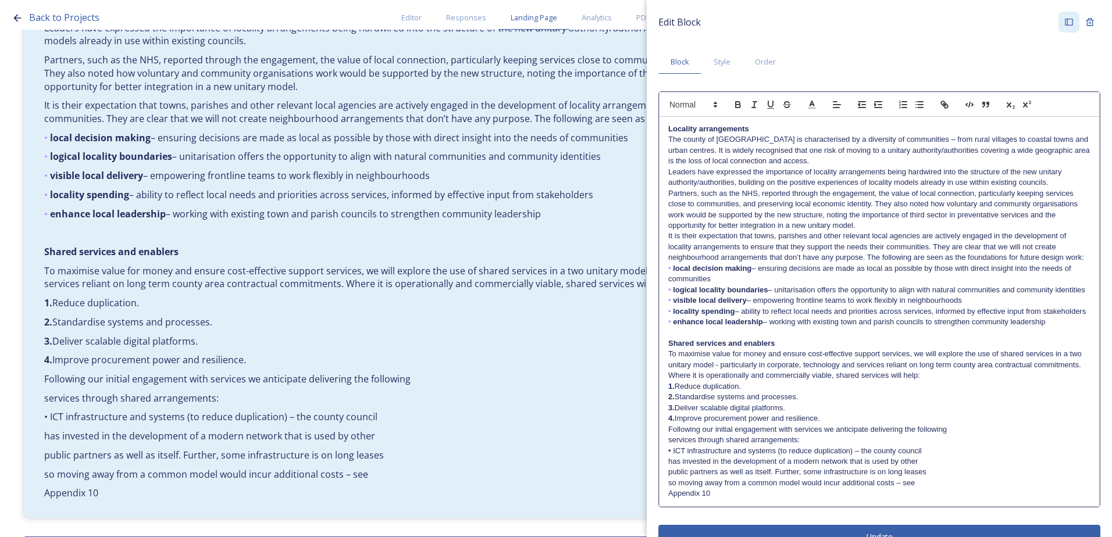
click at [666, 465] on div "Locality arrangements The county of West Sussex is characterised by a diversity…" at bounding box center [879, 312] width 440 height 390
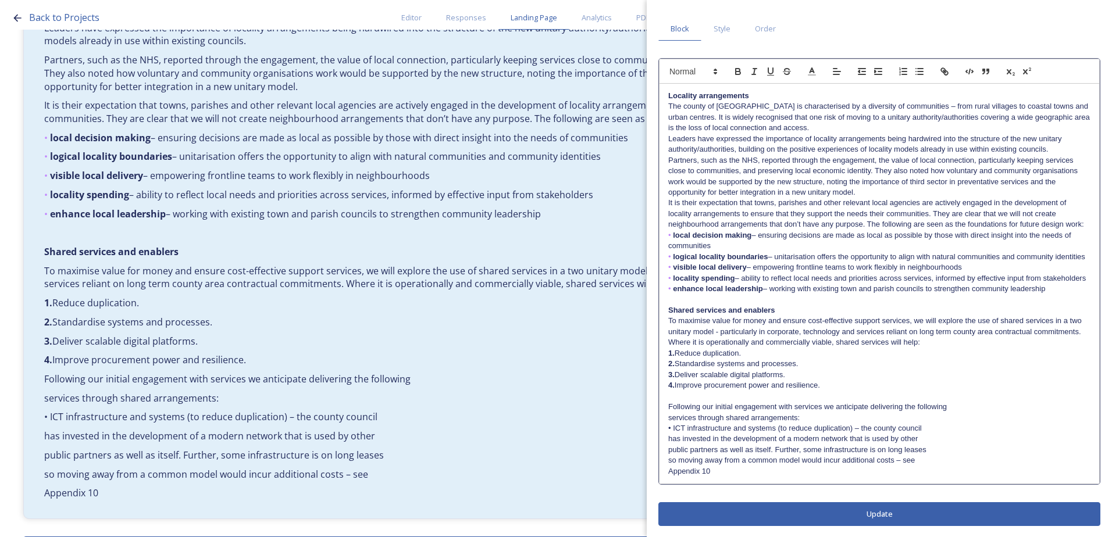
scroll to position [66, 0]
click at [809, 514] on div "Edit Block Block Style Order Locality arrangements The county of West Sussex is…" at bounding box center [879, 252] width 442 height 548
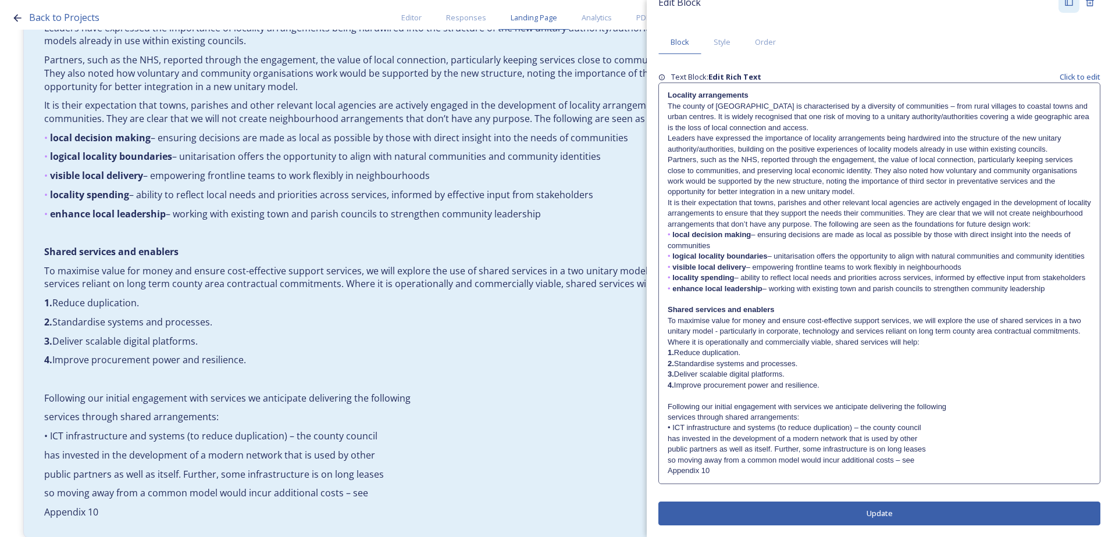
scroll to position [52, 0]
click at [667, 417] on div "Locality arrangements The county of West Sussex is characterised by a diversity…" at bounding box center [879, 283] width 441 height 400
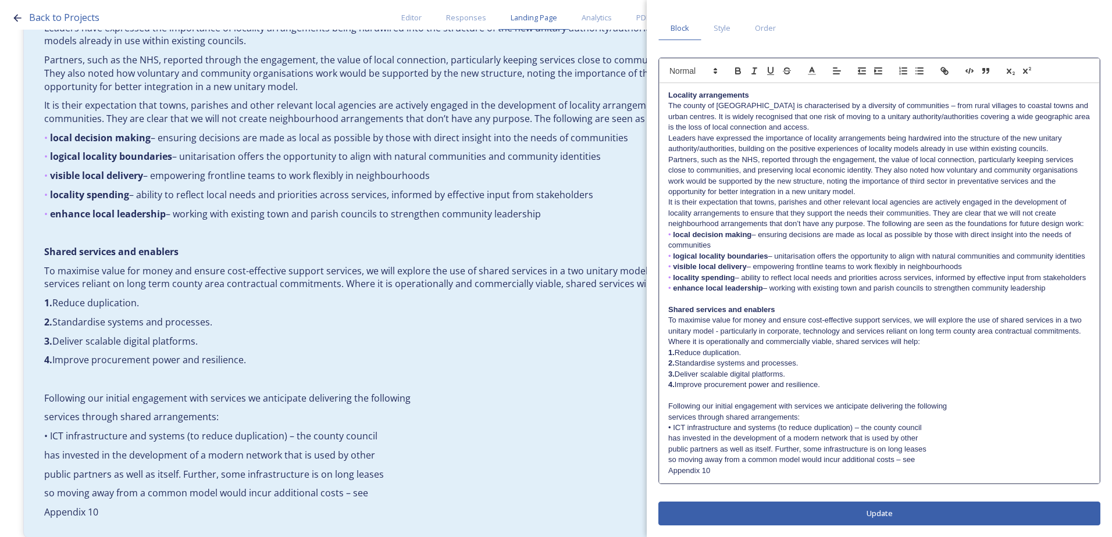
click at [668, 431] on div "Locality arrangements The county of West Sussex is characterised by a diversity…" at bounding box center [879, 283] width 440 height 400
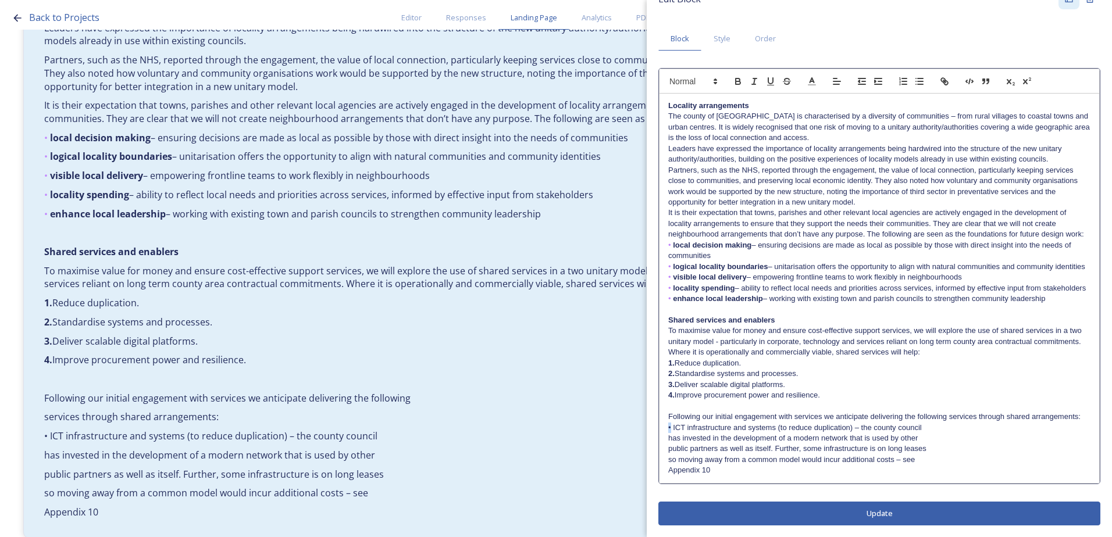
drag, startPoint x: 671, startPoint y: 433, endPoint x: 662, endPoint y: 433, distance: 8.7
click at [662, 433] on div "Locality arrangements The county of West Sussex is characterised by a diversity…" at bounding box center [879, 289] width 440 height 390
click at [667, 445] on div "Locality arrangements The county of West Sussex is characterised by a diversity…" at bounding box center [879, 289] width 440 height 390
click at [662, 454] on div "Locality arrangements The county of West Sussex is characterised by a diversity…" at bounding box center [879, 289] width 440 height 390
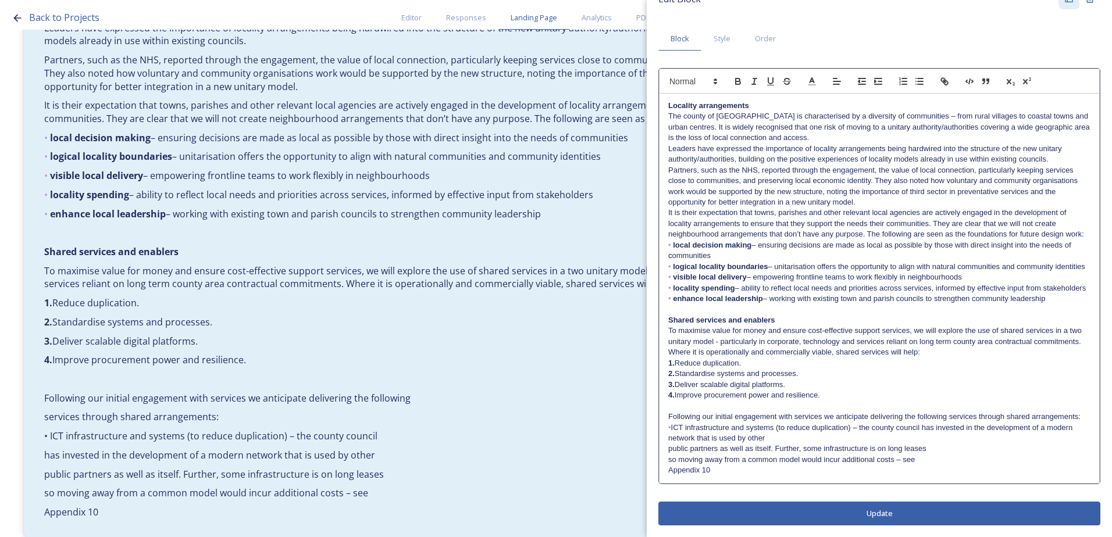
scroll to position [45, 0]
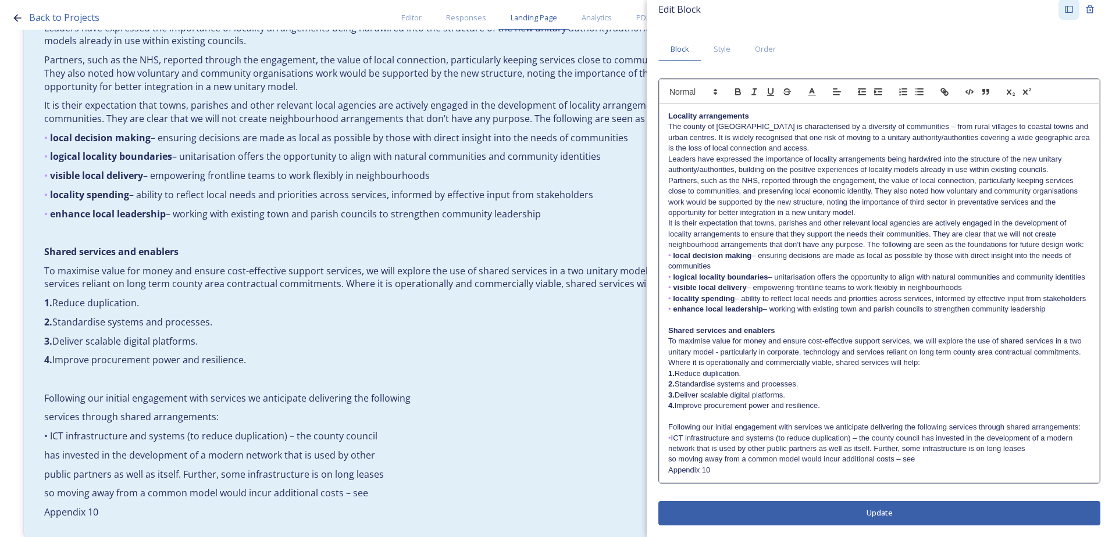
click at [666, 461] on div "Locality arrangements The county of West Sussex is characterised by a diversity…" at bounding box center [879, 293] width 440 height 379
click at [664, 469] on div "Locality arrangements The county of West Sussex is characterised by a diversity…" at bounding box center [879, 293] width 440 height 379
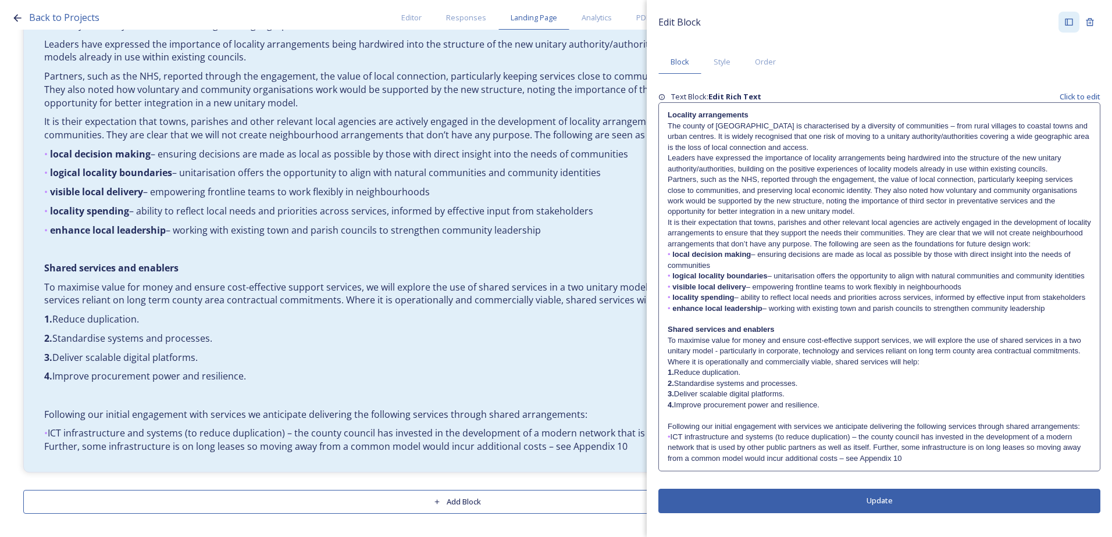
scroll to position [0, 0]
click at [751, 511] on button "Update" at bounding box center [879, 501] width 442 height 24
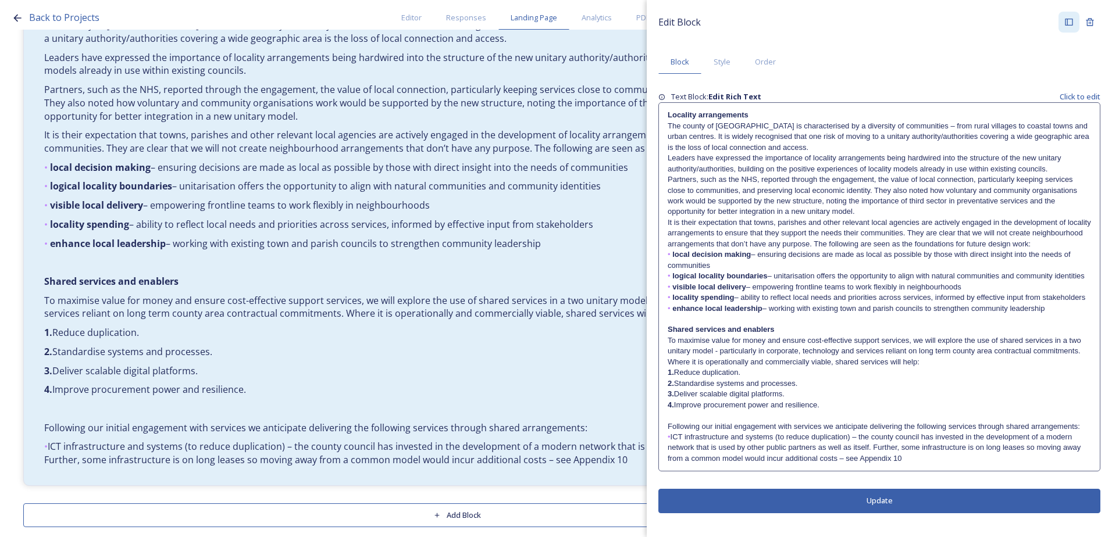
click at [674, 252] on strong "local decision making" at bounding box center [711, 254] width 79 height 9
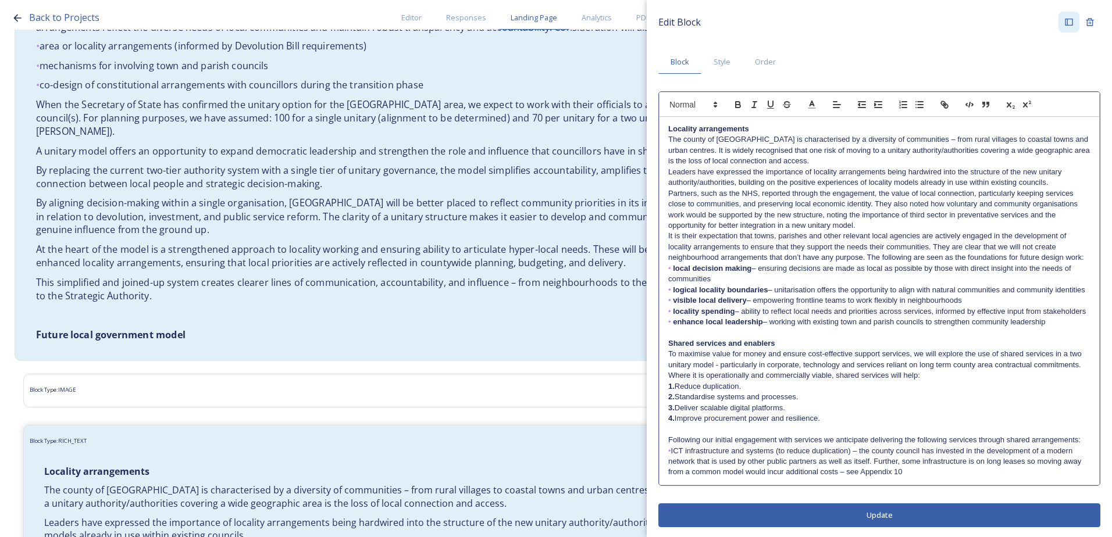
scroll to position [308, 0]
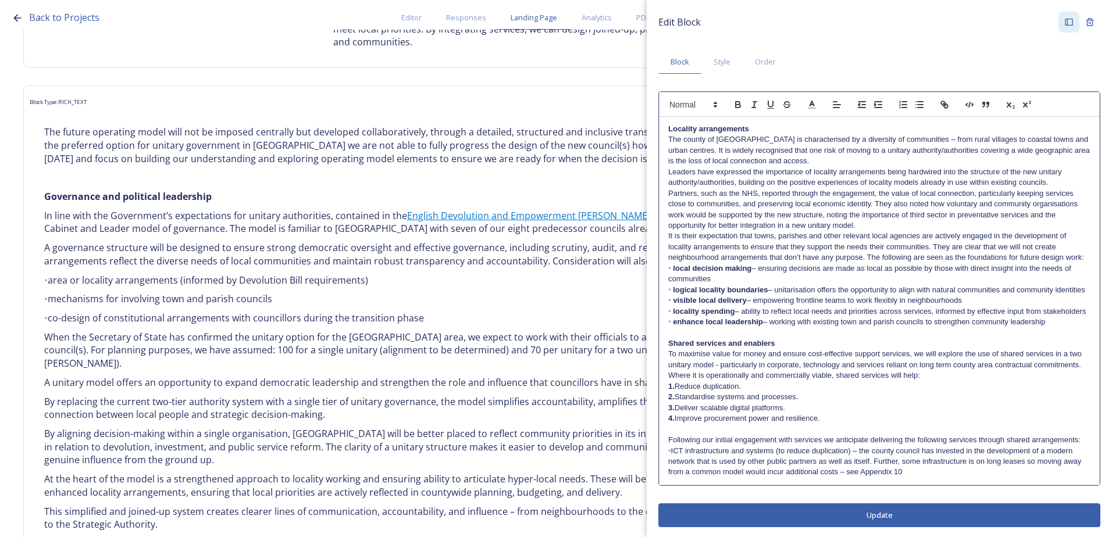
click at [673, 273] on strong "local decision making" at bounding box center [712, 268] width 79 height 9
click at [673, 294] on strong "logical locality boundaries" at bounding box center [720, 290] width 95 height 9
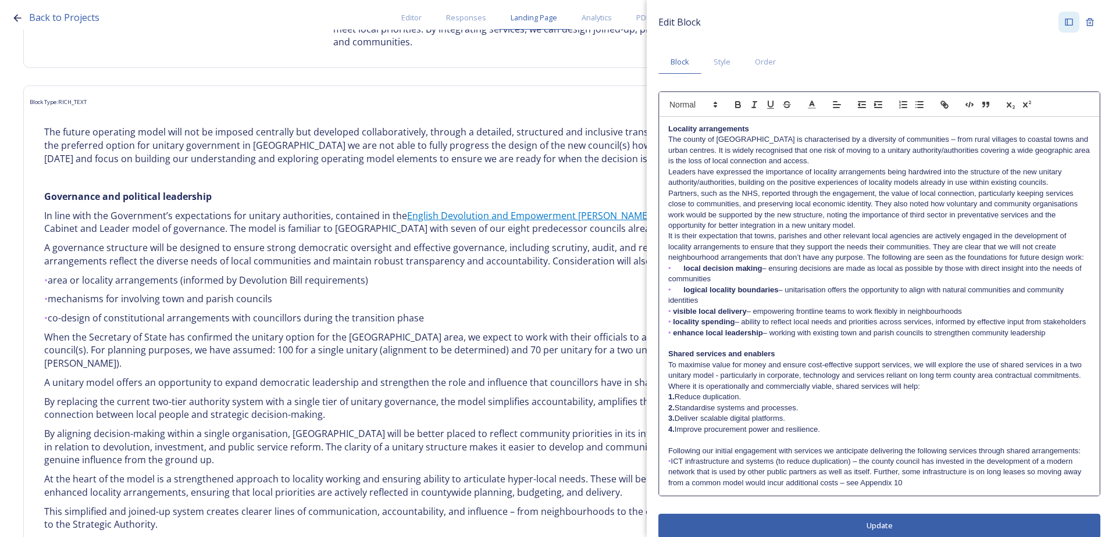
click at [674, 316] on strong "visible local delivery" at bounding box center [709, 311] width 73 height 9
click at [672, 327] on p "• locality spending – ability to reflect local needs and priorities across serv…" at bounding box center [879, 322] width 422 height 10
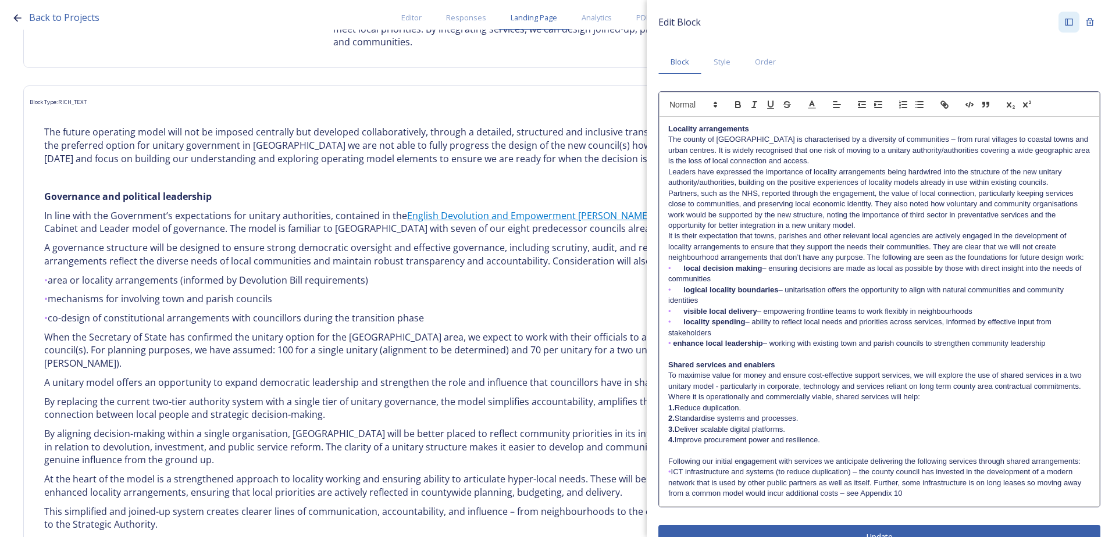
click at [672, 349] on p "• enhance local leadership – working with existing town and parish councils to …" at bounding box center [879, 343] width 422 height 10
click at [666, 342] on div "Locality arrangements The county of West Sussex is characterised by a diversity…" at bounding box center [879, 312] width 440 height 390
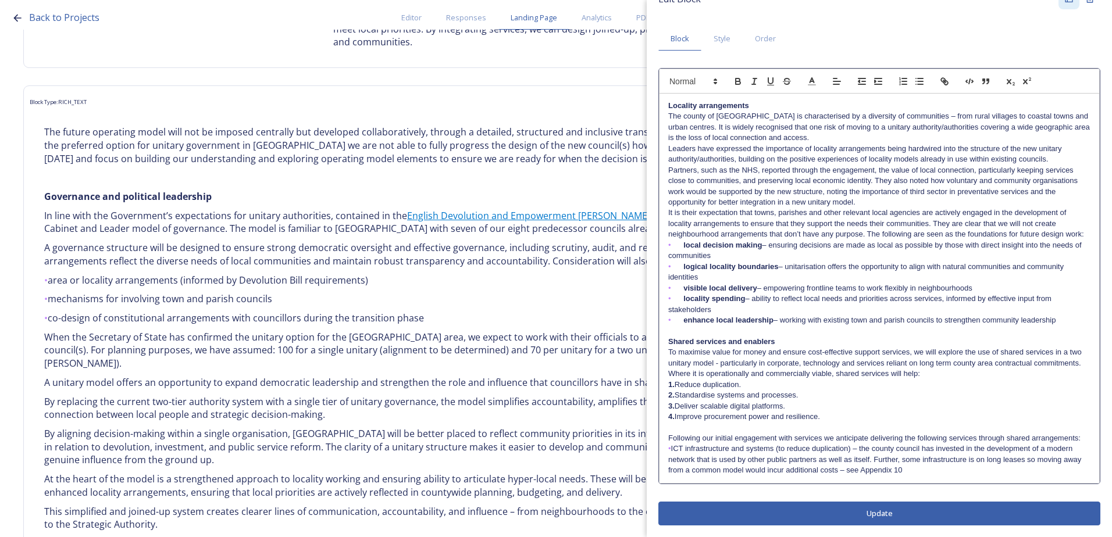
scroll to position [0, 0]
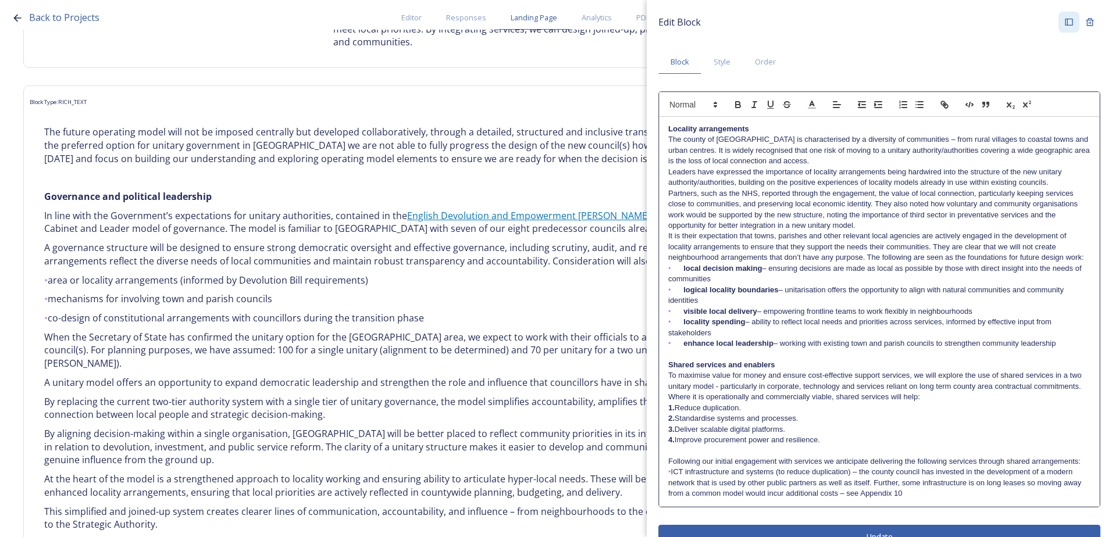
click at [839, 517] on div "Edit Block Block Style Order Locality arrangements The county of West Sussex is…" at bounding box center [879, 280] width 442 height 537
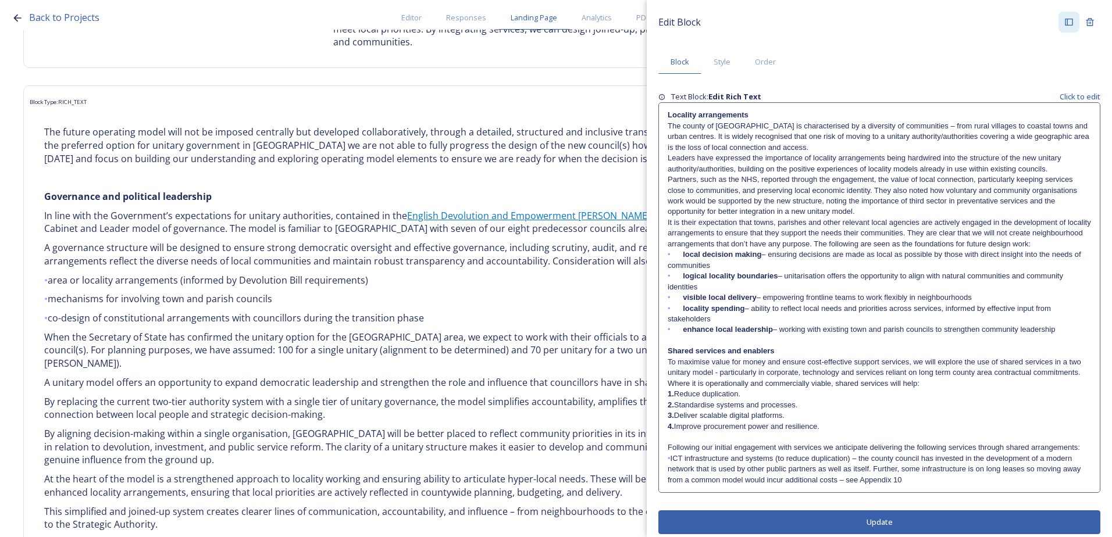
click at [839, 506] on div "Edit Block Block Style Order Text Block: Edit Rich Text Click to edit Locality …" at bounding box center [879, 273] width 442 height 523
click at [828, 530] on button "Update" at bounding box center [879, 523] width 442 height 24
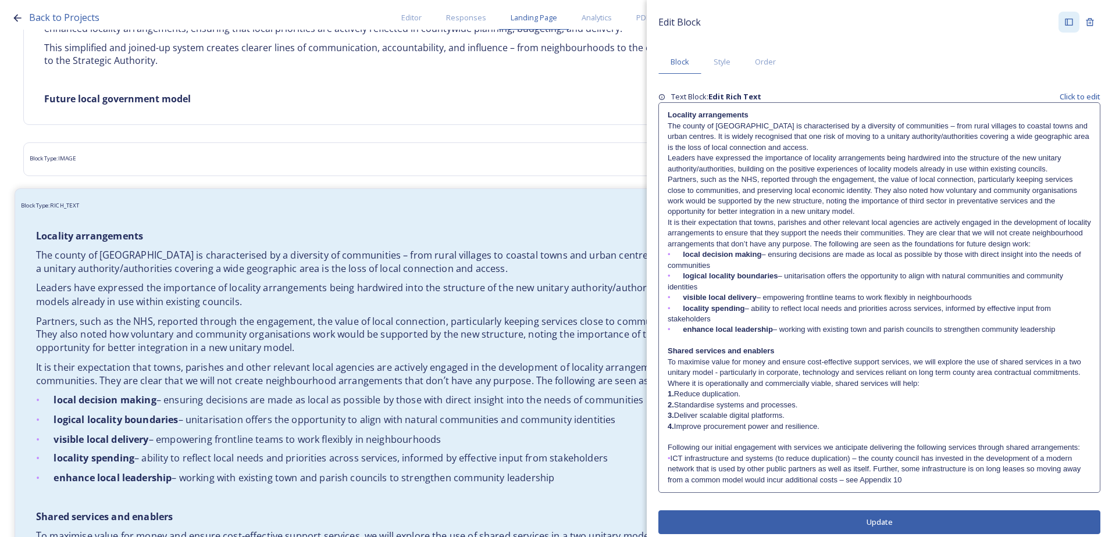
scroll to position [773, 0]
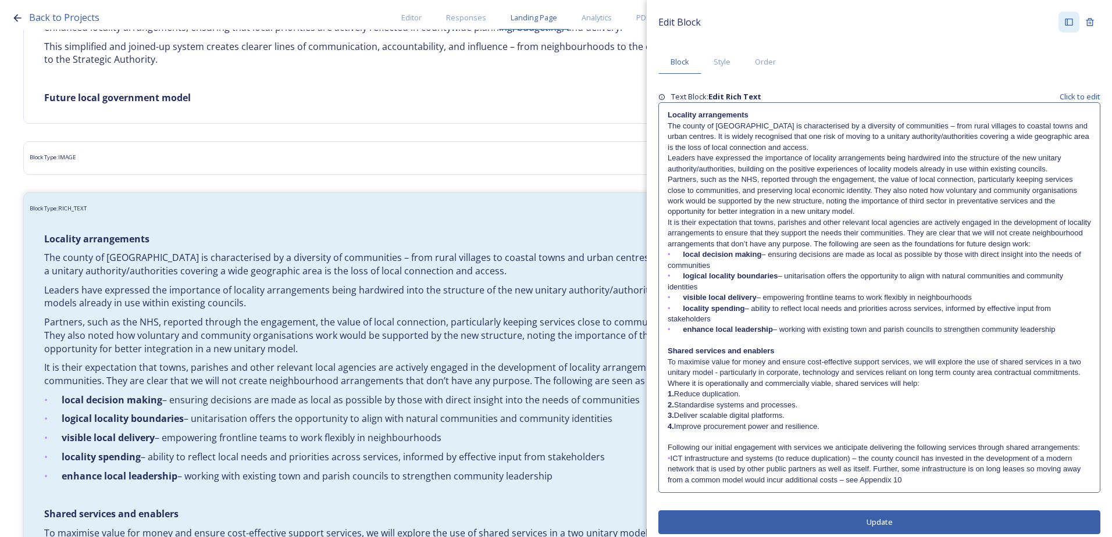
click at [788, 534] on button "Update" at bounding box center [879, 523] width 442 height 24
click at [679, 386] on p "To maximise value for money and ensure cost-effective support services, we will…" at bounding box center [879, 373] width 423 height 32
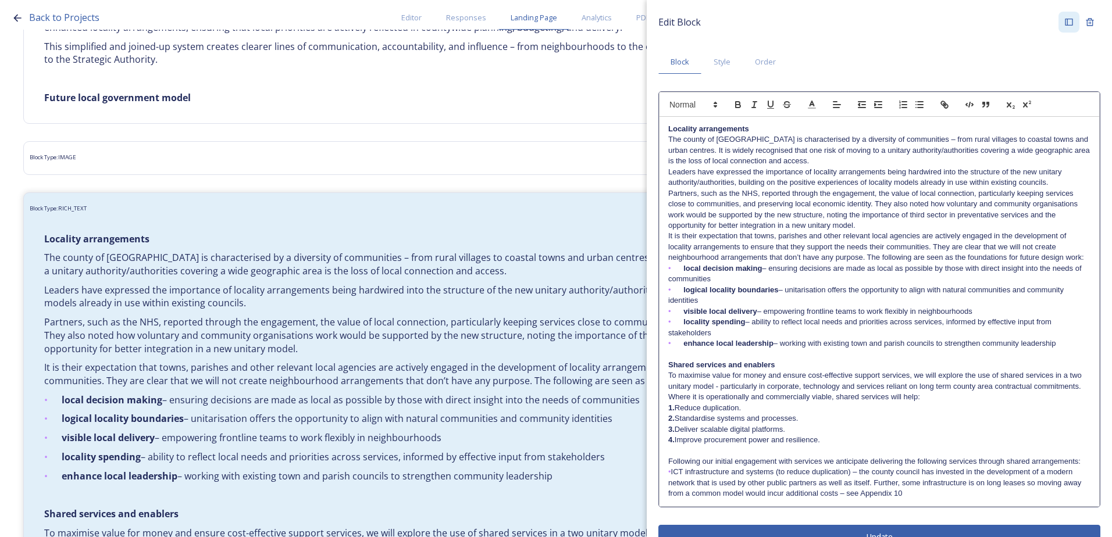
click at [676, 413] on p "1. Reduce duplication." at bounding box center [879, 408] width 422 height 10
click at [677, 424] on p "2. Standardise systems and processes." at bounding box center [879, 418] width 422 height 10
click at [679, 435] on p "3. Deliver scalable digital platforms." at bounding box center [879, 429] width 422 height 10
click at [676, 445] on p "4. Improve procurement power and resilience." at bounding box center [879, 440] width 422 height 10
drag, startPoint x: 672, startPoint y: 484, endPoint x: 677, endPoint y: 493, distance: 10.7
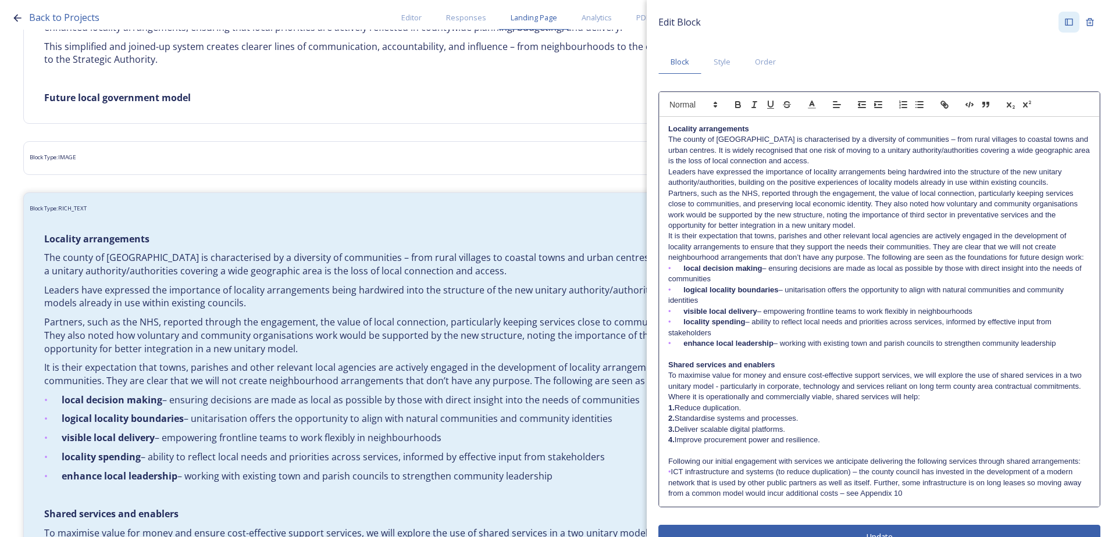
click at [673, 484] on p "• ICT infrastructure and systems (to reduce duplication) – the county council h…" at bounding box center [879, 483] width 422 height 32
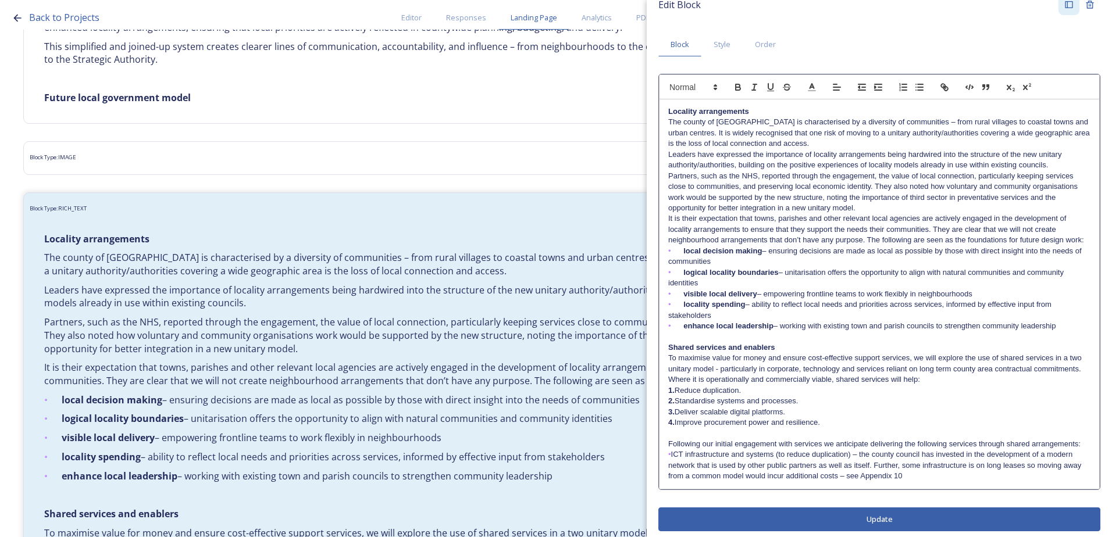
scroll to position [34, 0]
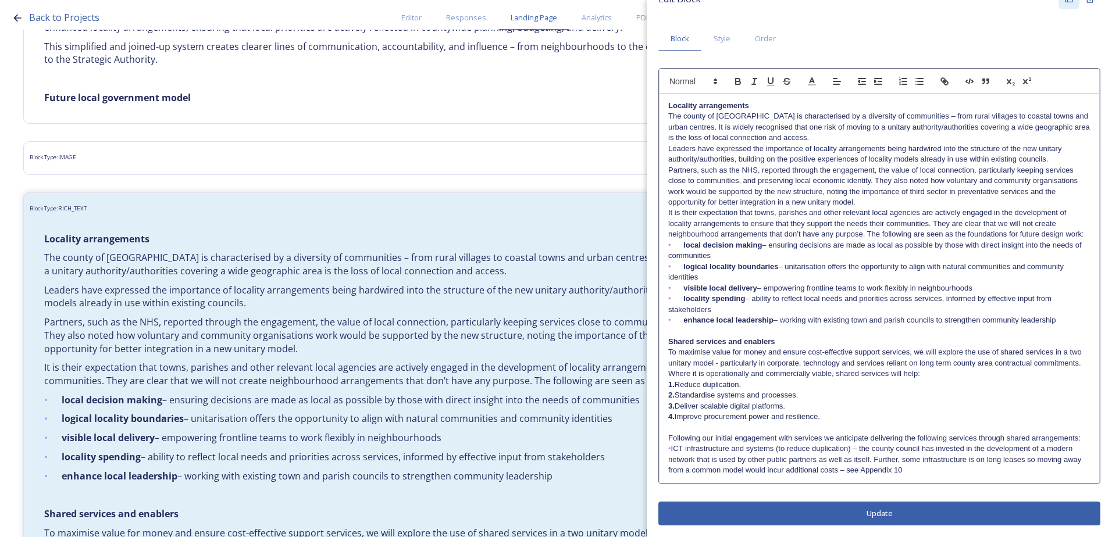
click at [876, 520] on div "Edit Block Block Style Order Locality arrangements The county of West Sussex is…" at bounding box center [879, 256] width 442 height 537
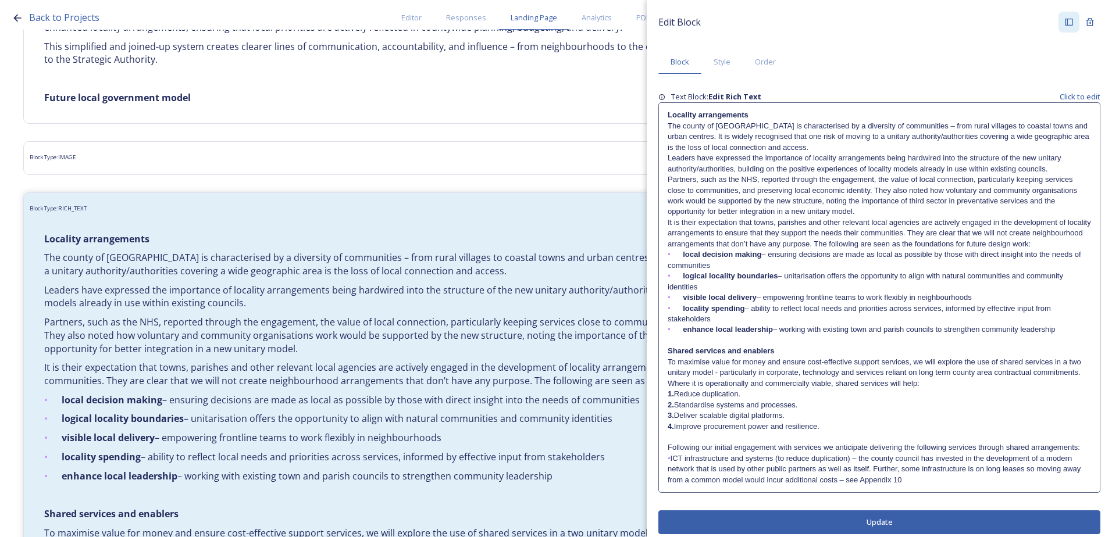
click at [843, 529] on button "Update" at bounding box center [879, 523] width 442 height 24
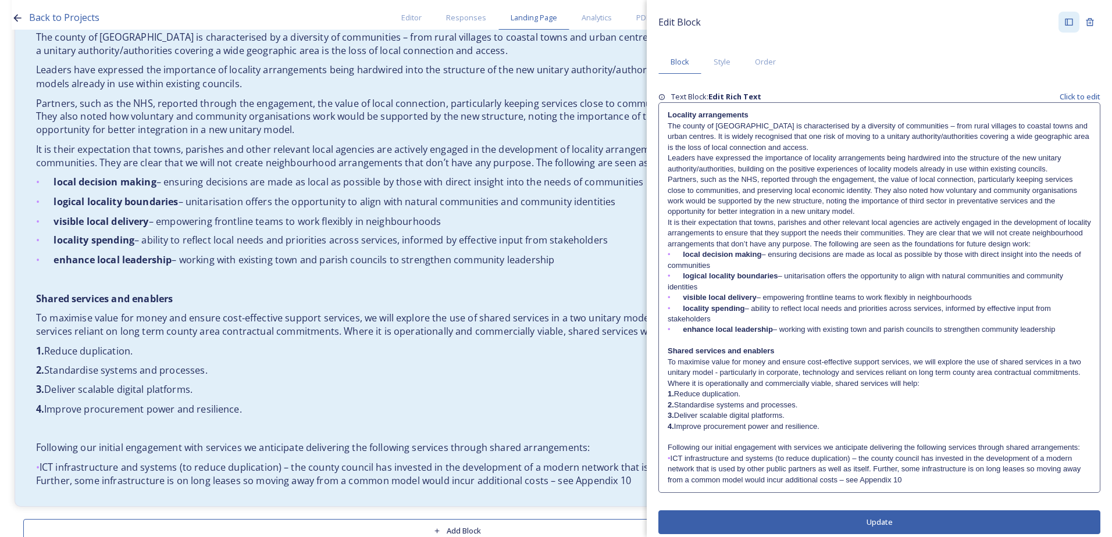
scroll to position [1006, 0]
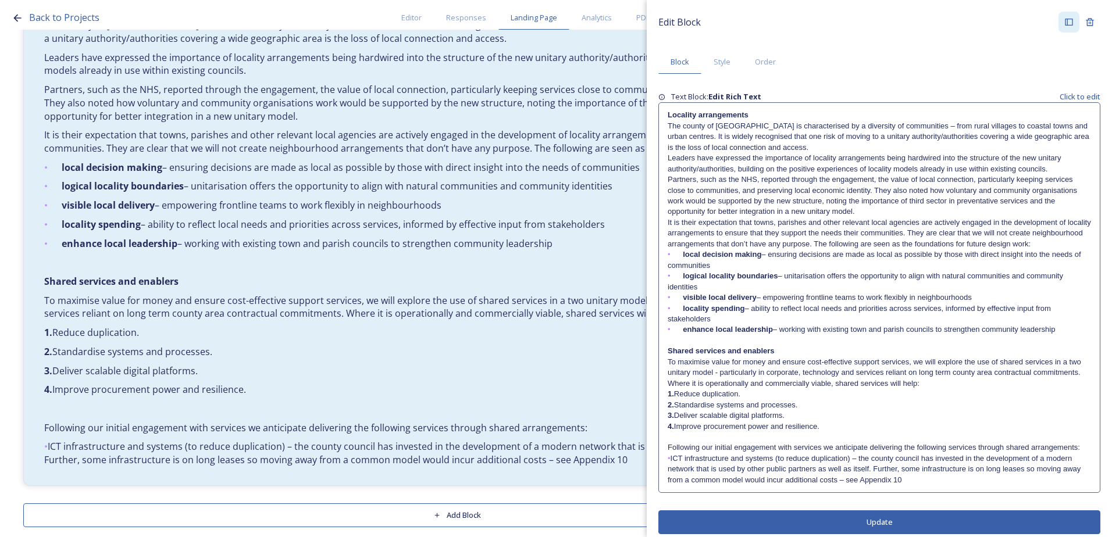
click at [680, 472] on p "• ICT infrastructure and systems (to reduce duplication) – the county council h…" at bounding box center [879, 470] width 423 height 32
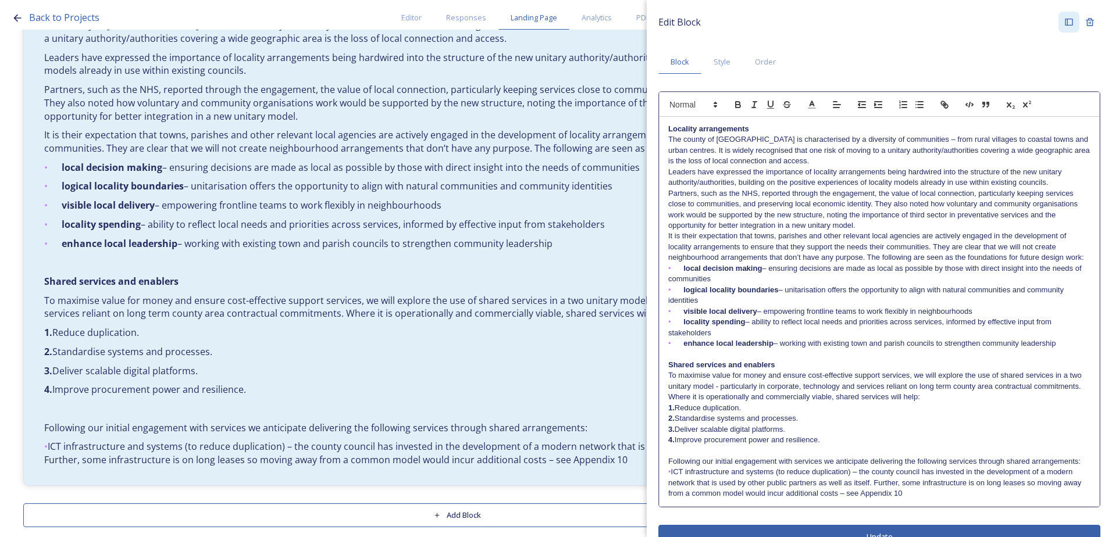
click at [685, 484] on p "• ICT infrastructure and systems (to reduce duplication) – the county council h…" at bounding box center [879, 483] width 422 height 32
click at [688, 413] on p "1. Reduce duplication." at bounding box center [879, 408] width 422 height 10
drag, startPoint x: 686, startPoint y: 429, endPoint x: 695, endPoint y: 437, distance: 13.2
click at [675, 423] on strong "2." at bounding box center [671, 418] width 6 height 9
click at [686, 435] on p "3. Deliver scalable digital platforms." at bounding box center [879, 429] width 422 height 10
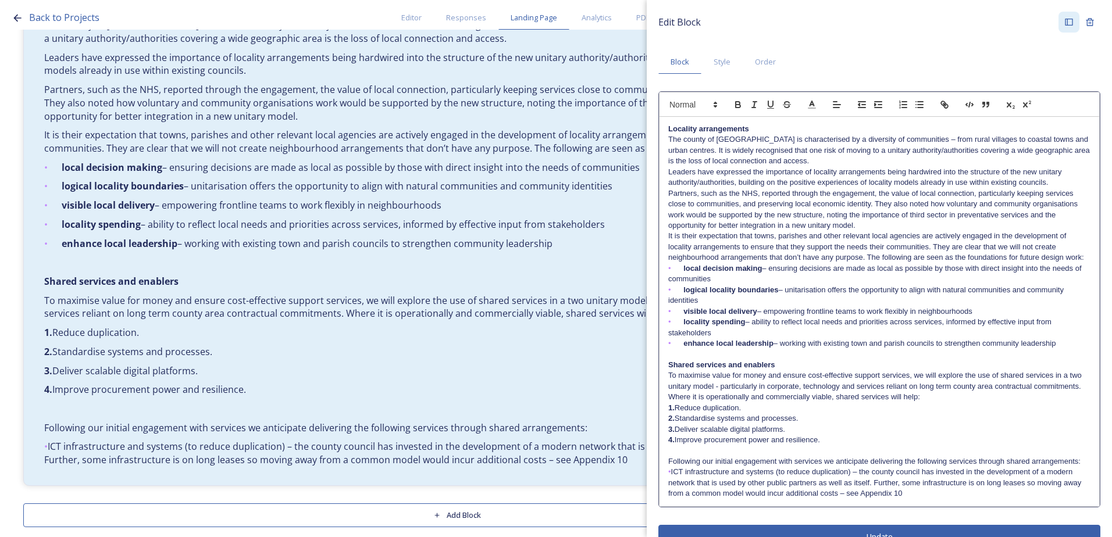
click at [686, 445] on p "4. Improve procurement power and resilience." at bounding box center [879, 440] width 422 height 10
click at [682, 280] on p "• local decision making – ensuring decisions are made as local as possible by t…" at bounding box center [879, 274] width 422 height 22
click at [683, 294] on strong "logical locality boundaries" at bounding box center [730, 290] width 95 height 9
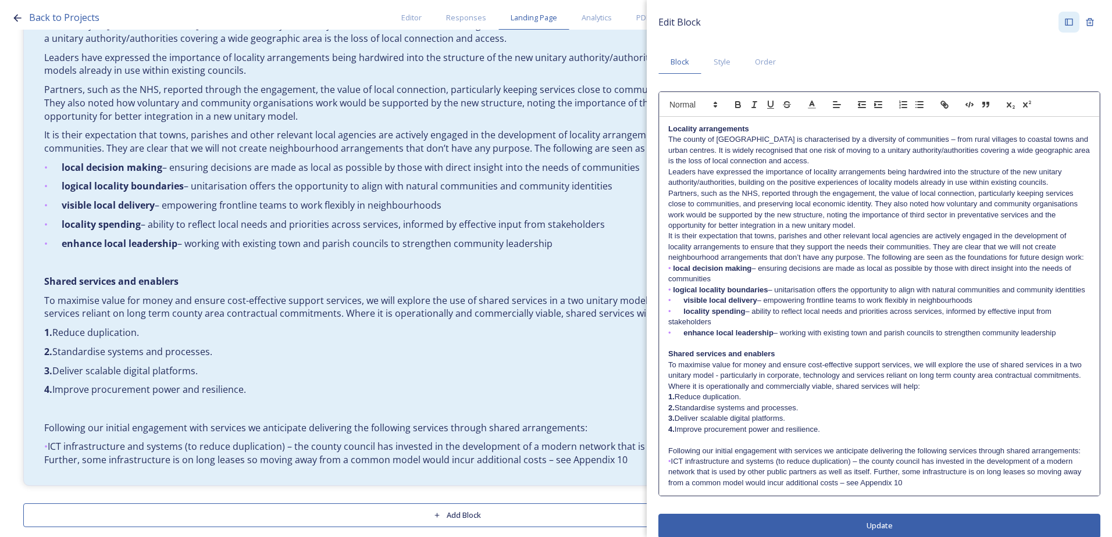
click at [684, 305] on strong "visible local delivery" at bounding box center [719, 300] width 73 height 9
click at [683, 328] on p "• locality spending – ability to reflect local needs and priorities across serv…" at bounding box center [879, 317] width 422 height 22
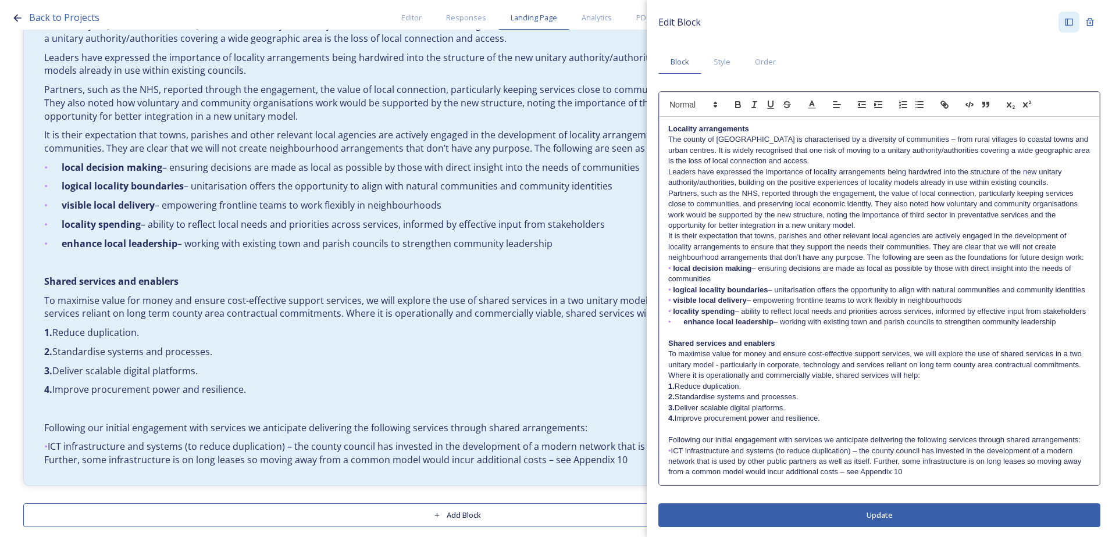
click at [684, 326] on strong "enhance local leadership" at bounding box center [728, 321] width 90 height 9
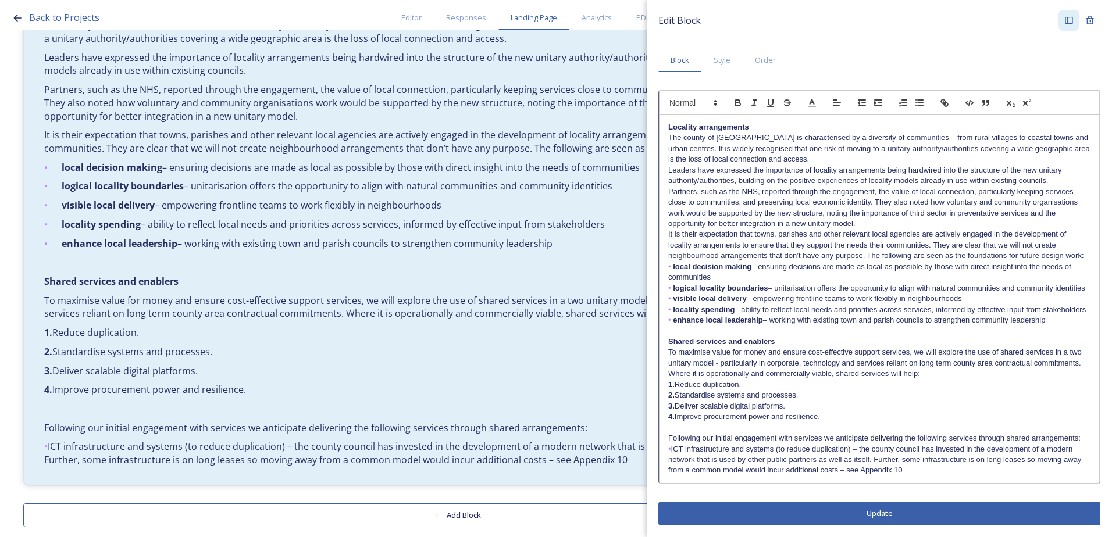
scroll to position [34, 0]
click at [821, 522] on div "Edit Block Block Style Order Locality arrangements The county of West Sussex is…" at bounding box center [879, 267] width 465 height 539
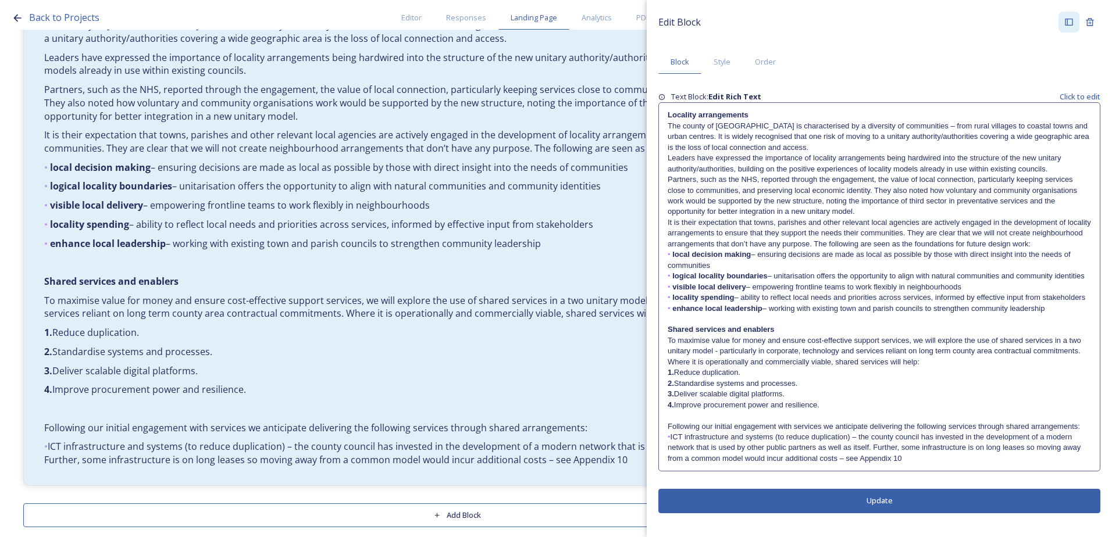
click at [829, 504] on button "Update" at bounding box center [879, 501] width 442 height 24
click at [933, 456] on p "• ICT infrastructure and systems (to reduce duplication) – the county council h…" at bounding box center [879, 448] width 423 height 32
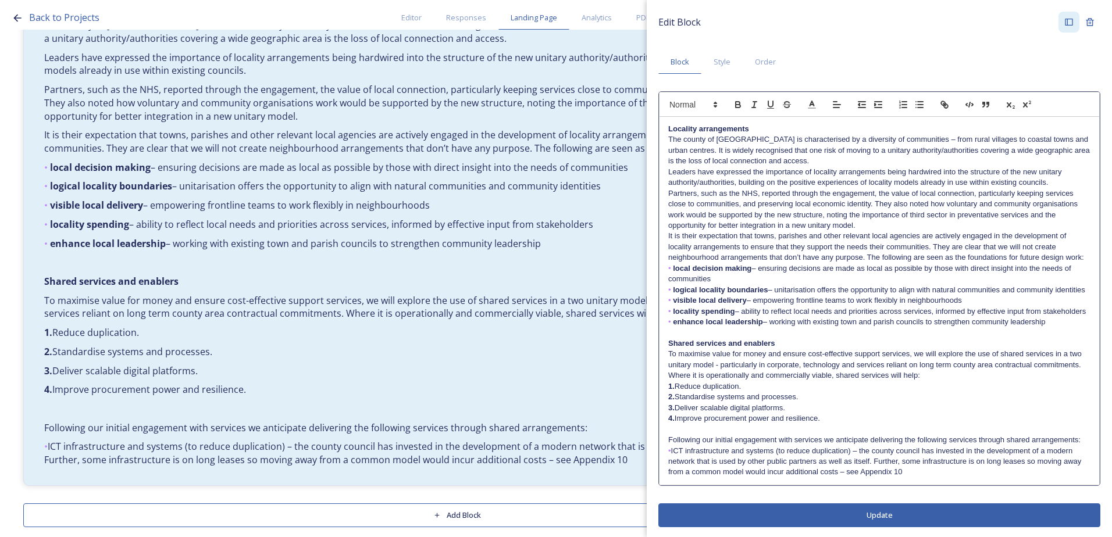
click at [918, 485] on div "Locality arrangements The county of West Sussex is characterised by a diversity…" at bounding box center [879, 301] width 440 height 368
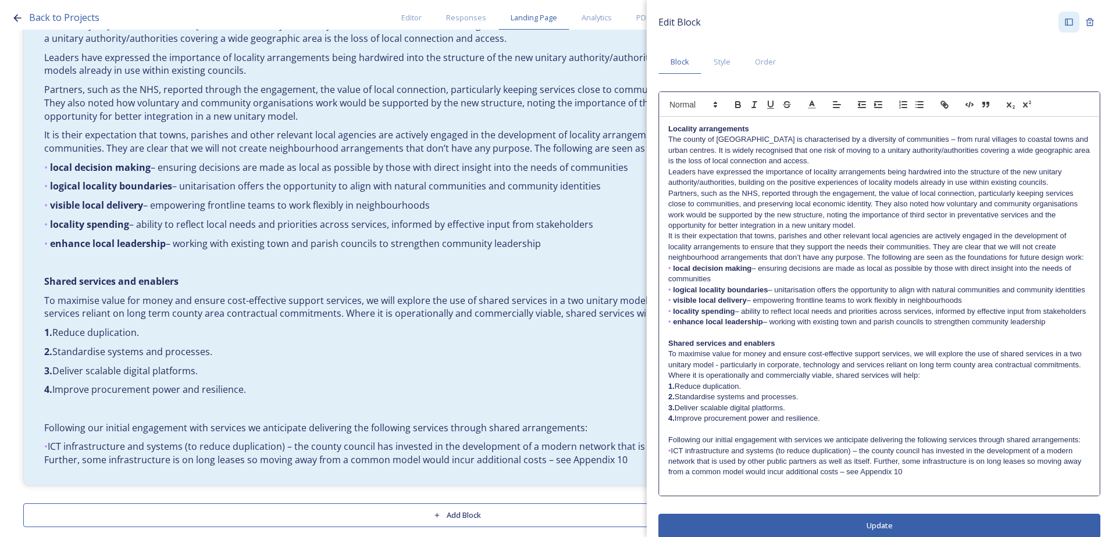
click at [697, 488] on p at bounding box center [879, 483] width 422 height 10
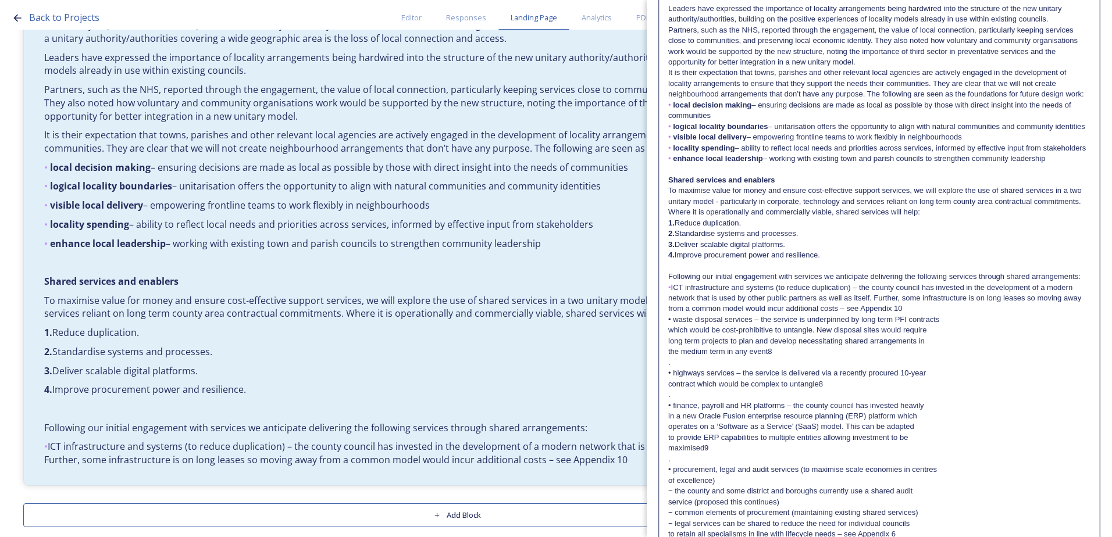
scroll to position [233, 0]
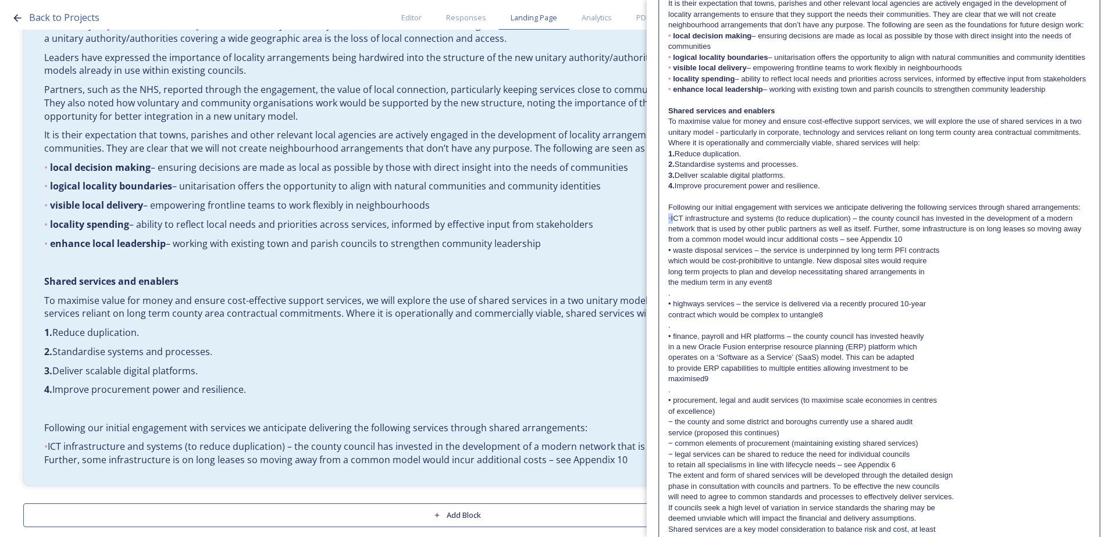
drag, startPoint x: 674, startPoint y: 251, endPoint x: 663, endPoint y: 251, distance: 10.5
click at [663, 251] on div "Locality arrangements The county of West Sussex is characterised by a diversity…" at bounding box center [879, 229] width 440 height 690
click at [662, 254] on div "Locality arrangements The county of West Sussex is characterised by a diversity…" at bounding box center [879, 229] width 440 height 690
click at [670, 245] on p "• ICT infrastructure and systems (to reduce duplication) – the county council h…" at bounding box center [879, 229] width 422 height 32
click at [669, 223] on span "•" at bounding box center [669, 218] width 3 height 9
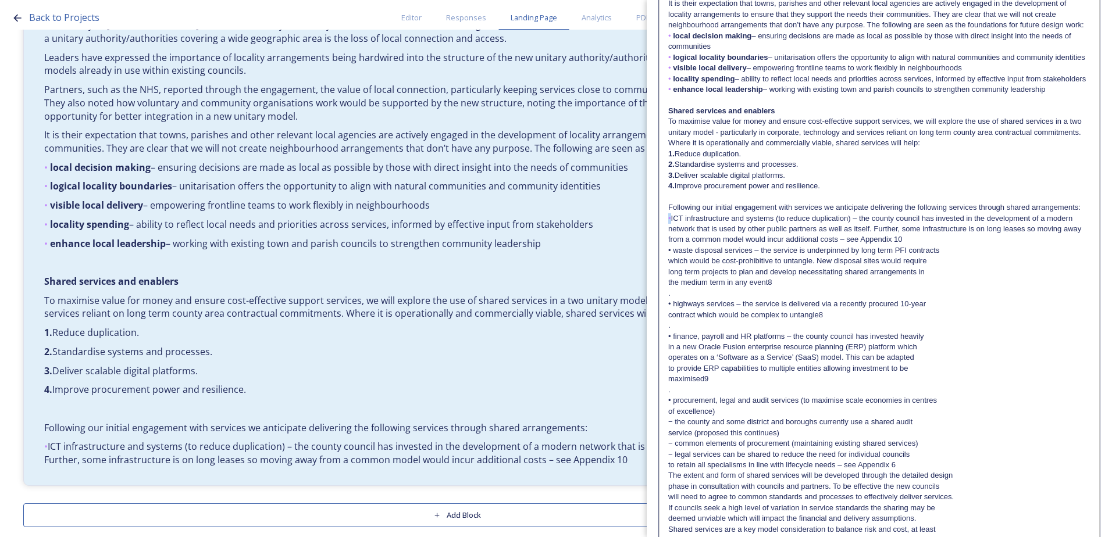
click at [670, 223] on span "•" at bounding box center [669, 218] width 3 height 9
copy span "•"
click at [670, 256] on p "• waste disposal services – the service is underpinned by long term PFI contrac…" at bounding box center [879, 250] width 422 height 10
click at [672, 282] on div "Locality arrangements The county of West Sussex is characterised by a diversity…" at bounding box center [879, 229] width 440 height 690
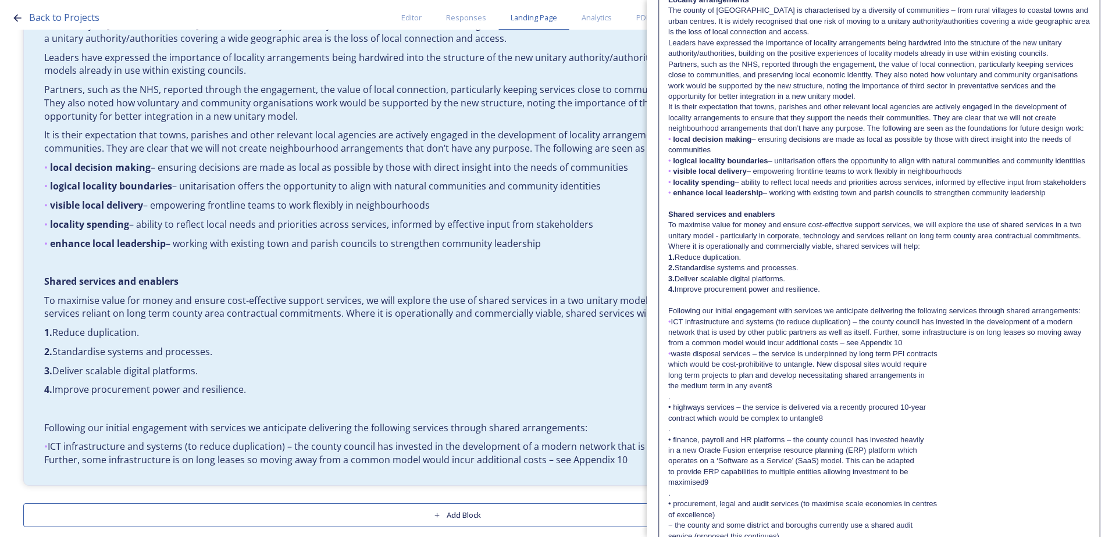
scroll to position [356, 0]
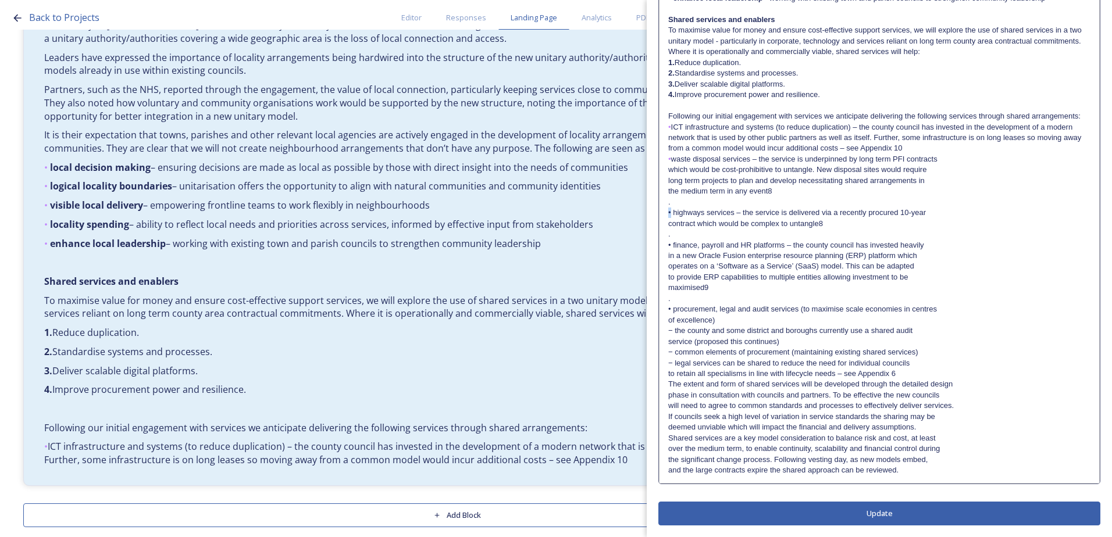
click at [672, 215] on div "Locality arrangements The county of West Sussex is characterised by a diversity…" at bounding box center [879, 138] width 440 height 690
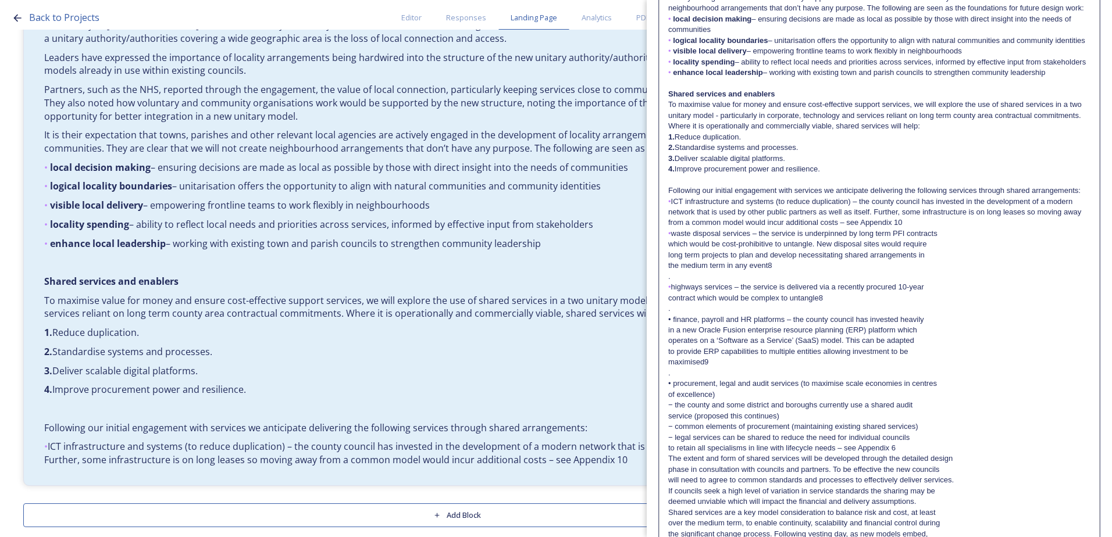
scroll to position [349, 0]
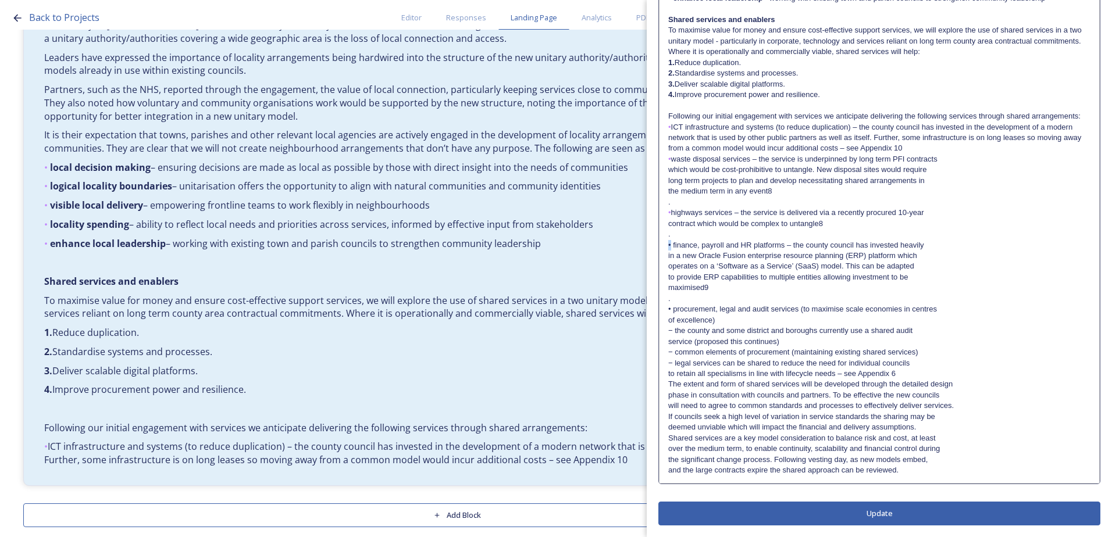
click at [667, 254] on div "Locality arrangements The county of West Sussex is characterised by a diversity…" at bounding box center [879, 138] width 440 height 690
click at [670, 313] on p "• procurement, legal and audit services (to maximise scale economies in centres" at bounding box center [879, 309] width 422 height 10
click at [668, 313] on p "• procurement, legal and audit services (to maximise scale economies in centres" at bounding box center [879, 309] width 422 height 10
click at [673, 311] on p "• procurement, legal and audit services (to maximise scale economies in centres" at bounding box center [879, 309] width 422 height 10
click at [669, 303] on p "." at bounding box center [879, 299] width 422 height 10
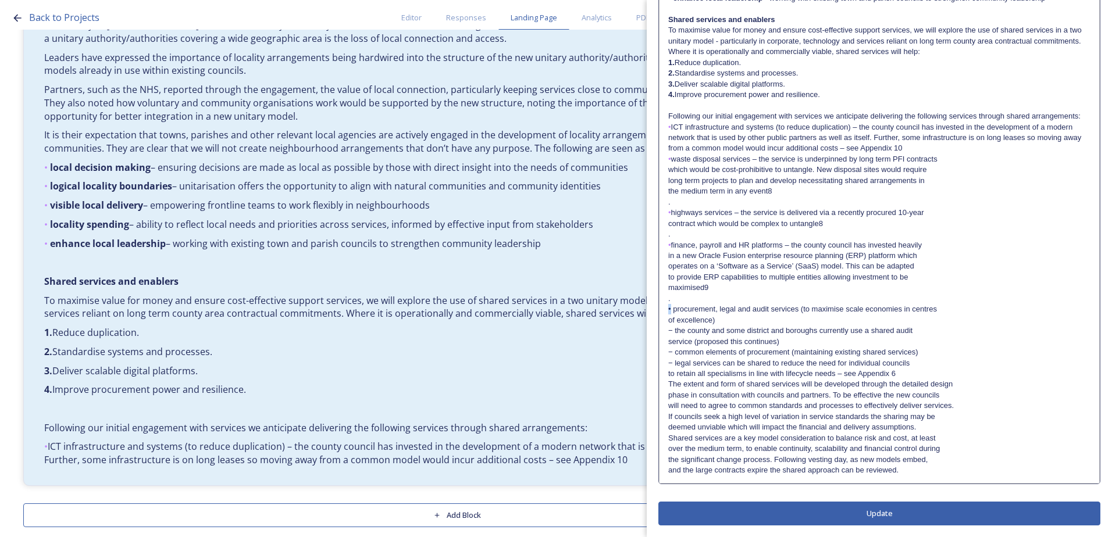
click at [665, 312] on div "Locality arrangements The county of West Sussex is characterised by a diversity…" at bounding box center [879, 138] width 440 height 690
click at [818, 512] on div "Edit Block Block Style Order Locality arrangements The county of West Sussex is…" at bounding box center [879, 107] width 442 height 838
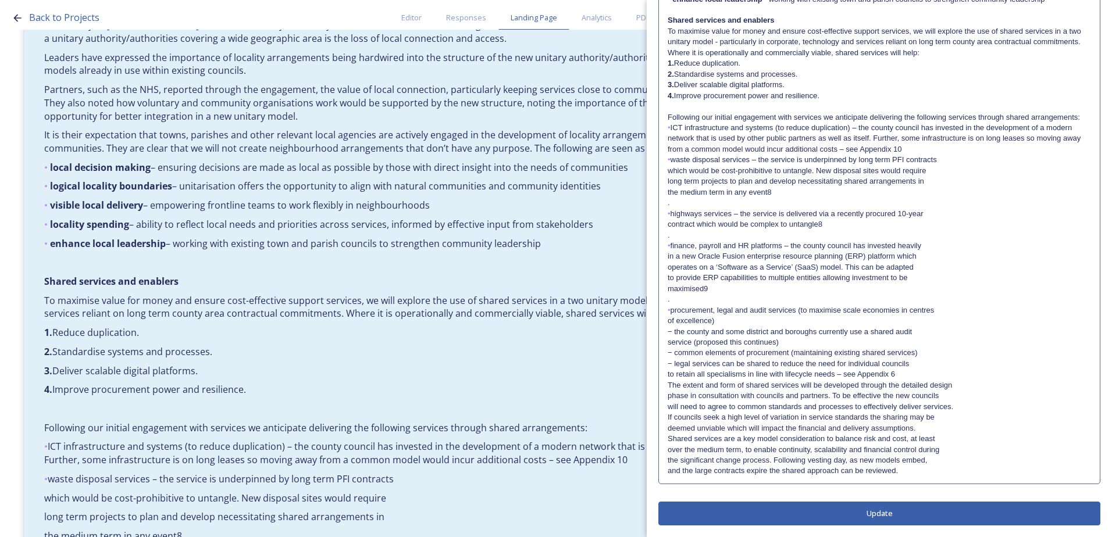
click at [820, 519] on button "Update" at bounding box center [879, 514] width 442 height 24
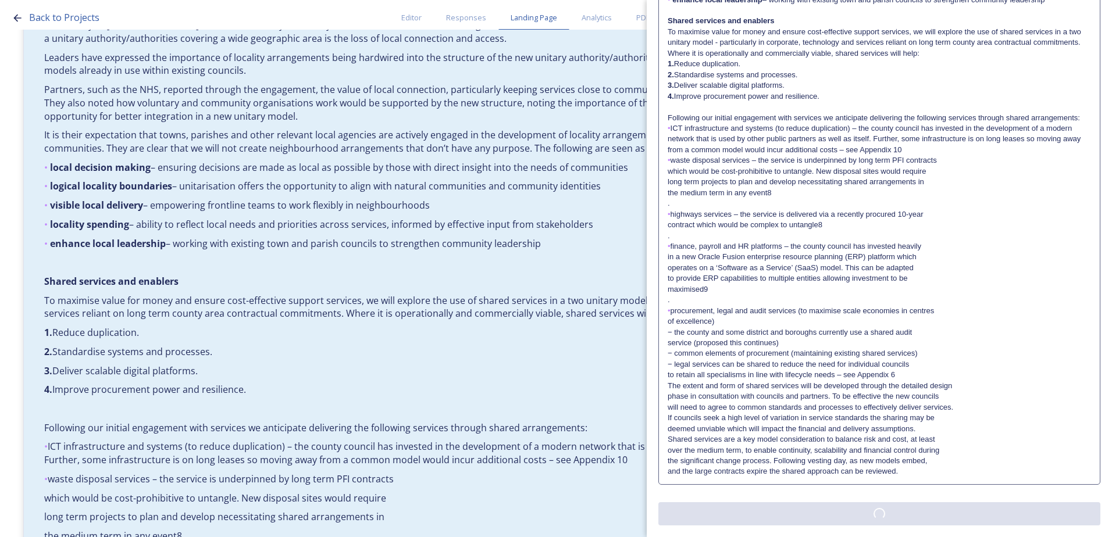
scroll to position [341, 0]
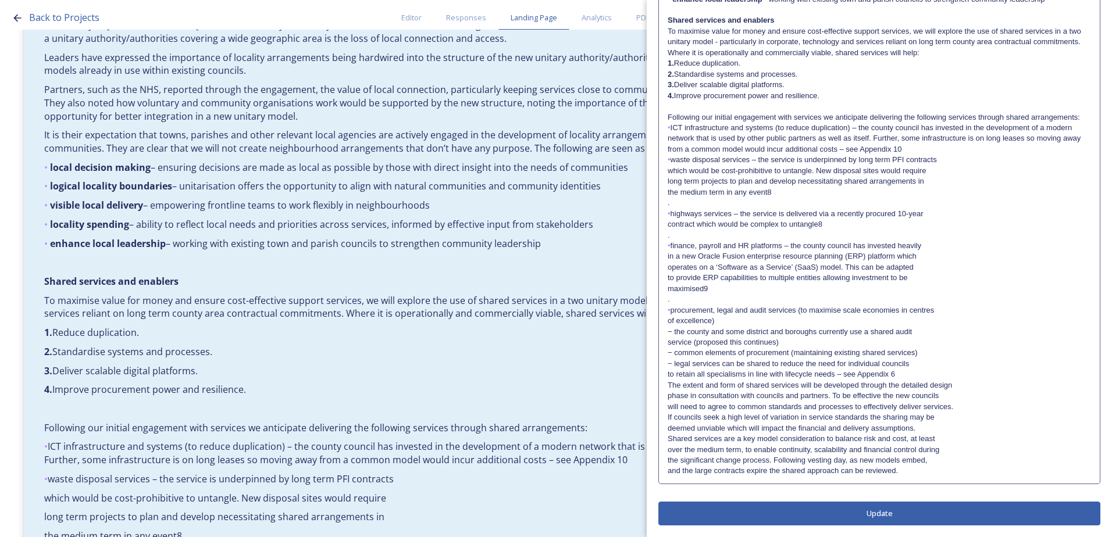
click at [672, 202] on p "." at bounding box center [879, 203] width 423 height 10
drag, startPoint x: 683, startPoint y: 200, endPoint x: 687, endPoint y: 215, distance: 15.0
click at [686, 204] on p "." at bounding box center [879, 202] width 422 height 10
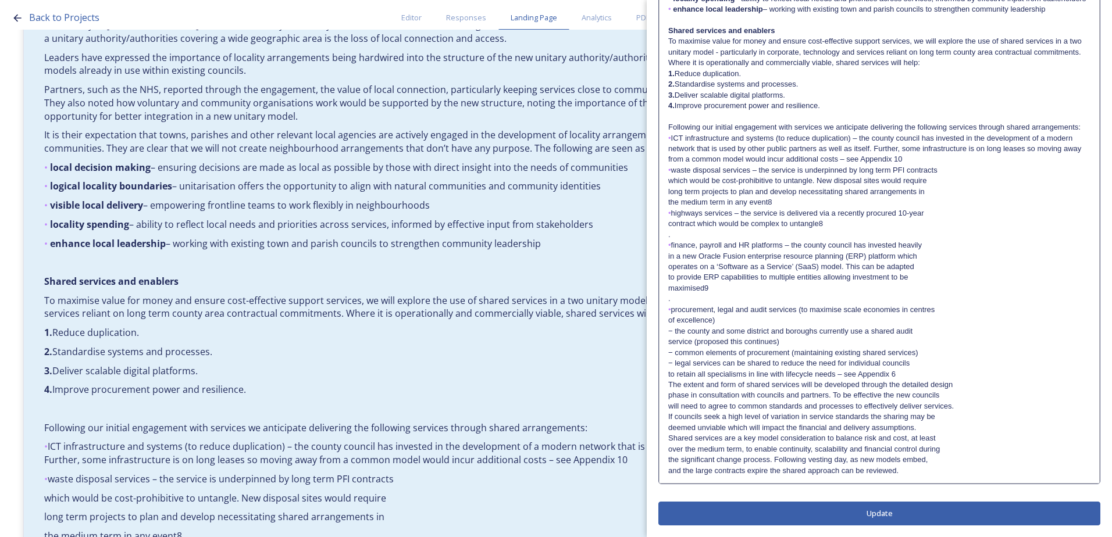
click at [778, 202] on p "the medium term in any event8" at bounding box center [879, 202] width 422 height 10
click at [773, 201] on p "the medium term in any event ()" at bounding box center [879, 202] width 422 height 10
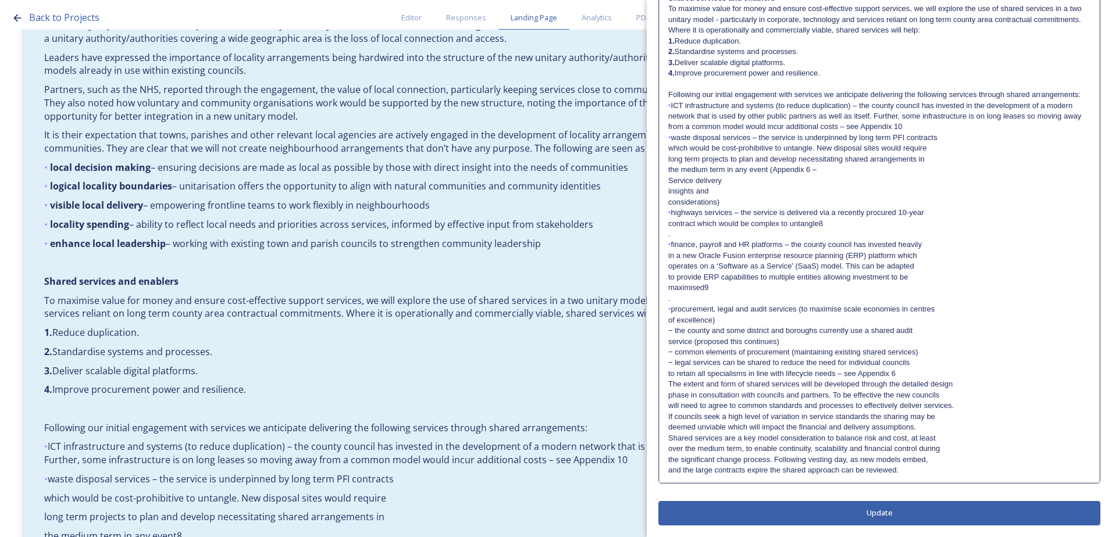
scroll to position [377, 0]
click at [665, 179] on div "Locality arrangements The county of West Sussex is characterised by a diversity…" at bounding box center [879, 126] width 440 height 711
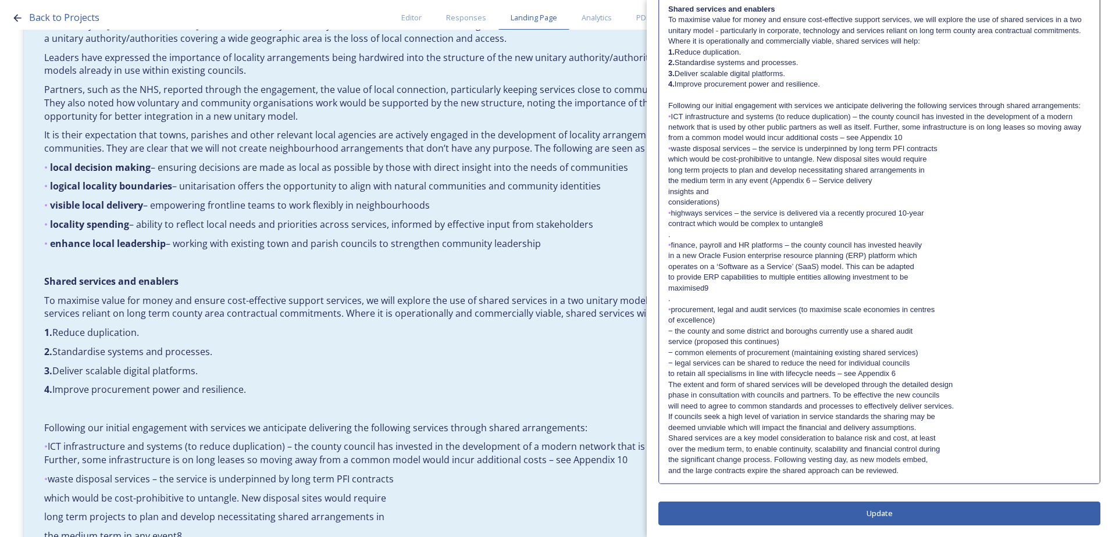
scroll to position [367, 0]
click at [667, 191] on div "Locality arrangements The county of West Sussex is characterised by a diversity…" at bounding box center [879, 133] width 440 height 701
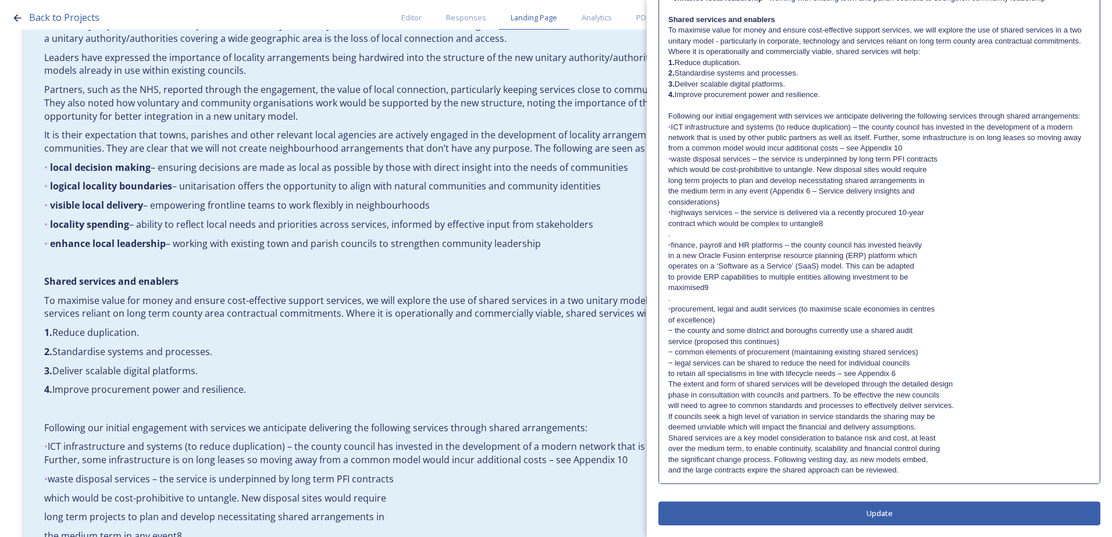
click at [664, 200] on div "Locality arrangements The county of West Sussex is characterised by a diversity…" at bounding box center [879, 138] width 440 height 690
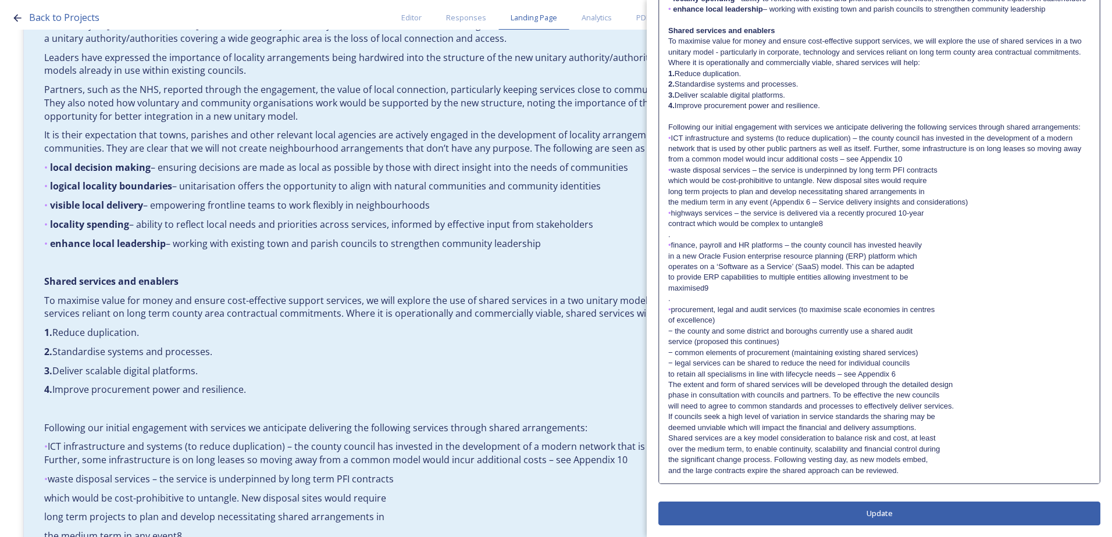
scroll to position [345, 0]
click at [667, 246] on div "Locality arrangements The county of West Sussex is characterised by a diversity…" at bounding box center [879, 143] width 440 height 679
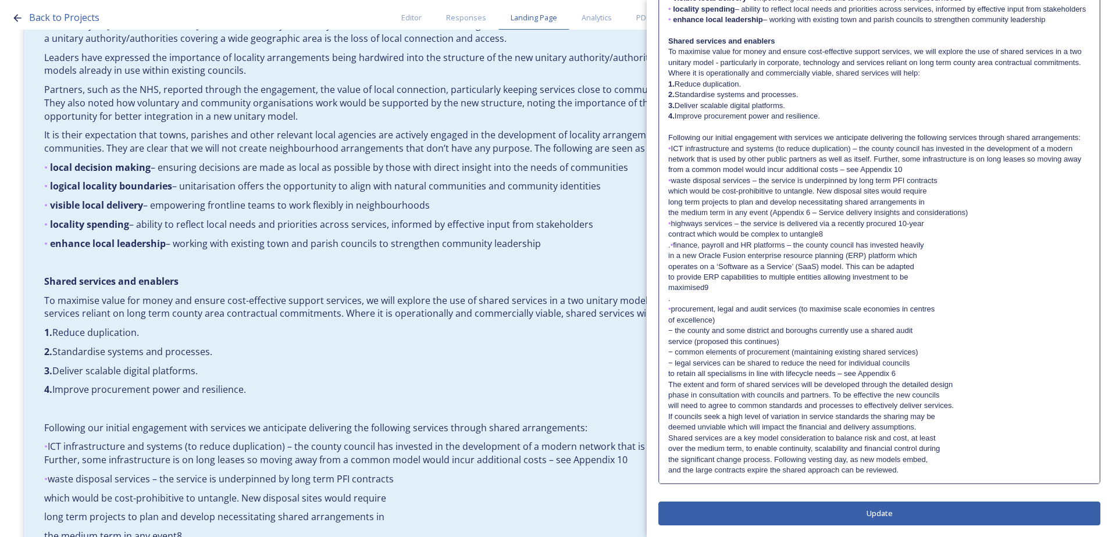
scroll to position [334, 0]
click at [665, 255] on div "Locality arrangements The county of West Sussex is characterised by a diversity…" at bounding box center [879, 149] width 440 height 669
click at [666, 261] on div "Locality arrangements The county of West Sussex is characterised by a diversity…" at bounding box center [879, 149] width 440 height 669
click at [666, 270] on div "Locality arrangements The county of West Sussex is characterised by a diversity…" at bounding box center [879, 149] width 440 height 669
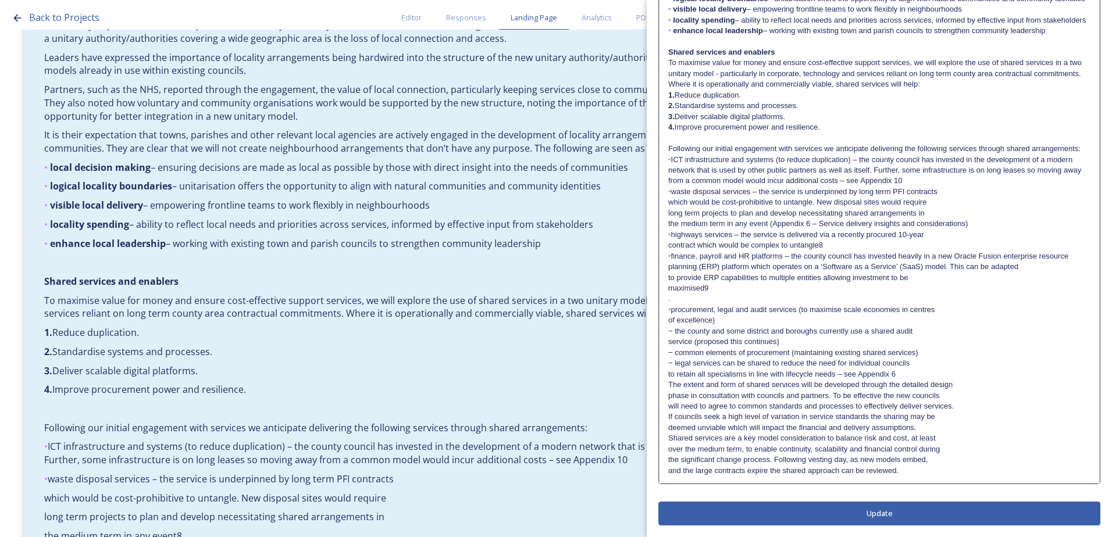
click at [666, 267] on div "Locality arrangements The county of West Sussex is characterised by a diversity…" at bounding box center [879, 155] width 440 height 658
click at [668, 277] on p "to provide ERP capabilities to multiple entities allowing investment to be" at bounding box center [879, 278] width 422 height 10
click at [668, 286] on p "maximised9" at bounding box center [879, 288] width 422 height 10
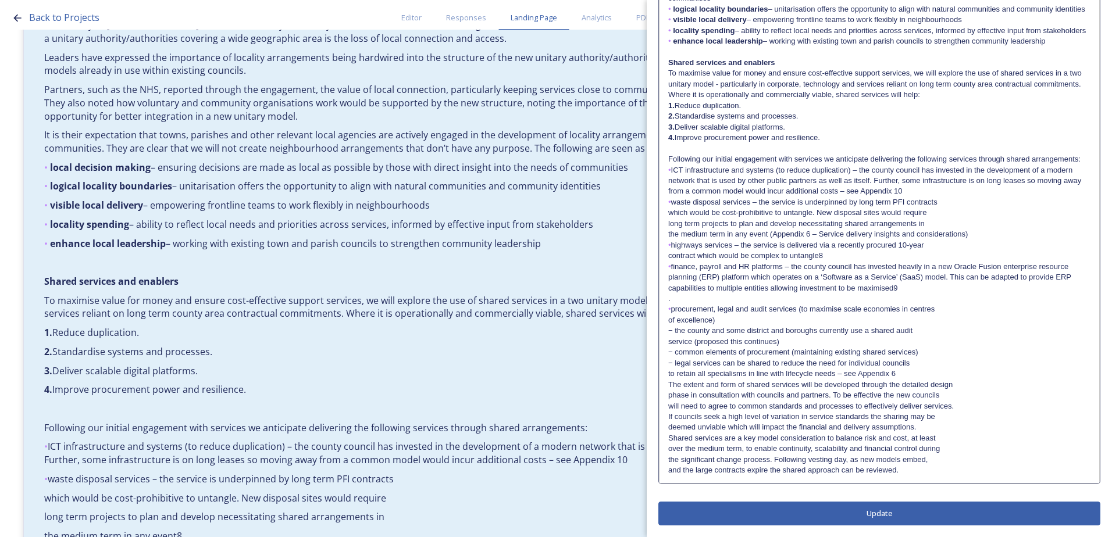
scroll to position [313, 0]
click at [914, 288] on p "• finance, payroll and HR platforms – the county council has invested heavily i…" at bounding box center [879, 278] width 422 height 32
click at [826, 258] on p "contract which would be complex to untangle8" at bounding box center [879, 256] width 422 height 10
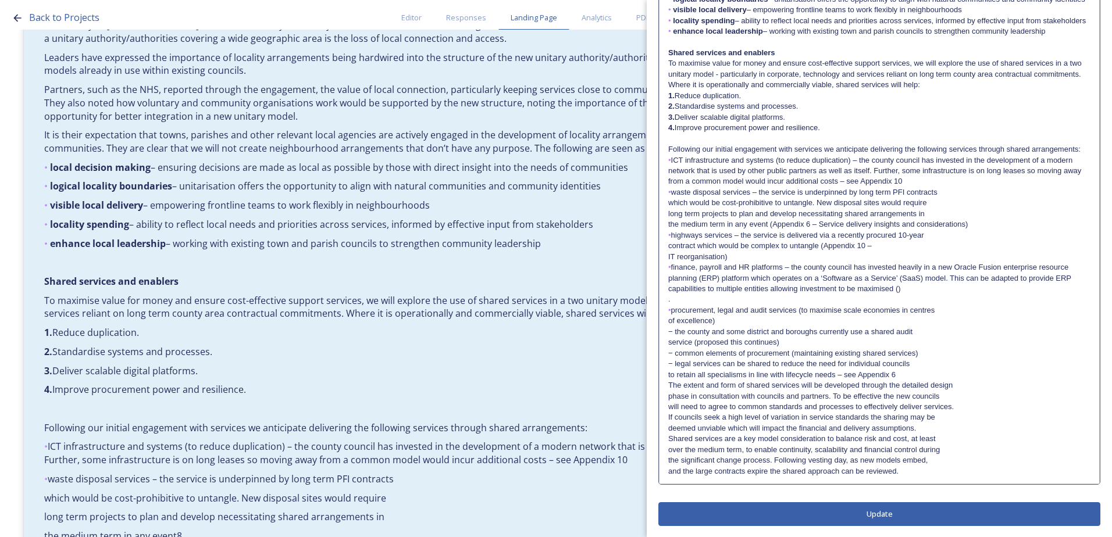
scroll to position [324, 0]
click at [661, 256] on div "Locality arrangements The county of West Sussex is characterised by a diversity…" at bounding box center [879, 155] width 440 height 658
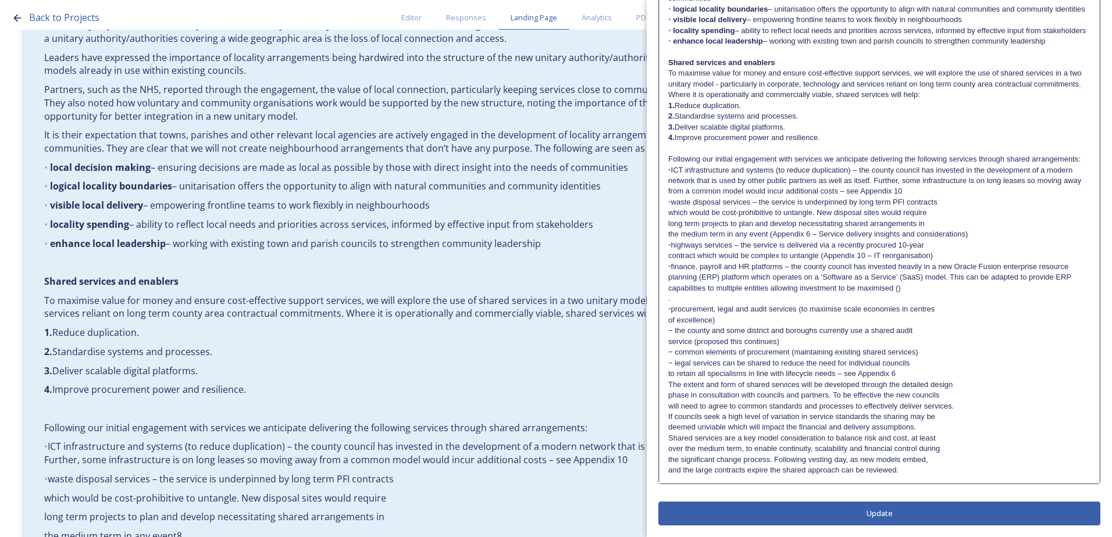
click at [675, 303] on p "." at bounding box center [879, 299] width 422 height 10
click at [665, 308] on div "Locality arrangements The county of West Sussex is characterised by a diversity…" at bounding box center [879, 159] width 440 height 647
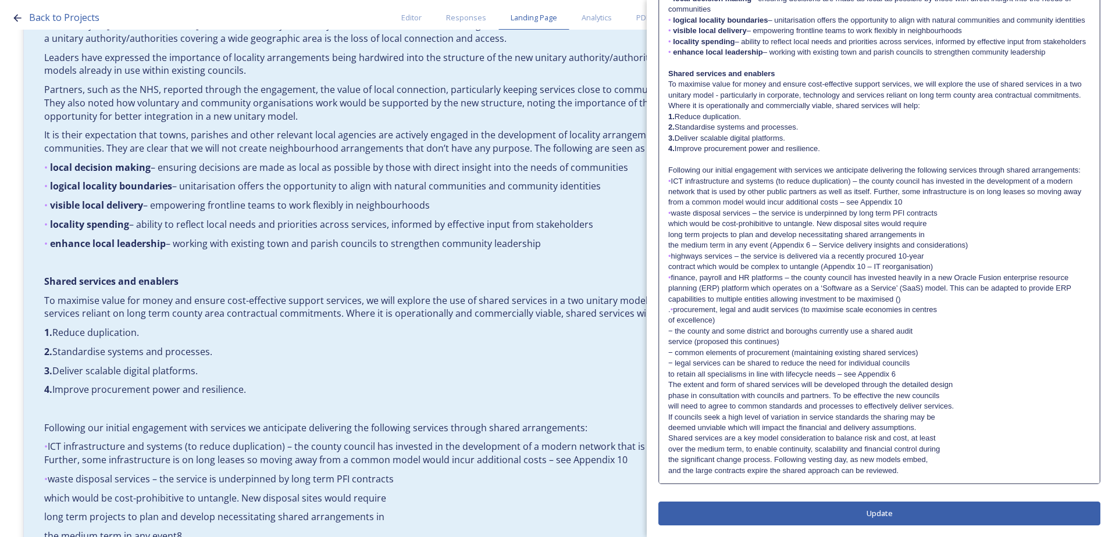
scroll to position [302, 0]
click at [947, 257] on p "• highways services – the service is delivered via a recently procured 10-year" at bounding box center [879, 256] width 422 height 10
click at [943, 271] on p "contract which would be complex to untangle (Appendix 10 – IT reorganisation)" at bounding box center [879, 267] width 422 height 10
drag, startPoint x: 939, startPoint y: 270, endPoint x: 820, endPoint y: 266, distance: 118.7
click at [820, 266] on p "contract which would be complex to untangle (Appendix 10 – IT reorganisation)" at bounding box center [879, 267] width 422 height 10
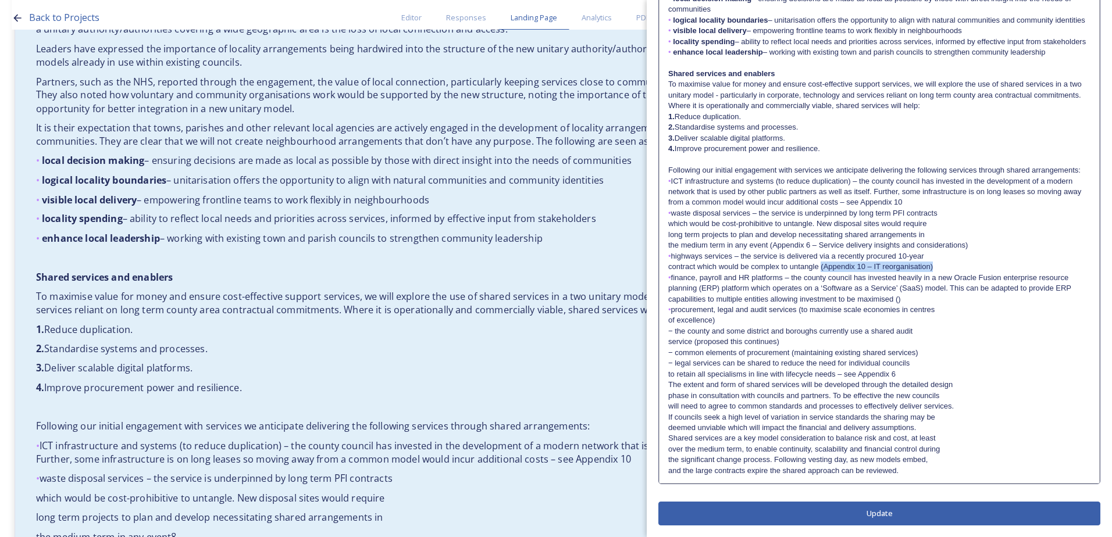
copy p "(Appendix 10 – IT reorganisation)"
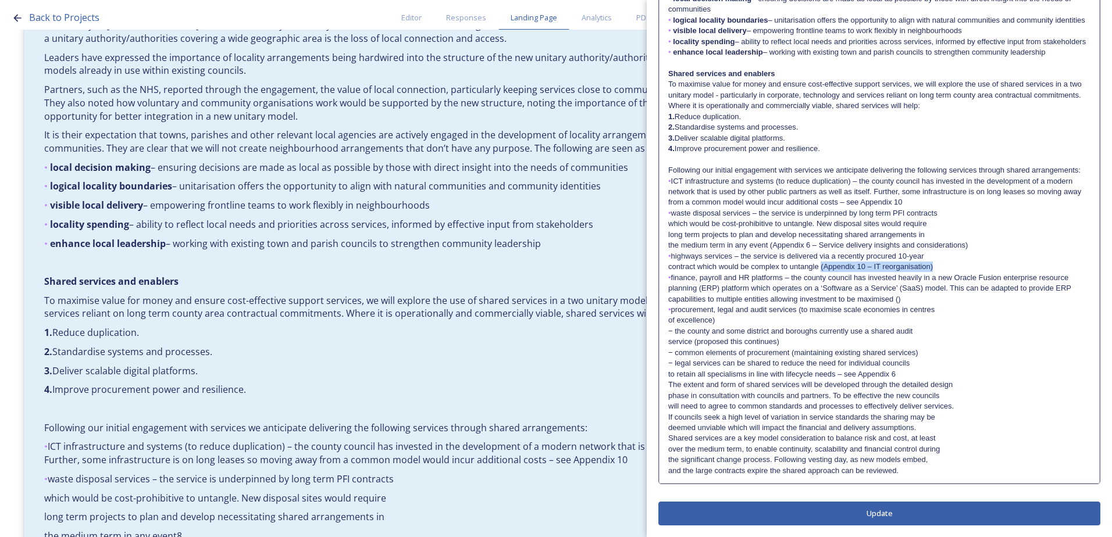
drag, startPoint x: 904, startPoint y: 297, endPoint x: 896, endPoint y: 294, distance: 8.1
click at [896, 294] on p "• finance, payroll and HR platforms – the county council has invested heavily i…" at bounding box center [879, 289] width 422 height 32
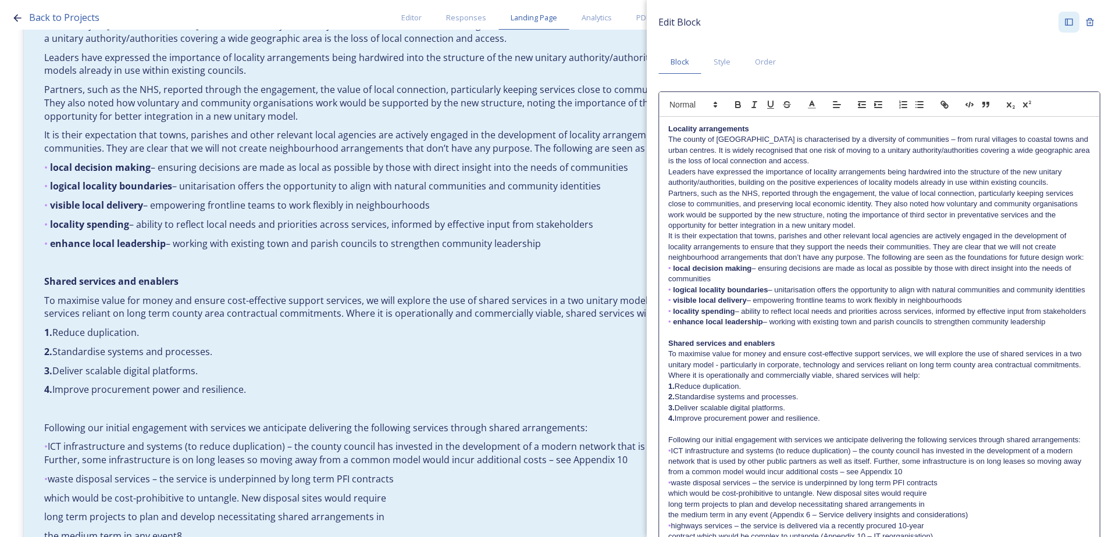
click at [729, 240] on p "It is their expectation that towns, parishes and other relevant local agencies …" at bounding box center [879, 247] width 422 height 32
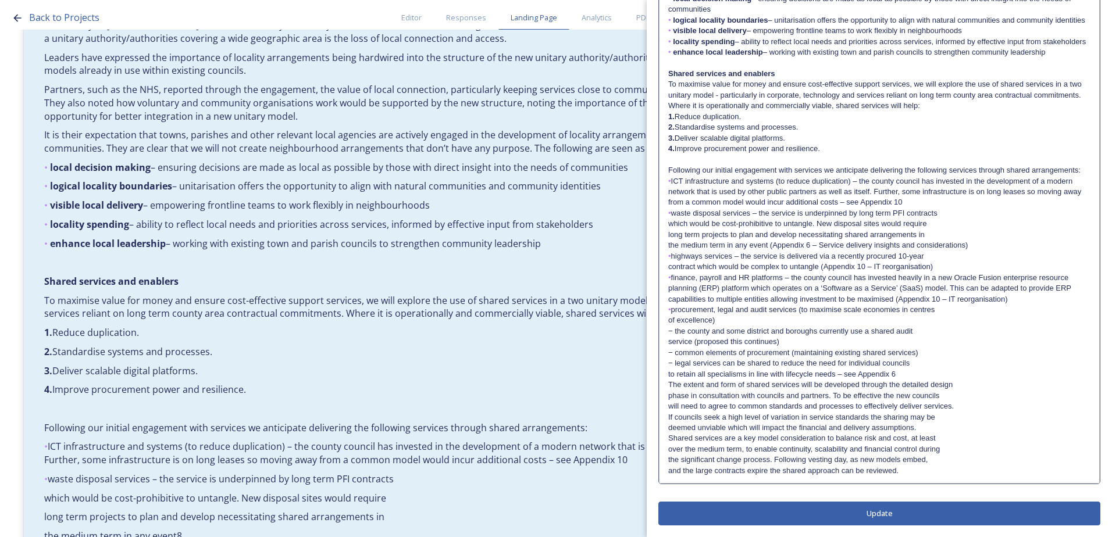
scroll to position [302, 0]
click at [664, 223] on div "Locality arrangements The county of West Sussex is characterised by a diversity…" at bounding box center [879, 165] width 440 height 636
click at [665, 233] on div "Locality arrangements The county of West Sussex is characterised by a diversity…" at bounding box center [879, 165] width 440 height 636
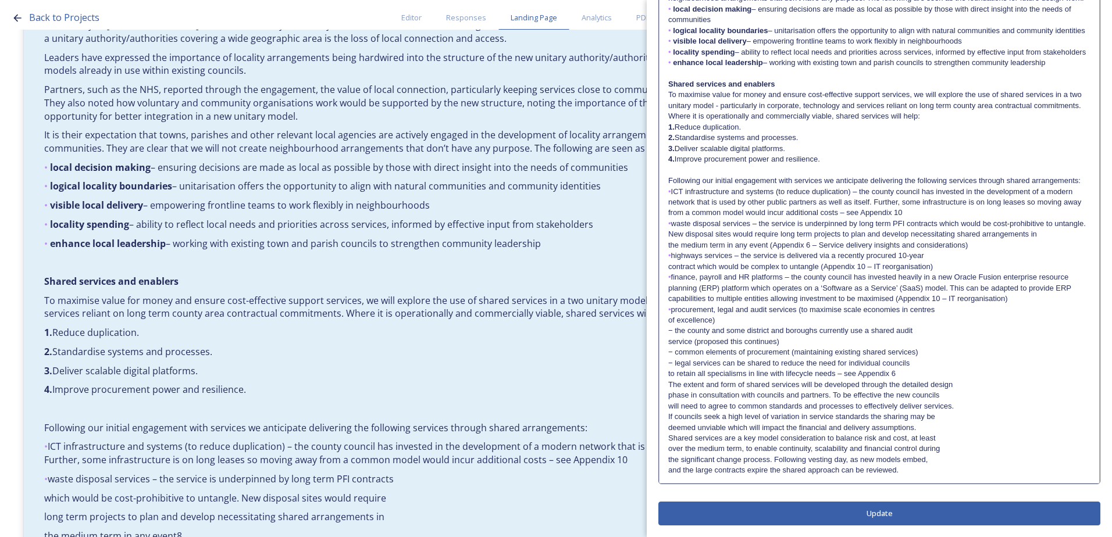
click at [663, 245] on div "Locality arrangements The county of West Sussex is characterised by a diversity…" at bounding box center [879, 171] width 440 height 626
drag, startPoint x: 975, startPoint y: 245, endPoint x: 792, endPoint y: 264, distance: 183.6
click at [769, 246] on p "• waste disposal services – the service is underpinned by long term PFI contrac…" at bounding box center [879, 235] width 422 height 32
copy p "(Appendix 6 – Service delivery insights and considerations)"
click at [947, 259] on p "• highways services – the service is delivered via a recently procured 10-year" at bounding box center [879, 256] width 422 height 10
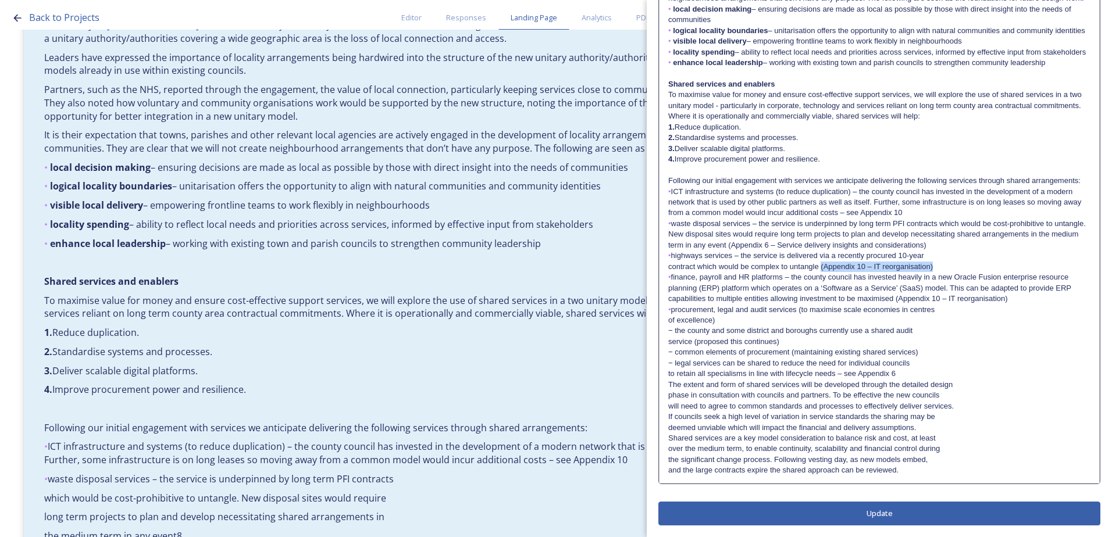
drag, startPoint x: 940, startPoint y: 268, endPoint x: 820, endPoint y: 266, distance: 120.4
click at [820, 266] on p "contract which would be complex to untangle (Appendix 10 – IT reorganisation)" at bounding box center [879, 267] width 422 height 10
click at [768, 244] on p "• waste disposal services – the service is underpinned by long term PFI contrac…" at bounding box center [879, 235] width 422 height 32
click at [818, 269] on p "contract which would be complex to untangle (Appendix 6 – Service delivery insi…" at bounding box center [879, 267] width 422 height 10
click at [661, 269] on div "Locality arrangements The county of West Sussex is characterised by a diversity…" at bounding box center [879, 171] width 440 height 626
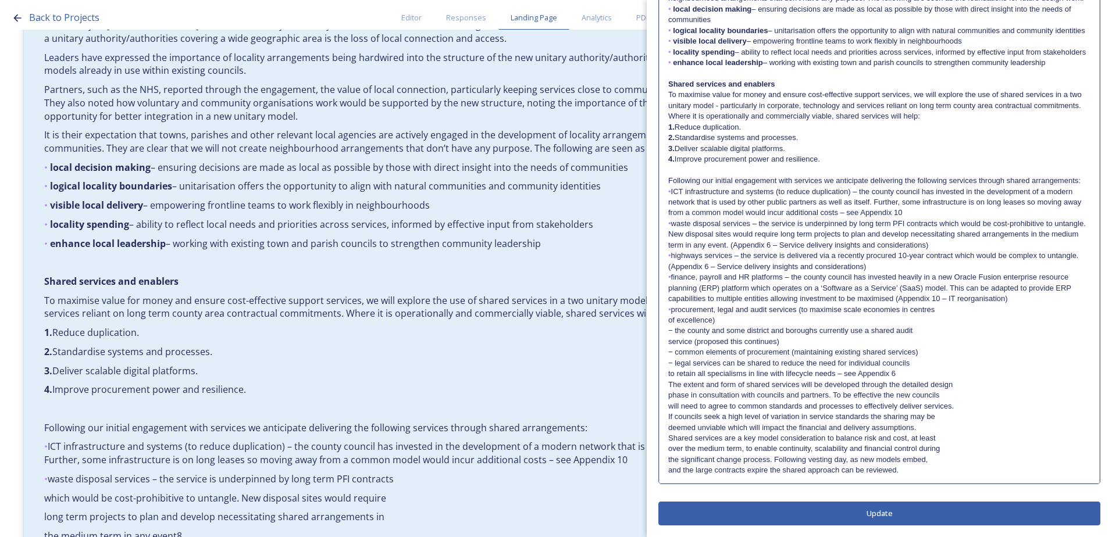
click at [669, 300] on p "• finance, payroll and HR platforms – the county council has invested heavily i…" at bounding box center [879, 288] width 422 height 32
click at [894, 299] on p "• finance, payroll and HR platforms – the county council has invested heavily i…" at bounding box center [879, 288] width 422 height 32
click at [666, 320] on div "Locality arrangements The county of West Sussex is characterised by a diversity…" at bounding box center [879, 171] width 440 height 626
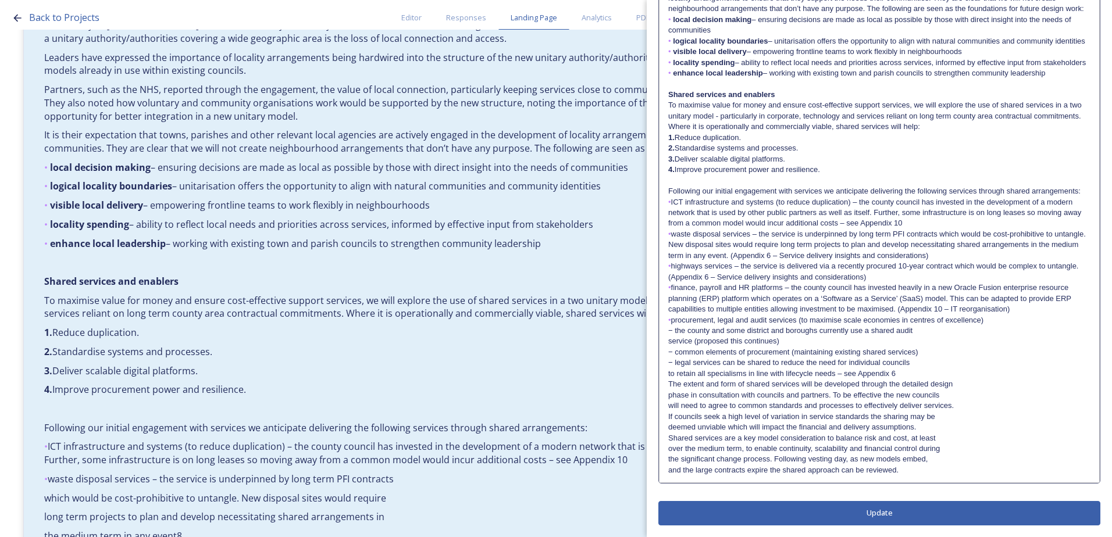
scroll to position [281, 0]
click at [662, 374] on div "Locality arrangements The county of West Sussex is characterised by a diversity…" at bounding box center [879, 175] width 440 height 615
click at [662, 343] on div "Locality arrangements The county of West Sussex is characterised by a diversity…" at bounding box center [879, 175] width 440 height 615
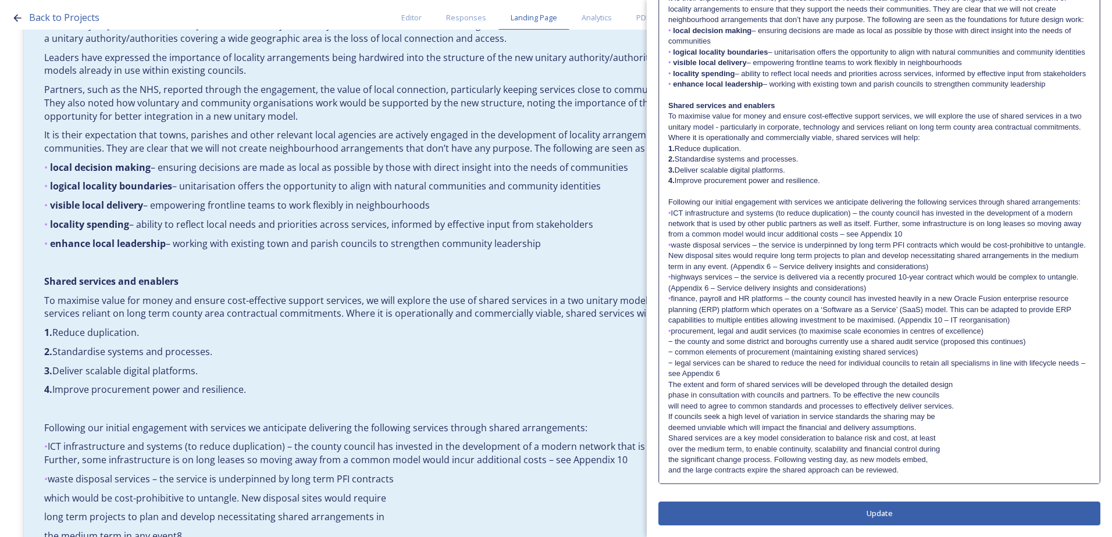
click at [666, 394] on div "Locality arrangements The county of West Sussex is characterised by a diversity…" at bounding box center [879, 181] width 440 height 604
click at [667, 404] on div "Locality arrangements The county of West Sussex is characterised by a diversity…" at bounding box center [879, 181] width 440 height 604
click at [661, 418] on div "Locality arrangements The county of West Sussex is characterised by a diversity…" at bounding box center [879, 181] width 440 height 604
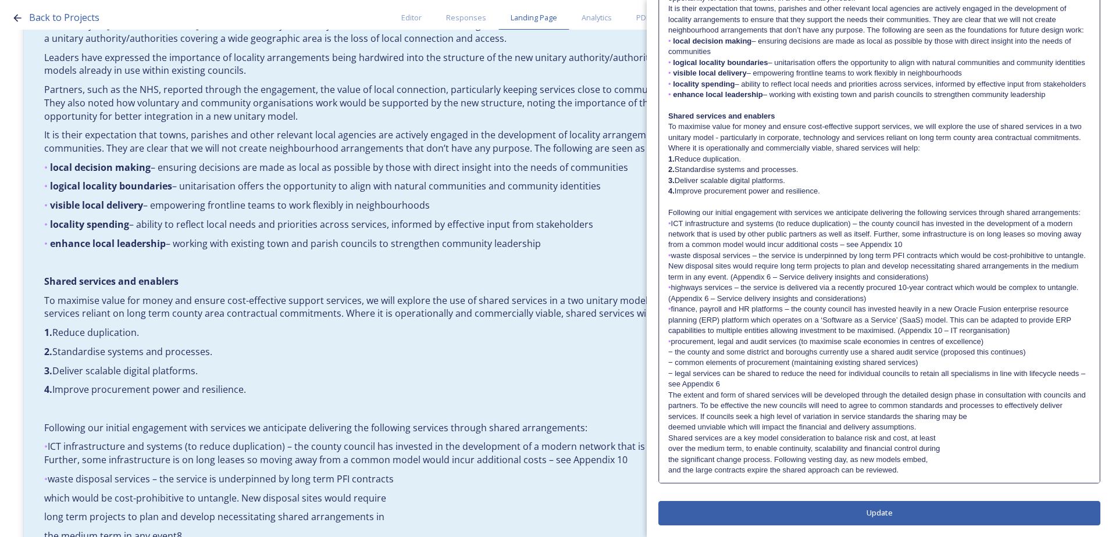
click at [666, 430] on div "Locality arrangements The county of West Sussex is characterised by a diversity…" at bounding box center [879, 186] width 440 height 593
click at [665, 437] on div "Locality arrangements The county of West Sussex is characterised by a diversity…" at bounding box center [879, 186] width 440 height 593
click at [668, 452] on p "over the medium term, to enable continuity, scalability and financial control d…" at bounding box center [879, 449] width 422 height 10
click at [668, 459] on div "Locality arrangements The county of West Sussex is characterised by a diversity…" at bounding box center [879, 186] width 440 height 593
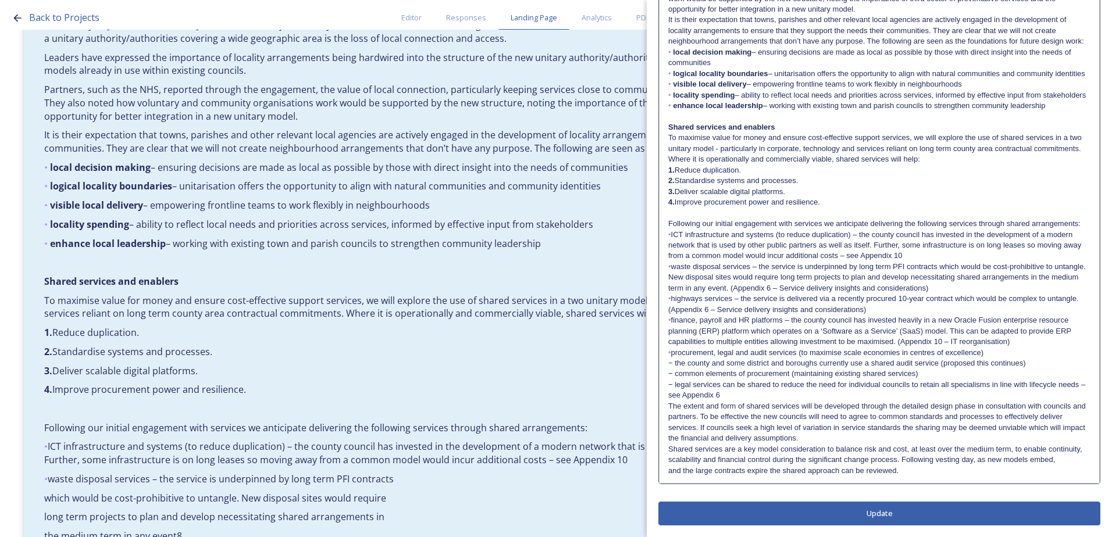
click at [668, 468] on p "and the large contracts expire the shared approach can be reviewed." at bounding box center [879, 471] width 422 height 10
click at [814, 511] on div "Edit Block Block Style Order Locality arrangements The county of West Sussex is…" at bounding box center [879, 160] width 442 height 730
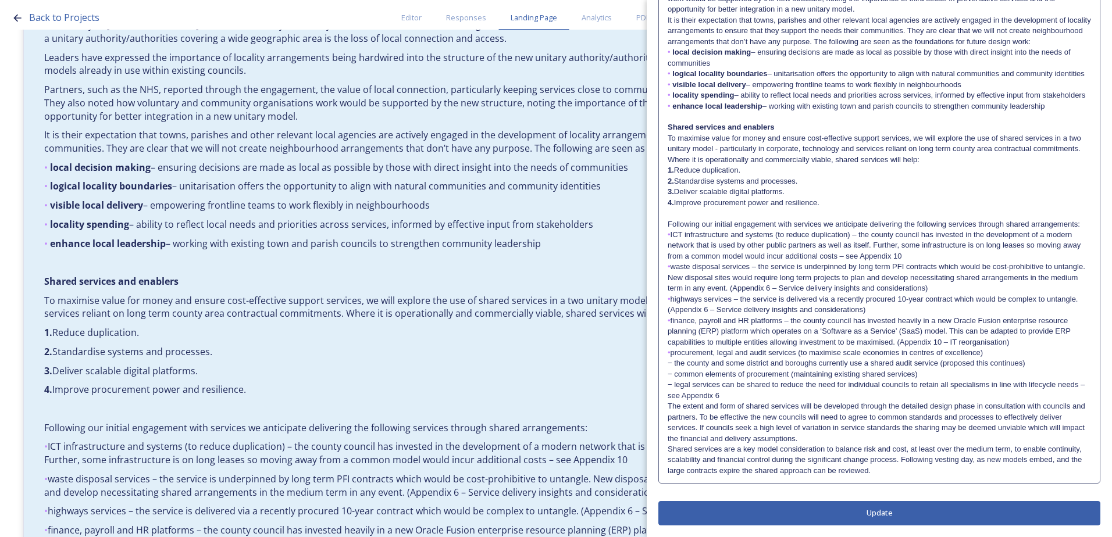
click at [839, 509] on button "Update" at bounding box center [879, 513] width 442 height 24
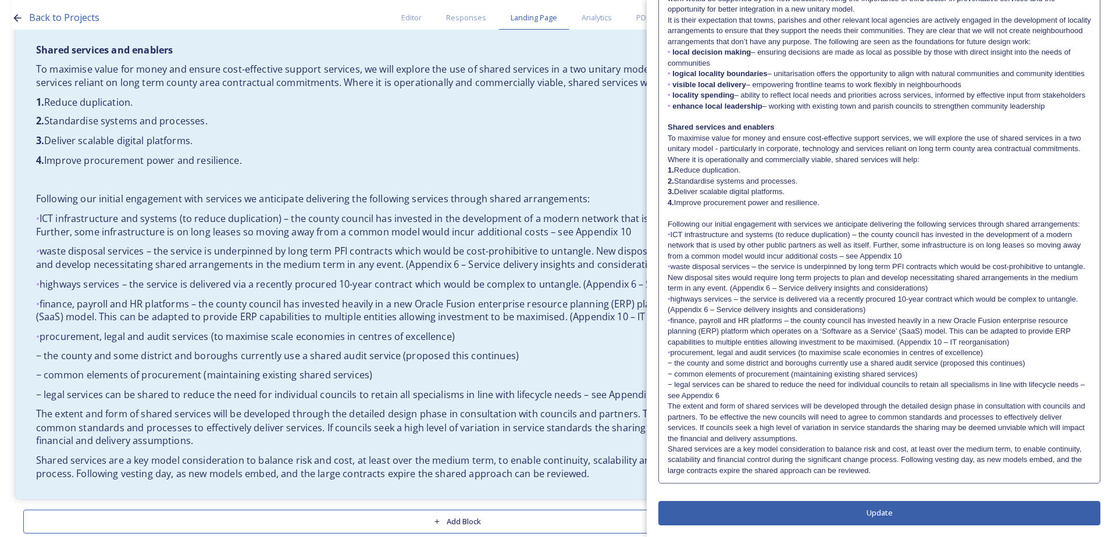
scroll to position [1243, 0]
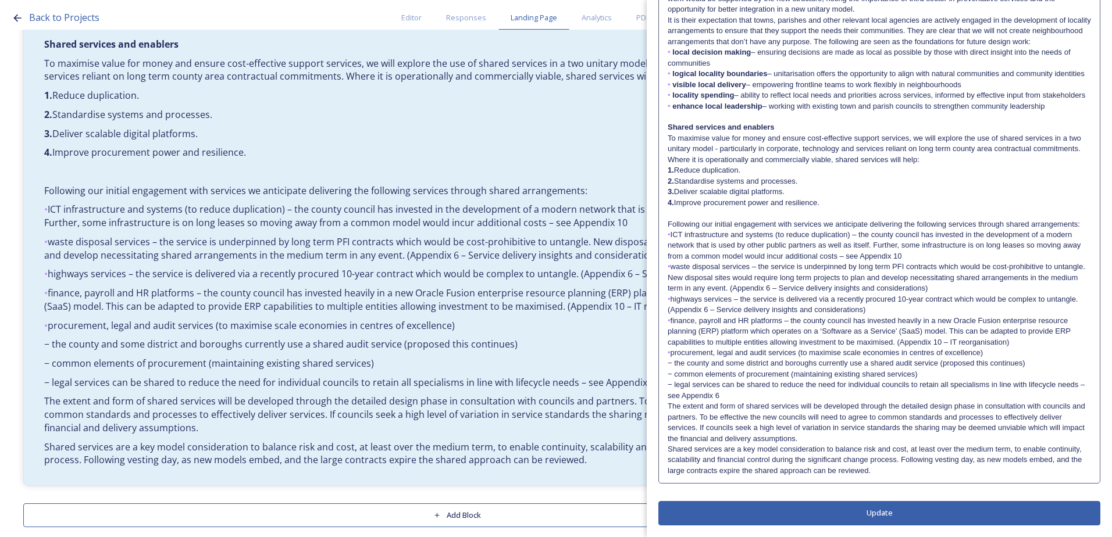
click at [669, 408] on p "The extent and form of shared services will be developed through the detailed d…" at bounding box center [879, 422] width 423 height 43
click at [665, 405] on div "Locality arrangements The county of West Sussex is characterised by a diversity…" at bounding box center [879, 192] width 440 height 583
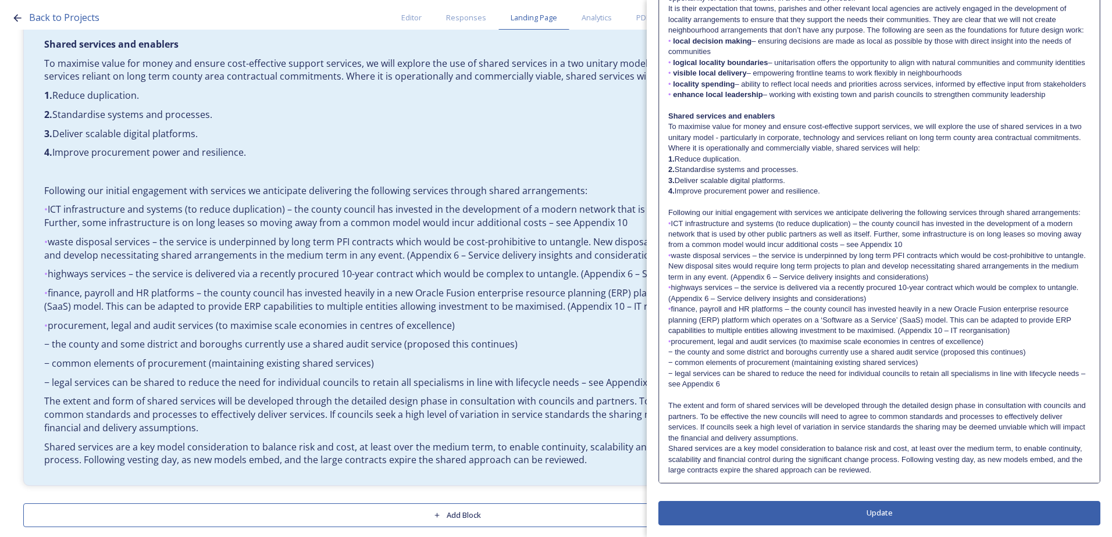
click at [820, 526] on div "Edit Block Block Style Order Locality arrangements The county of West Sussex is…" at bounding box center [879, 154] width 442 height 741
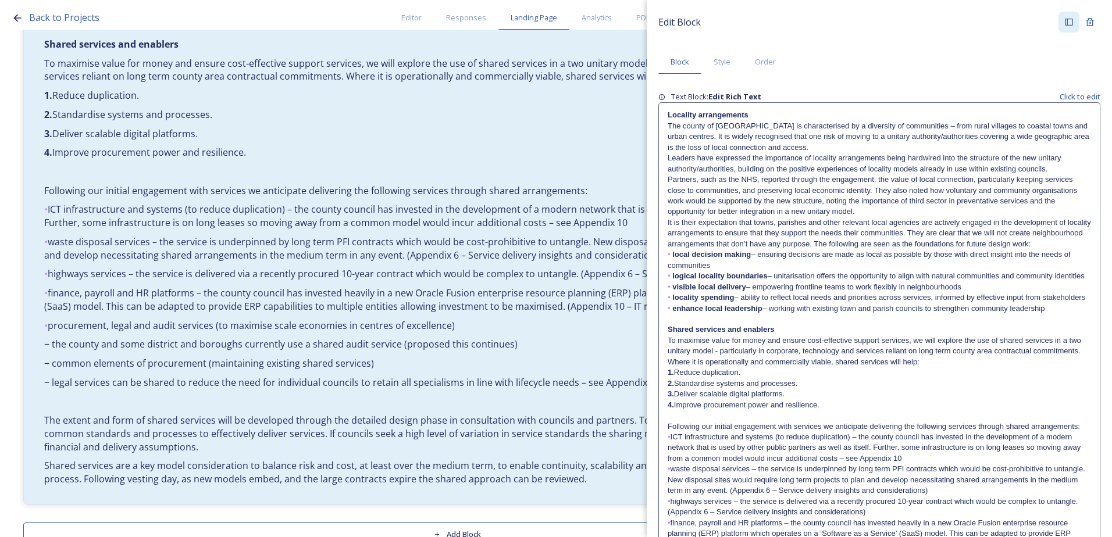
click at [716, 389] on p "2. Standardise systems and processes." at bounding box center [879, 384] width 423 height 10
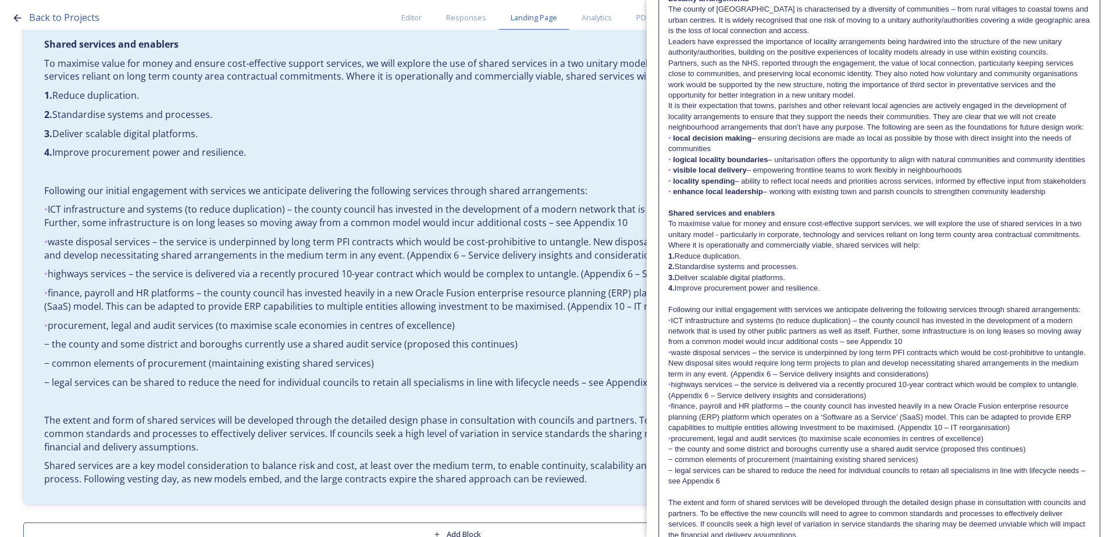
scroll to position [259, 0]
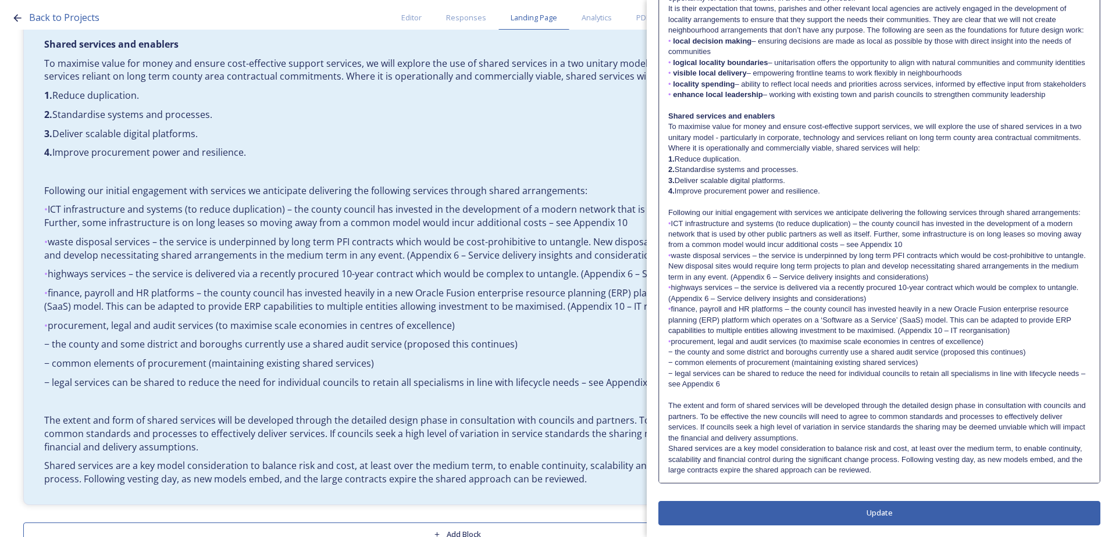
click at [690, 387] on p "− legal services can be shared to reduce the need for individual councils to re…" at bounding box center [879, 380] width 422 height 22
click at [668, 383] on div "Locality arrangements The county of West Sussex is characterised by a diversity…" at bounding box center [879, 186] width 440 height 593
click at [720, 412] on p "The extent and form of shared services will be developed through the detailed d…" at bounding box center [879, 422] width 422 height 43
click at [666, 386] on div "Locality arrangements The county of West Sussex is characterised by a diversity…" at bounding box center [879, 186] width 440 height 593
drag, startPoint x: 674, startPoint y: 376, endPoint x: 664, endPoint y: 374, distance: 10.0
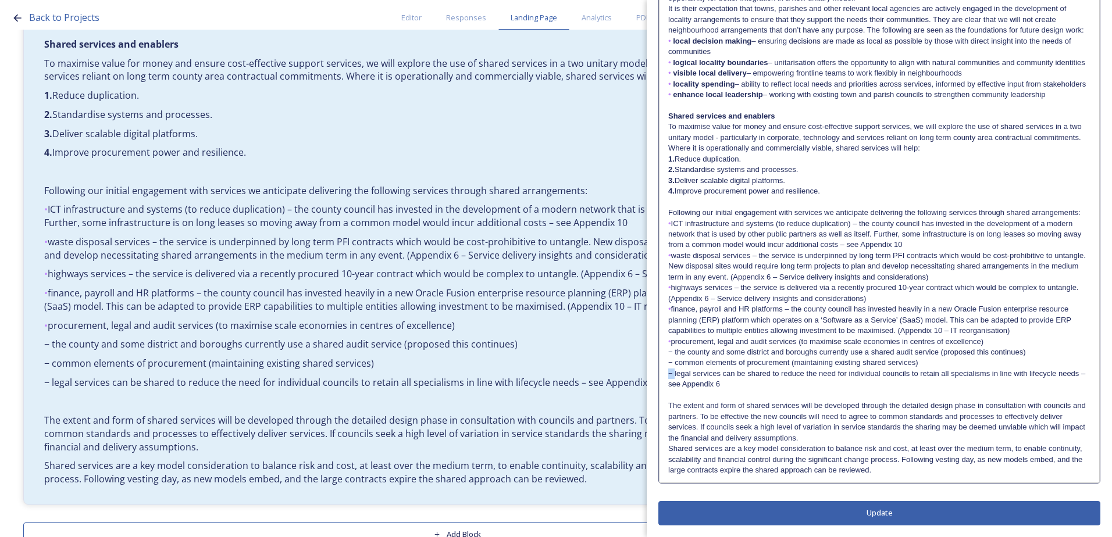
click at [664, 374] on div "Locality arrangements The county of West Sussex is characterised by a diversity…" at bounding box center [879, 186] width 440 height 593
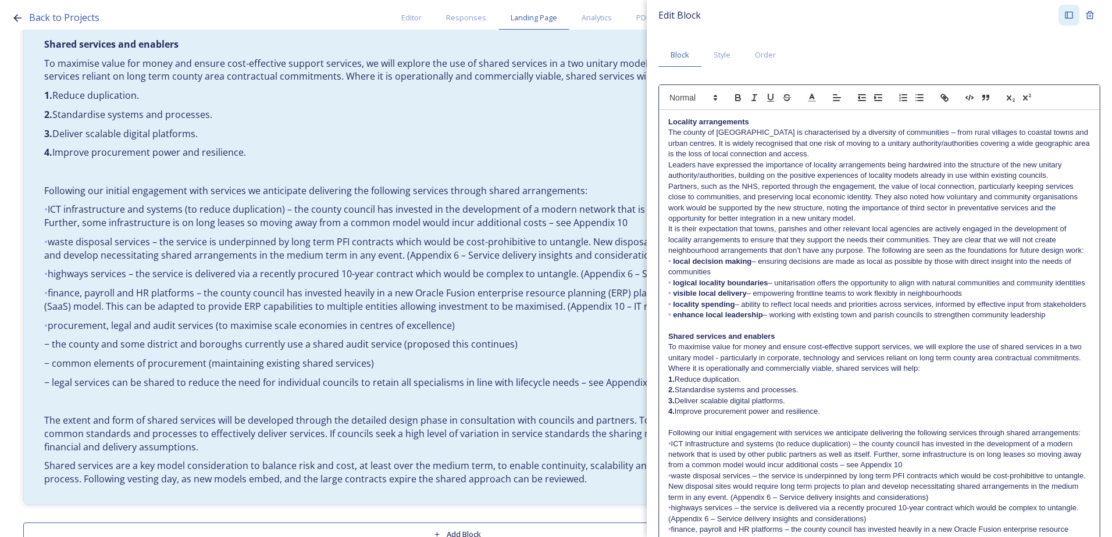
scroll to position [0, 0]
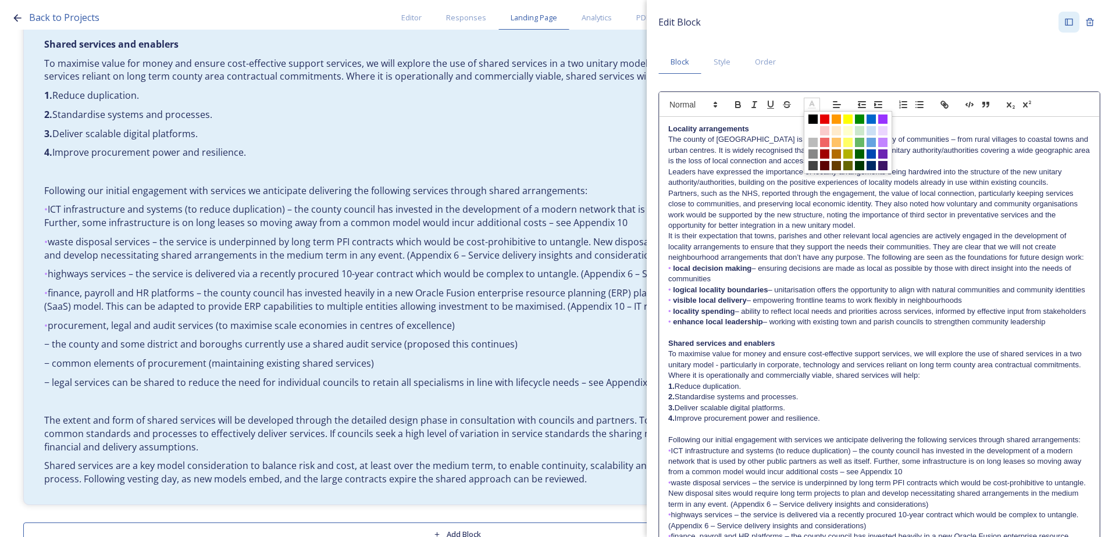
click at [815, 104] on icon at bounding box center [812, 104] width 10 height 10
click at [884, 143] on span at bounding box center [882, 142] width 9 height 9
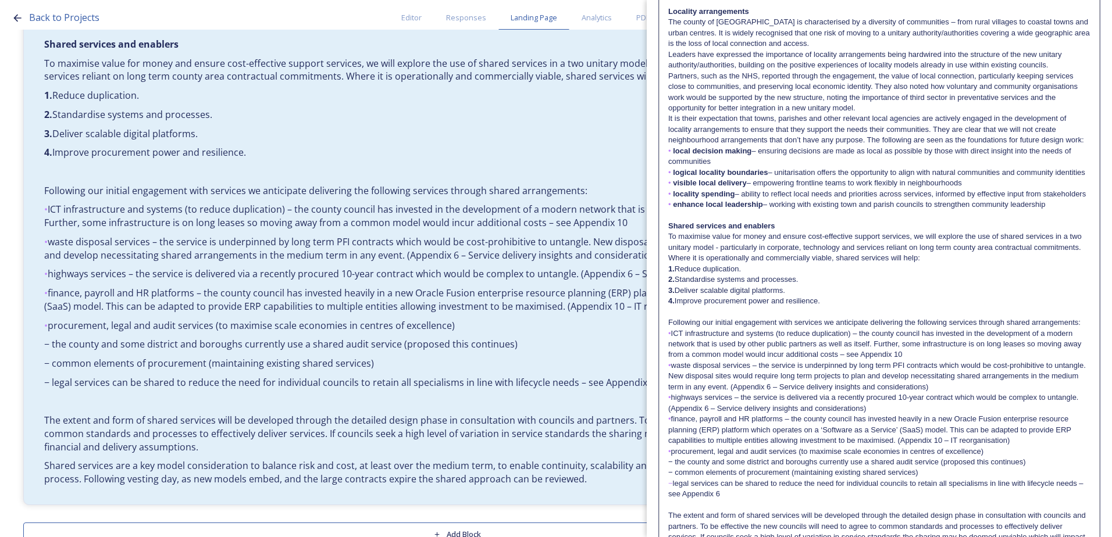
scroll to position [259, 0]
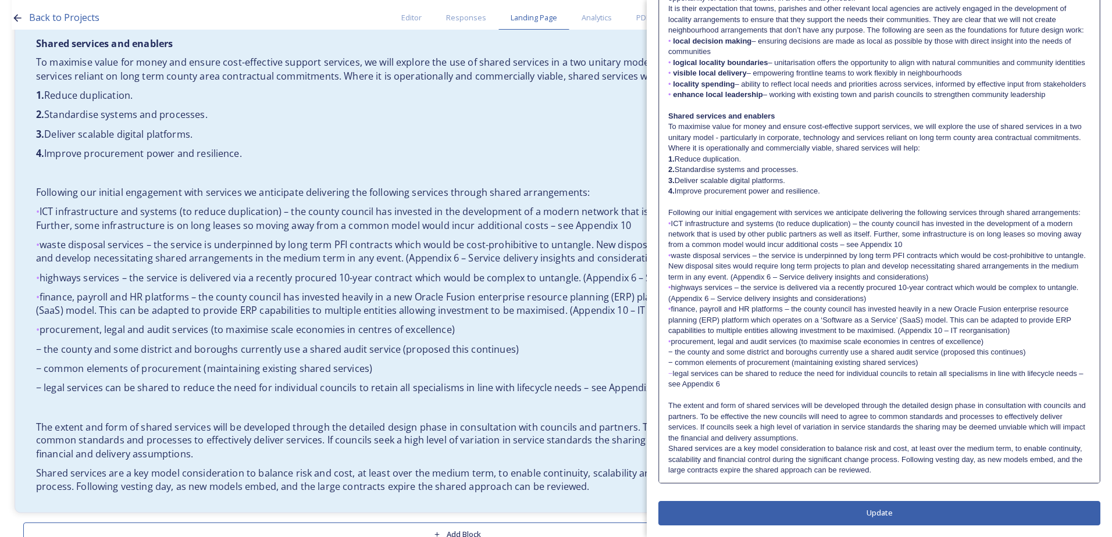
copy p "−"
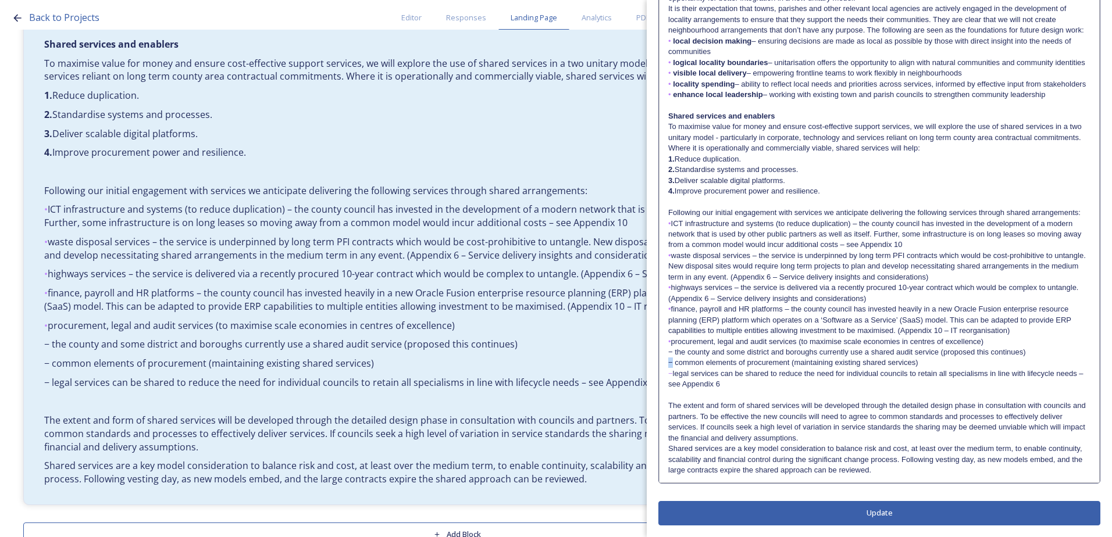
drag, startPoint x: 673, startPoint y: 363, endPoint x: 657, endPoint y: 362, distance: 15.7
click at [657, 362] on div "Edit Block Block Style Order Locality arrangements The county of West Sussex is…" at bounding box center [879, 155] width 465 height 765
drag, startPoint x: 674, startPoint y: 353, endPoint x: 662, endPoint y: 351, distance: 12.3
click at [662, 351] on div "Locality arrangements The county of West Sussex is characterised by a diversity…" at bounding box center [879, 186] width 440 height 593
click at [819, 518] on div "Edit Block Block Style Order Locality arrangements The county of West Sussex is…" at bounding box center [879, 154] width 442 height 741
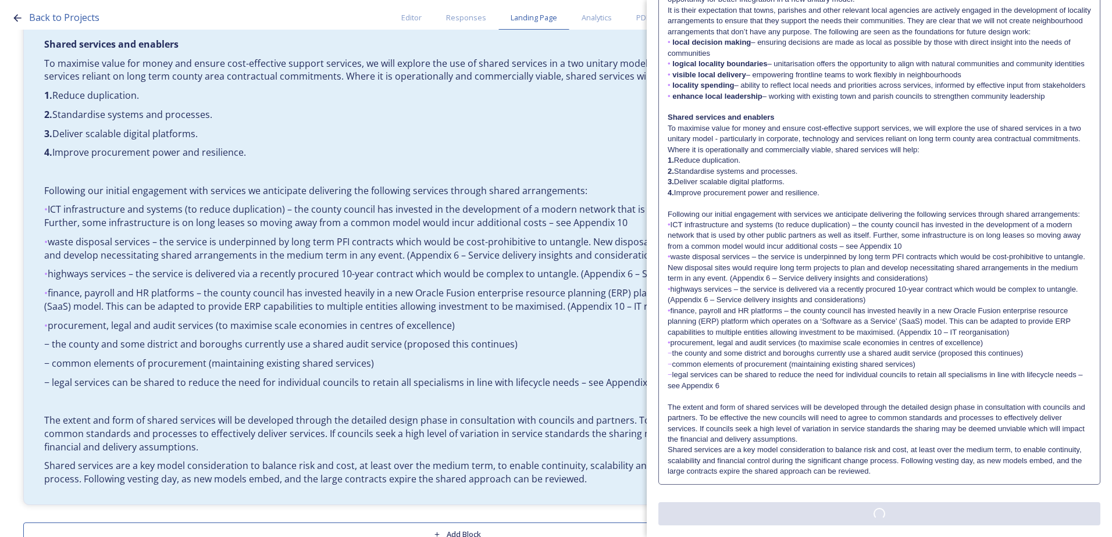
scroll to position [0, 0]
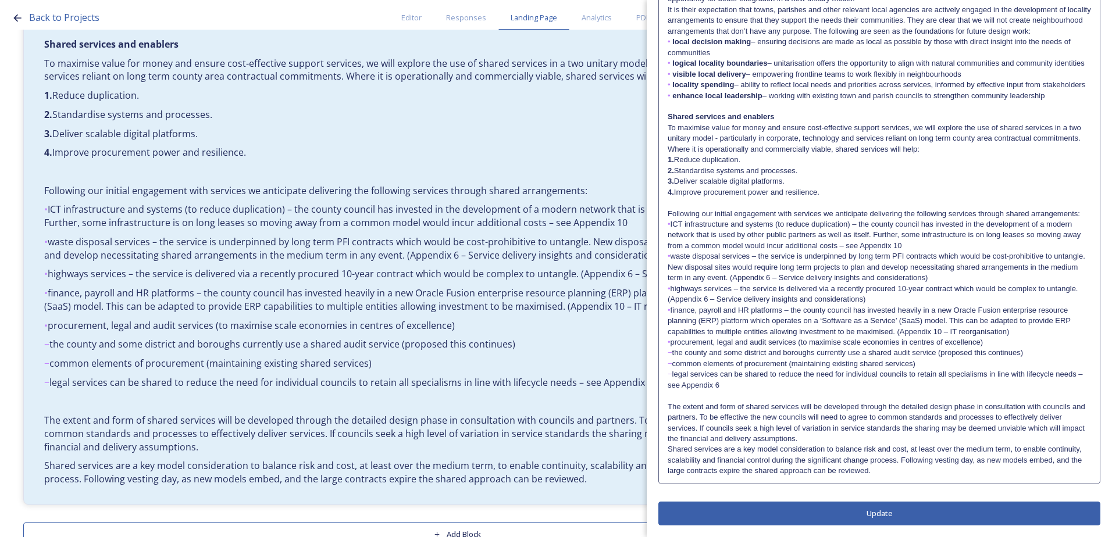
click at [825, 512] on button "Update" at bounding box center [879, 514] width 442 height 24
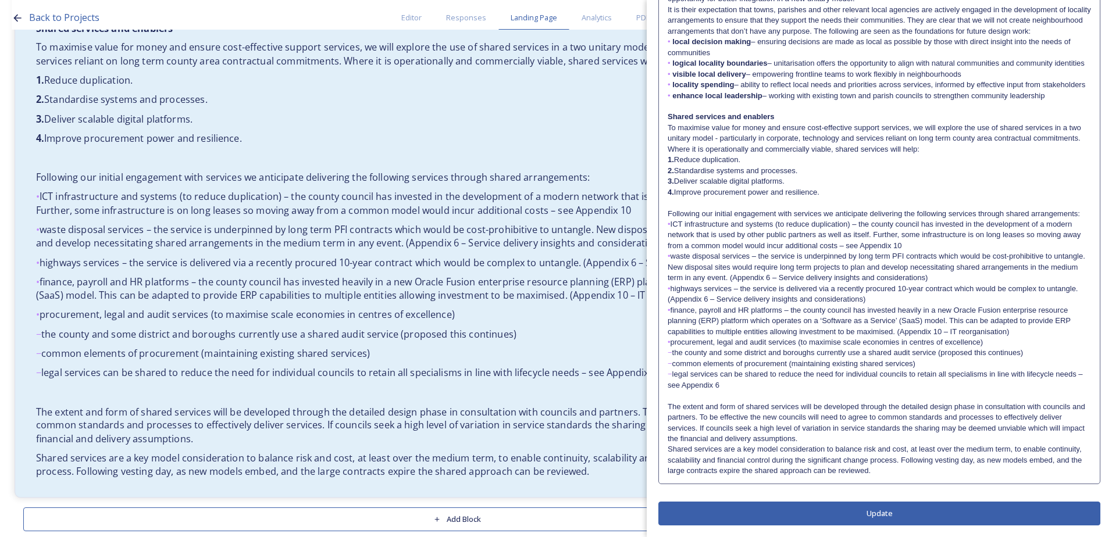
scroll to position [1262, 0]
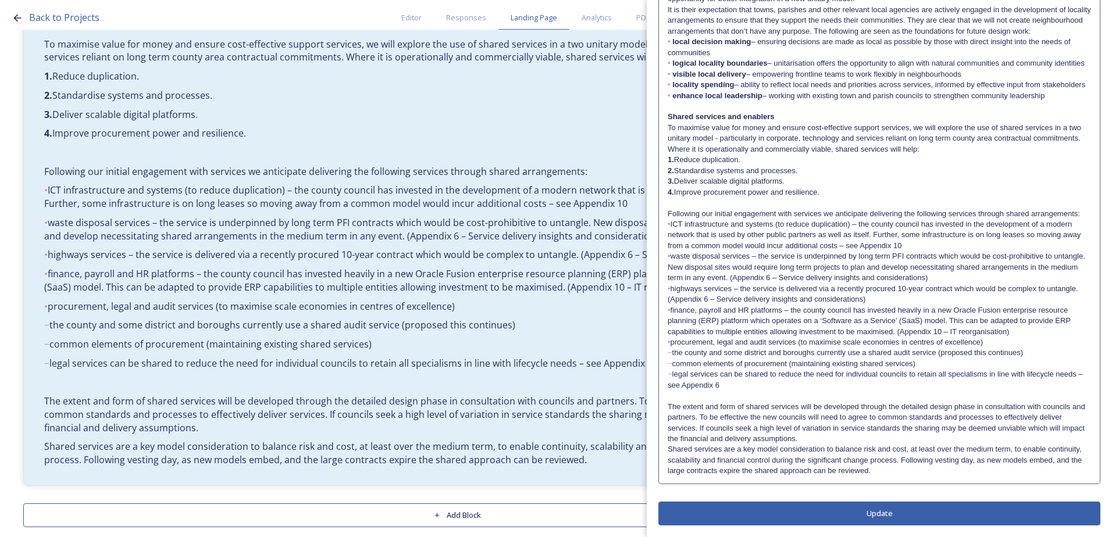
click at [889, 520] on button "Update" at bounding box center [879, 514] width 442 height 24
click at [883, 470] on p "Shared services are a key model consideration to balance risk and cost, at leas…" at bounding box center [879, 460] width 423 height 32
click at [947, 476] on div "Locality arrangements The county of West Sussex is characterised by a diversity…" at bounding box center [879, 186] width 440 height 593
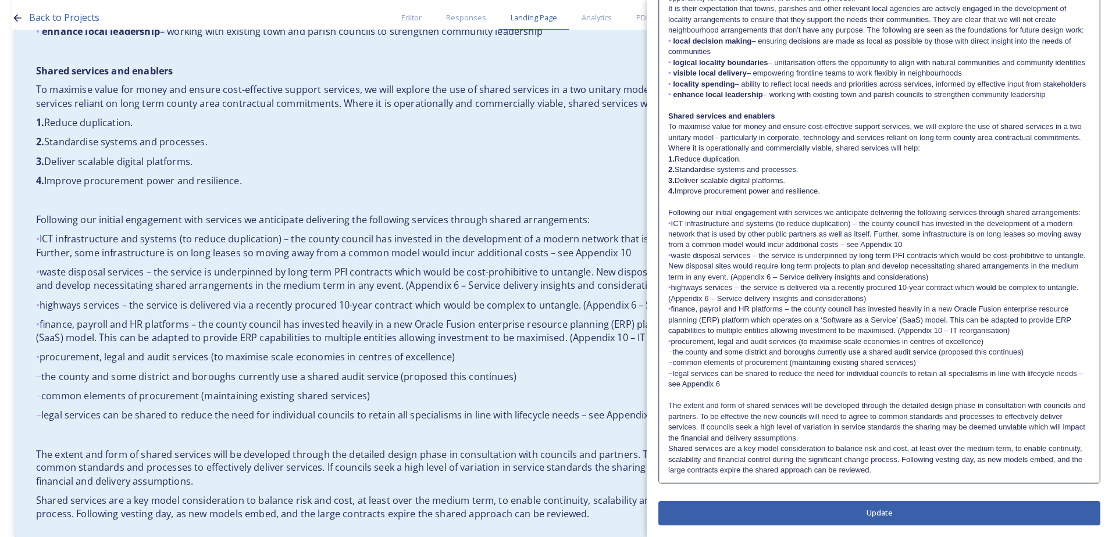
scroll to position [1262, 0]
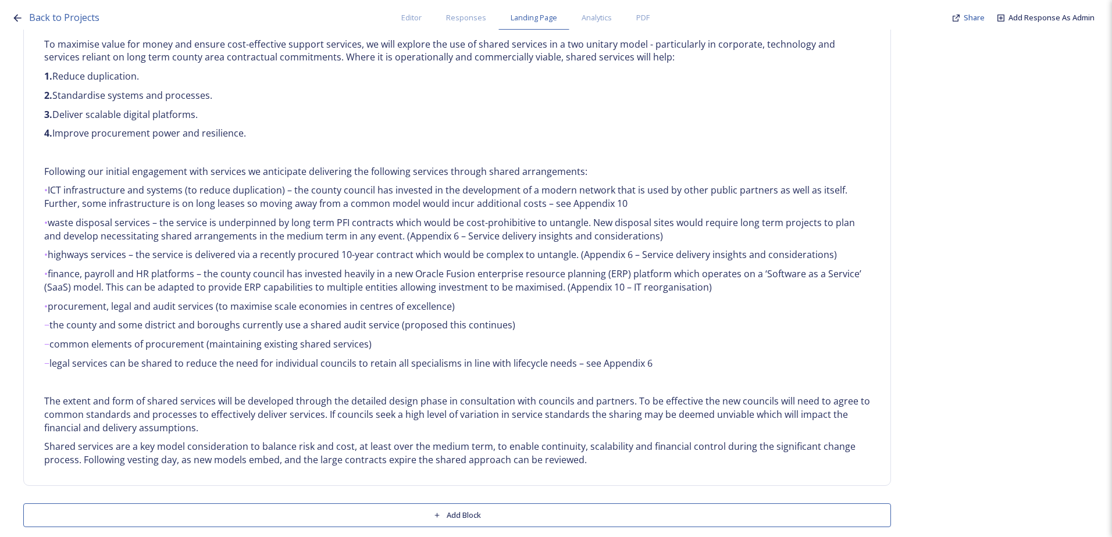
click at [329, 505] on button "Add Block" at bounding box center [457, 516] width 868 height 24
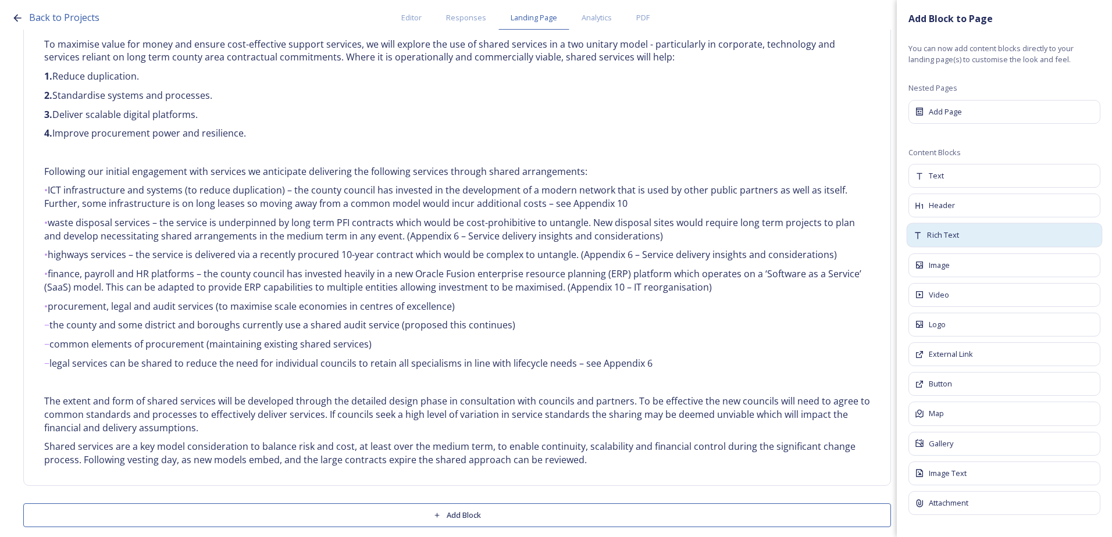
click at [949, 244] on div "Rich Text" at bounding box center [1005, 235] width 196 height 24
click at [978, 231] on div "Rich Text" at bounding box center [1004, 235] width 192 height 24
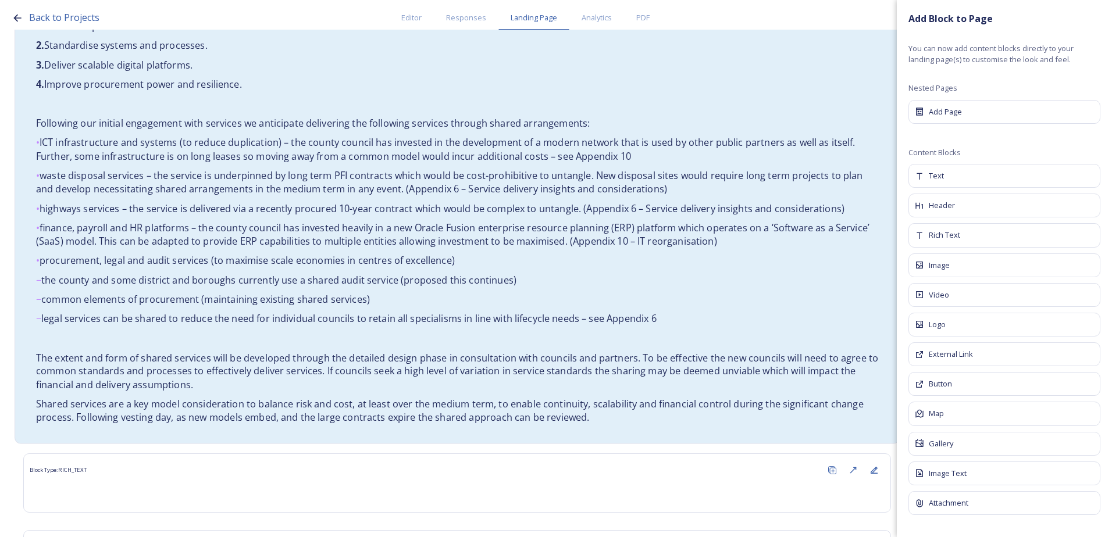
scroll to position [1416, 0]
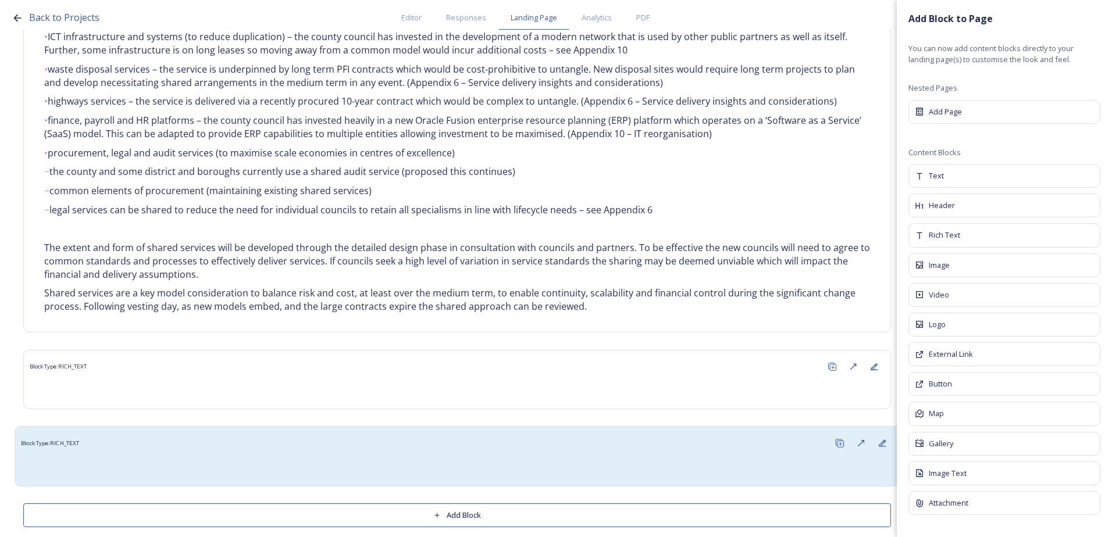
click at [644, 454] on div at bounding box center [457, 467] width 872 height 26
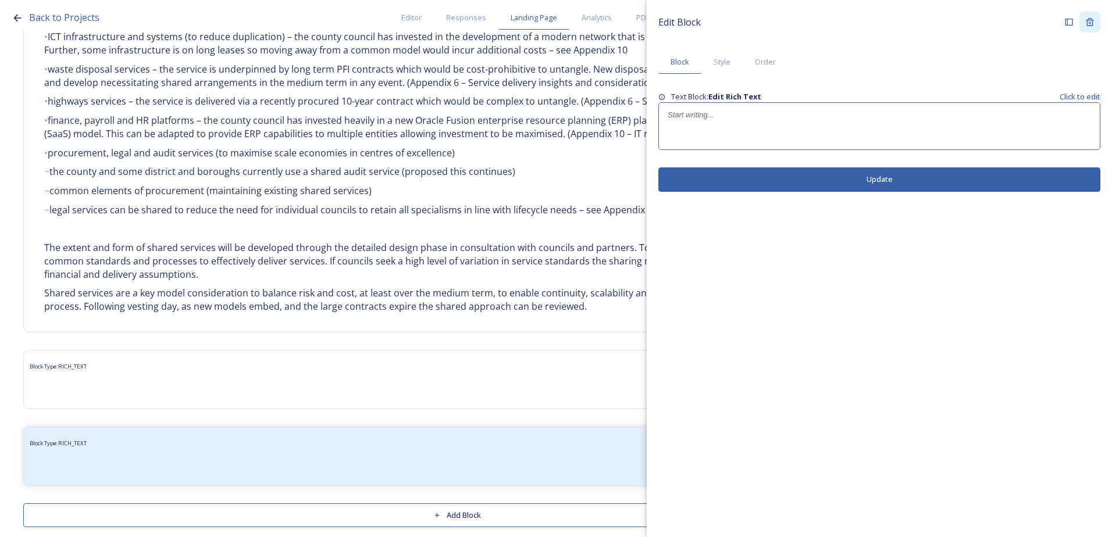
click at [1089, 28] on div at bounding box center [1089, 22] width 21 height 21
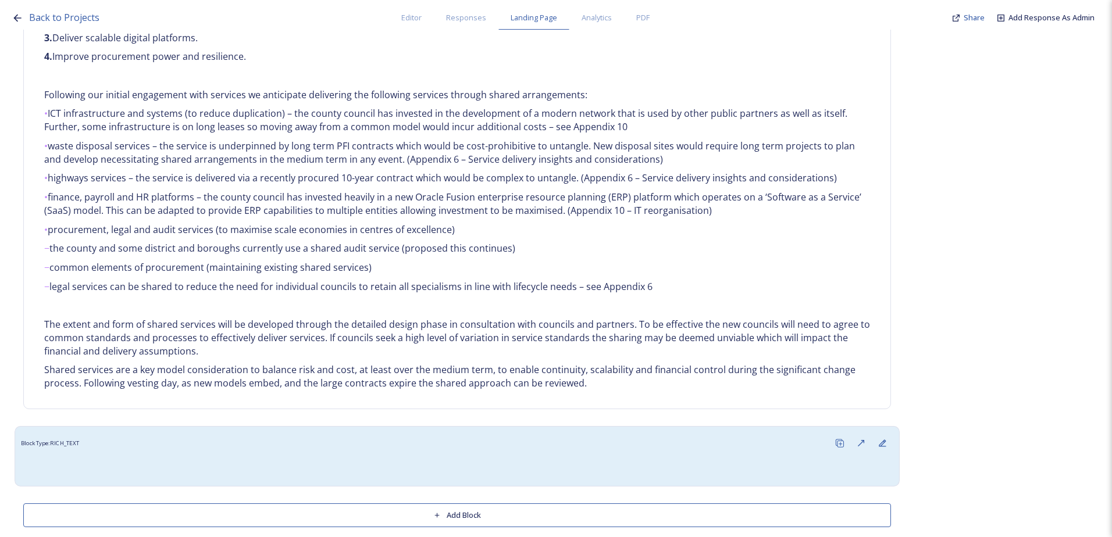
drag, startPoint x: 600, startPoint y: 459, endPoint x: 604, endPoint y: 453, distance: 7.1
click at [601, 460] on div at bounding box center [457, 467] width 860 height 14
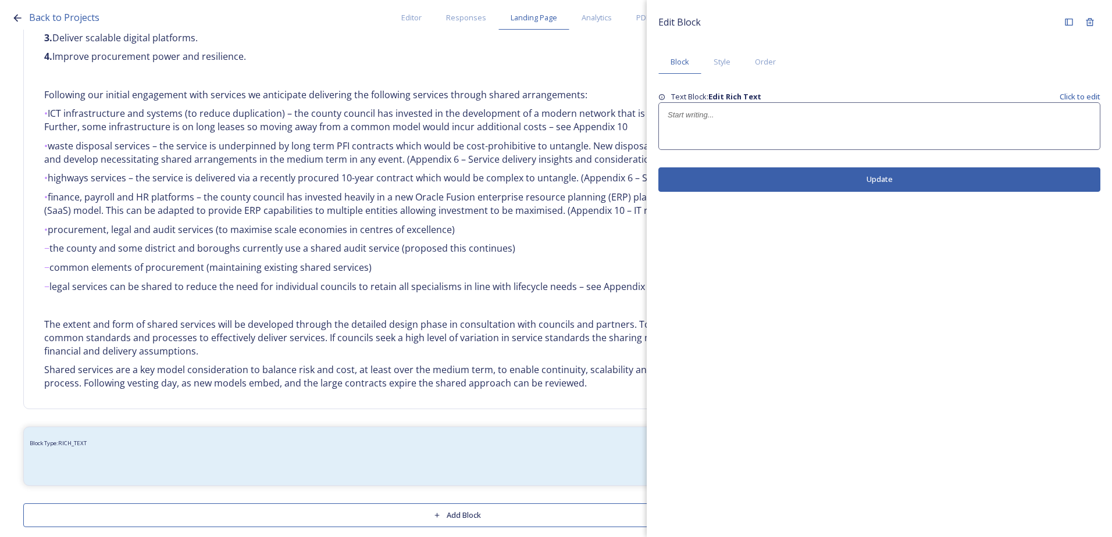
click at [750, 114] on p at bounding box center [879, 115] width 423 height 10
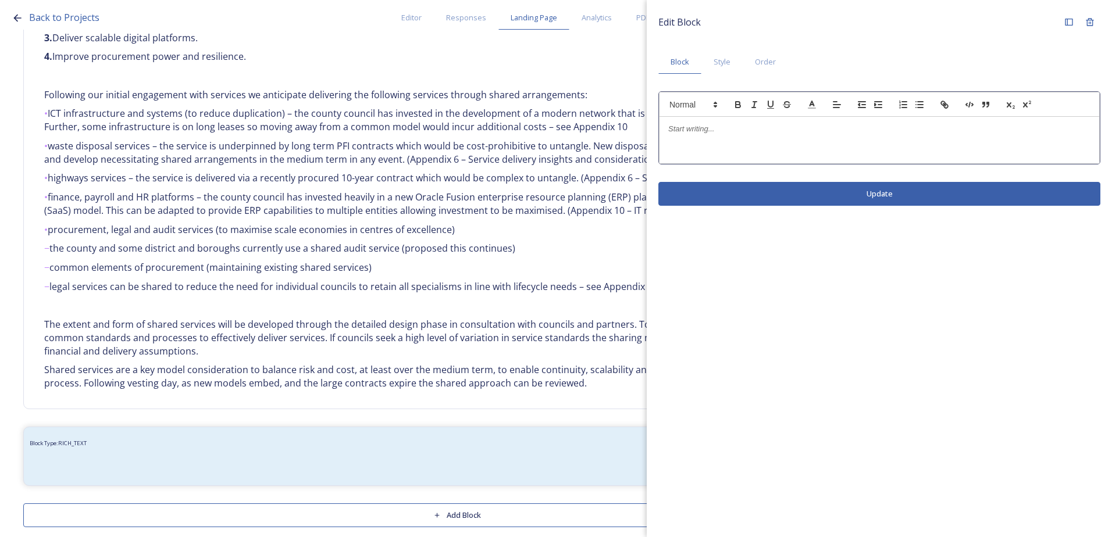
click at [702, 133] on p at bounding box center [879, 129] width 422 height 10
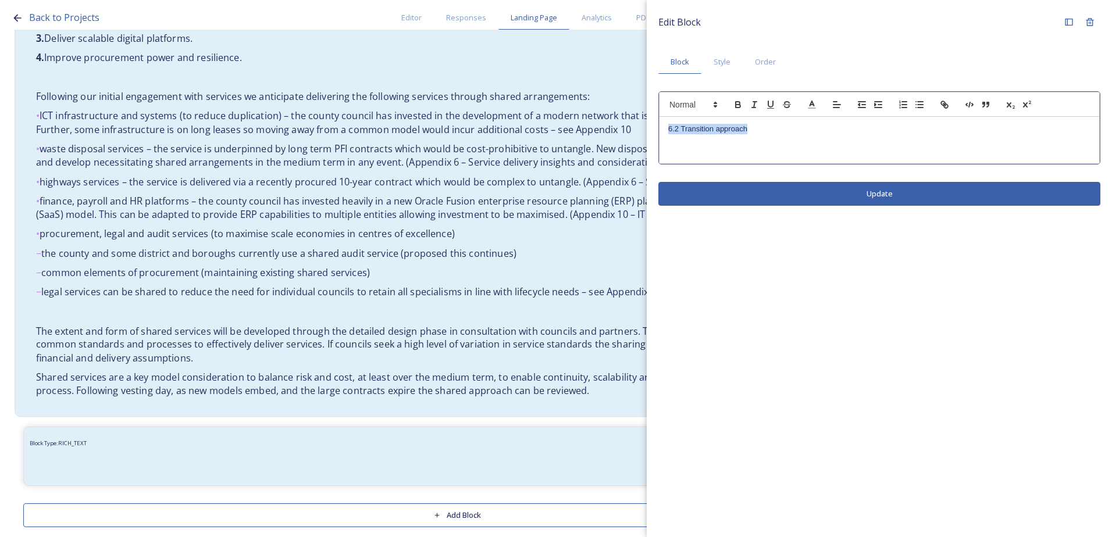
drag, startPoint x: 779, startPoint y: 132, endPoint x: 645, endPoint y: 133, distance: 133.2
click at [645, 132] on div "Back to Projects Editor Responses Landing Page Analytics PDF Share Add Response…" at bounding box center [556, 268] width 1112 height 537
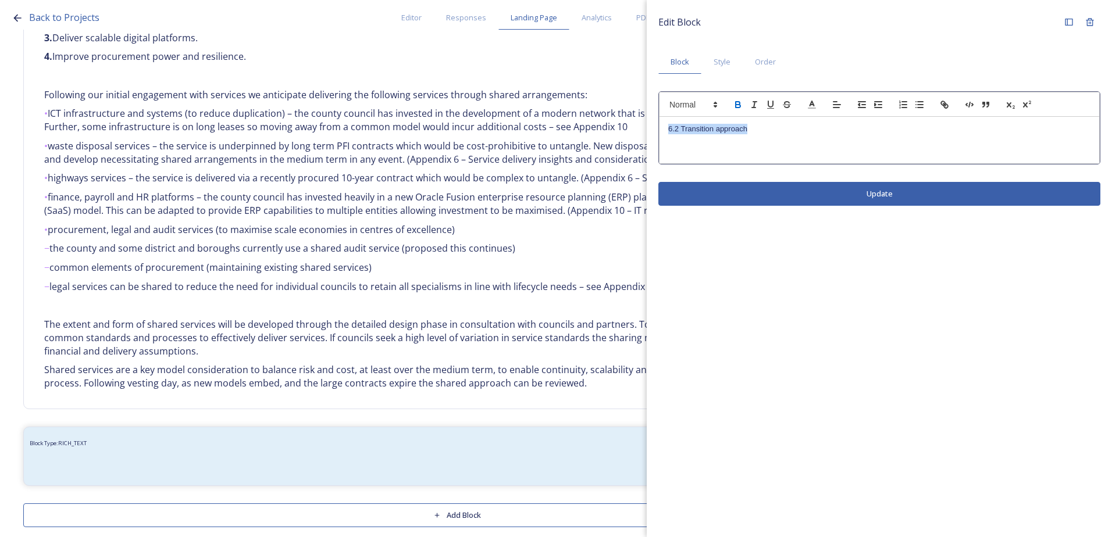
click at [737, 108] on icon "button" at bounding box center [738, 106] width 5 height 3
click at [809, 103] on icon at bounding box center [812, 104] width 10 height 10
click at [880, 143] on span at bounding box center [882, 142] width 9 height 9
click at [875, 187] on button "Update" at bounding box center [879, 194] width 442 height 24
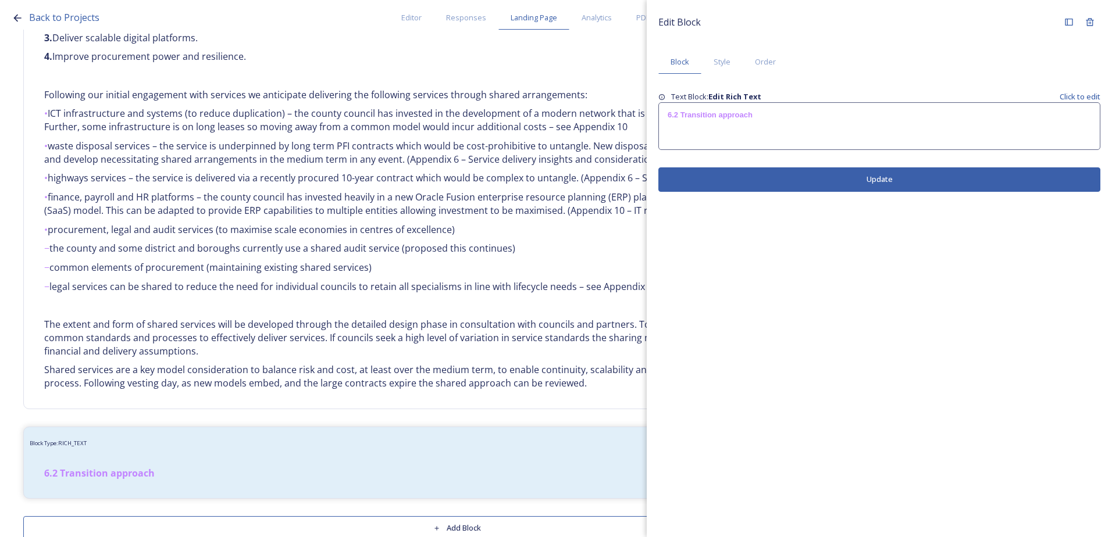
click at [844, 180] on button "Update" at bounding box center [879, 179] width 442 height 24
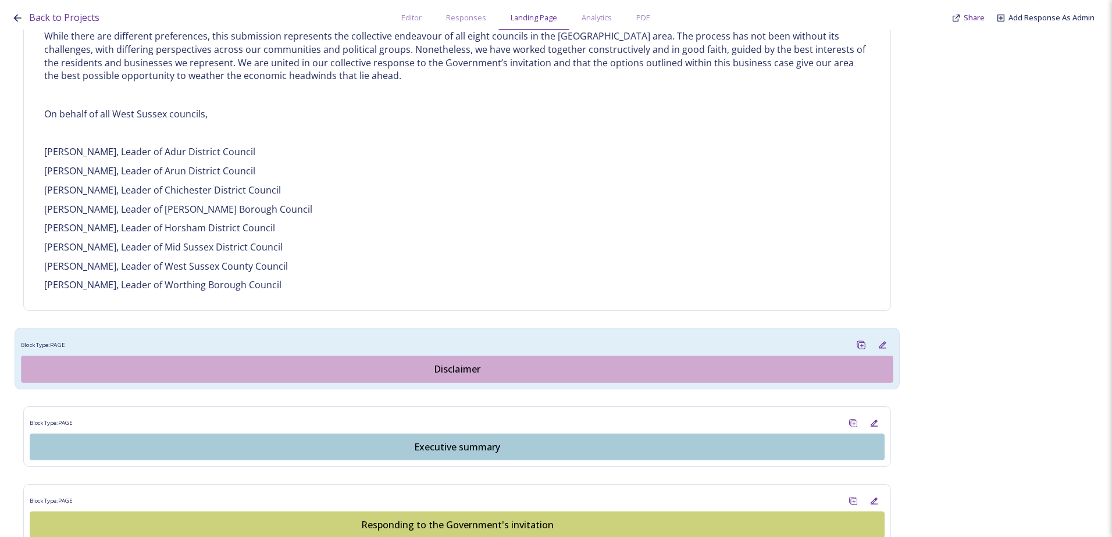
scroll to position [989, 0]
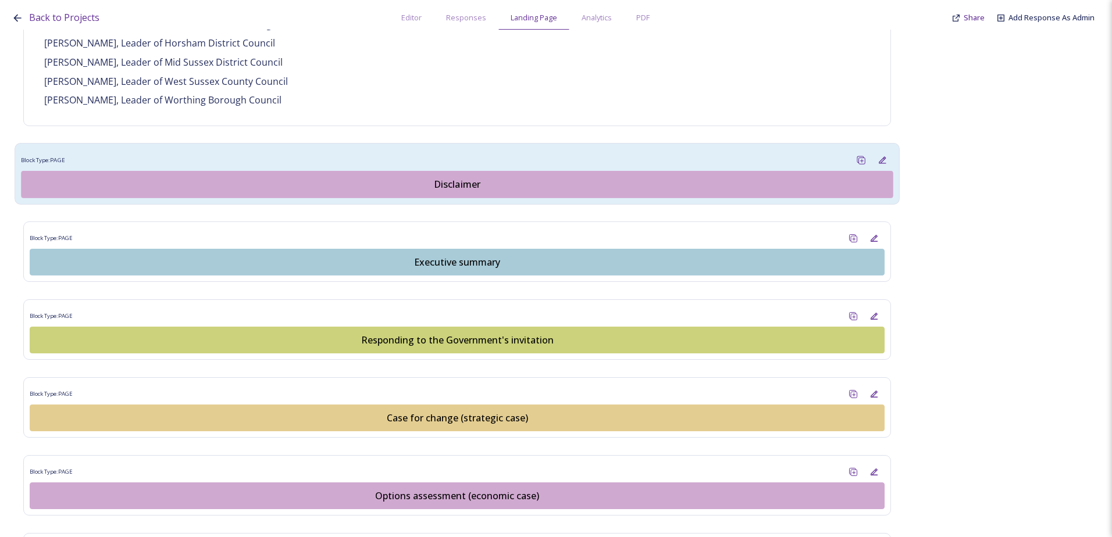
click at [421, 190] on button "Disclaimer" at bounding box center [457, 184] width 872 height 27
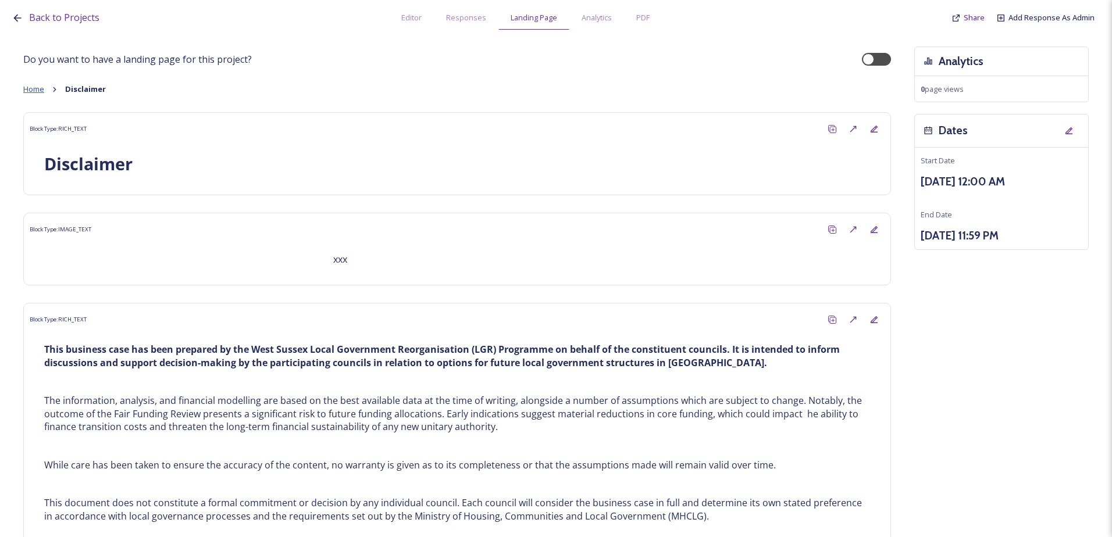
click at [38, 87] on span "Home" at bounding box center [33, 89] width 21 height 10
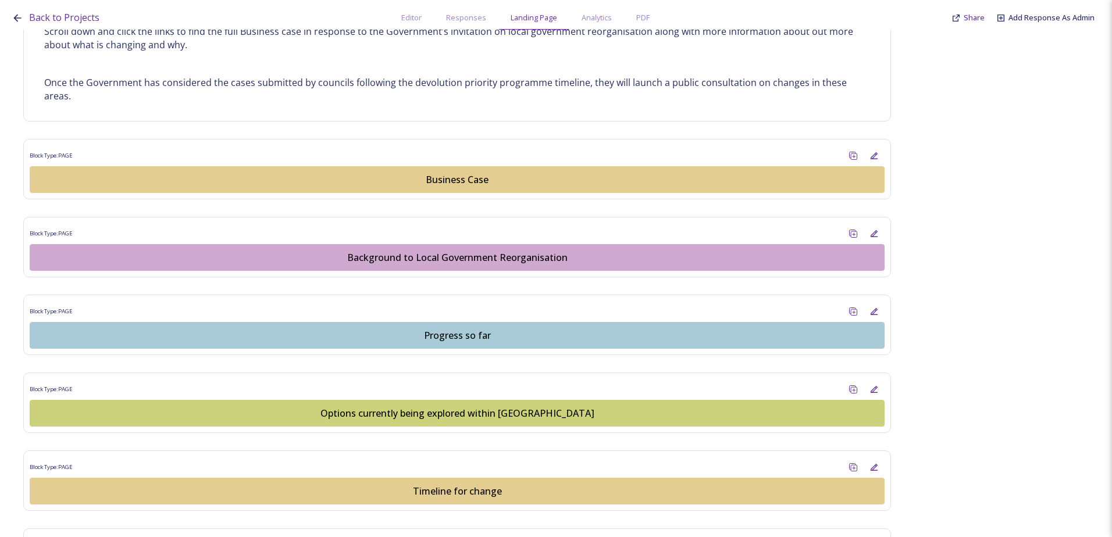
scroll to position [630, 0]
